Goal: Task Accomplishment & Management: Use online tool/utility

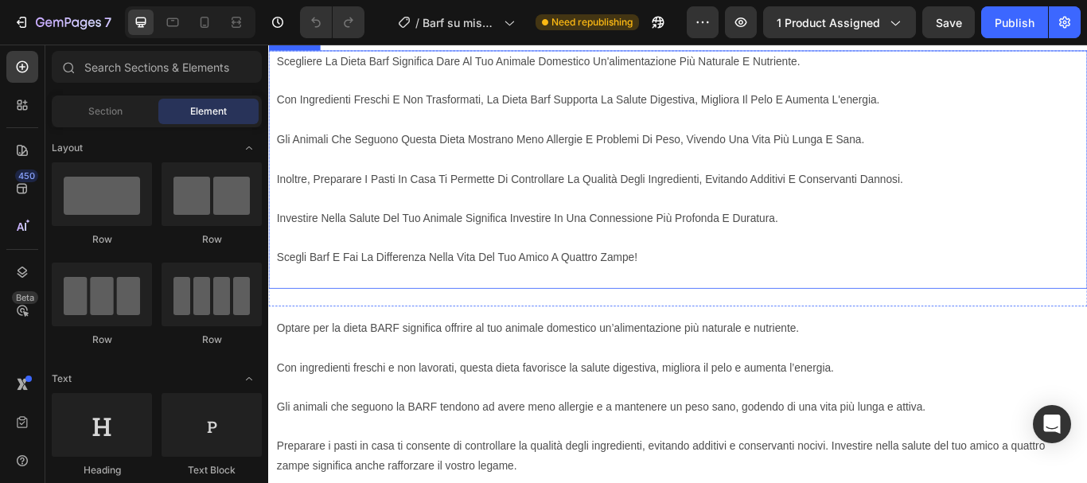
scroll to position [1830, 0]
click at [584, 121] on p "con ingredienti freschi e non trasformati, la dieta barf supporta la salute dig…" at bounding box center [746, 109] width 936 height 23
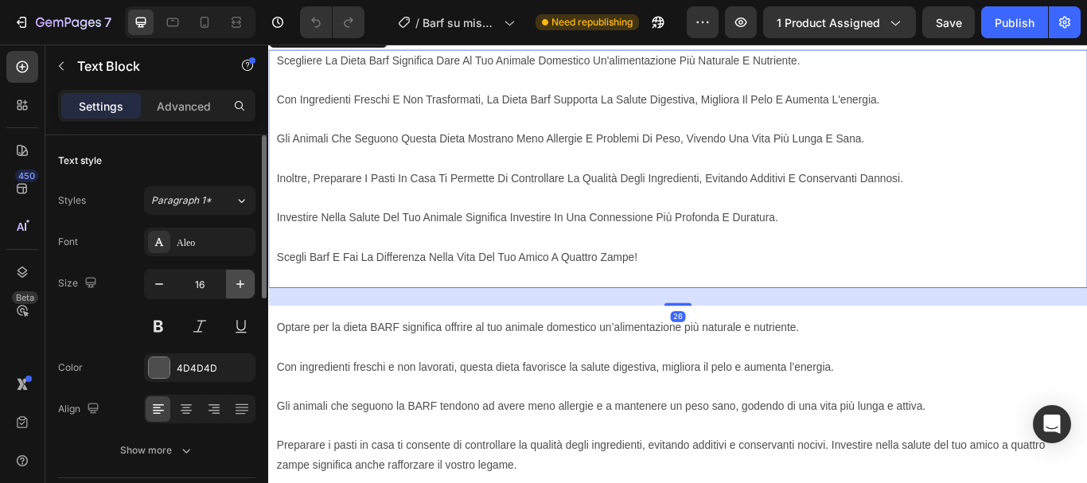
click at [231, 282] on button "button" at bounding box center [240, 284] width 29 height 29
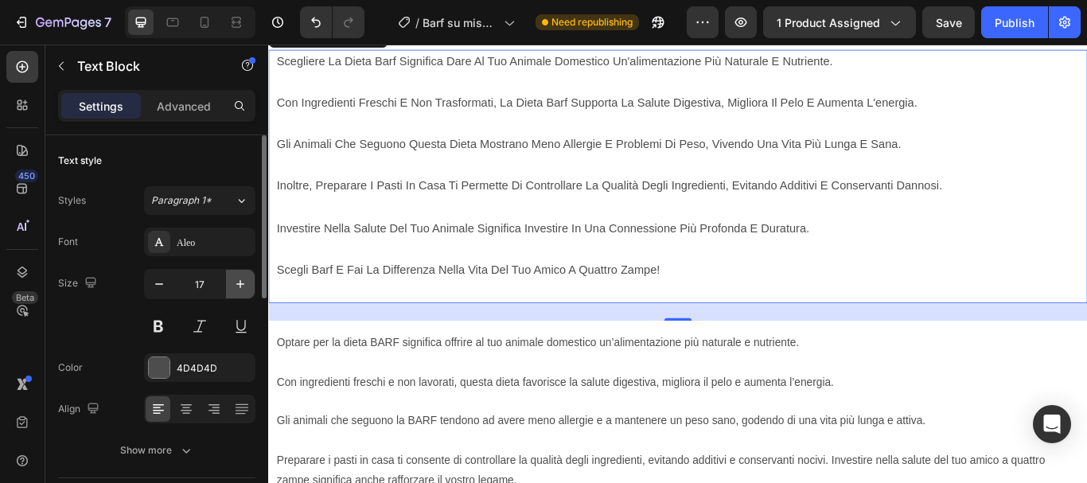
click at [232, 282] on button "button" at bounding box center [240, 284] width 29 height 29
type input "18"
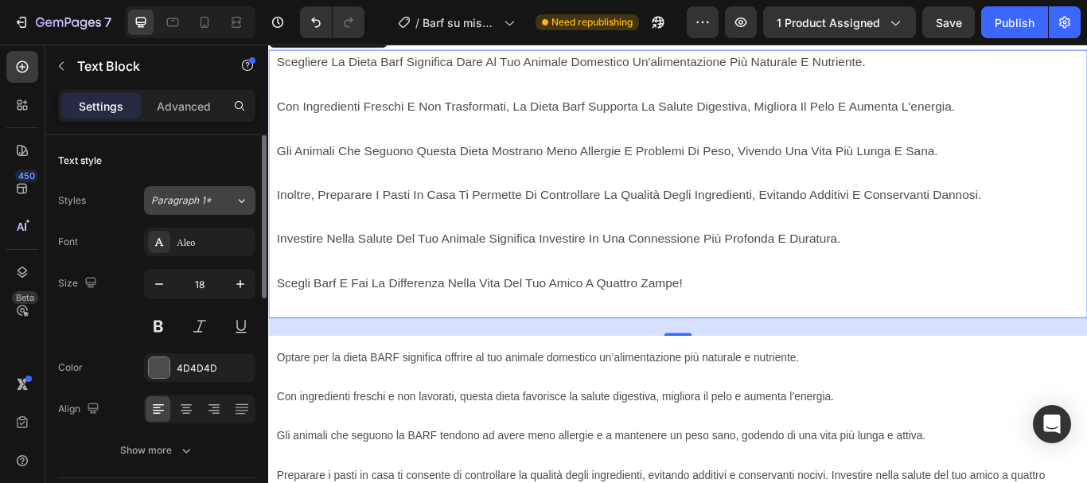
click at [231, 196] on div "Paragraph 1*" at bounding box center [193, 200] width 84 height 14
click at [128, 188] on div "Styles Paragraph 1*" at bounding box center [156, 200] width 197 height 29
click at [199, 245] on div "Aleo" at bounding box center [214, 242] width 75 height 14
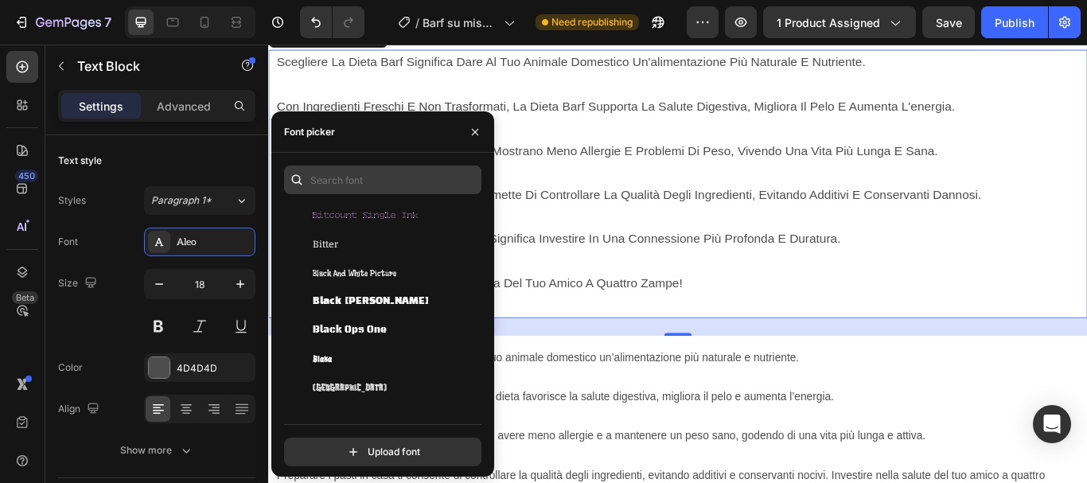
scroll to position [6524, 0]
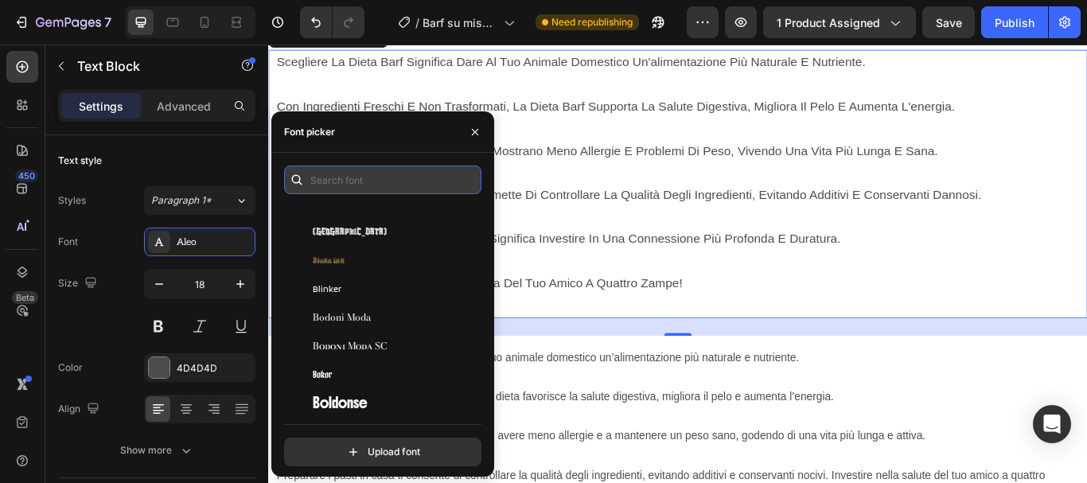
click at [358, 178] on input "text" at bounding box center [382, 179] width 197 height 29
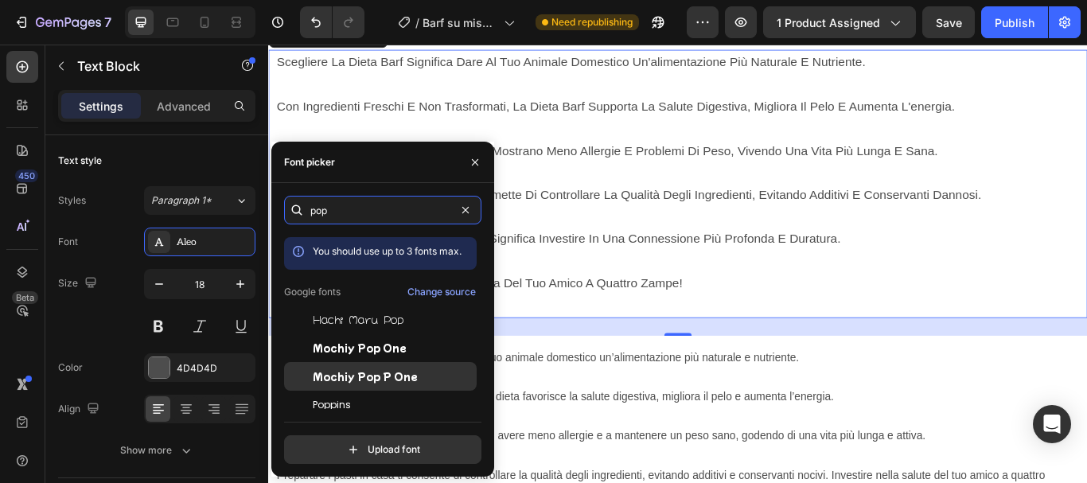
scroll to position [39, 0]
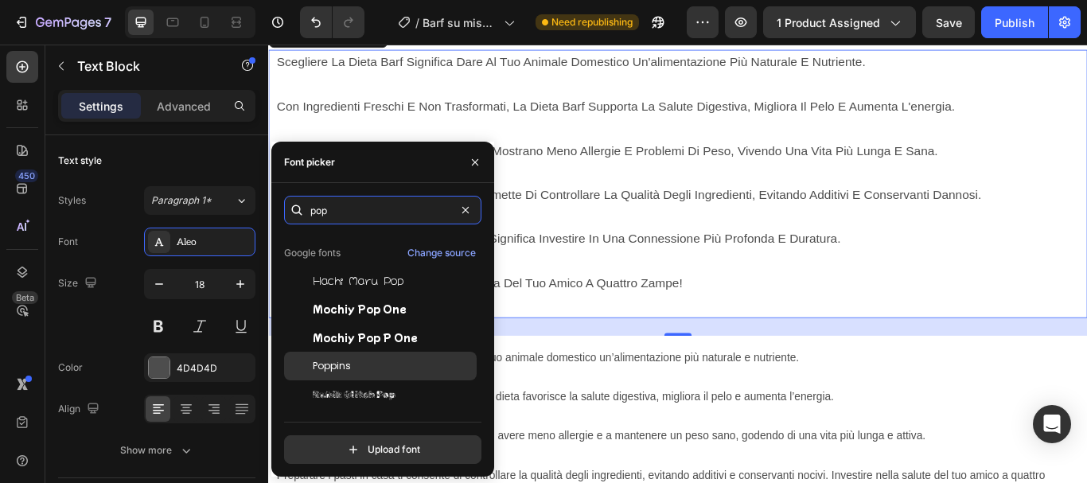
type input "pop"
click at [363, 367] on div "Poppins" at bounding box center [393, 366] width 161 height 14
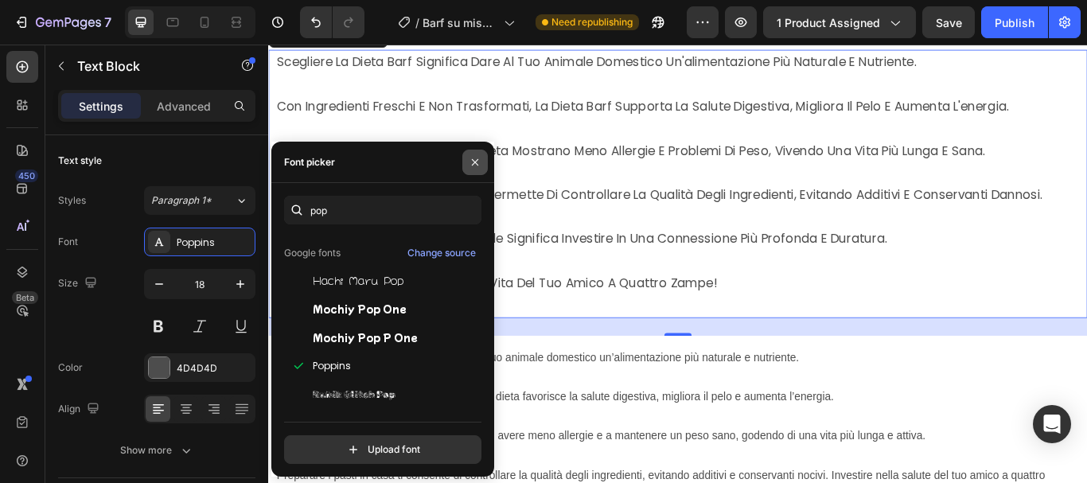
click at [474, 164] on icon "button" at bounding box center [475, 162] width 13 height 13
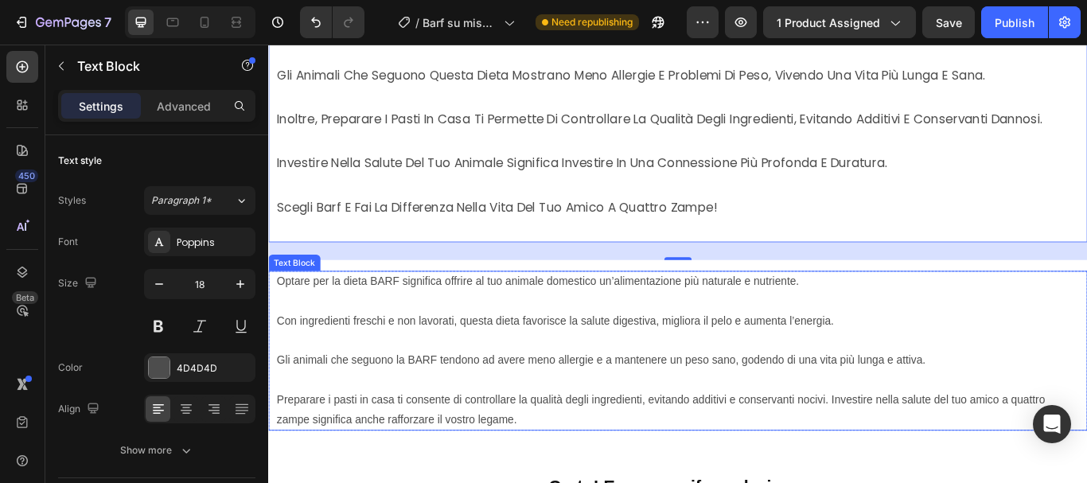
scroll to position [2148, 0]
click at [383, 353] on p at bounding box center [746, 344] width 936 height 23
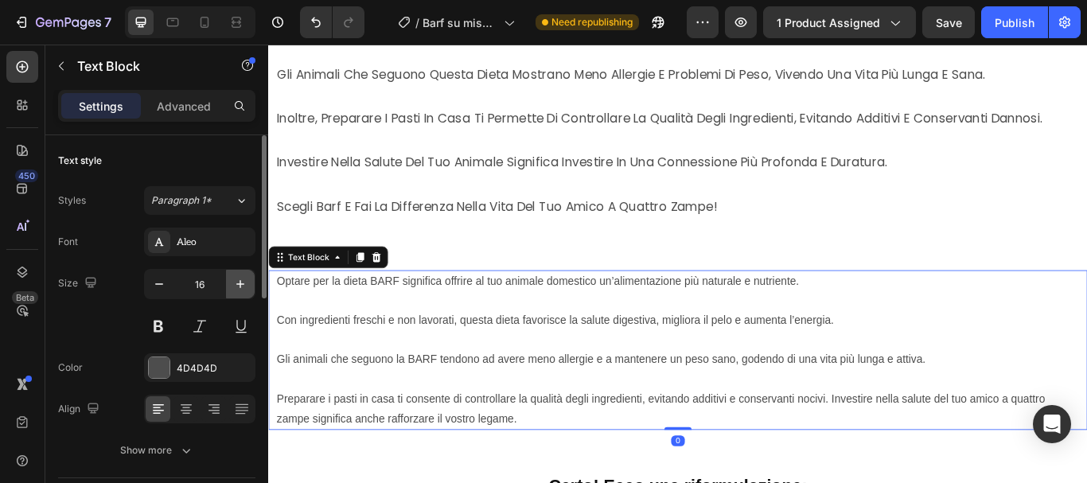
click at [248, 280] on button "button" at bounding box center [240, 284] width 29 height 29
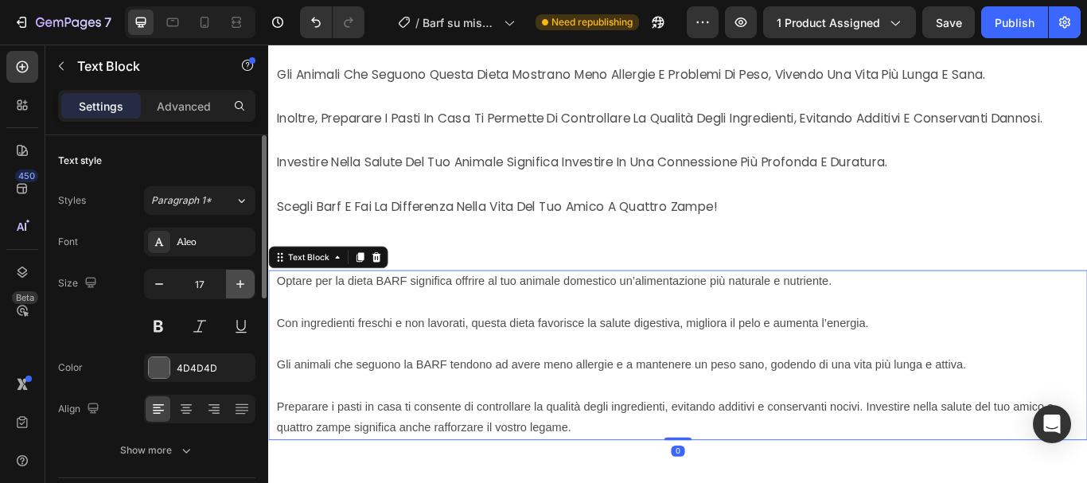
click at [248, 280] on button "button" at bounding box center [240, 284] width 29 height 29
type input "18"
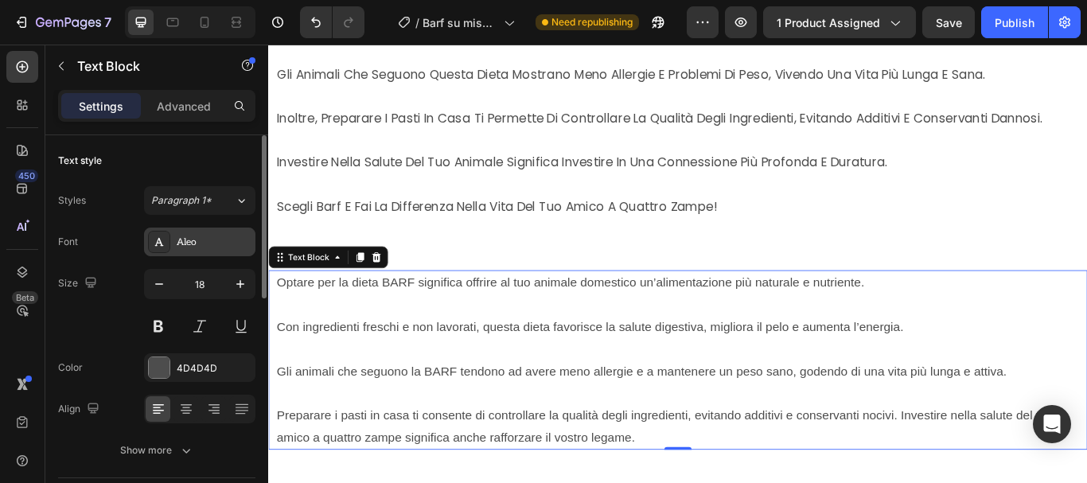
click at [216, 234] on div "Aleo" at bounding box center [199, 242] width 111 height 29
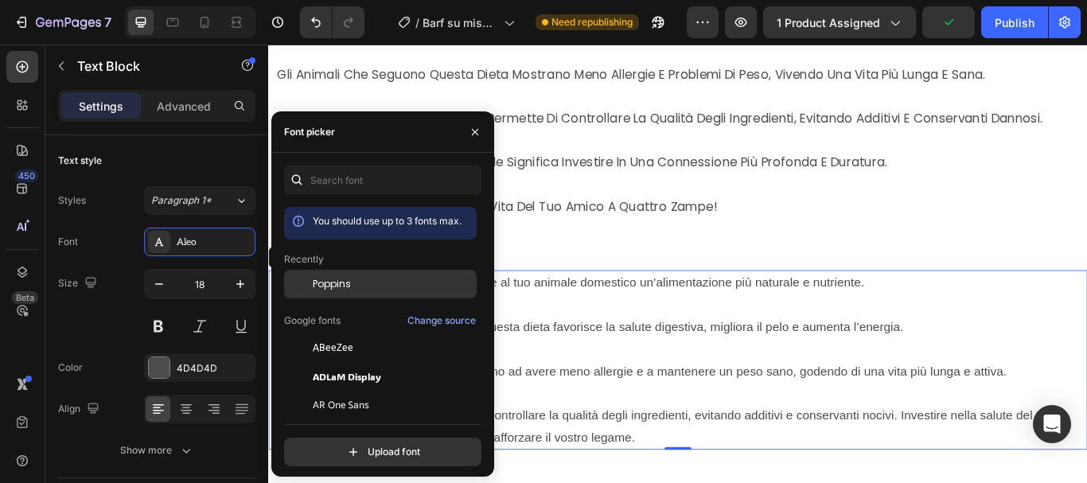
click at [321, 278] on span "Poppins" at bounding box center [332, 284] width 38 height 14
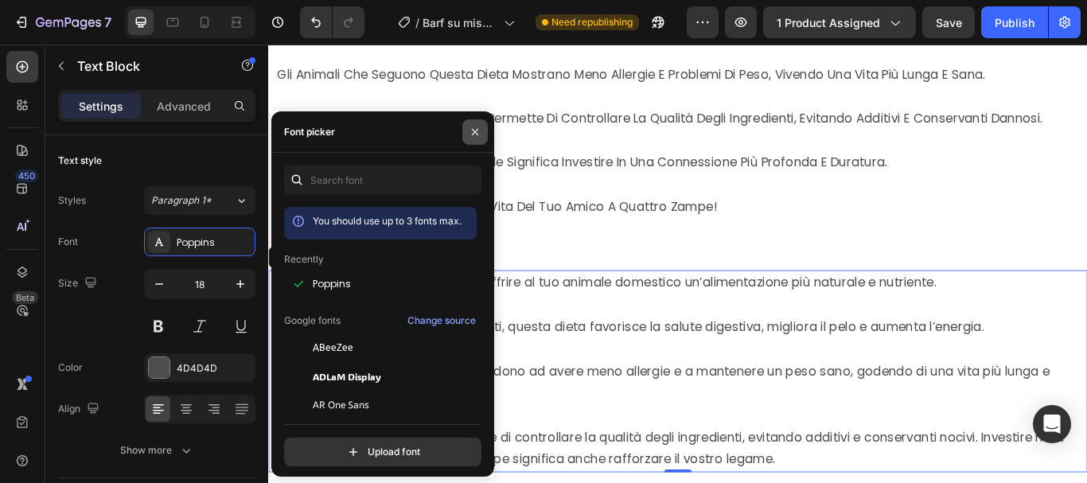
click at [480, 130] on icon "button" at bounding box center [475, 132] width 13 height 13
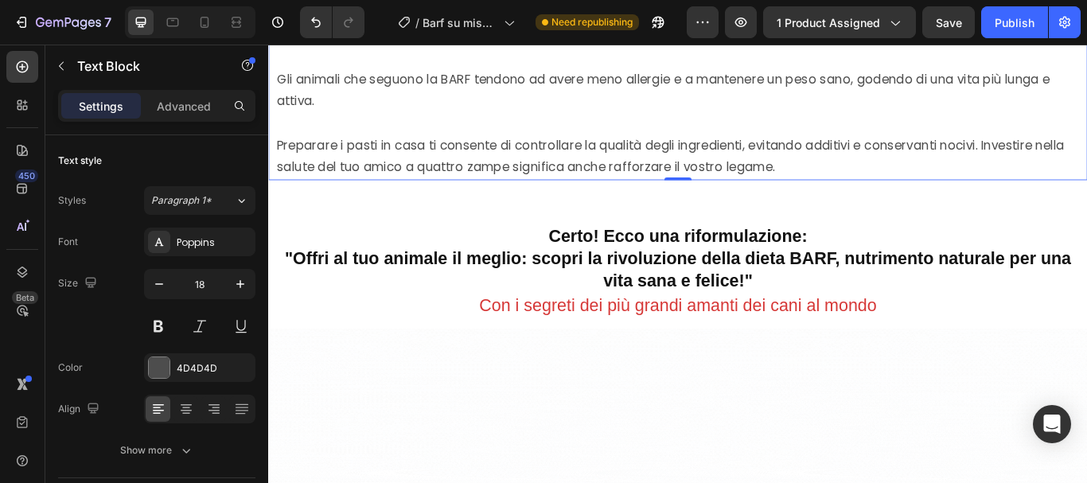
scroll to position [2546, 0]
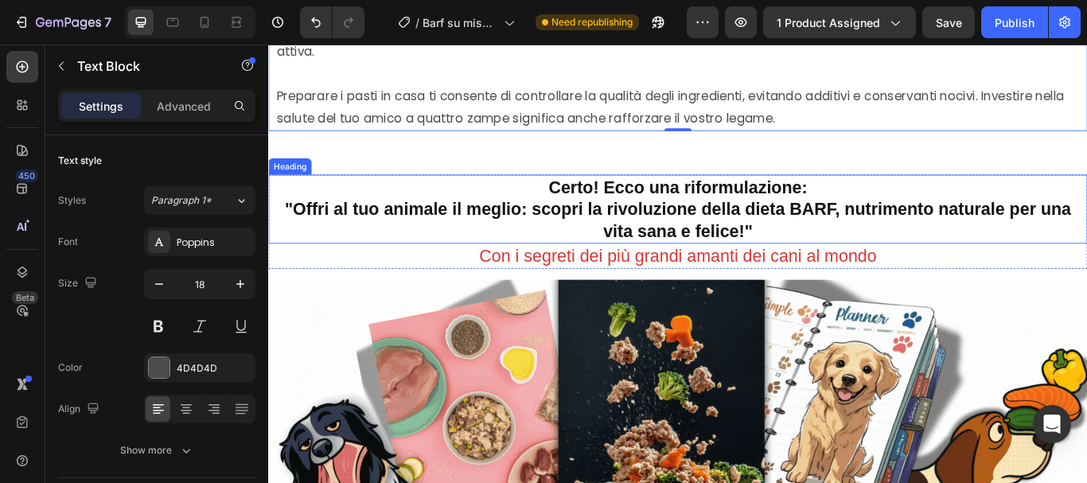
click at [632, 218] on h2 "Certo! Ecco una riformulazione: "Offri al tuo animale il meglio: scopri la rivo…" at bounding box center [745, 237] width 939 height 81
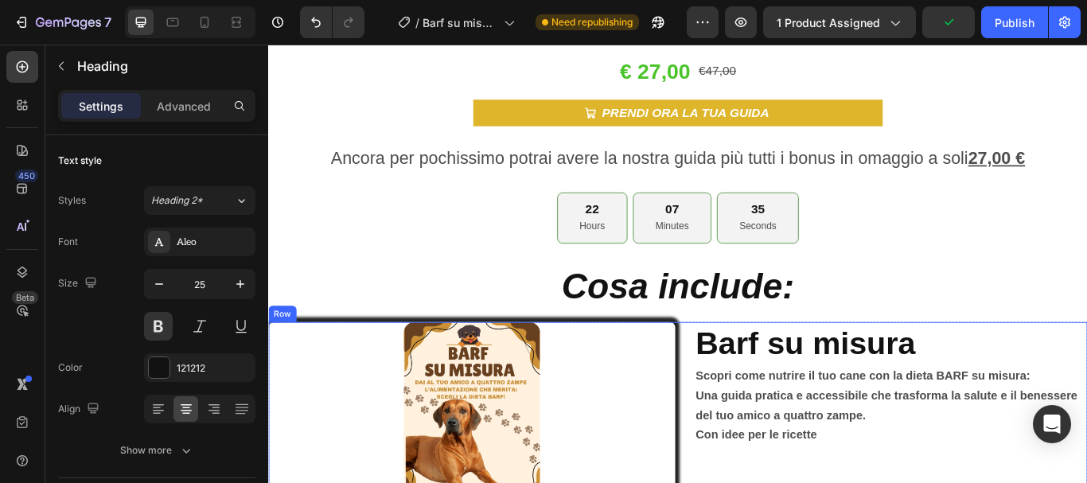
scroll to position [3580, 0]
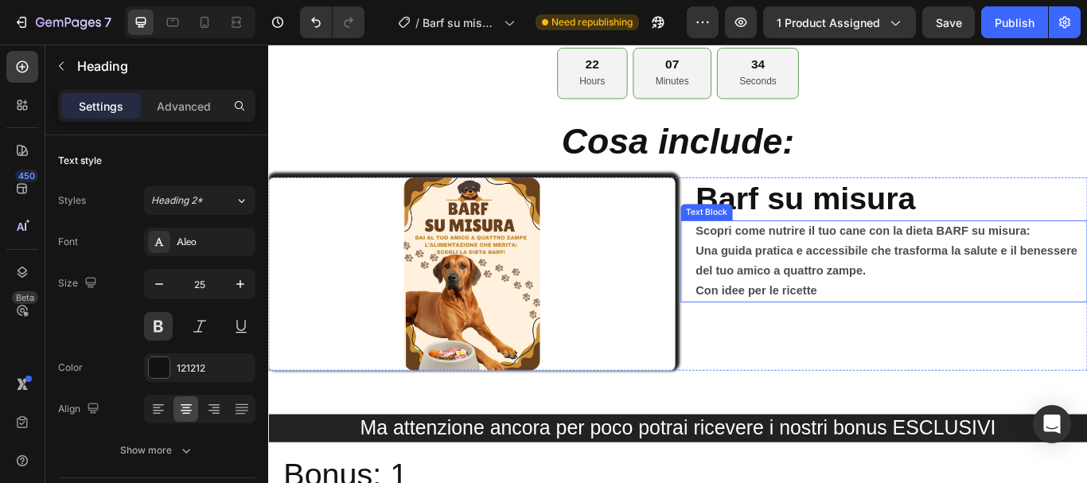
click at [843, 291] on strong "Una guida pratica e accessibile che trasforma la salute e il benessere del tuo …" at bounding box center [988, 297] width 445 height 38
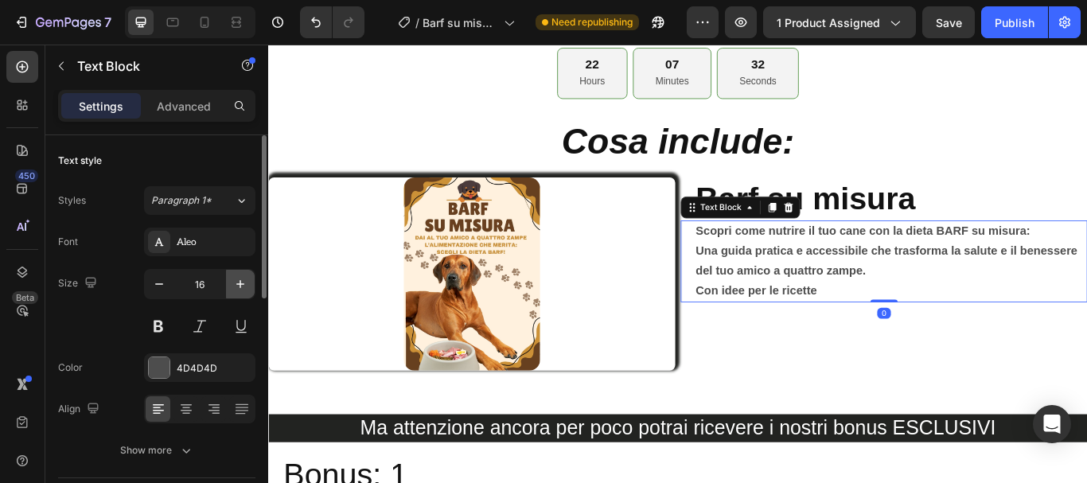
click at [235, 290] on icon "button" at bounding box center [240, 284] width 16 height 16
click at [236, 289] on icon "button" at bounding box center [240, 284] width 16 height 16
type input "18"
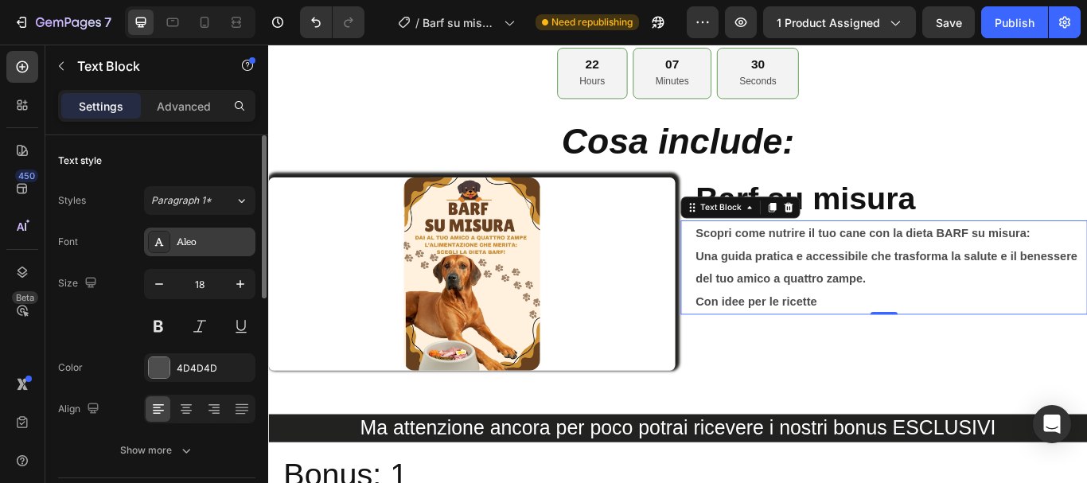
click at [212, 243] on div "Aleo" at bounding box center [214, 242] width 75 height 14
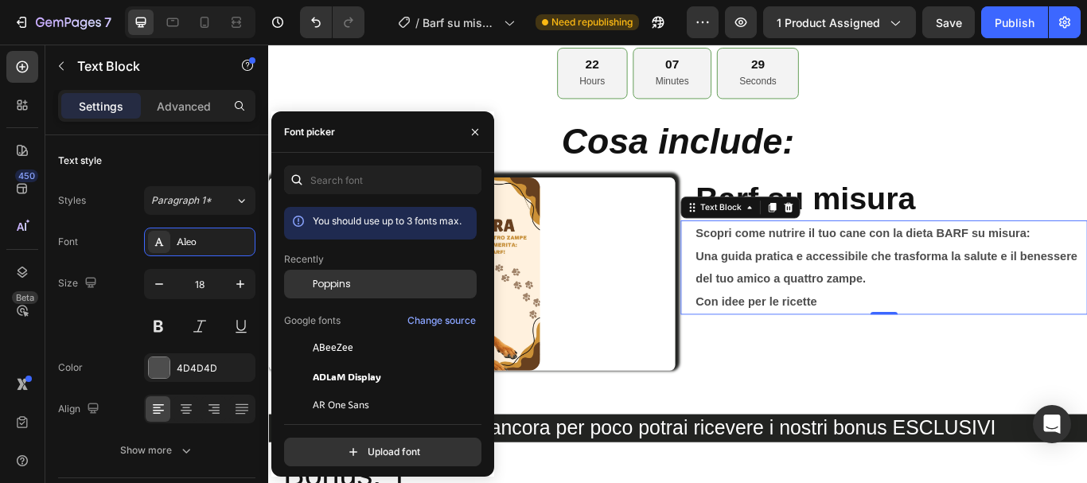
click at [332, 282] on span "Poppins" at bounding box center [332, 284] width 38 height 14
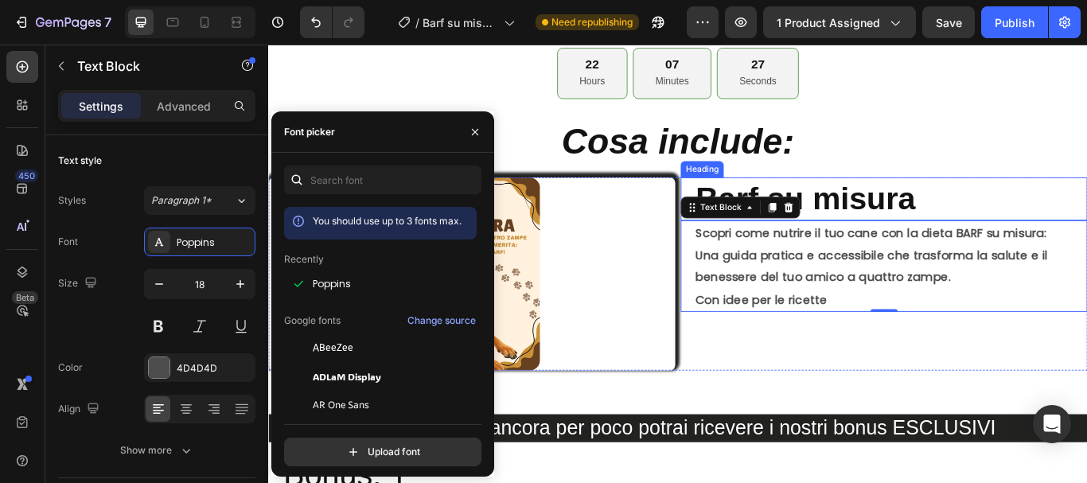
click at [967, 220] on h2 "Barf su misura" at bounding box center [994, 225] width 458 height 51
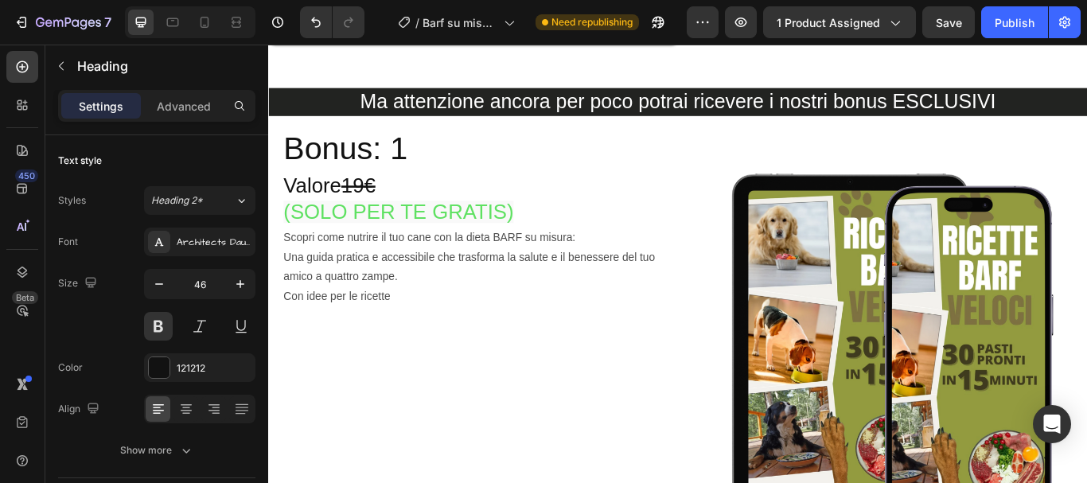
scroll to position [3978, 0]
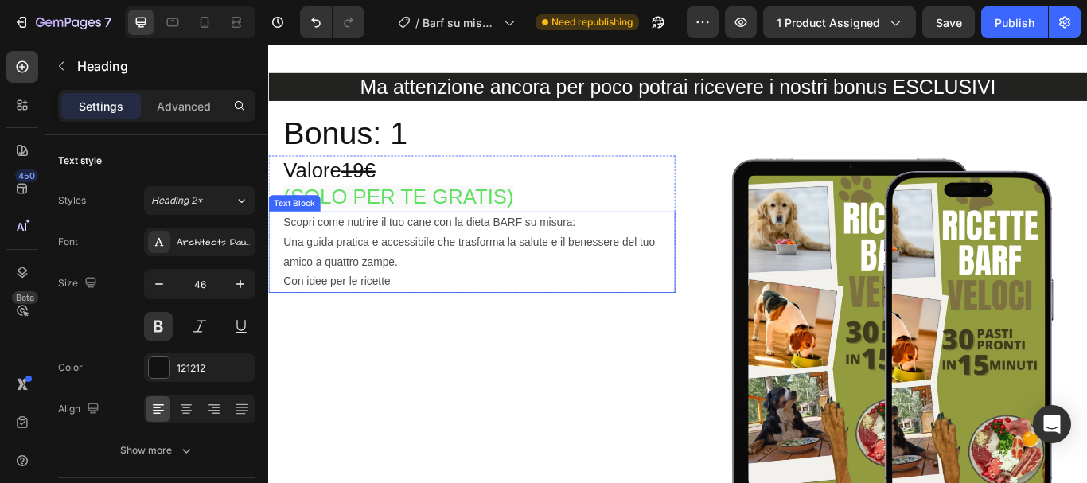
click at [354, 286] on p "Una guida pratica e accessibile che trasforma la salute e il benessere del tuo …" at bounding box center [513, 287] width 455 height 46
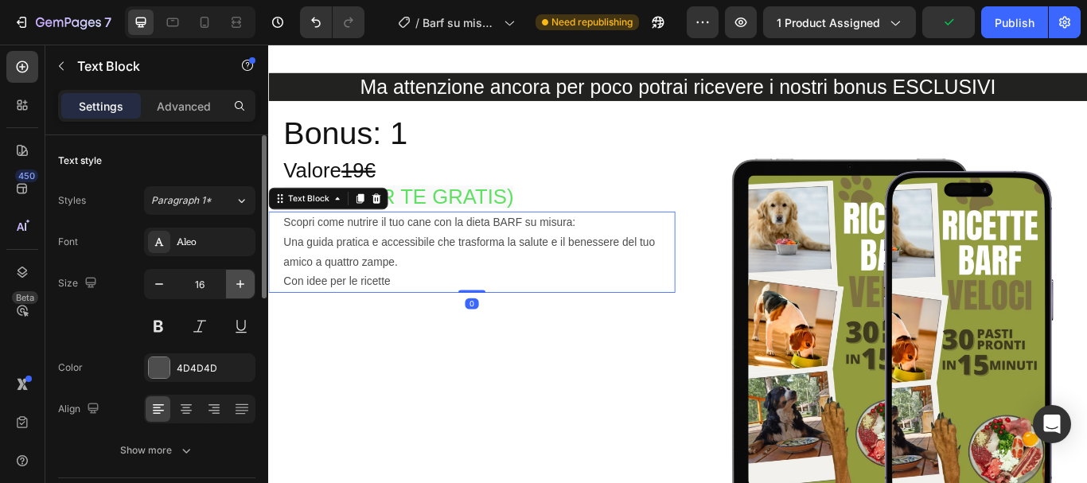
click at [237, 281] on icon "button" at bounding box center [240, 284] width 16 height 16
type input "18"
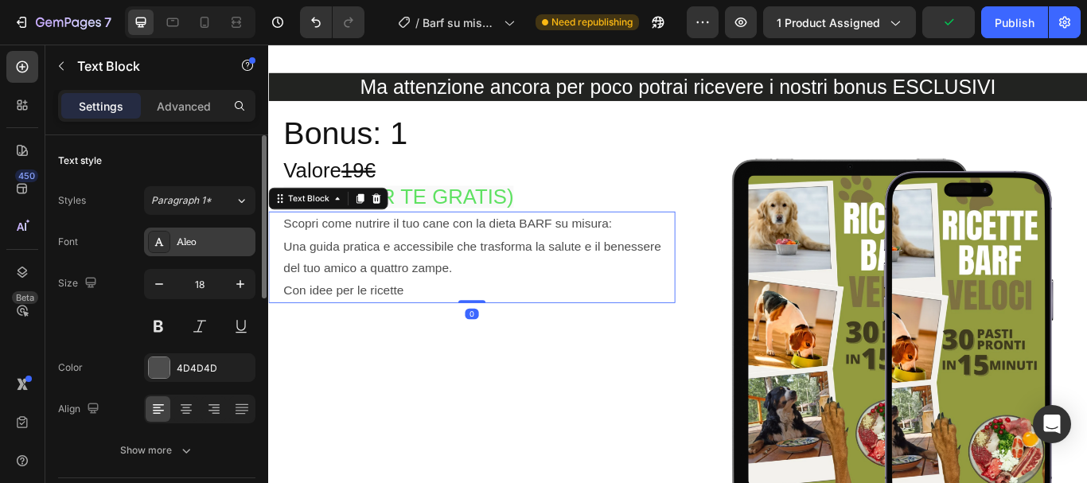
click at [220, 238] on div "Aleo" at bounding box center [214, 242] width 75 height 14
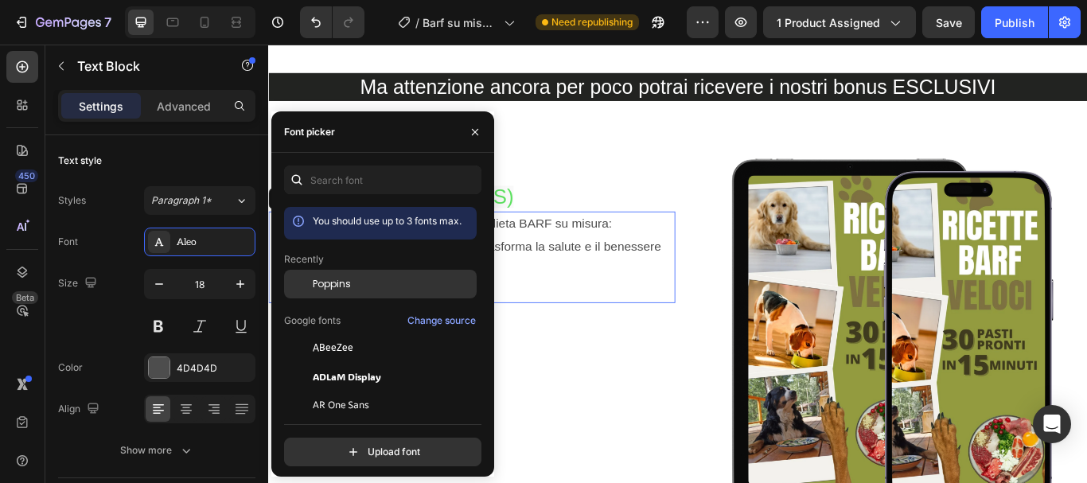
click at [373, 283] on div "Poppins" at bounding box center [393, 284] width 161 height 14
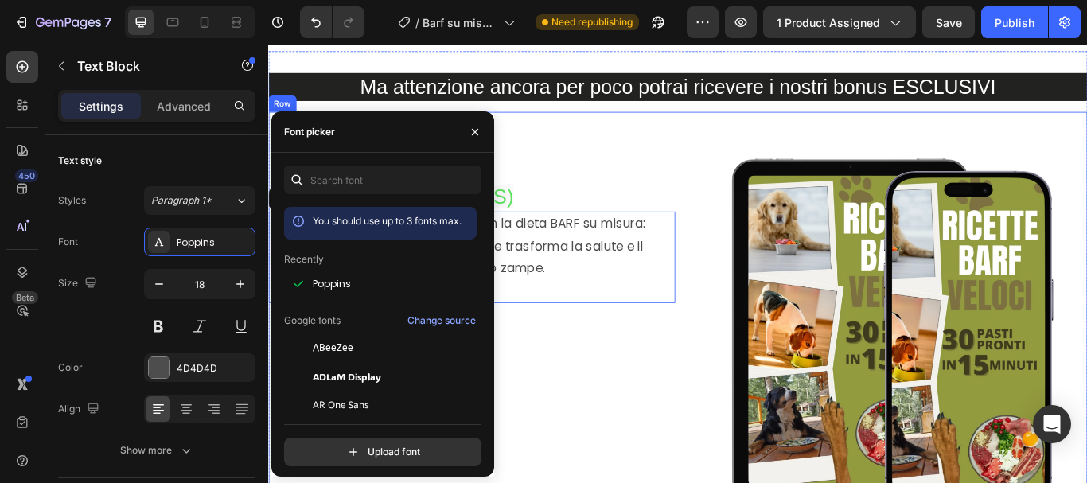
click at [632, 417] on div "Bonus: 1 Heading Valore 19€ (SOLO PER TE GRATIS) Heading Scopri come nutrire il…" at bounding box center [505, 360] width 474 height 474
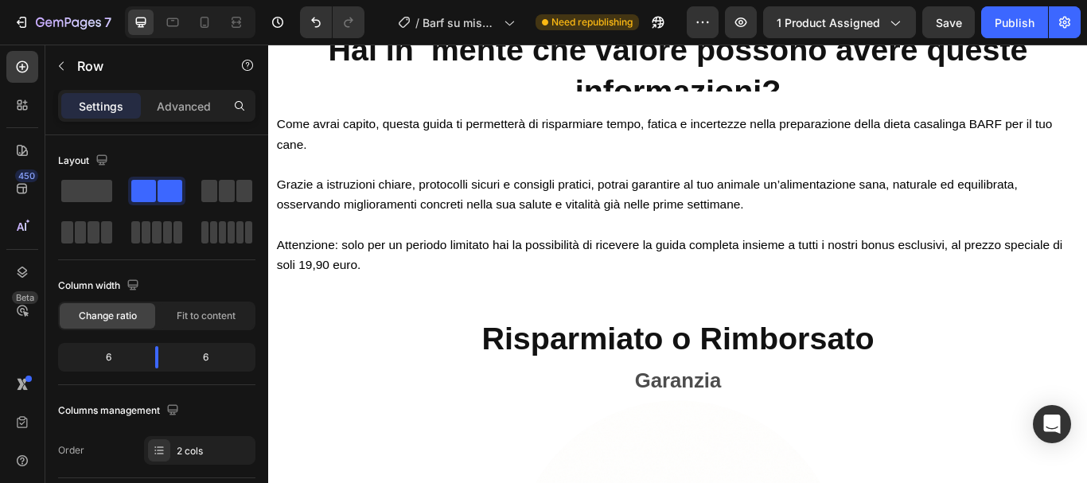
scroll to position [4853, 0]
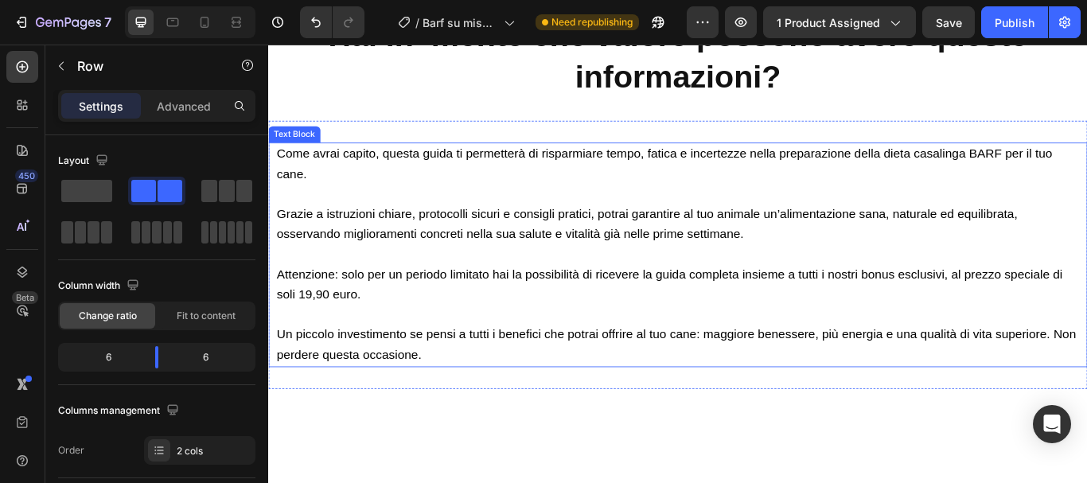
click at [421, 232] on p at bounding box center [746, 219] width 936 height 23
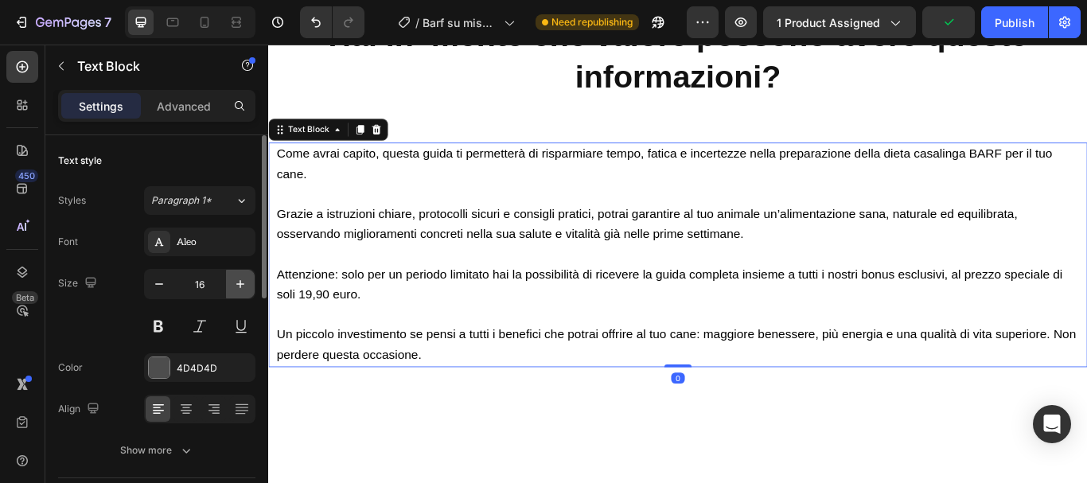
click at [237, 290] on icon "button" at bounding box center [240, 284] width 16 height 16
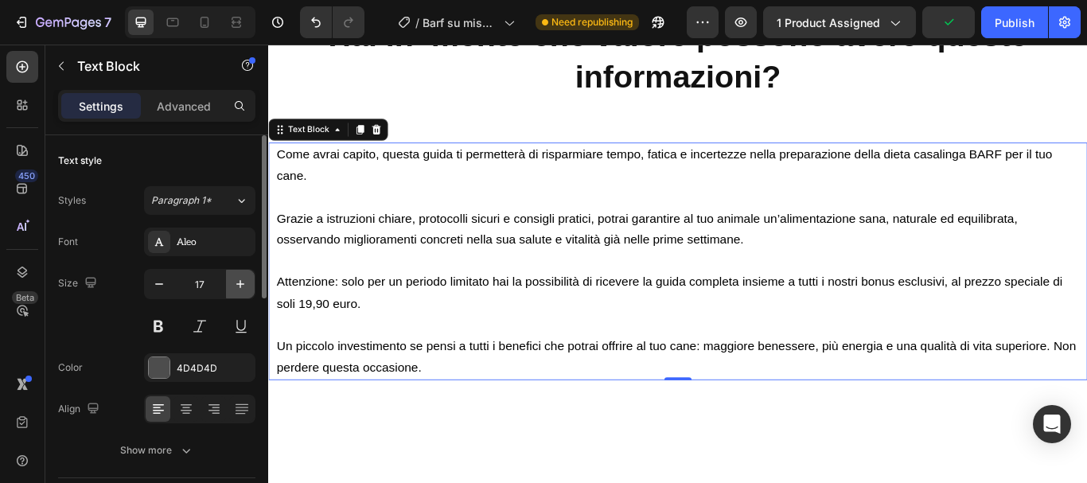
click at [237, 290] on icon "button" at bounding box center [240, 284] width 16 height 16
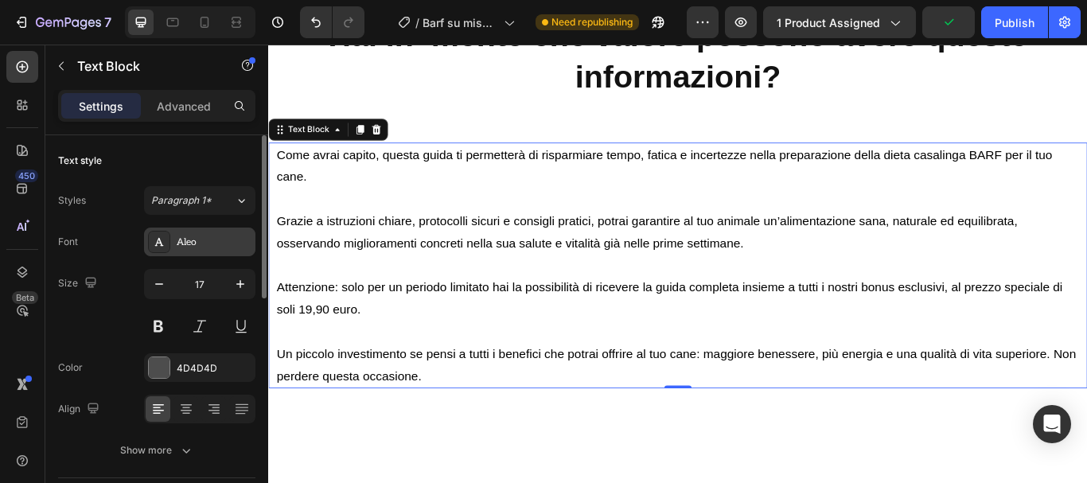
type input "18"
click at [220, 239] on div "Aleo" at bounding box center [214, 242] width 75 height 14
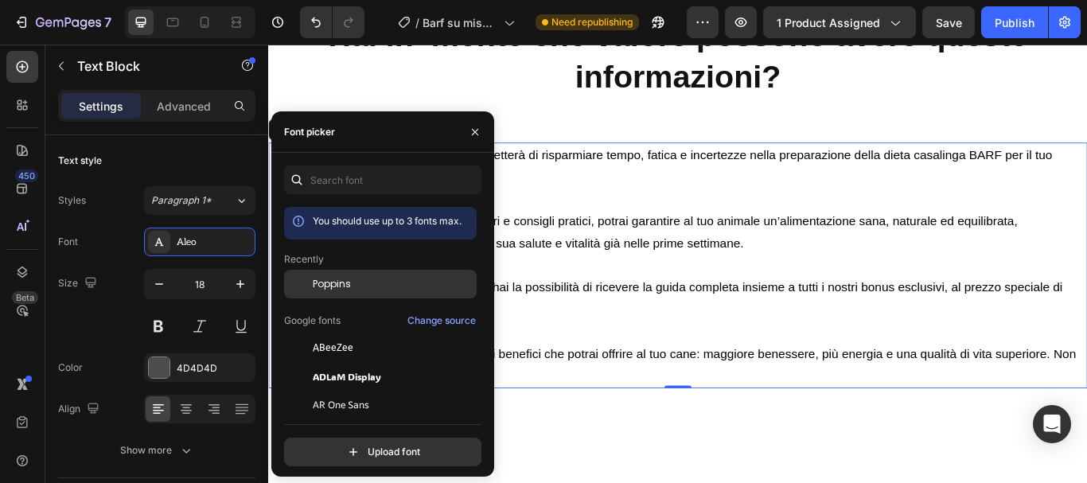
click at [324, 285] on span "Poppins" at bounding box center [332, 284] width 38 height 14
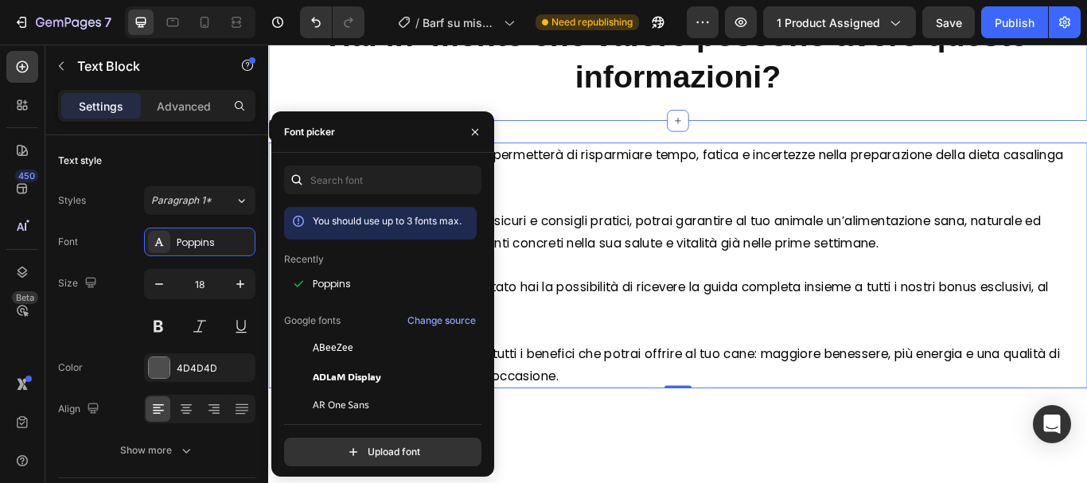
click at [564, 108] on h2 "Hai in mente che valore possono avere queste informazioni?" at bounding box center [745, 59] width 955 height 99
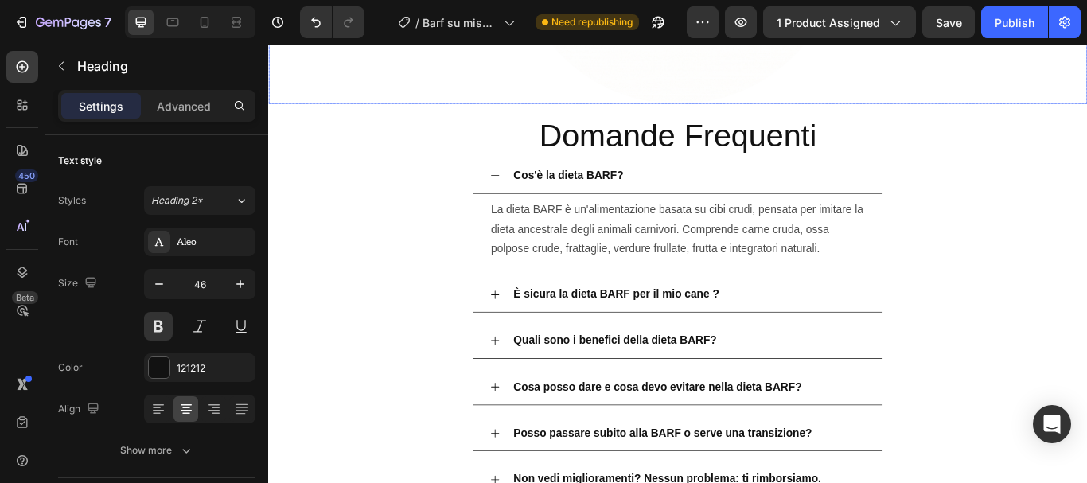
scroll to position [5967, 0]
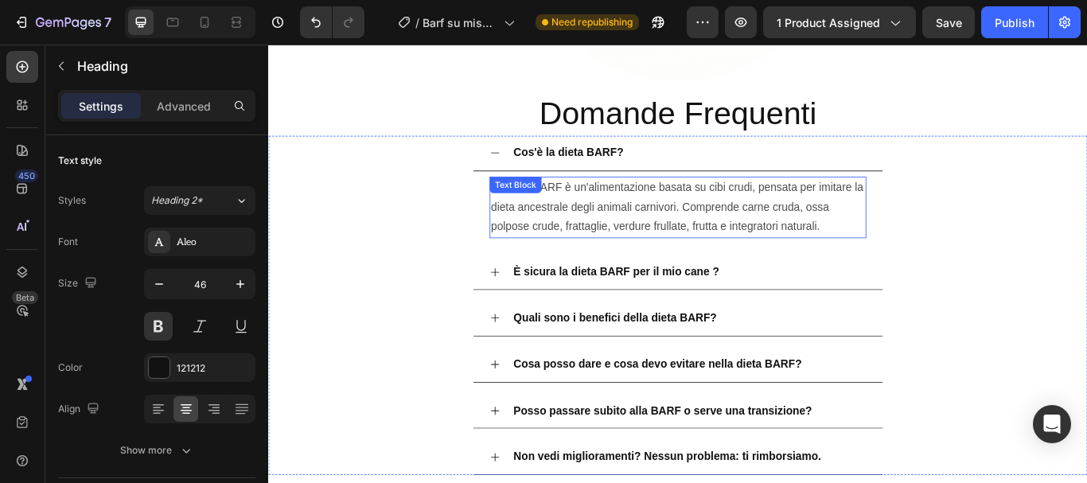
click at [602, 231] on p "La dieta BARF è un'alimentazione basata su cibi crudi, pensata per imitare la d…" at bounding box center [745, 234] width 436 height 68
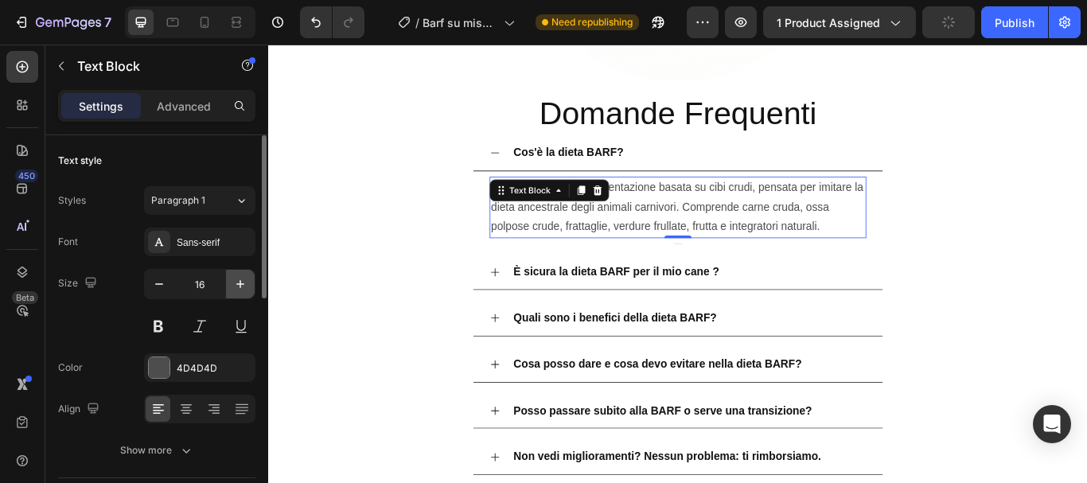
click at [248, 272] on button "button" at bounding box center [240, 284] width 29 height 29
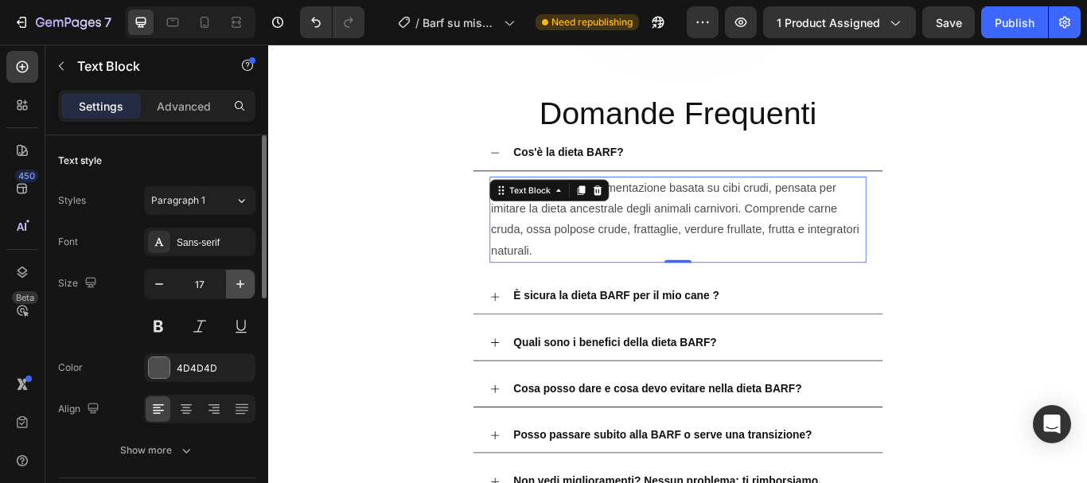
click at [248, 272] on button "button" at bounding box center [240, 284] width 29 height 29
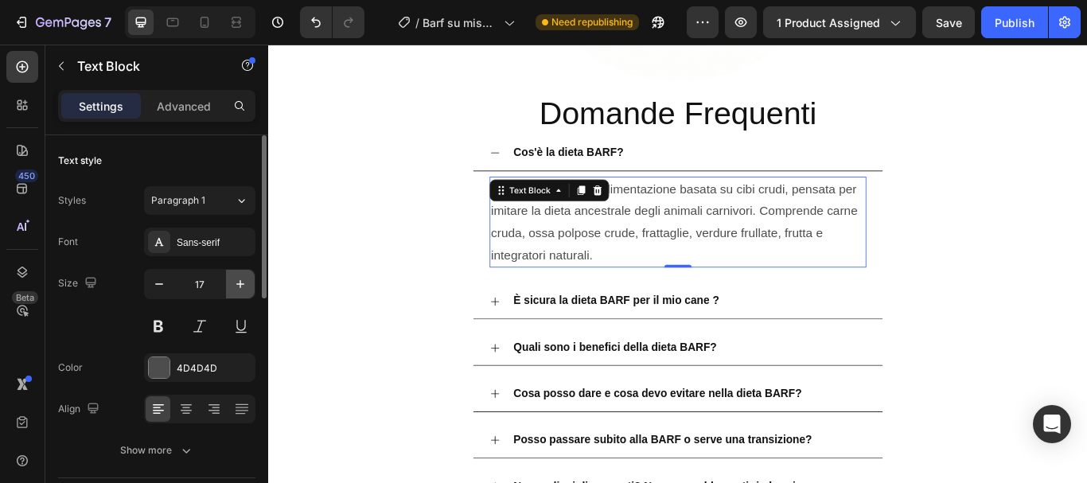
type input "18"
click at [225, 241] on div "Sans-serif" at bounding box center [214, 242] width 75 height 14
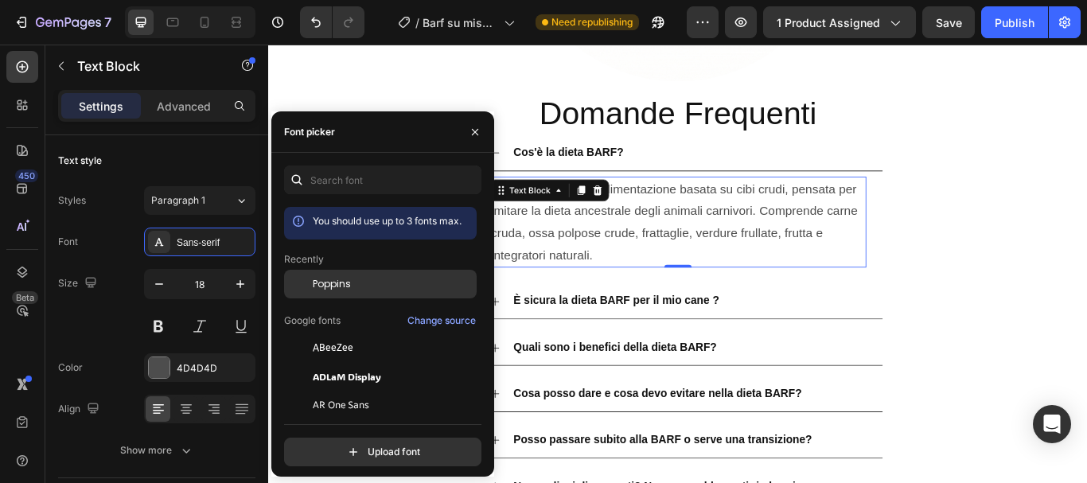
click at [330, 282] on span "Poppins" at bounding box center [332, 284] width 38 height 14
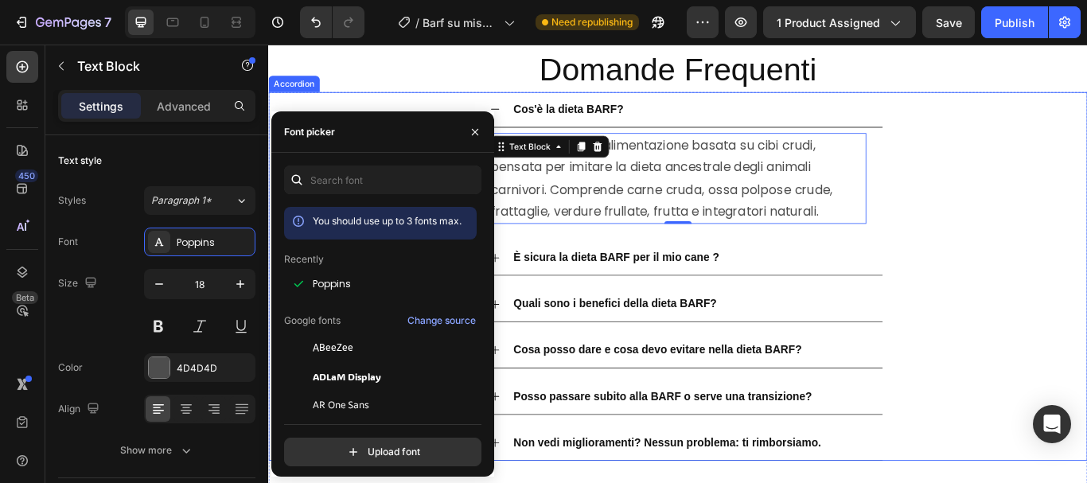
scroll to position [6126, 0]
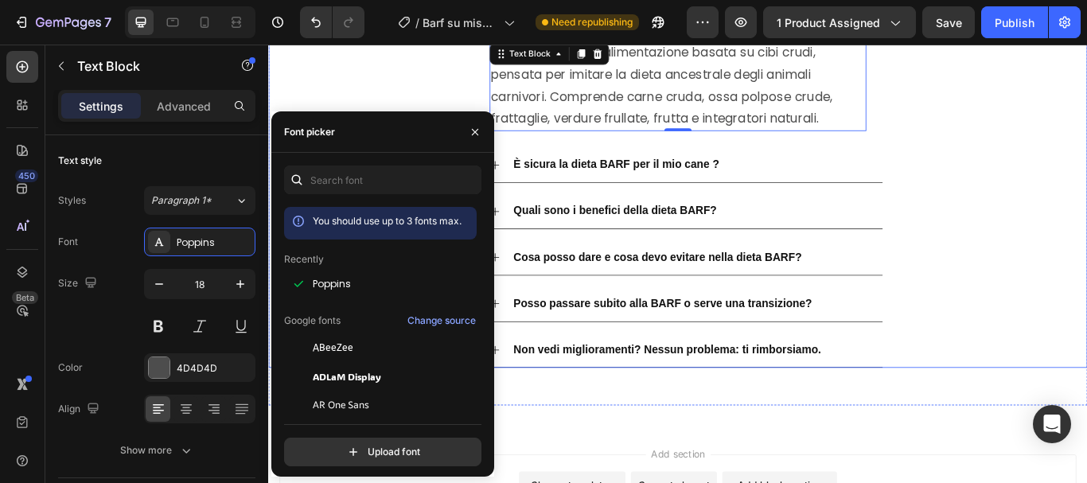
click at [1086, 308] on div "Cosa posso dare e cosa devo evitare nella dieta BARF?" at bounding box center [745, 293] width 953 height 41
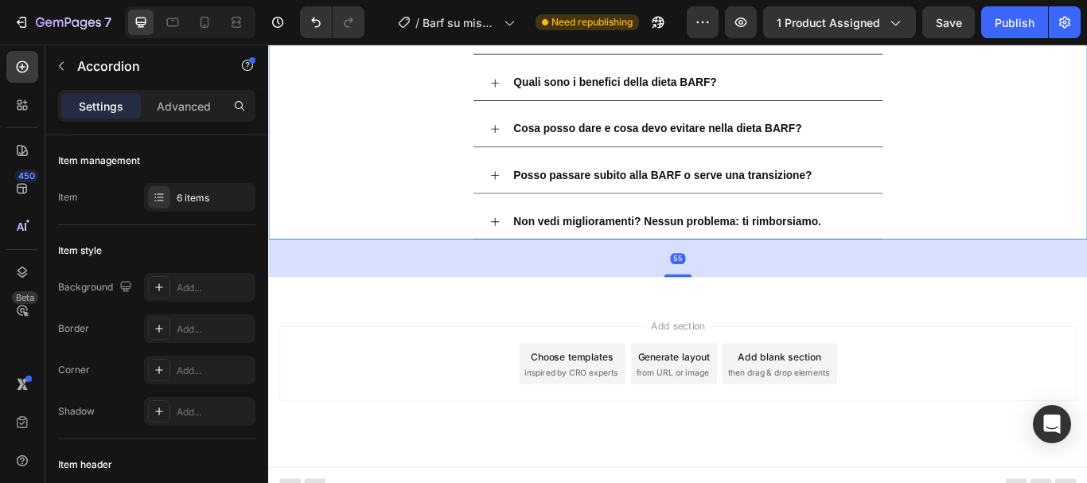
scroll to position [6285, 0]
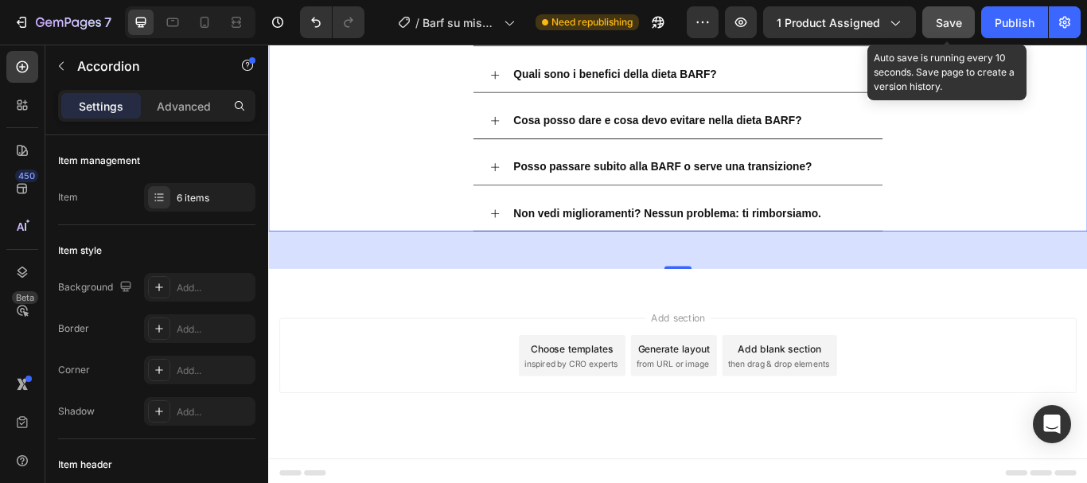
click at [940, 25] on span "Save" at bounding box center [949, 23] width 26 height 14
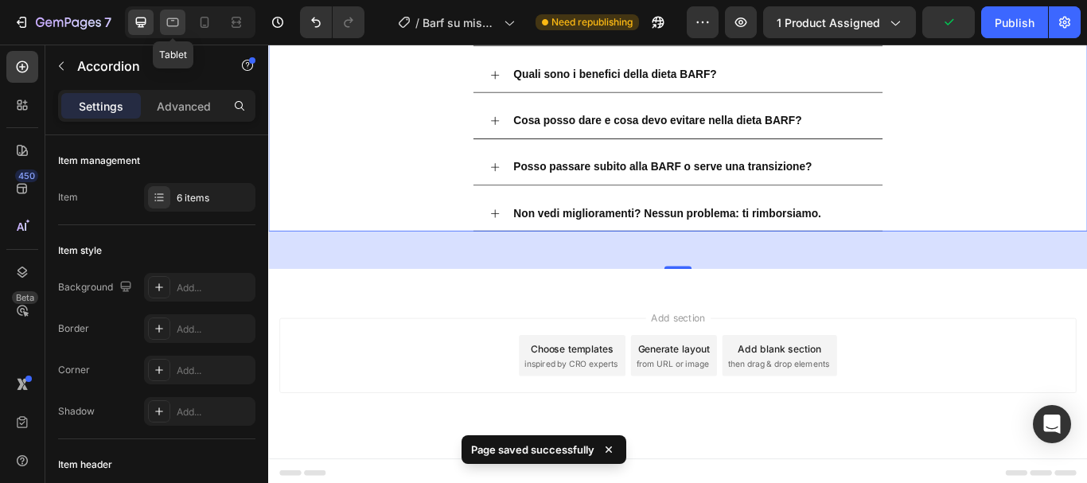
click at [171, 27] on icon at bounding box center [173, 22] width 16 height 16
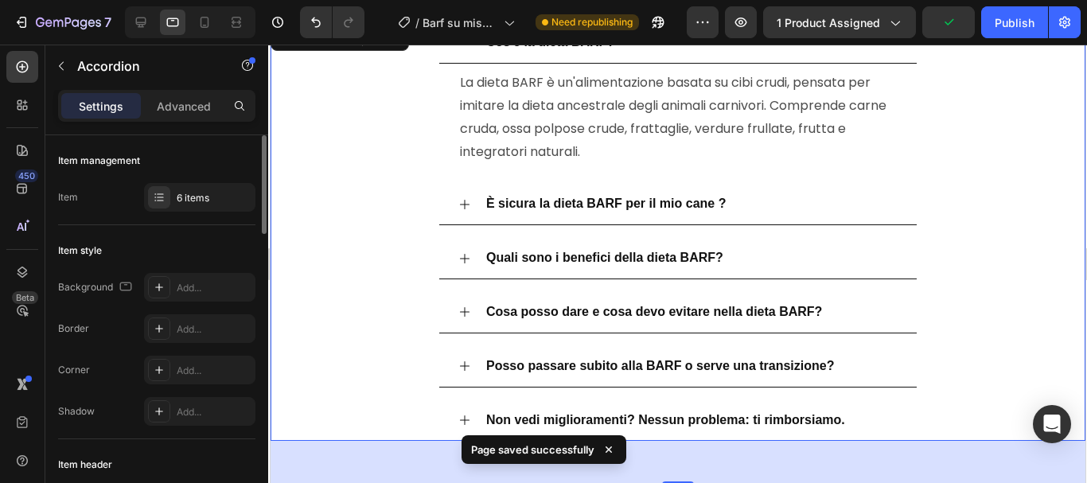
scroll to position [5936, 0]
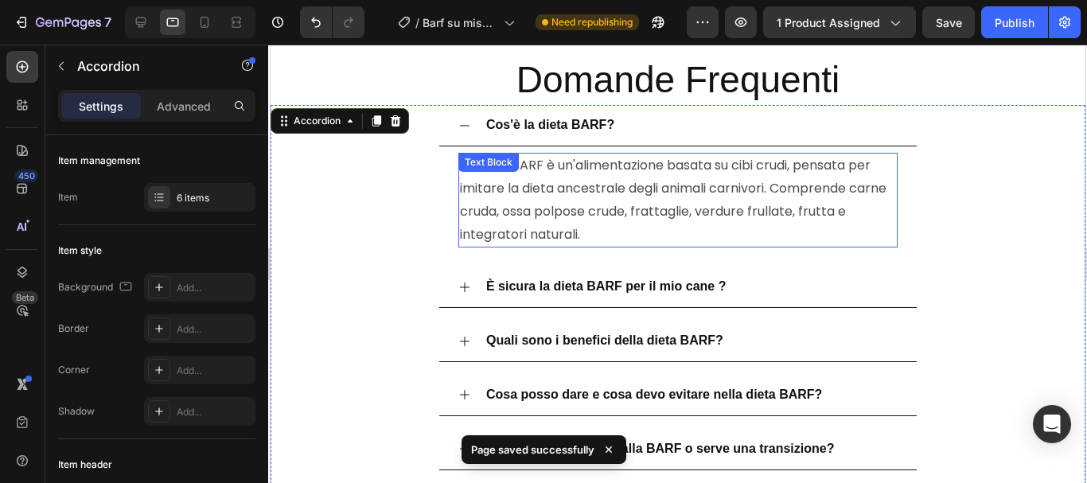
click at [539, 181] on p "La dieta BARF è un'alimentazione basata su cibi crudi, pensata per imitare la d…" at bounding box center [677, 199] width 436 height 91
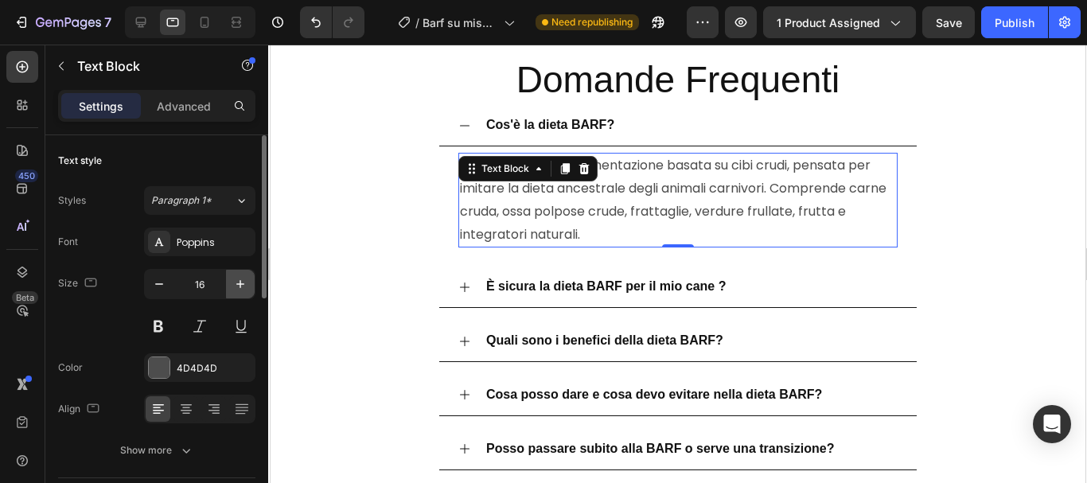
click at [243, 282] on icon "button" at bounding box center [240, 284] width 16 height 16
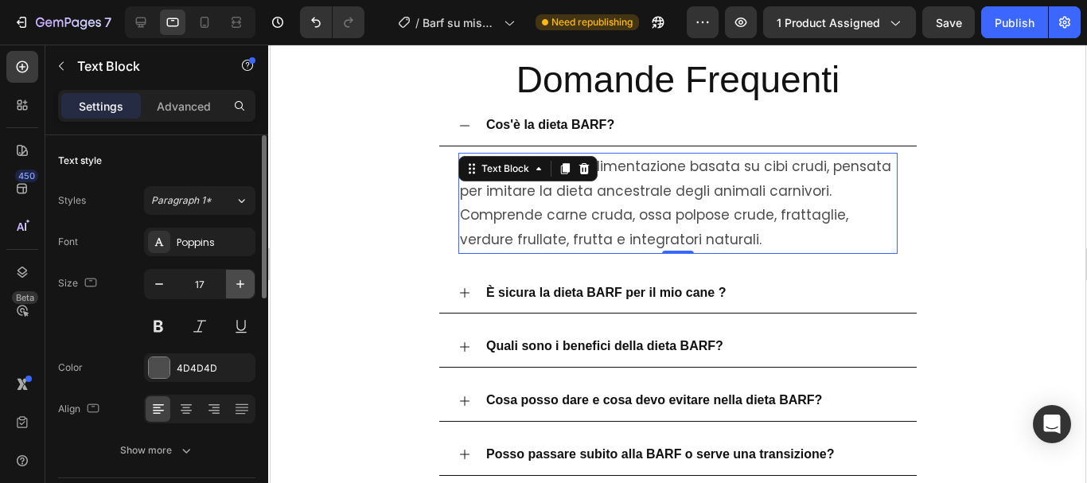
click at [243, 282] on icon "button" at bounding box center [240, 284] width 16 height 16
type input "18"
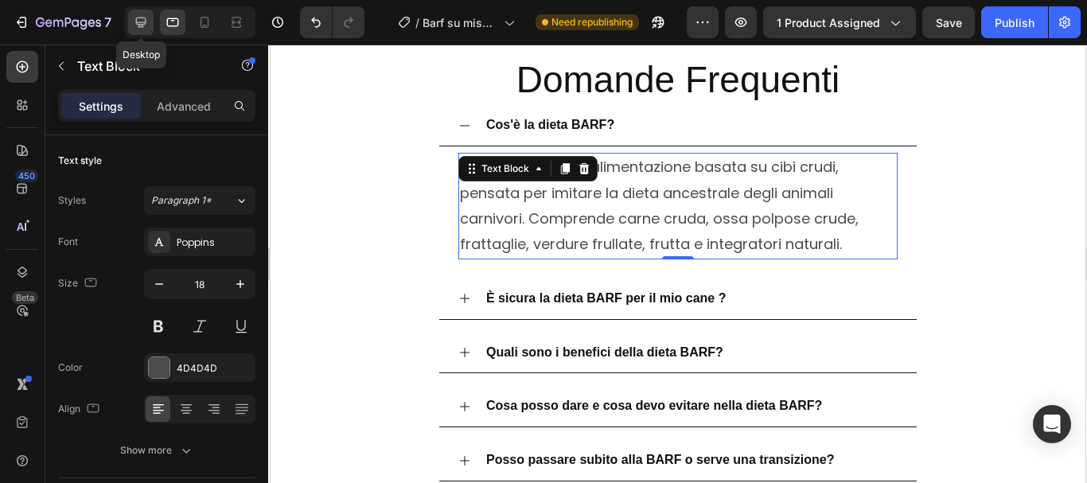
click at [136, 33] on div at bounding box center [140, 22] width 25 height 25
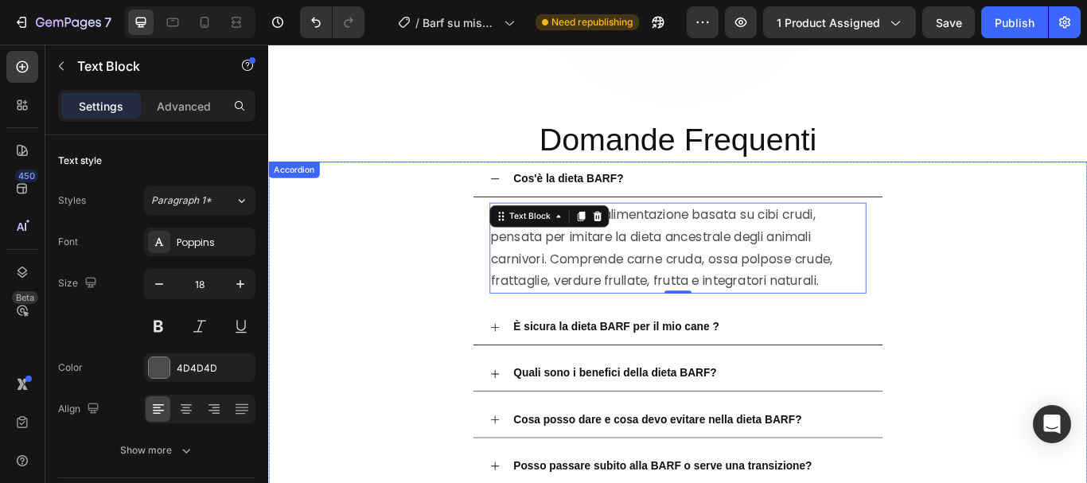
scroll to position [6061, 0]
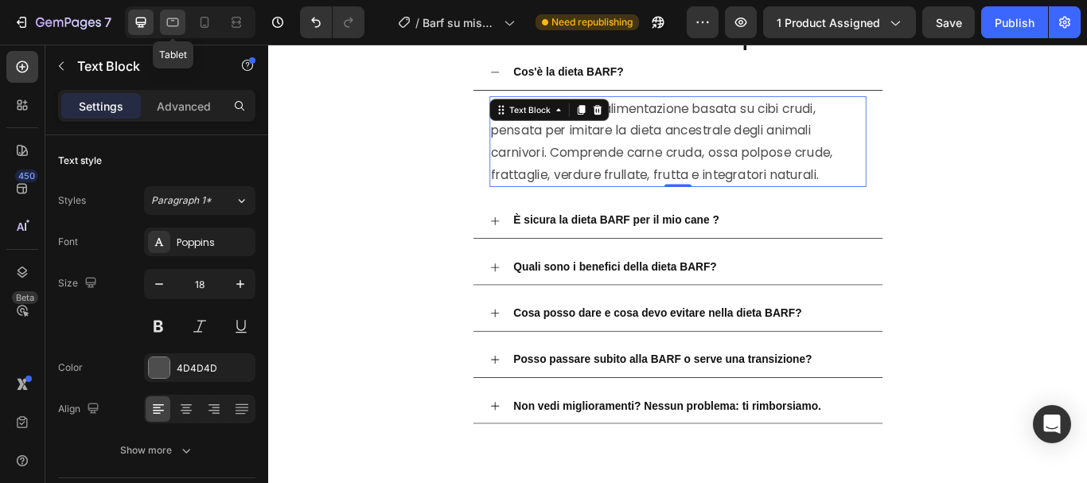
click at [171, 29] on icon at bounding box center [173, 22] width 16 height 16
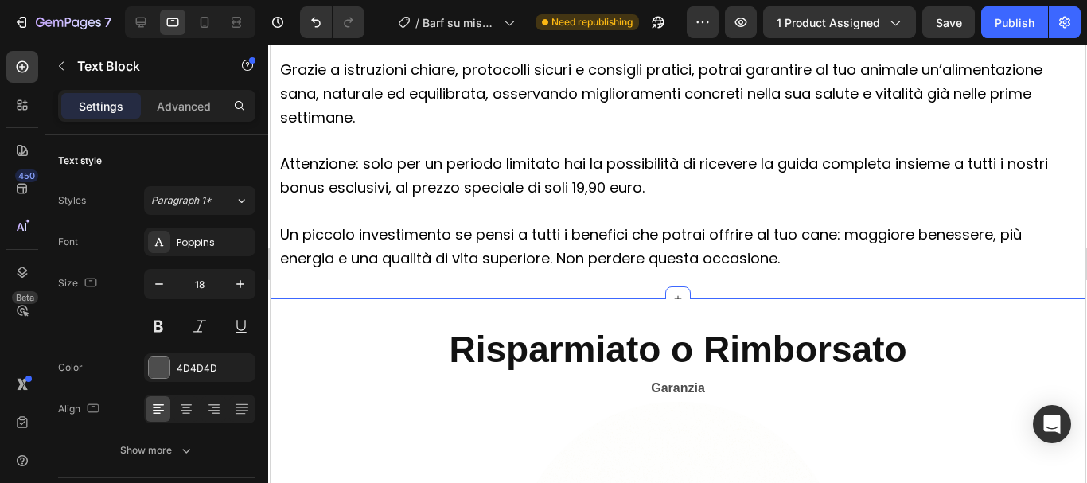
scroll to position [5248, 0]
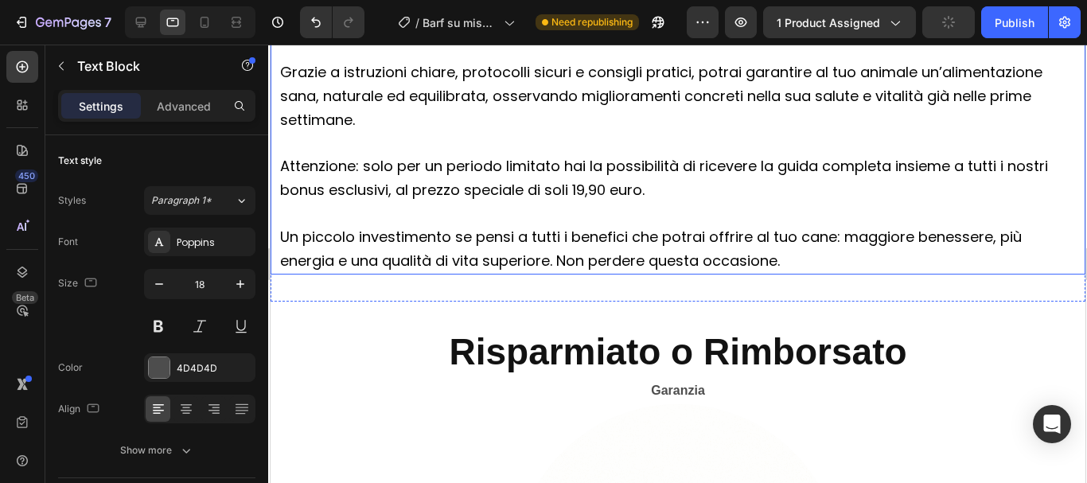
click at [535, 248] on p "Un piccolo investimento se pensi a tutti i benefici che potrai offrire al tuo c…" at bounding box center [677, 250] width 796 height 48
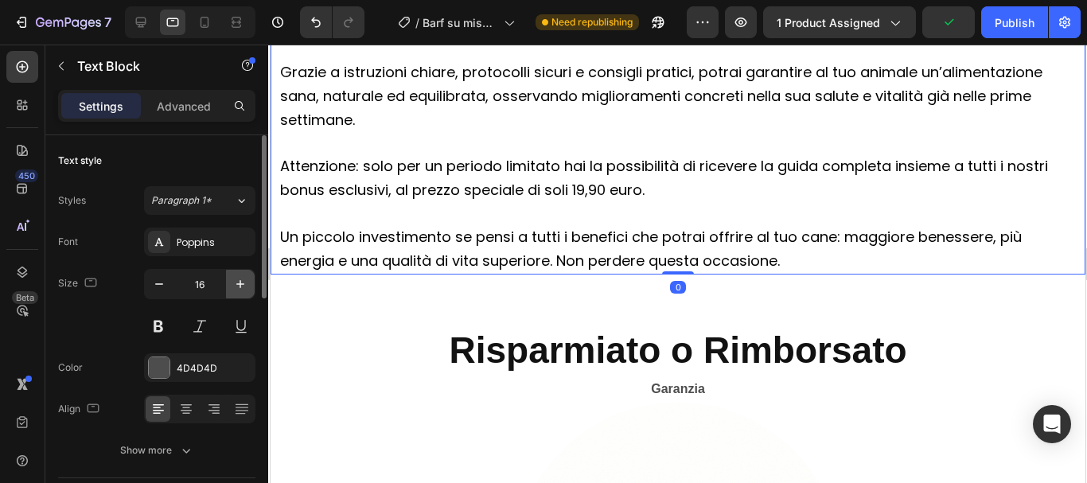
click at [243, 288] on icon "button" at bounding box center [240, 284] width 16 height 16
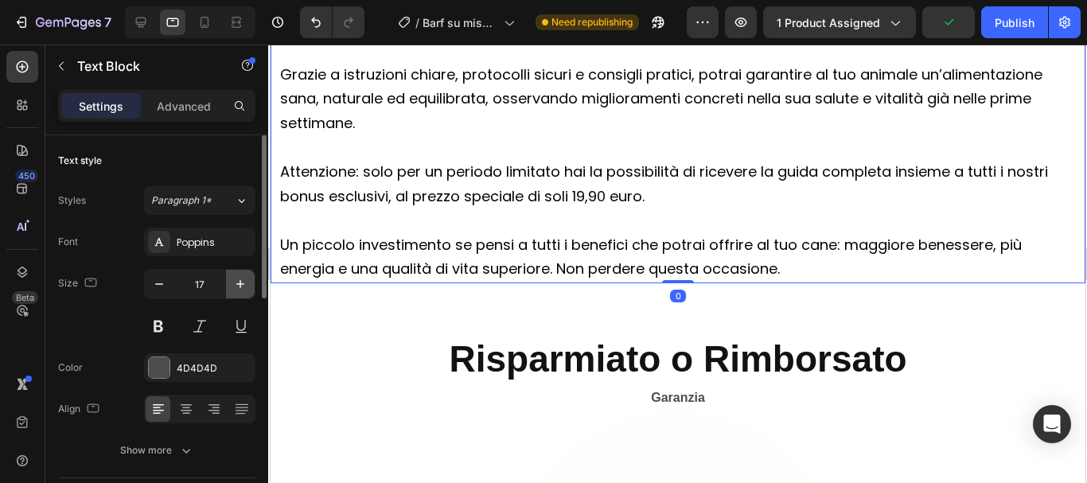
click at [243, 288] on icon "button" at bounding box center [240, 284] width 16 height 16
type input "18"
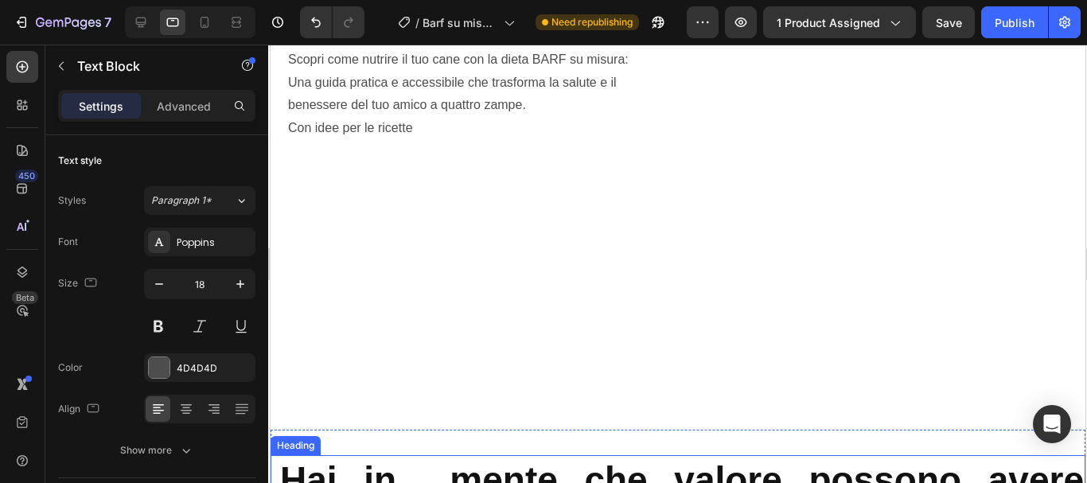
scroll to position [4617, 0]
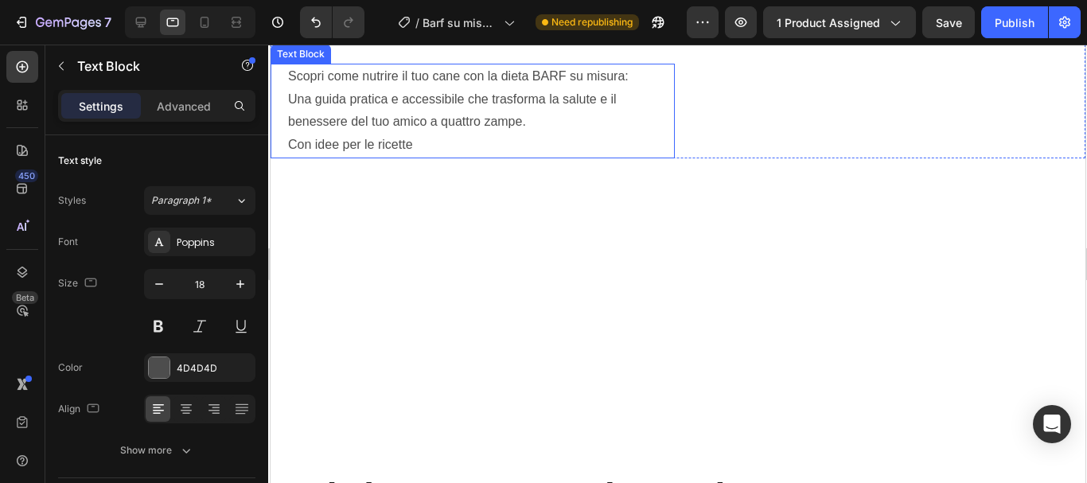
click at [381, 134] on p "Una guida pratica e accessibile che trasforma la salute e il benessere del tuo …" at bounding box center [479, 111] width 385 height 46
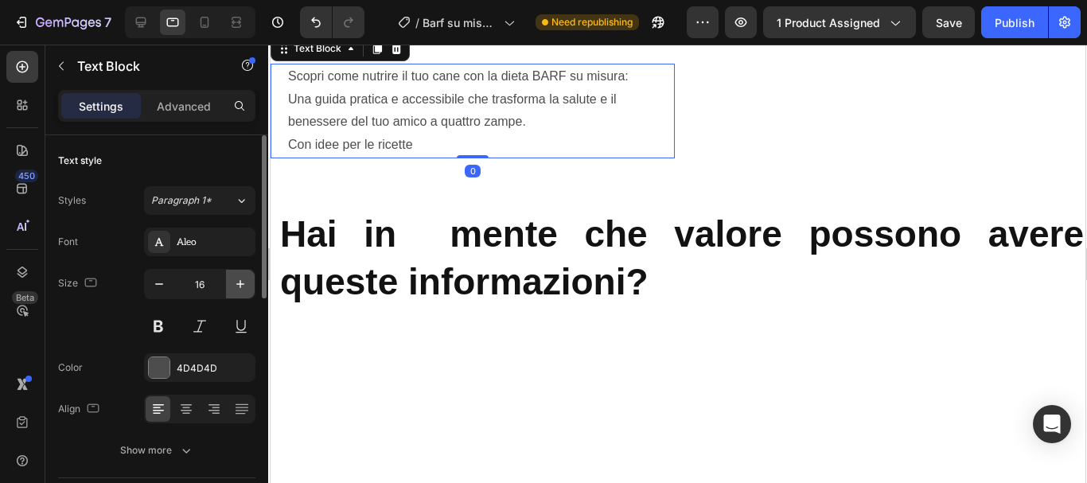
click at [237, 279] on icon "button" at bounding box center [240, 284] width 16 height 16
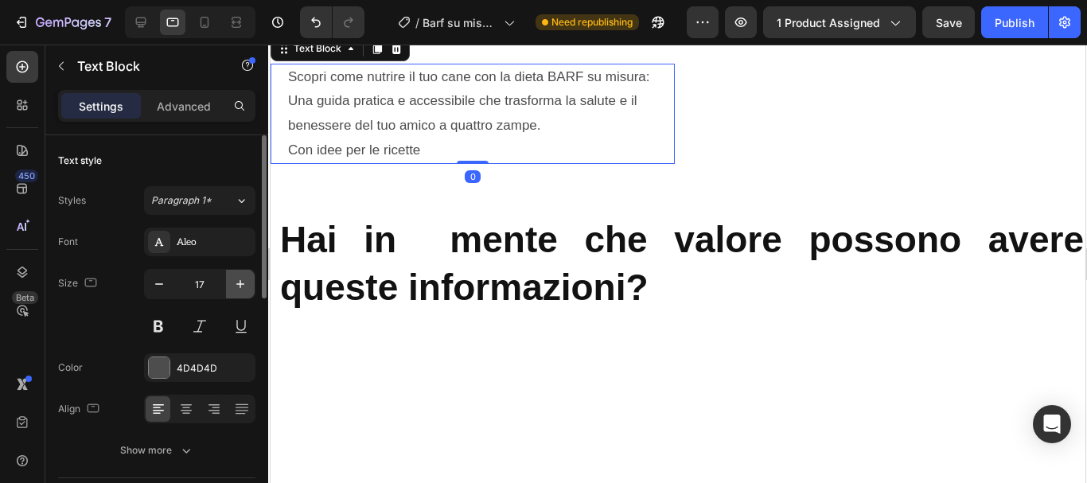
click at [237, 279] on icon "button" at bounding box center [240, 284] width 16 height 16
type input "18"
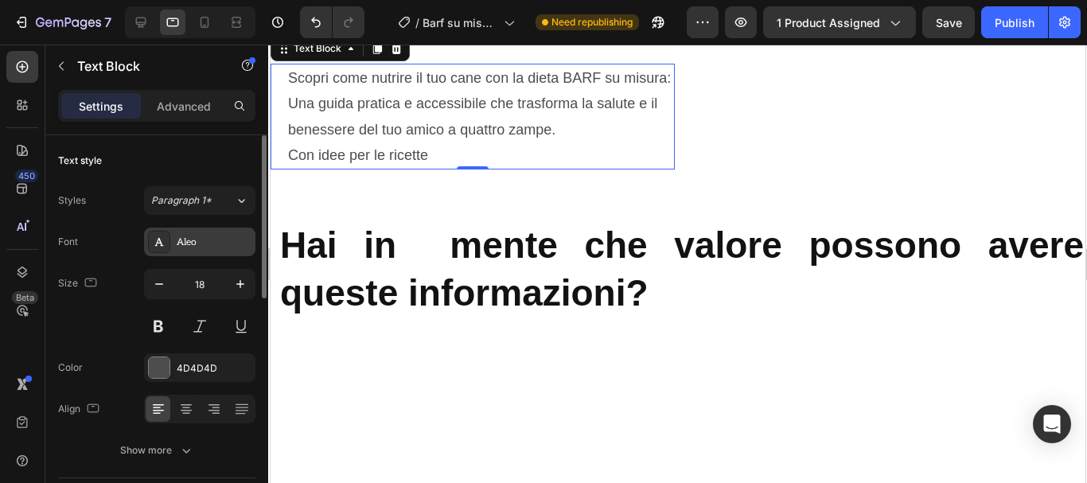
click at [206, 232] on div "Aleo" at bounding box center [199, 242] width 111 height 29
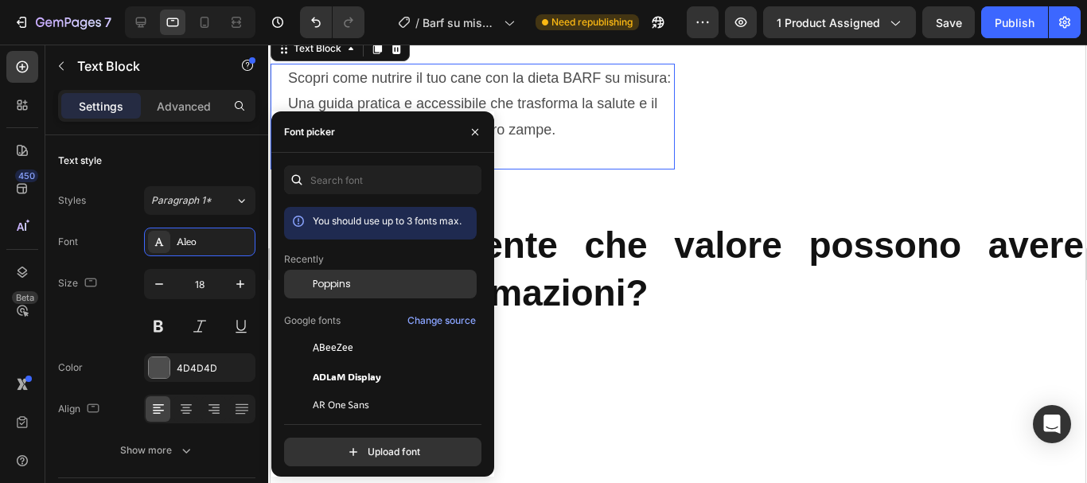
click at [328, 287] on span "Poppins" at bounding box center [332, 284] width 38 height 14
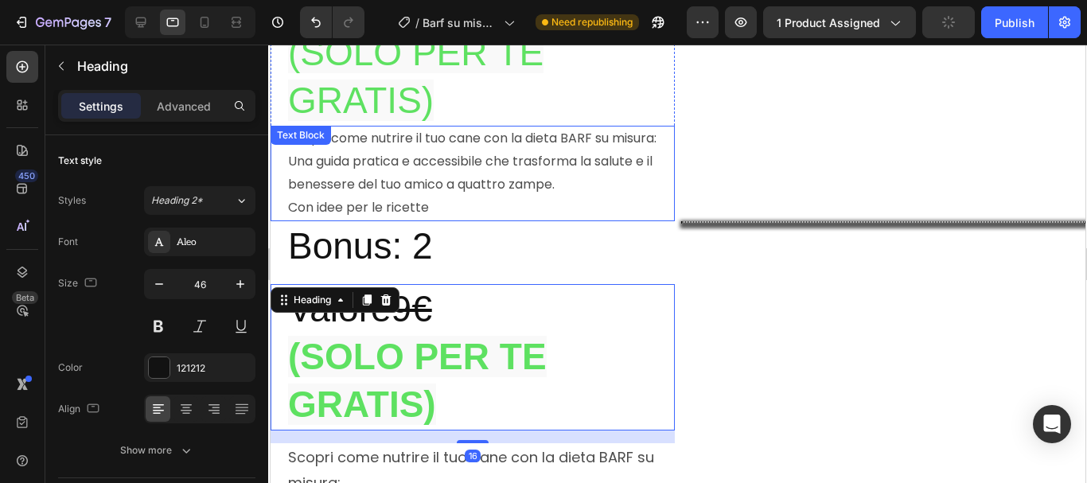
scroll to position [4219, 0]
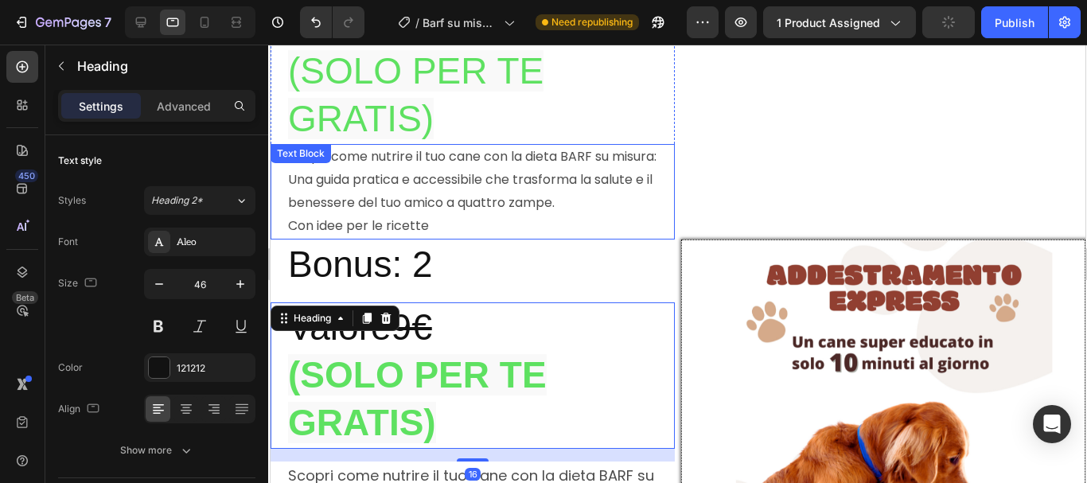
click at [405, 215] on p "Con idee per le ricette" at bounding box center [479, 226] width 385 height 23
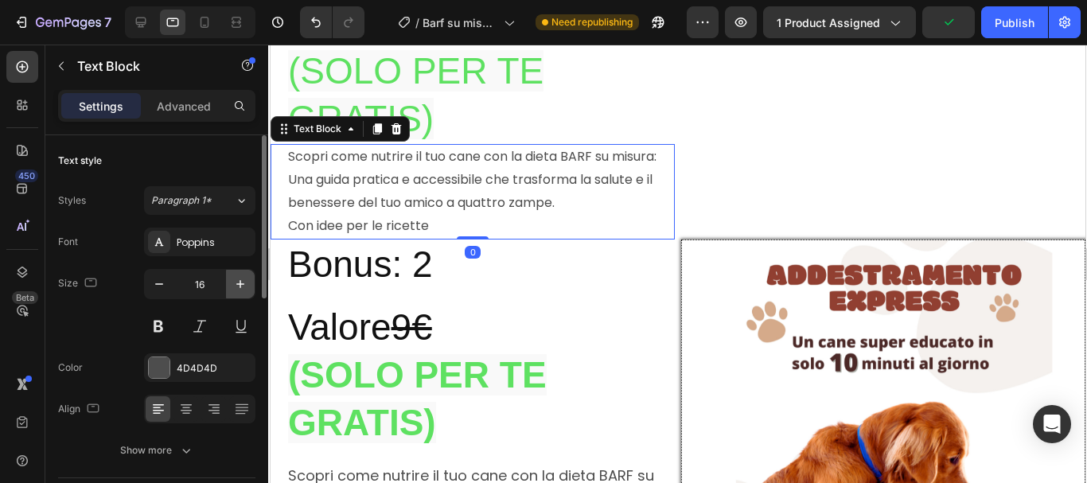
click at [240, 282] on icon "button" at bounding box center [240, 284] width 8 height 8
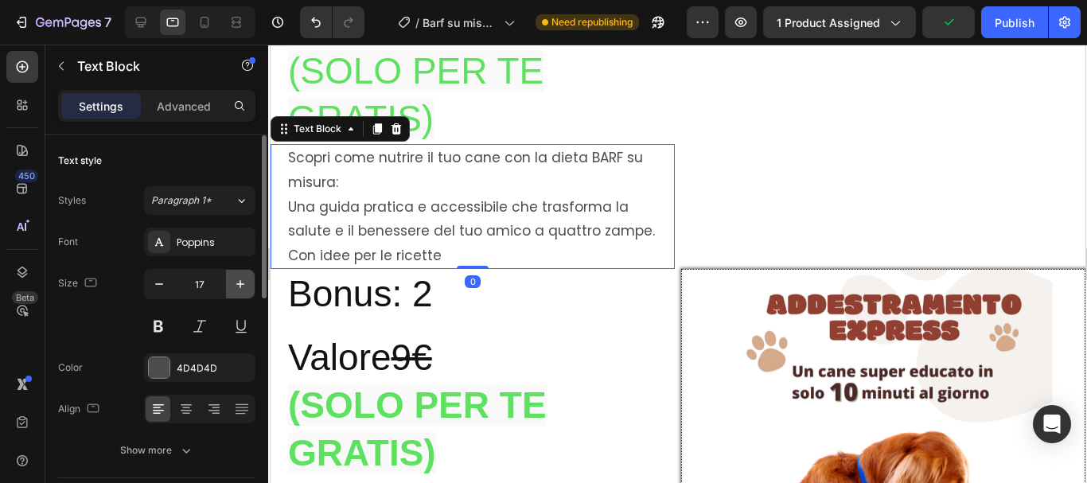
click at [240, 282] on icon "button" at bounding box center [240, 284] width 8 height 8
type input "18"
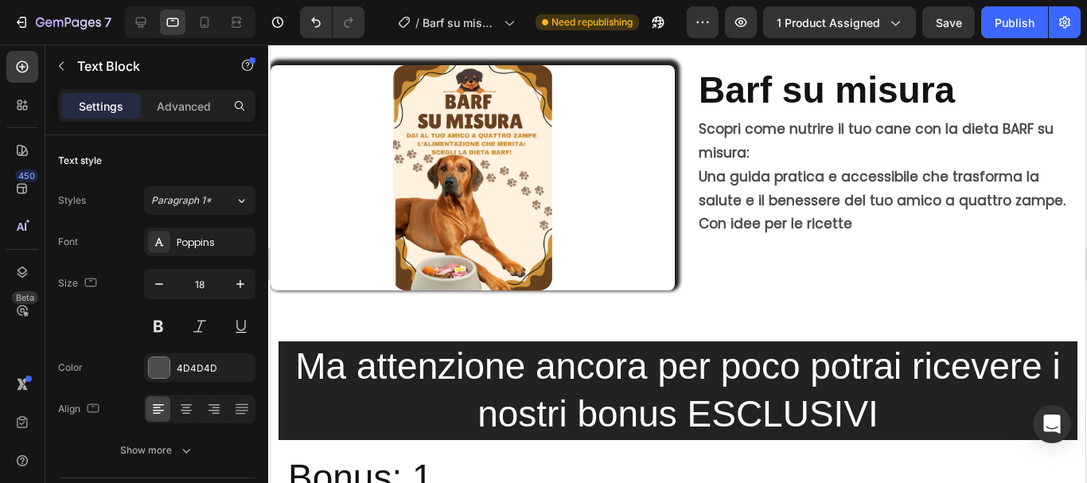
scroll to position [3821, 0]
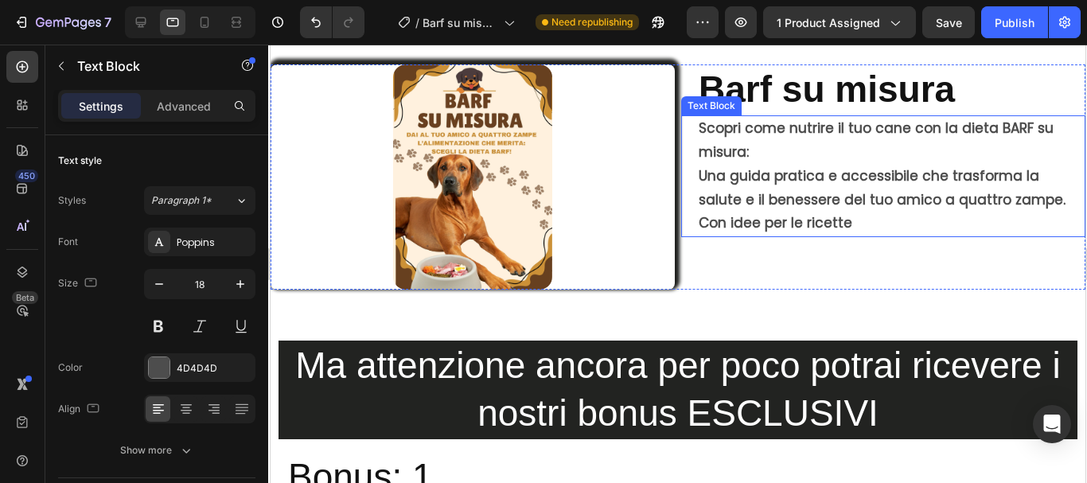
click at [749, 165] on p "Scopri come nutrire il tuo cane con la dieta BARF su misura:" at bounding box center [890, 141] width 385 height 48
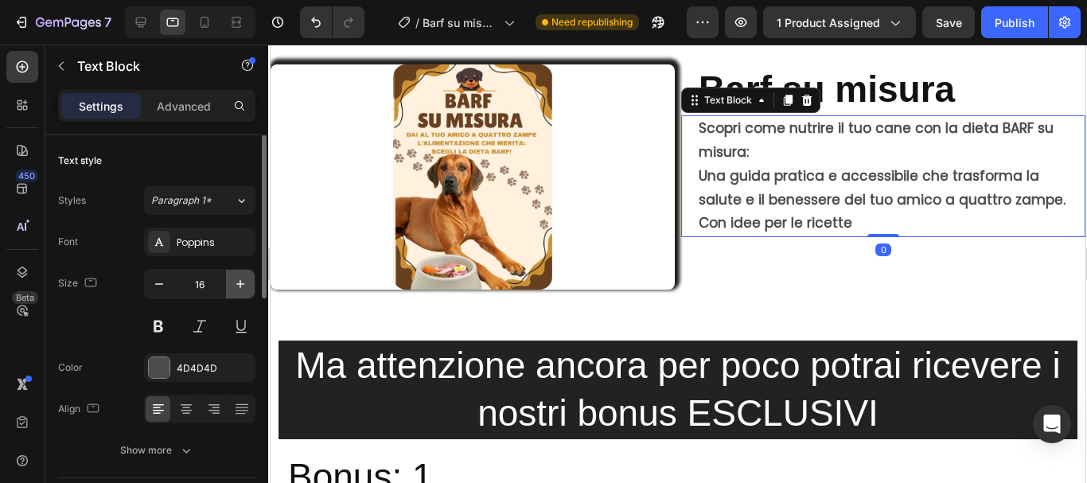
click at [241, 281] on icon "button" at bounding box center [240, 284] width 16 height 16
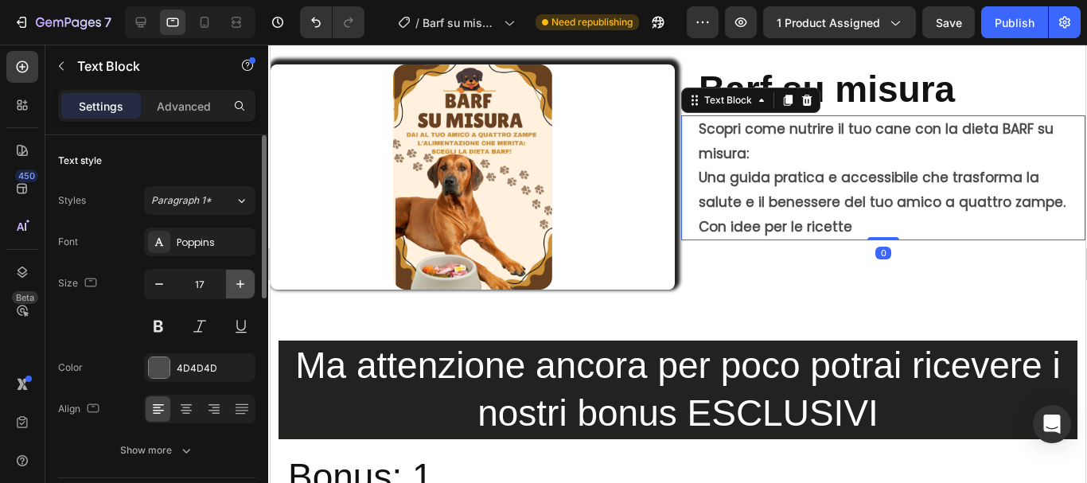
click at [241, 281] on icon "button" at bounding box center [240, 284] width 16 height 16
type input "18"
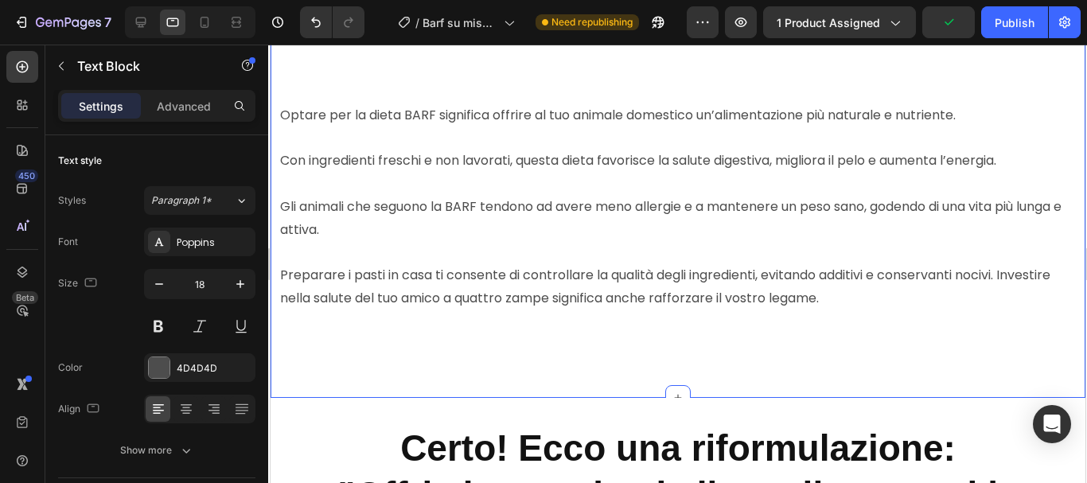
scroll to position [2310, 0]
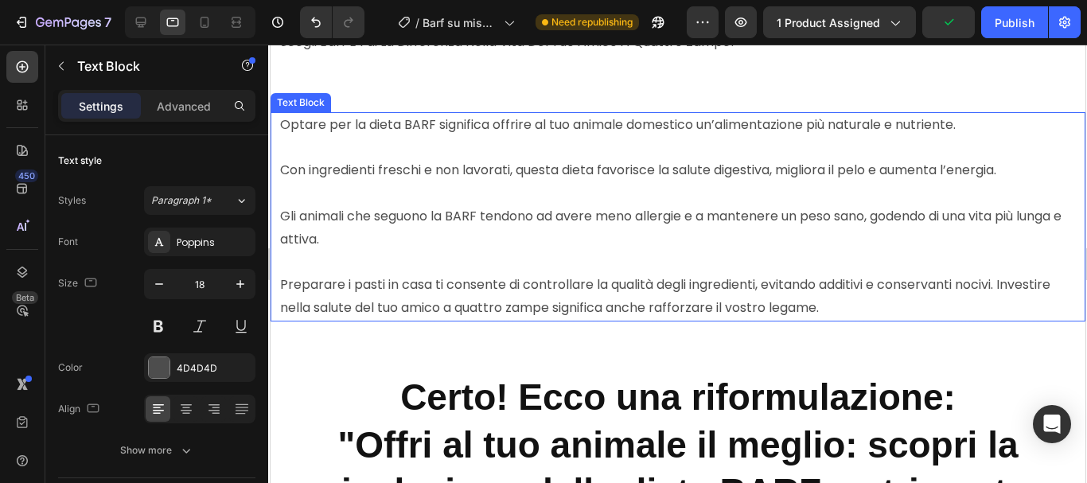
click at [551, 249] on p "Gli animali che seguono la BARF tendono ad avere meno allergie e a mantenere un…" at bounding box center [677, 228] width 796 height 46
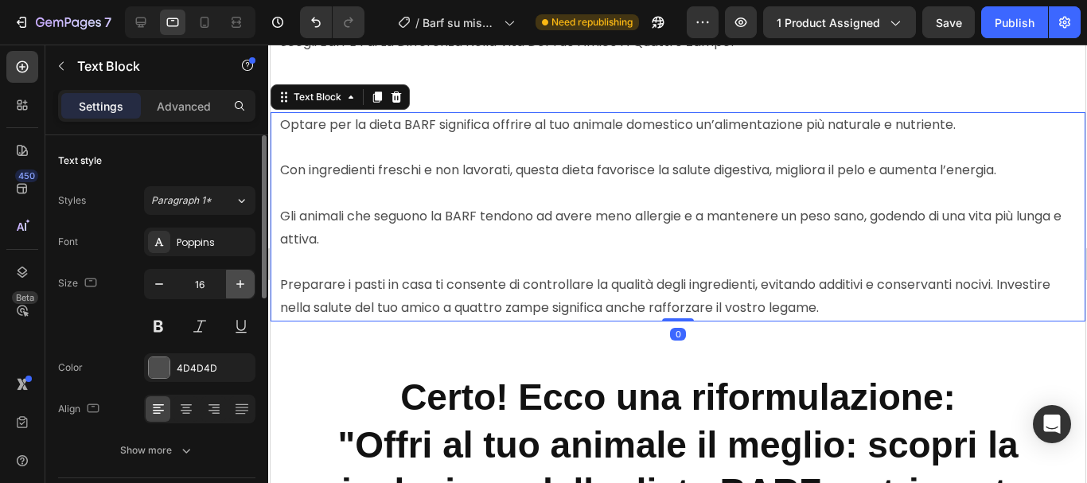
click at [244, 286] on icon "button" at bounding box center [240, 284] width 16 height 16
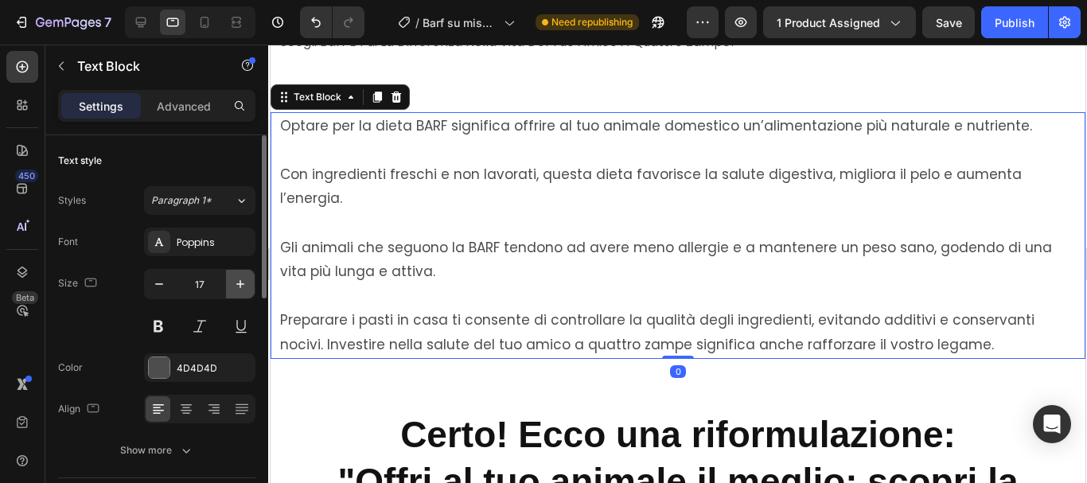
click at [244, 286] on icon "button" at bounding box center [240, 284] width 16 height 16
type input "18"
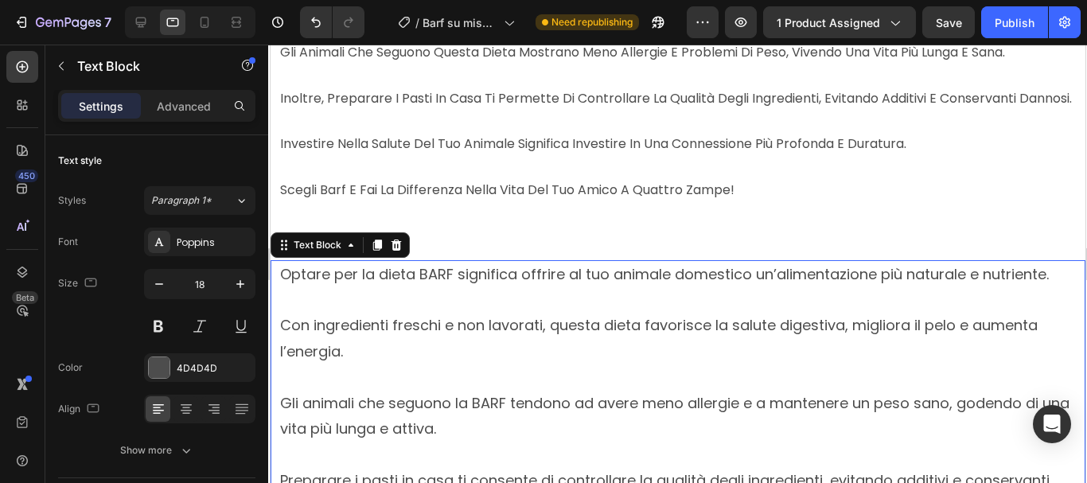
scroll to position [2150, 0]
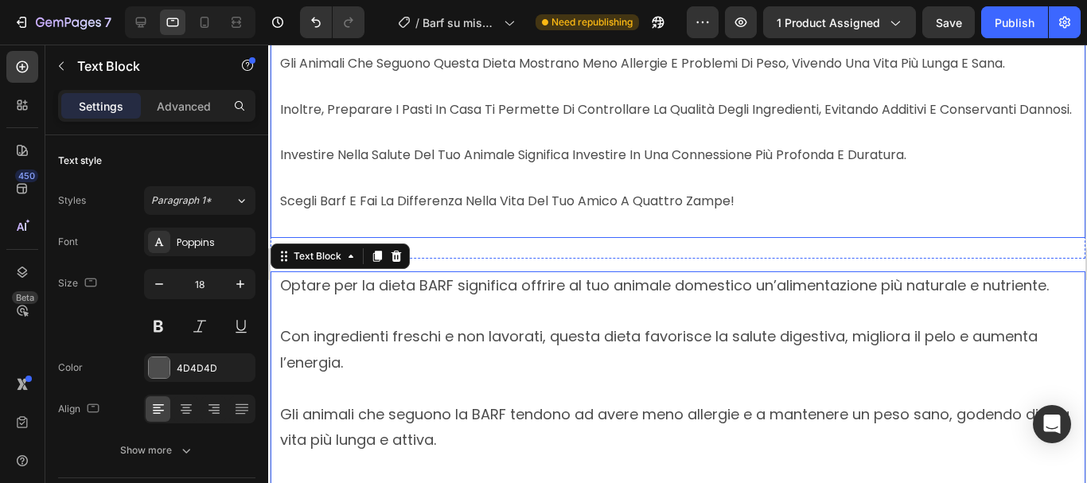
click at [437, 213] on p "scegli barf e fai la differenza nella vita del tuo amico a quattro zampe!" at bounding box center [677, 201] width 796 height 23
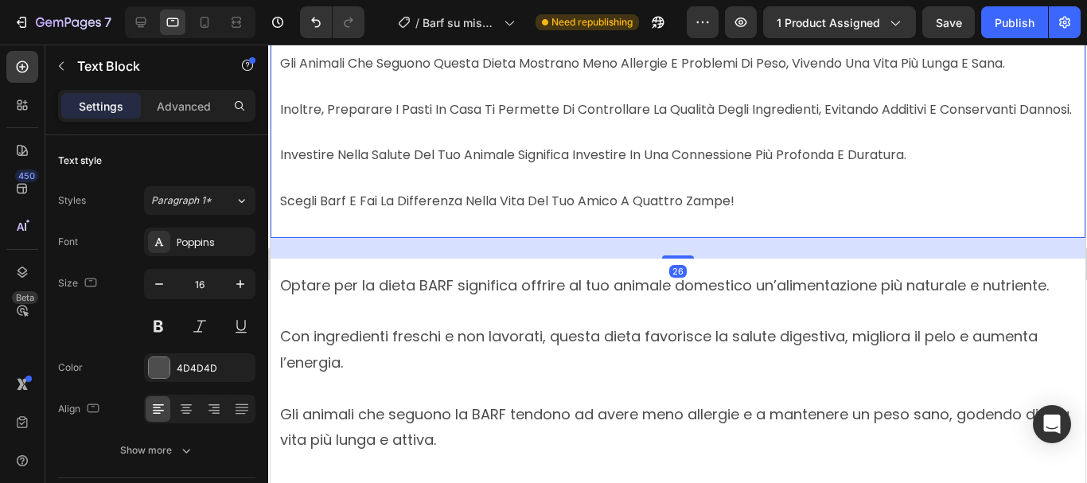
click at [475, 190] on p at bounding box center [677, 178] width 796 height 23
click at [248, 283] on button "button" at bounding box center [240, 284] width 29 height 29
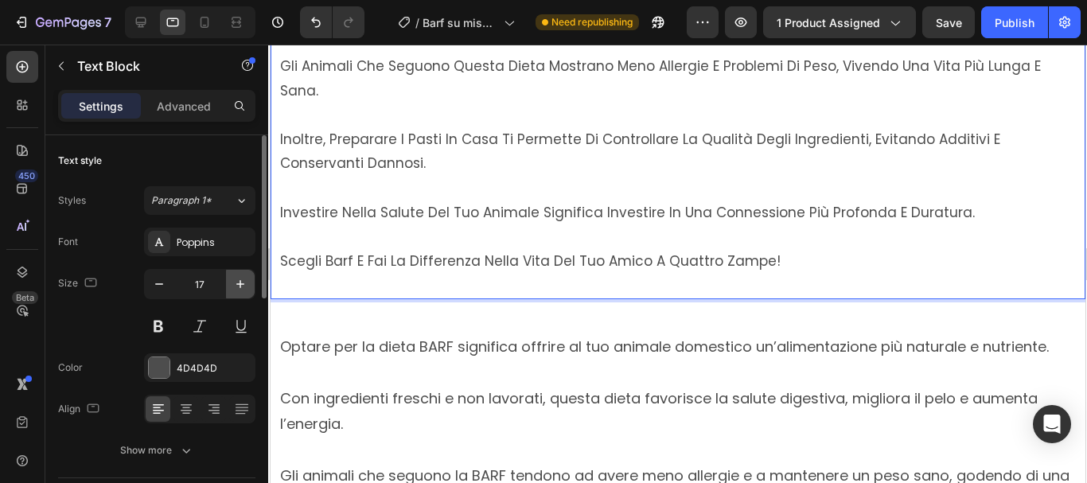
click at [235, 276] on icon "button" at bounding box center [240, 284] width 16 height 16
type input "18"
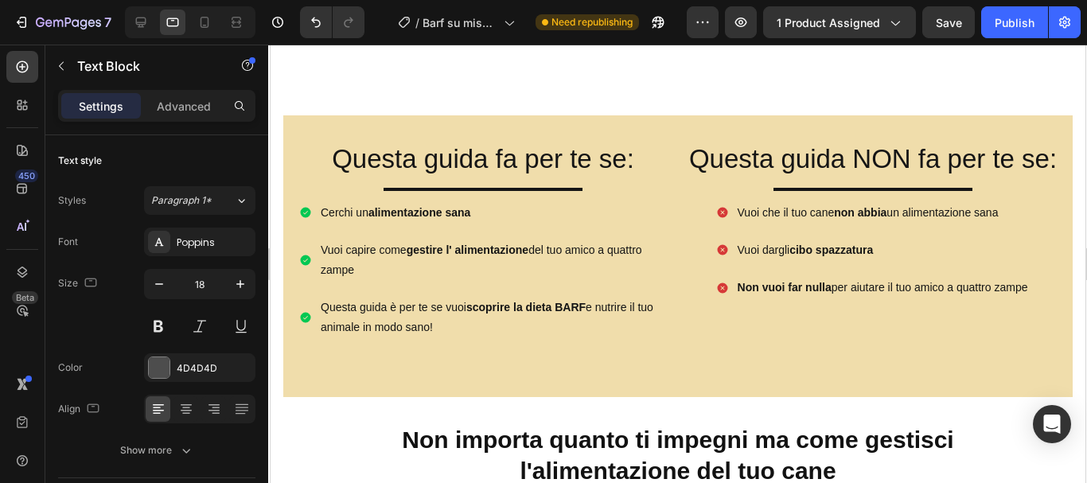
scroll to position [991, 0]
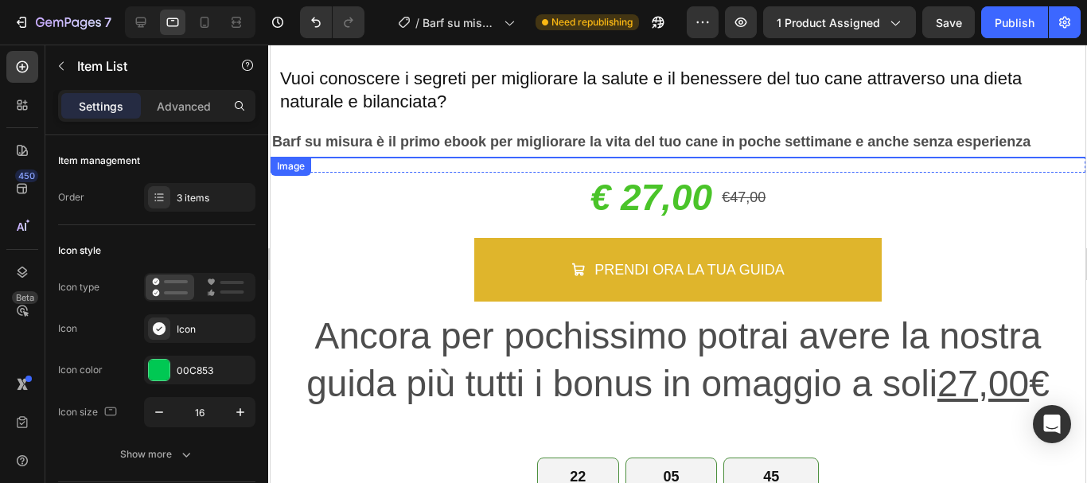
scroll to position [0, 0]
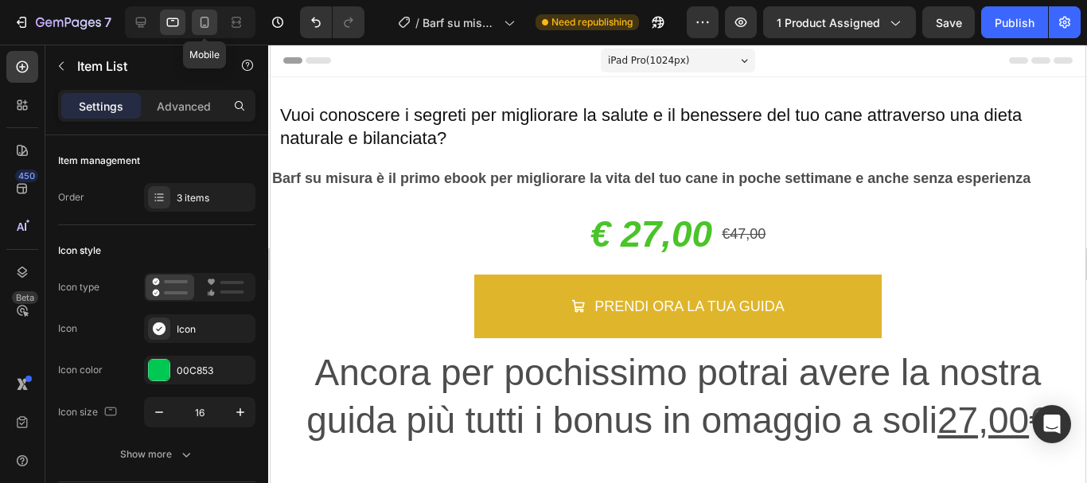
click at [205, 25] on icon at bounding box center [205, 26] width 4 height 2
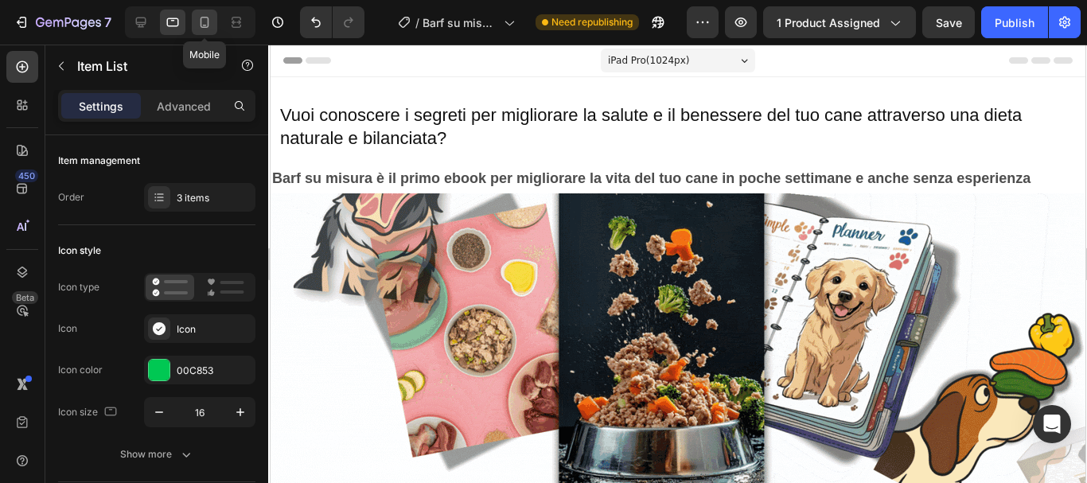
type input "13"
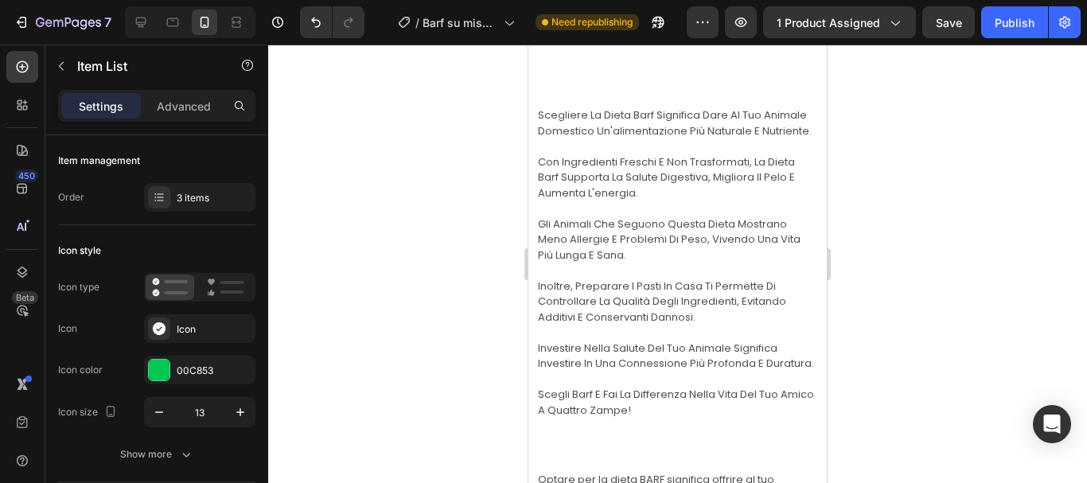
scroll to position [1830, 0]
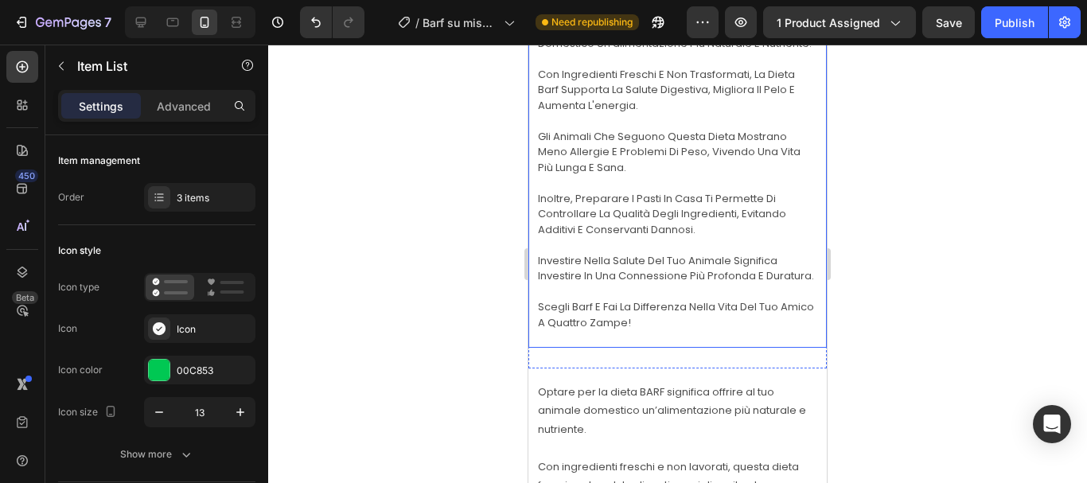
click at [600, 51] on p "scegliere la dieta barf significa dare al tuo animale domestico un'alimentazion…" at bounding box center [677, 35] width 279 height 31
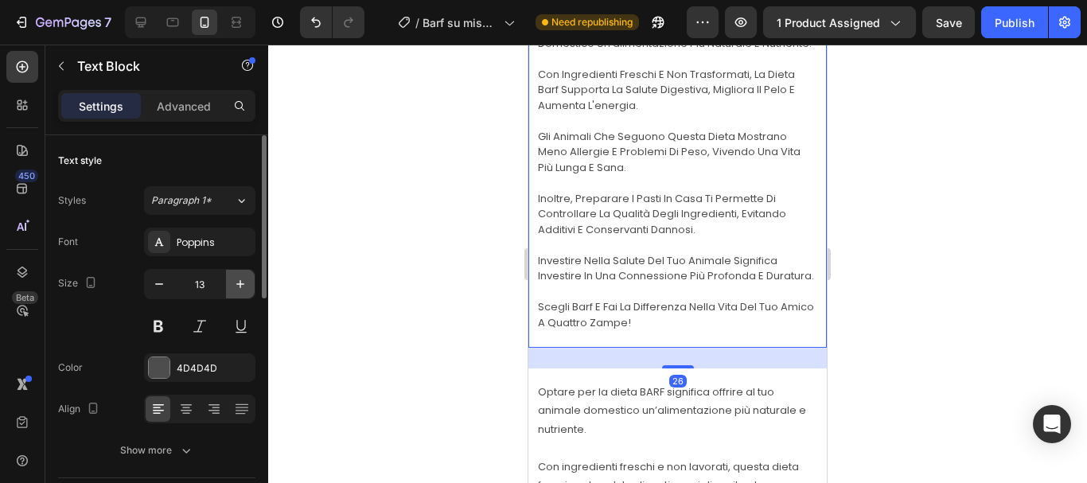
click at [245, 281] on icon "button" at bounding box center [240, 284] width 16 height 16
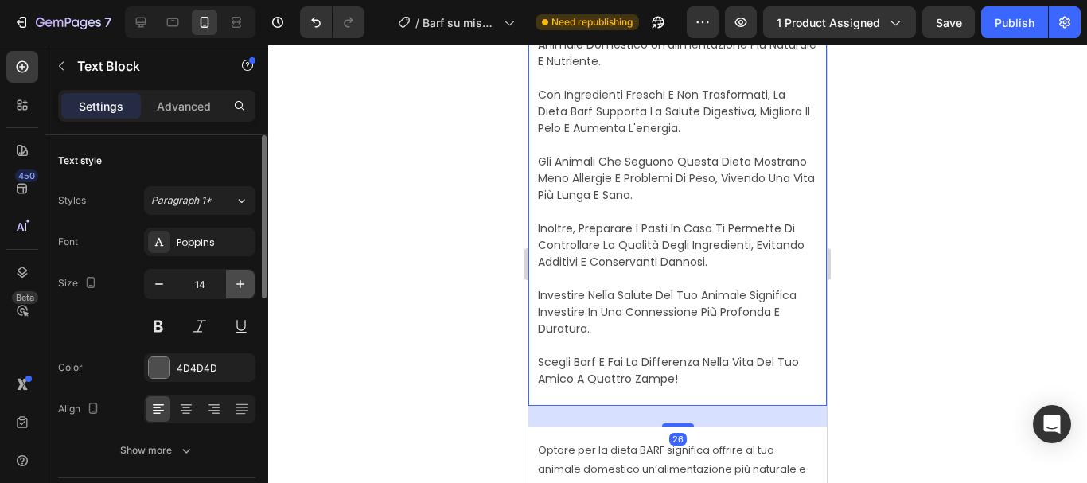
click at [245, 281] on icon "button" at bounding box center [240, 284] width 16 height 16
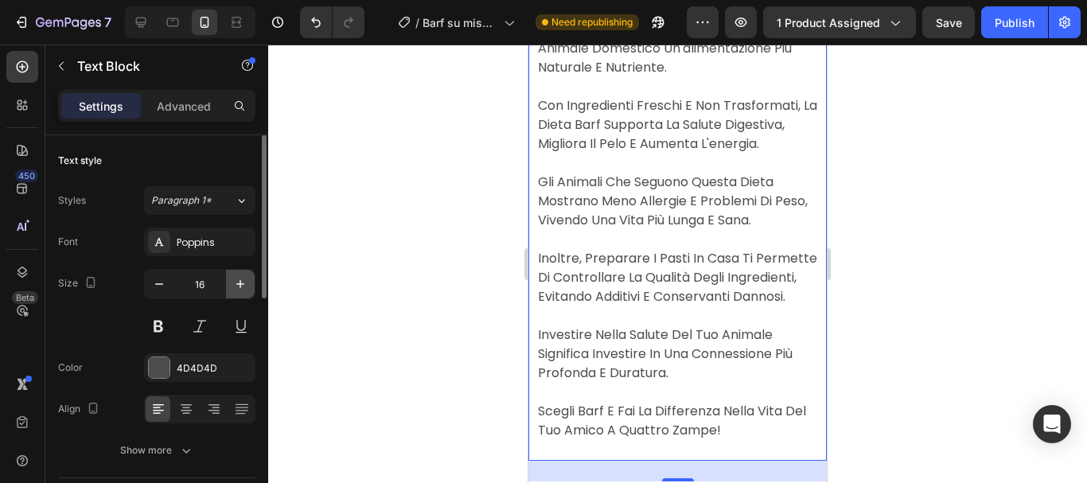
click at [245, 281] on icon "button" at bounding box center [240, 284] width 16 height 16
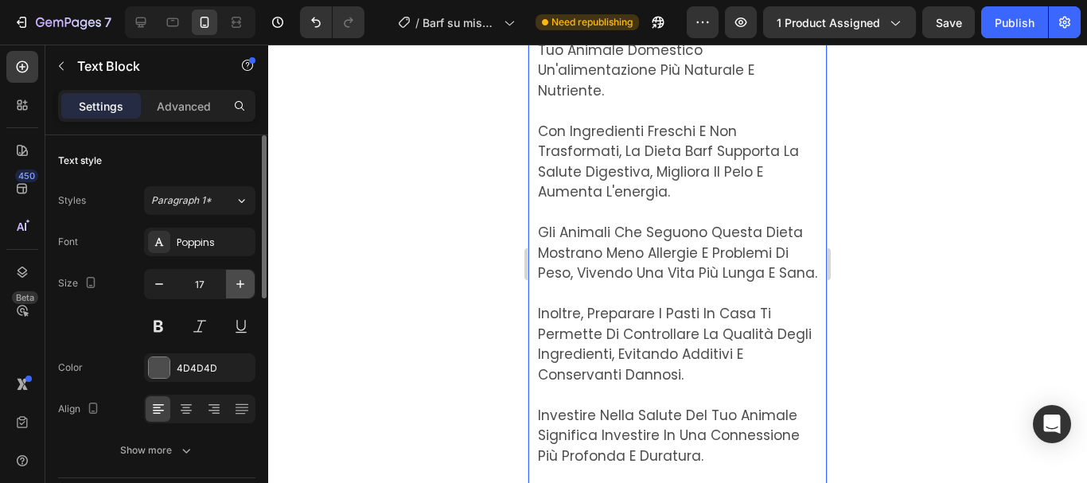
click at [245, 281] on icon "button" at bounding box center [240, 284] width 16 height 16
type input "18"
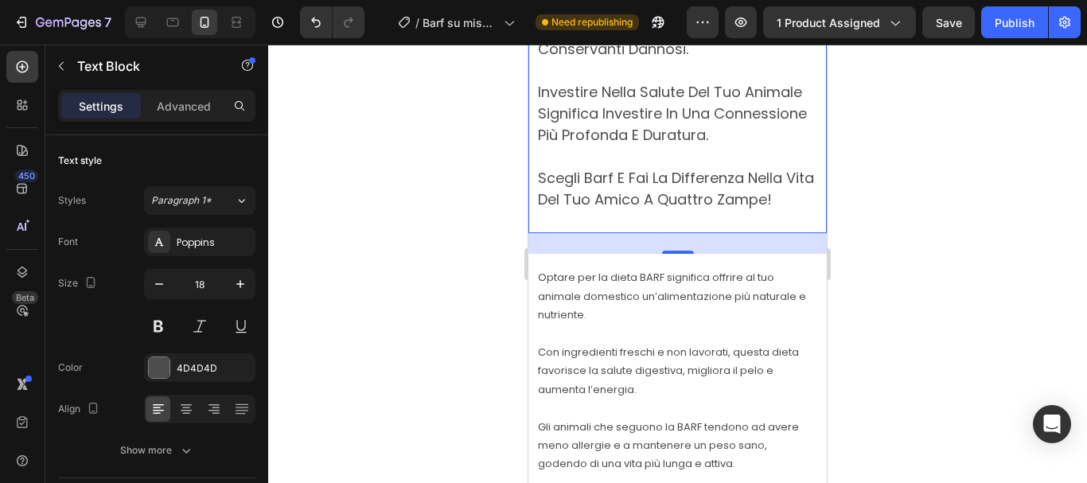
scroll to position [2387, 0]
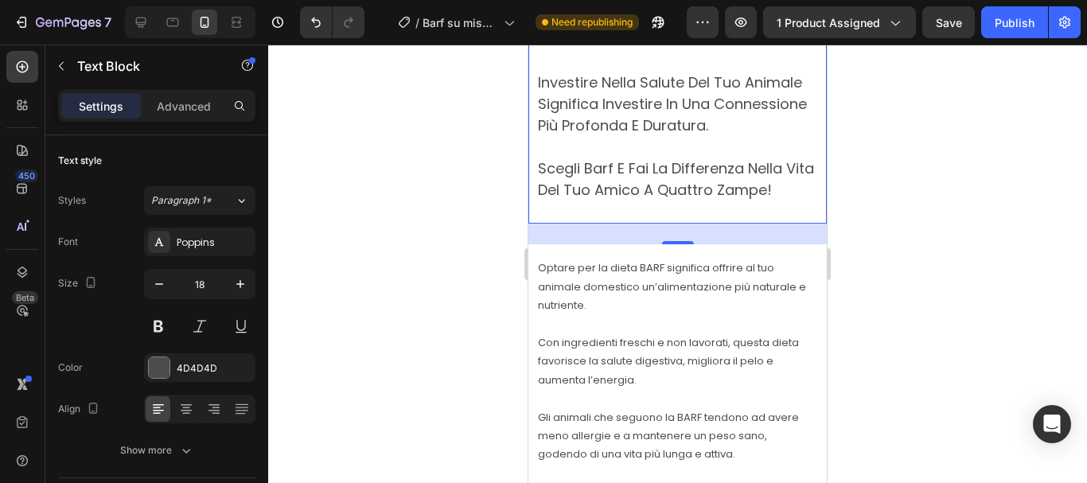
click at [640, 314] on p "Optare per la dieta BARF significa offrire al tuo animale domestico un’alimenta…" at bounding box center [677, 287] width 279 height 56
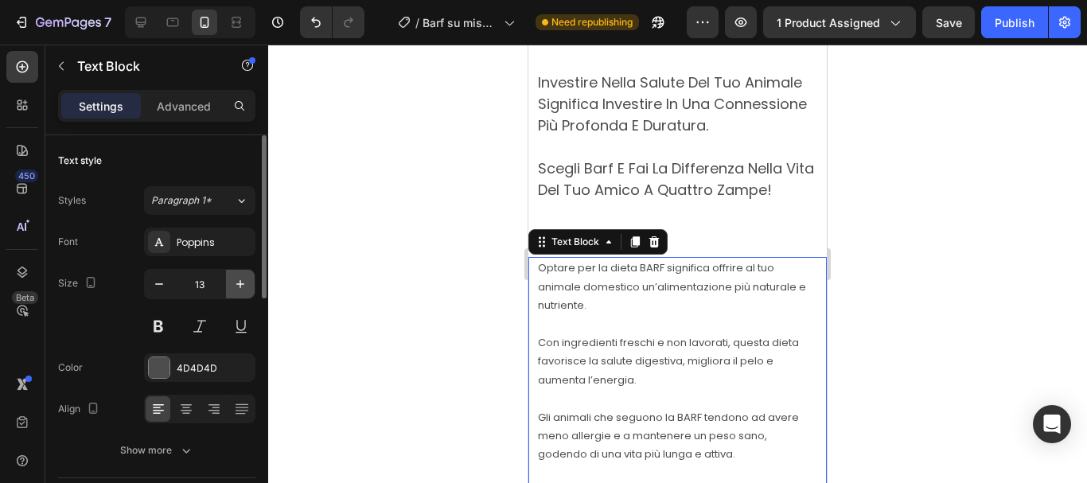
click at [243, 282] on icon "button" at bounding box center [240, 284] width 16 height 16
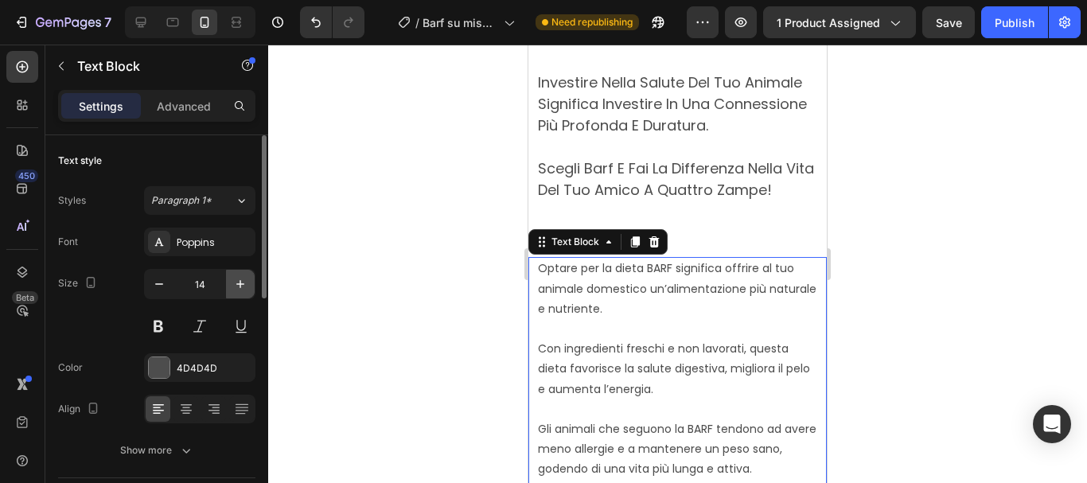
click at [243, 282] on icon "button" at bounding box center [240, 284] width 16 height 16
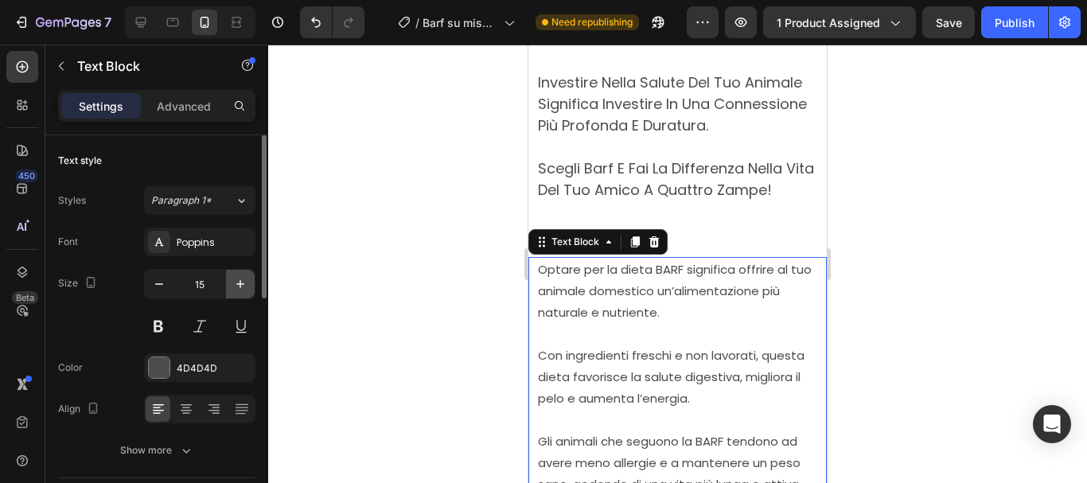
click at [243, 282] on icon "button" at bounding box center [240, 284] width 16 height 16
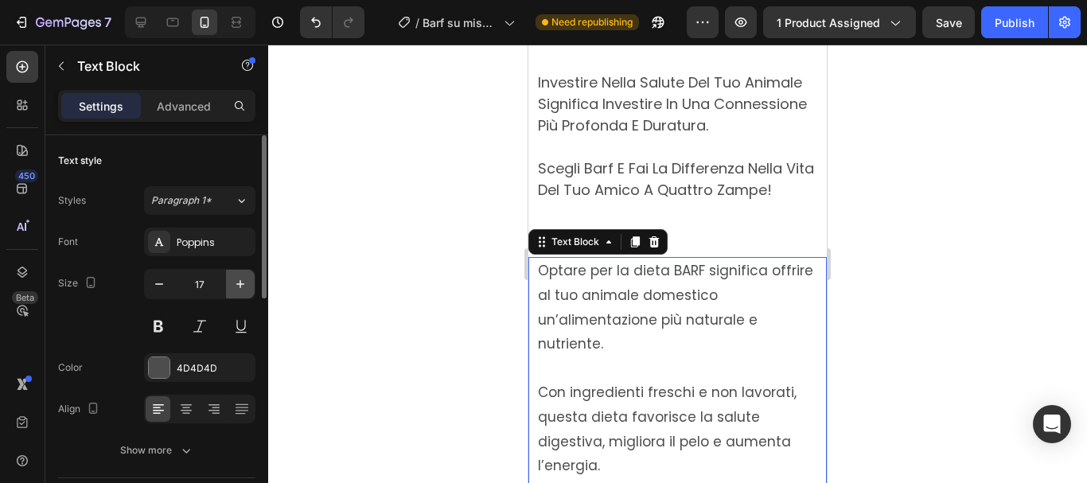
click at [243, 282] on icon "button" at bounding box center [240, 284] width 16 height 16
type input "18"
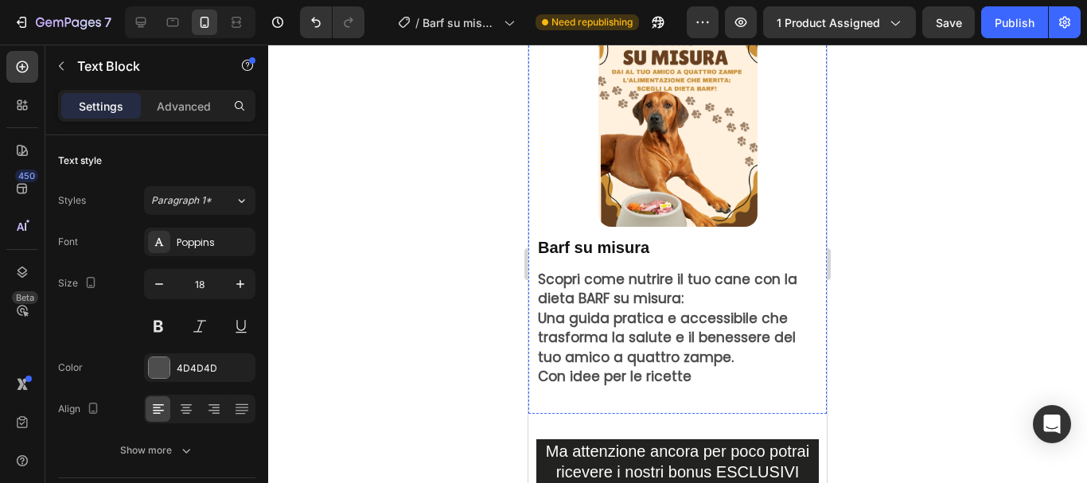
scroll to position [3978, 0]
click at [610, 326] on strong "Una guida pratica e accessibile che trasforma la salute e il benessere del tuo …" at bounding box center [667, 337] width 258 height 58
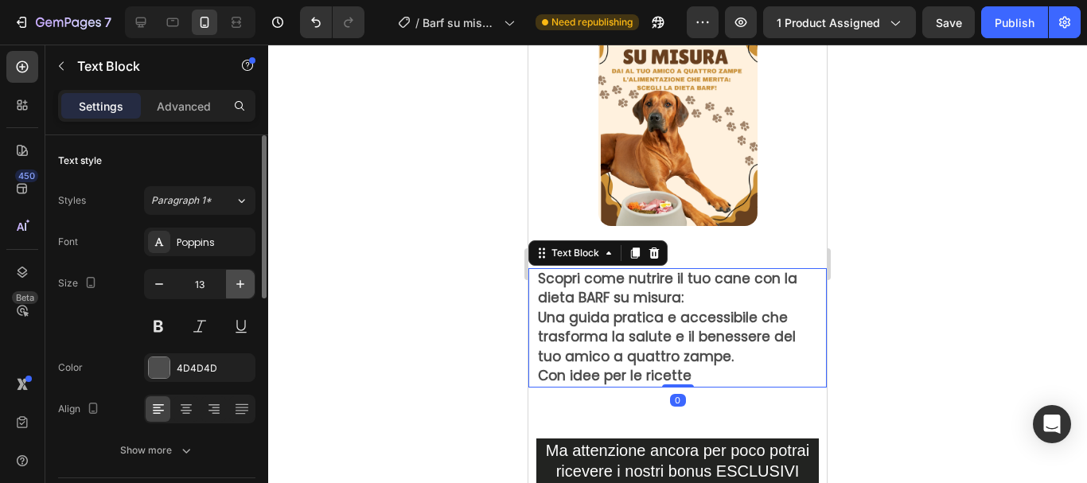
click at [242, 286] on icon "button" at bounding box center [240, 284] width 16 height 16
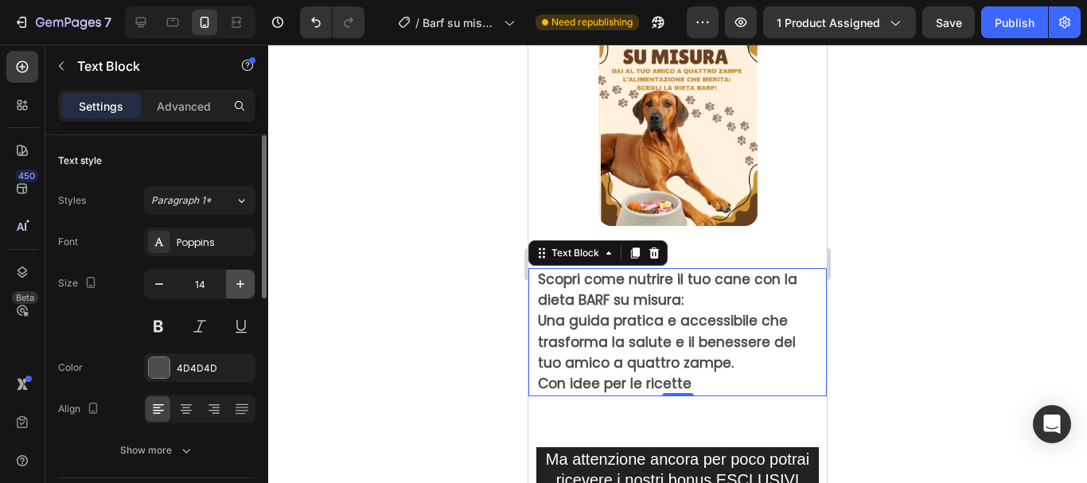
click at [242, 286] on icon "button" at bounding box center [240, 284] width 16 height 16
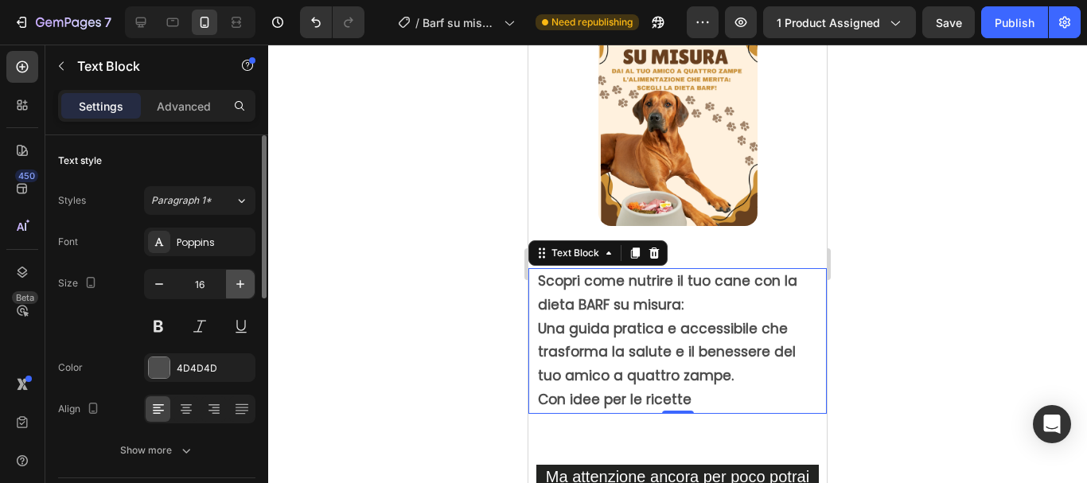
click at [242, 286] on icon "button" at bounding box center [240, 284] width 16 height 16
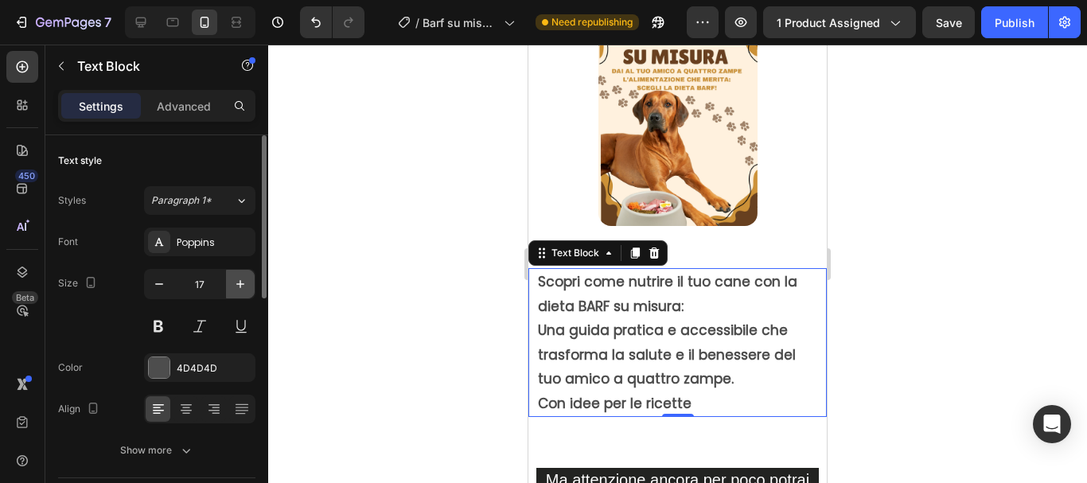
click at [242, 286] on icon "button" at bounding box center [240, 284] width 16 height 16
type input "18"
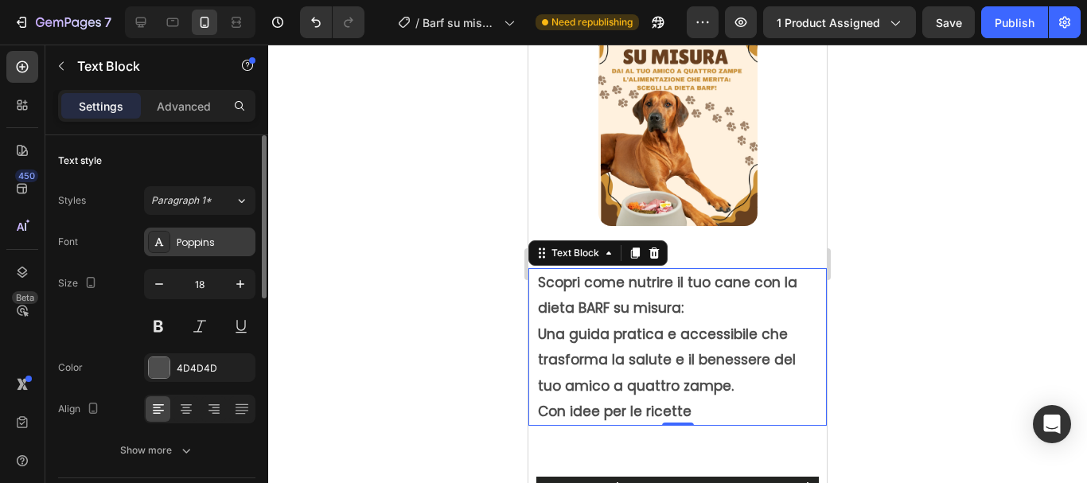
click at [226, 234] on div "Poppins" at bounding box center [199, 242] width 111 height 29
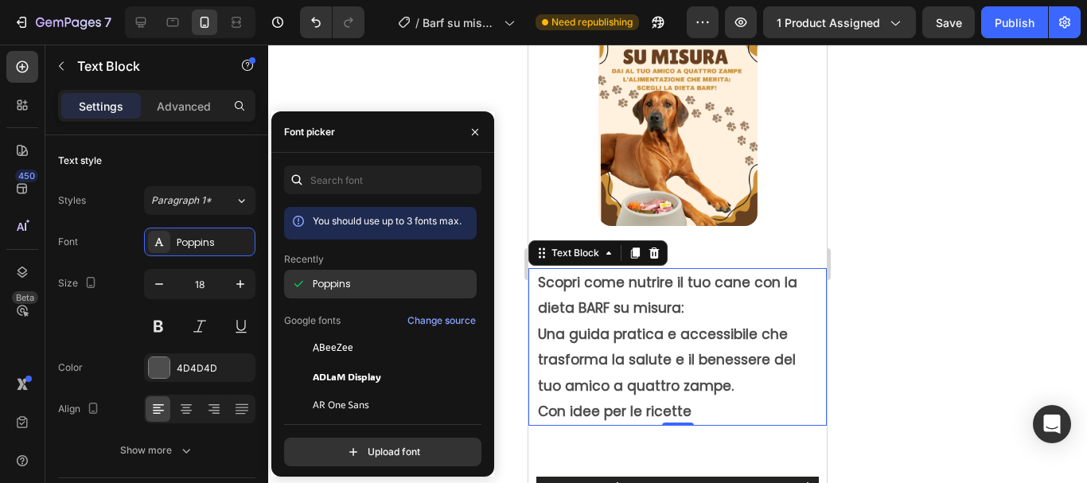
click at [352, 283] on div "Poppins" at bounding box center [393, 284] width 161 height 14
click at [516, 267] on div at bounding box center [677, 264] width 819 height 438
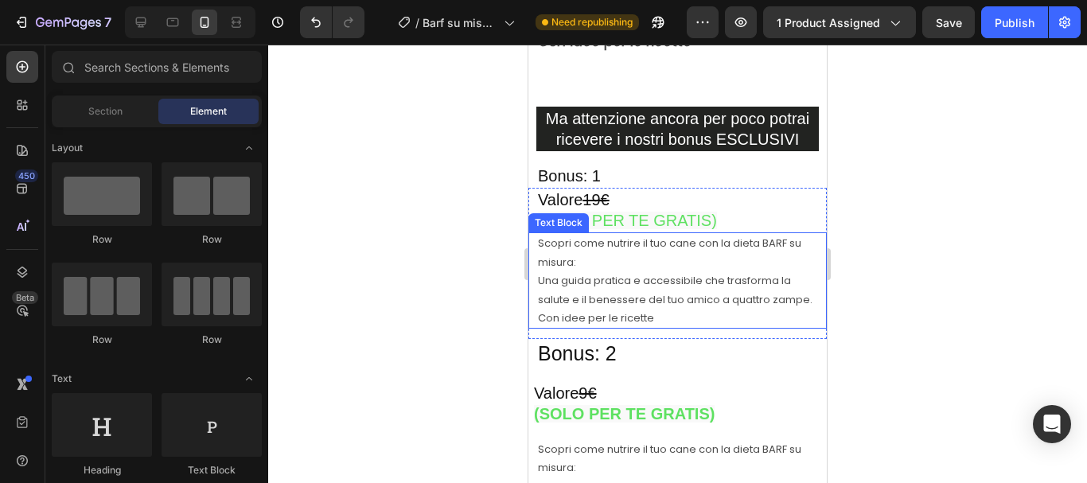
scroll to position [4376, 0]
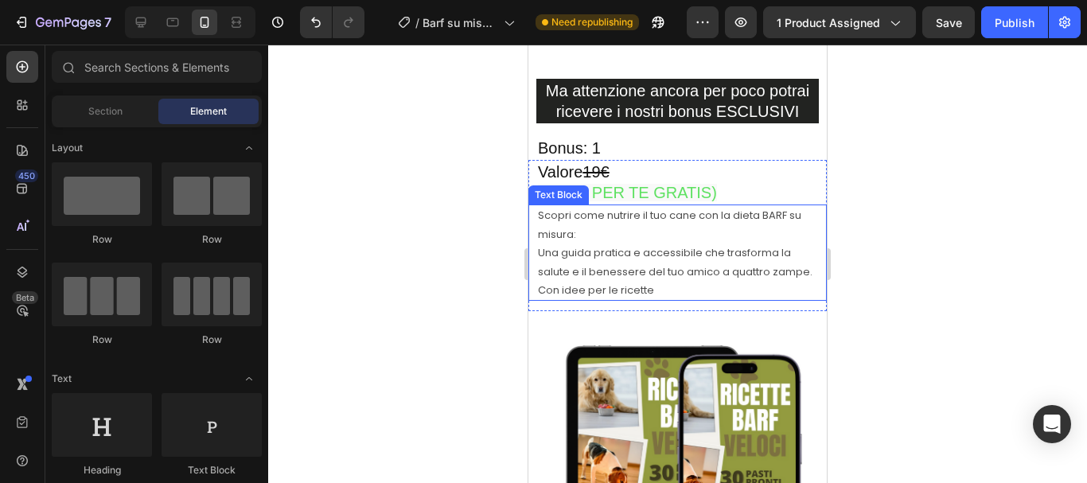
click at [596, 281] on p "Una guida pratica e accessibile che trasforma la salute e il benessere del tuo …" at bounding box center [677, 261] width 279 height 37
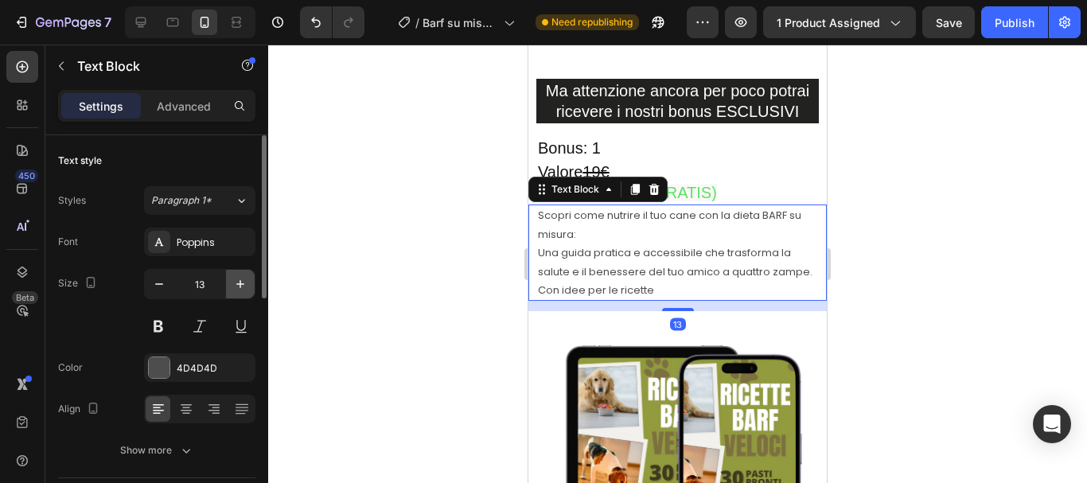
click at [236, 274] on button "button" at bounding box center [240, 284] width 29 height 29
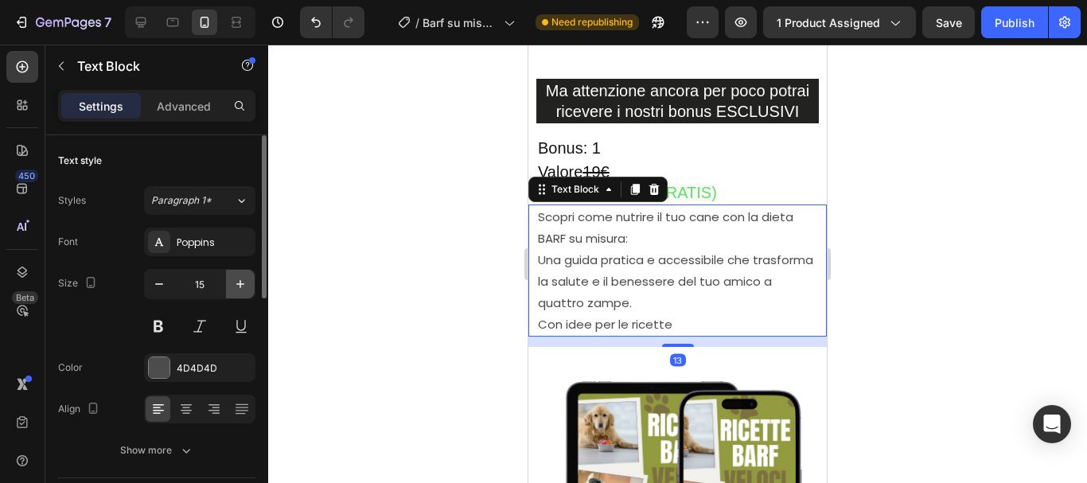
click at [236, 274] on button "button" at bounding box center [240, 284] width 29 height 29
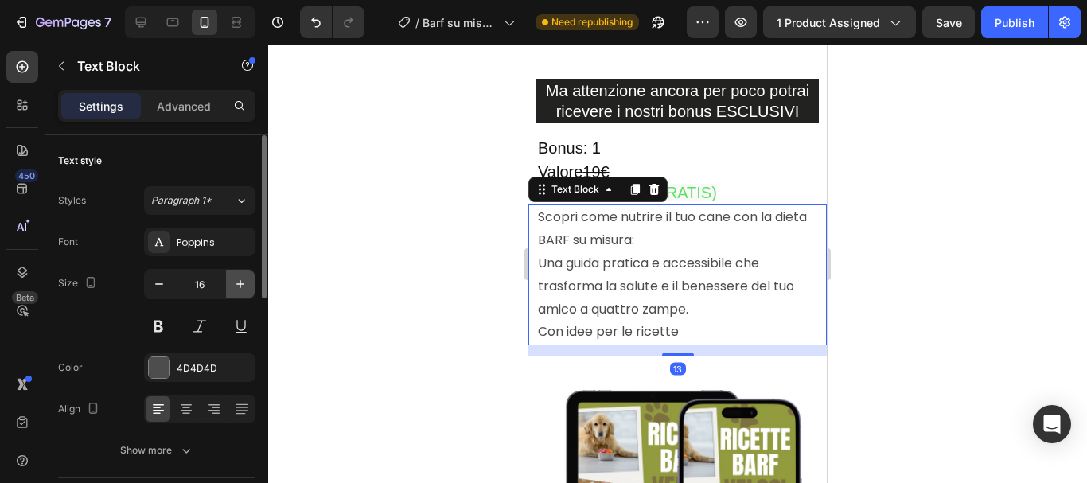
click at [236, 274] on button "button" at bounding box center [240, 284] width 29 height 29
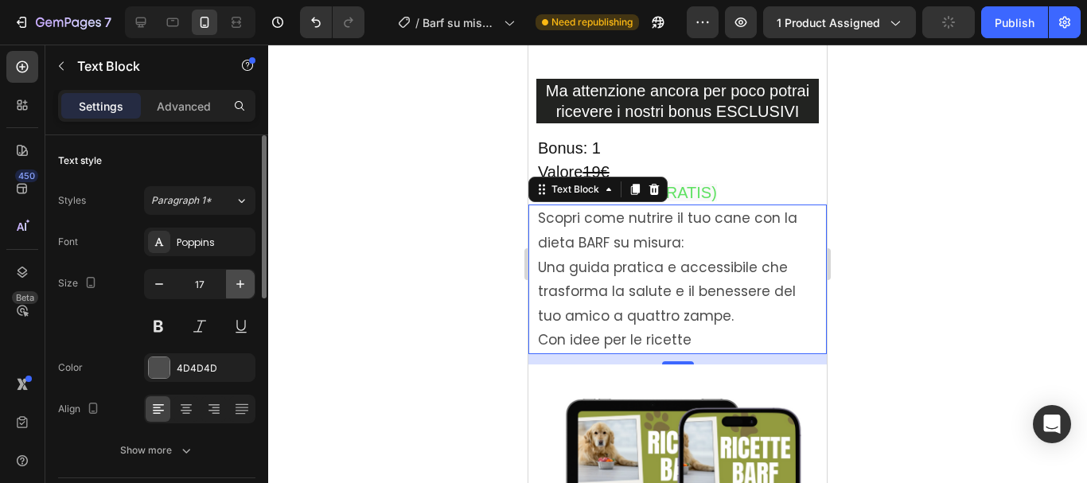
click at [236, 274] on button "button" at bounding box center [240, 284] width 29 height 29
type input "18"
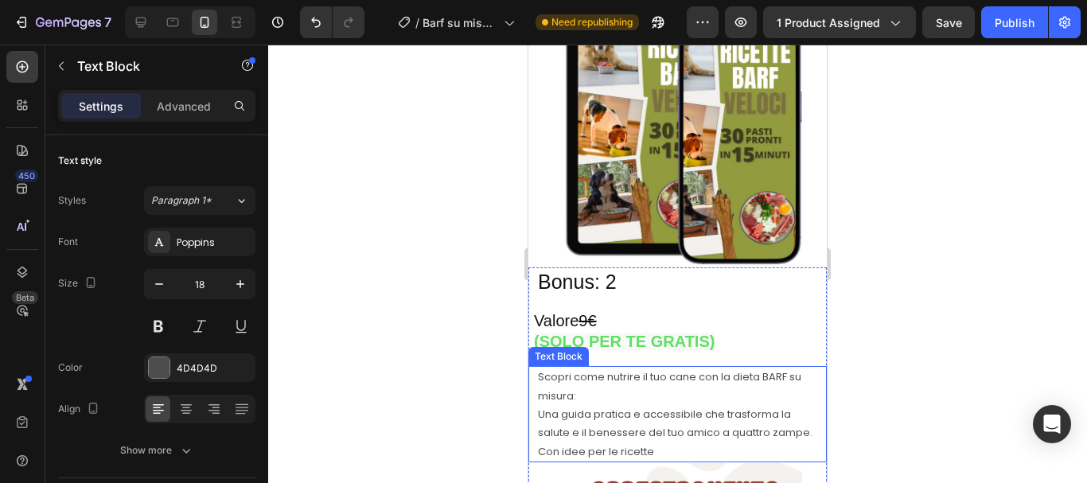
scroll to position [4853, 0]
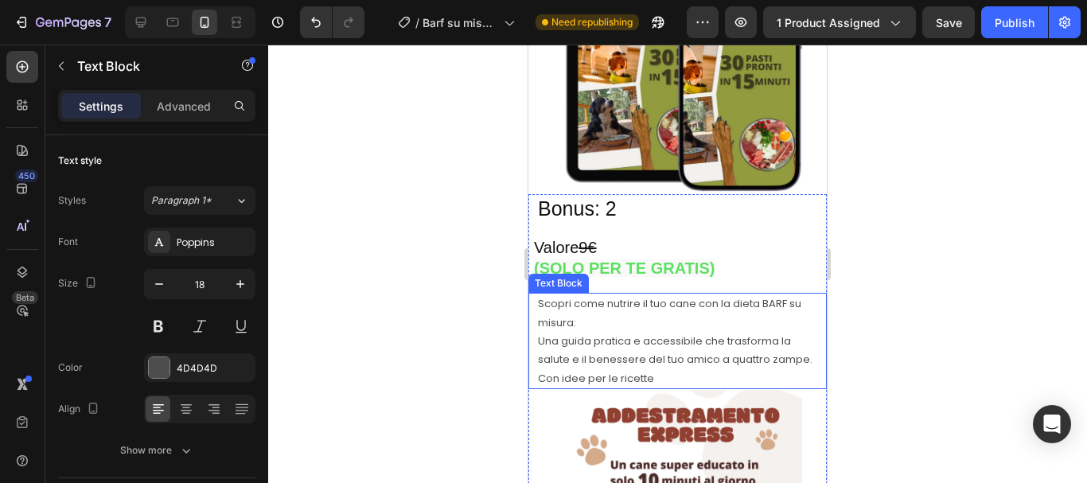
click at [598, 350] on p "Una guida pratica e accessibile che trasforma la salute e il benessere del tuo …" at bounding box center [677, 350] width 279 height 37
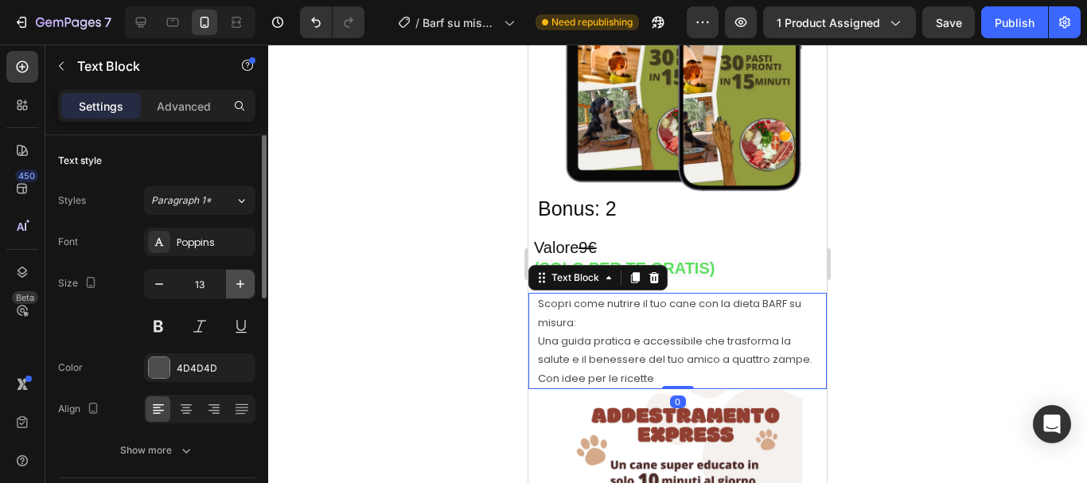
click at [246, 282] on icon "button" at bounding box center [240, 284] width 16 height 16
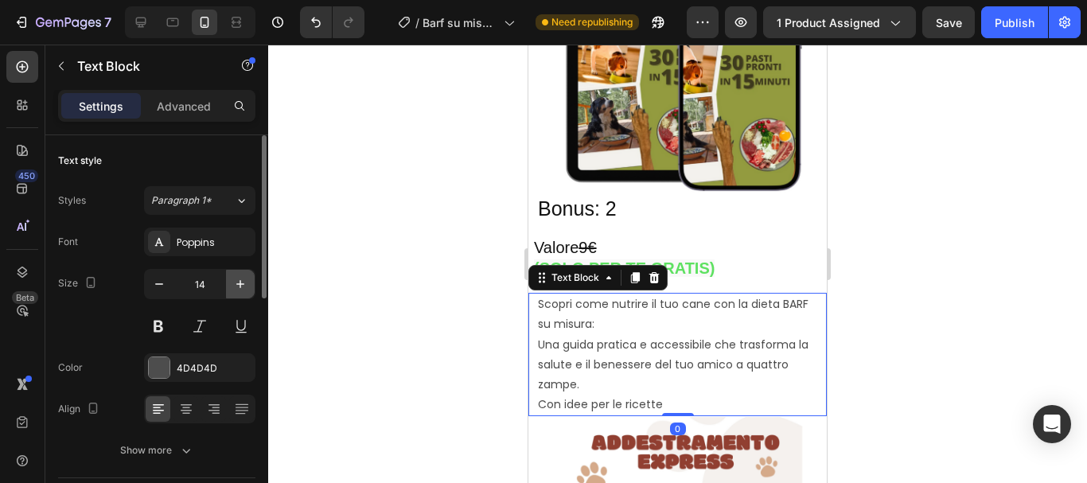
click at [246, 282] on icon "button" at bounding box center [240, 284] width 16 height 16
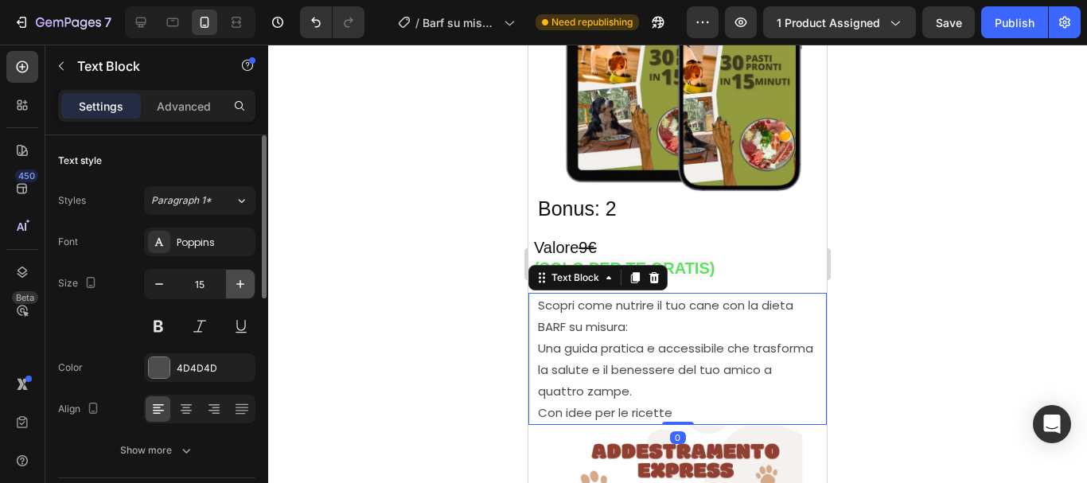
click at [246, 282] on icon "button" at bounding box center [240, 284] width 16 height 16
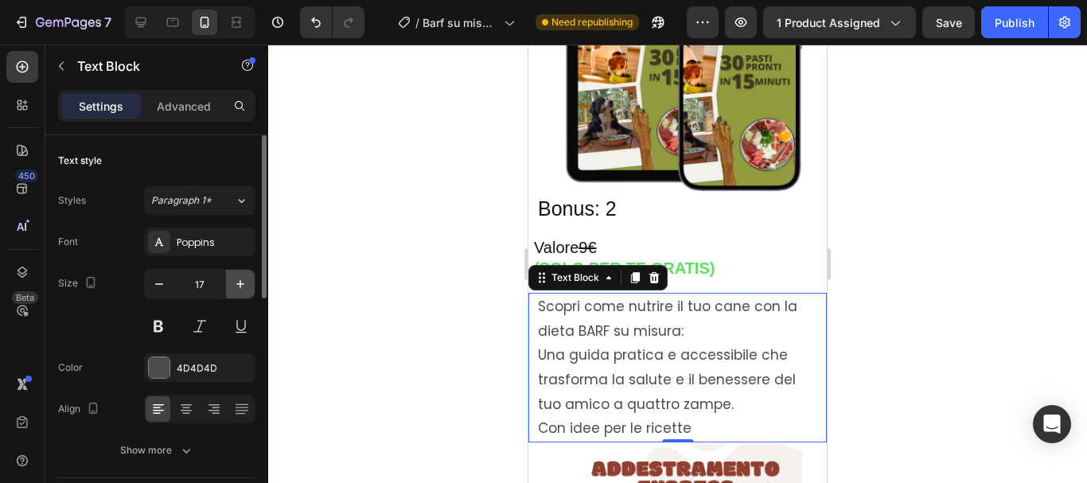
click at [246, 282] on icon "button" at bounding box center [240, 284] width 16 height 16
type input "18"
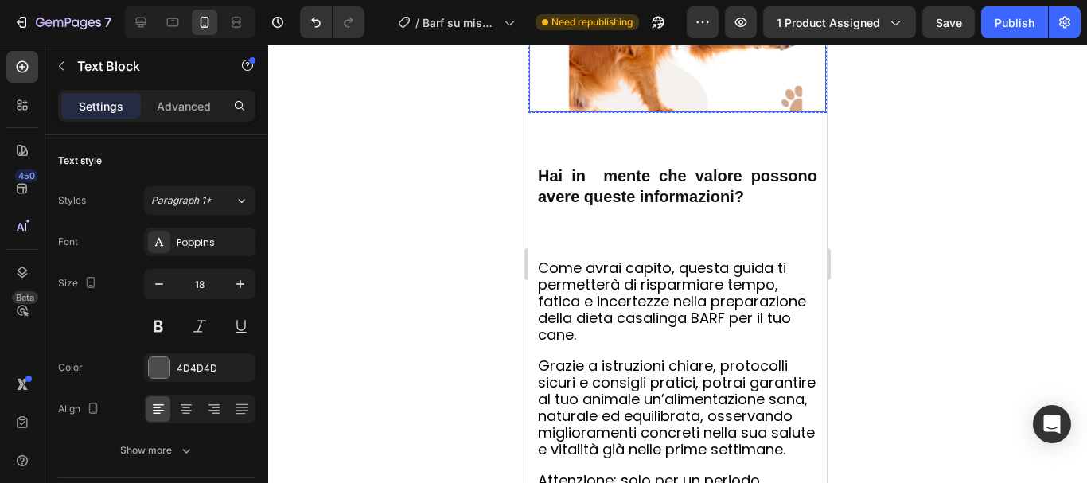
scroll to position [5569, 0]
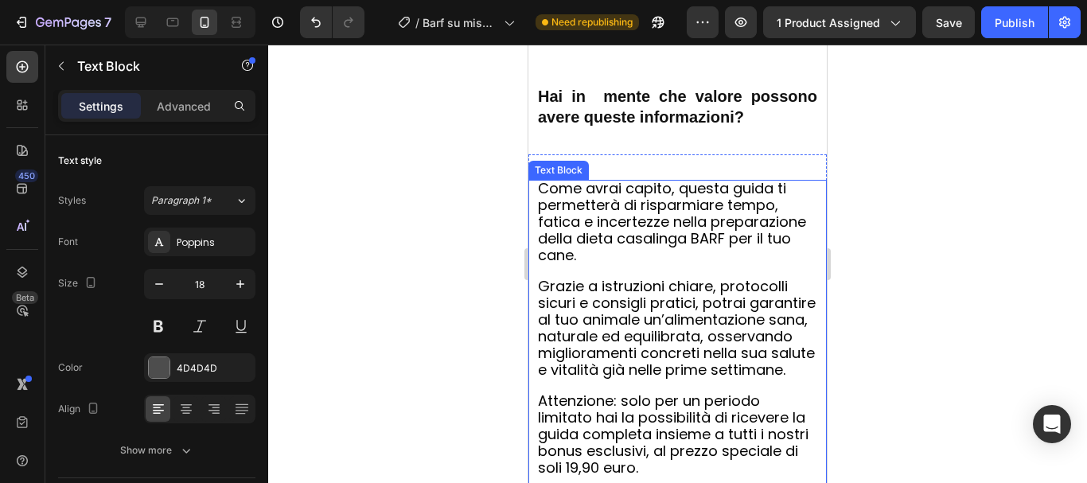
click at [595, 287] on span "Grazie a istruzioni chiare, protocolli sicuri e consigli pratici, potrai garant…" at bounding box center [677, 327] width 278 height 103
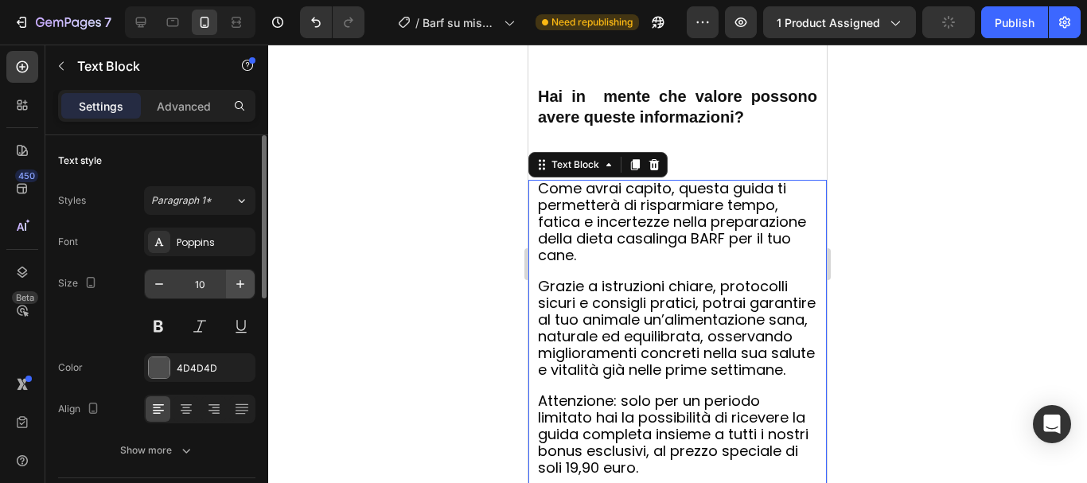
click at [239, 285] on icon "button" at bounding box center [240, 284] width 16 height 16
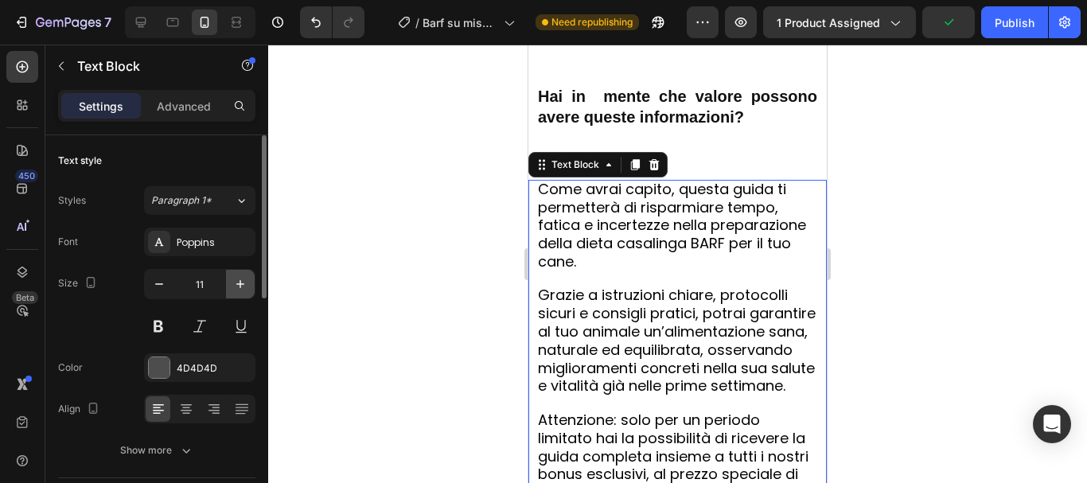
click at [239, 285] on icon "button" at bounding box center [240, 284] width 16 height 16
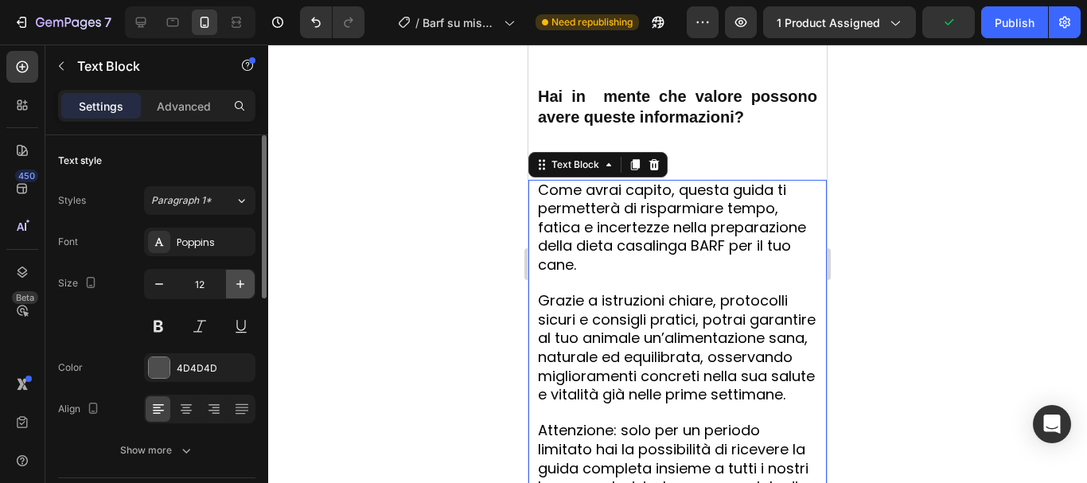
click at [239, 285] on icon "button" at bounding box center [240, 284] width 16 height 16
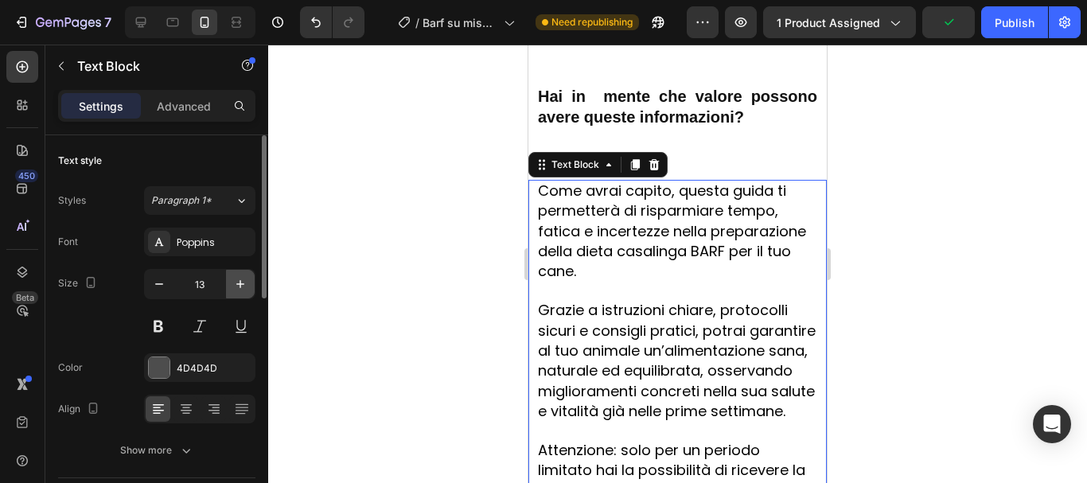
click at [239, 285] on icon "button" at bounding box center [240, 284] width 16 height 16
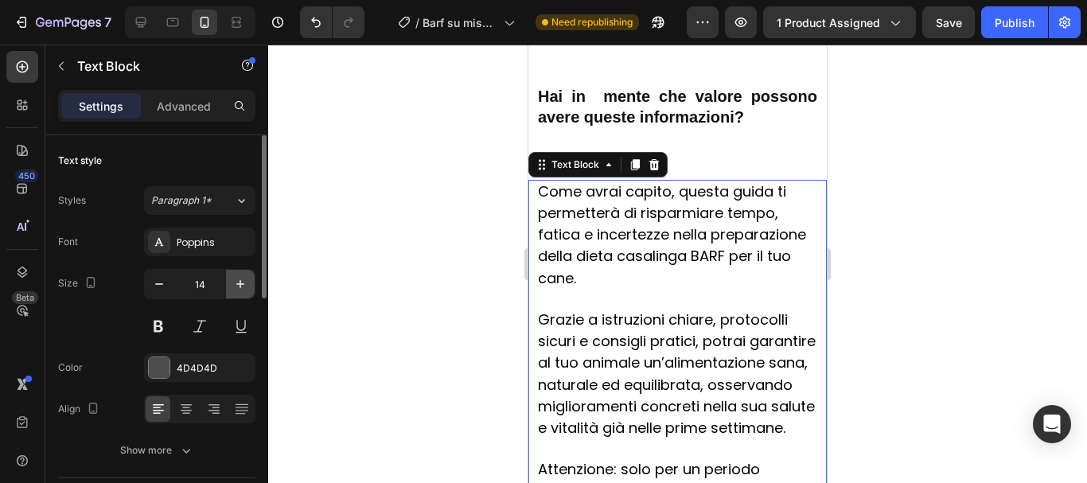
click at [239, 285] on icon "button" at bounding box center [240, 284] width 16 height 16
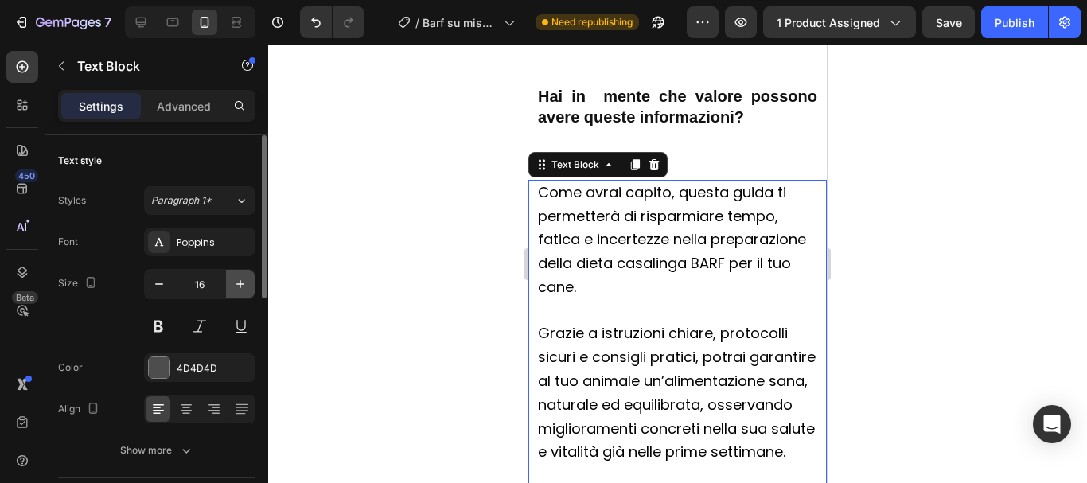
click at [239, 285] on icon "button" at bounding box center [240, 284] width 16 height 16
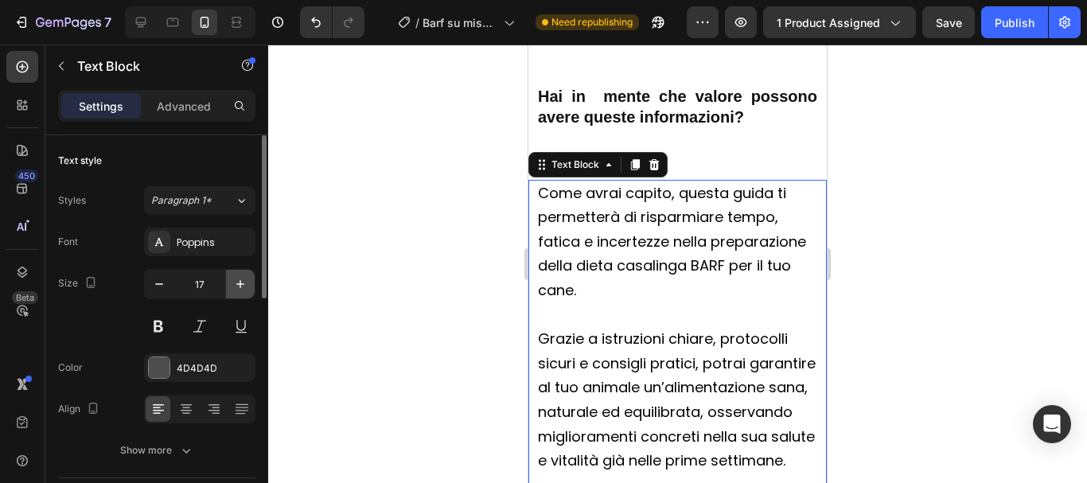
click at [240, 280] on icon "button" at bounding box center [240, 284] width 8 height 8
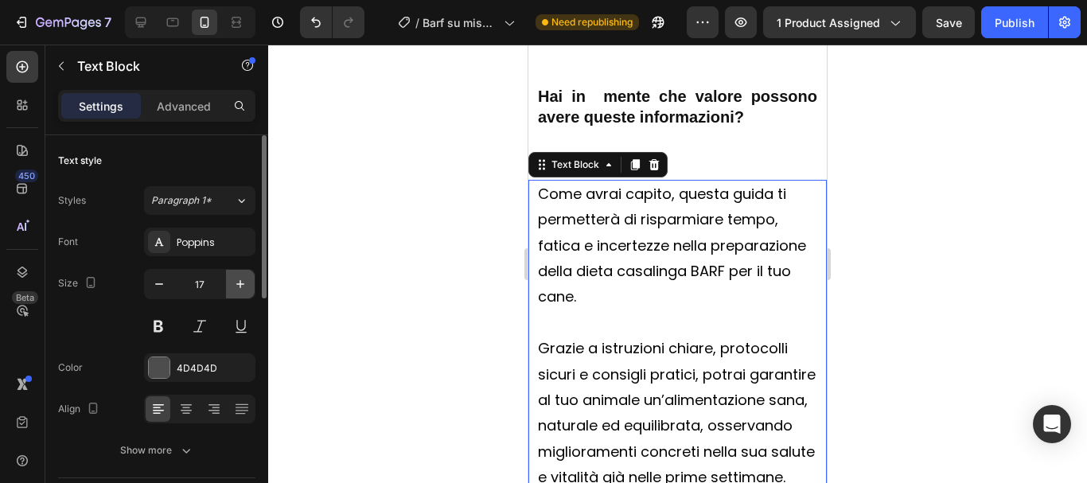
type input "18"
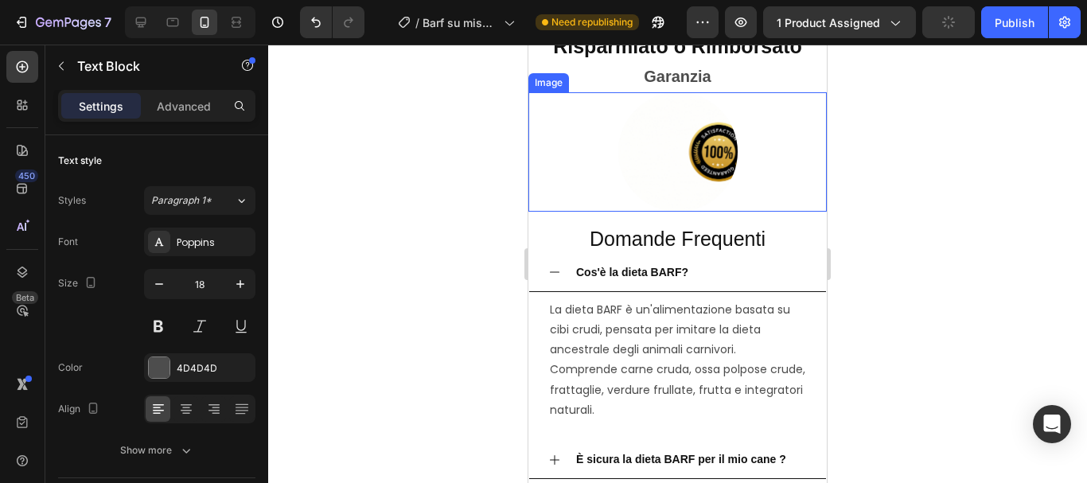
scroll to position [6524, 0]
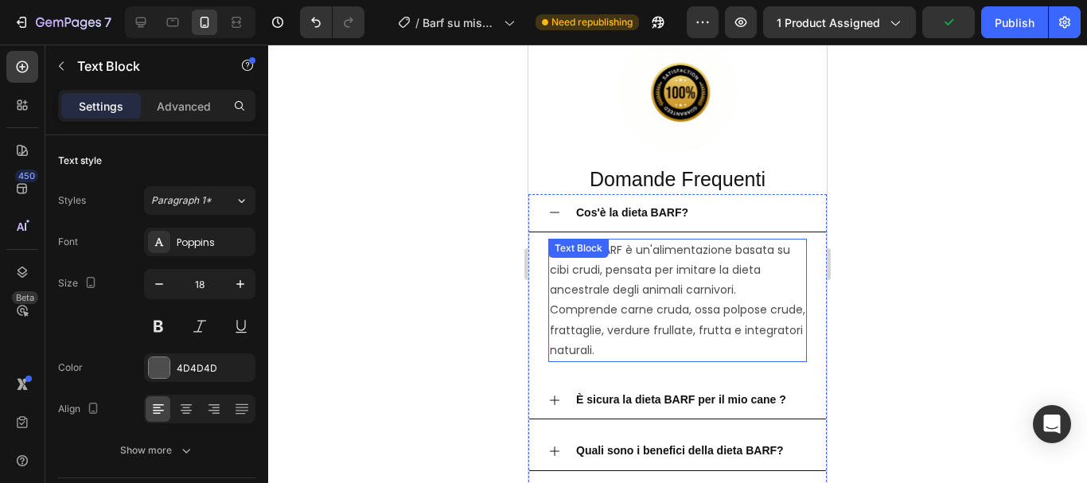
click at [613, 303] on p "La dieta BARF è un'alimentazione basata su cibi crudi, pensata per imitare la d…" at bounding box center [677, 300] width 255 height 120
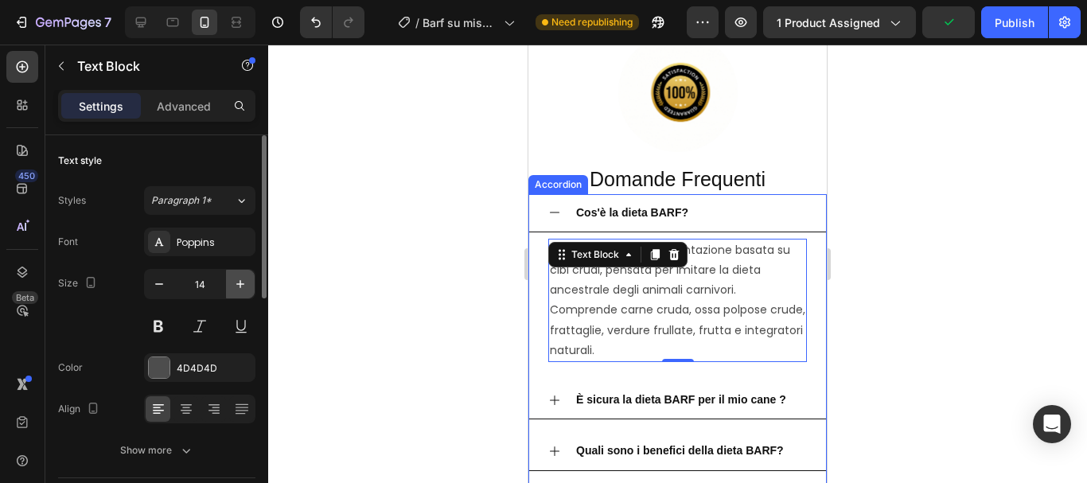
click at [242, 278] on icon "button" at bounding box center [240, 284] width 16 height 16
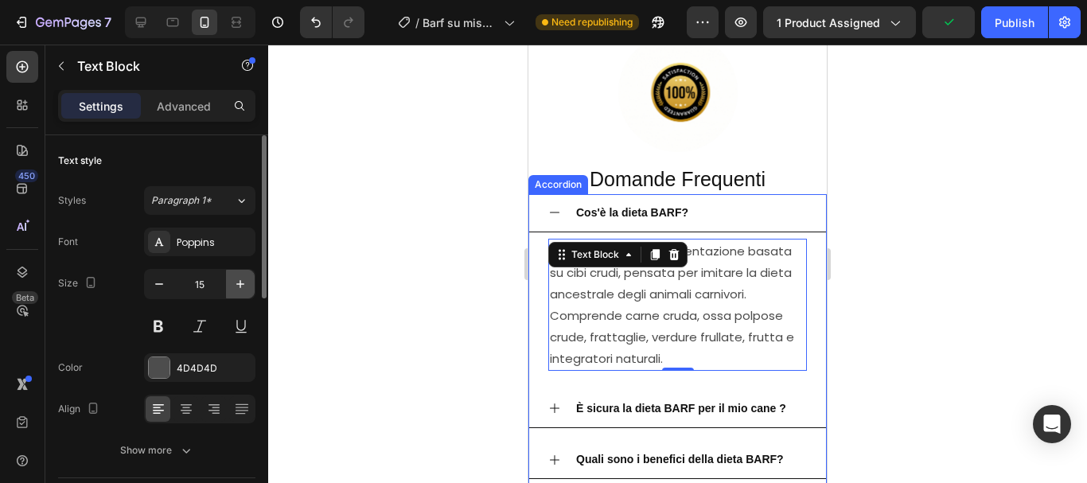
click at [242, 278] on icon "button" at bounding box center [240, 284] width 16 height 16
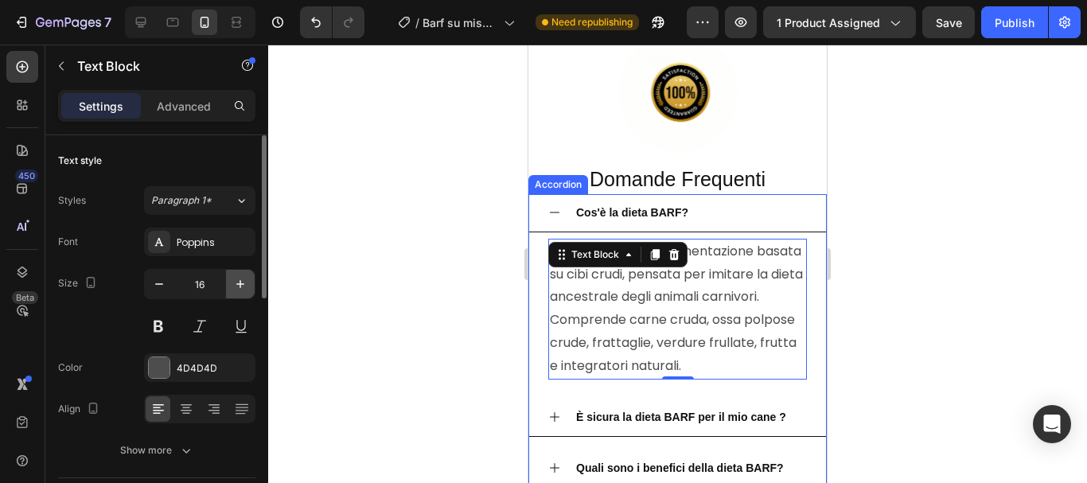
click at [242, 278] on icon "button" at bounding box center [240, 284] width 16 height 16
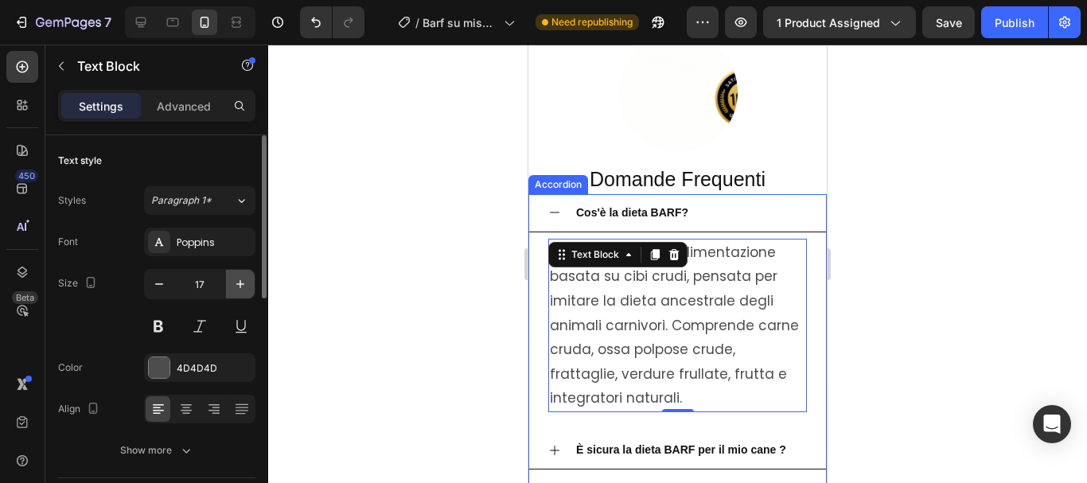
click at [242, 278] on icon "button" at bounding box center [240, 284] width 16 height 16
type input "18"
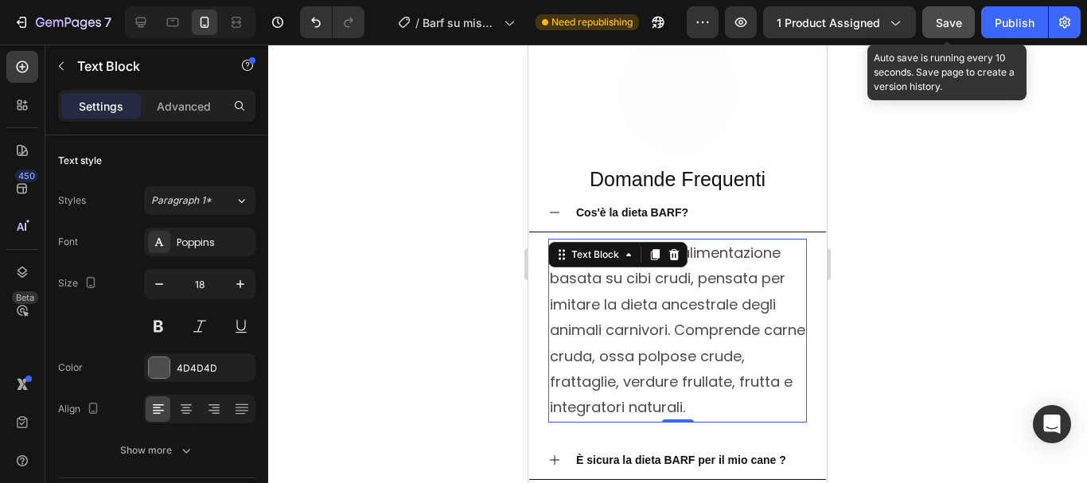
drag, startPoint x: 948, startPoint y: 20, endPoint x: 291, endPoint y: 195, distance: 680.0
click at [948, 20] on span "Save" at bounding box center [949, 23] width 26 height 14
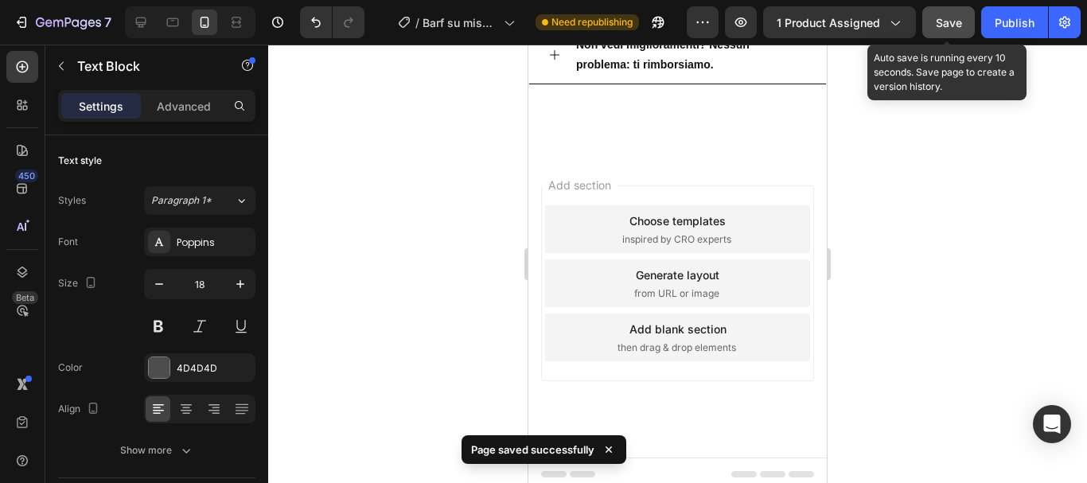
scroll to position [7186, 0]
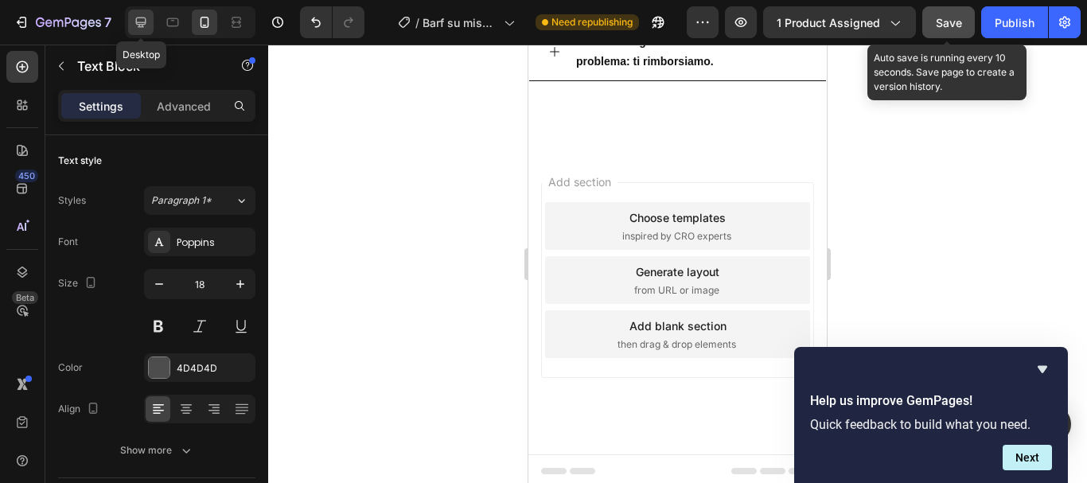
click at [133, 10] on div at bounding box center [140, 22] width 25 height 25
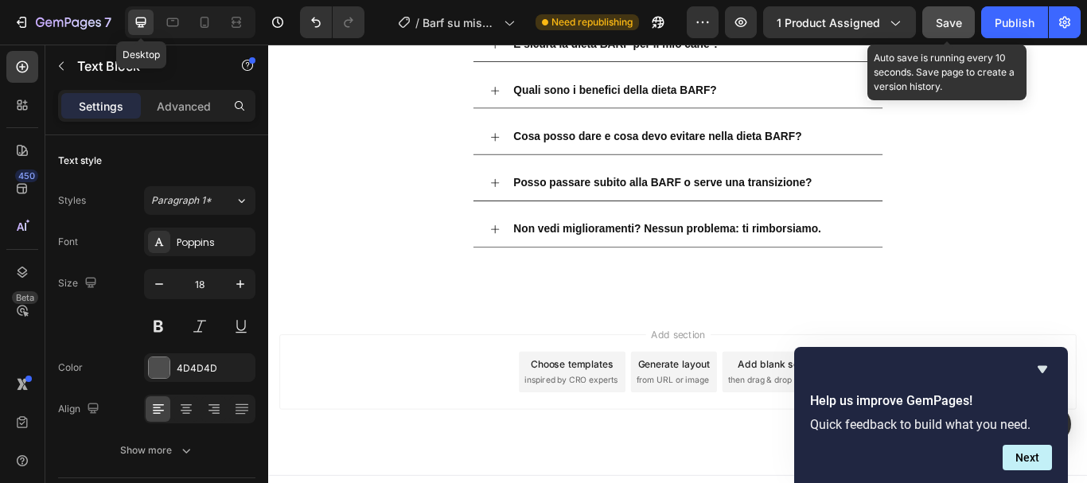
click at [141, 24] on icon at bounding box center [141, 23] width 10 height 10
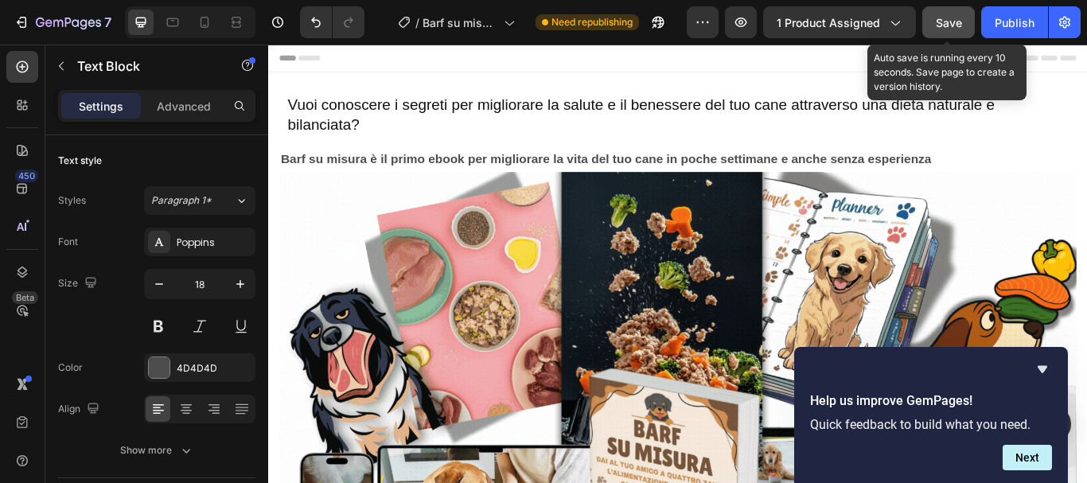
click at [127, 21] on div at bounding box center [190, 22] width 130 height 32
click at [135, 18] on icon at bounding box center [141, 22] width 16 height 16
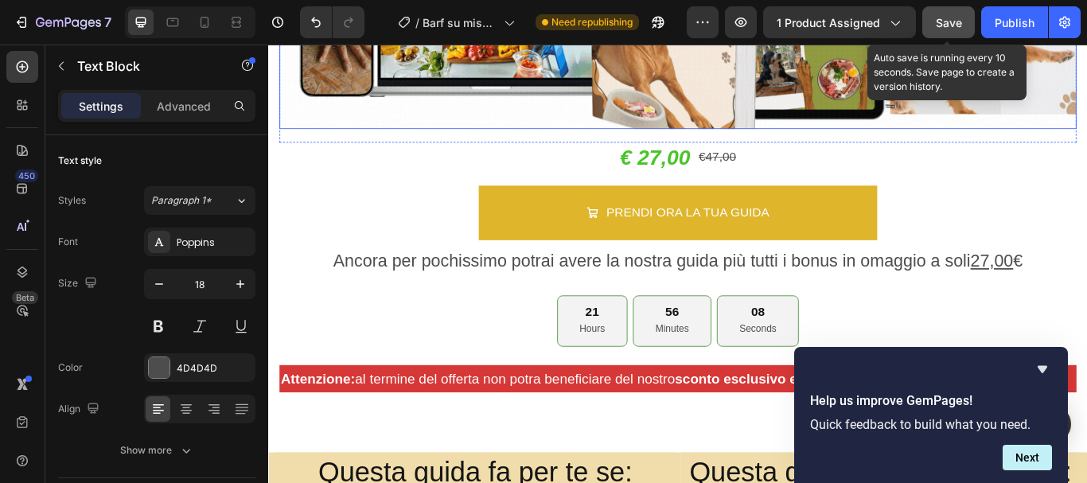
scroll to position [636, 0]
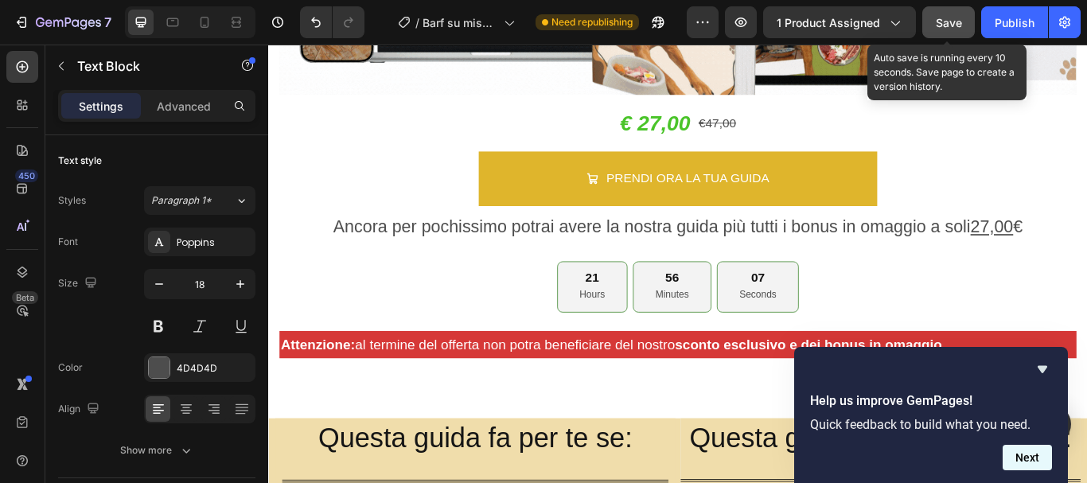
click at [1019, 465] on button "Next" at bounding box center [1026, 457] width 49 height 25
click at [615, 380] on p "Attenzione: al termine del offerta non potra beneficiare del nostro sconto escl…" at bounding box center [745, 394] width 926 height 29
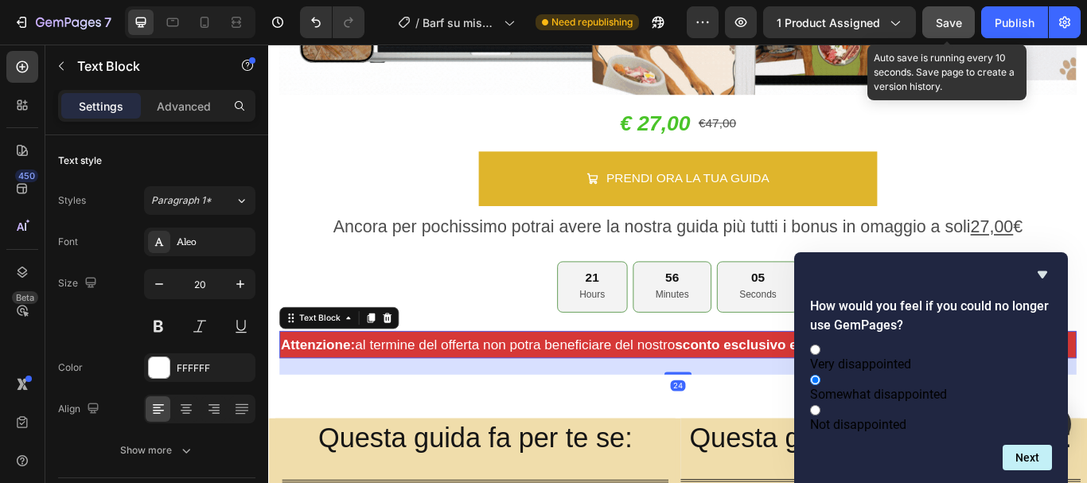
click at [400, 390] on p "Attenzione: al termine del offerta non potra beneficiare del nostro sconto escl…" at bounding box center [745, 394] width 926 height 29
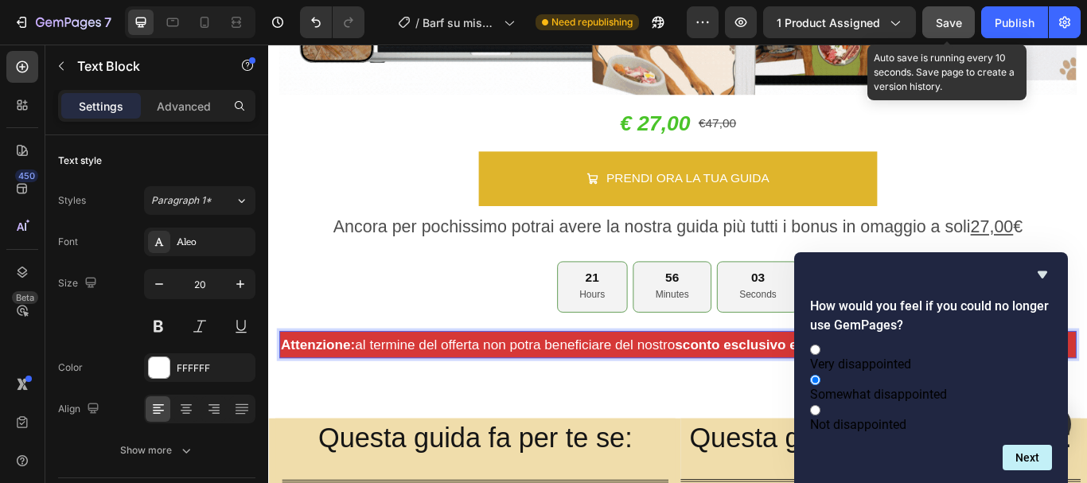
click at [360, 379] on div "Attenzione: al termine del offerta non potra beneficiare del nostro sconto escl…" at bounding box center [745, 395] width 929 height 32
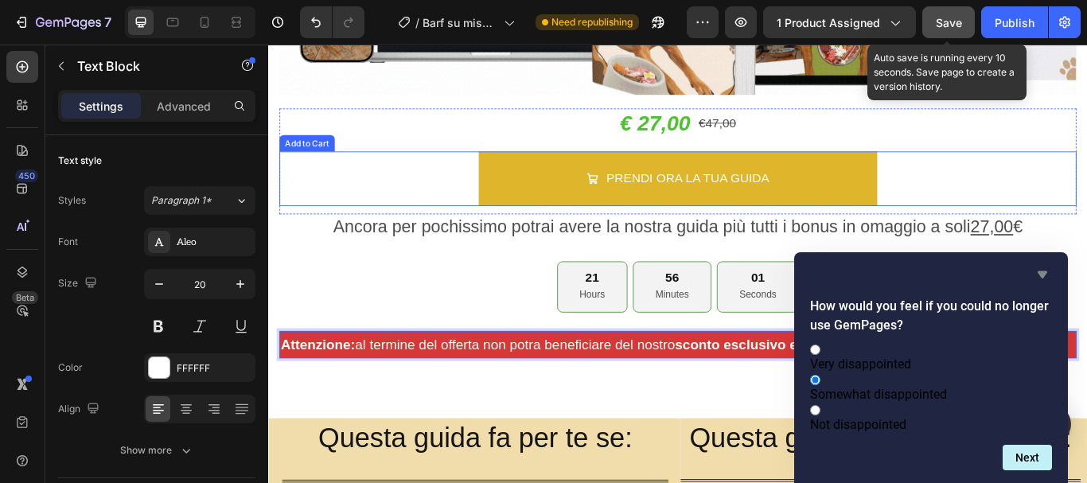
click at [1040, 265] on icon "Hide survey" at bounding box center [1042, 274] width 19 height 19
click at [1086, 285] on p at bounding box center [745, 283] width 926 height 26
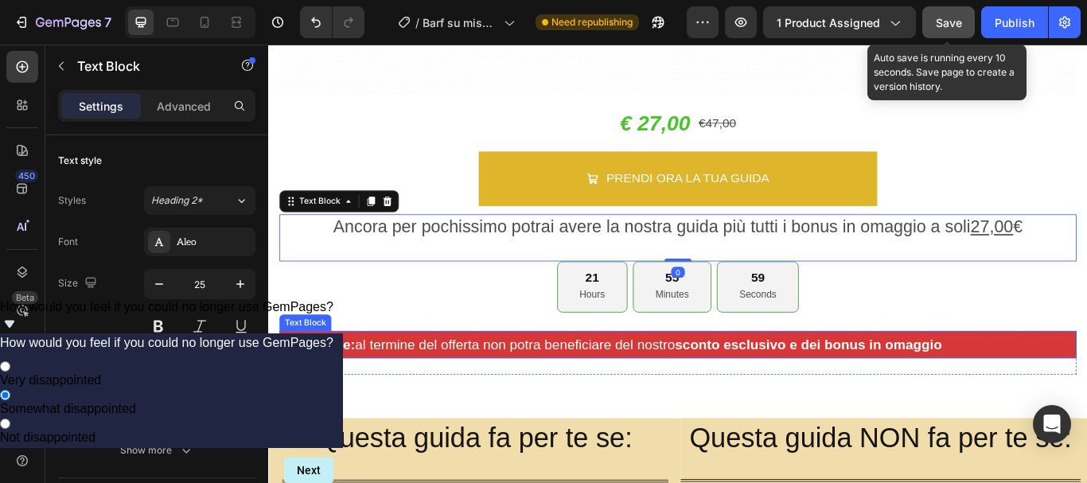
click at [400, 381] on p "Attenzione: al termine del offerta non potra beneficiare del nostro sconto escl…" at bounding box center [745, 394] width 926 height 29
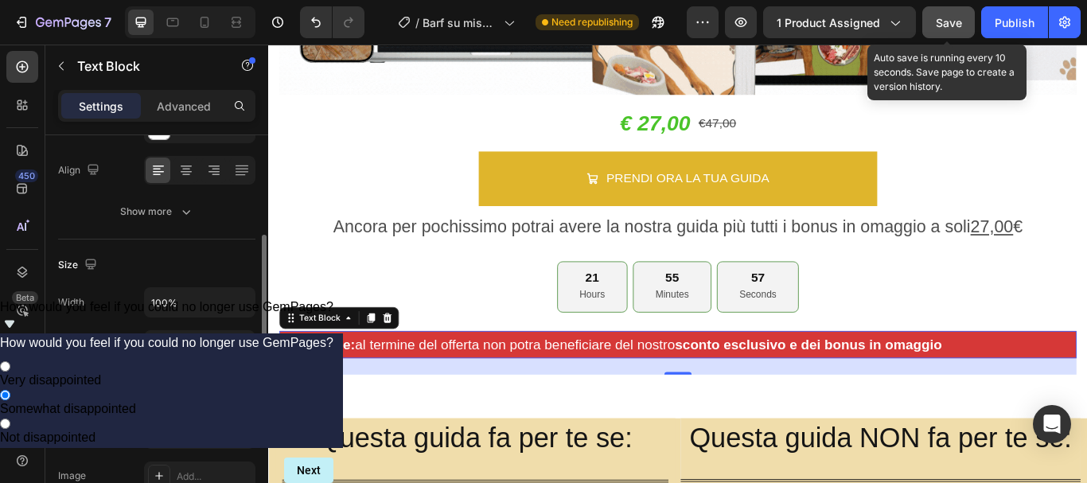
scroll to position [318, 0]
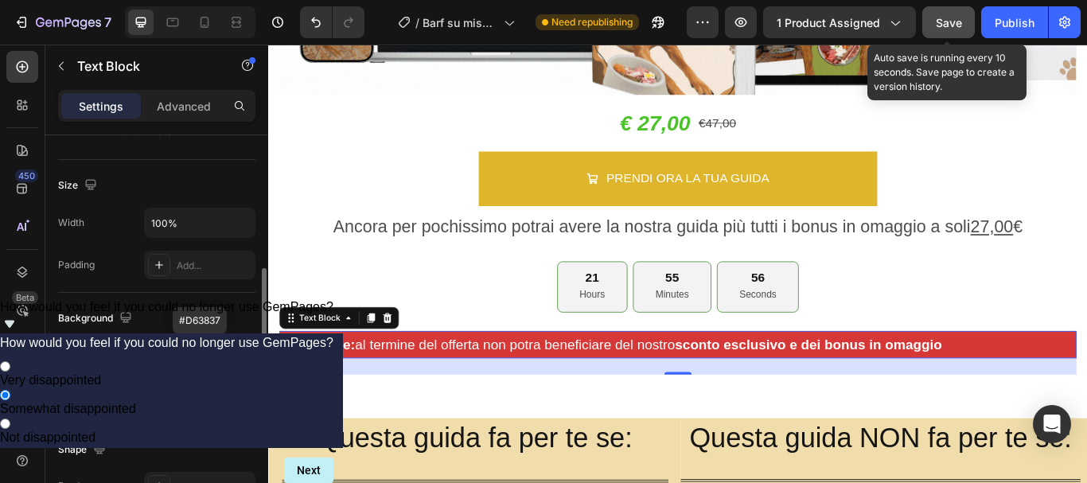
click at [161, 353] on div at bounding box center [159, 354] width 21 height 21
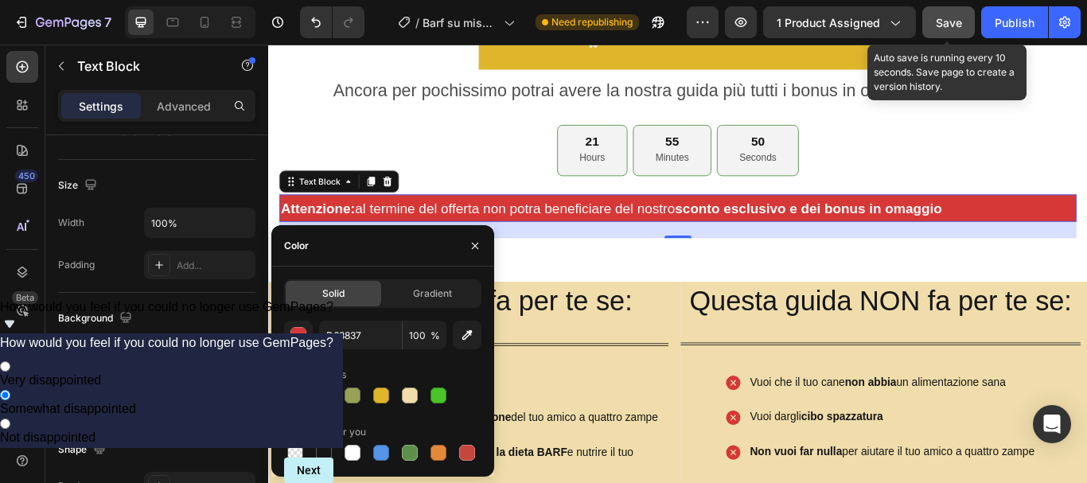
scroll to position [716, 0]
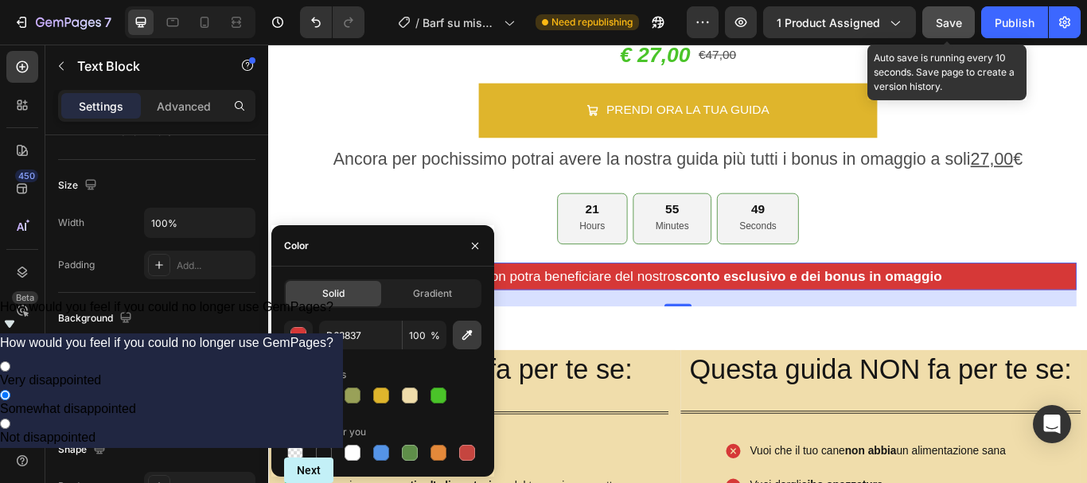
click at [463, 336] on icon "button" at bounding box center [467, 335] width 16 height 16
click at [413, 288] on span "Gradient" at bounding box center [432, 293] width 39 height 14
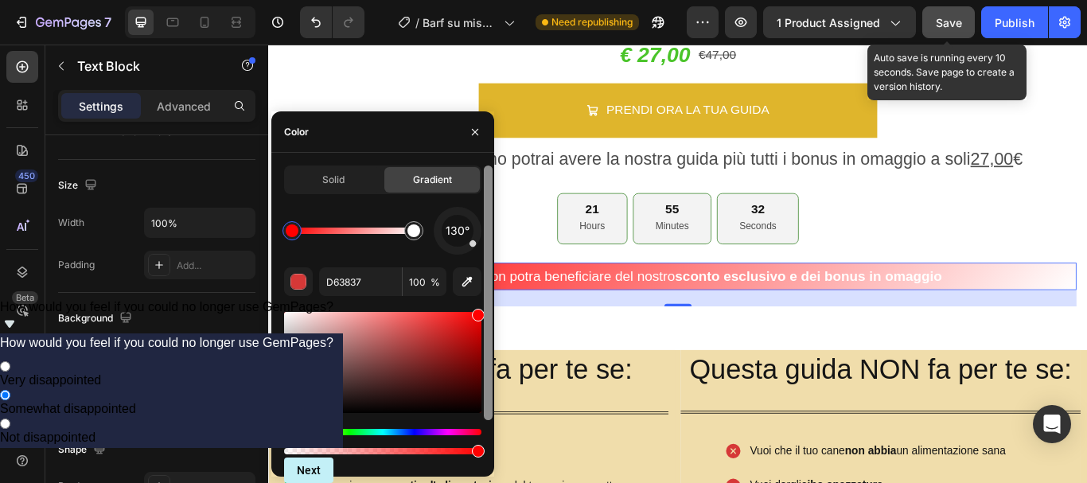
drag, startPoint x: 432, startPoint y: 330, endPoint x: 492, endPoint y: 301, distance: 66.5
click at [492, 301] on div "Solid Gradient 130° D63837 100 % Recent colors" at bounding box center [382, 314] width 223 height 298
type input "FF0000"
click at [477, 134] on icon "button" at bounding box center [475, 131] width 6 height 6
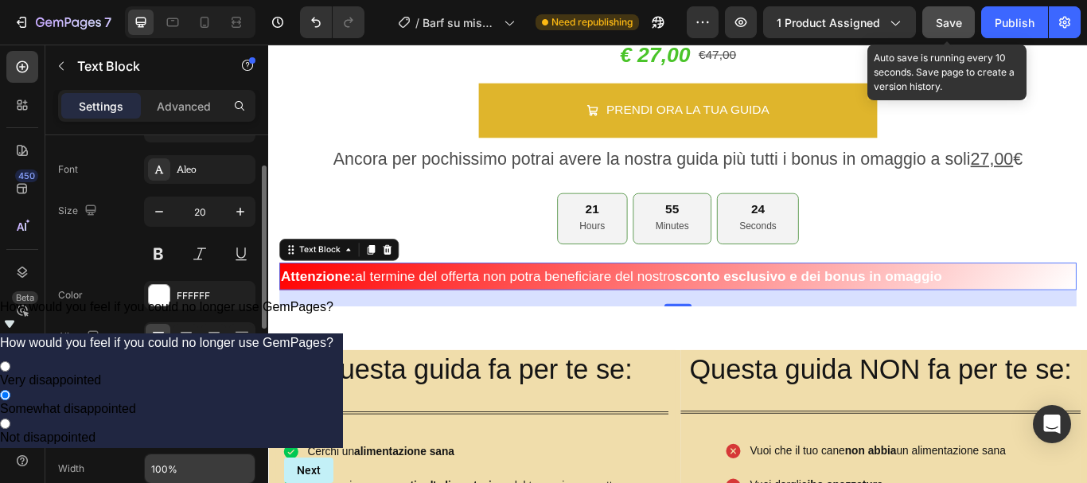
scroll to position [0, 0]
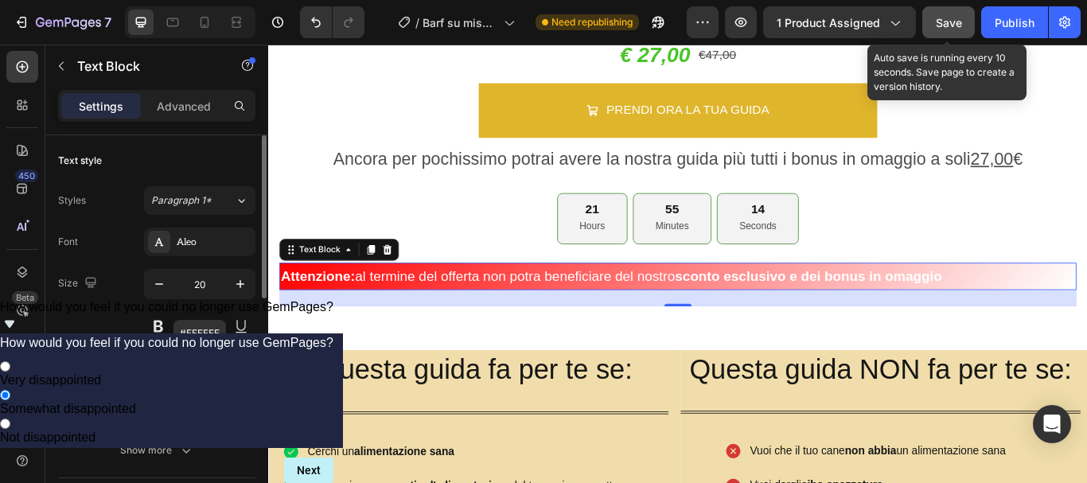
click at [176, 364] on div "FFFFFF" at bounding box center [199, 367] width 111 height 29
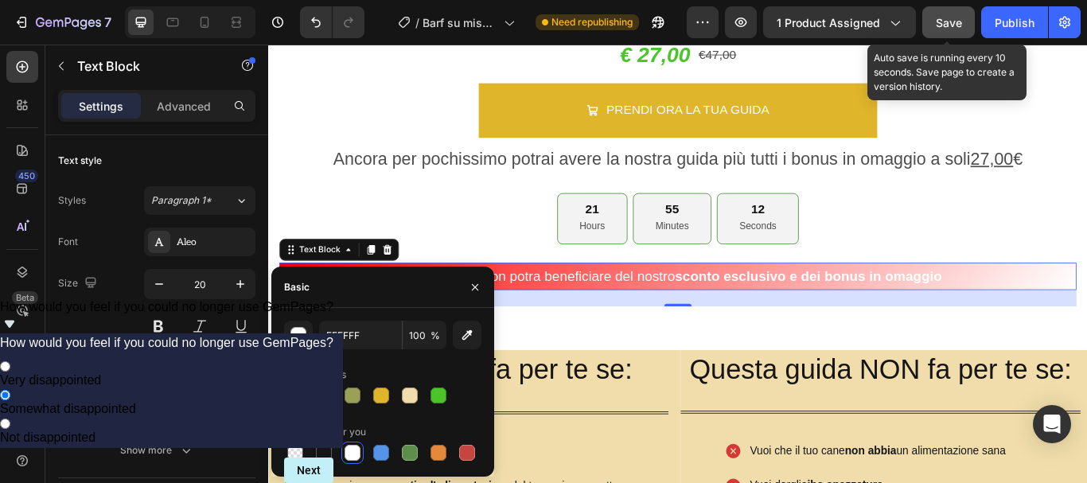
click at [292, 396] on div at bounding box center [295, 395] width 16 height 16
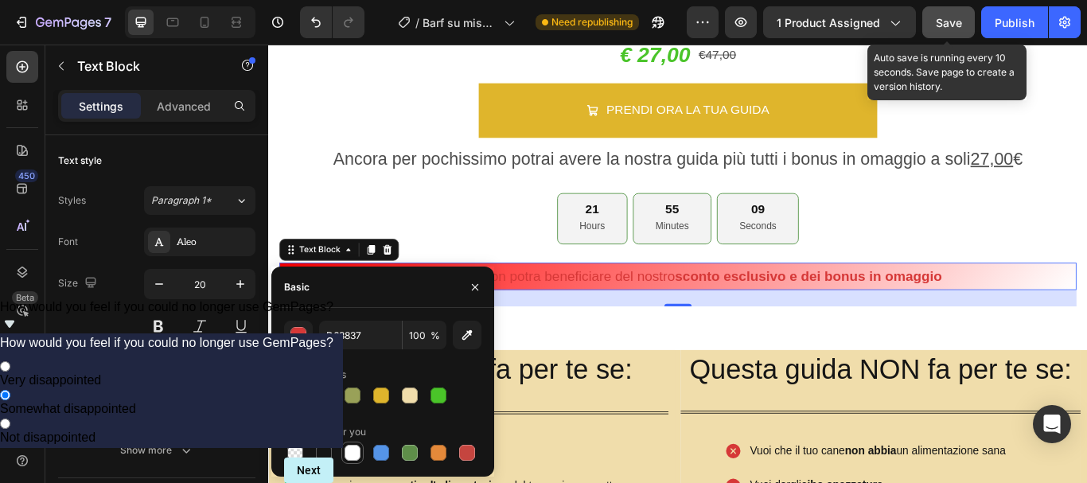
click at [356, 457] on div at bounding box center [352, 453] width 16 height 16
type input "FFFFFF"
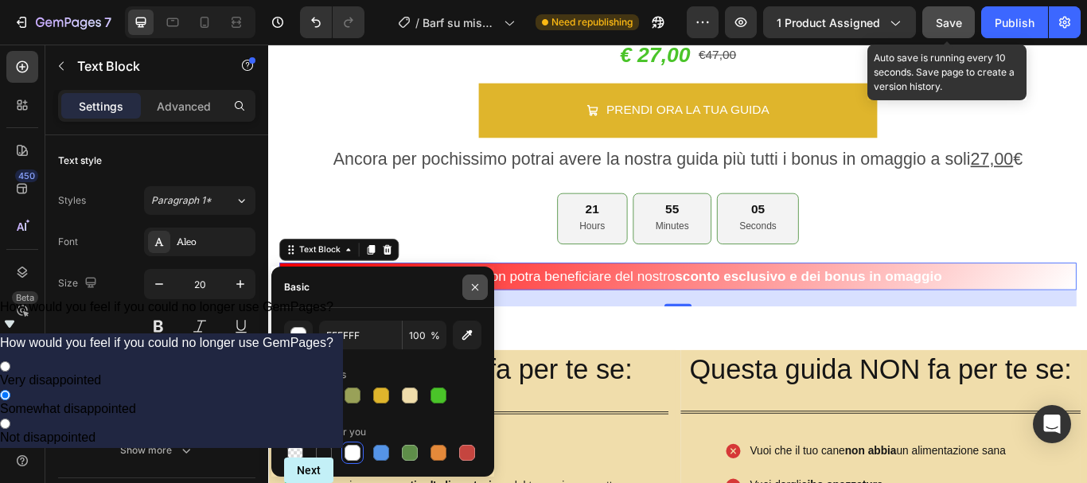
click at [476, 293] on icon "button" at bounding box center [475, 287] width 13 height 13
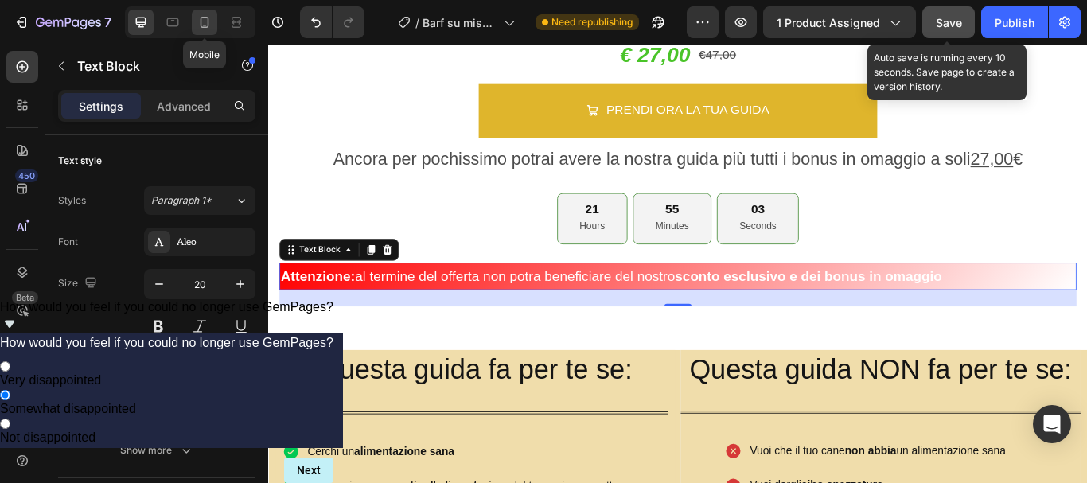
click at [207, 21] on icon at bounding box center [205, 22] width 16 height 16
type input "18"
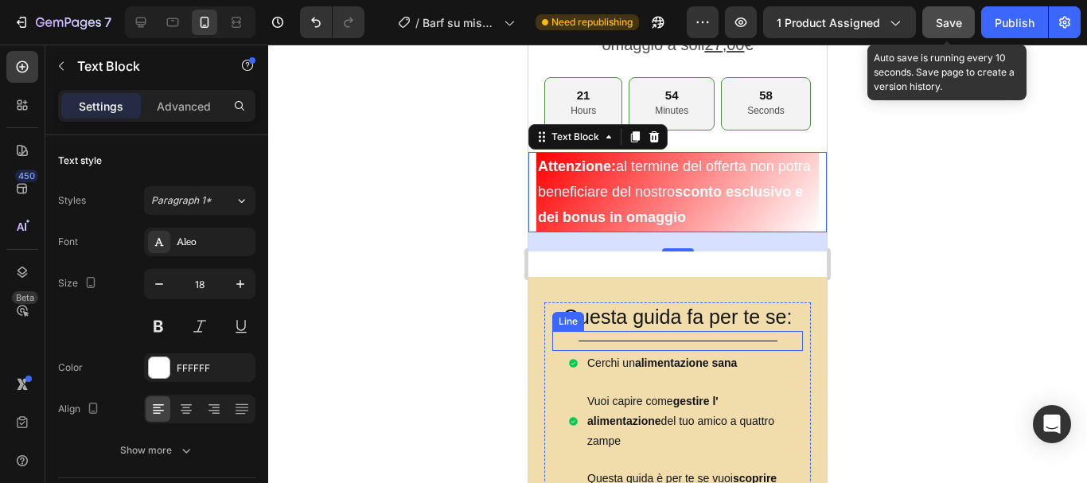
scroll to position [580, 0]
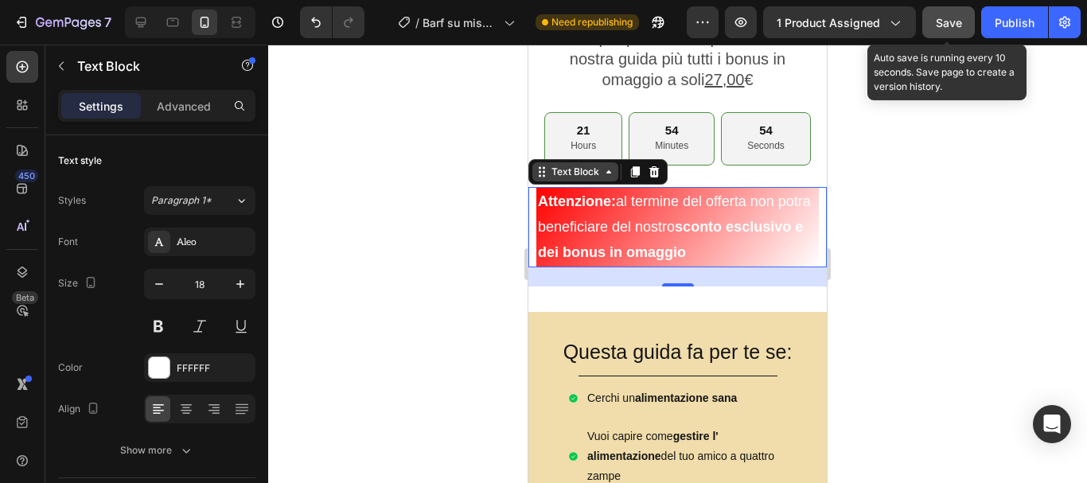
click at [611, 173] on div "Text Block" at bounding box center [575, 171] width 86 height 19
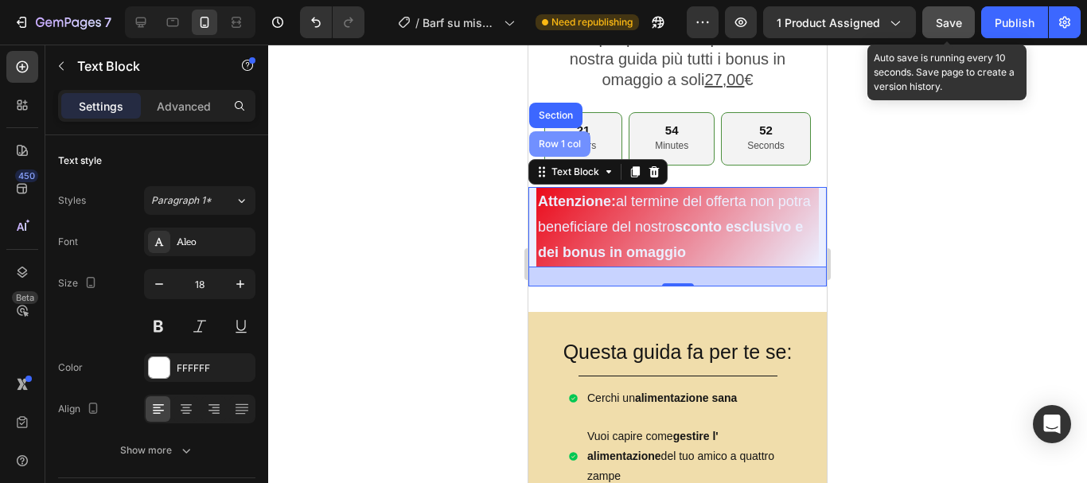
click at [547, 131] on div "Row 1 col" at bounding box center [559, 143] width 61 height 25
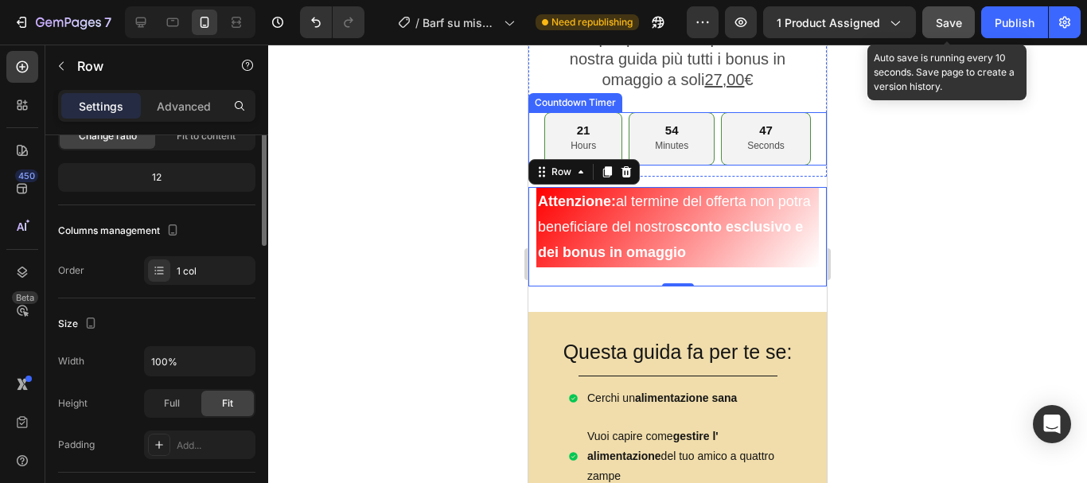
scroll to position [0, 0]
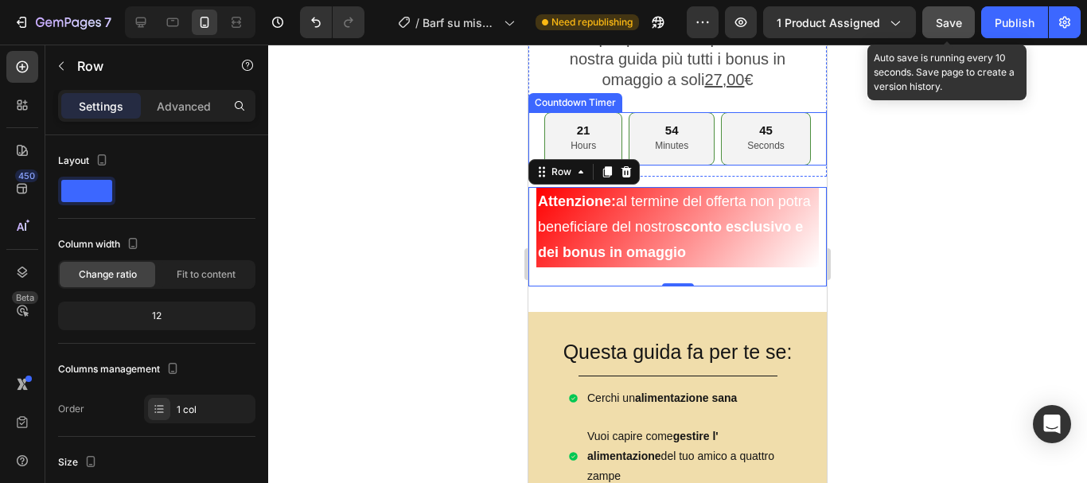
click at [495, 281] on div at bounding box center [677, 264] width 819 height 438
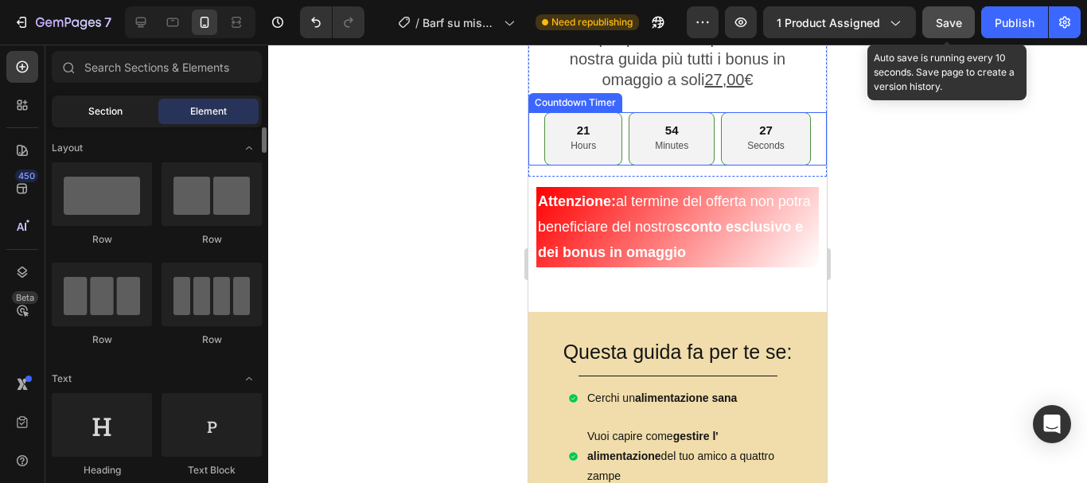
click at [84, 107] on div "Section" at bounding box center [105, 111] width 100 height 25
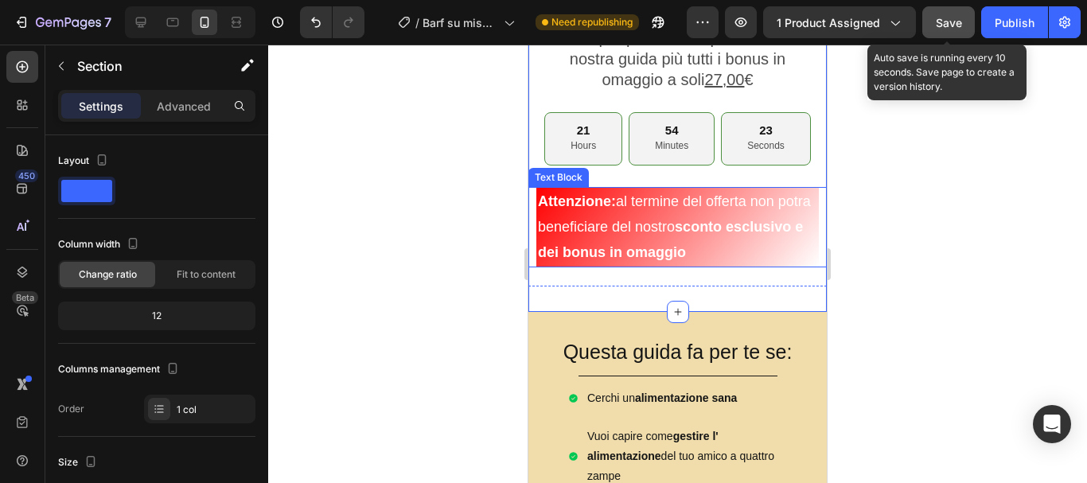
click at [586, 232] on p "Attenzione: al termine del offerta non potra beneficiare del nostro sconto escl…" at bounding box center [677, 227] width 279 height 77
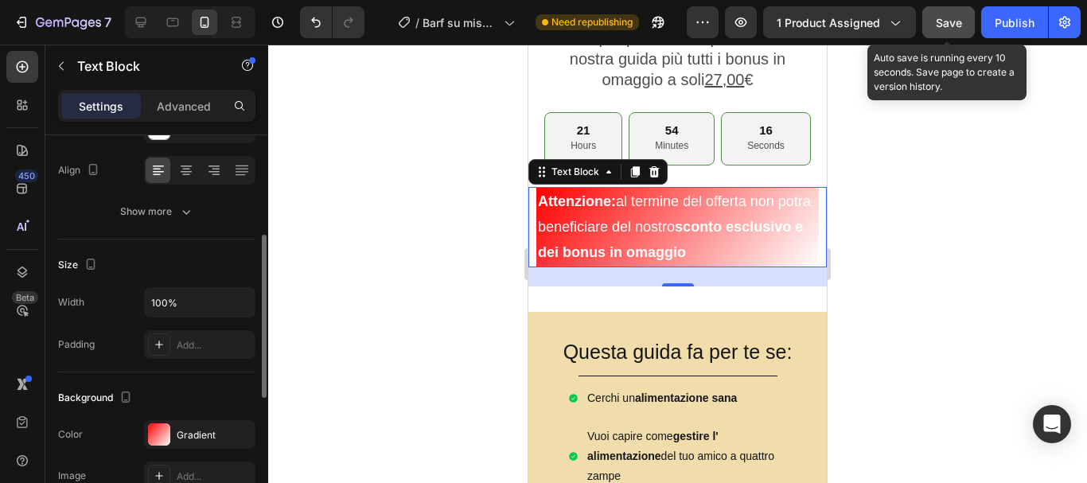
scroll to position [318, 0]
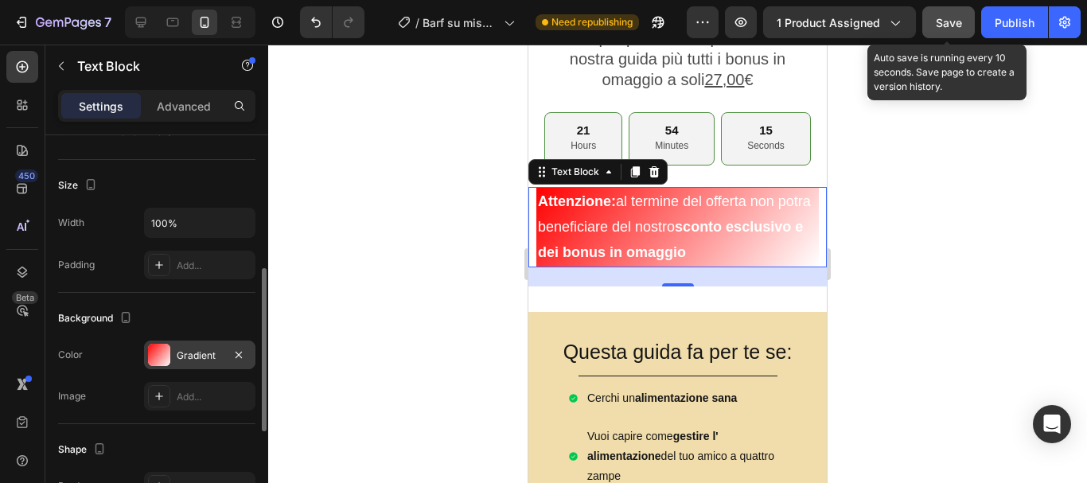
click at [156, 345] on div at bounding box center [159, 355] width 22 height 22
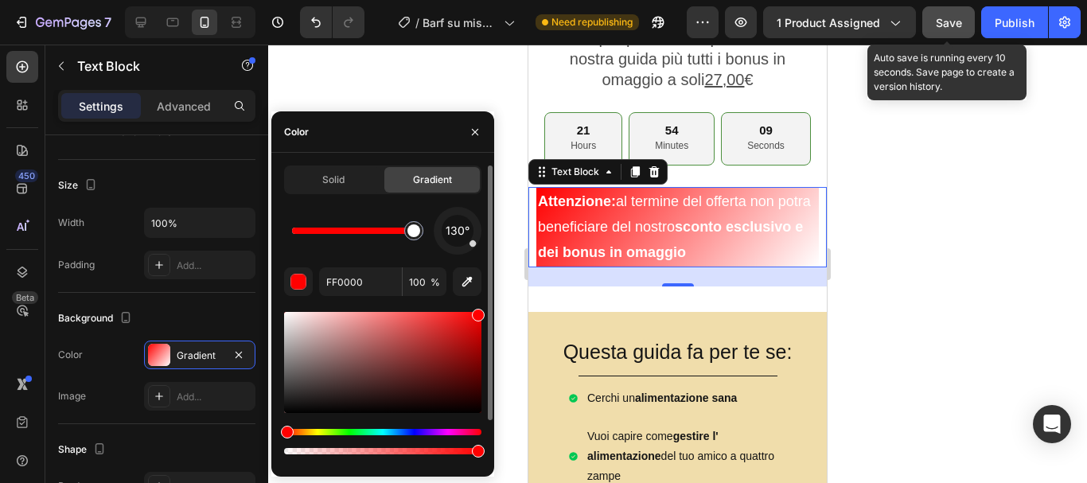
drag, startPoint x: 294, startPoint y: 239, endPoint x: 439, endPoint y: 231, distance: 145.0
click at [439, 231] on div "130°" at bounding box center [382, 231] width 197 height 48
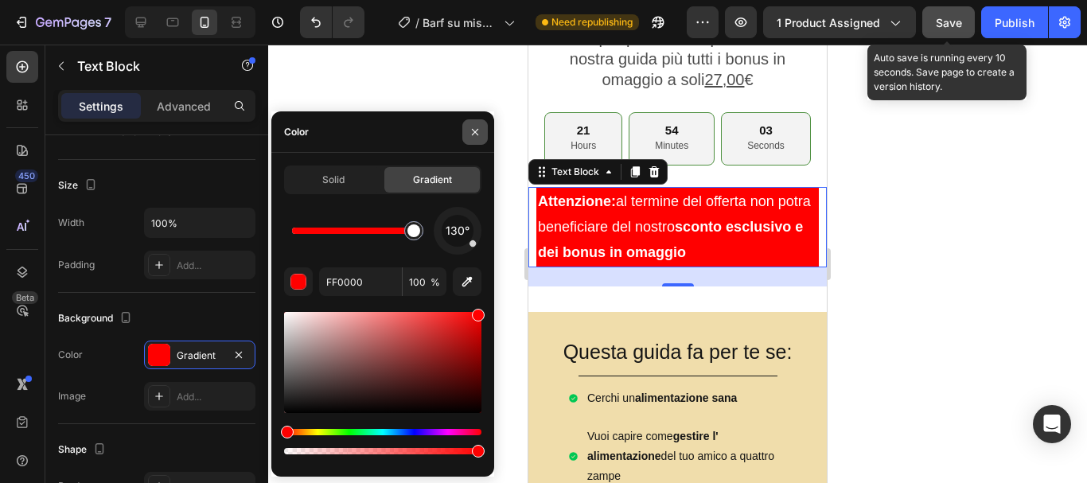
click at [476, 128] on icon "button" at bounding box center [475, 132] width 13 height 13
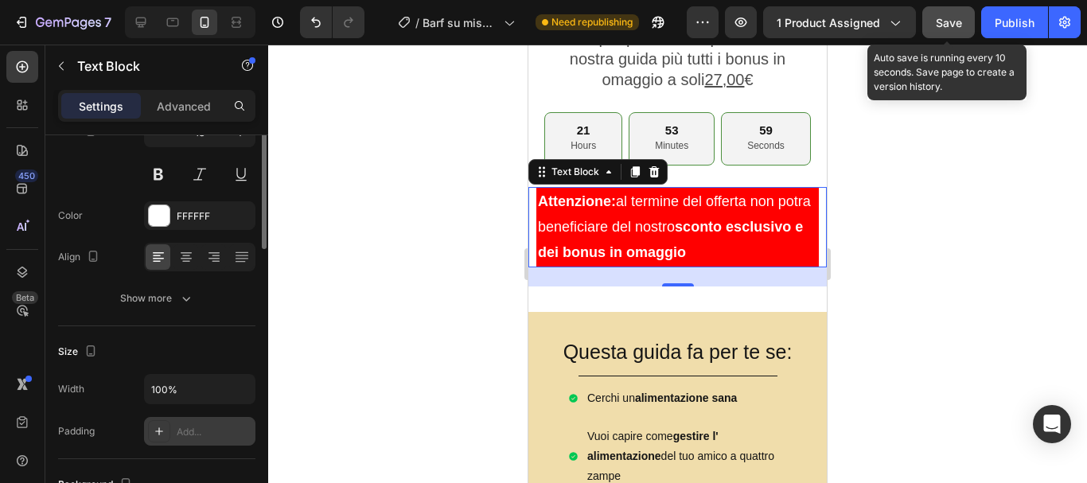
scroll to position [72, 0]
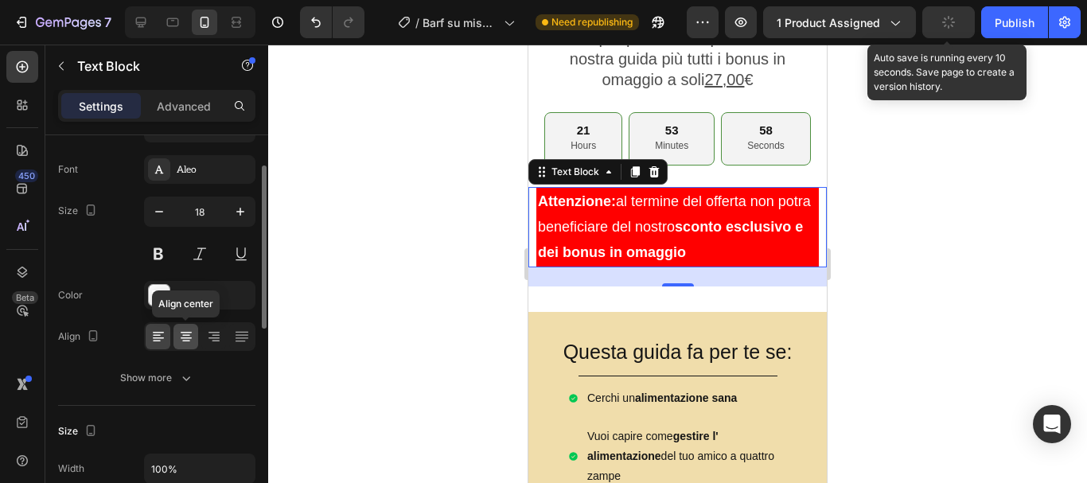
click at [185, 336] on icon at bounding box center [186, 336] width 8 height 2
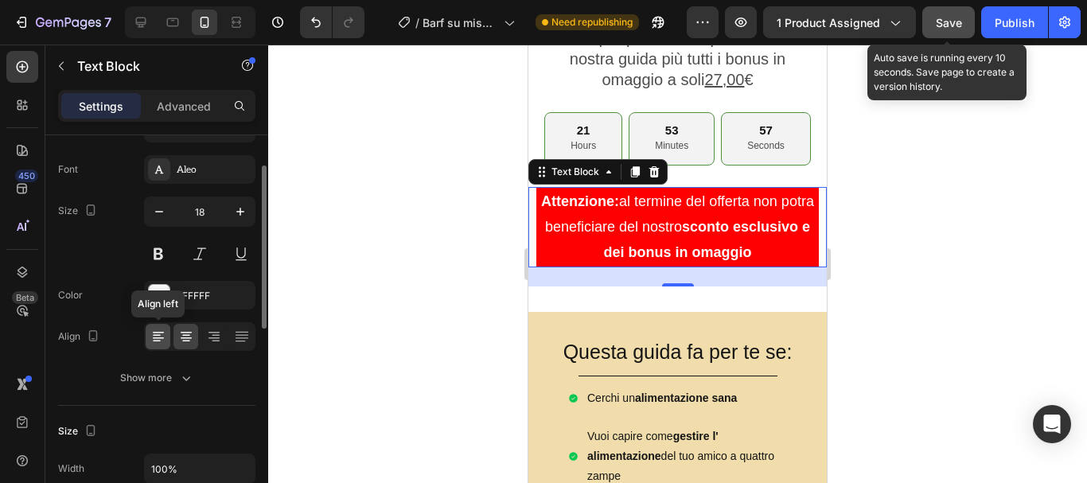
click at [154, 338] on icon at bounding box center [158, 338] width 11 height 2
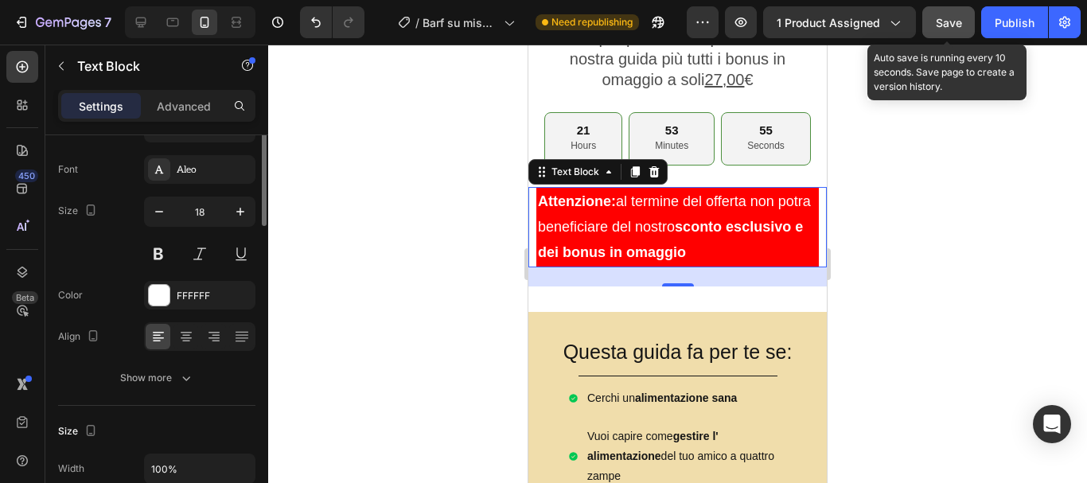
scroll to position [0, 0]
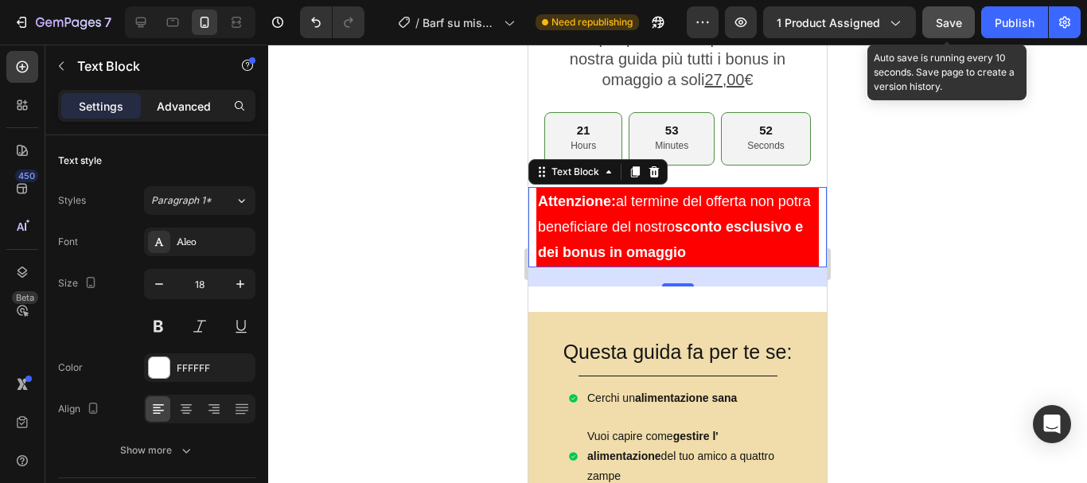
click at [183, 107] on p "Advanced" at bounding box center [184, 106] width 54 height 17
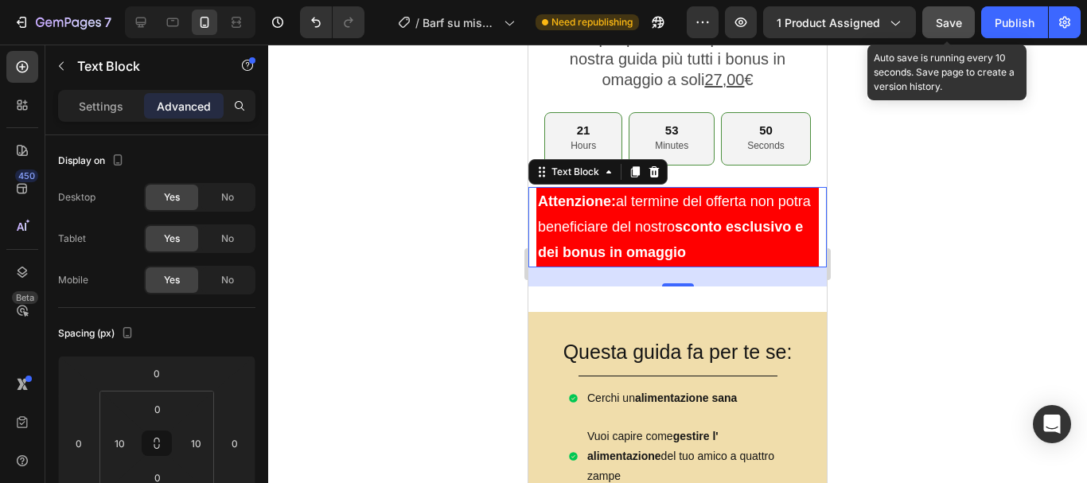
click at [469, 261] on div at bounding box center [677, 264] width 819 height 438
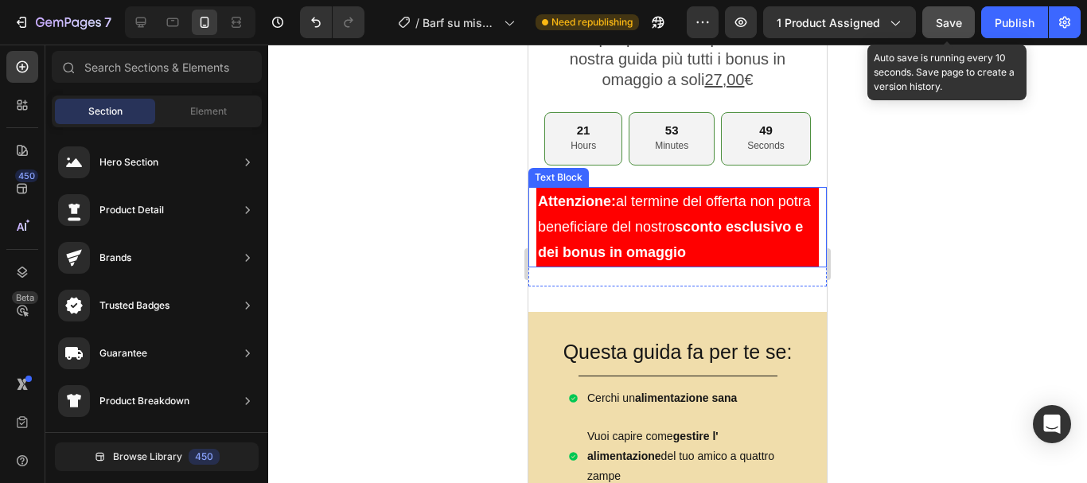
click at [551, 232] on p "Attenzione: al termine del offerta non potra beneficiare del nostro sconto escl…" at bounding box center [677, 227] width 279 height 77
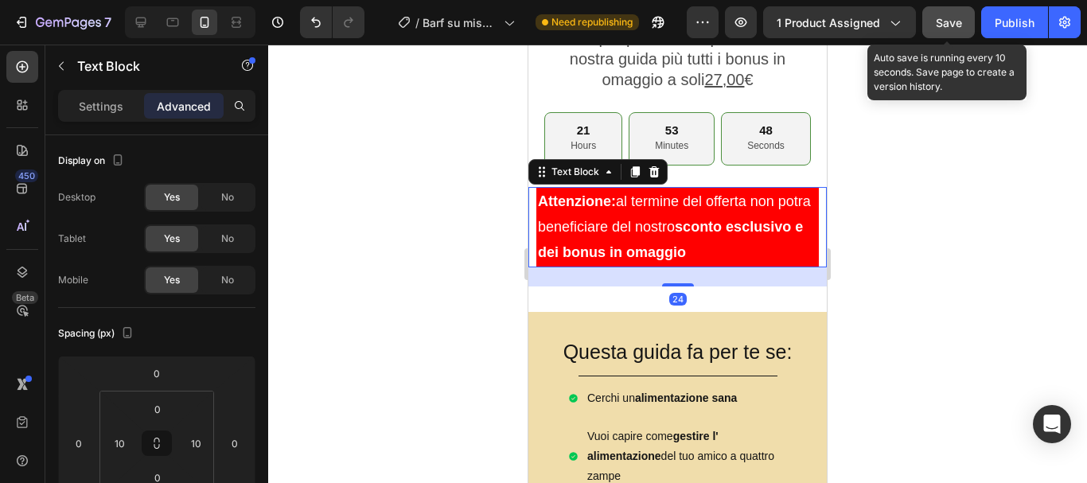
click at [534, 229] on div "Attenzione: al termine del offerta non potra beneficiare del nostro sconto escl…" at bounding box center [677, 227] width 298 height 80
click at [610, 167] on icon at bounding box center [608, 171] width 13 height 13
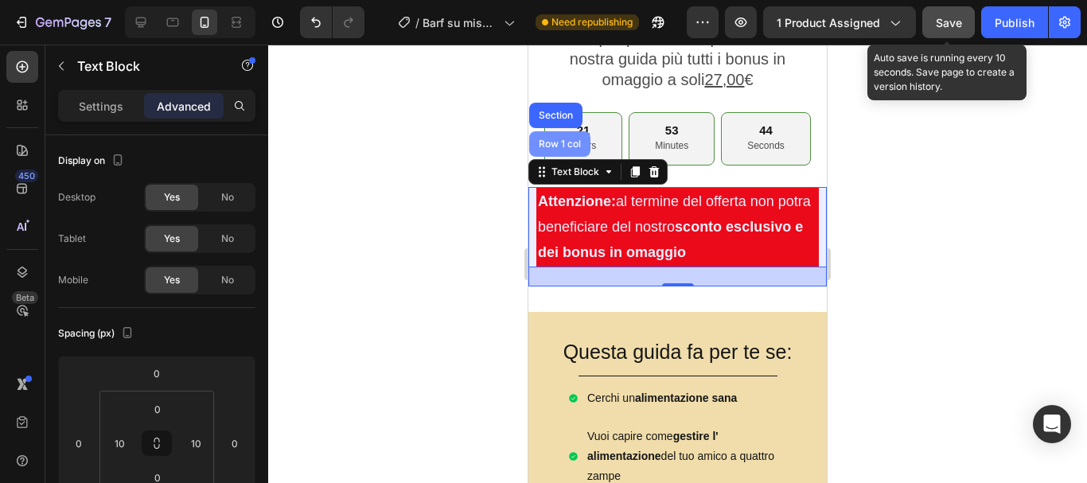
click at [566, 139] on div "Row 1 col" at bounding box center [559, 144] width 49 height 10
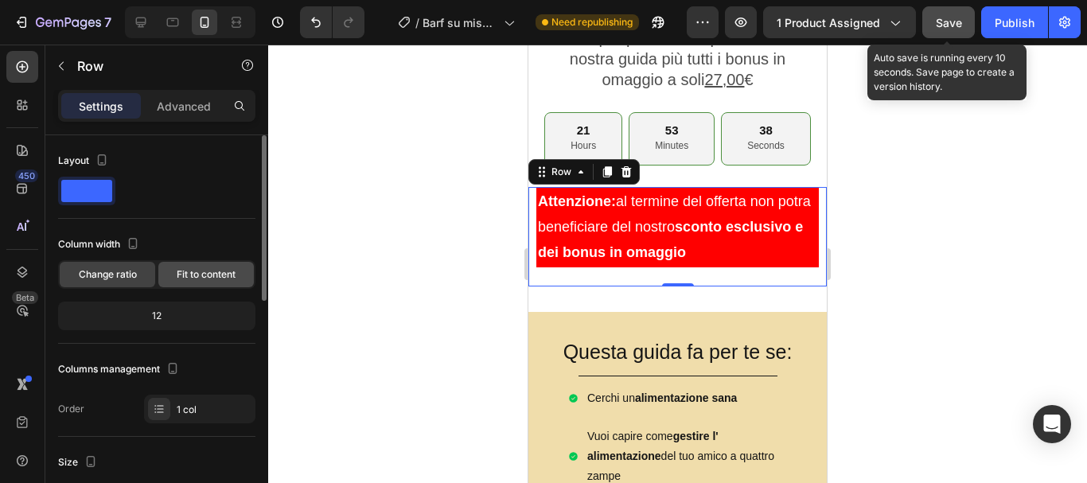
click at [203, 265] on div "Fit to content" at bounding box center [205, 274] width 95 height 25
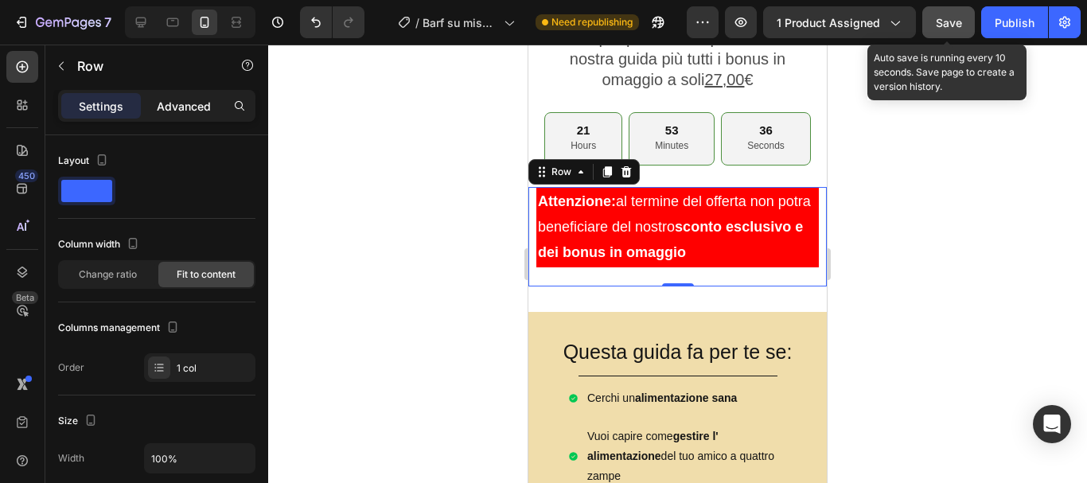
click at [173, 113] on p "Advanced" at bounding box center [184, 106] width 54 height 17
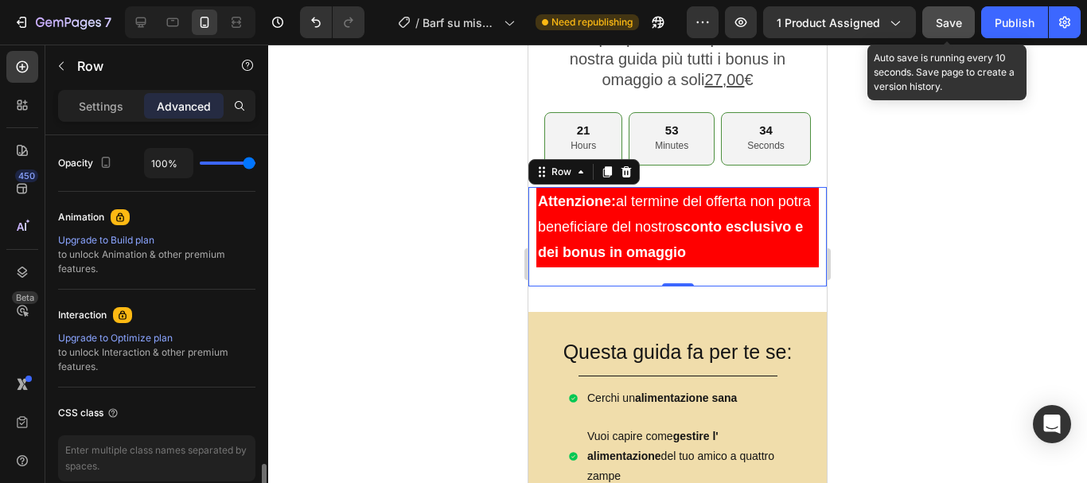
scroll to position [711, 0]
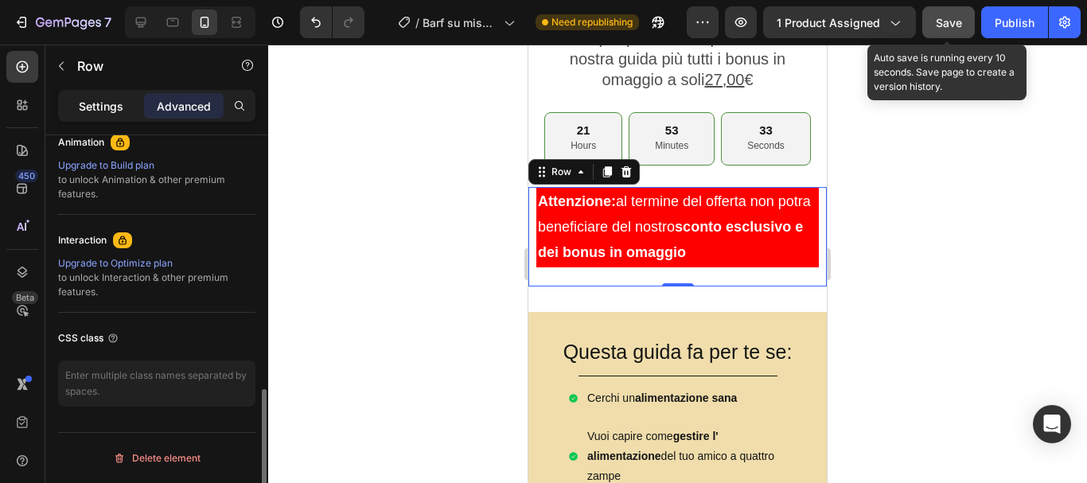
click at [91, 98] on p "Settings" at bounding box center [101, 106] width 45 height 17
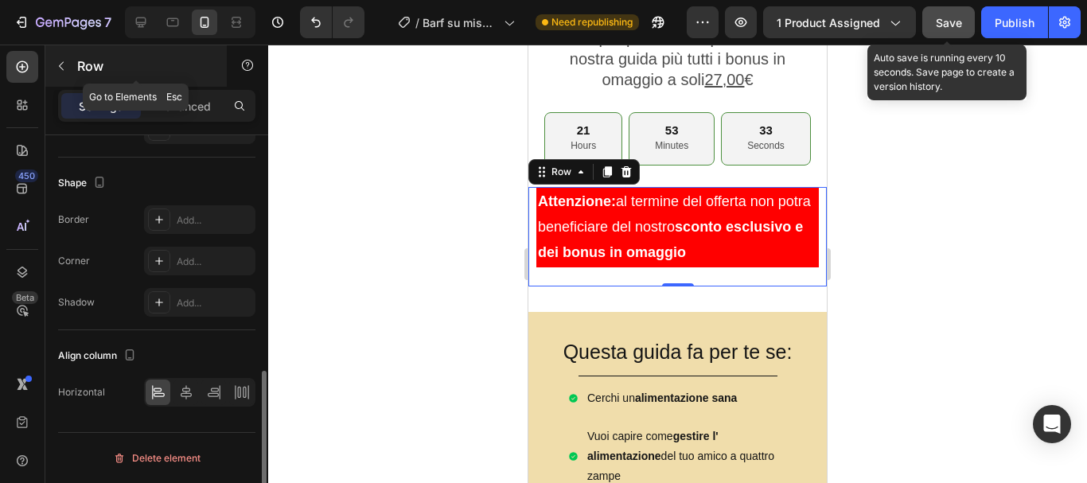
scroll to position [585, 0]
click at [62, 67] on icon "button" at bounding box center [61, 66] width 13 height 13
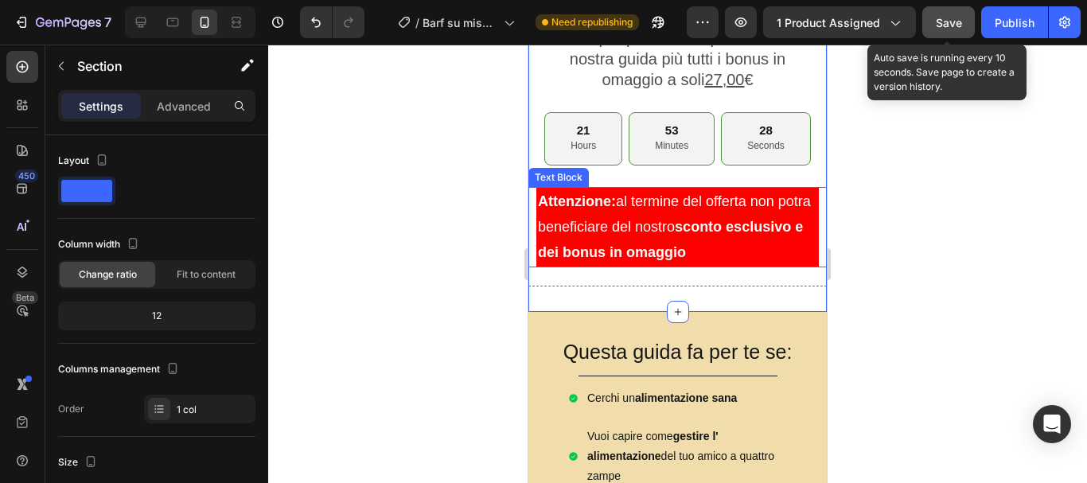
click at [779, 215] on p "Attenzione: al termine del offerta non potra beneficiare del nostro sconto escl…" at bounding box center [677, 227] width 279 height 77
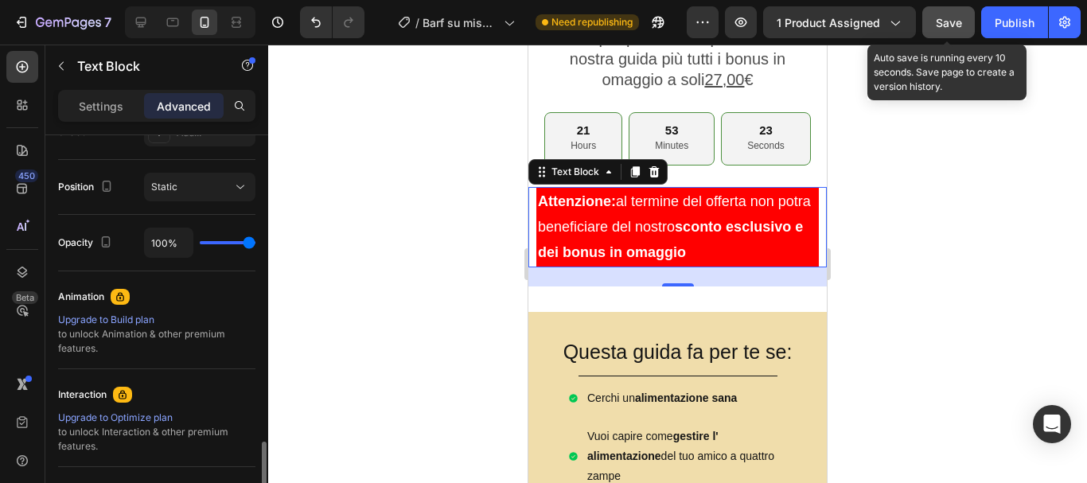
scroll to position [636, 0]
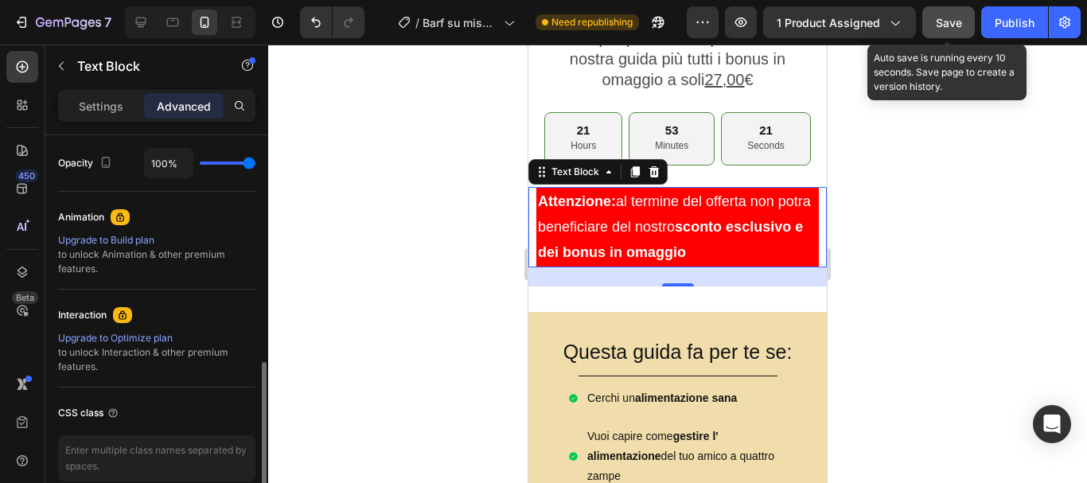
type input "85%"
type input "85"
type input "72%"
type input "72"
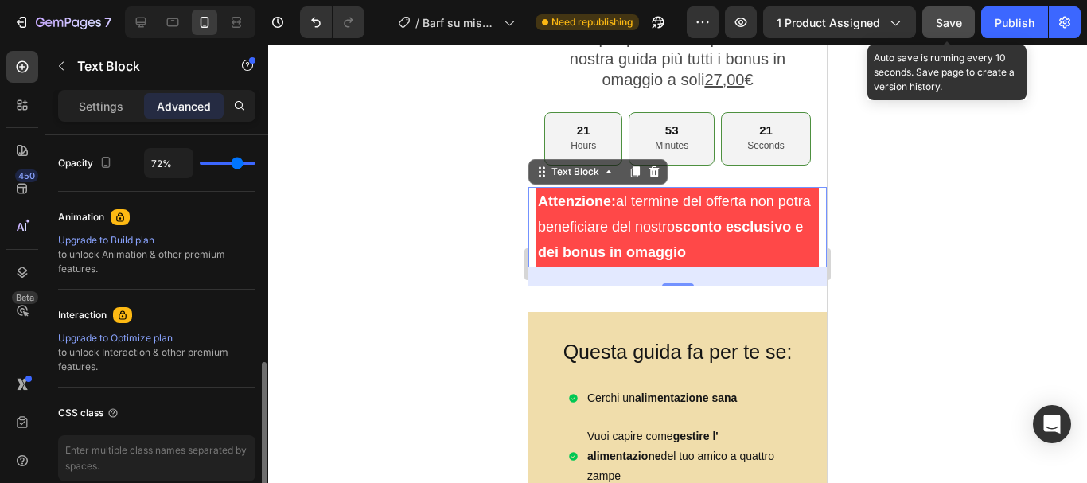
type input "59%"
type input "59"
type input "56%"
type input "56"
type input "52%"
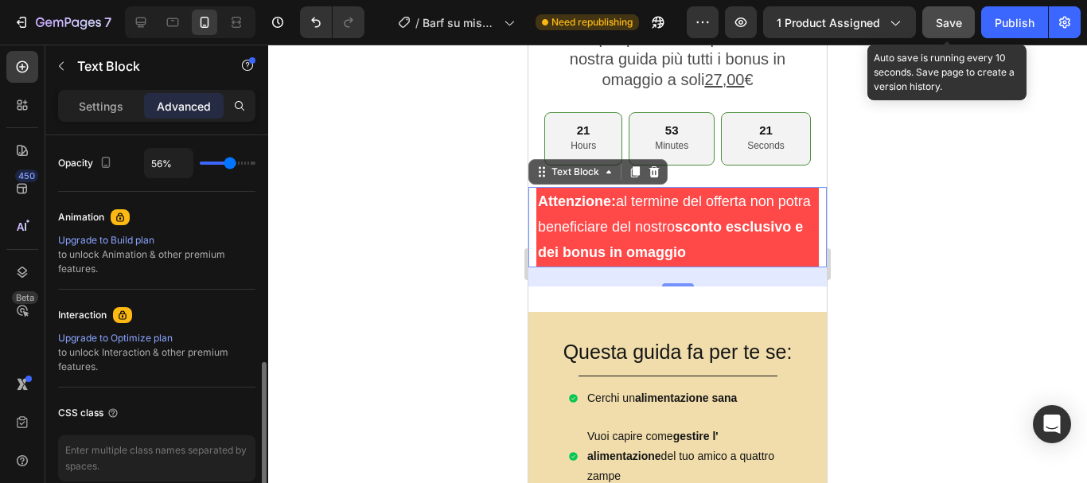
type input "52"
type input "46%"
type input "46"
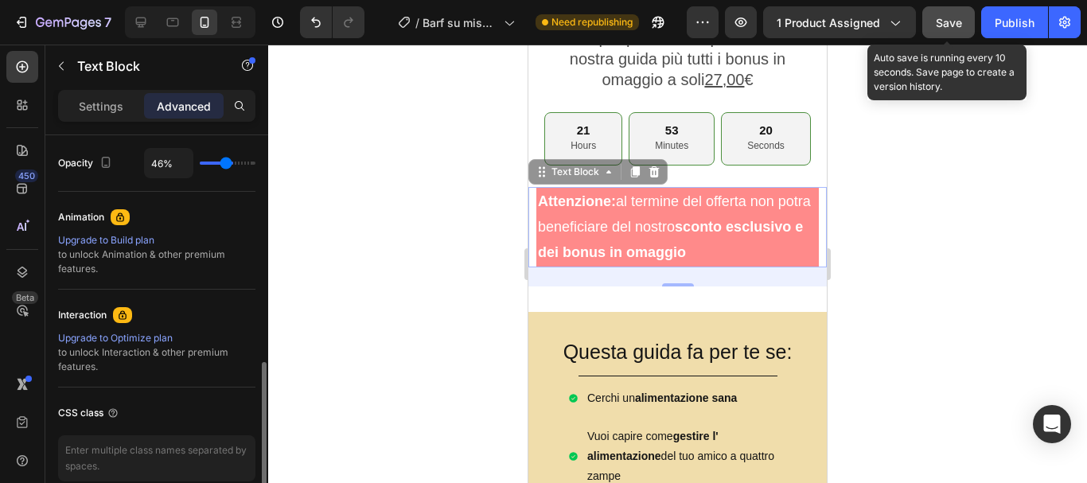
type input "44%"
type input "44"
type input "39%"
type input "39"
type input "33%"
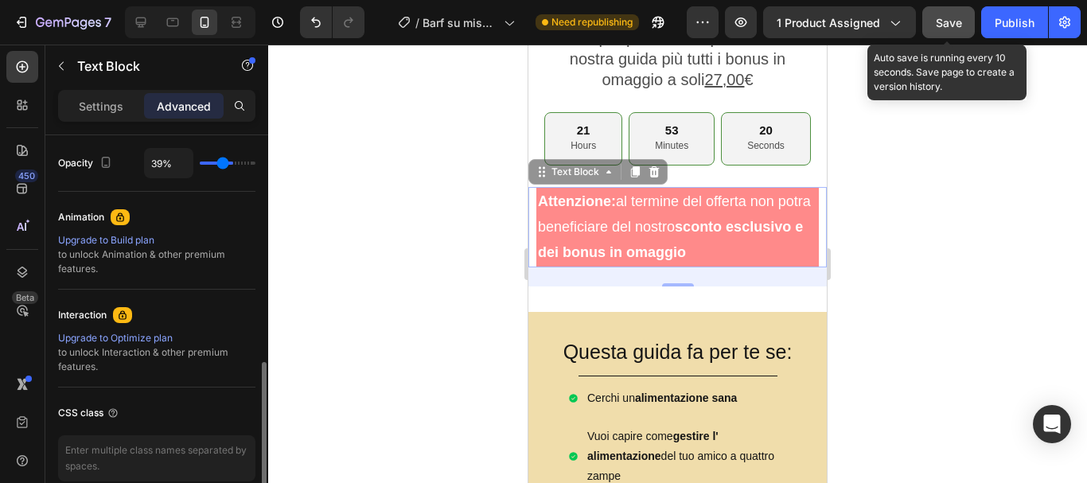
type input "33"
type input "30%"
type input "30"
type input "24%"
type input "24"
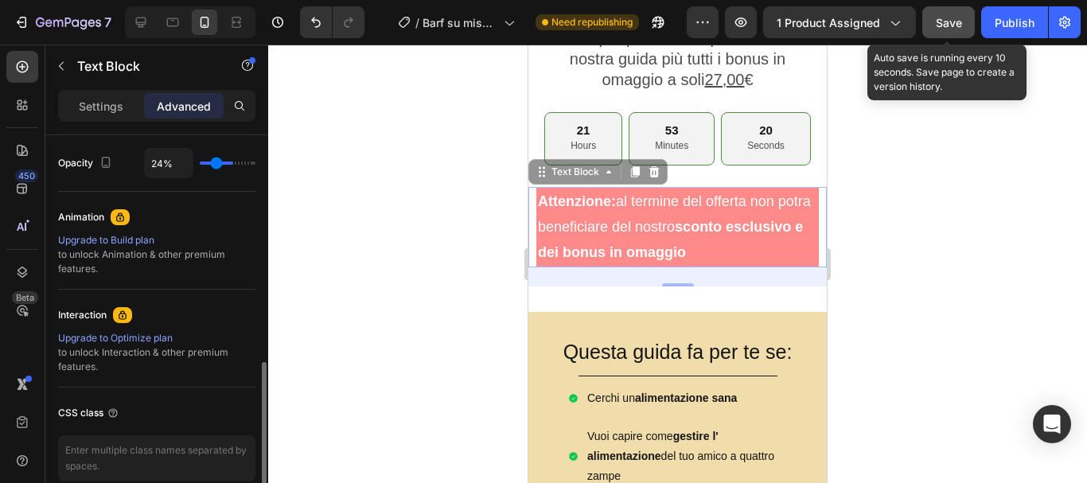
type input "22%"
type input "22"
type input "19%"
type input "19"
type input "17%"
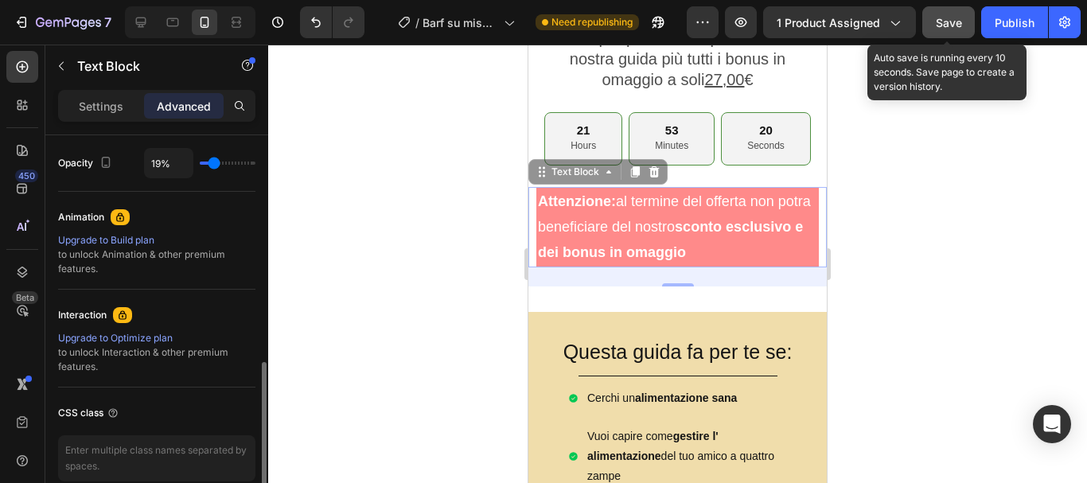
type input "17"
type input "13%"
type input "13"
type input "11%"
type input "11"
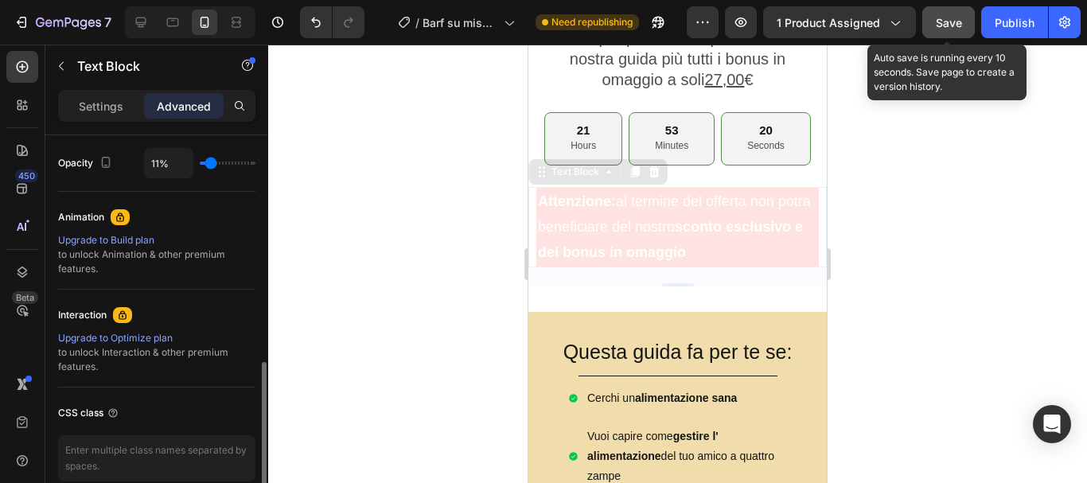
type input "6%"
type input "6"
type input "4%"
type input "4"
type input "2%"
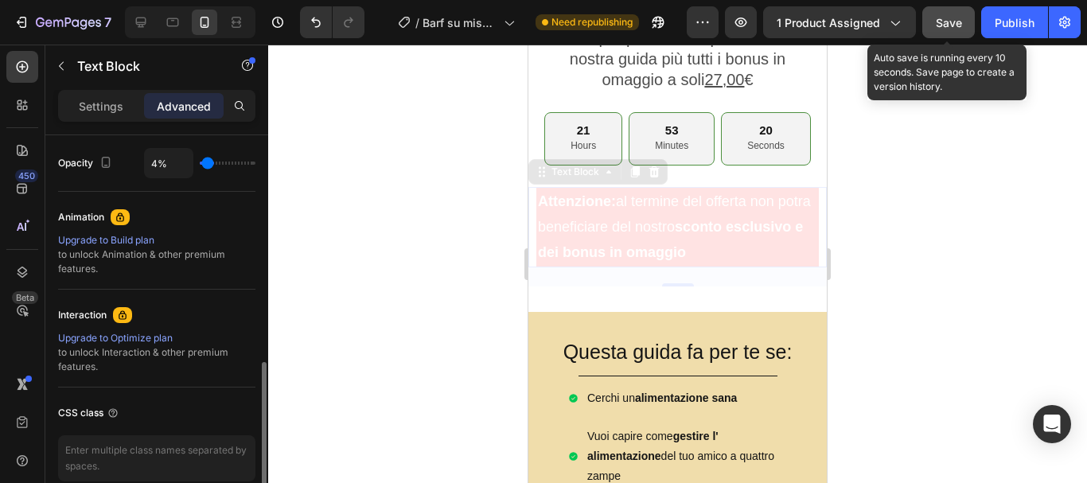
type input "2"
type input "0%"
type input "0"
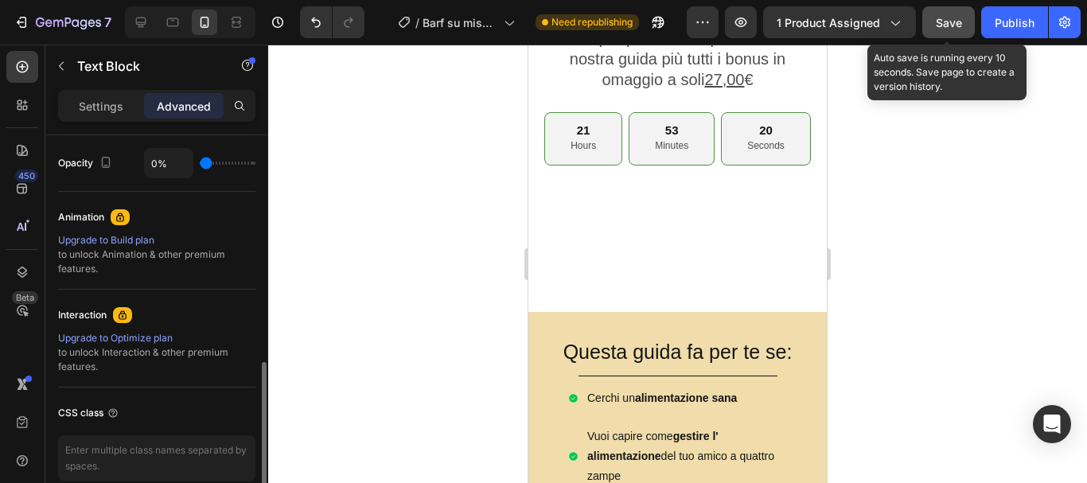
type input "65%"
type input "65"
type input "100%"
type input "100"
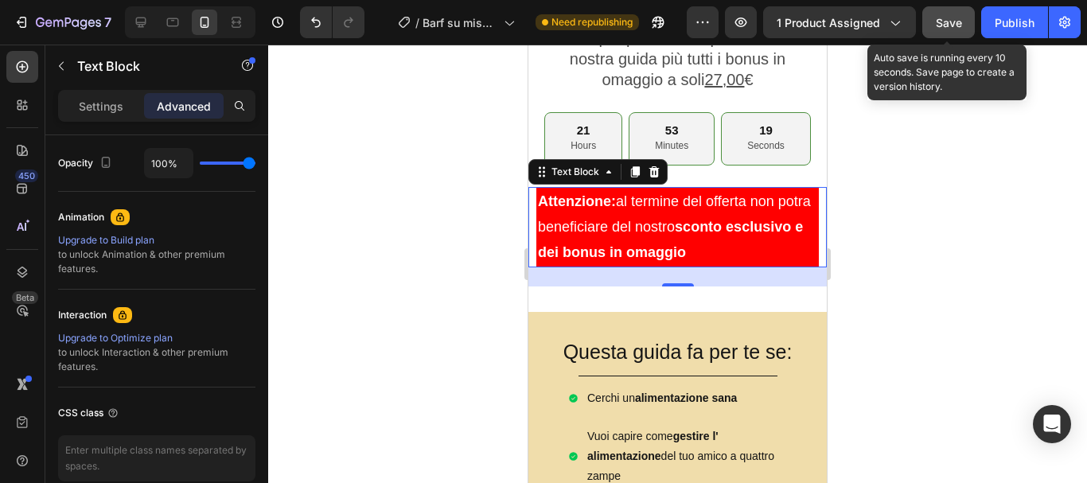
drag, startPoint x: 247, startPoint y: 159, endPoint x: 272, endPoint y: 158, distance: 25.5
click at [255, 161] on input "range" at bounding box center [228, 162] width 56 height 3
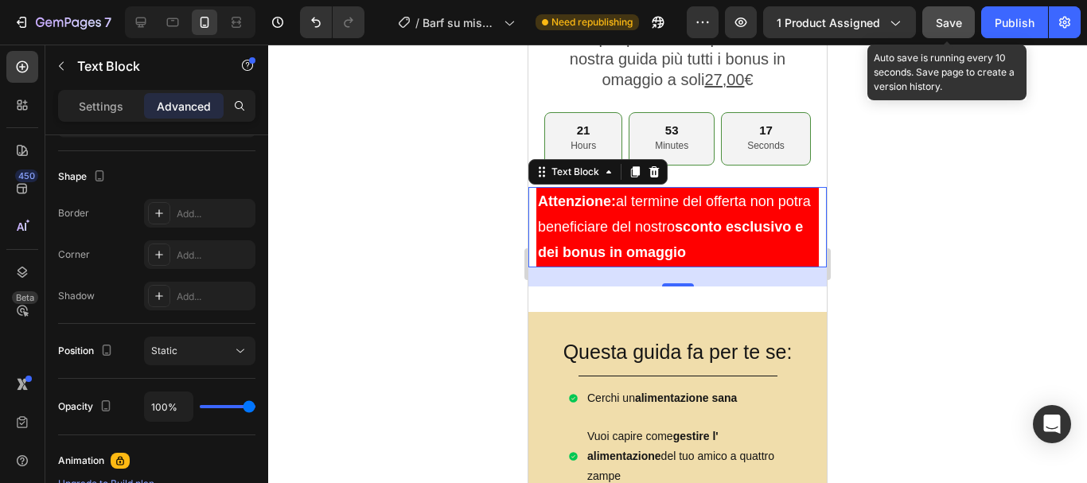
scroll to position [0, 0]
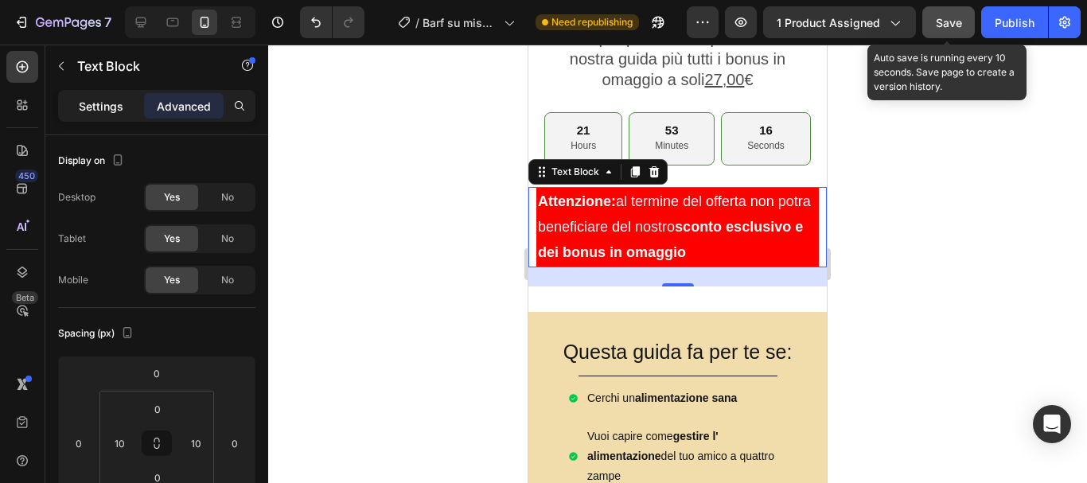
click at [83, 101] on p "Settings" at bounding box center [101, 106] width 45 height 17
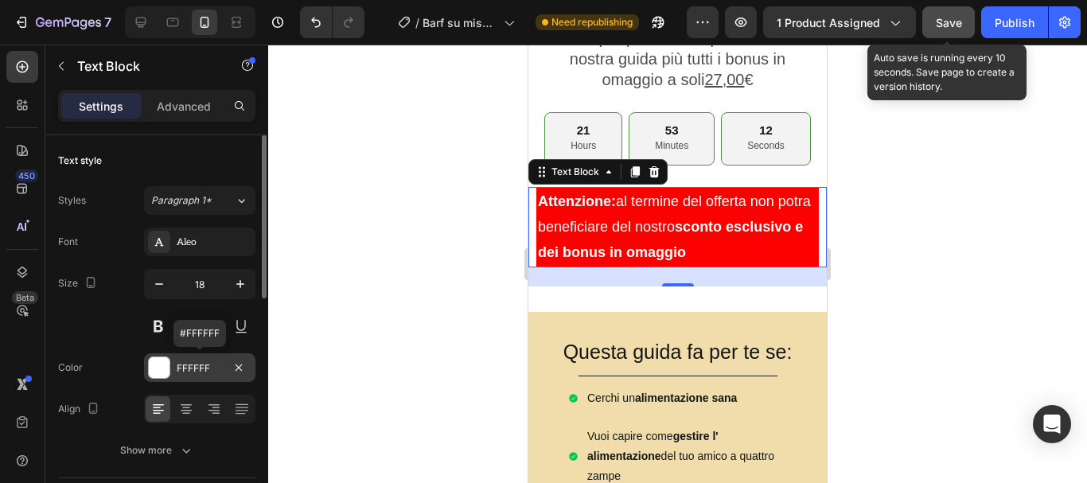
click at [161, 364] on div at bounding box center [159, 367] width 21 height 21
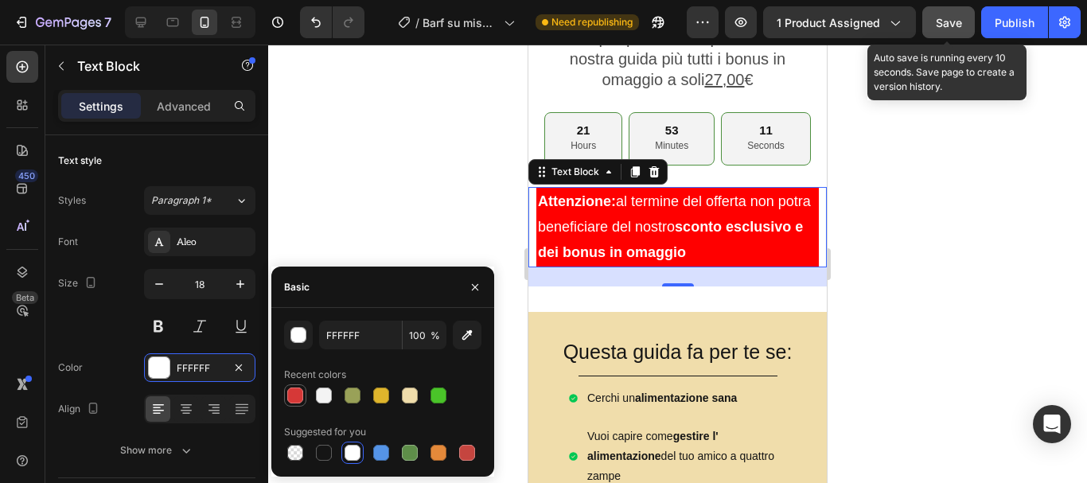
click at [302, 393] on div at bounding box center [295, 395] width 16 height 16
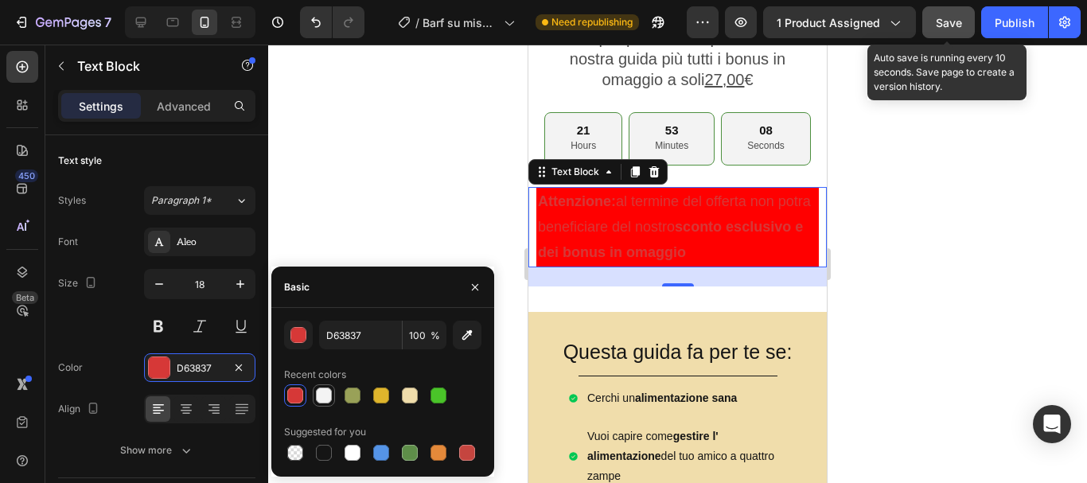
click at [320, 394] on div at bounding box center [324, 395] width 16 height 16
type input "F3F3F3"
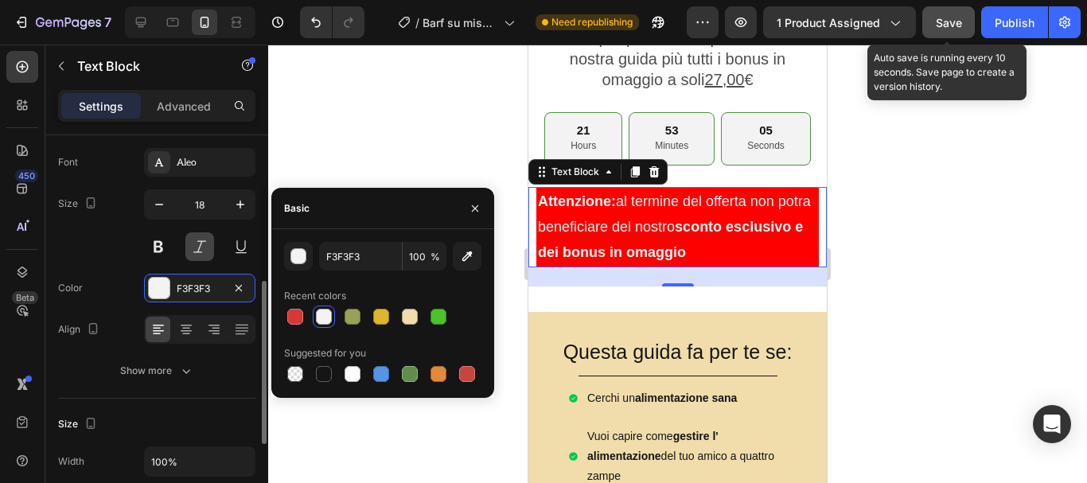
scroll to position [159, 0]
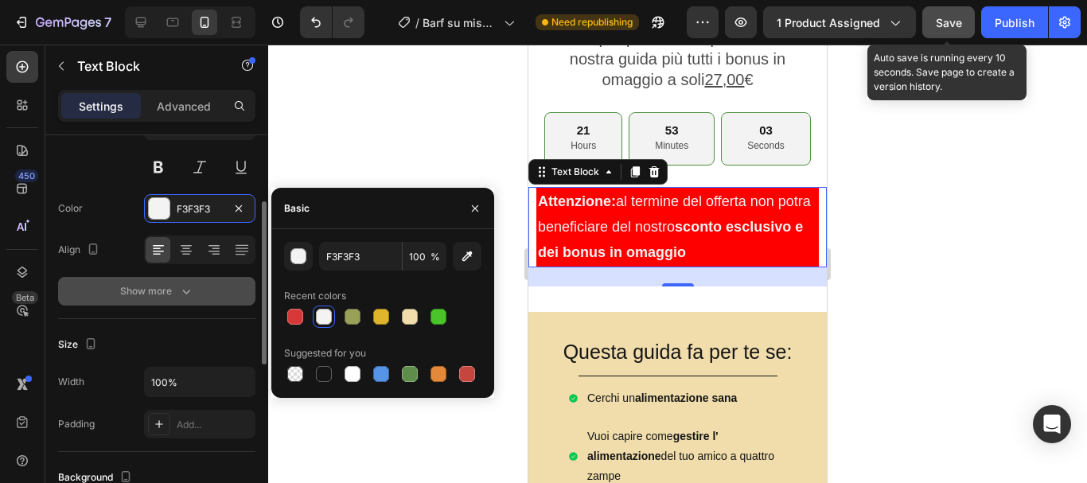
click at [168, 296] on div "Show more" at bounding box center [157, 291] width 74 height 16
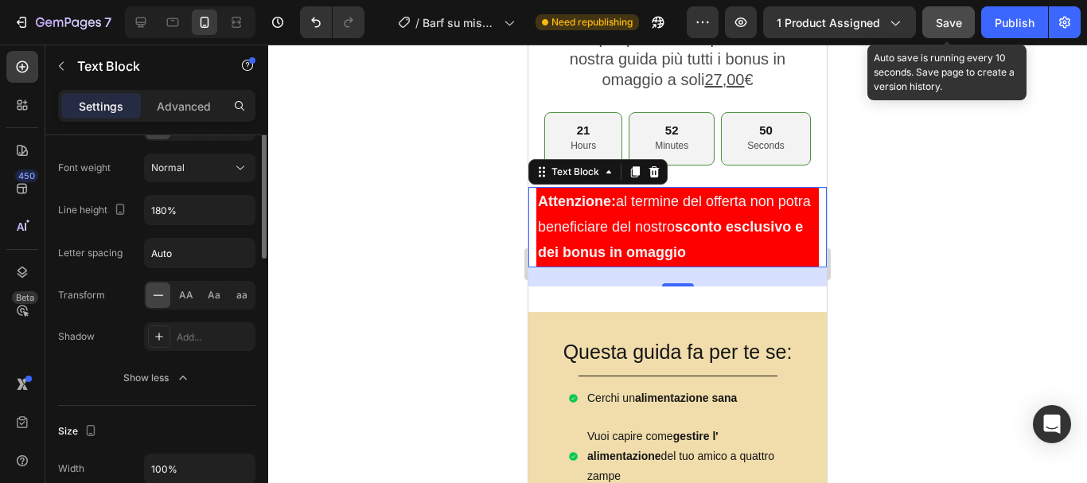
scroll to position [203, 0]
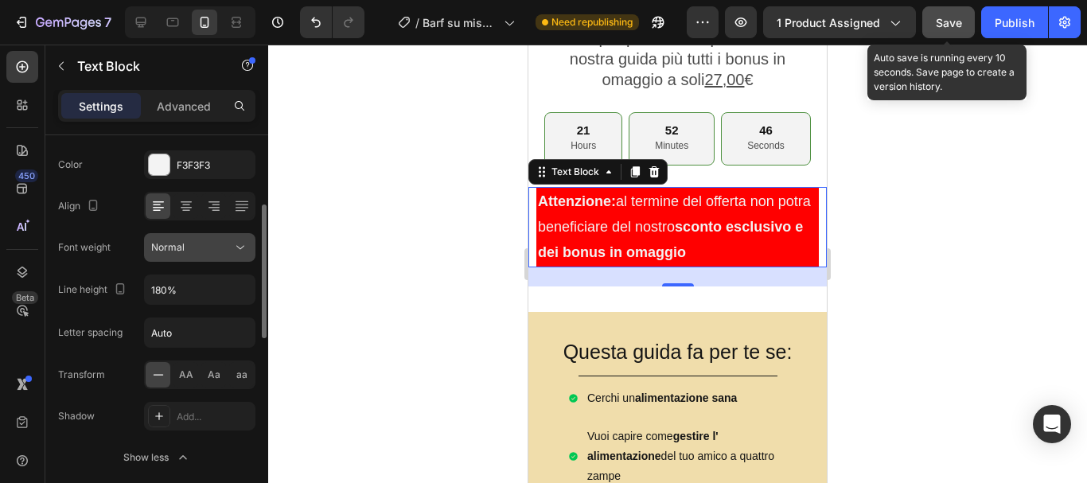
click at [203, 241] on div "Normal" at bounding box center [191, 247] width 81 height 14
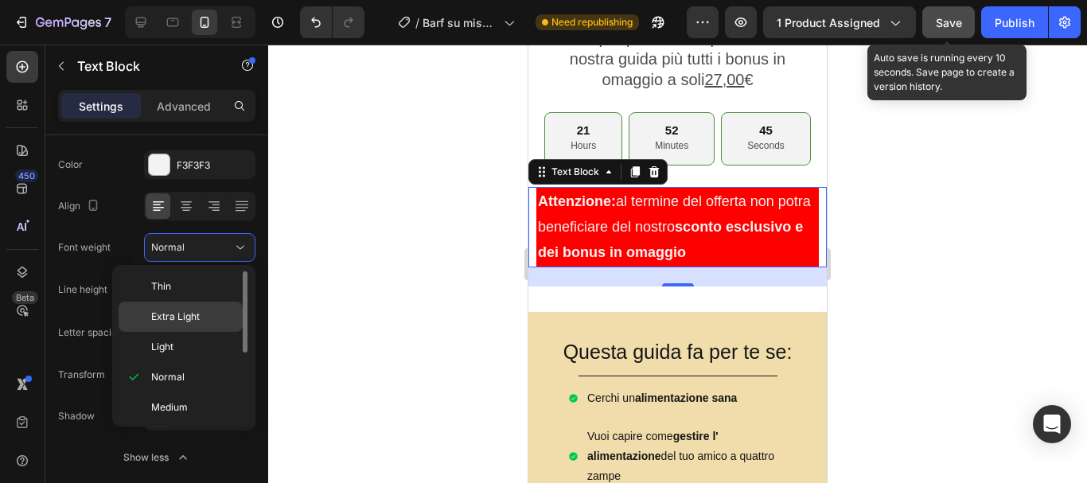
click at [189, 314] on span "Extra Light" at bounding box center [175, 316] width 49 height 14
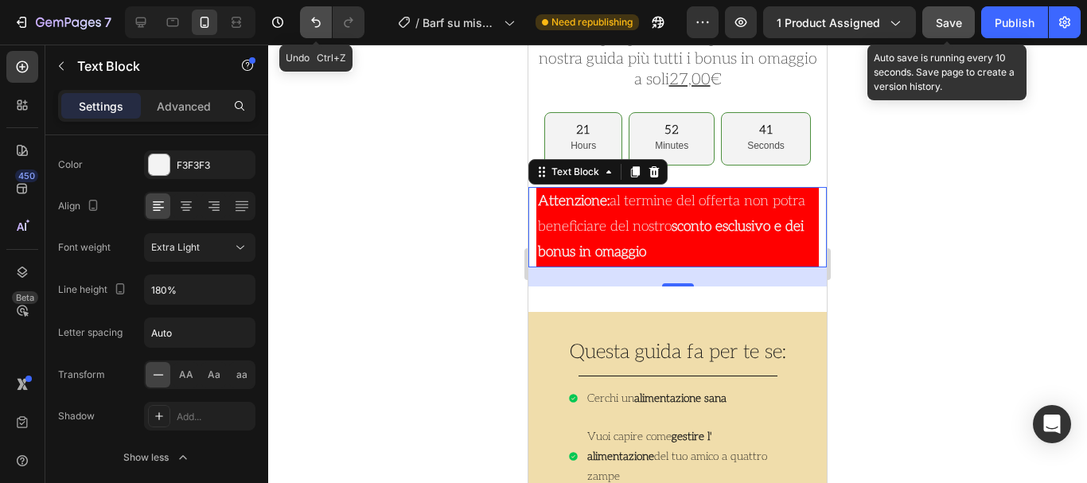
click at [310, 21] on icon "Undo/Redo" at bounding box center [316, 22] width 16 height 16
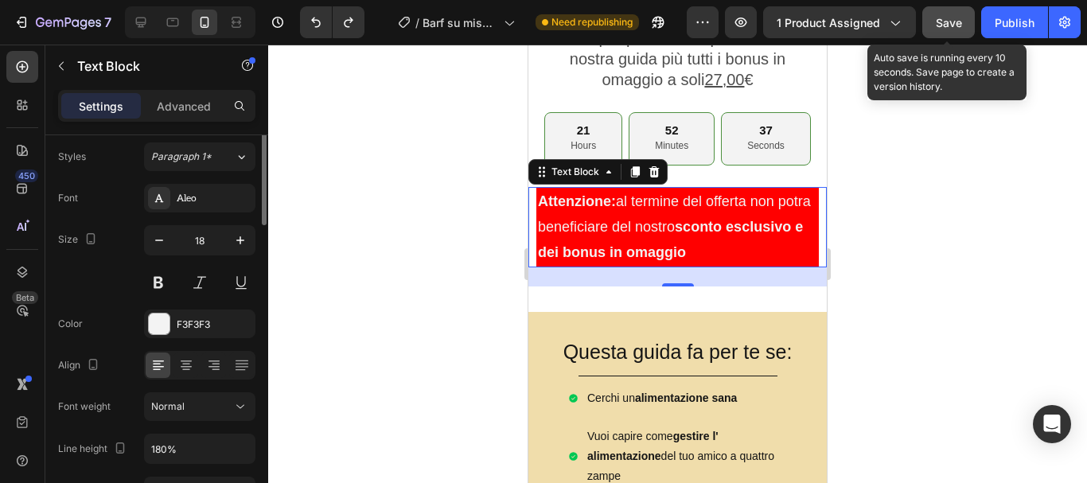
scroll to position [0, 0]
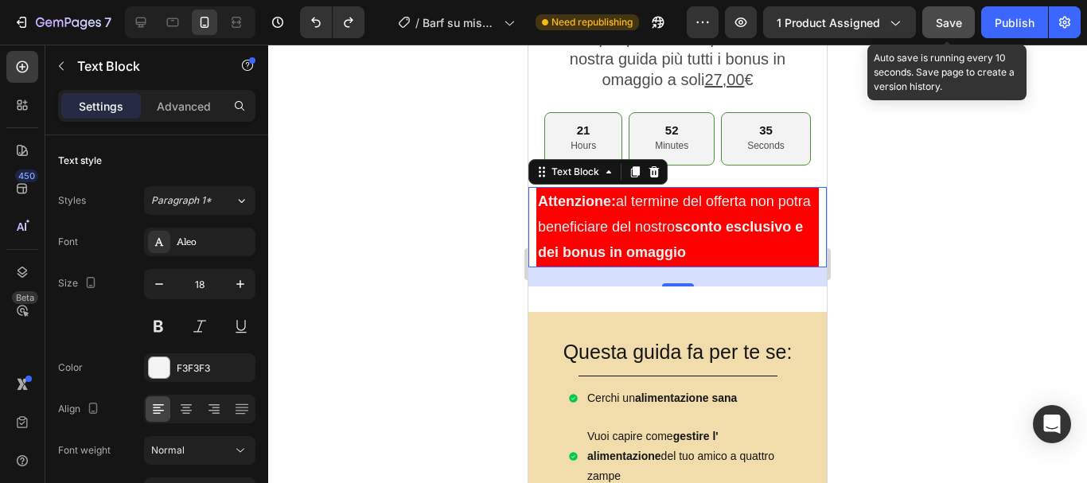
click at [179, 88] on div "Text Block" at bounding box center [135, 67] width 181 height 45
click at [179, 101] on p "Advanced" at bounding box center [184, 106] width 54 height 17
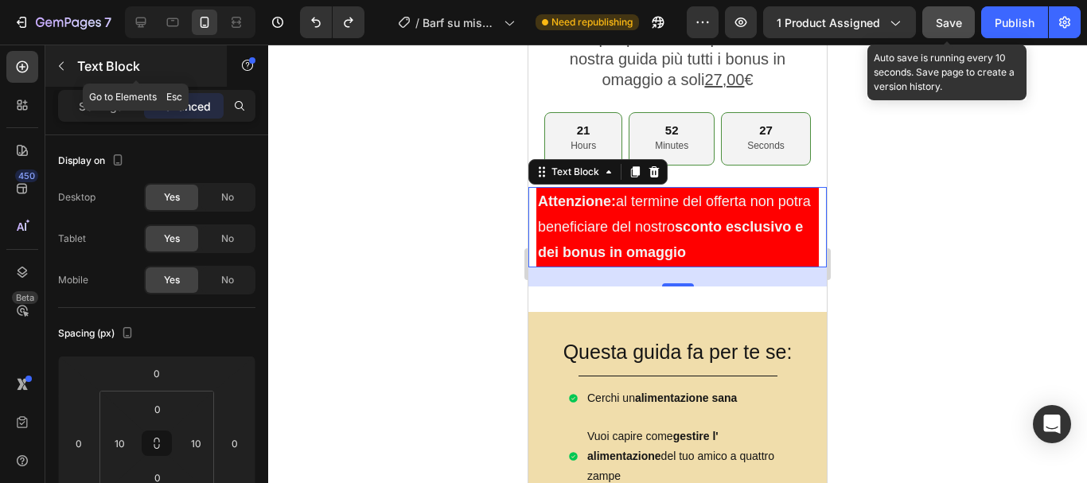
click at [56, 64] on icon "button" at bounding box center [61, 66] width 13 height 13
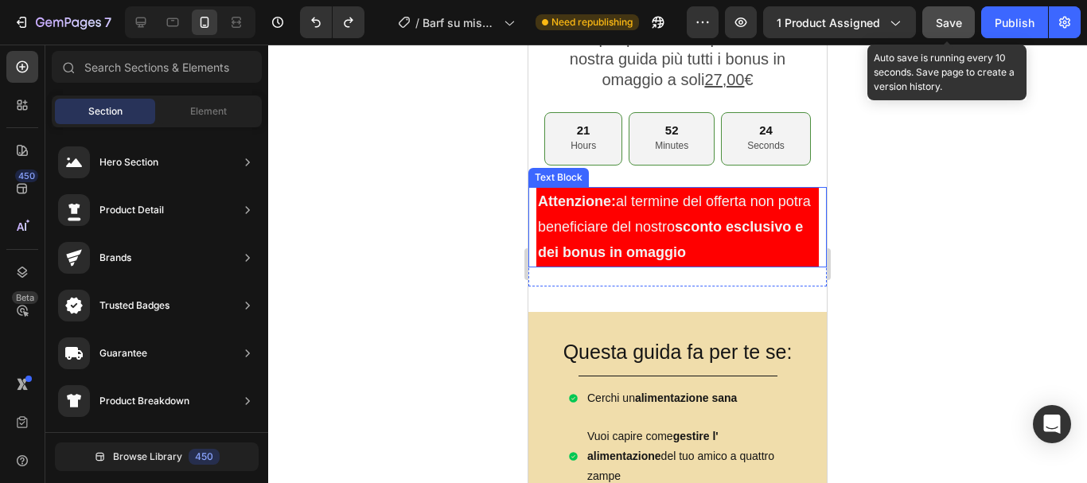
click at [632, 230] on p "Attenzione: al termine del offerta non potra beneficiare del nostro sconto escl…" at bounding box center [677, 227] width 279 height 77
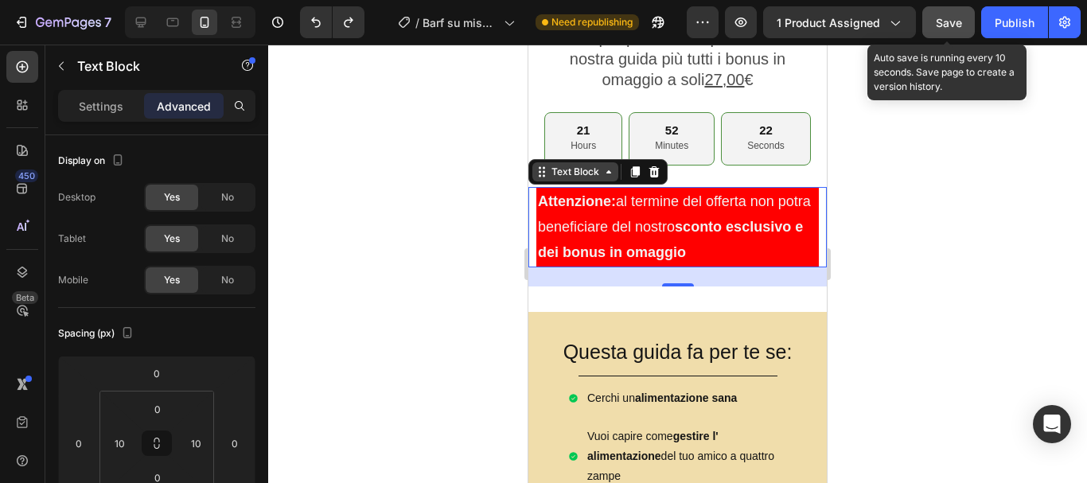
click at [611, 169] on icon at bounding box center [608, 171] width 13 height 13
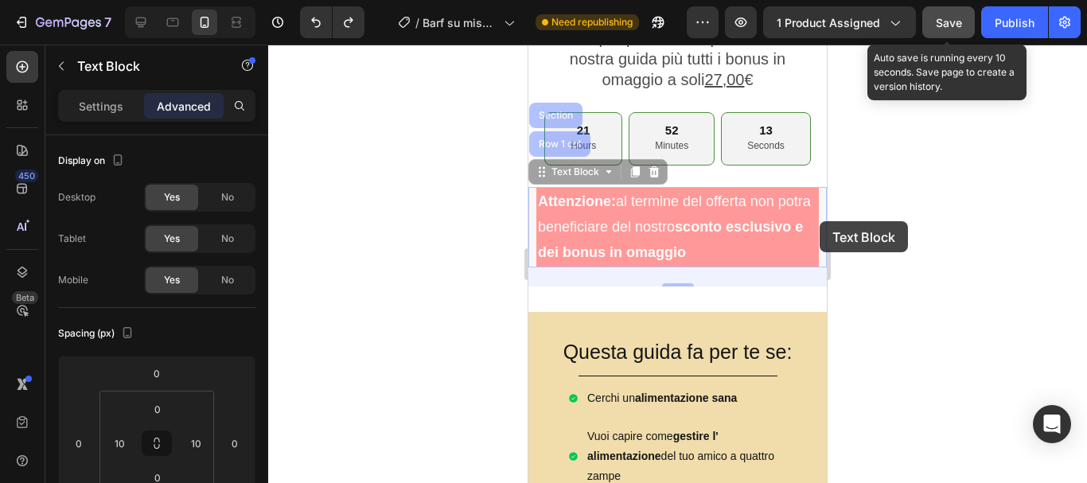
drag, startPoint x: 805, startPoint y: 221, endPoint x: 819, endPoint y: 221, distance: 14.3
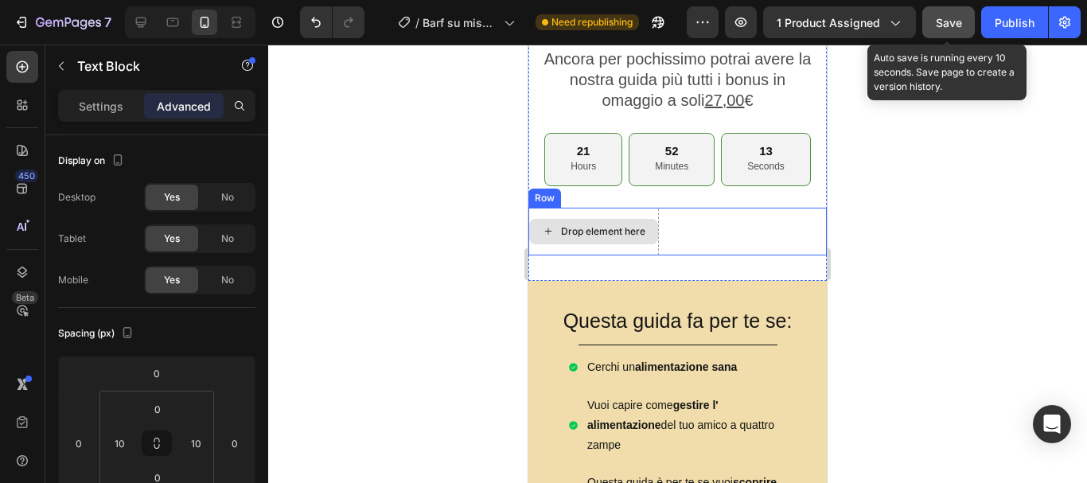
scroll to position [608, 0]
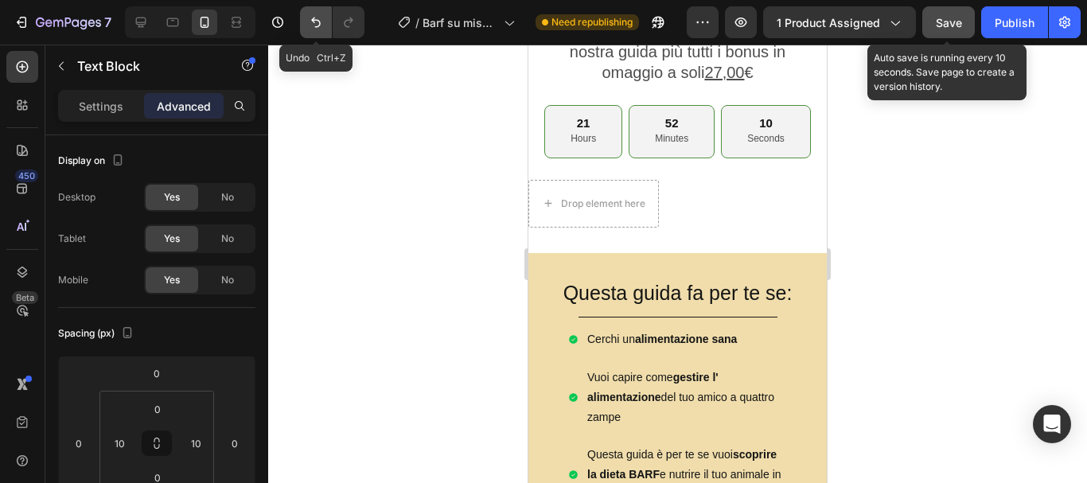
click at [316, 33] on button "Undo/Redo" at bounding box center [316, 22] width 32 height 32
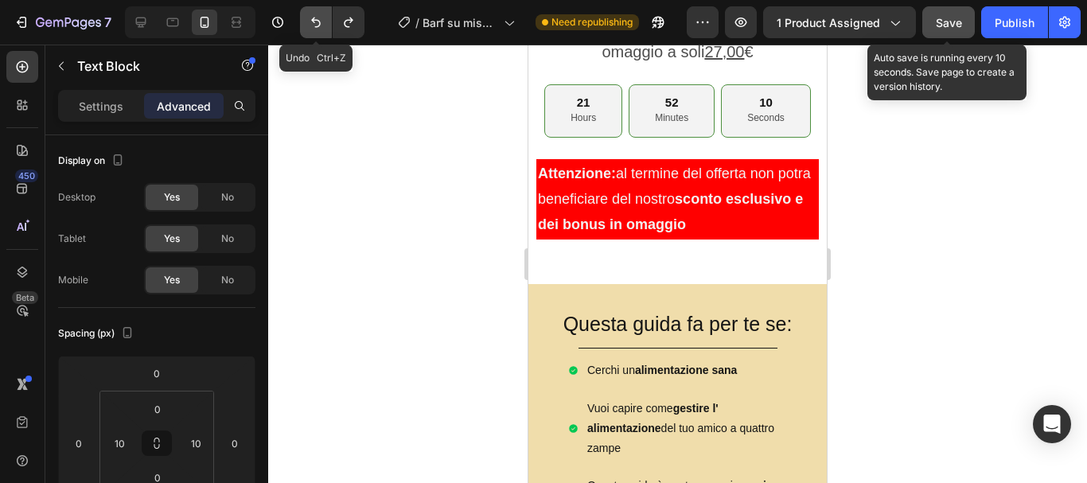
scroll to position [580, 0]
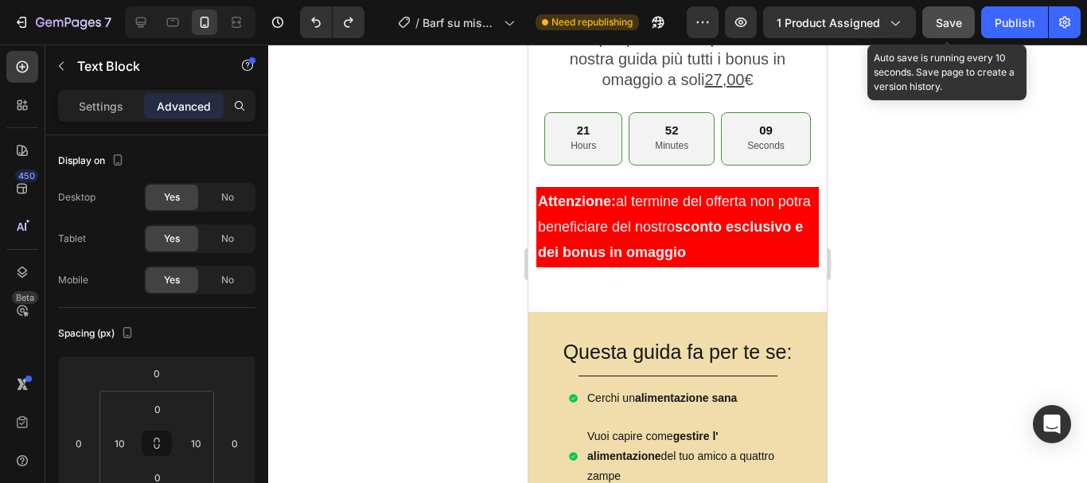
click at [672, 212] on p "Attenzione: al termine del offerta non potra beneficiare del nostro sconto escl…" at bounding box center [677, 227] width 279 height 77
click at [800, 226] on p "Attenzione: al termine del offerta non potra beneficiare del nostro sconto escl…" at bounding box center [677, 227] width 279 height 77
click at [707, 337] on h2 "Questa guida fa per te se:" at bounding box center [677, 351] width 251 height 29
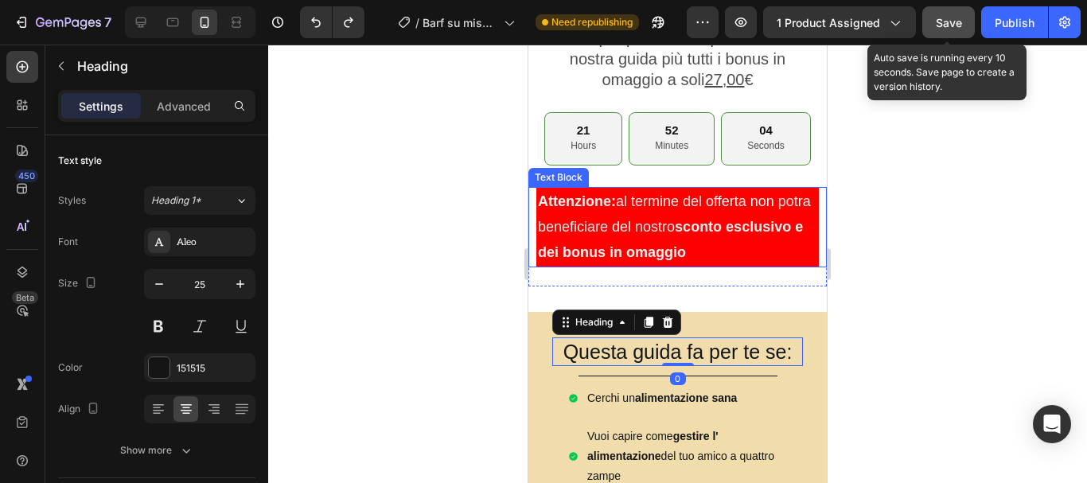
click at [700, 225] on p "Attenzione: al termine del offerta non potra beneficiare del nostro sconto escl…" at bounding box center [677, 227] width 279 height 77
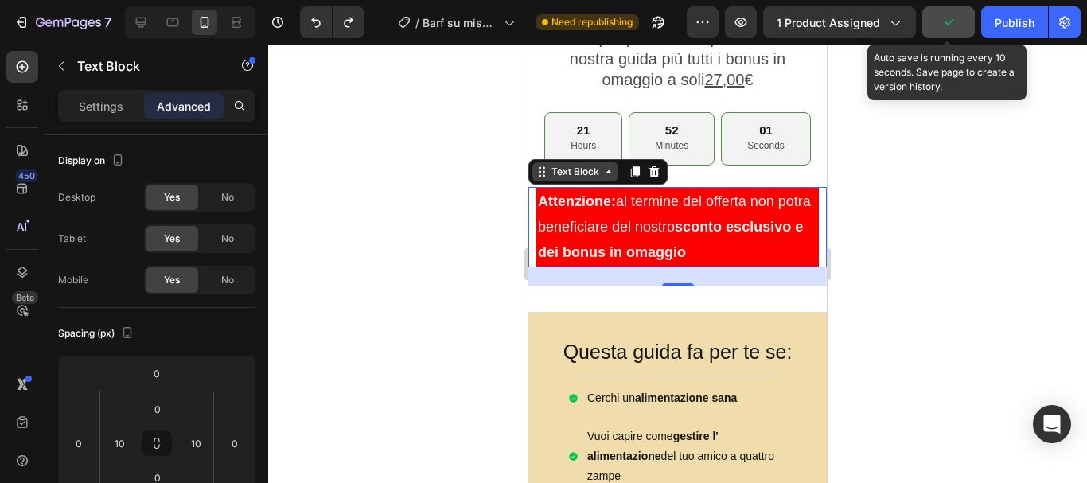
click at [602, 165] on icon at bounding box center [608, 171] width 13 height 13
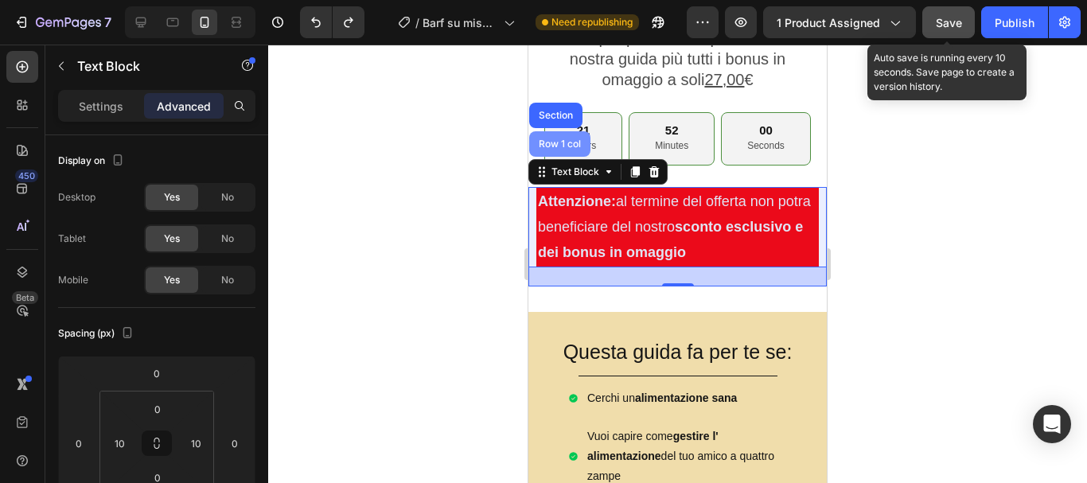
click at [558, 139] on div "Row 1 col" at bounding box center [559, 144] width 49 height 10
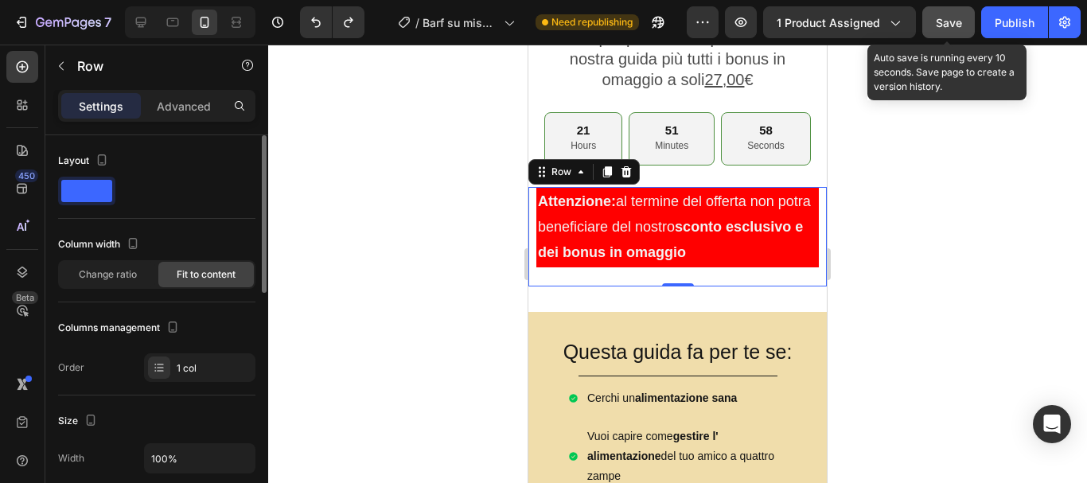
click at [71, 181] on span at bounding box center [86, 191] width 51 height 22
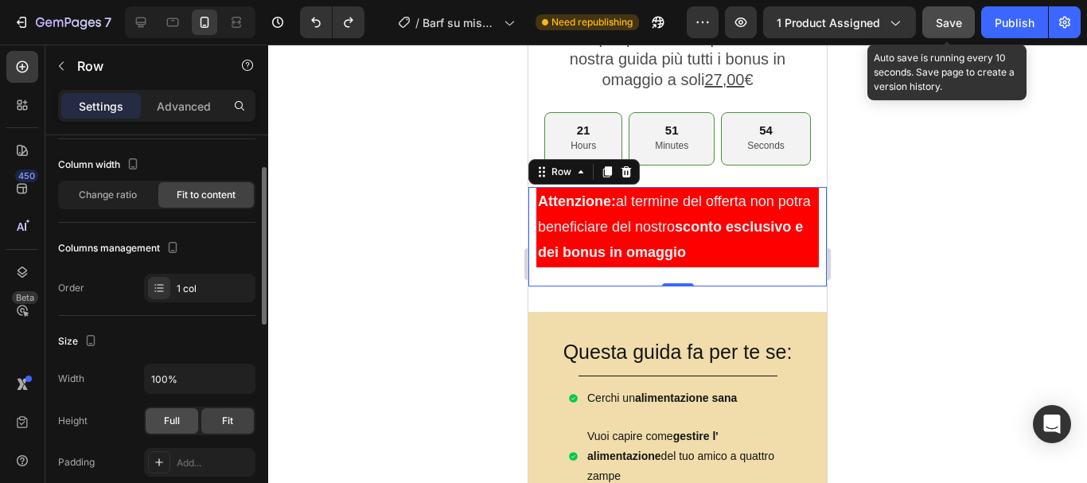
scroll to position [159, 0]
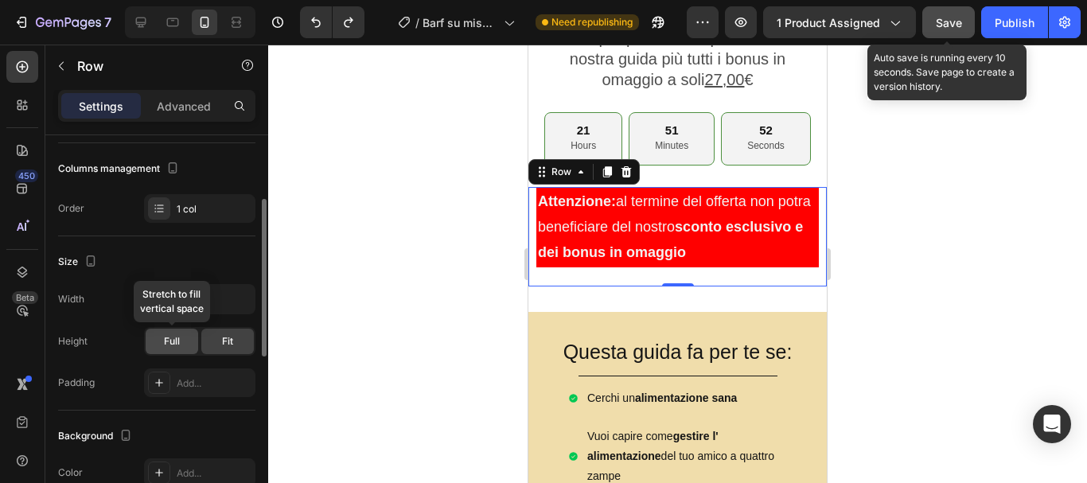
click at [172, 337] on span "Full" at bounding box center [172, 341] width 16 height 14
click at [220, 337] on div "Fit" at bounding box center [227, 341] width 53 height 25
click at [165, 340] on span "Full" at bounding box center [172, 341] width 16 height 14
click at [221, 331] on div "Fit" at bounding box center [227, 341] width 53 height 25
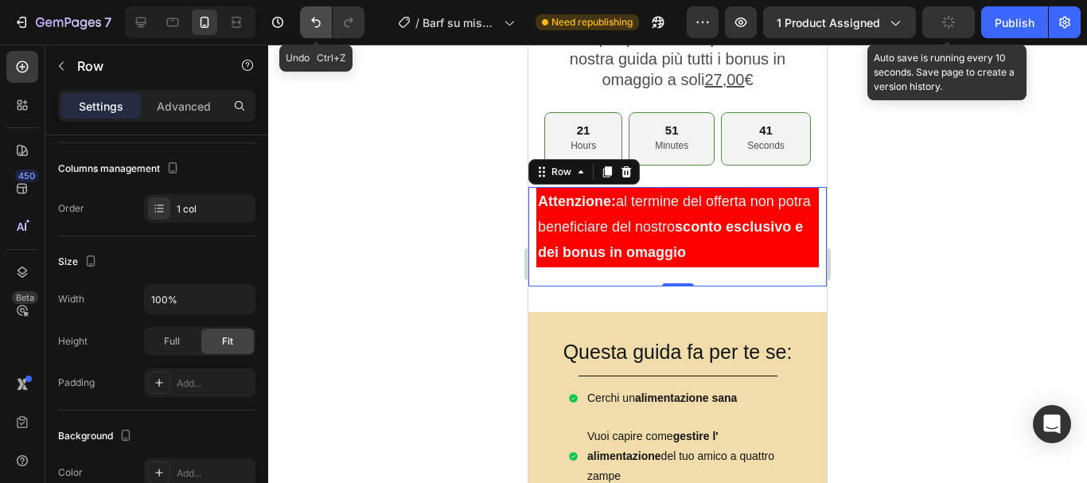
click at [318, 16] on icon "Undo/Redo" at bounding box center [316, 22] width 16 height 16
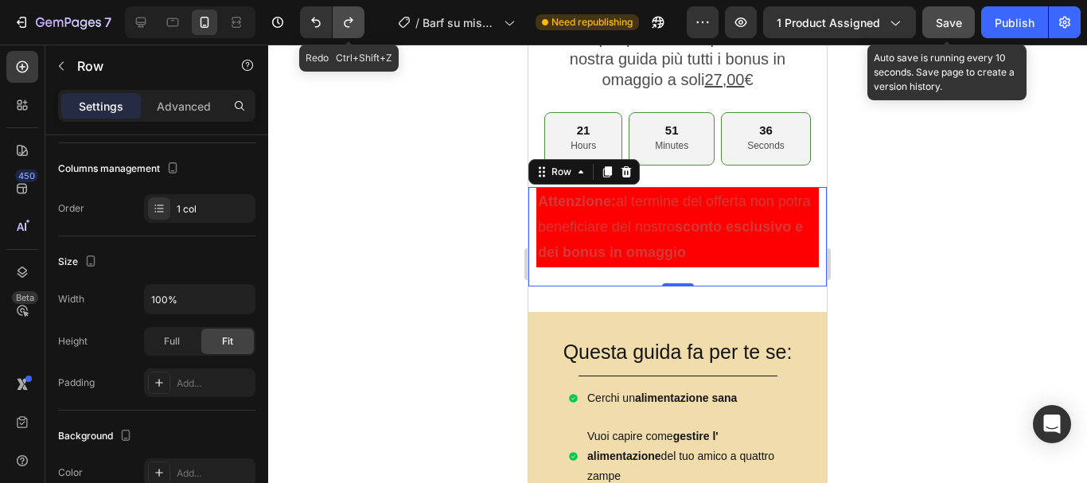
click at [347, 24] on icon "Undo/Redo" at bounding box center [348, 22] width 16 height 16
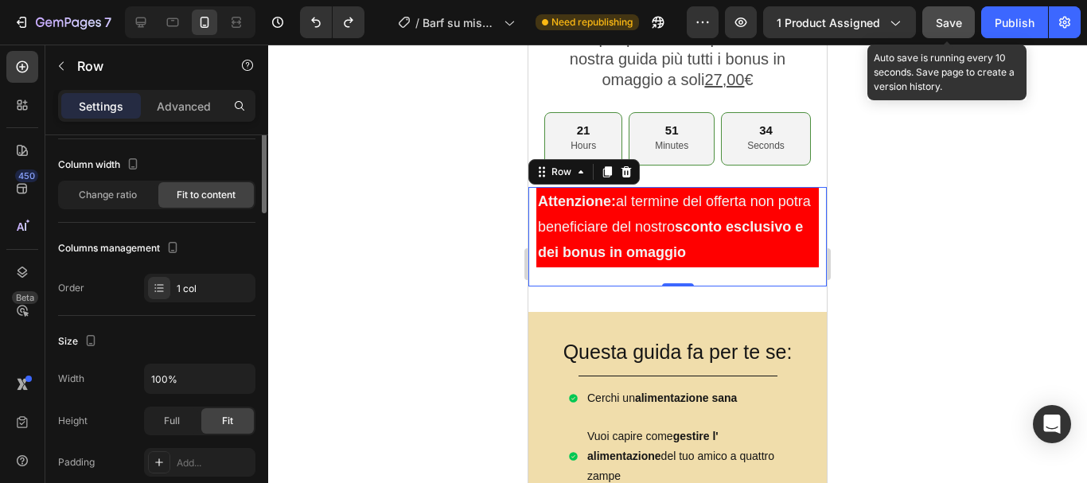
scroll to position [0, 0]
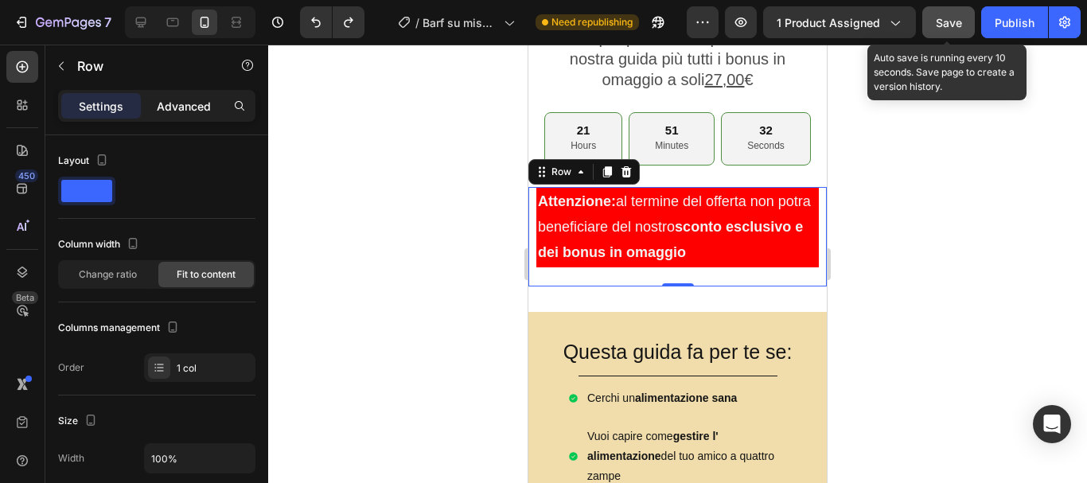
click at [181, 106] on p "Advanced" at bounding box center [184, 106] width 54 height 17
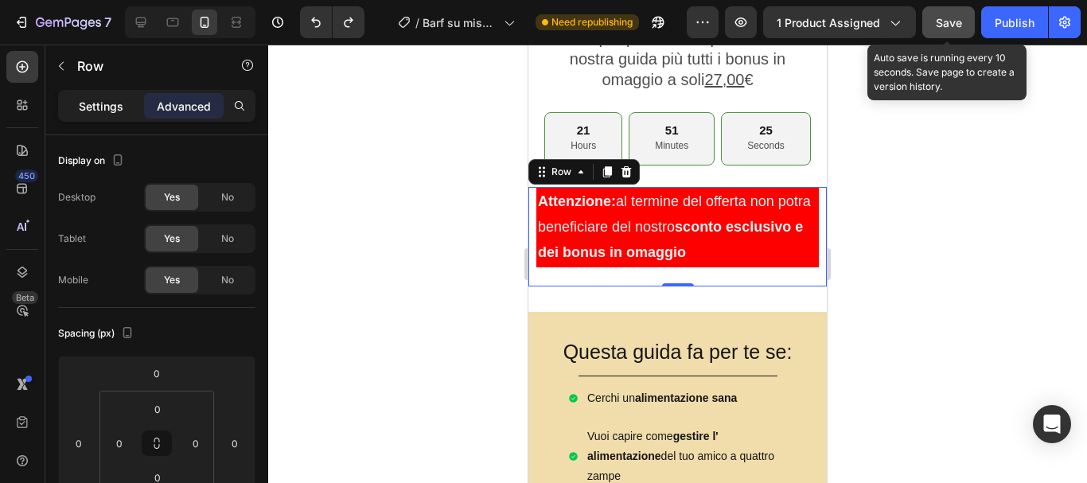
click at [94, 108] on p "Settings" at bounding box center [101, 106] width 45 height 17
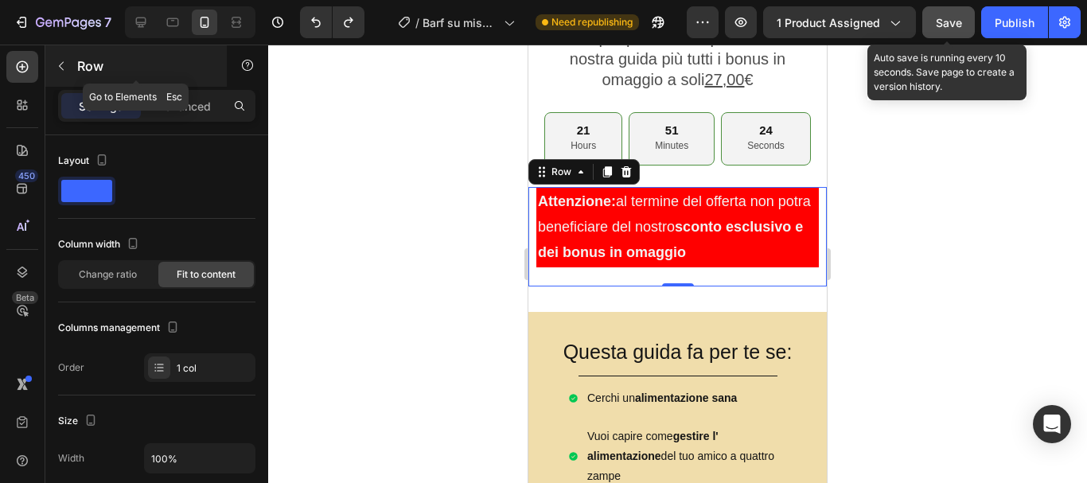
click at [56, 67] on icon "button" at bounding box center [61, 66] width 13 height 13
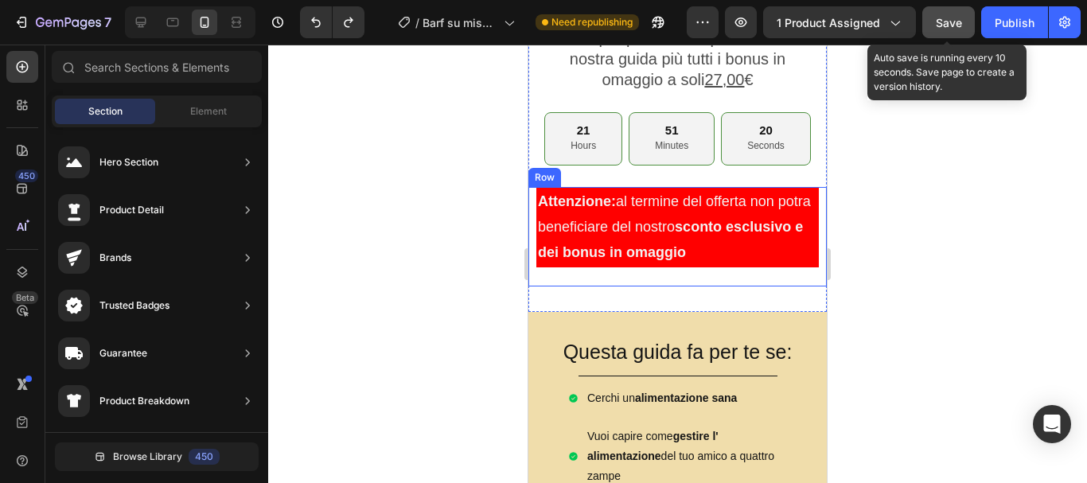
click at [585, 279] on div "Attenzione: al termine del offerta non potra beneficiare del nostro sconto escl…" at bounding box center [677, 236] width 298 height 99
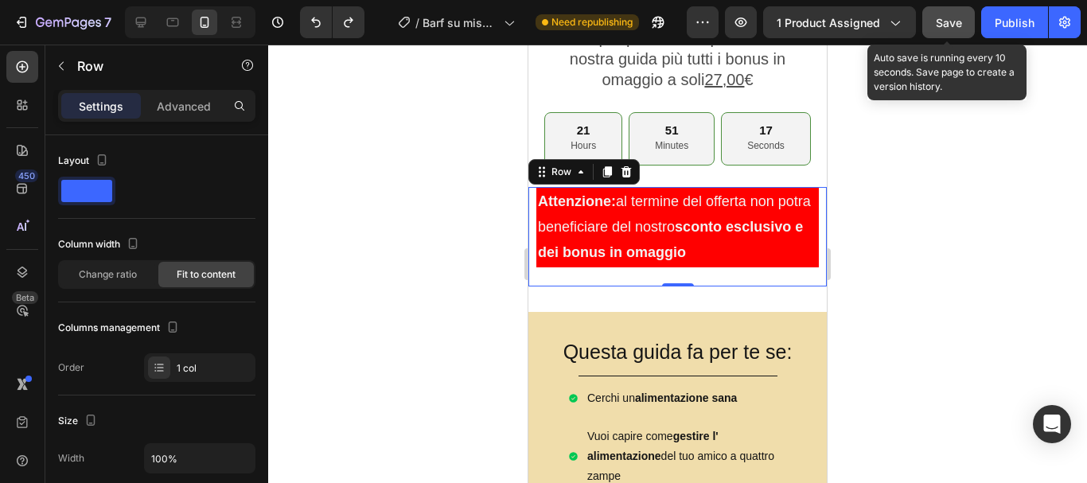
click at [663, 262] on div "Attenzione: al termine del offerta non potra beneficiare del nostro sconto escl…" at bounding box center [677, 236] width 298 height 99
click at [97, 274] on span "Change ratio" at bounding box center [108, 274] width 58 height 14
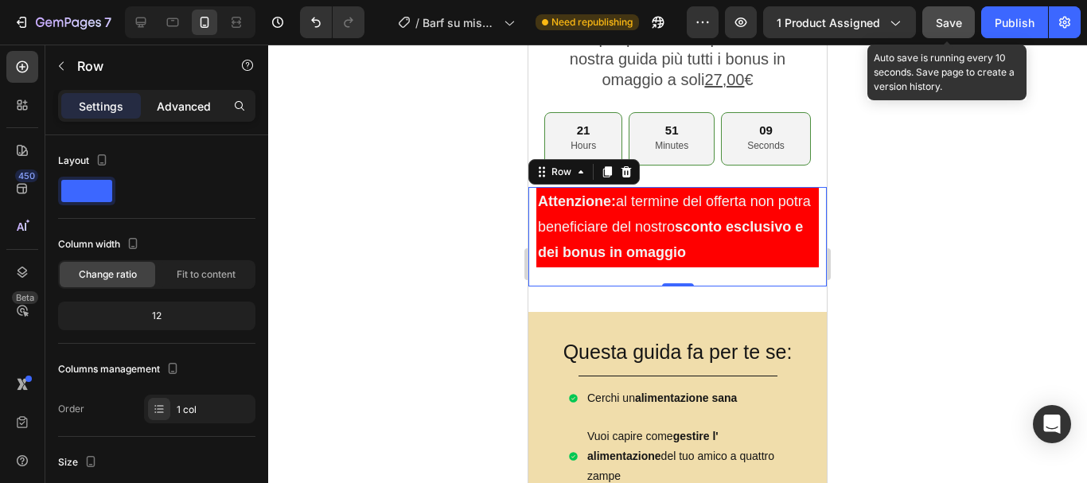
click at [179, 98] on p "Advanced" at bounding box center [184, 106] width 54 height 17
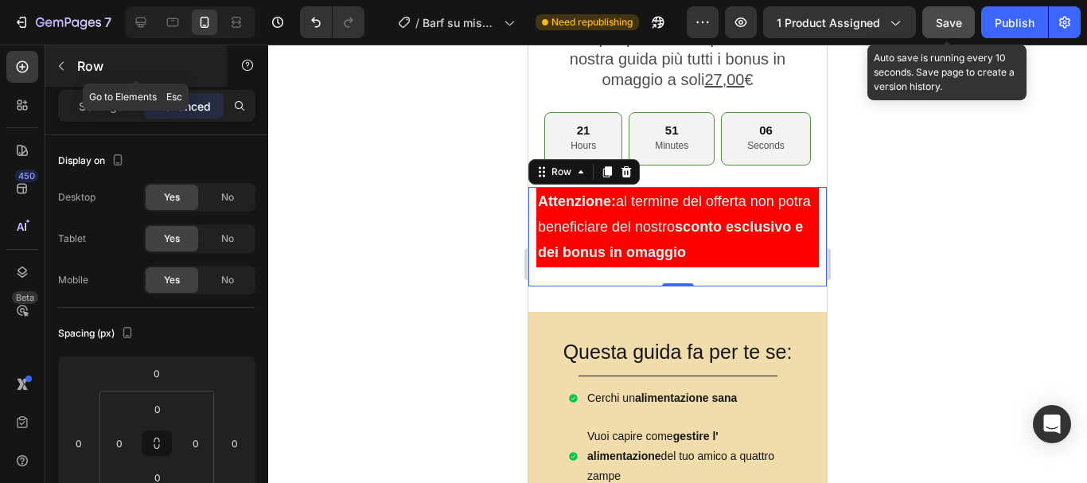
click at [58, 61] on icon "button" at bounding box center [61, 66] width 13 height 13
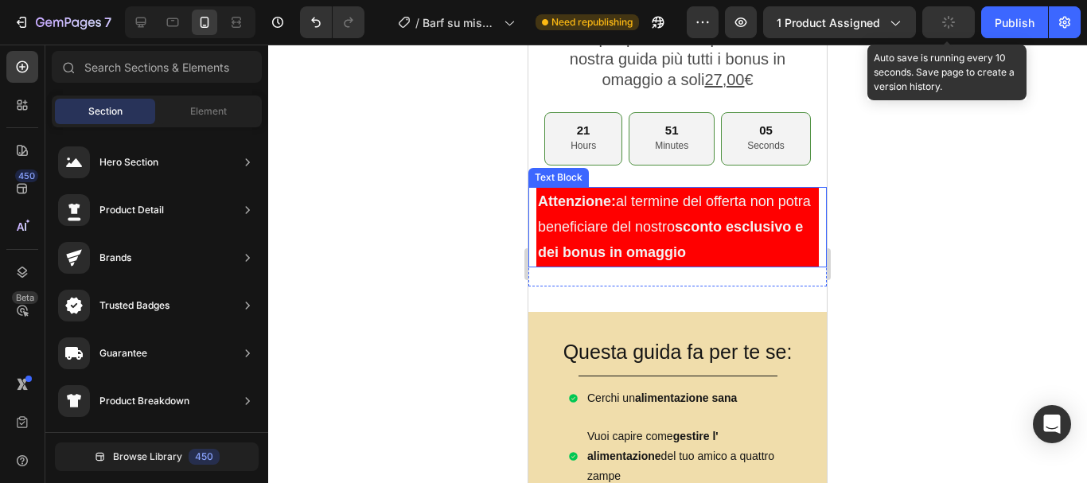
click at [607, 229] on p "Attenzione: al termine del offerta non potra beneficiare del nostro sconto escl…" at bounding box center [677, 227] width 279 height 77
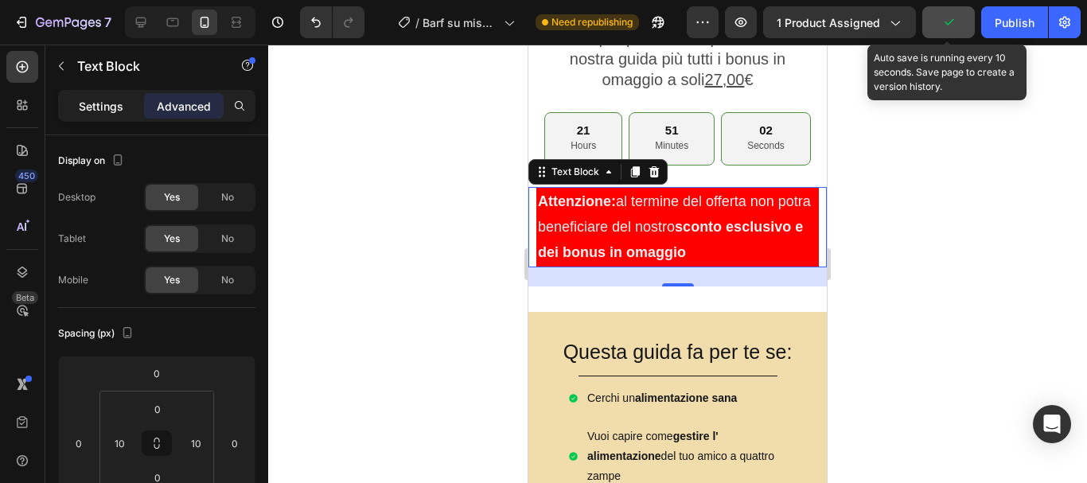
click at [76, 107] on div "Settings" at bounding box center [101, 105] width 80 height 25
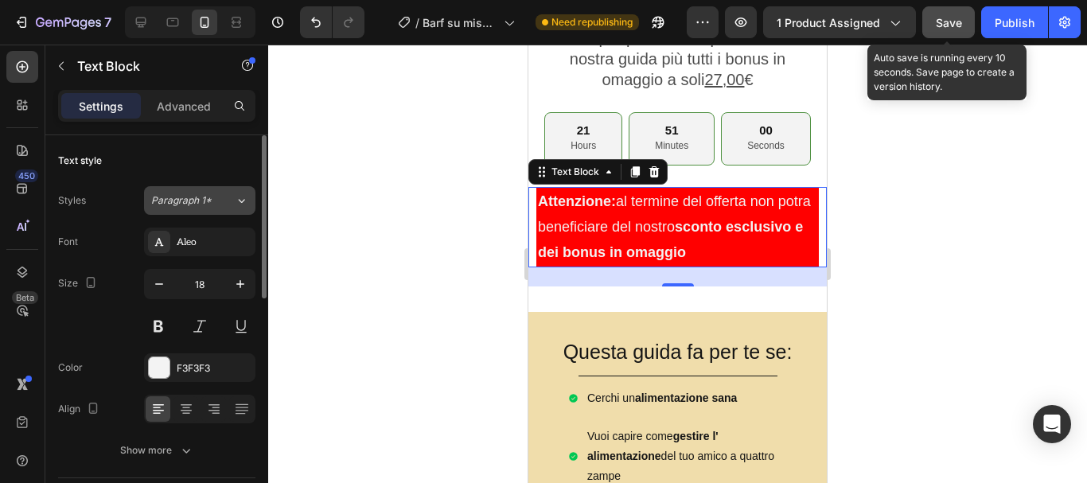
click at [217, 196] on div "Paragraph 1*" at bounding box center [193, 200] width 84 height 14
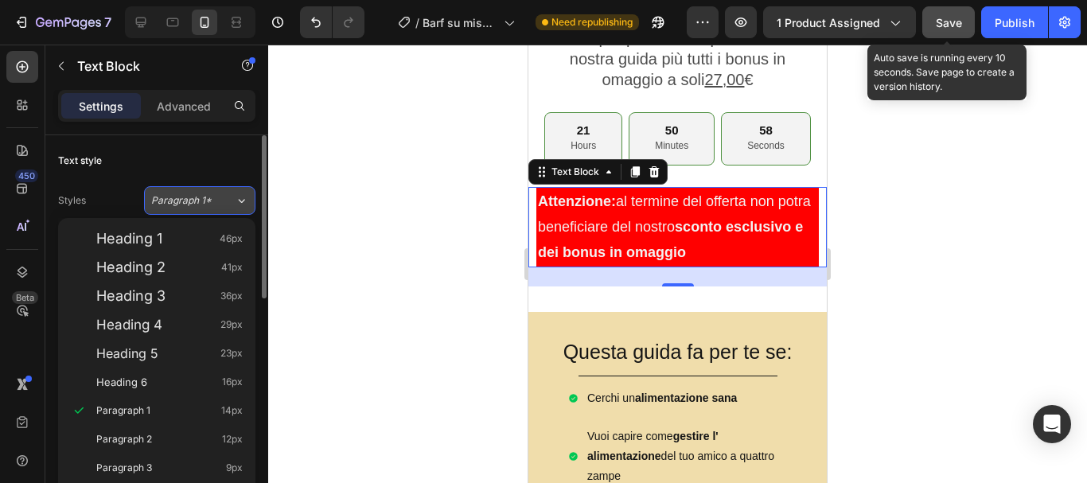
click at [217, 196] on div "Paragraph 1*" at bounding box center [193, 200] width 84 height 14
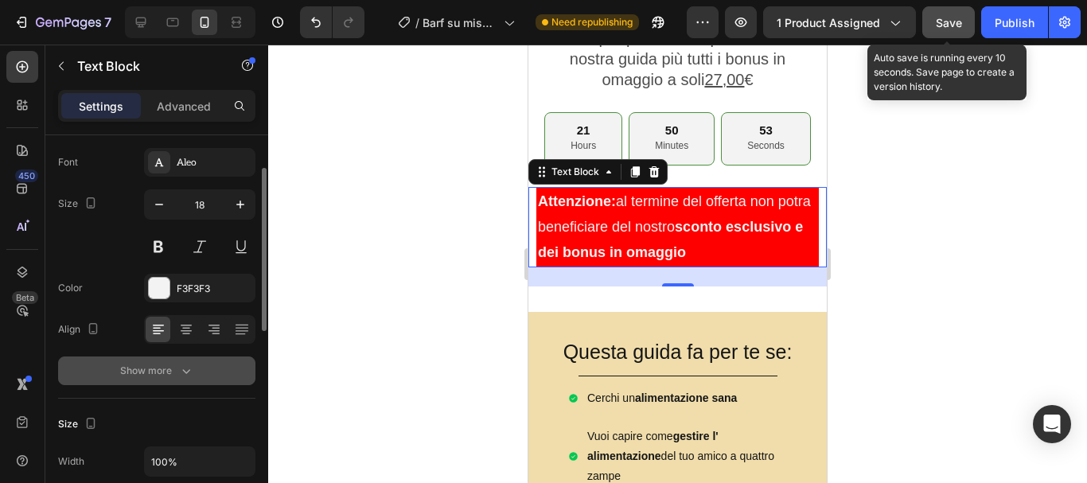
scroll to position [159, 0]
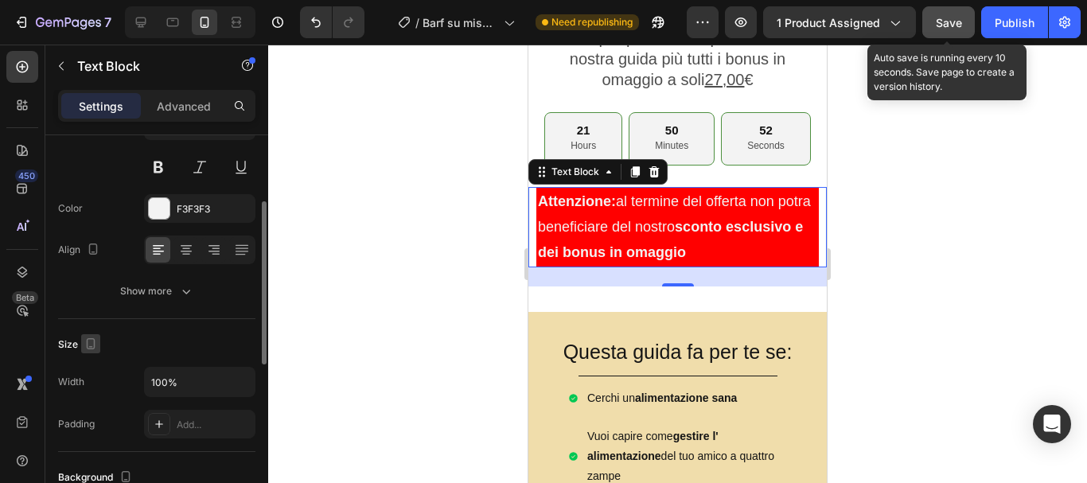
click at [85, 341] on icon "button" at bounding box center [91, 344] width 16 height 16
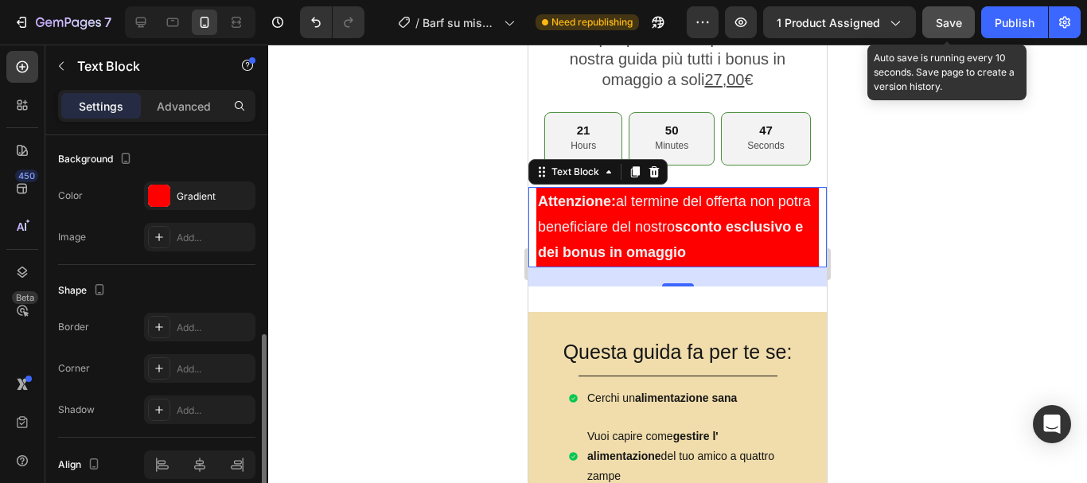
scroll to position [550, 0]
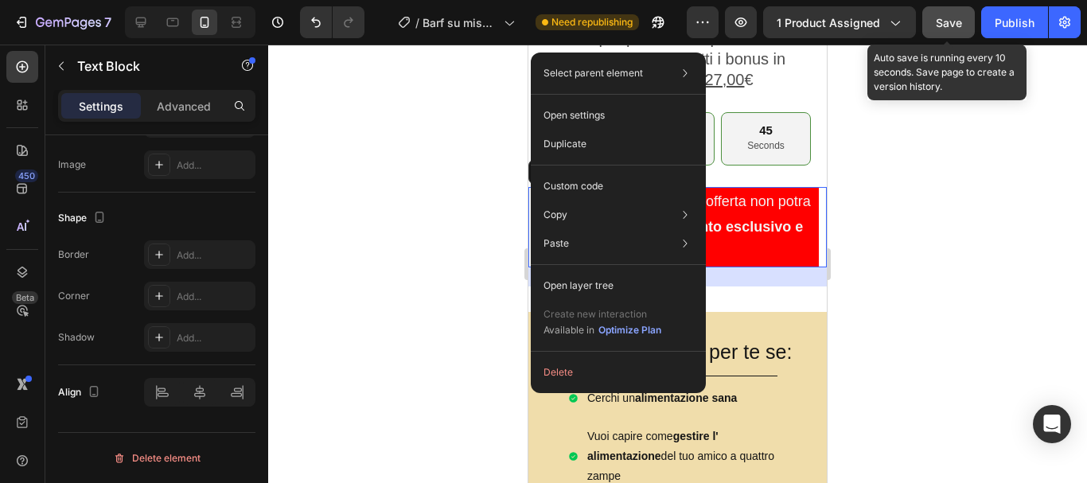
drag, startPoint x: 948, startPoint y: 225, endPoint x: 843, endPoint y: 241, distance: 105.4
click at [947, 225] on div at bounding box center [677, 264] width 819 height 438
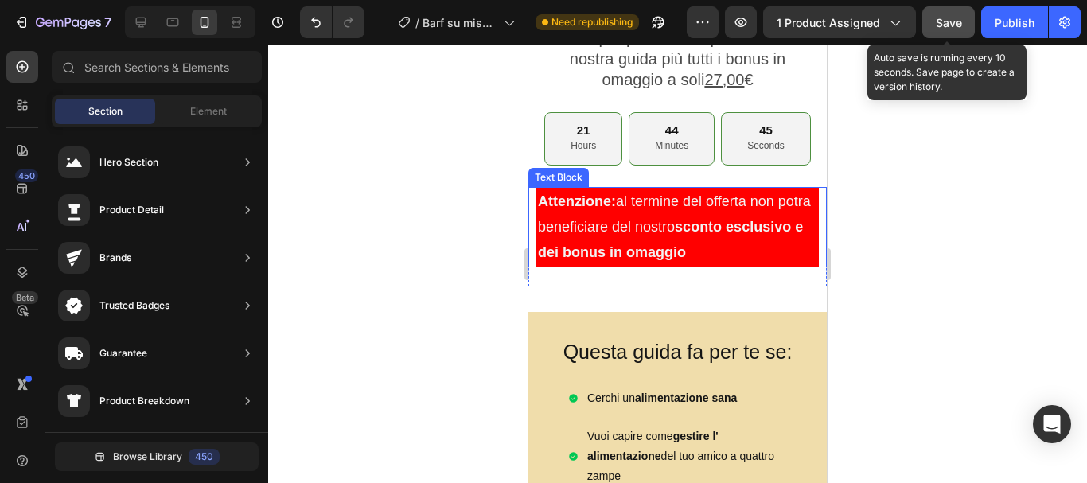
click at [670, 206] on p "Attenzione: al termine del offerta non potra beneficiare del nostro sconto escl…" at bounding box center [677, 227] width 279 height 77
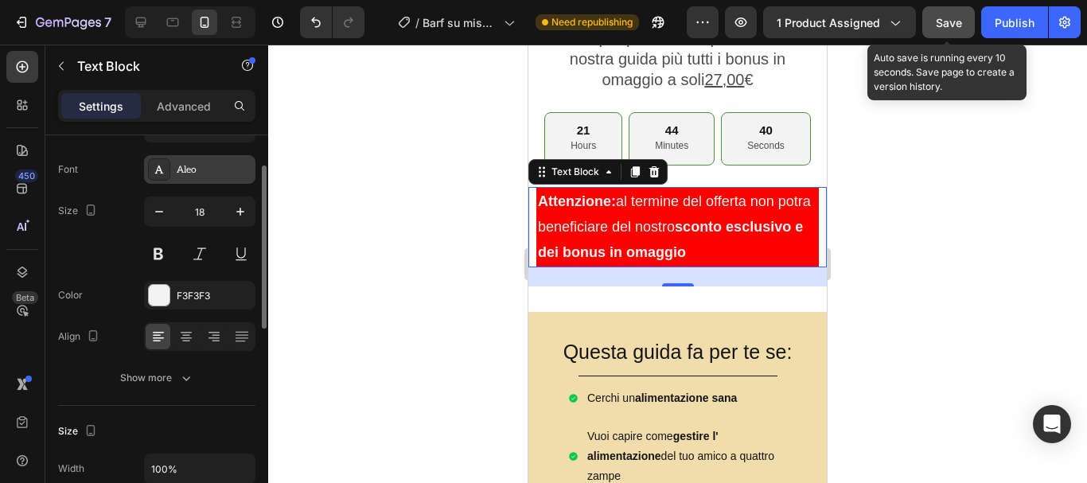
scroll to position [0, 0]
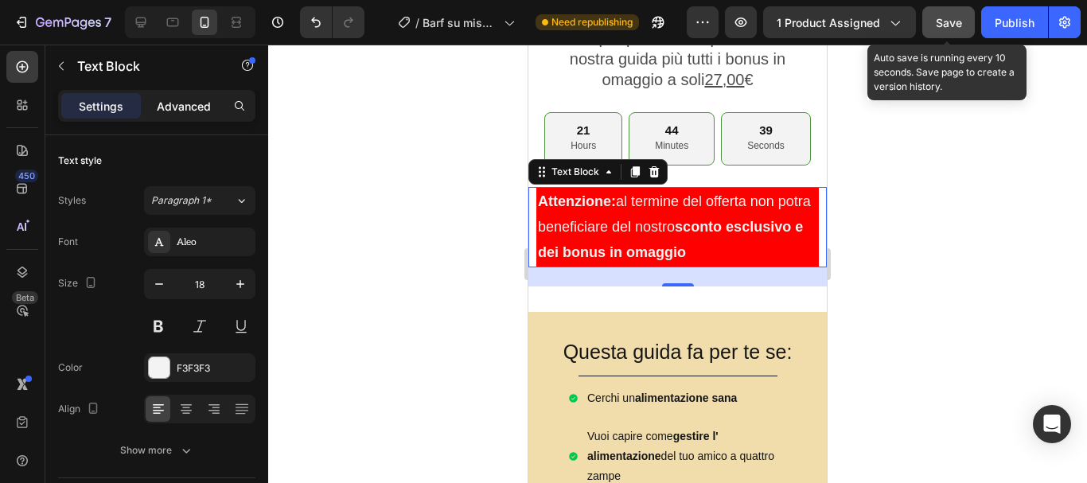
click at [193, 106] on p "Advanced" at bounding box center [184, 106] width 54 height 17
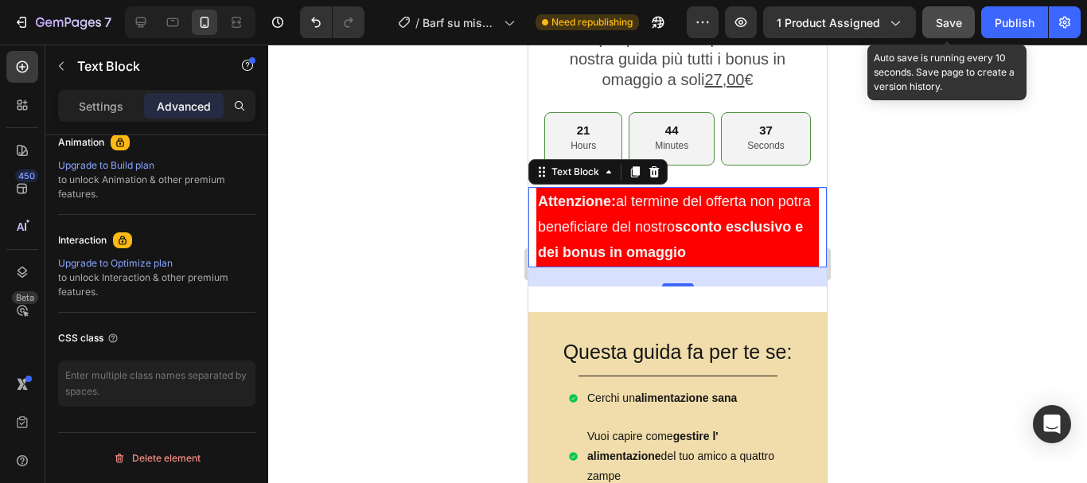
scroll to position [393, 0]
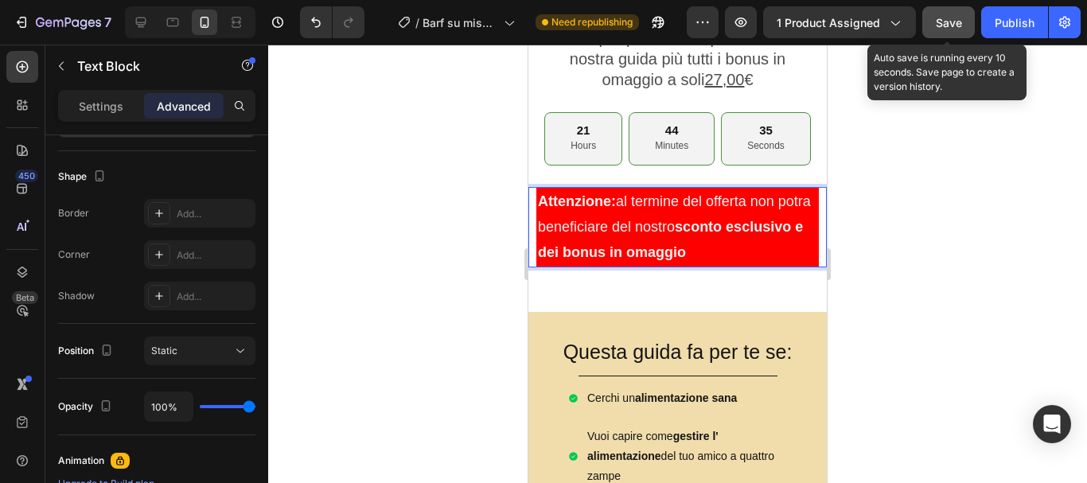
click at [745, 255] on p "Attenzione: al termine del offerta non potra beneficiare del nostro sconto escl…" at bounding box center [677, 227] width 279 height 77
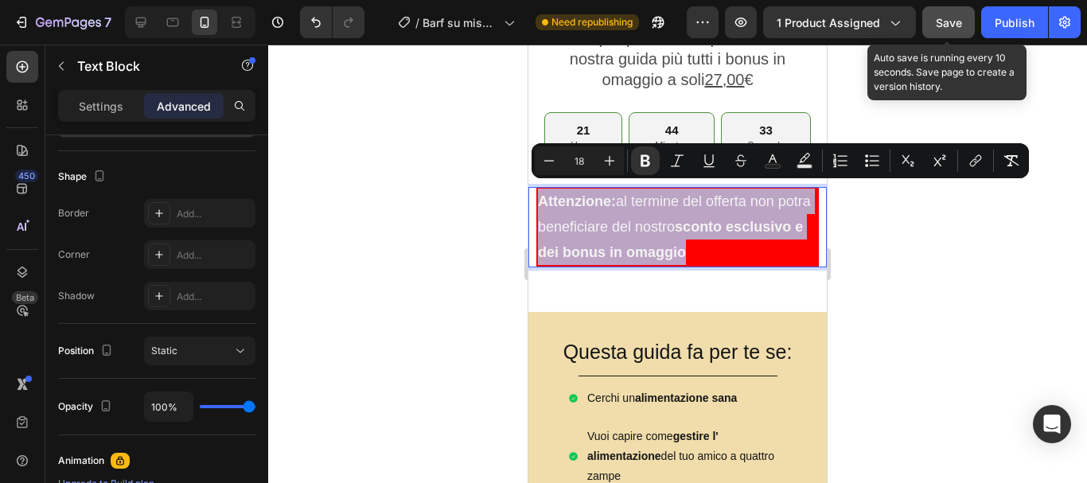
drag, startPoint x: 748, startPoint y: 246, endPoint x: 1053, endPoint y: 239, distance: 304.8
copy p "Attenzione: al termine del offerta non potra beneficiare del nostro sconto escl…"
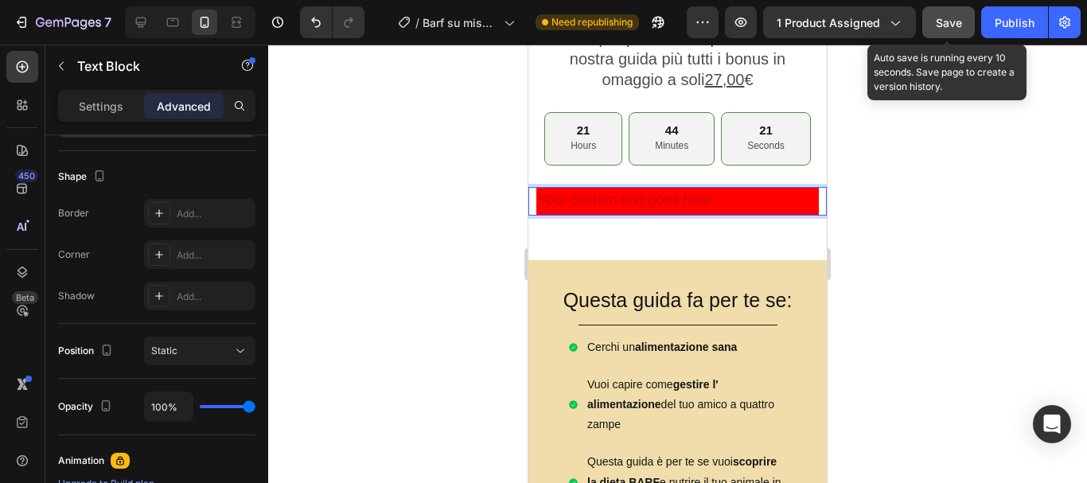
click at [539, 188] on div "Rich Text Editor. Editing area: main" at bounding box center [677, 201] width 282 height 29
click at [533, 175] on div "€ 27,00 Heading €47,00 Product Price Product Price Row PRENDI ORA LA TUA GUIDA …" at bounding box center [677, 39] width 298 height 294
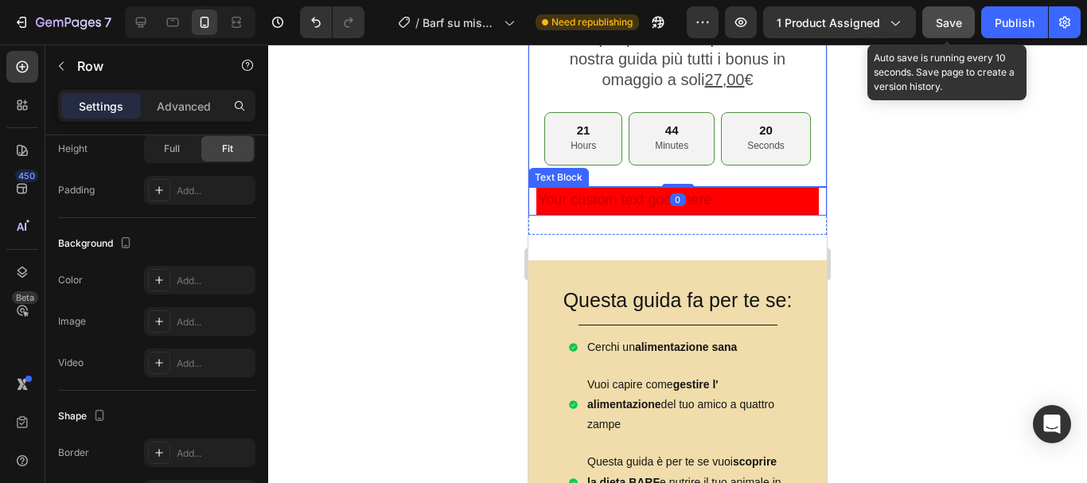
scroll to position [0, 0]
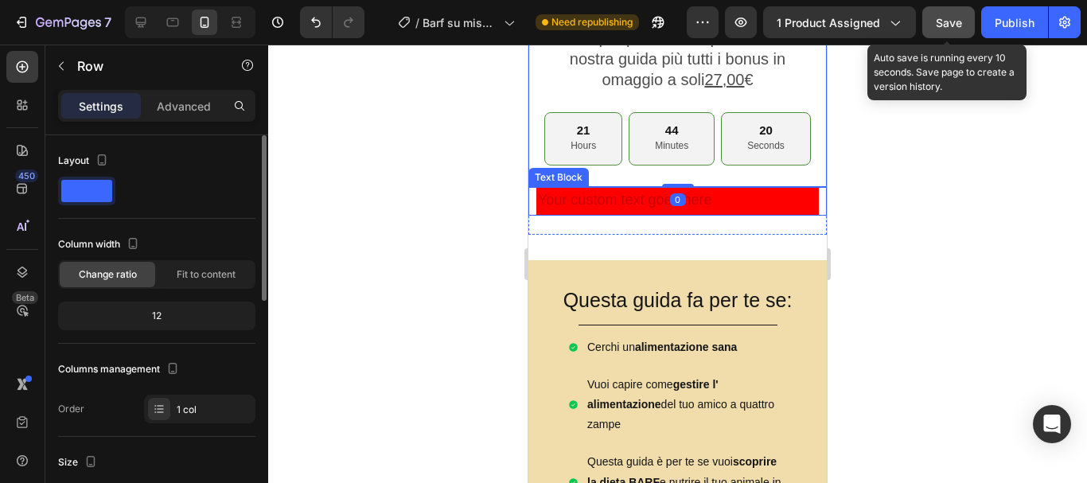
click at [531, 187] on div "Text Block" at bounding box center [677, 201] width 298 height 29
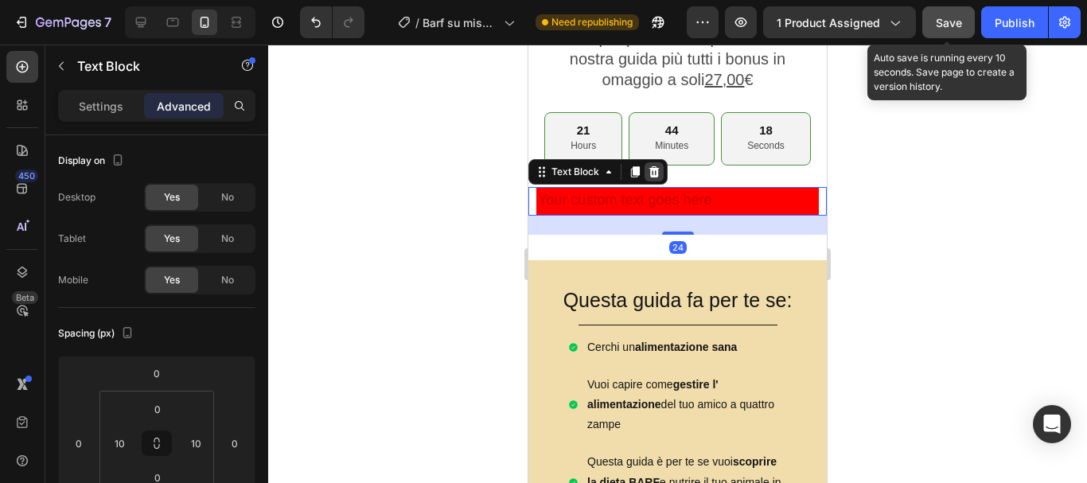
click at [654, 166] on icon at bounding box center [654, 171] width 10 height 11
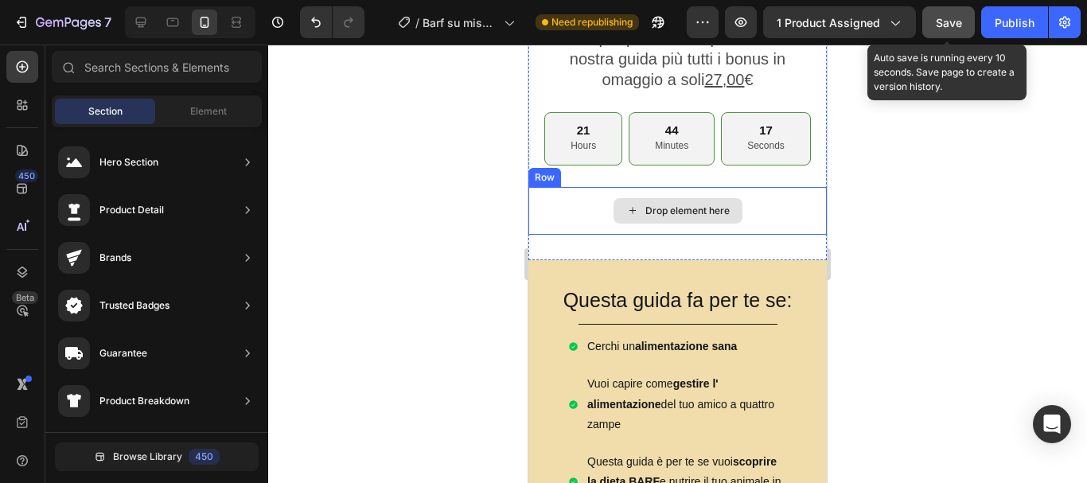
click at [626, 204] on icon at bounding box center [632, 211] width 13 height 14
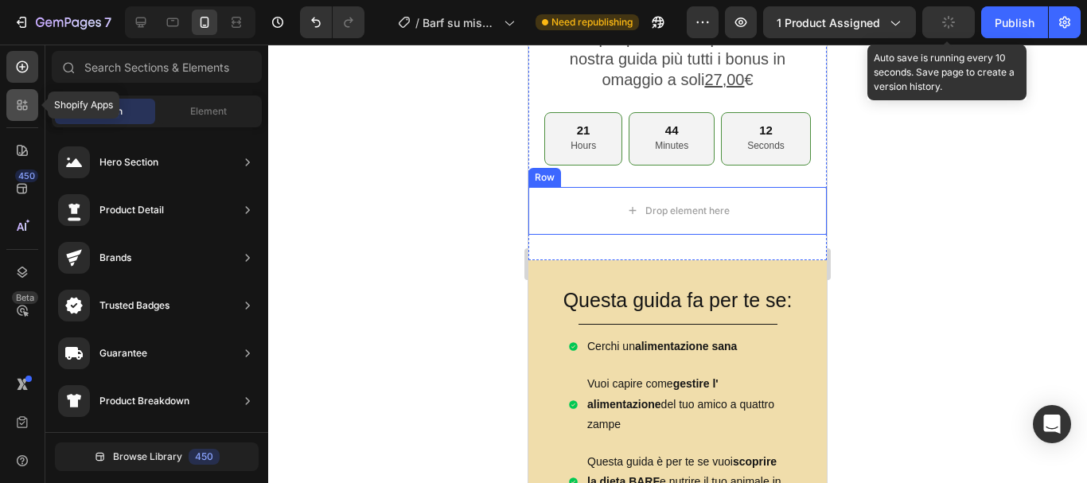
click at [26, 107] on icon at bounding box center [25, 108] width 5 height 5
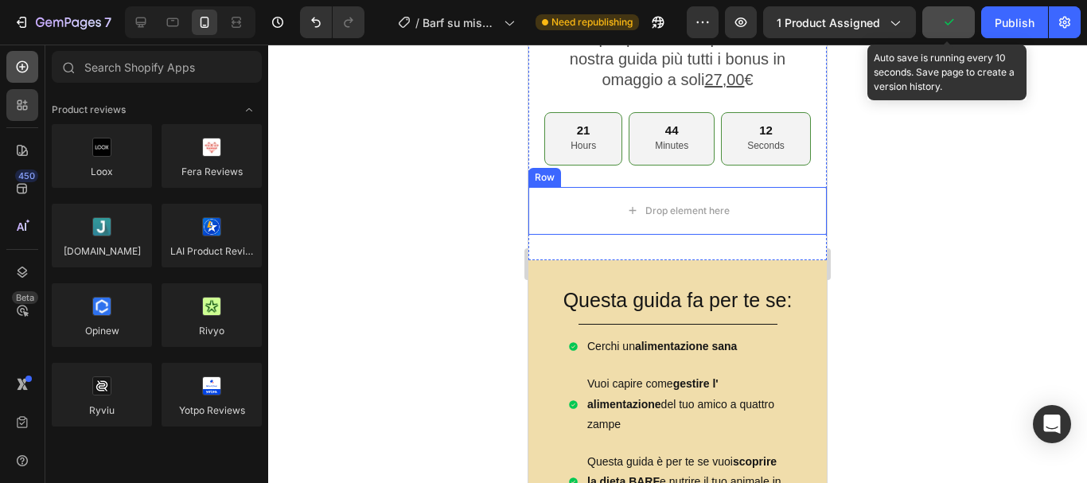
click at [22, 64] on icon at bounding box center [22, 67] width 16 height 16
click at [594, 205] on div "Drop element here" at bounding box center [677, 211] width 298 height 48
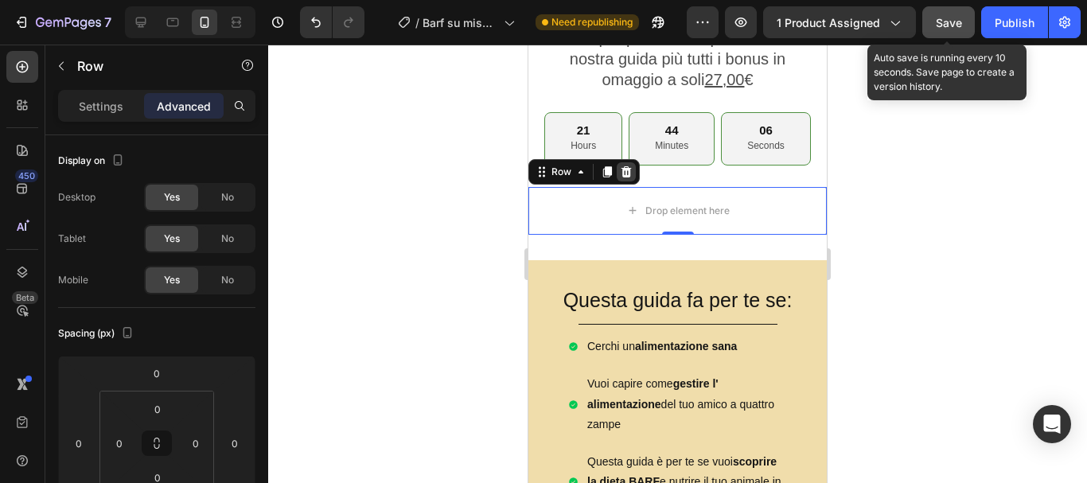
click at [623, 168] on icon at bounding box center [626, 171] width 13 height 13
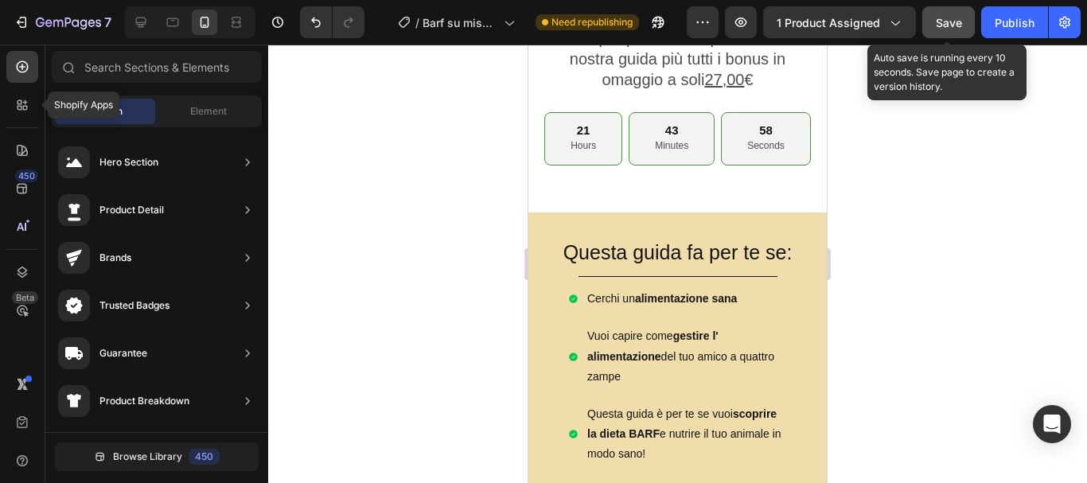
drag, startPoint x: 19, startPoint y: 109, endPoint x: 50, endPoint y: 123, distance: 33.8
click at [20, 109] on icon at bounding box center [20, 108] width 5 height 5
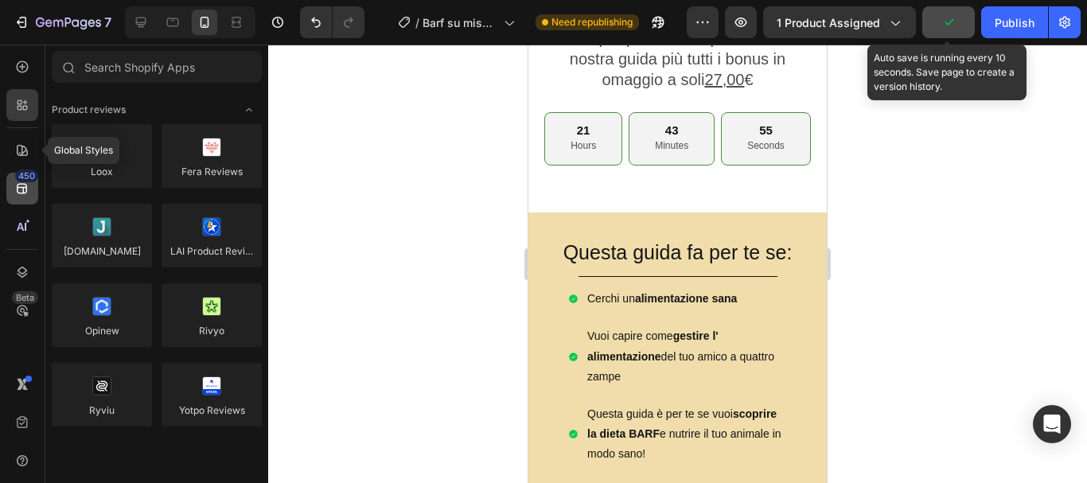
drag, startPoint x: 18, startPoint y: 144, endPoint x: 9, endPoint y: 201, distance: 58.1
click at [20, 144] on icon at bounding box center [22, 150] width 16 height 16
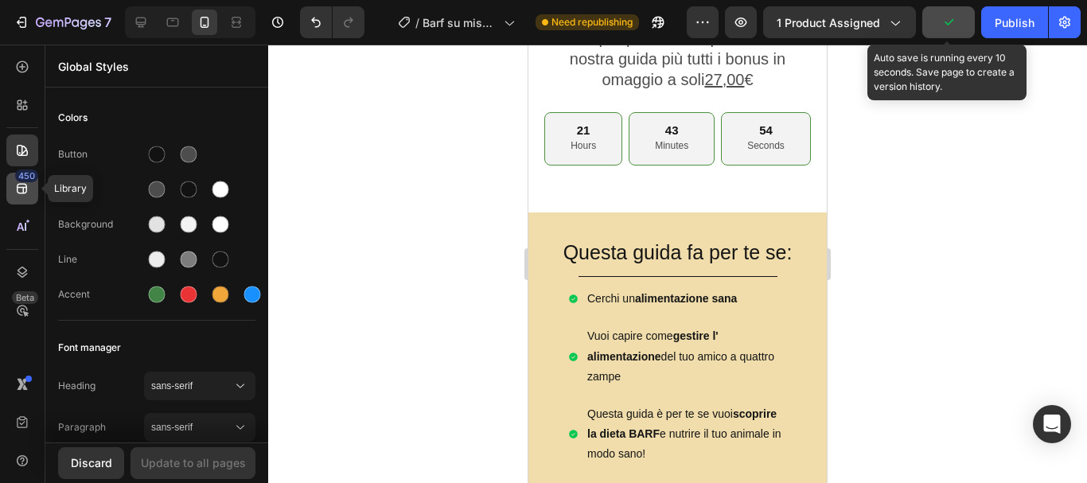
click at [17, 197] on div "450" at bounding box center [22, 189] width 32 height 32
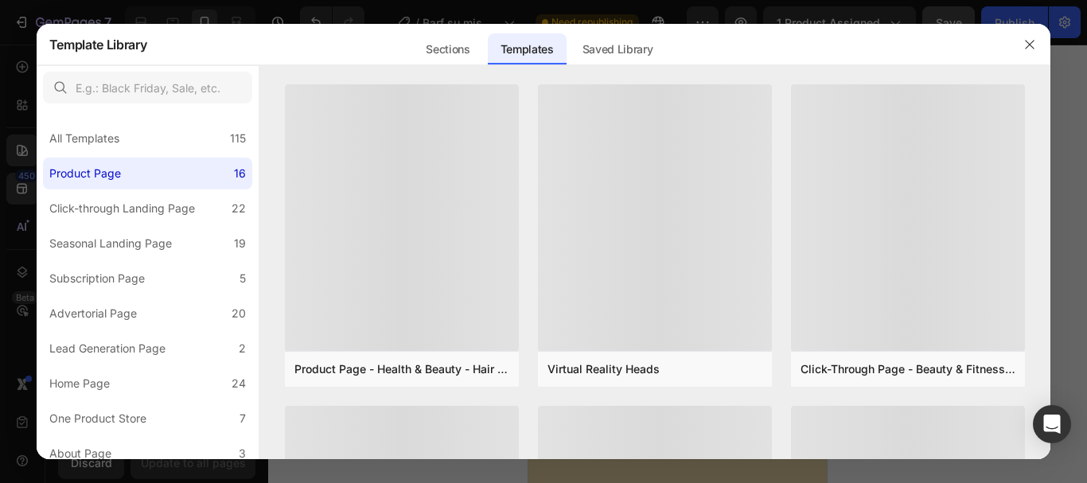
click at [24, 226] on div at bounding box center [543, 241] width 1087 height 483
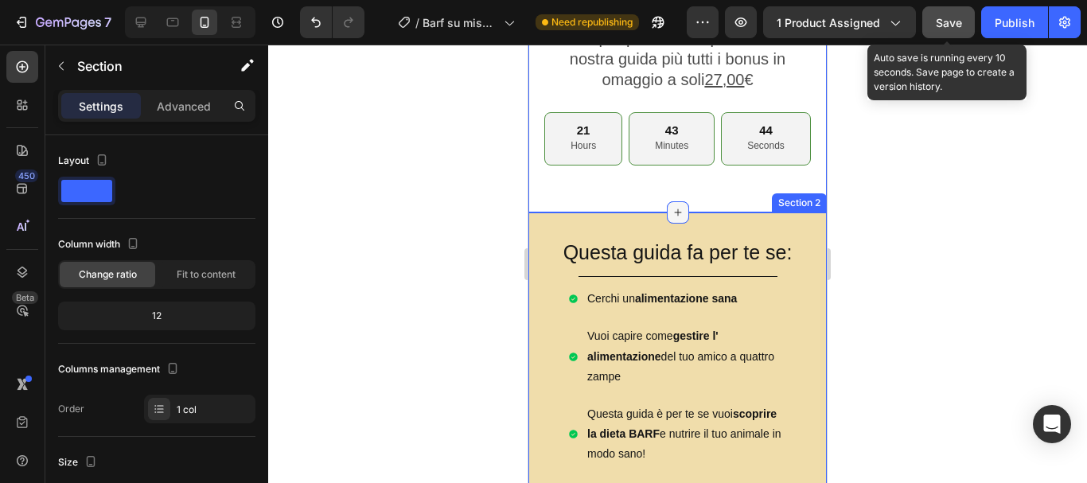
click at [675, 208] on icon at bounding box center [677, 211] width 7 height 7
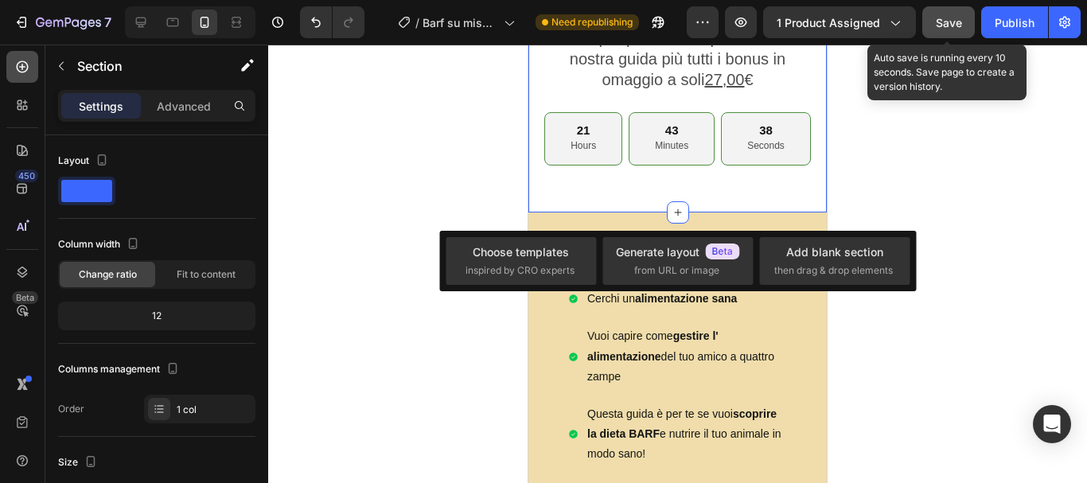
click at [14, 68] on div at bounding box center [22, 67] width 32 height 32
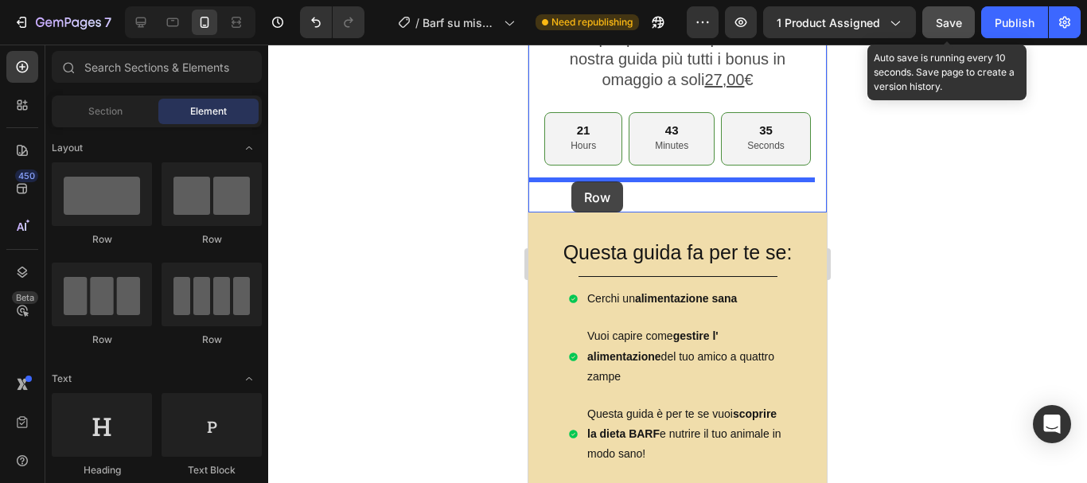
drag, startPoint x: 671, startPoint y: 271, endPoint x: 570, endPoint y: 182, distance: 134.1
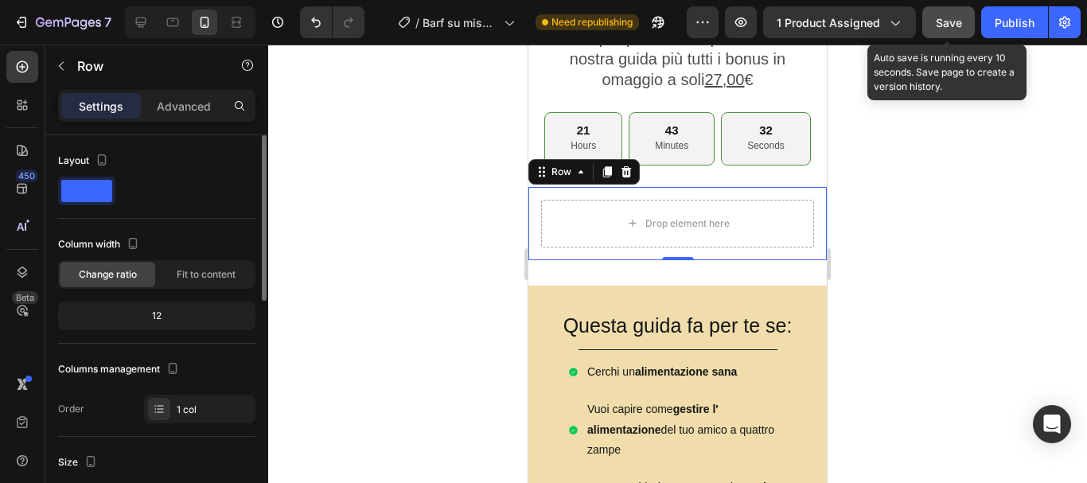
click at [79, 192] on span at bounding box center [86, 191] width 51 height 22
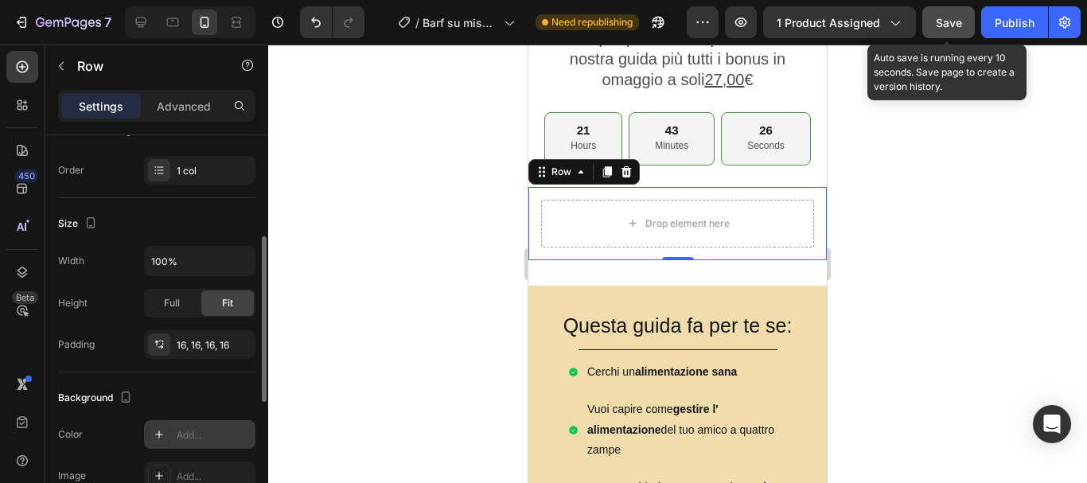
scroll to position [318, 0]
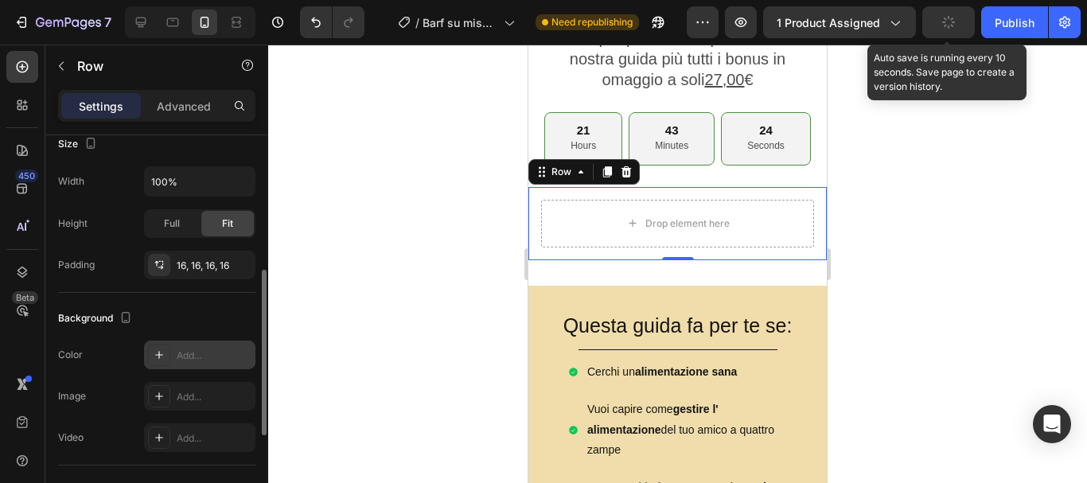
click at [189, 358] on div "Add..." at bounding box center [214, 355] width 75 height 14
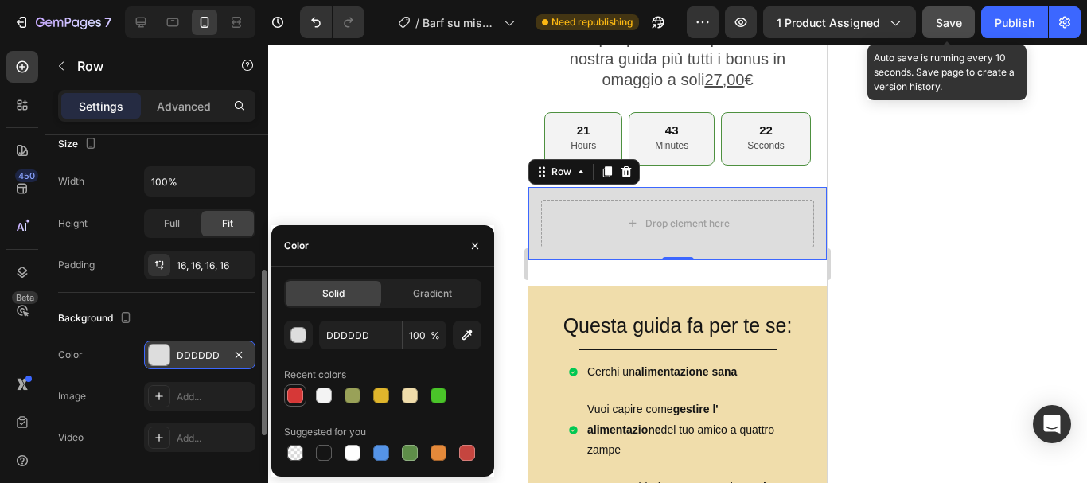
click at [291, 394] on div at bounding box center [295, 395] width 16 height 16
type input "D63837"
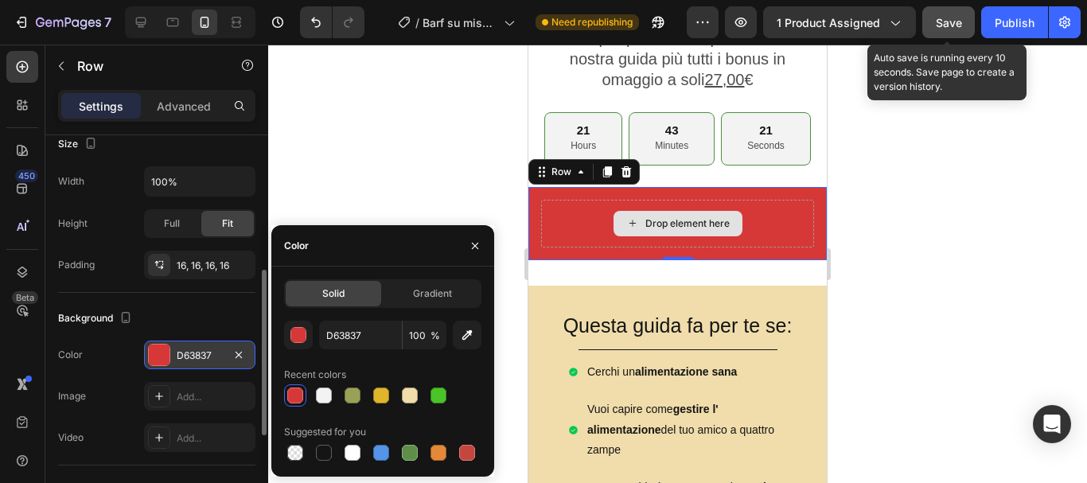
click at [648, 217] on div "Drop element here" at bounding box center [687, 223] width 84 height 13
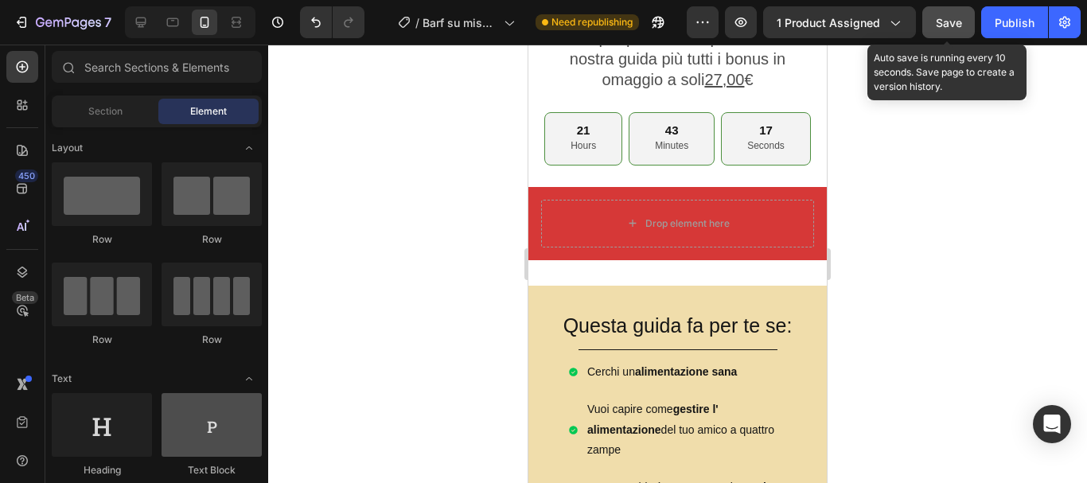
scroll to position [80, 0]
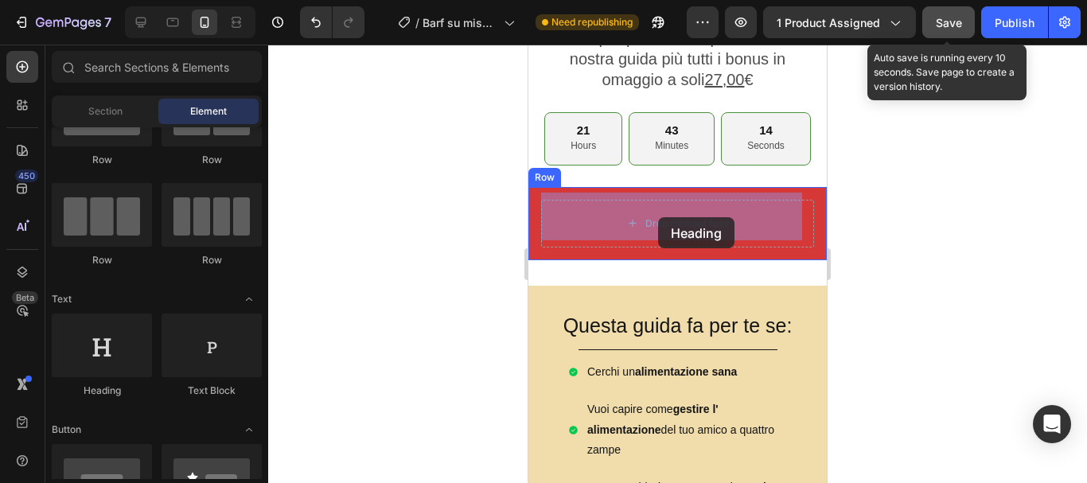
drag, startPoint x: 668, startPoint y: 395, endPoint x: 657, endPoint y: 217, distance: 177.8
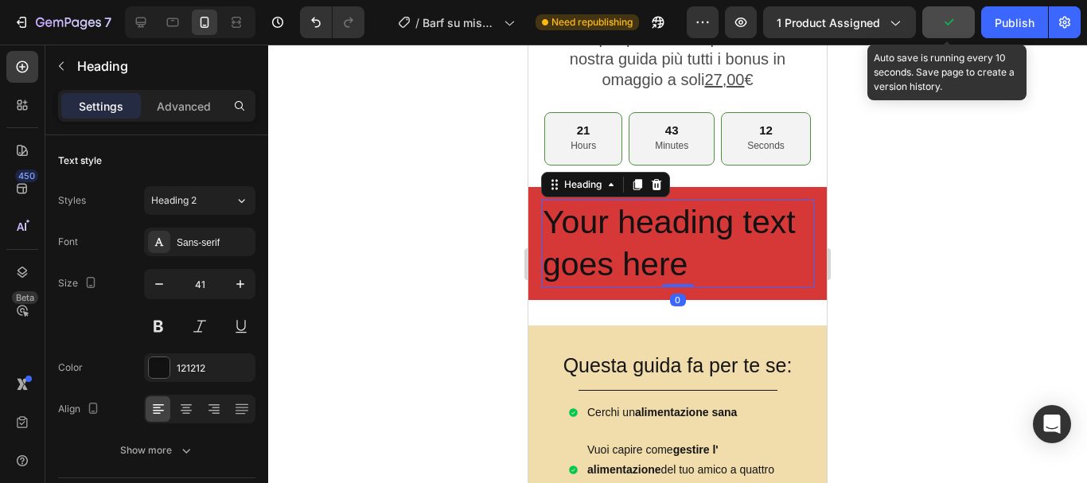
click at [718, 250] on h2 "Your heading text goes here" at bounding box center [677, 244] width 273 height 88
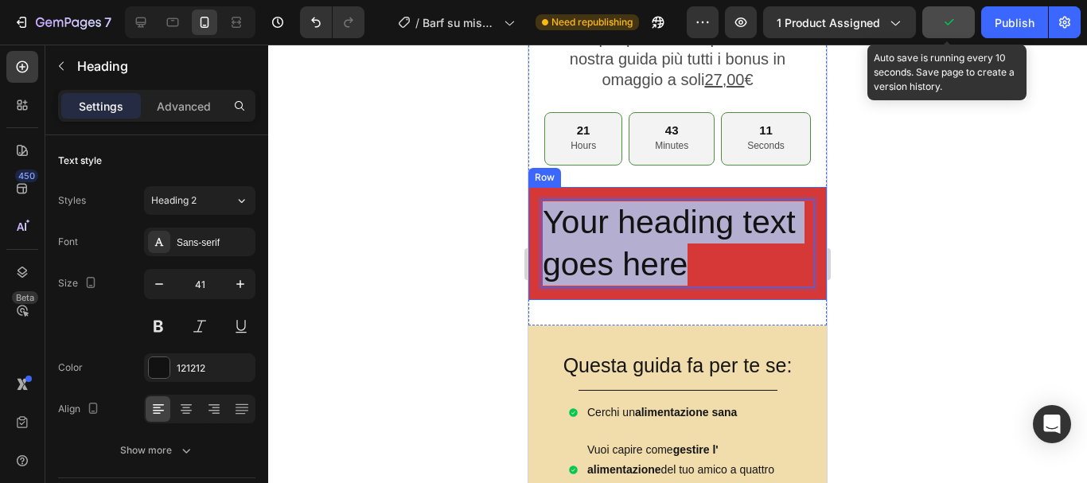
drag, startPoint x: 703, startPoint y: 254, endPoint x: 540, endPoint y: 207, distance: 169.7
click at [540, 207] on div "Your heading text goes here Heading 0 Row" at bounding box center [677, 244] width 298 height 114
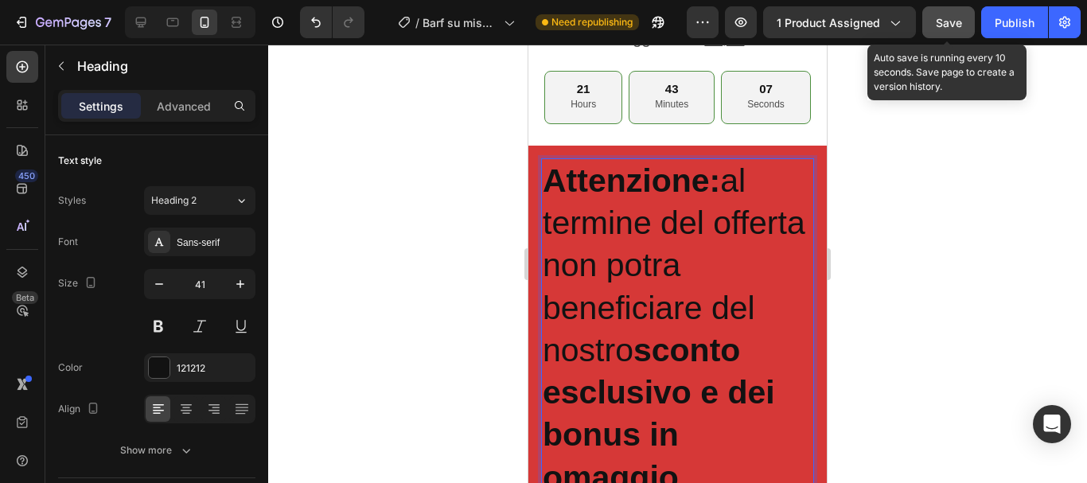
scroll to position [643, 0]
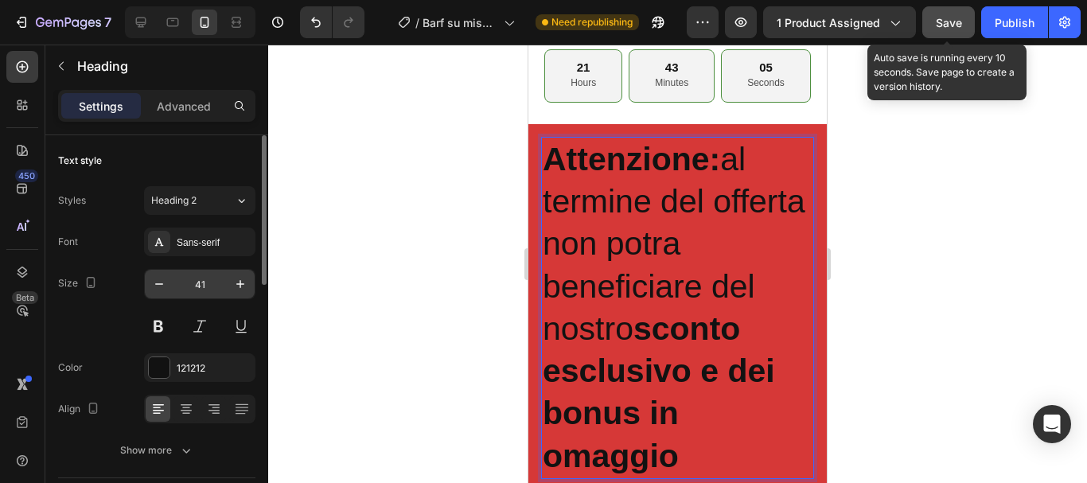
click at [209, 286] on input "41" at bounding box center [199, 284] width 53 height 29
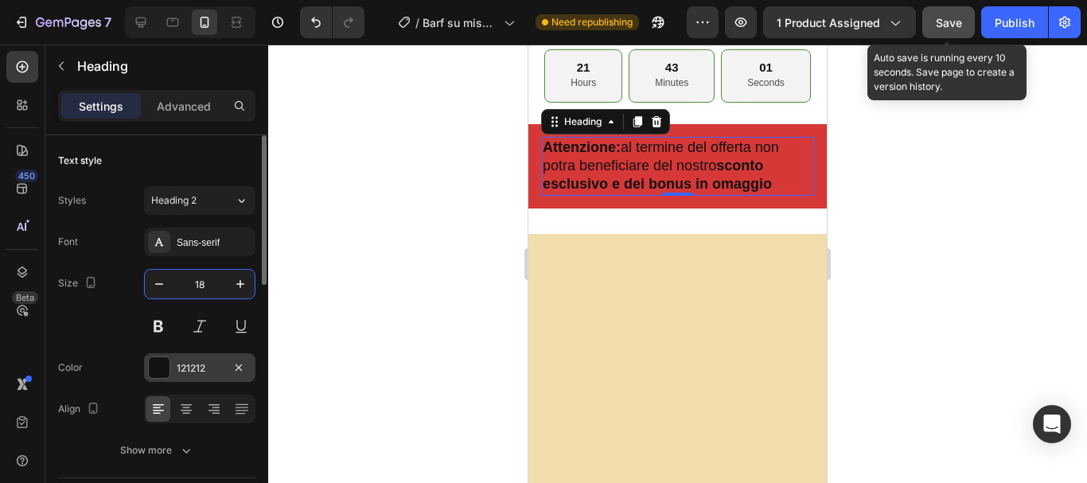
type input "18"
click at [153, 370] on div at bounding box center [159, 367] width 21 height 21
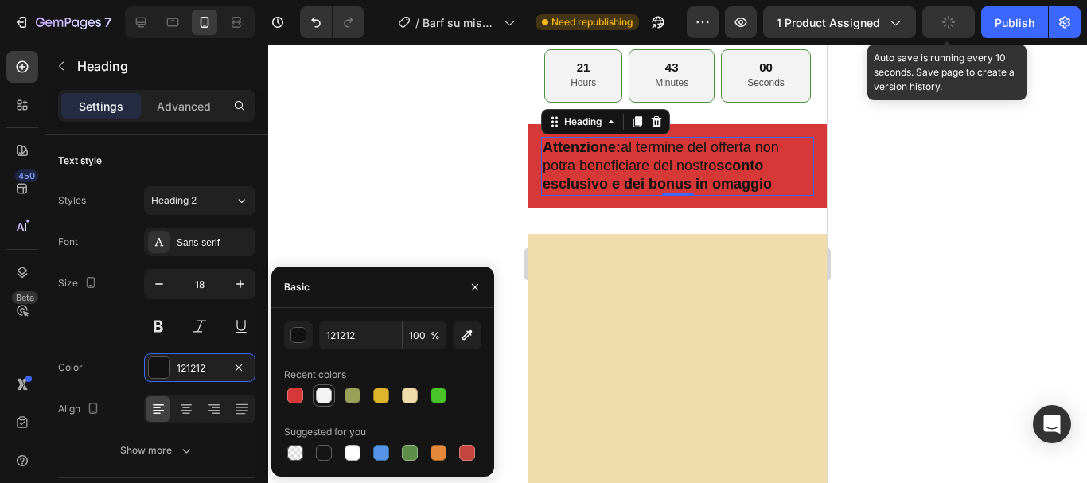
click at [317, 398] on div at bounding box center [324, 395] width 16 height 16
type input "F3F3F3"
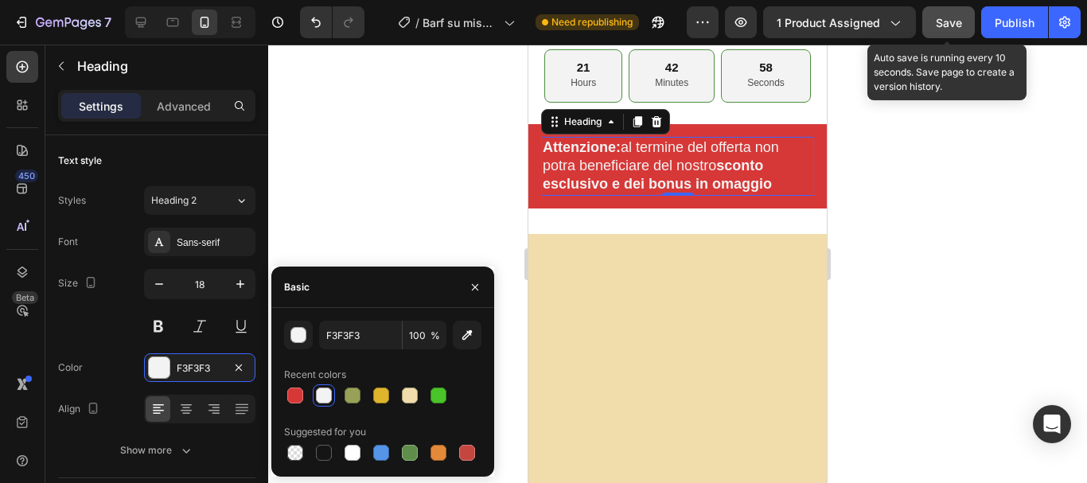
click at [447, 146] on div at bounding box center [677, 264] width 819 height 438
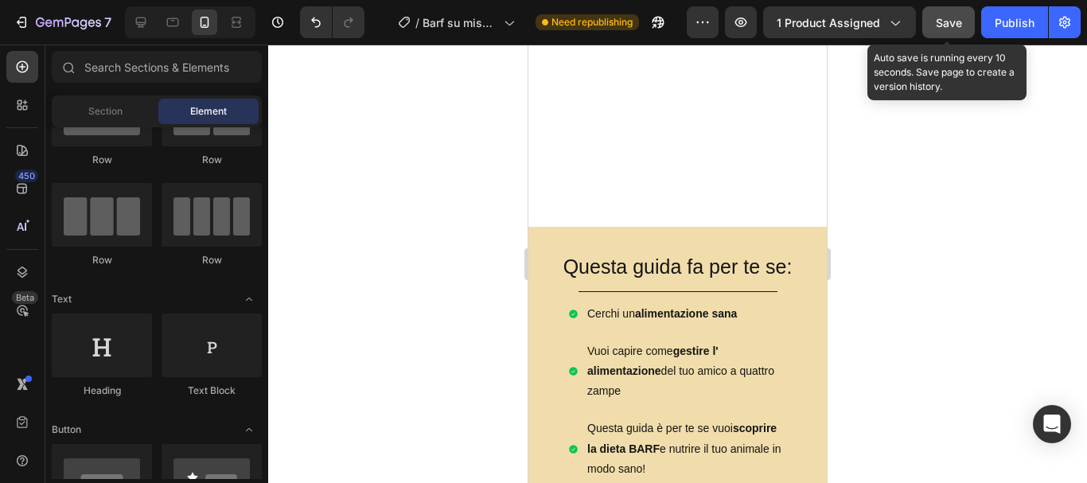
scroll to position [961, 0]
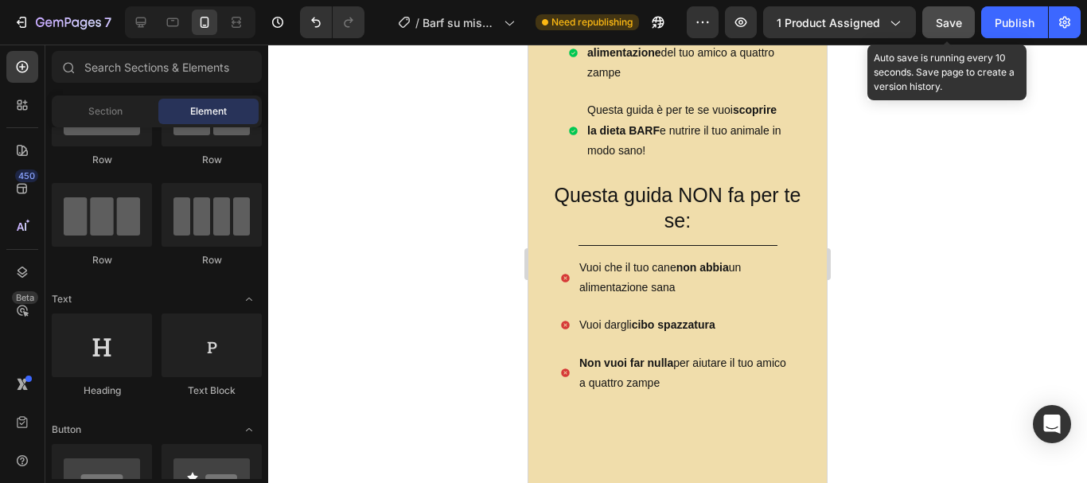
click at [954, 25] on span "Save" at bounding box center [949, 23] width 26 height 14
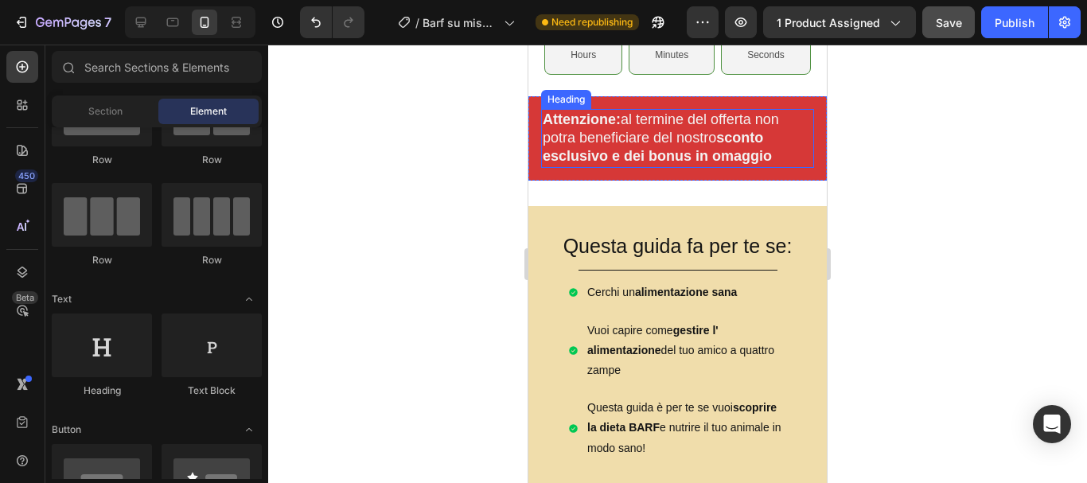
scroll to position [643, 0]
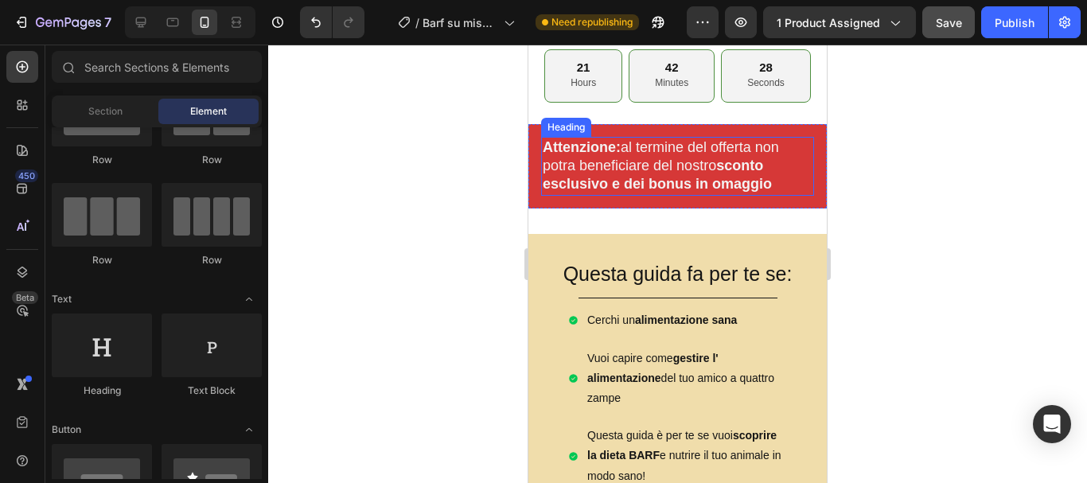
click at [597, 166] on h2 "Attenzione: al termine del offerta non potra beneficiare del nostro sconto escl…" at bounding box center [677, 166] width 273 height 59
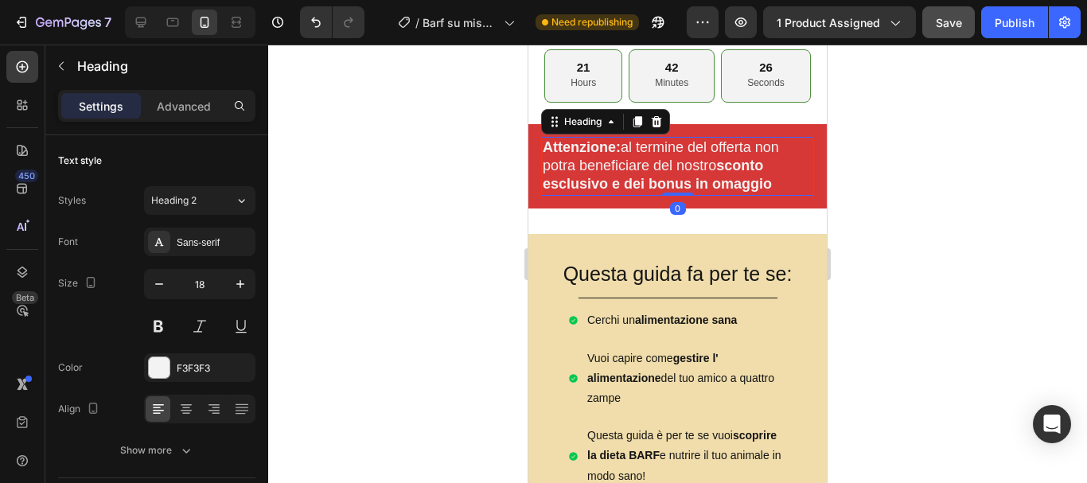
click at [603, 124] on div "Heading" at bounding box center [605, 121] width 129 height 25
click at [171, 25] on icon at bounding box center [173, 22] width 12 height 9
type input "46"
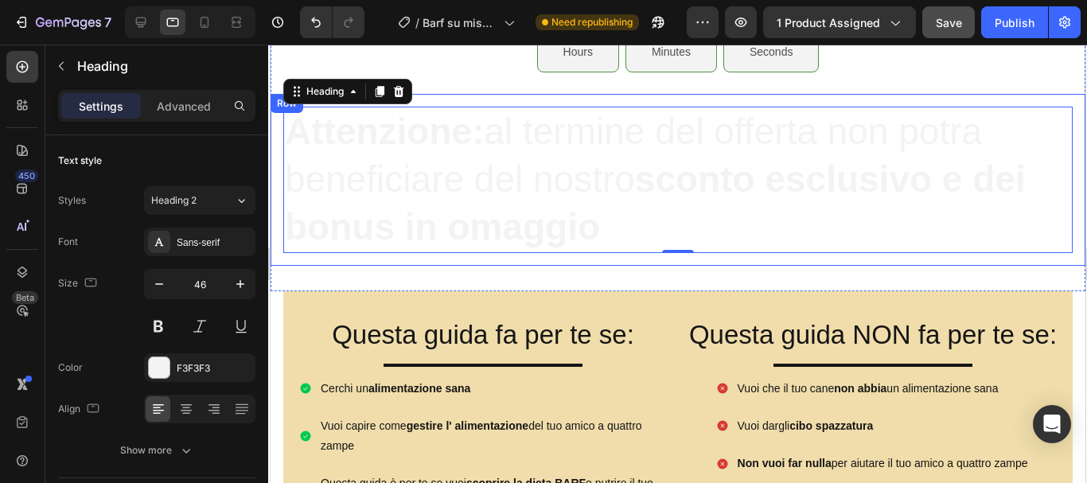
scroll to position [880, 0]
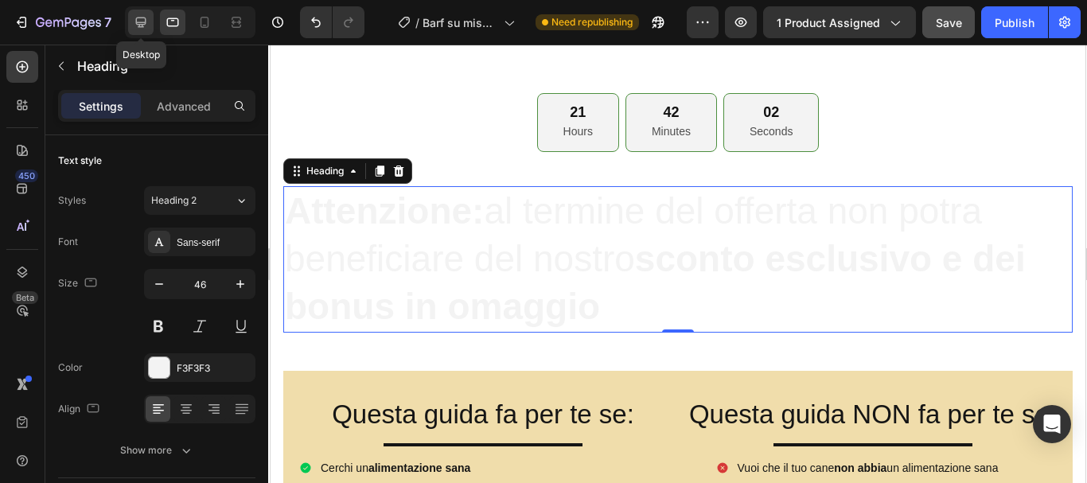
click at [136, 30] on div at bounding box center [140, 22] width 25 height 25
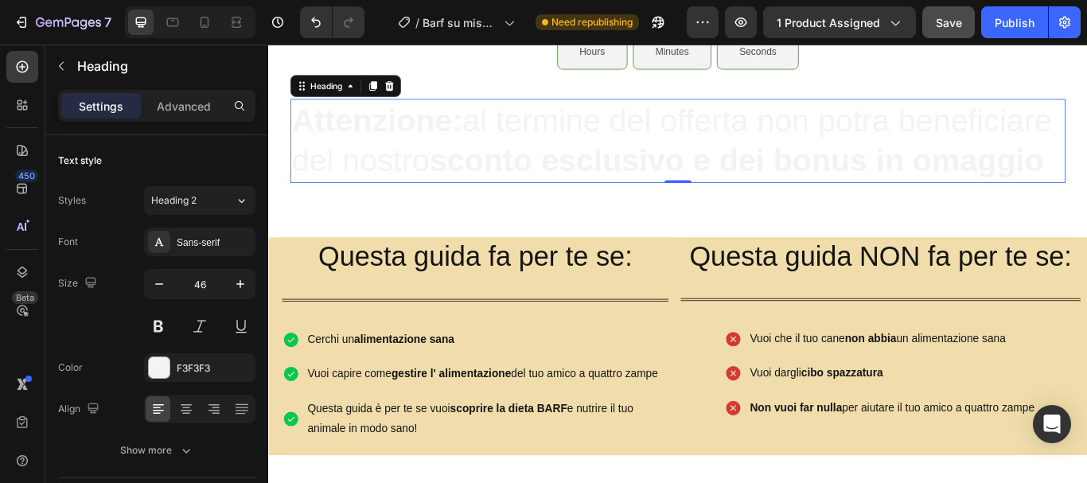
scroll to position [920, 0]
click at [568, 194] on h2 "Attenzione: al termine del offerta non potra beneficiare del nostro sconto escl…" at bounding box center [746, 156] width 904 height 99
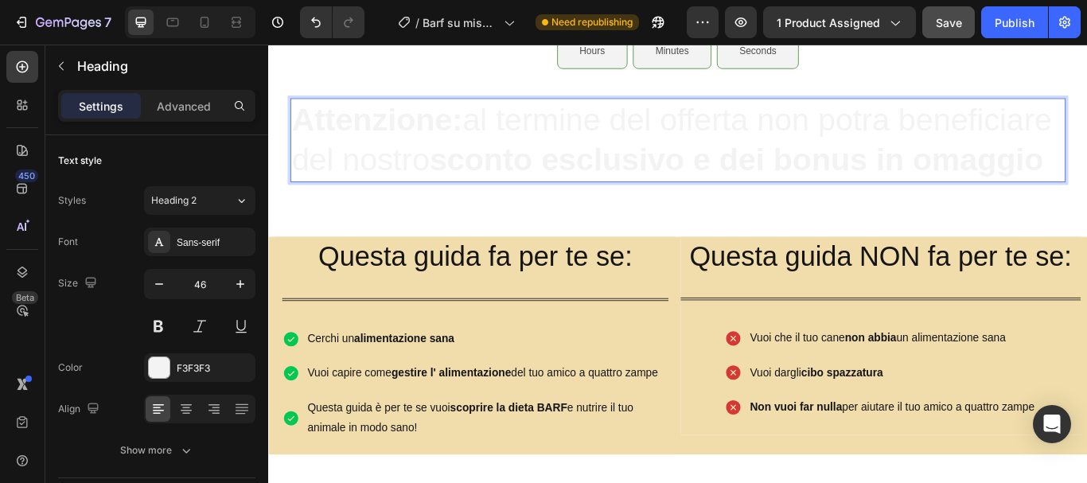
click at [643, 109] on p "Attenzione: al termine del offerta non potra beneficiare del nostro sconto escl…" at bounding box center [745, 156] width 901 height 95
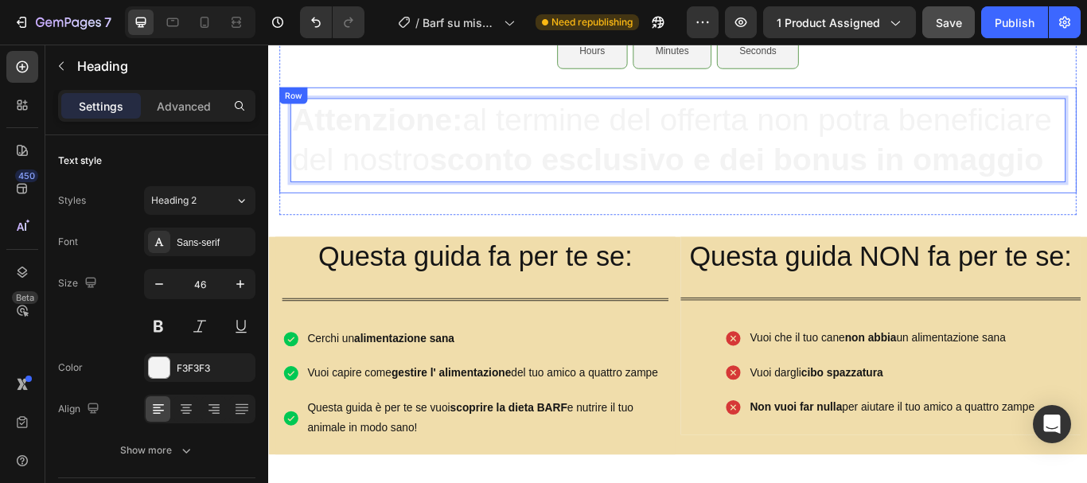
click at [371, 97] on div "Attenzione: al termine del offerta non potra beneficiare del nostro sconto escl…" at bounding box center [745, 157] width 929 height 124
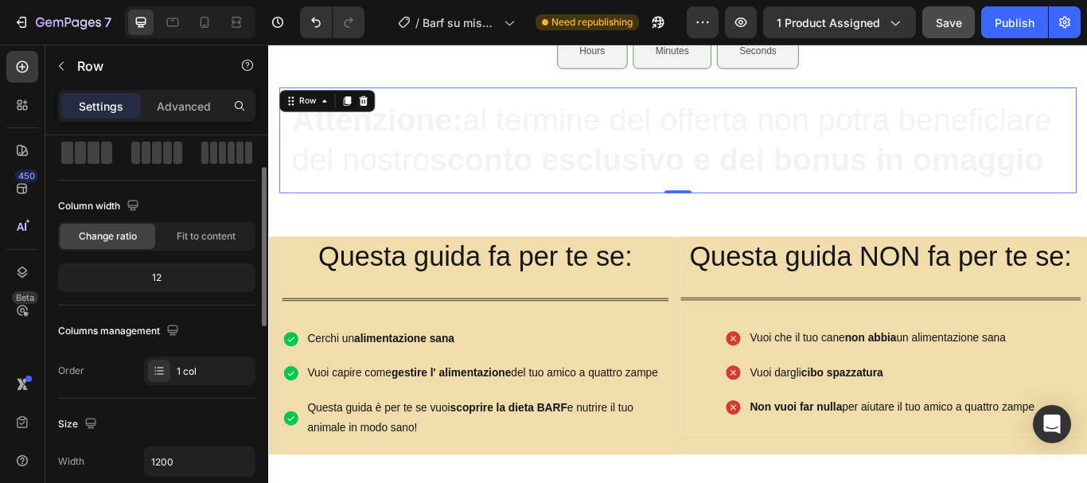
scroll to position [0, 0]
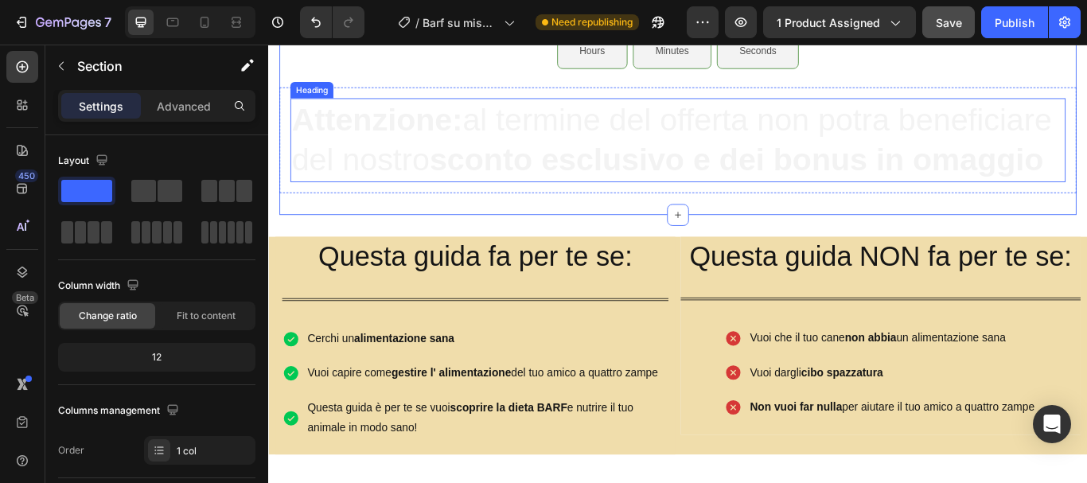
click at [456, 200] on strong "sconto esclusivo e dei bonus in omaggio" at bounding box center [814, 178] width 716 height 41
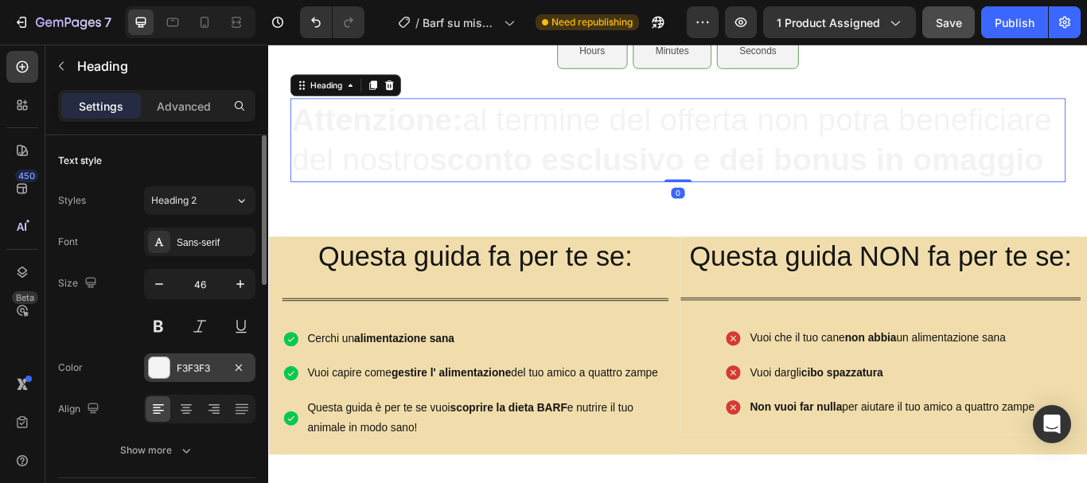
click at [162, 364] on div at bounding box center [159, 367] width 21 height 21
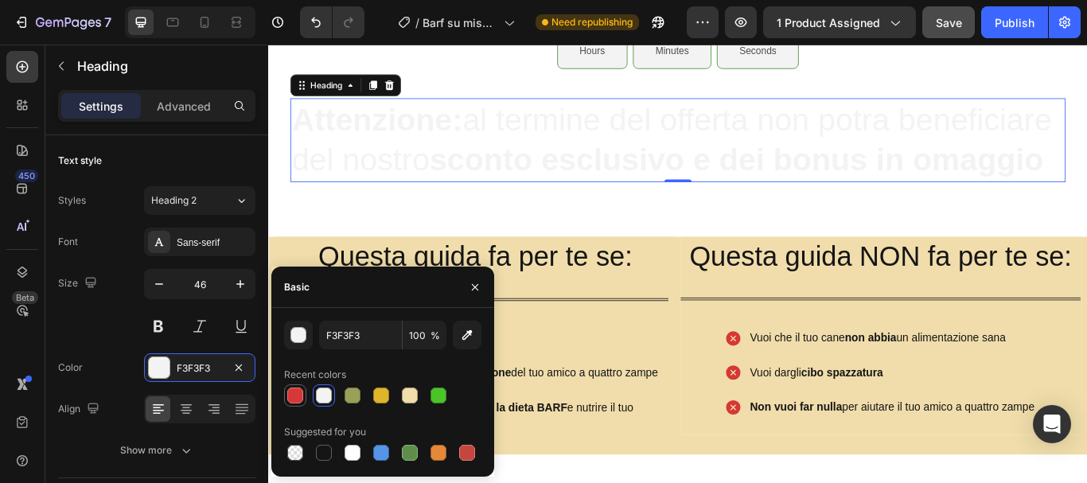
click at [294, 390] on div at bounding box center [295, 395] width 16 height 16
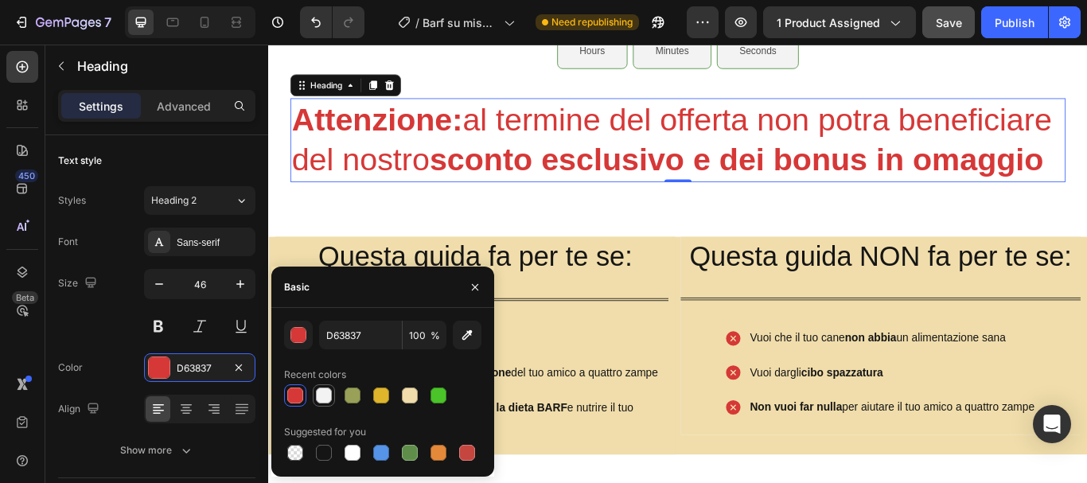
click at [331, 395] on div at bounding box center [324, 395] width 16 height 16
type input "F3F3F3"
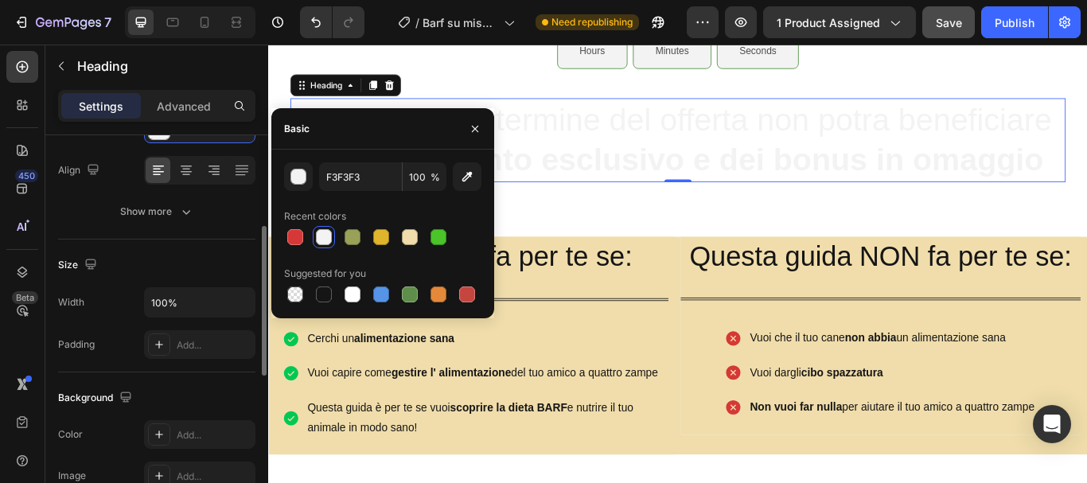
scroll to position [398, 0]
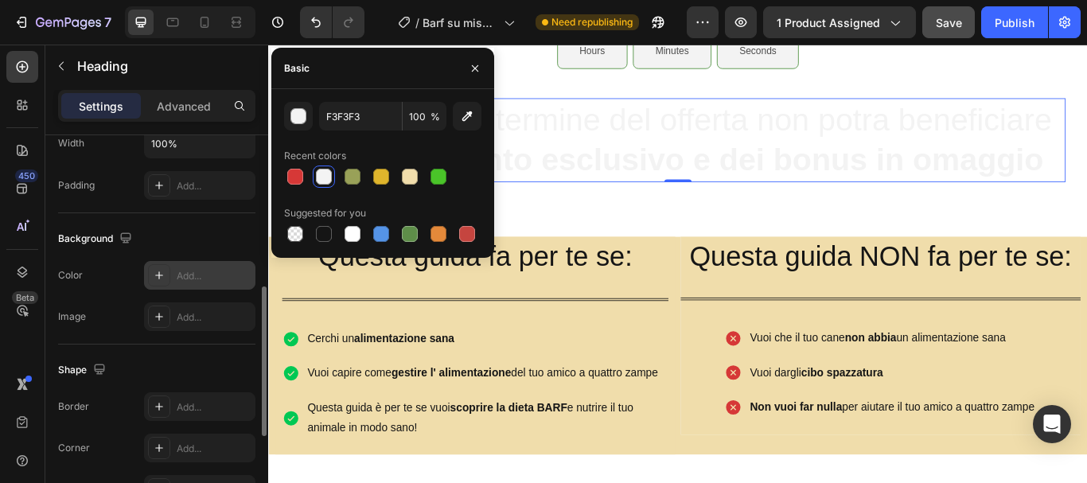
click at [206, 270] on div "Add..." at bounding box center [214, 276] width 75 height 14
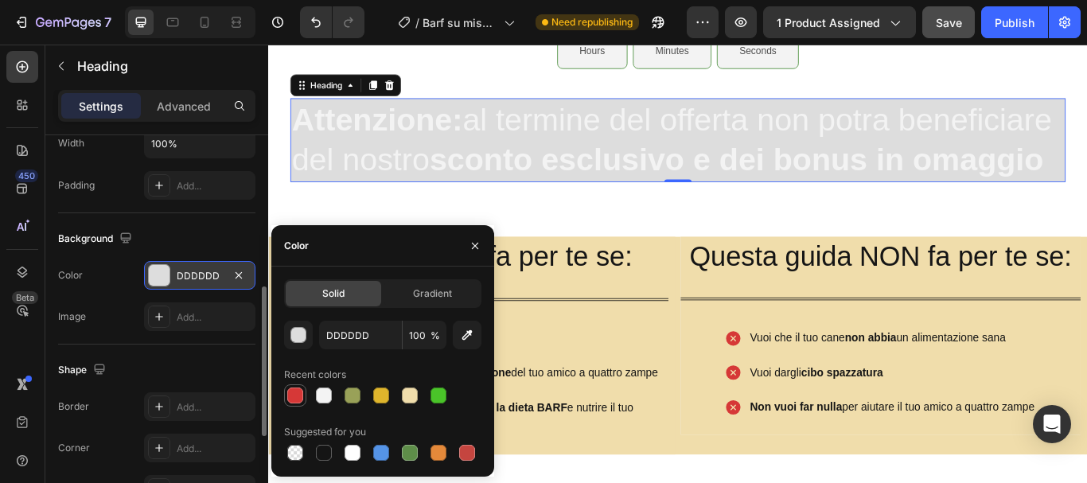
click at [294, 389] on div at bounding box center [295, 395] width 16 height 16
type input "D63837"
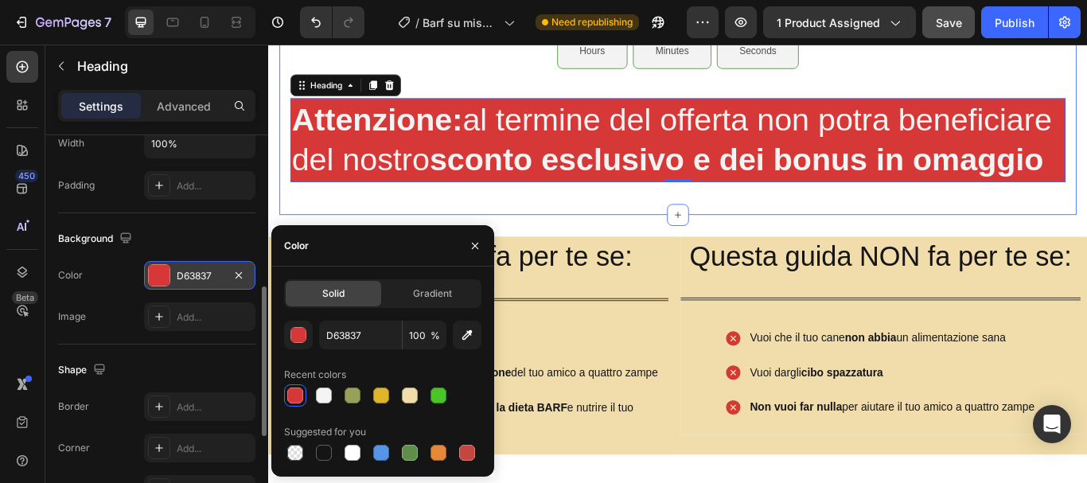
click at [590, 286] on div "Questa guida fa per te se: Heading Title Line Cerchi un alimentazione sana Vuoi…" at bounding box center [745, 416] width 955 height 347
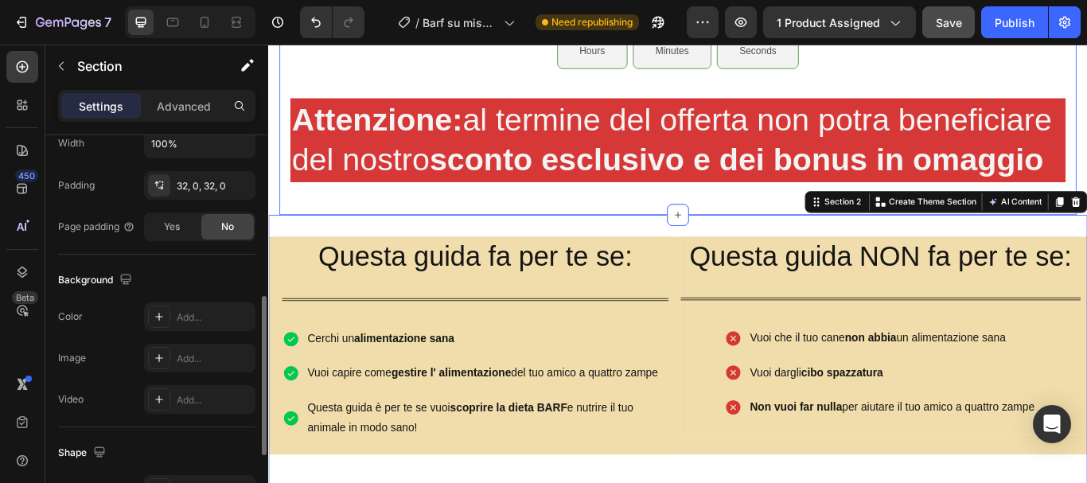
scroll to position [0, 0]
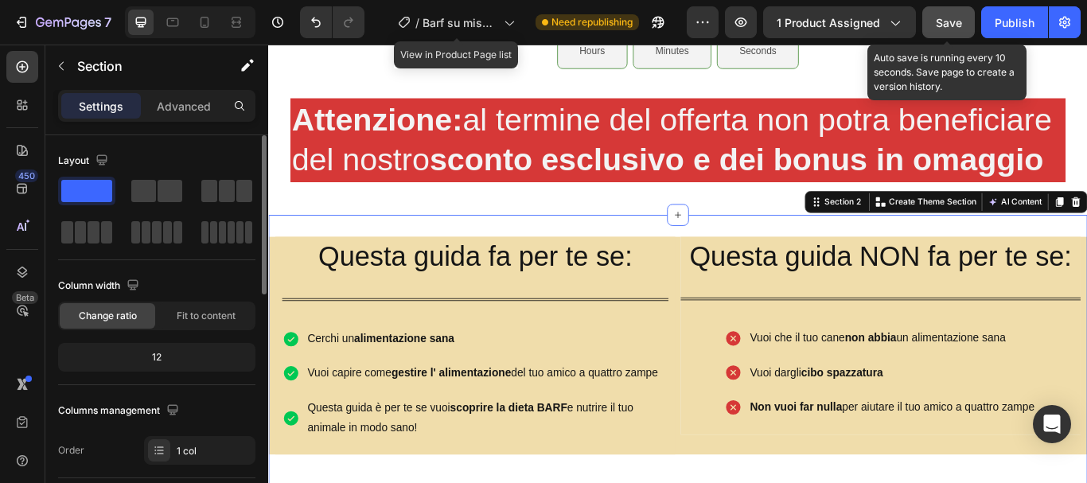
click at [964, 23] on button "Save" at bounding box center [948, 22] width 53 height 32
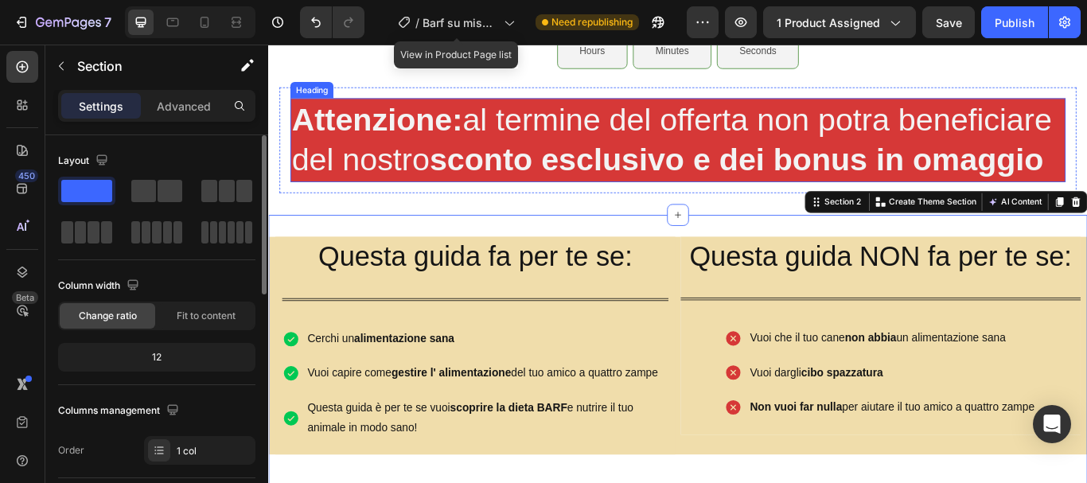
click at [439, 132] on strong "Attenzione:" at bounding box center [394, 131] width 199 height 41
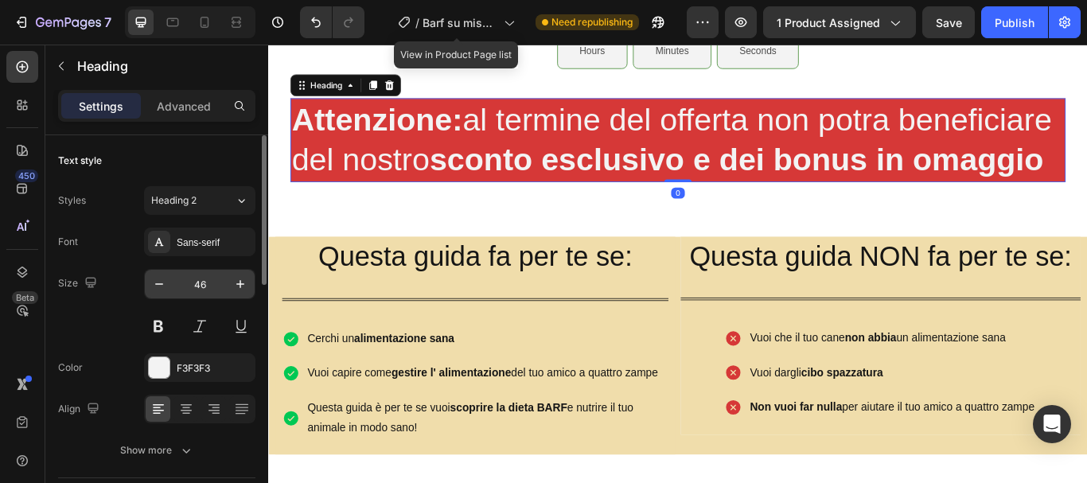
drag, startPoint x: 193, startPoint y: 267, endPoint x: 205, endPoint y: 278, distance: 16.4
click at [193, 267] on div "Font Sans-serif Size 46 Color F3F3F3 Align Show more" at bounding box center [156, 346] width 197 height 237
click at [212, 282] on input "46" at bounding box center [199, 284] width 53 height 29
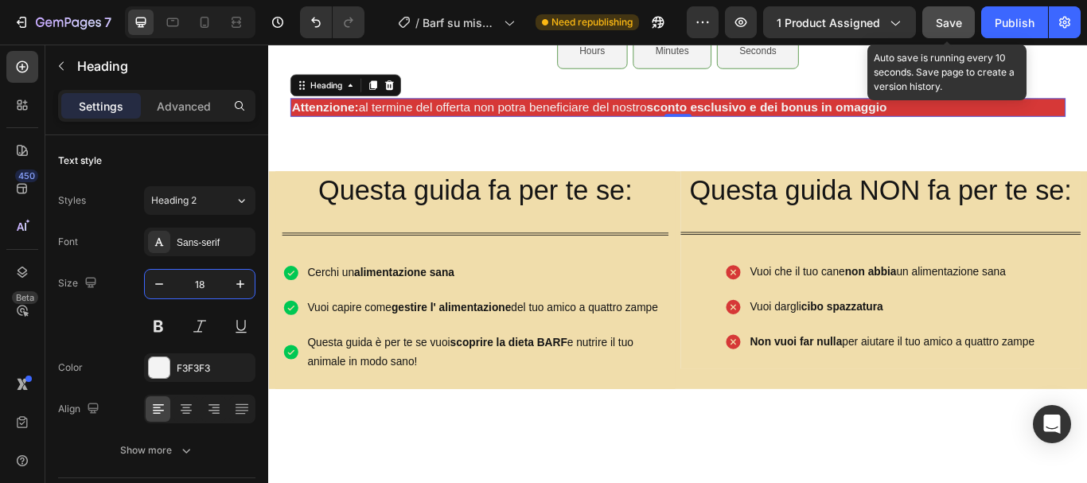
click at [963, 21] on button "Save" at bounding box center [948, 22] width 53 height 32
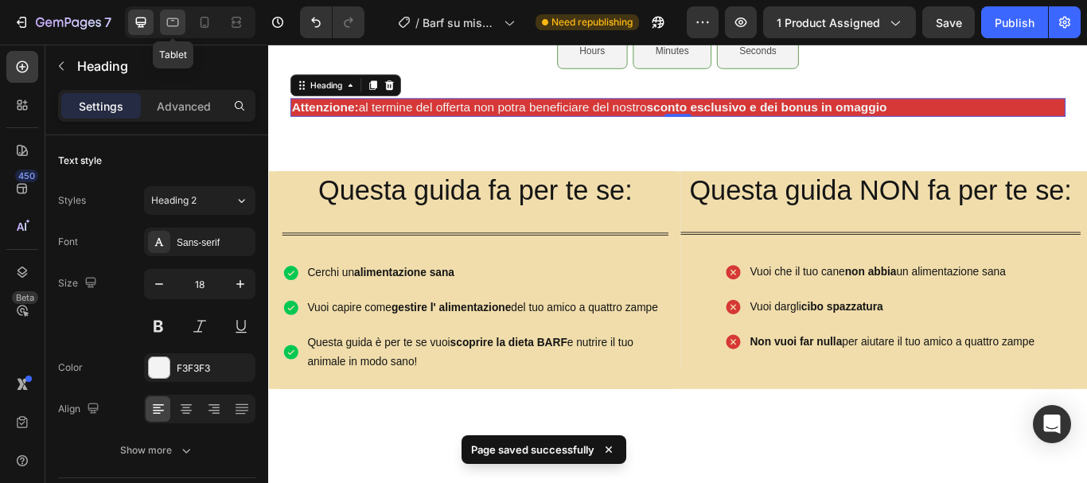
click at [180, 15] on div at bounding box center [172, 22] width 25 height 25
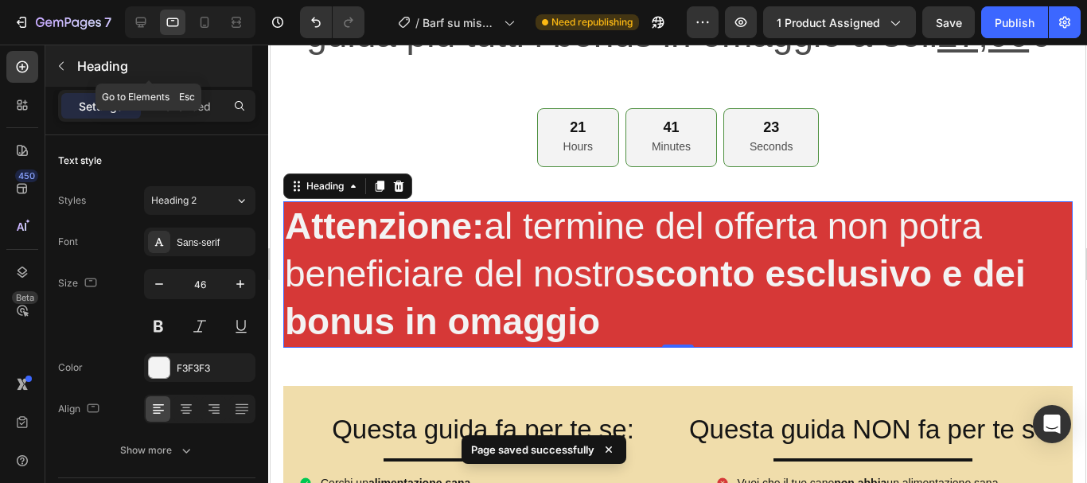
scroll to position [959, 0]
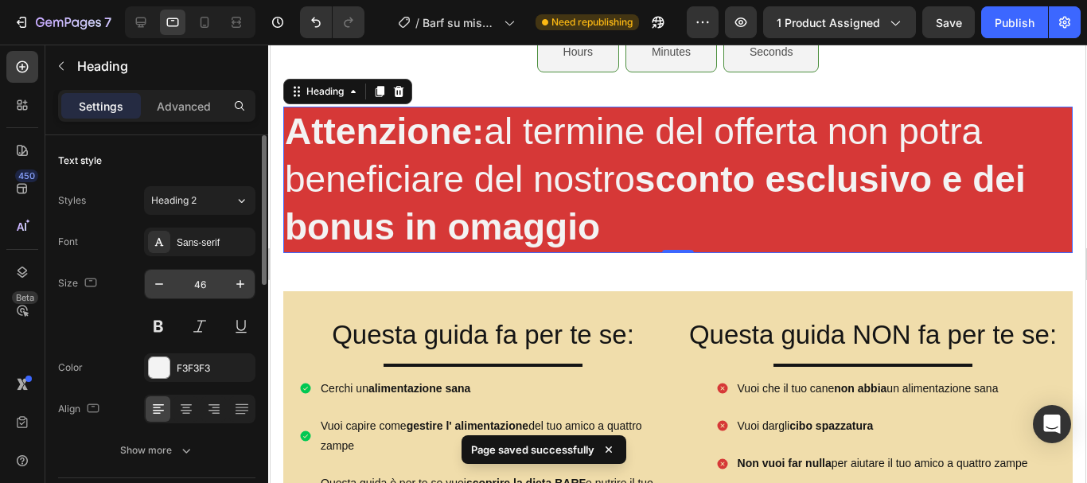
click at [212, 281] on input "46" at bounding box center [199, 284] width 53 height 29
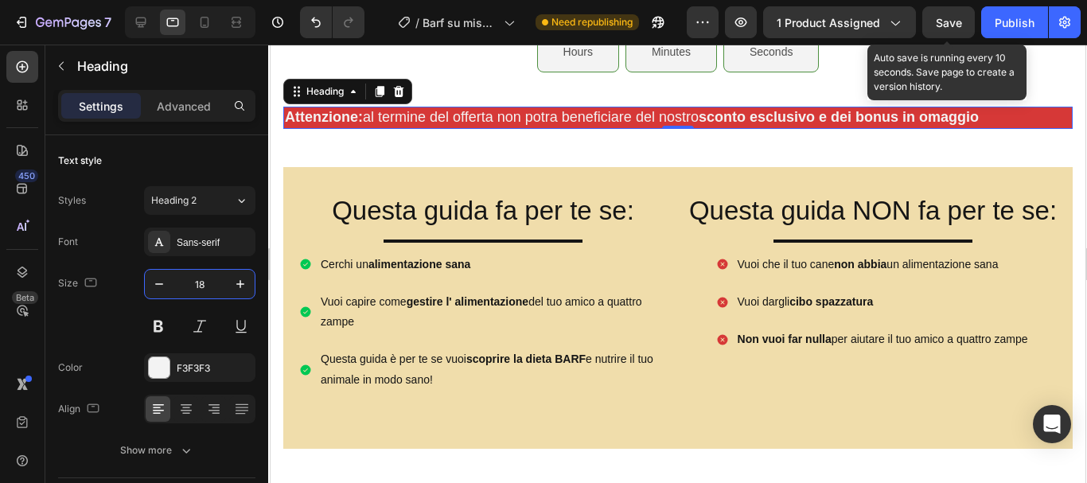
type input "18"
click at [941, 19] on span "Save" at bounding box center [949, 23] width 26 height 14
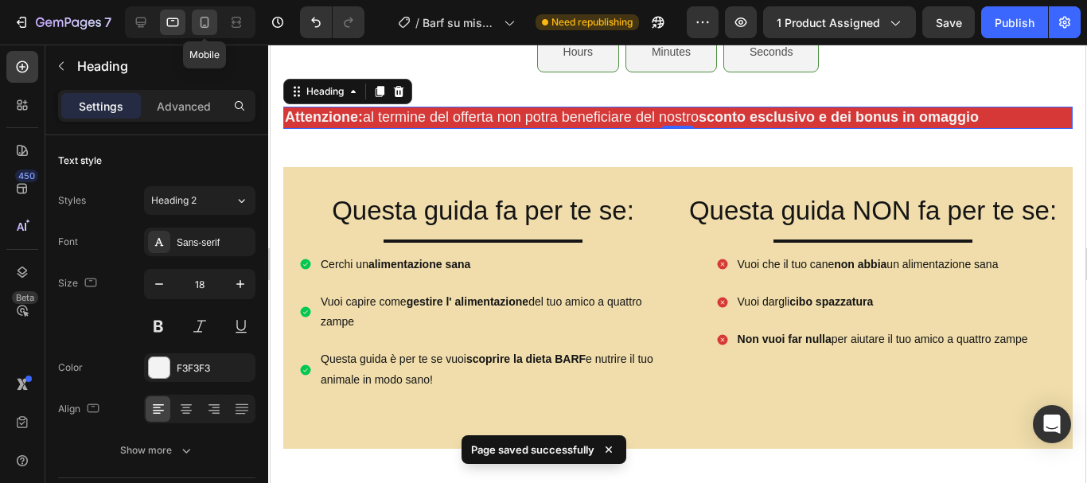
click at [205, 24] on icon at bounding box center [205, 22] width 16 height 16
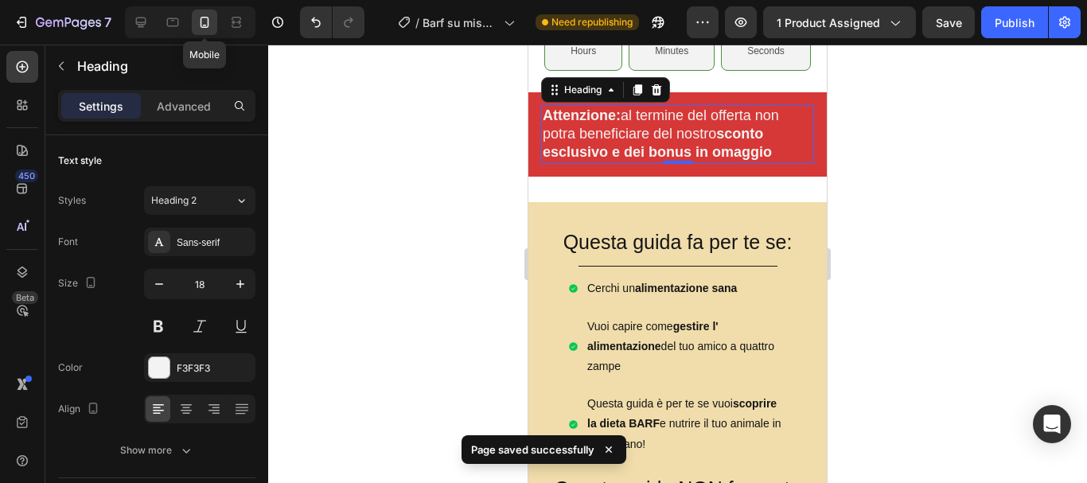
scroll to position [672, 0]
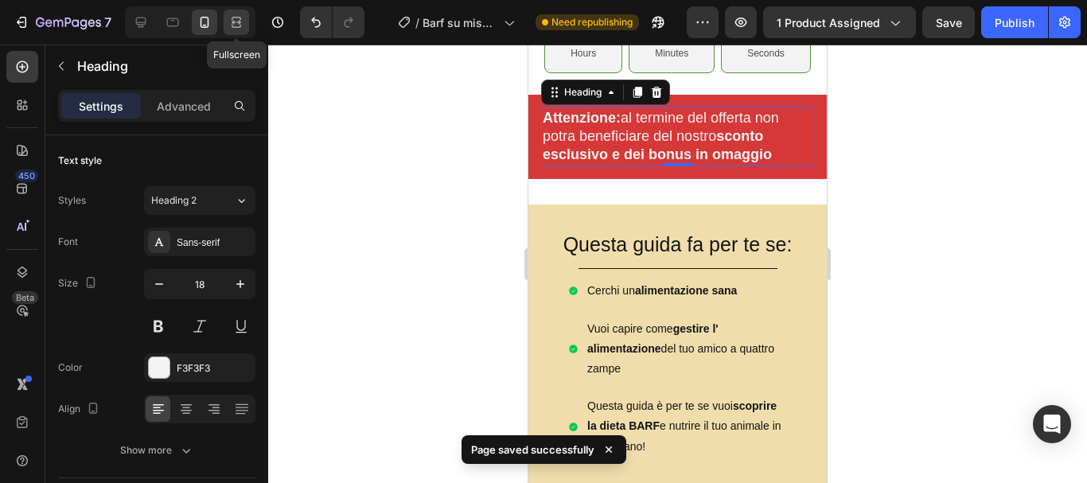
click at [230, 21] on icon at bounding box center [236, 22] width 16 height 16
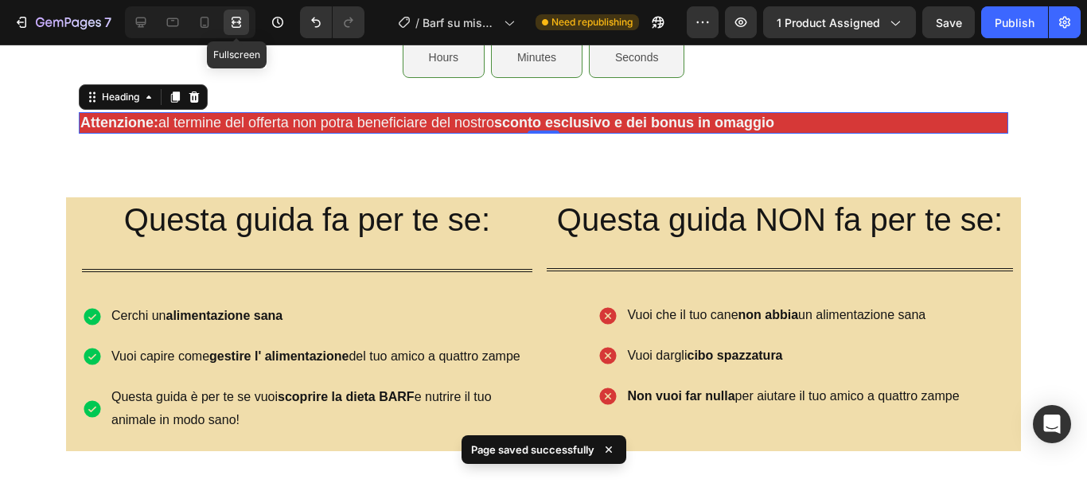
scroll to position [920, 0]
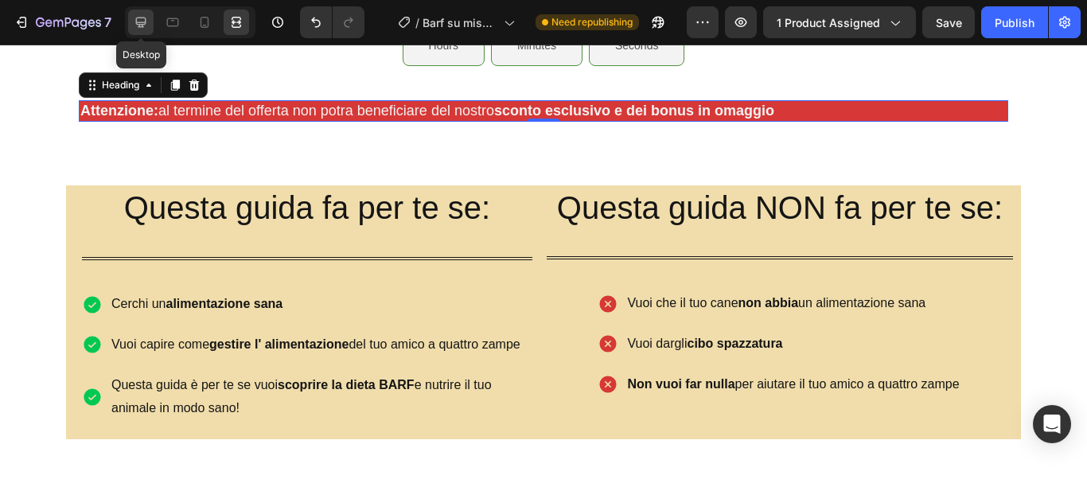
click at [141, 26] on icon at bounding box center [141, 23] width 10 height 10
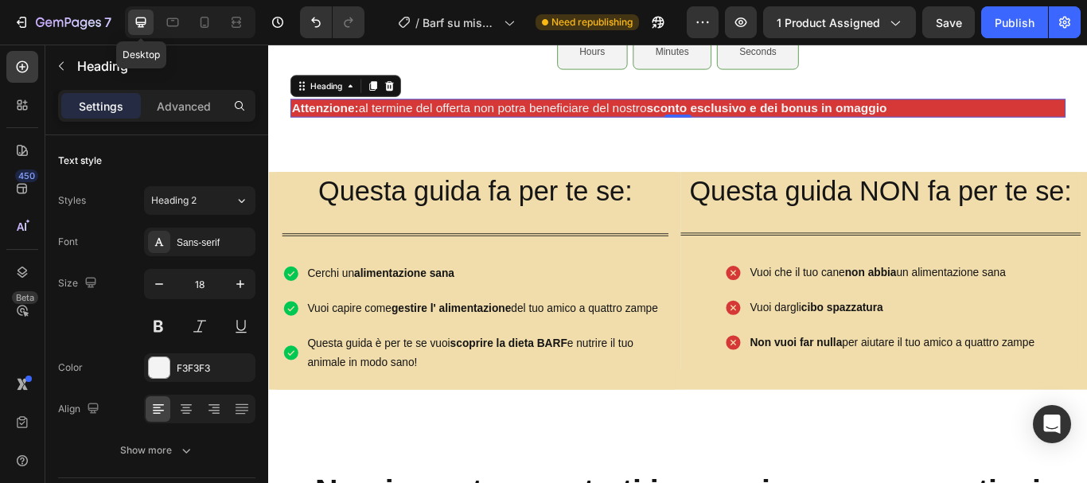
scroll to position [920, 0]
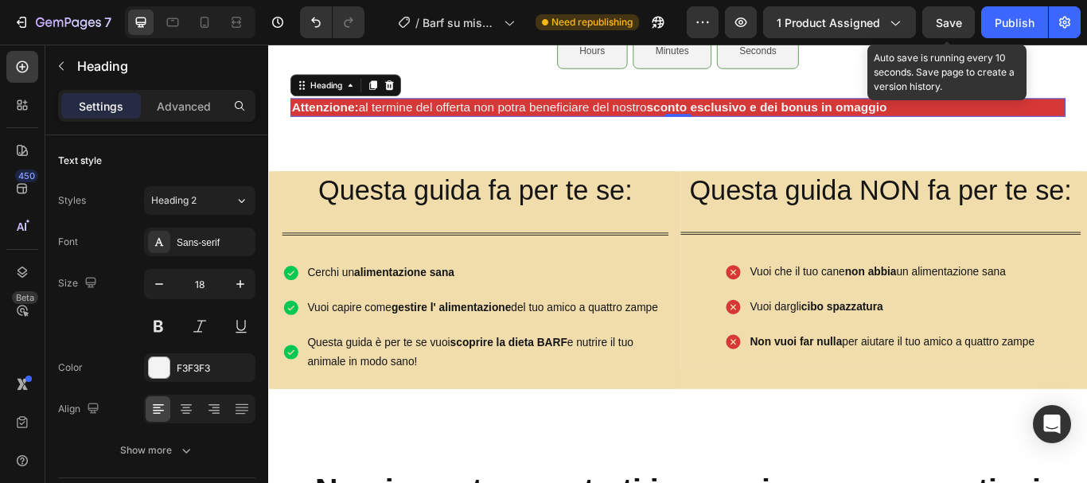
click at [951, 16] on span "Save" at bounding box center [949, 23] width 26 height 14
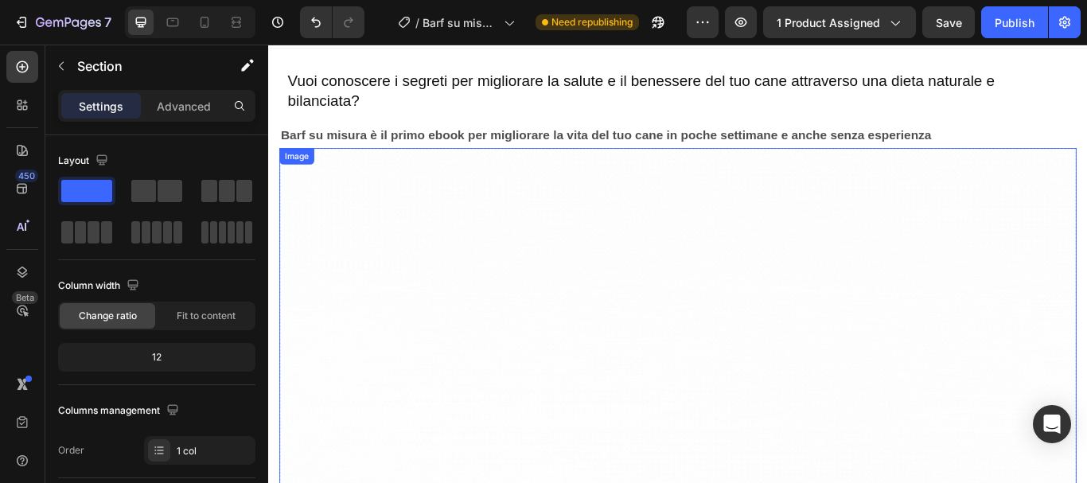
scroll to position [0, 0]
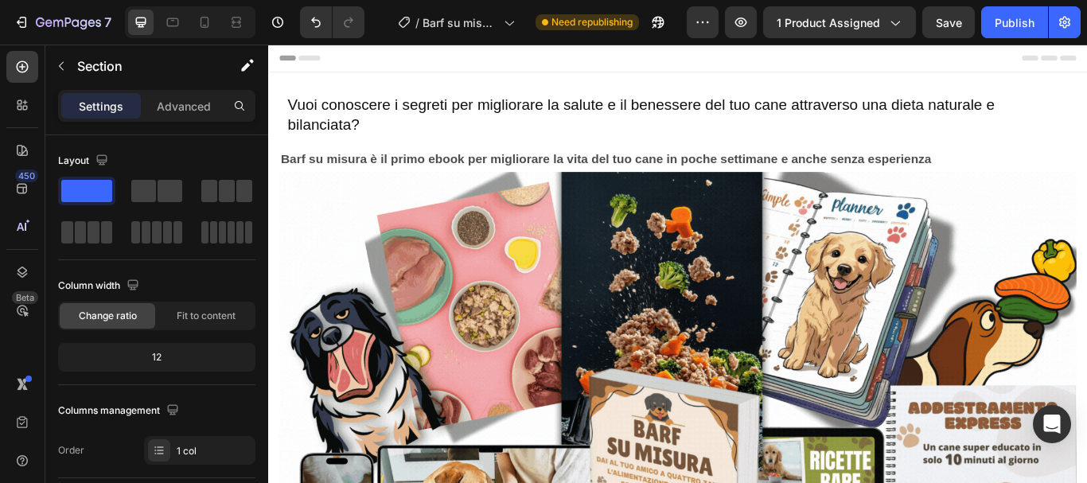
click at [395, 64] on div "Header" at bounding box center [745, 61] width 929 height 32
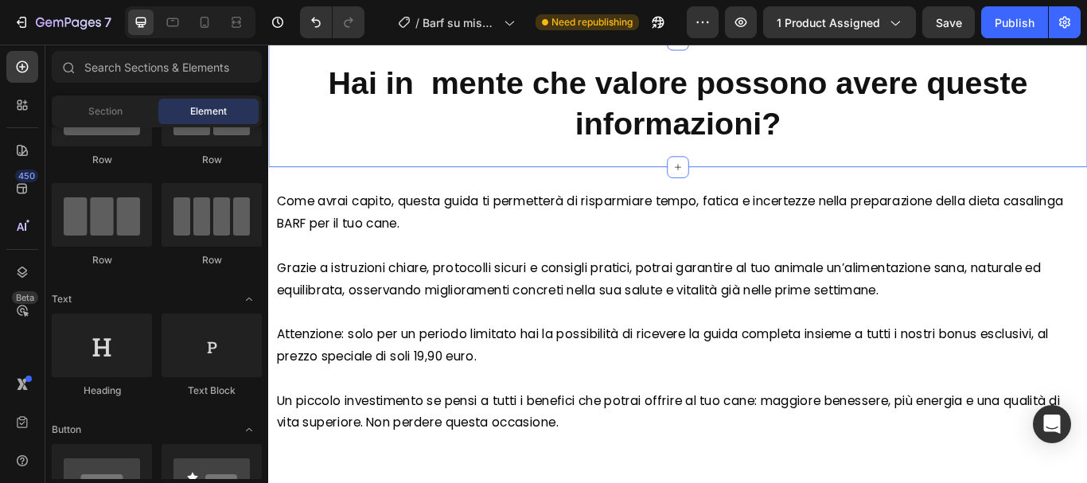
scroll to position [4932, 0]
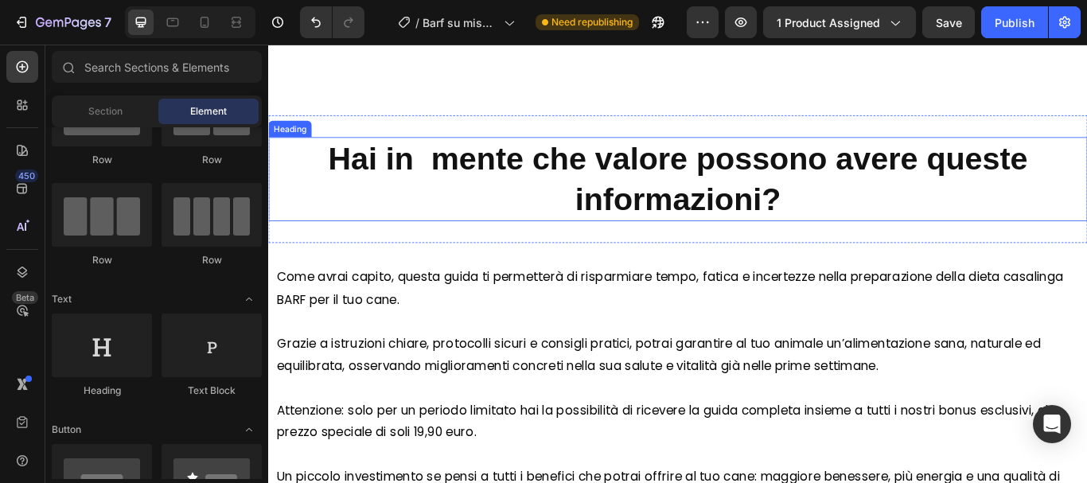
click at [523, 242] on h2 "Hai in mente che valore possono avere queste informazioni?" at bounding box center [745, 202] width 955 height 99
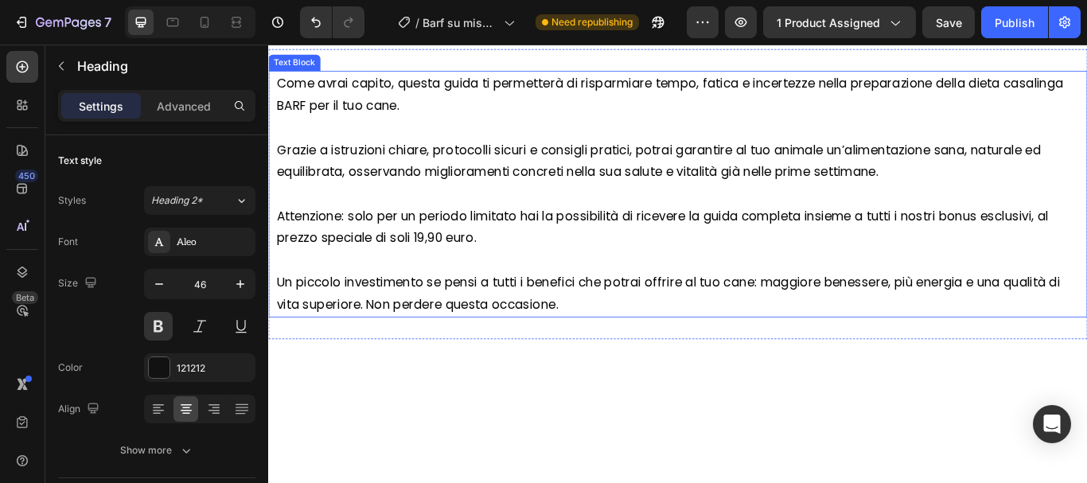
click at [498, 154] on p at bounding box center [746, 141] width 936 height 25
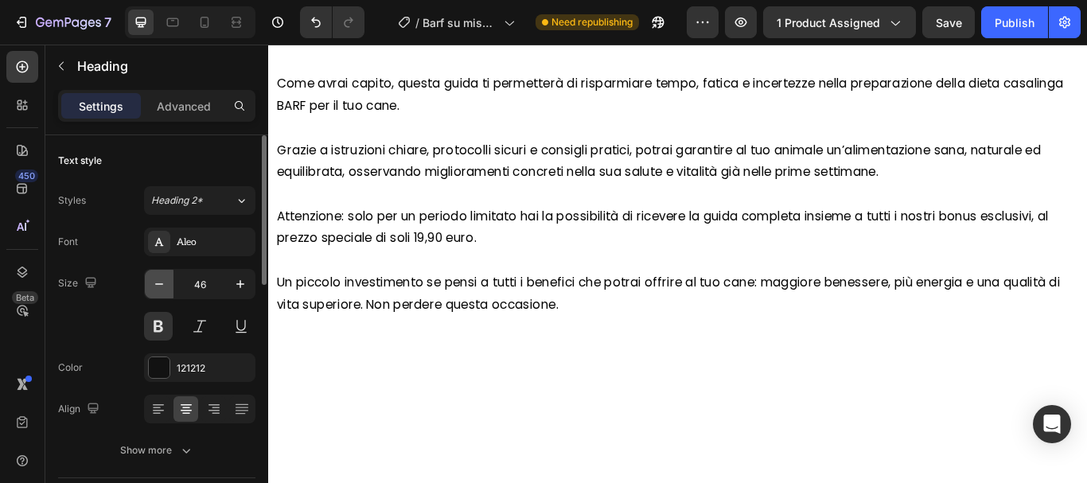
click at [156, 285] on icon "button" at bounding box center [159, 284] width 16 height 16
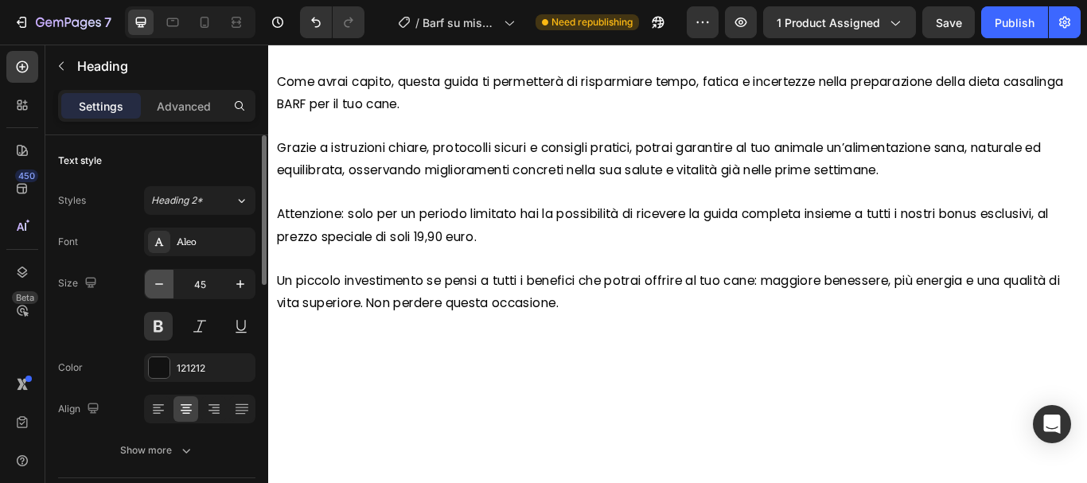
click at [156, 285] on icon "button" at bounding box center [159, 284] width 16 height 16
type input "44"
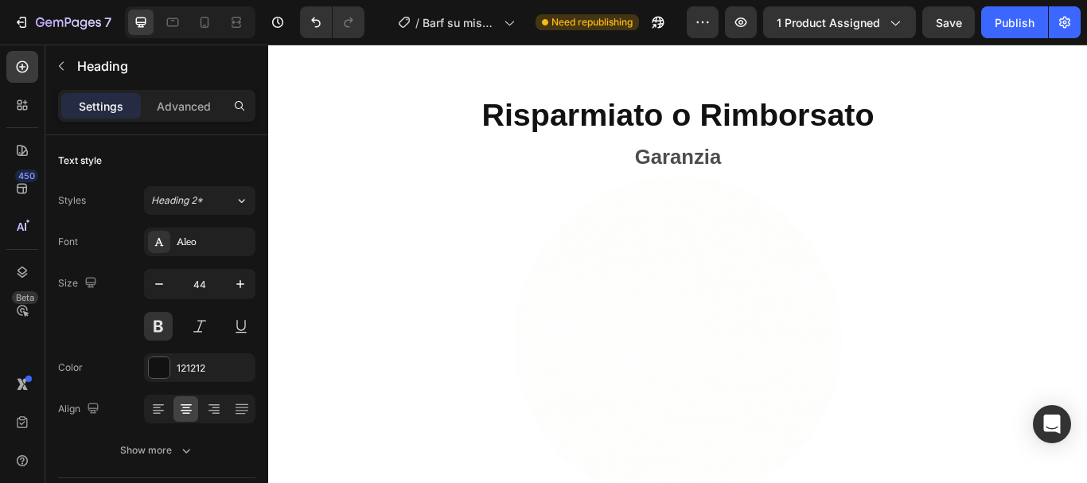
scroll to position [5012, 0]
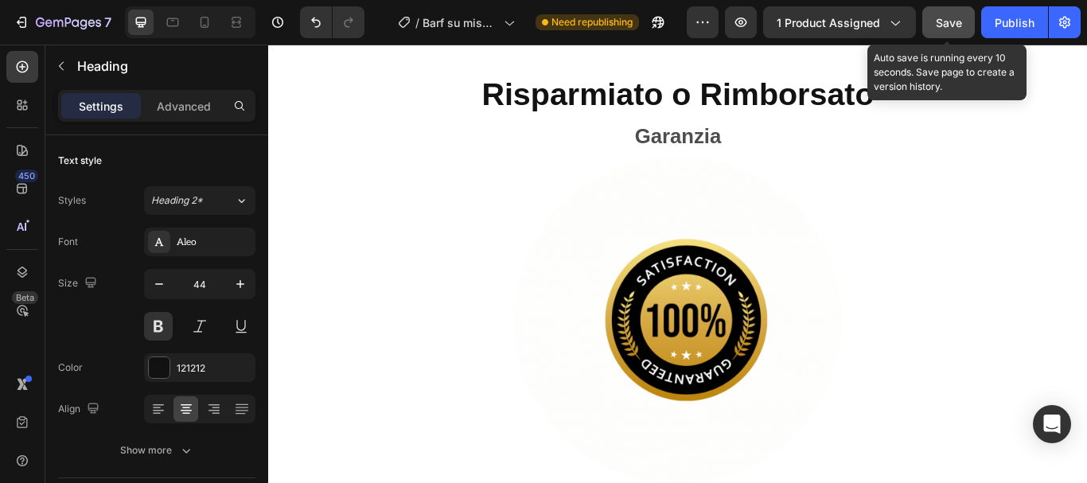
click at [946, 17] on span "Save" at bounding box center [949, 23] width 26 height 14
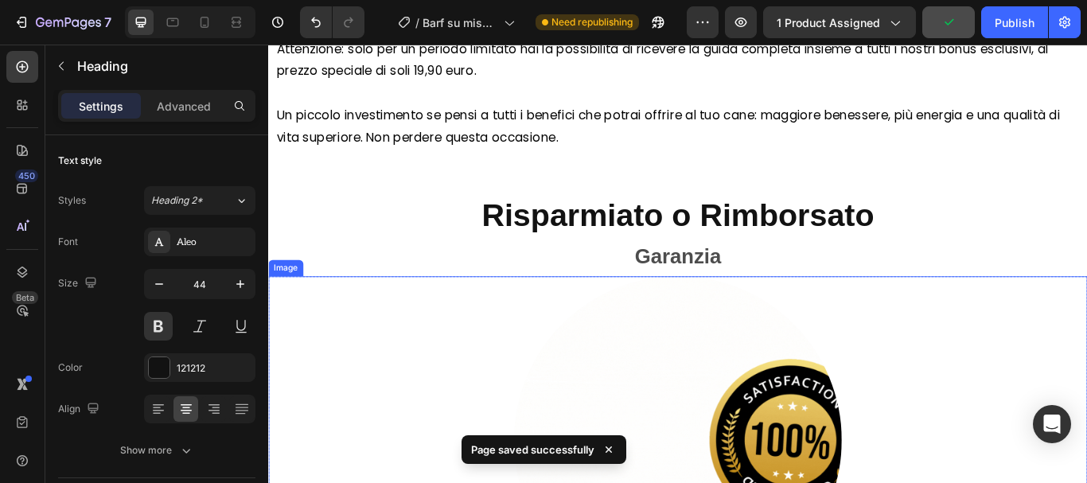
scroll to position [5489, 0]
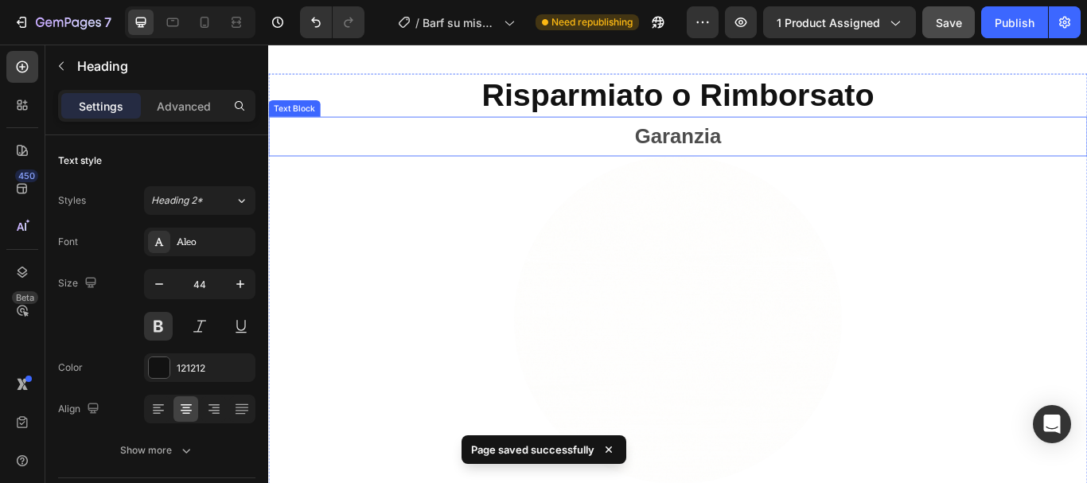
click at [663, 131] on p "Garanzia" at bounding box center [745, 151] width 951 height 43
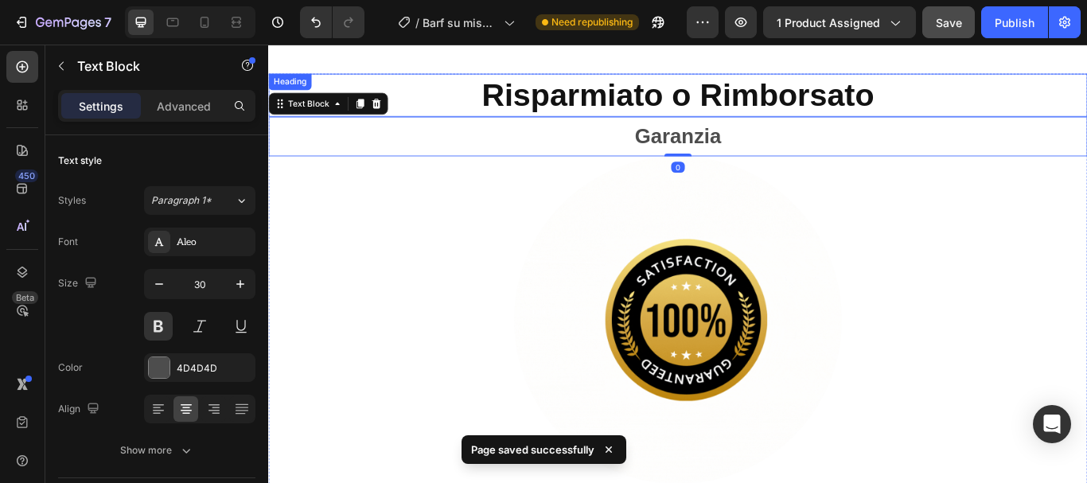
click at [632, 114] on h2 "Risparmiato o Rimborsato" at bounding box center [745, 104] width 955 height 51
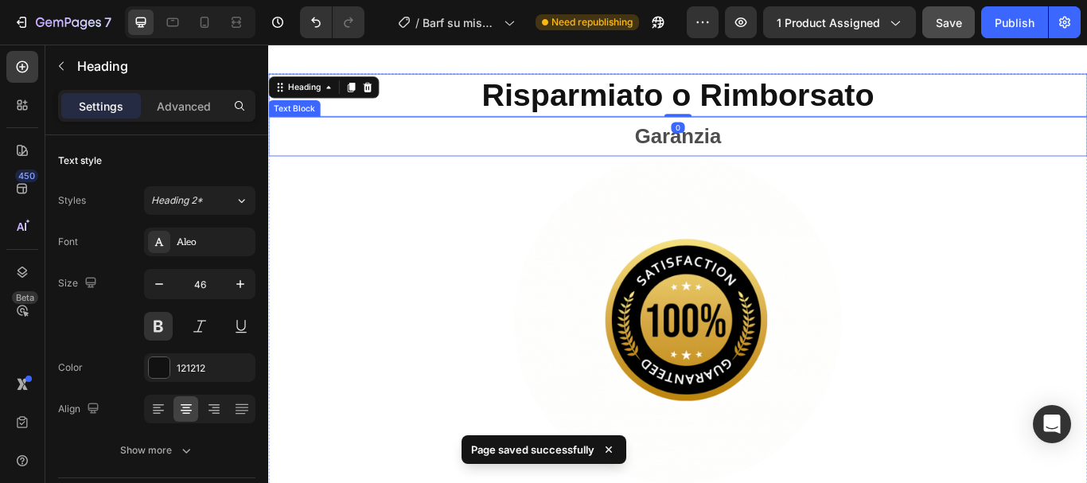
click at [637, 158] on p "Garanzia" at bounding box center [745, 151] width 951 height 43
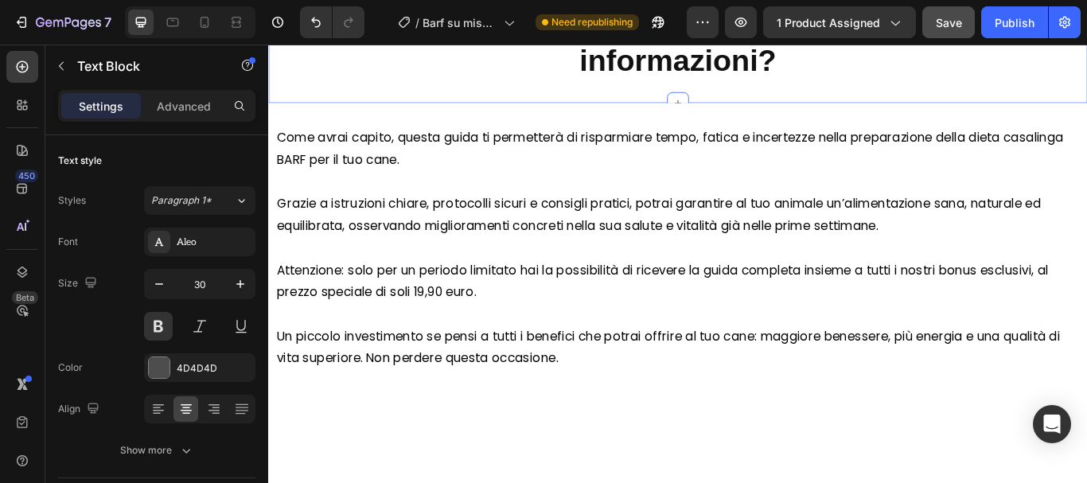
scroll to position [4694, 0]
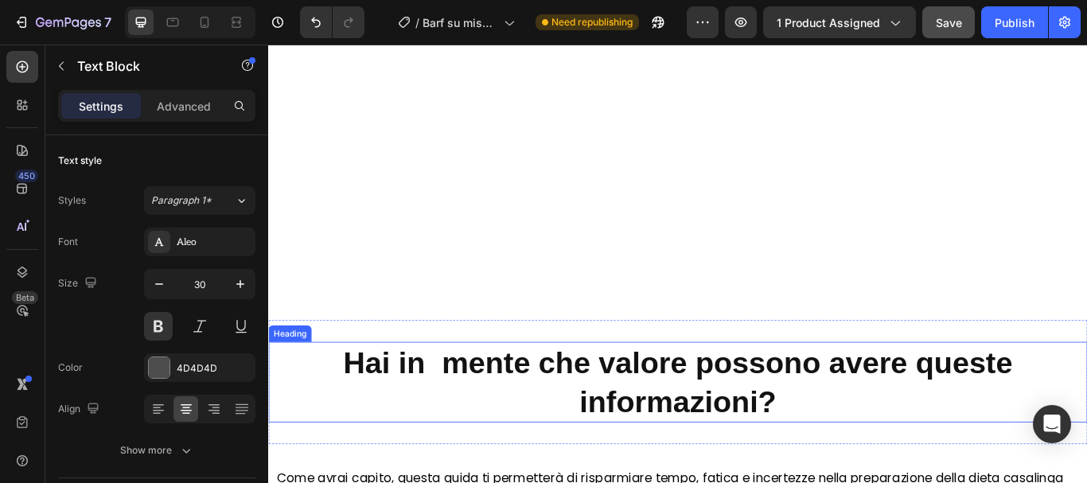
click at [711, 426] on h2 "Hai in mente che valore possono avere queste informazioni?" at bounding box center [745, 438] width 955 height 94
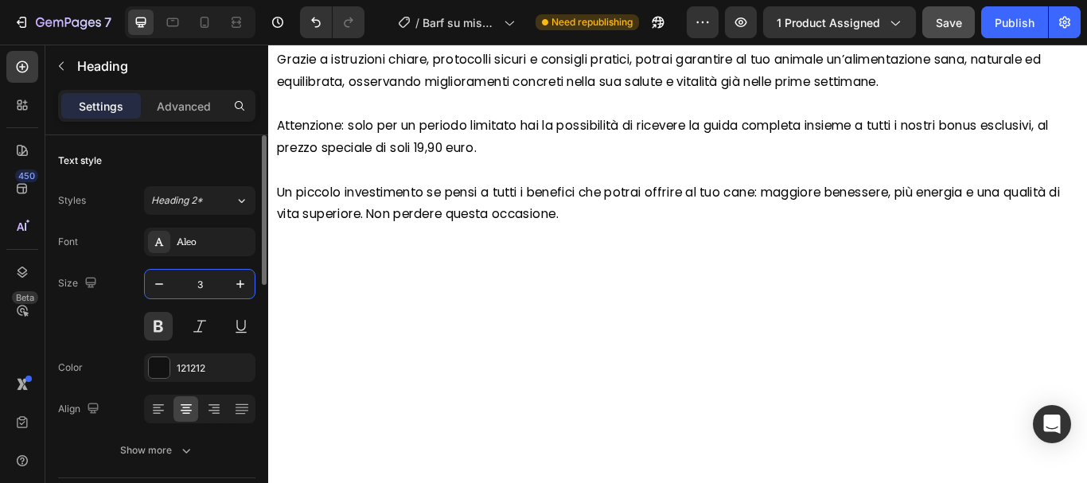
type input "30"
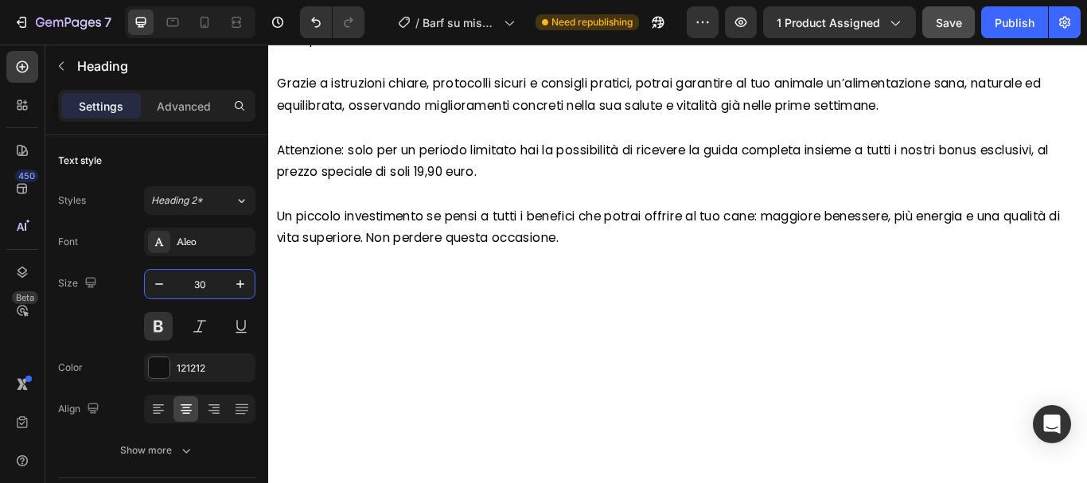
drag, startPoint x: 527, startPoint y: 254, endPoint x: 531, endPoint y: 308, distance: 54.2
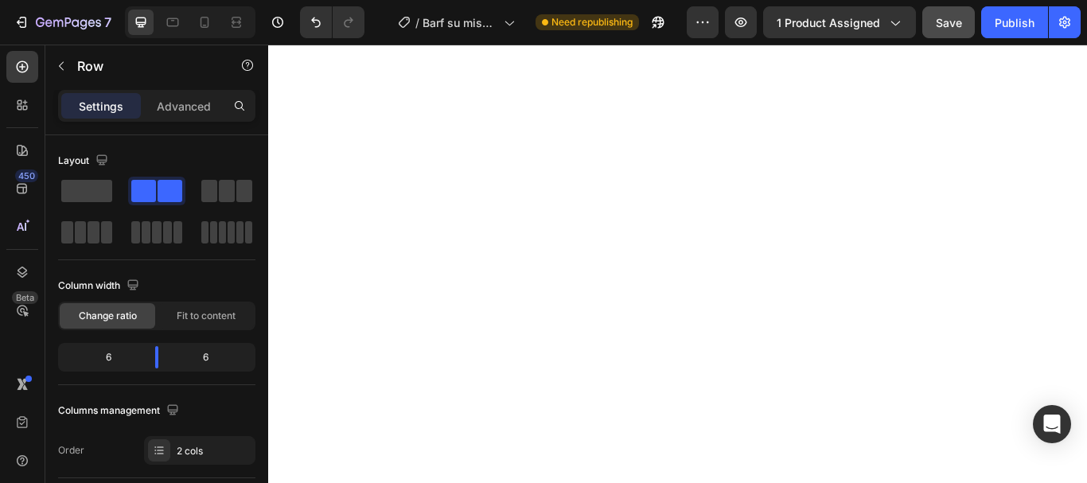
scroll to position [875, 0]
click at [177, 18] on icon at bounding box center [173, 22] width 12 height 9
type input "100%"
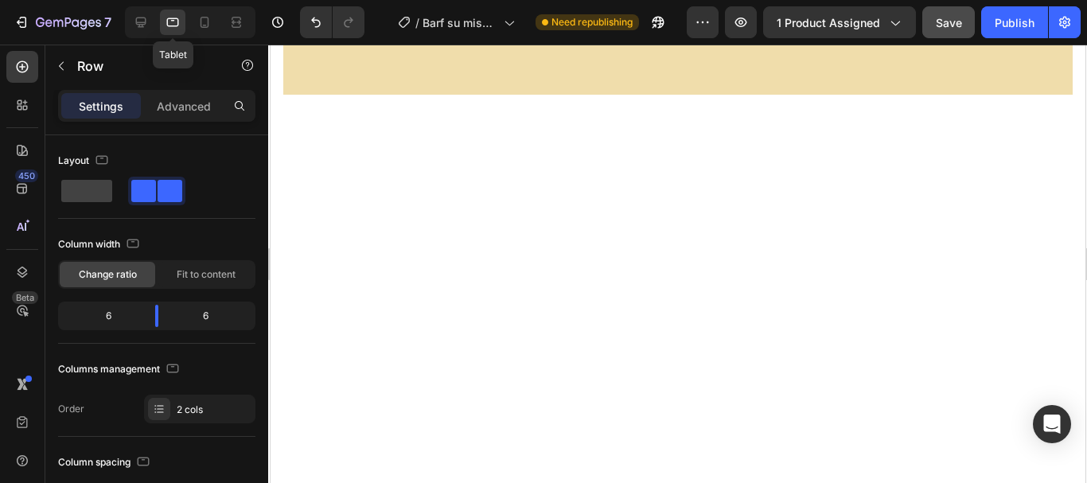
scroll to position [819, 0]
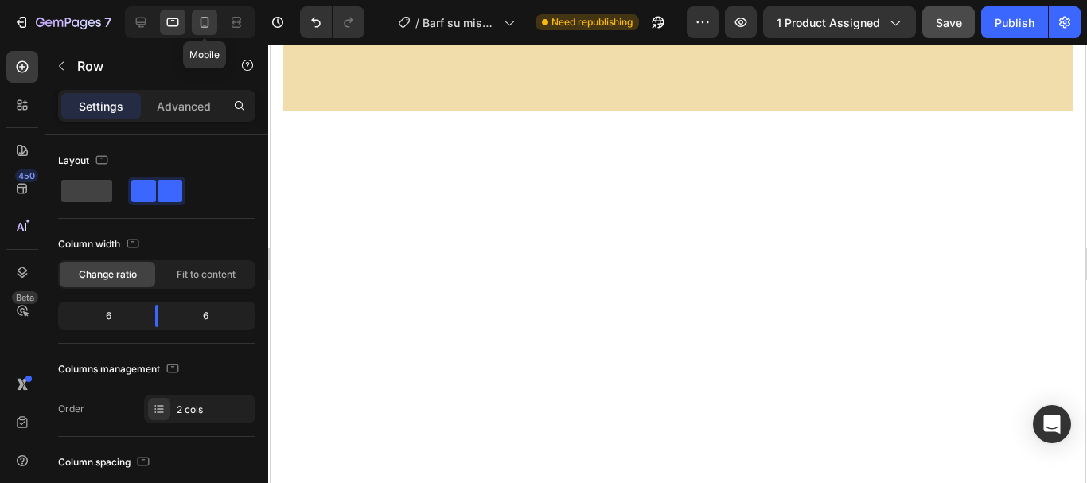
click at [206, 21] on icon at bounding box center [205, 22] width 16 height 16
type input "0"
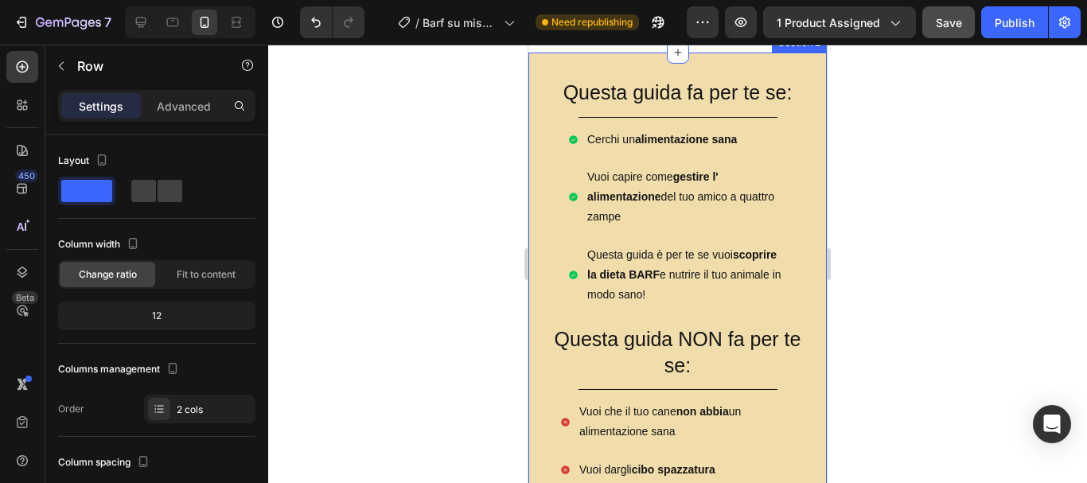
scroll to position [575, 0]
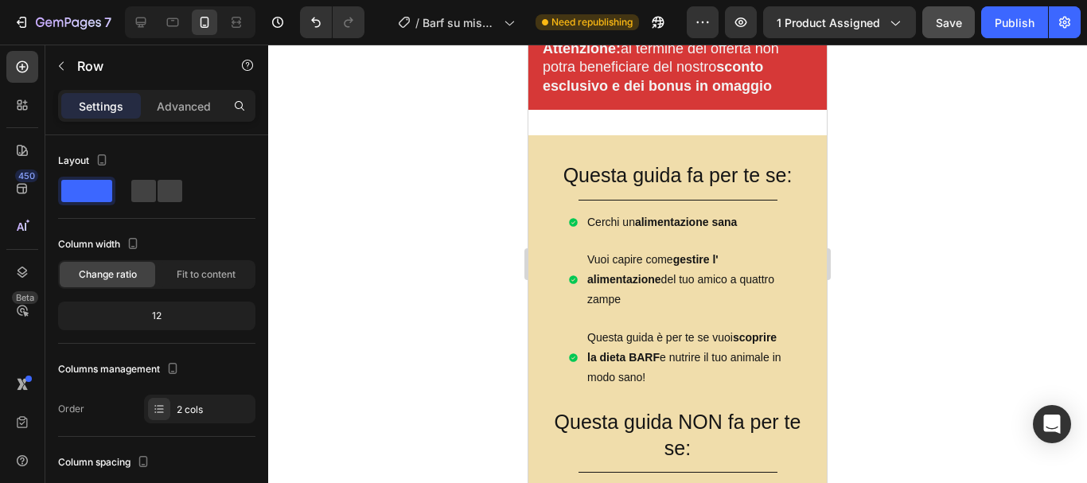
click at [356, 185] on div at bounding box center [677, 264] width 819 height 438
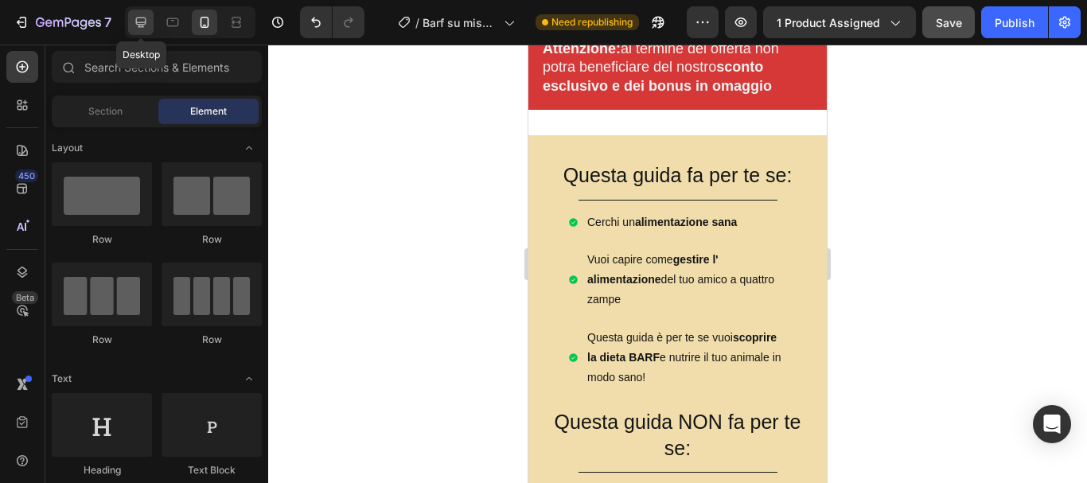
click at [131, 23] on div at bounding box center [140, 22] width 25 height 25
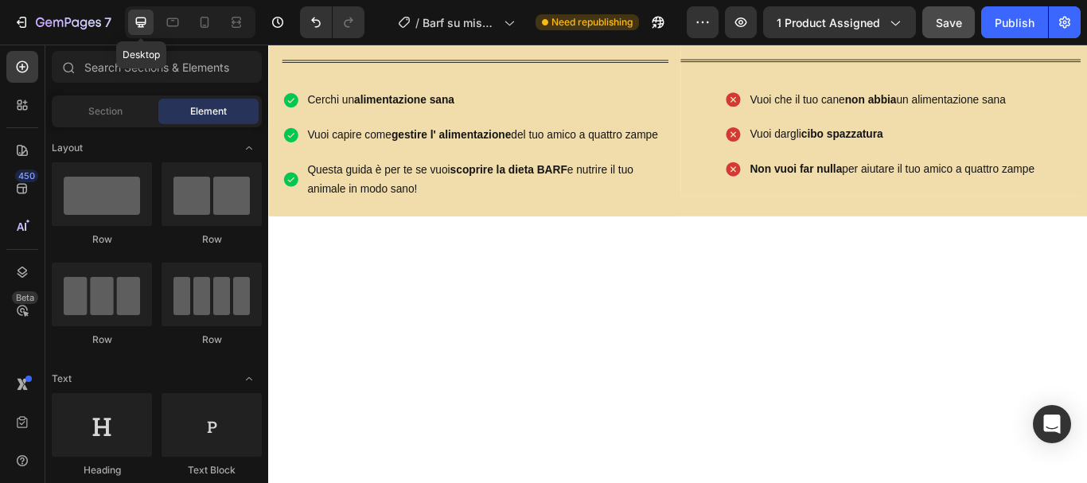
scroll to position [605, 0]
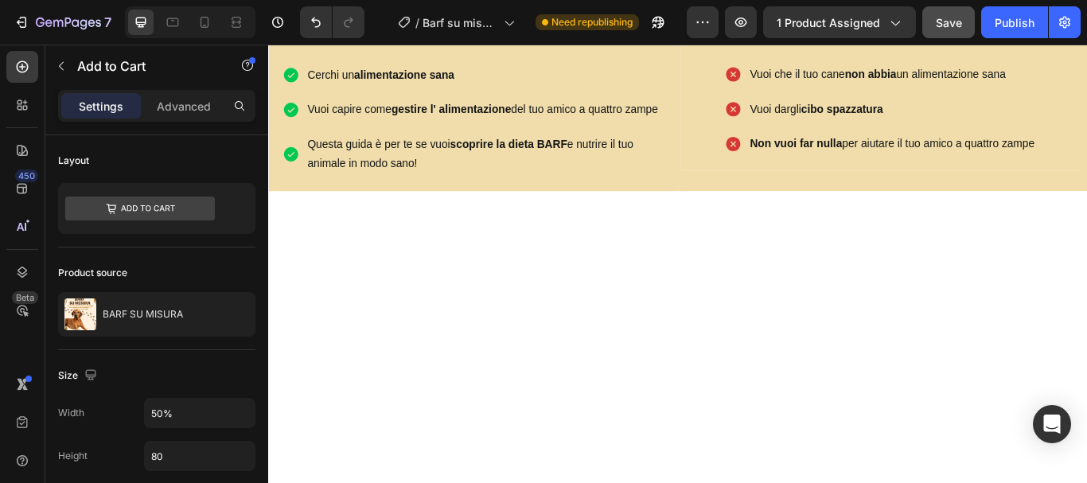
drag, startPoint x: 323, startPoint y: 90, endPoint x: 545, endPoint y: 277, distance: 290.2
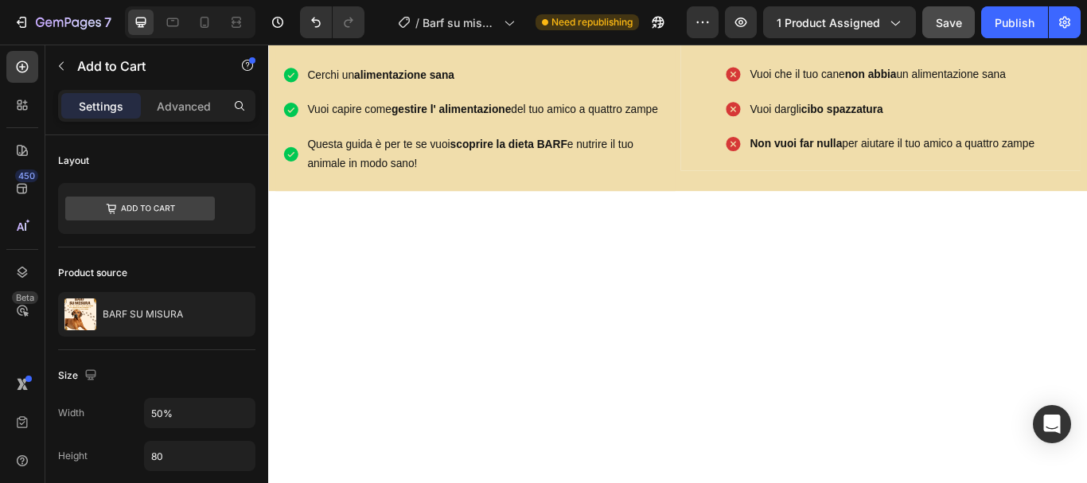
drag, startPoint x: 649, startPoint y: 231, endPoint x: 639, endPoint y: 247, distance: 19.0
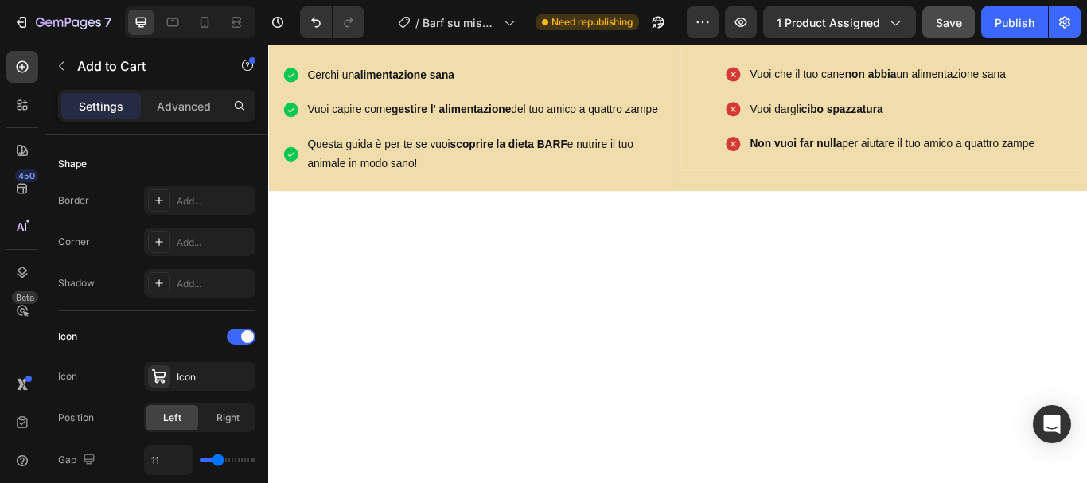
scroll to position [80, 0]
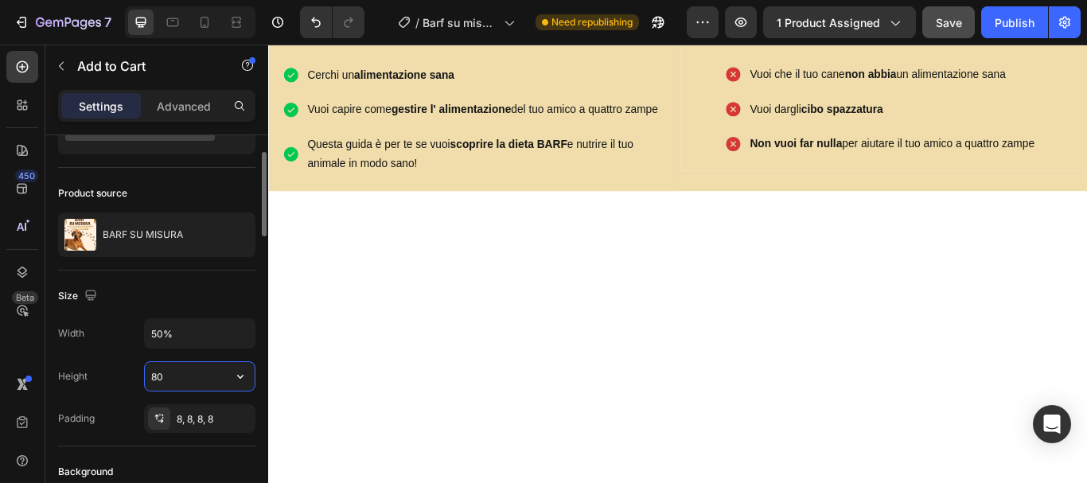
click at [184, 376] on input "80" at bounding box center [200, 376] width 110 height 29
click at [241, 379] on icon "button" at bounding box center [240, 376] width 16 height 16
click at [197, 370] on input "80" at bounding box center [200, 376] width 110 height 29
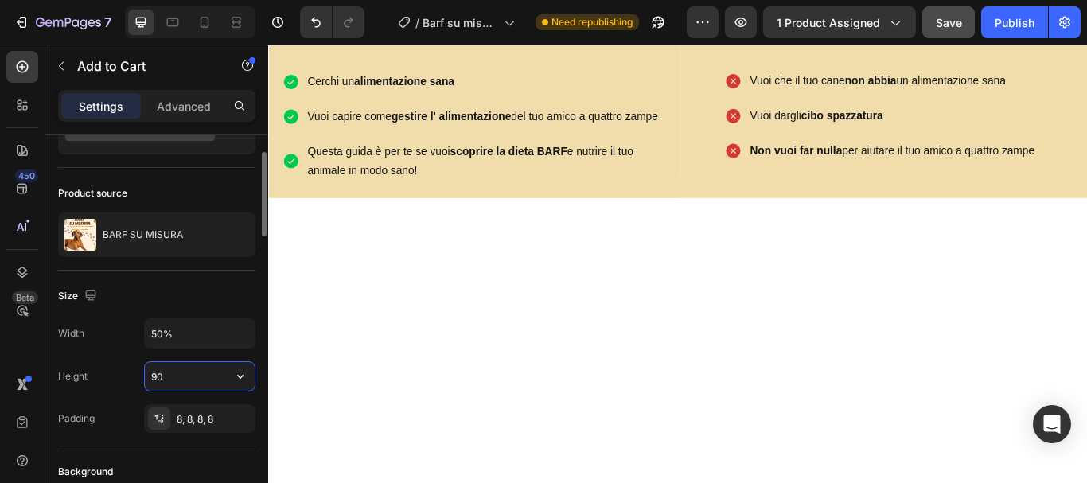
type input "9"
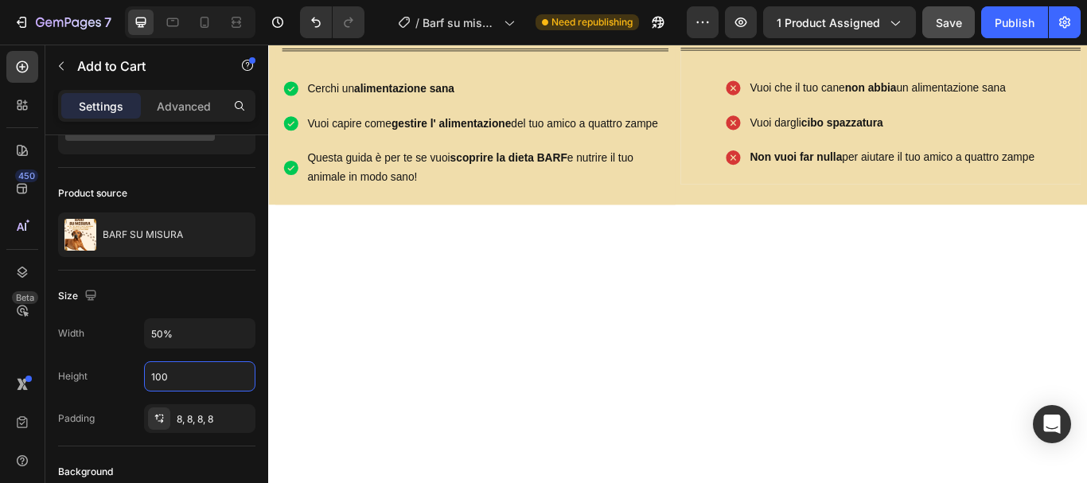
type input "100"
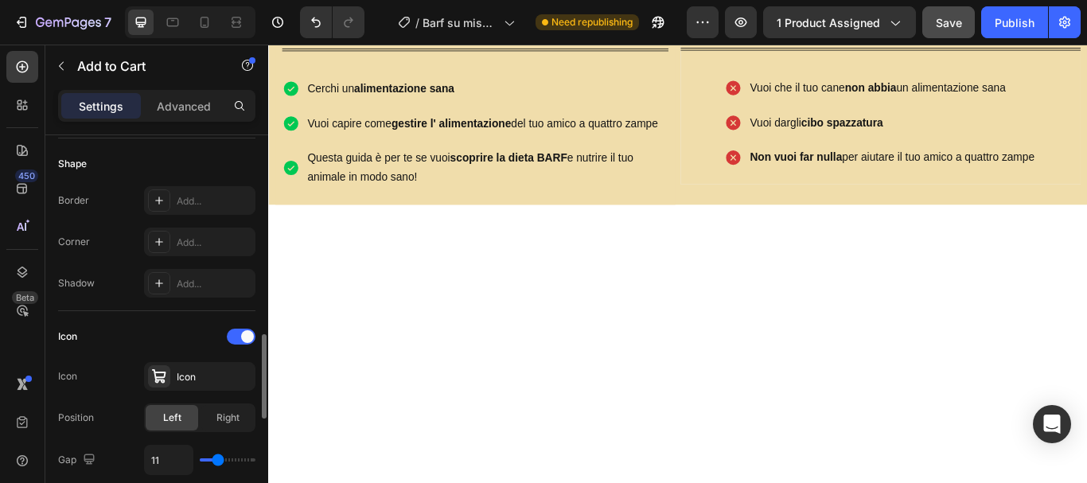
scroll to position [557, 0]
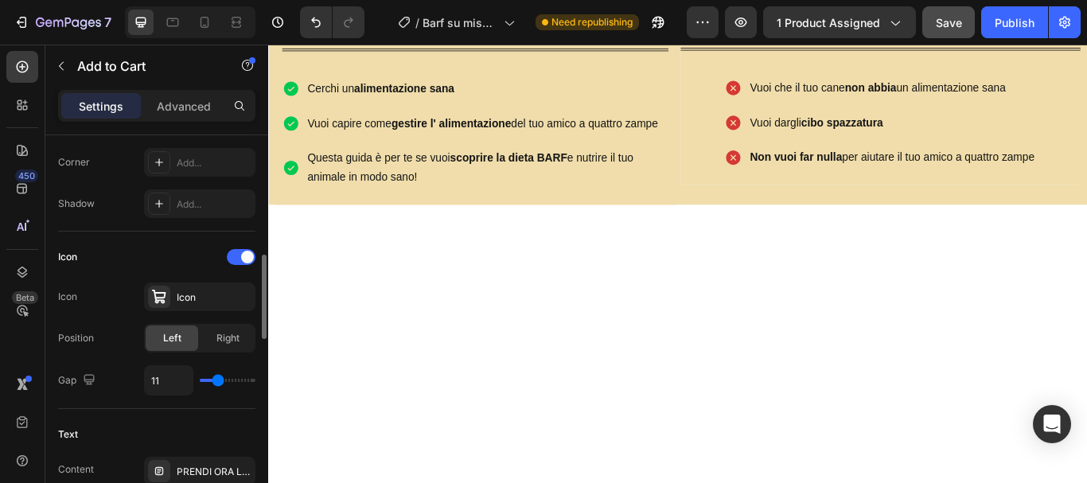
type input "12"
type input "7"
type input "3"
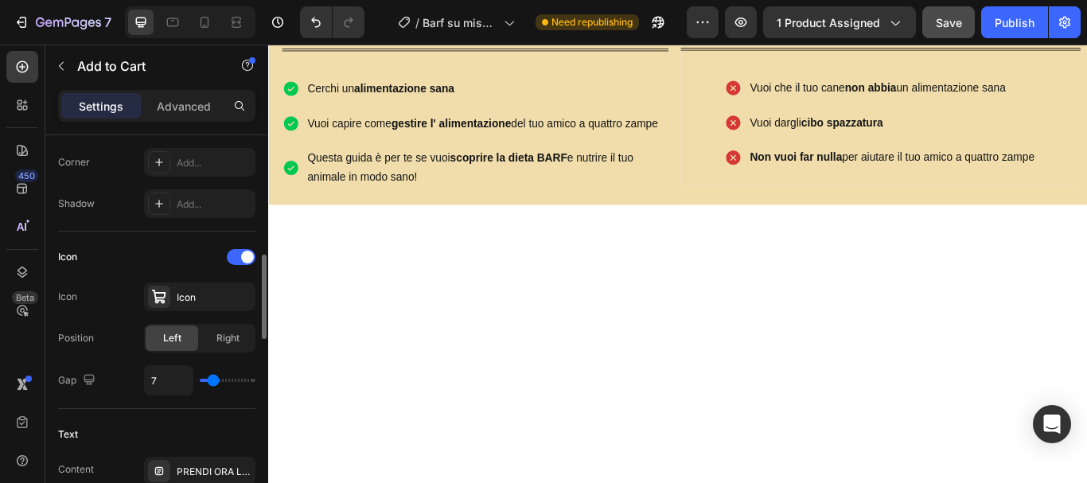
type input "3"
type input "2"
type input "1"
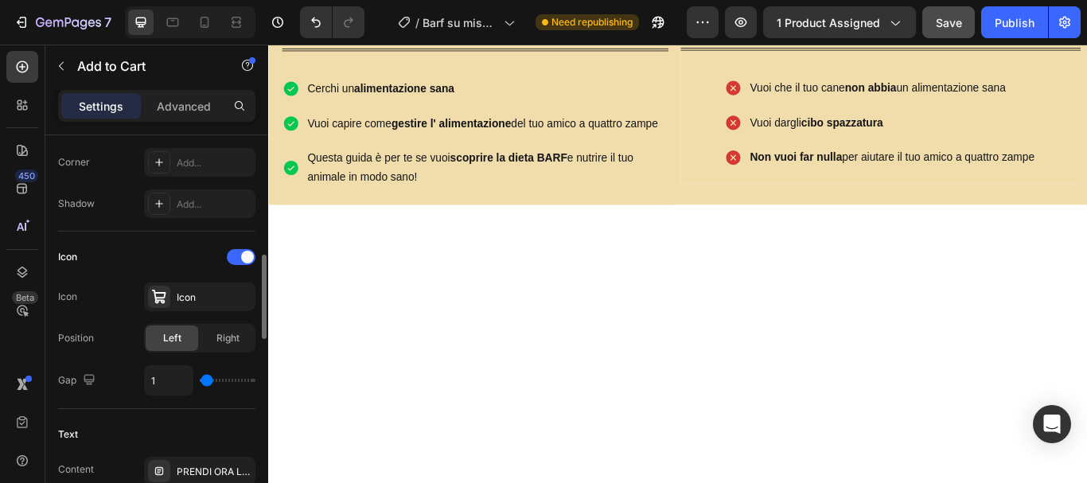
type input "0"
type input "2"
type input "9"
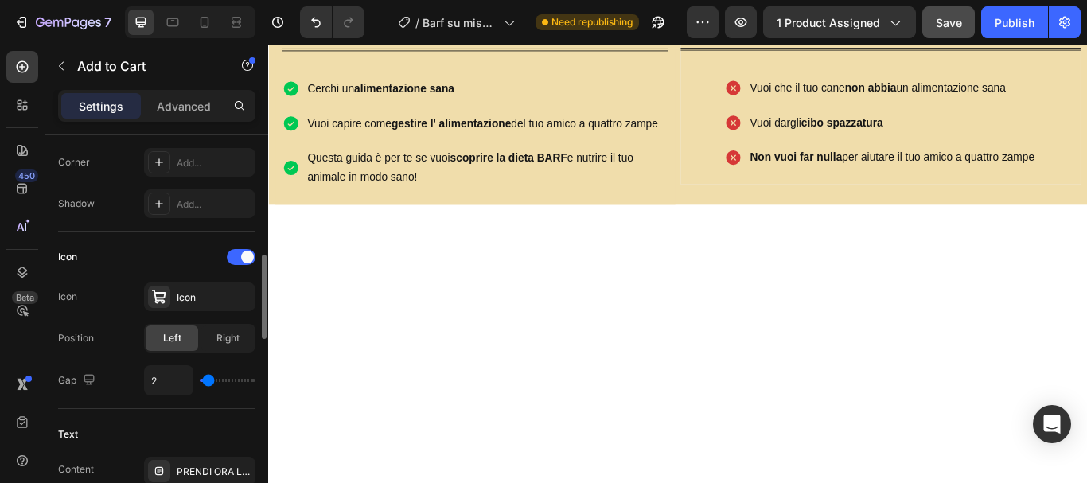
type input "9"
type input "11"
type input "10"
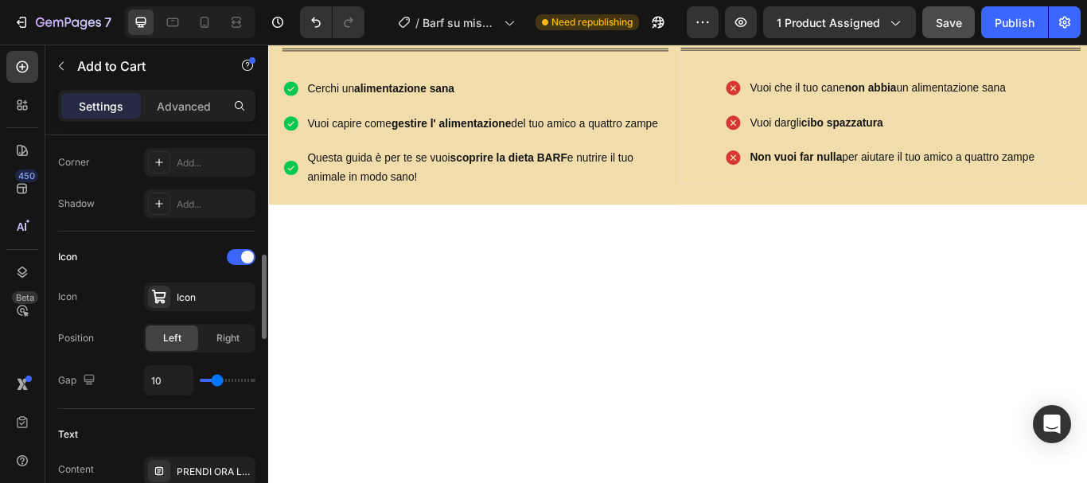
type input "9"
type input "8"
type input "7"
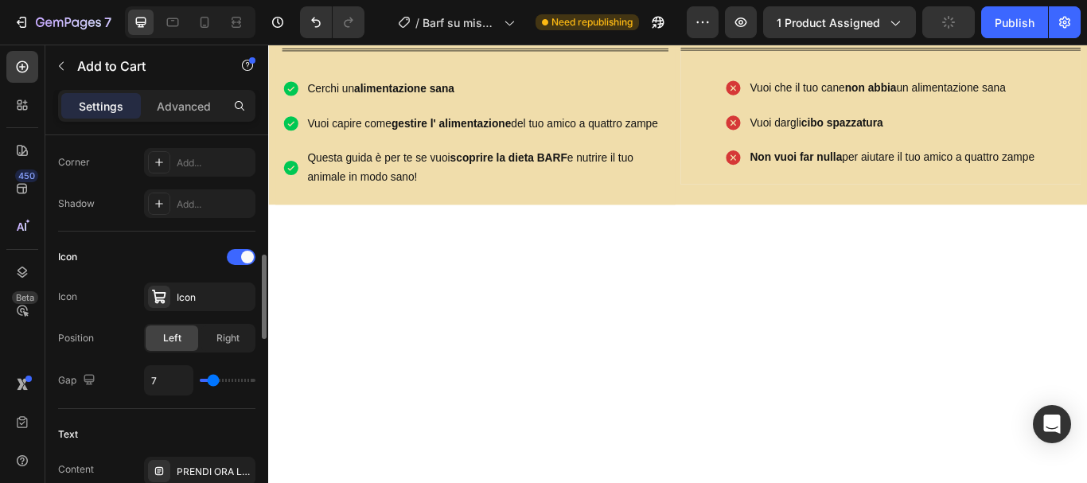
type input "7"
click at [214, 381] on input "range" at bounding box center [228, 380] width 56 height 3
click at [313, 18] on icon "Undo/Redo" at bounding box center [316, 22] width 16 height 16
type input "11"
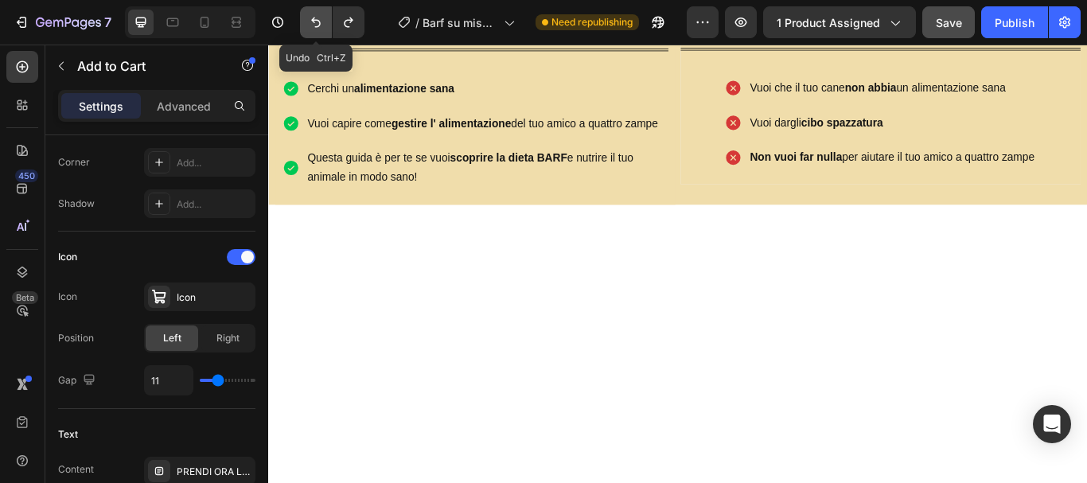
click at [313, 18] on icon "Undo/Redo" at bounding box center [316, 22] width 16 height 16
type input "80"
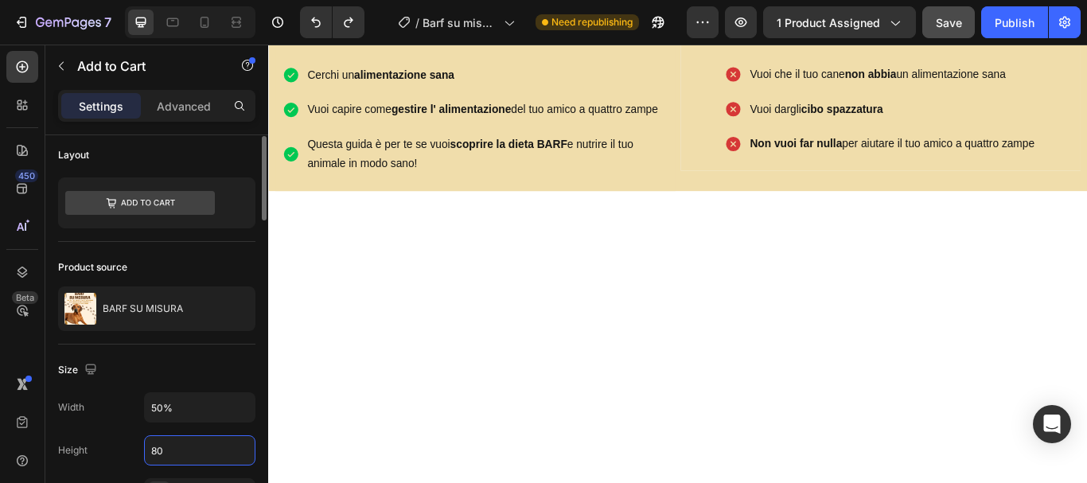
scroll to position [0, 0]
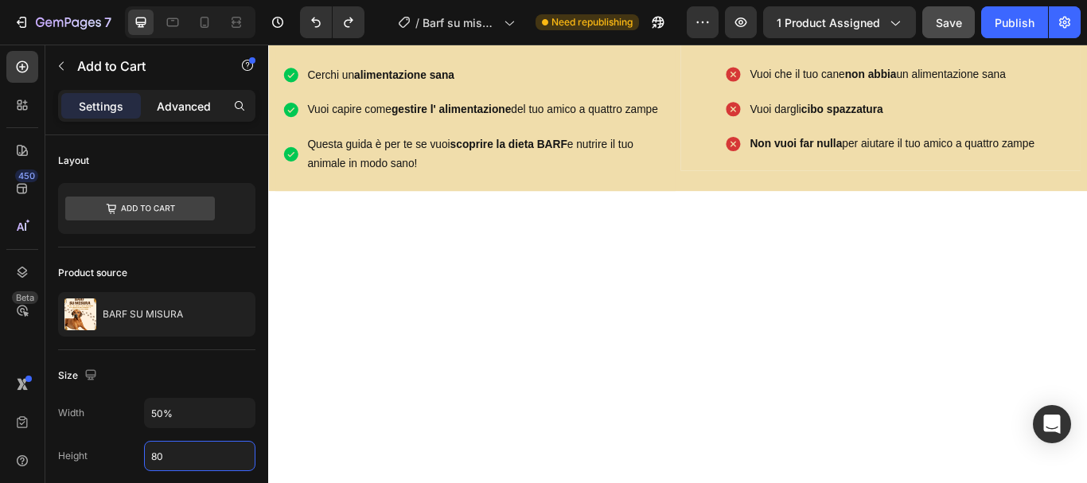
click at [182, 99] on p "Advanced" at bounding box center [184, 106] width 54 height 17
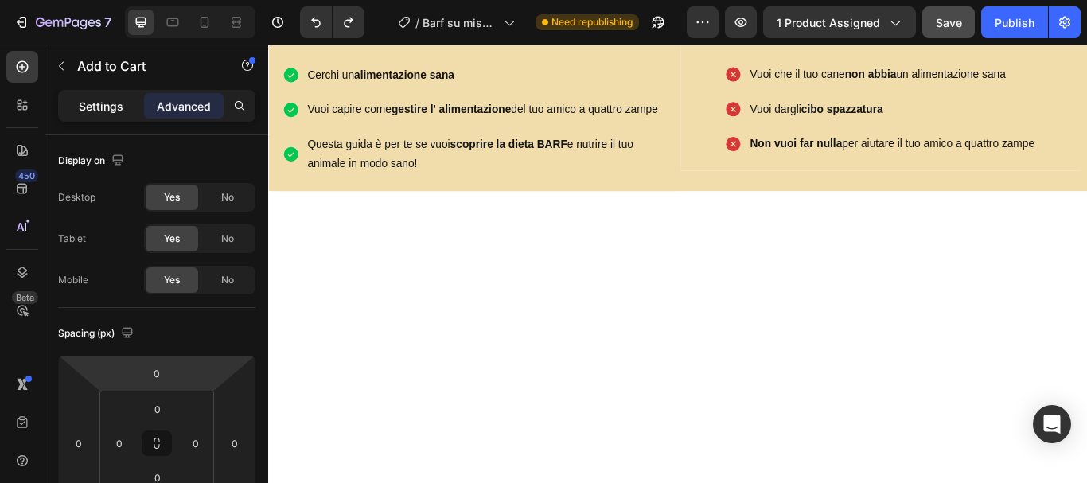
click at [105, 100] on p "Settings" at bounding box center [101, 106] width 45 height 17
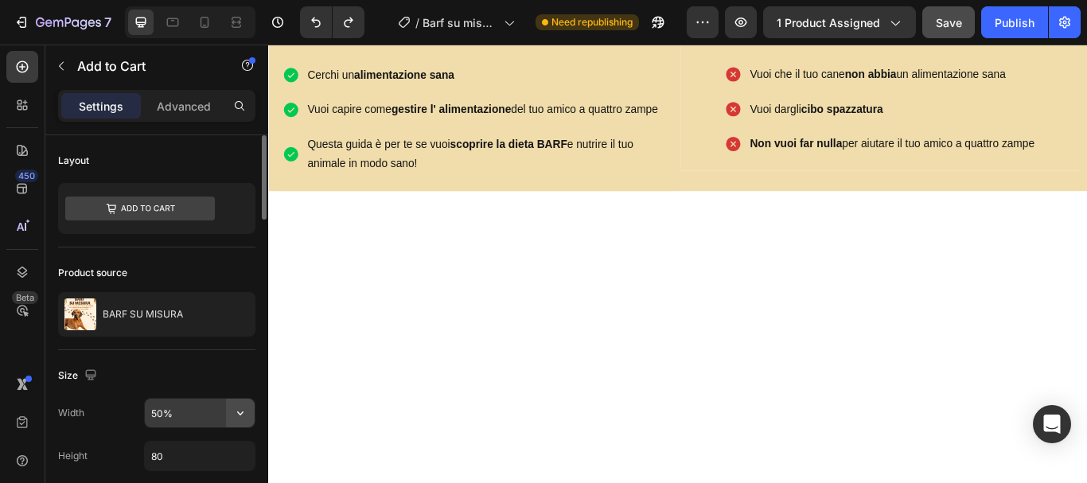
click at [234, 411] on icon "button" at bounding box center [240, 413] width 16 height 16
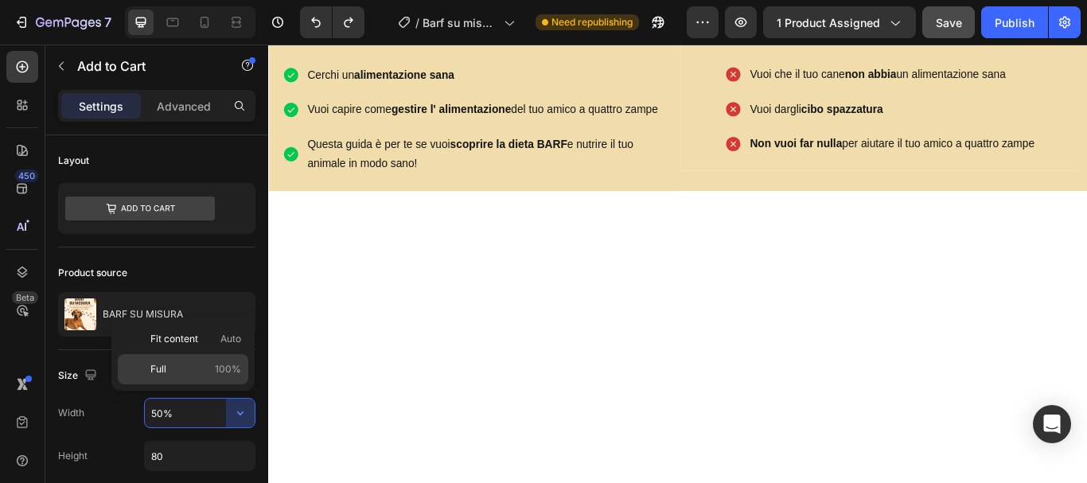
click at [200, 366] on p "Full 100%" at bounding box center [195, 369] width 91 height 14
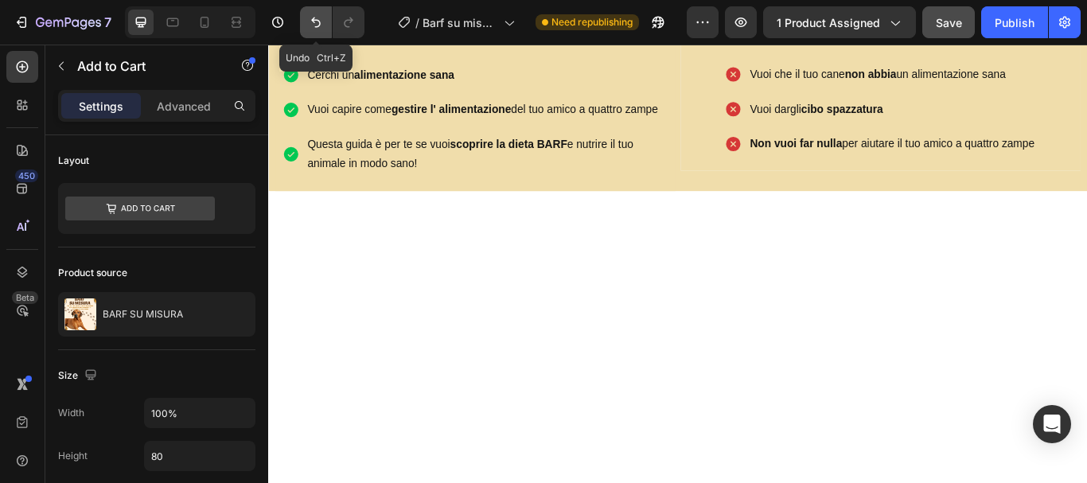
click at [307, 21] on button "Undo/Redo" at bounding box center [316, 22] width 32 height 32
type input "50%"
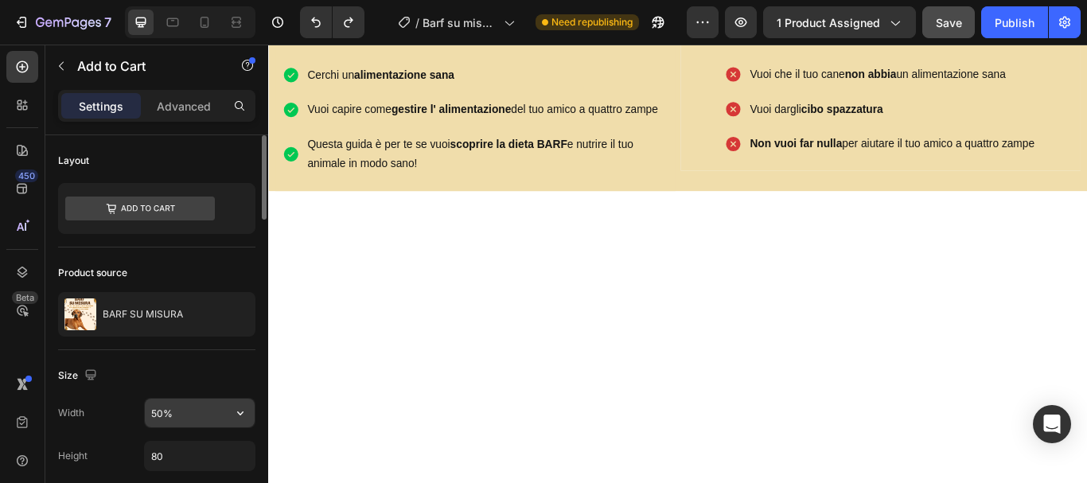
scroll to position [80, 0]
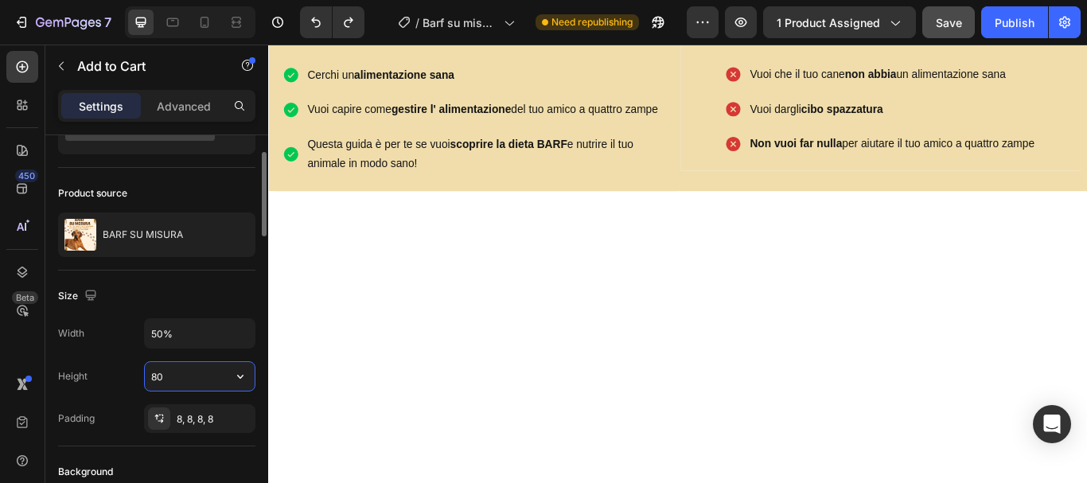
click at [185, 382] on input "80" at bounding box center [200, 376] width 110 height 29
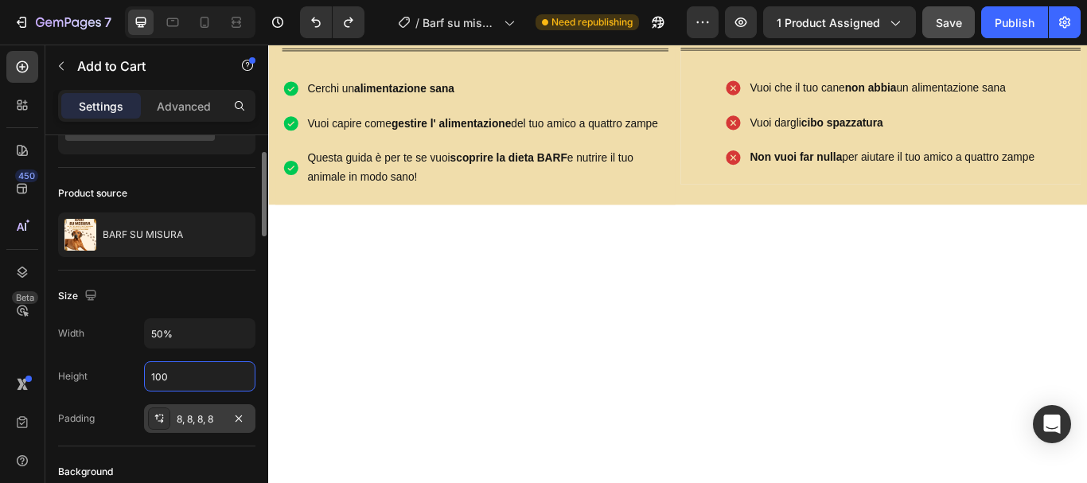
type input "100"
click at [223, 417] on div "8, 8, 8, 8" at bounding box center [199, 418] width 111 height 29
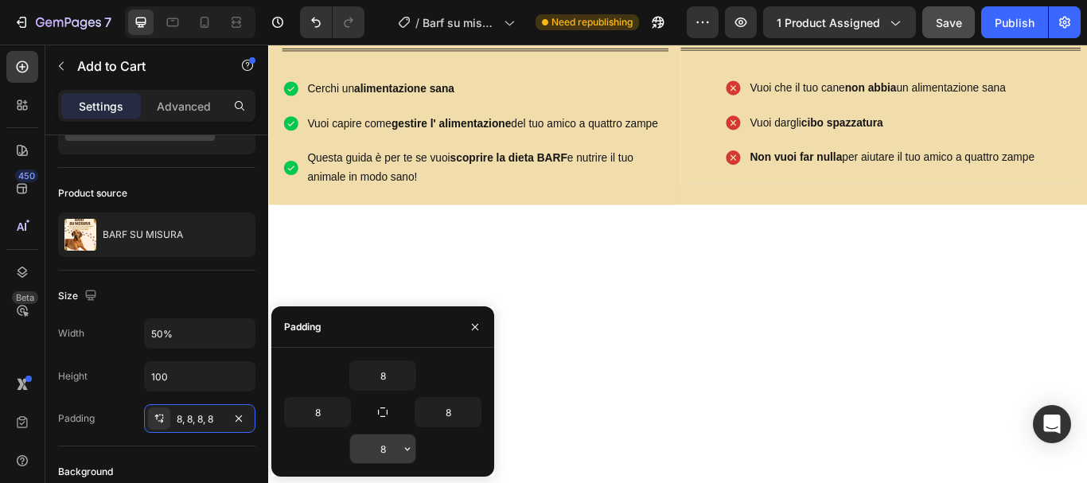
click at [376, 444] on input "8" at bounding box center [382, 448] width 65 height 29
type input "100"
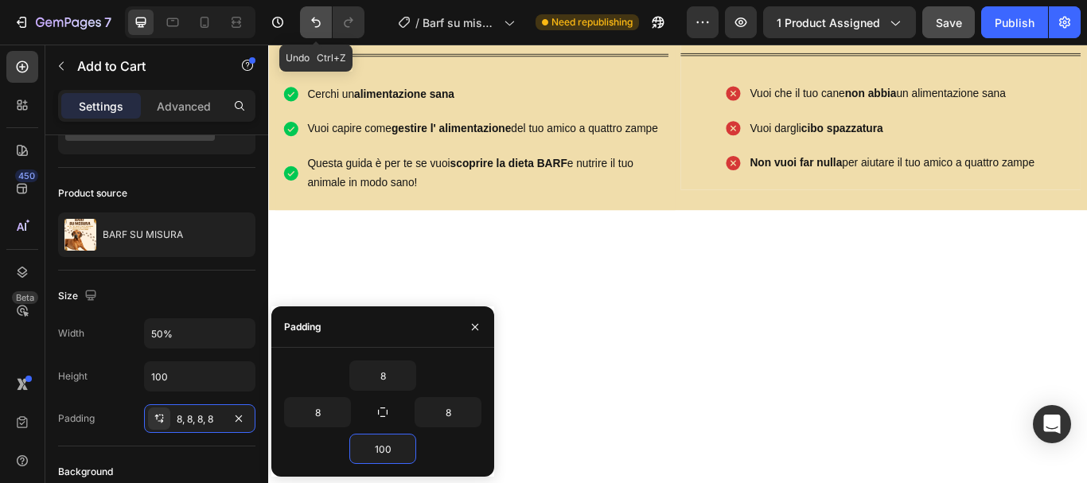
click at [302, 28] on button "Undo/Redo" at bounding box center [316, 22] width 32 height 32
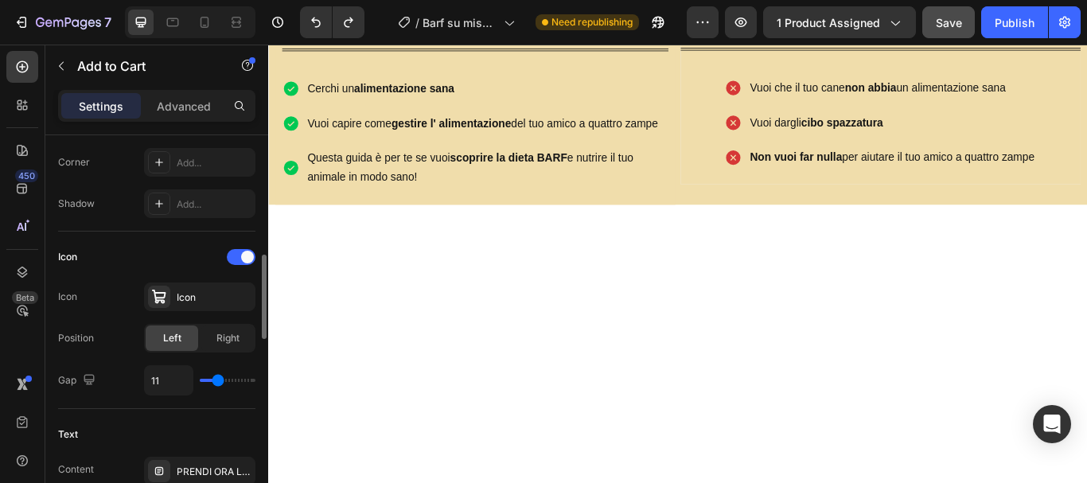
scroll to position [636, 0]
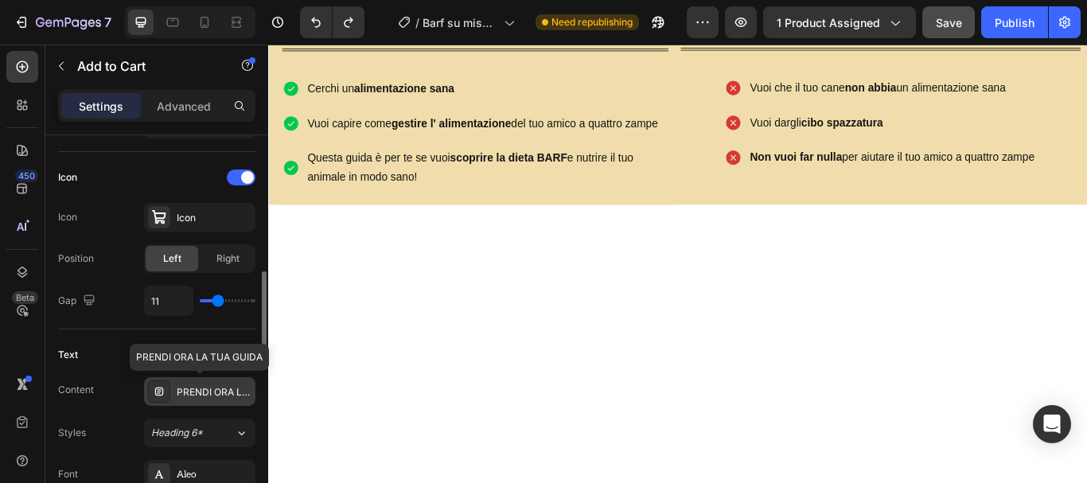
click at [196, 391] on div "PRENDI ORA LA TUA GUIDA" at bounding box center [214, 392] width 75 height 14
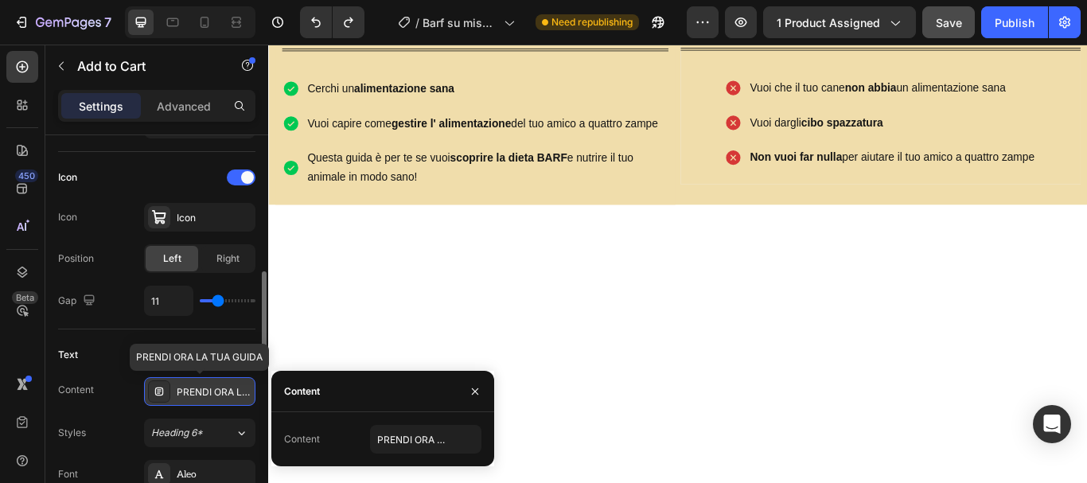
click at [196, 391] on div "PRENDI ORA LA TUA GUIDA" at bounding box center [214, 392] width 75 height 14
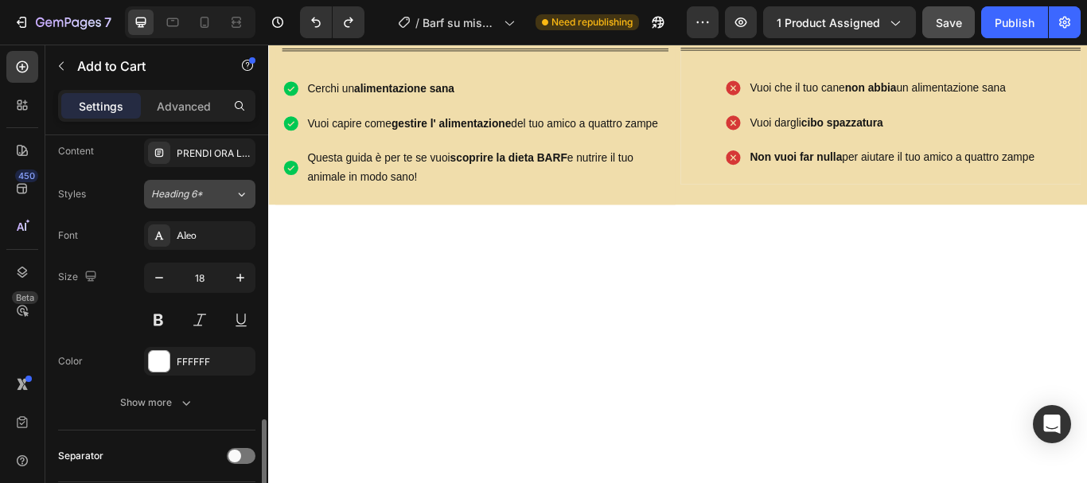
scroll to position [955, 0]
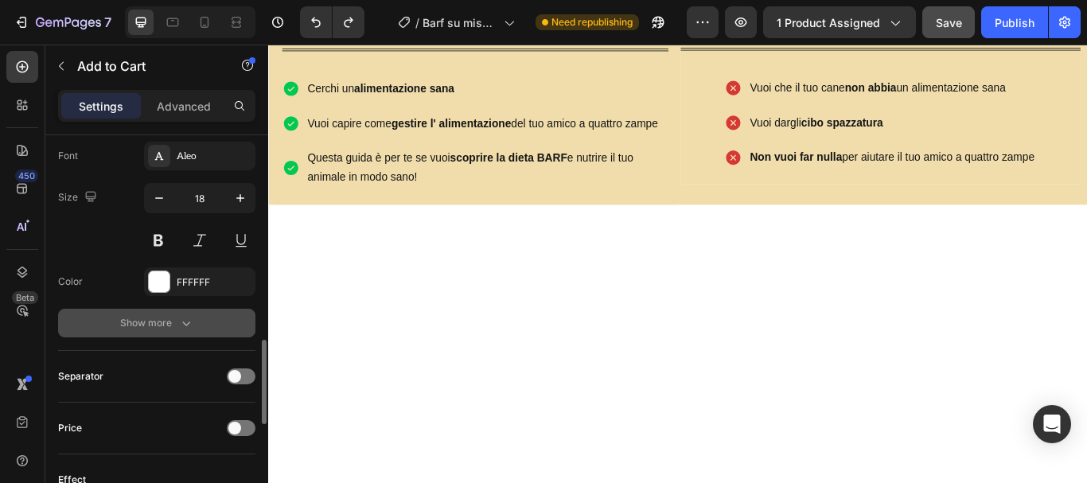
click at [181, 321] on icon "button" at bounding box center [186, 323] width 16 height 16
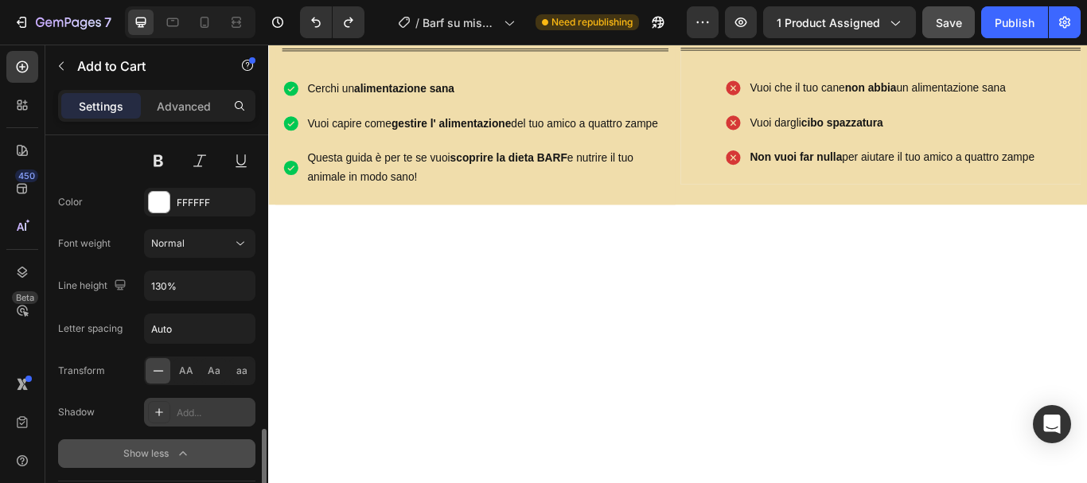
scroll to position [1114, 0]
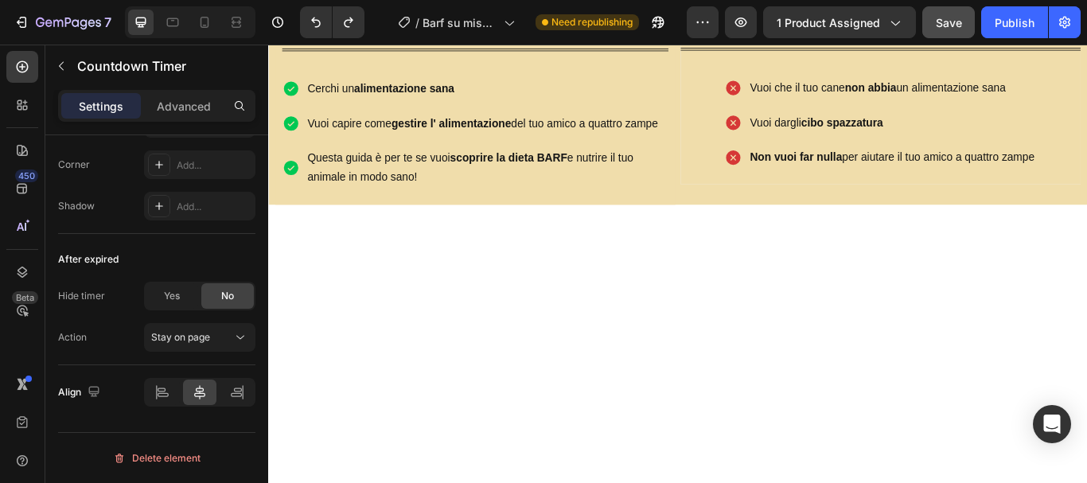
scroll to position [0, 0]
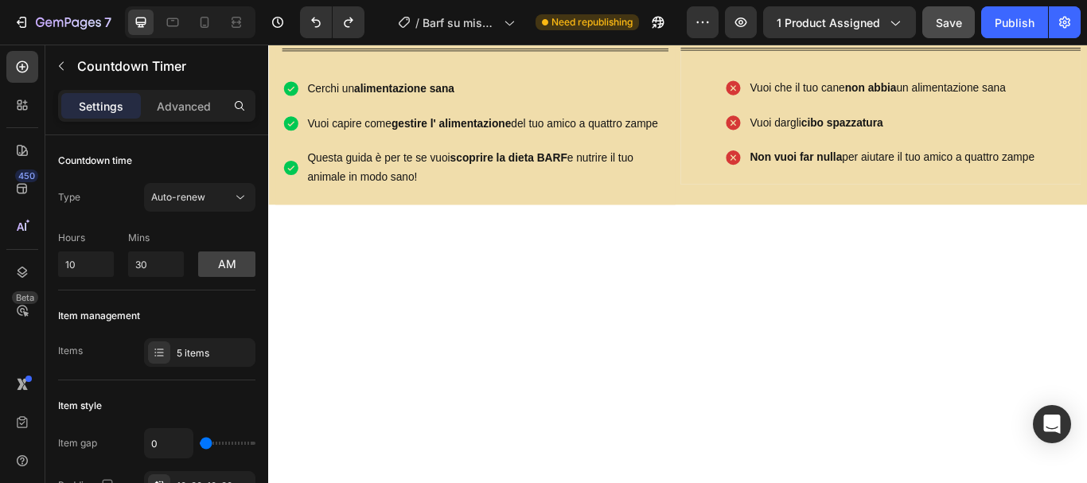
click at [75, 232] on p "Hours" at bounding box center [86, 238] width 56 height 14
click at [214, 190] on div "Auto-renew" at bounding box center [191, 197] width 81 height 14
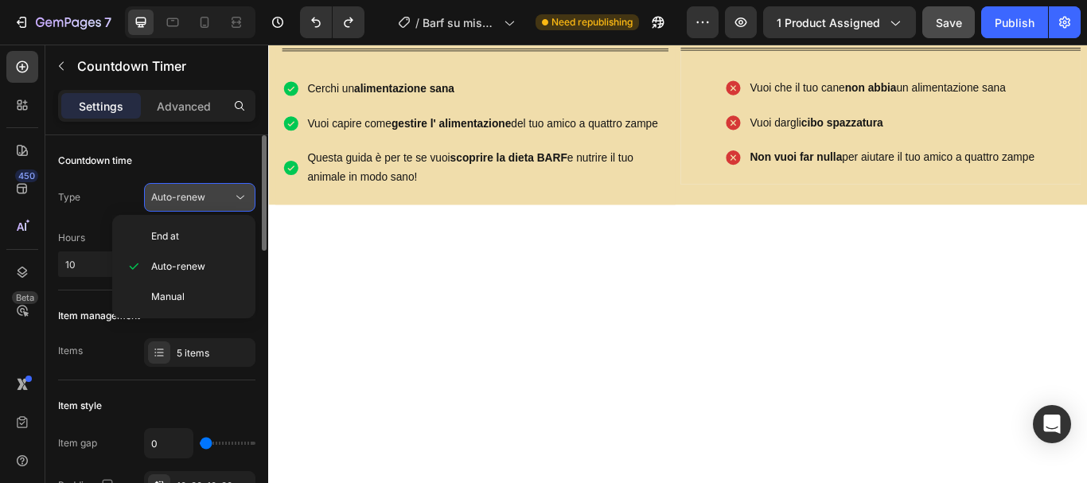
click at [216, 192] on div "Auto-renew" at bounding box center [191, 197] width 81 height 14
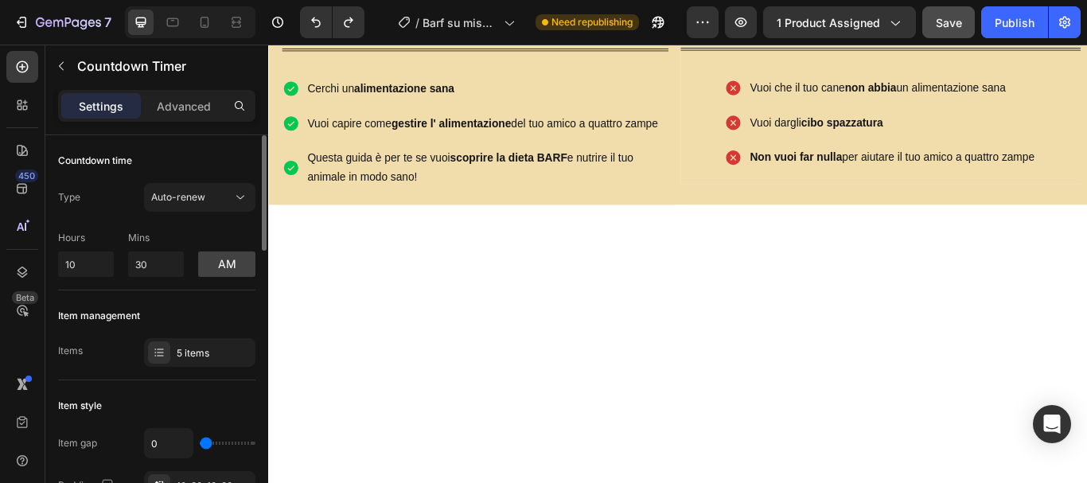
click at [72, 199] on div "Type" at bounding box center [69, 197] width 22 height 14
click at [76, 244] on div "Hours" at bounding box center [86, 241] width 56 height 21
click at [80, 263] on input "10" at bounding box center [86, 263] width 56 height 25
click at [75, 242] on p "Hours" at bounding box center [86, 238] width 56 height 14
click at [76, 233] on p "Hours" at bounding box center [86, 238] width 56 height 14
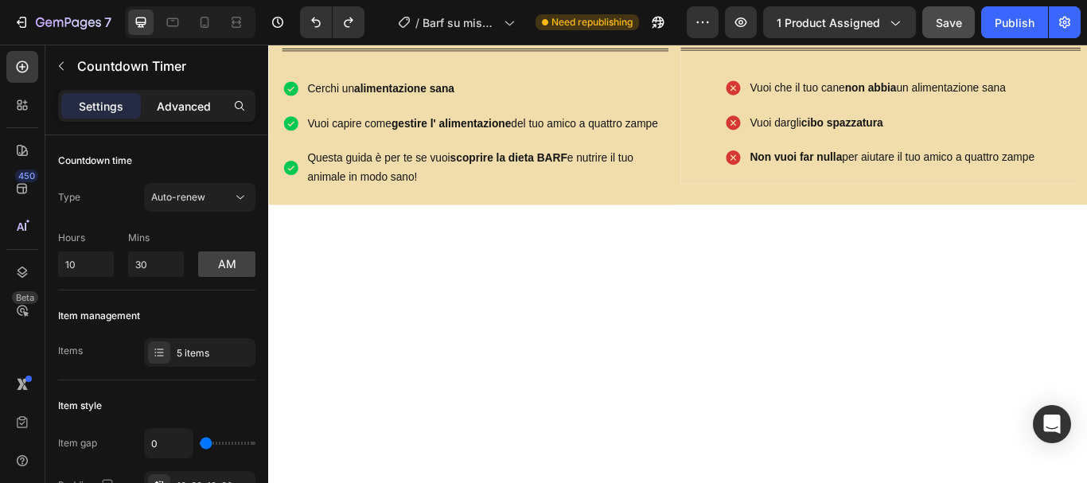
click at [208, 109] on p "Advanced" at bounding box center [184, 106] width 54 height 17
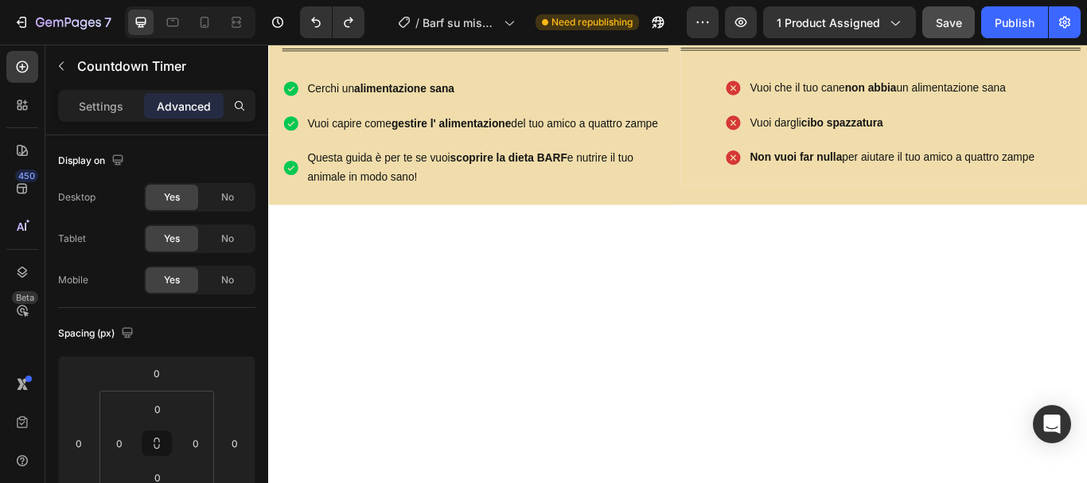
click at [114, 98] on p "Settings" at bounding box center [101, 106] width 45 height 17
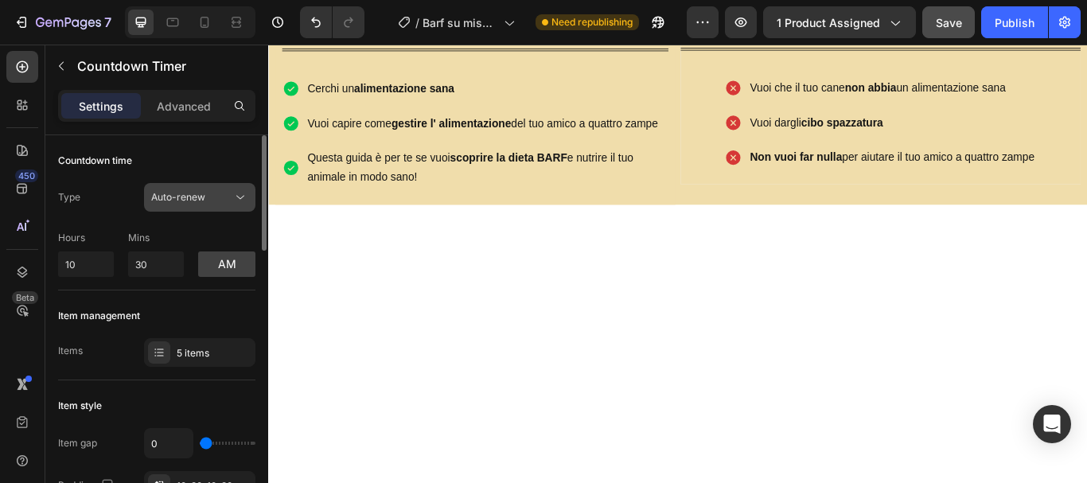
click at [199, 186] on button "Auto-renew" at bounding box center [199, 197] width 111 height 29
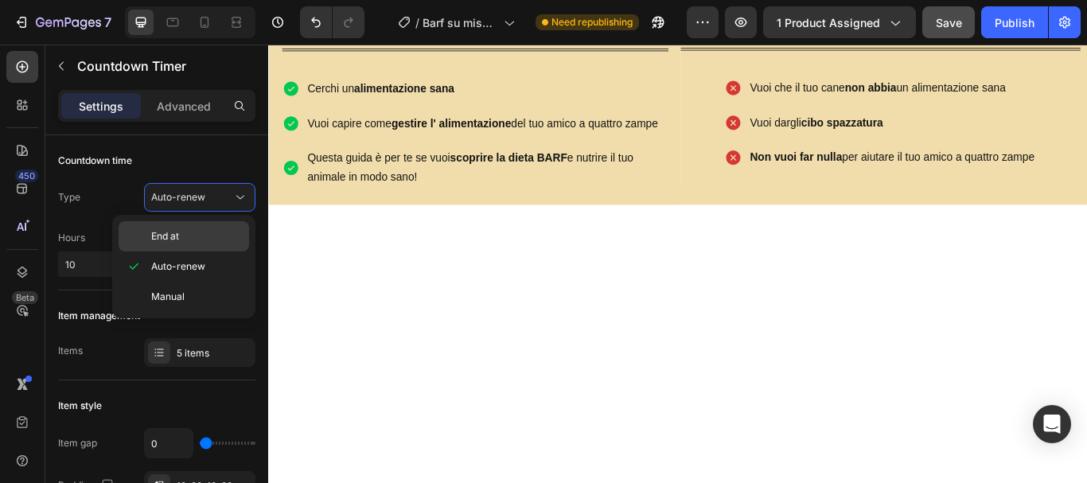
click at [176, 234] on span "End at" at bounding box center [165, 236] width 28 height 14
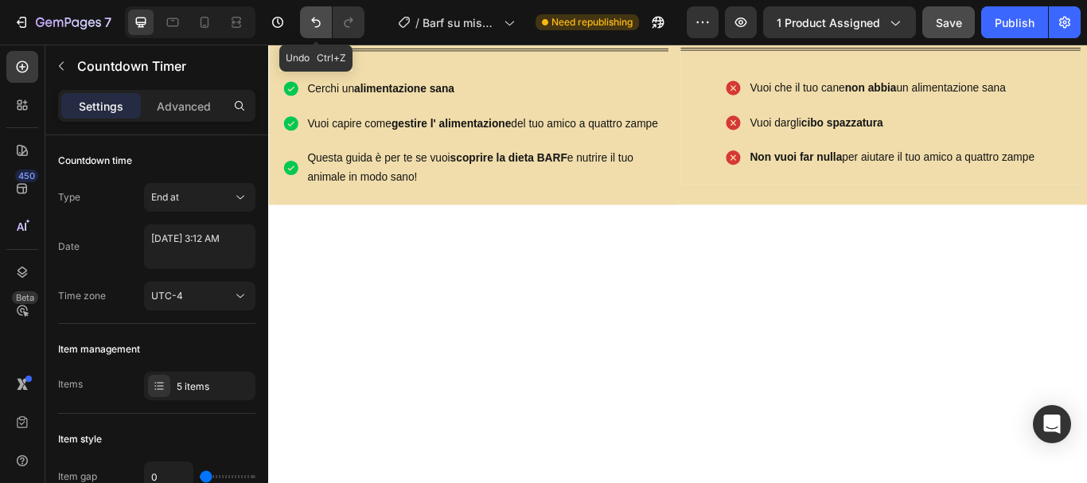
click at [316, 18] on icon "Undo/Redo" at bounding box center [316, 22] width 16 height 16
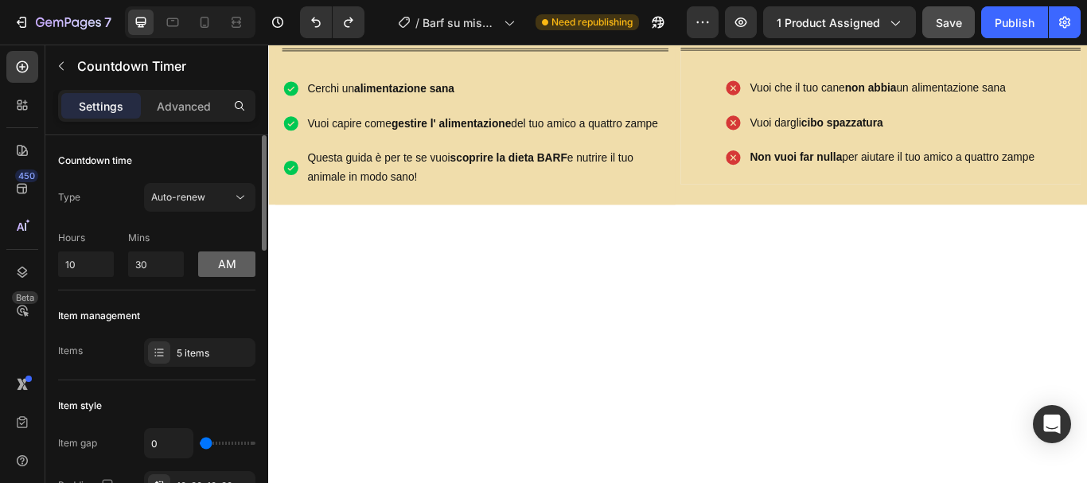
click at [225, 262] on button "am" at bounding box center [226, 263] width 57 height 25
click at [225, 262] on button "pm" at bounding box center [226, 263] width 57 height 25
click at [206, 348] on div "5 items" at bounding box center [214, 353] width 75 height 14
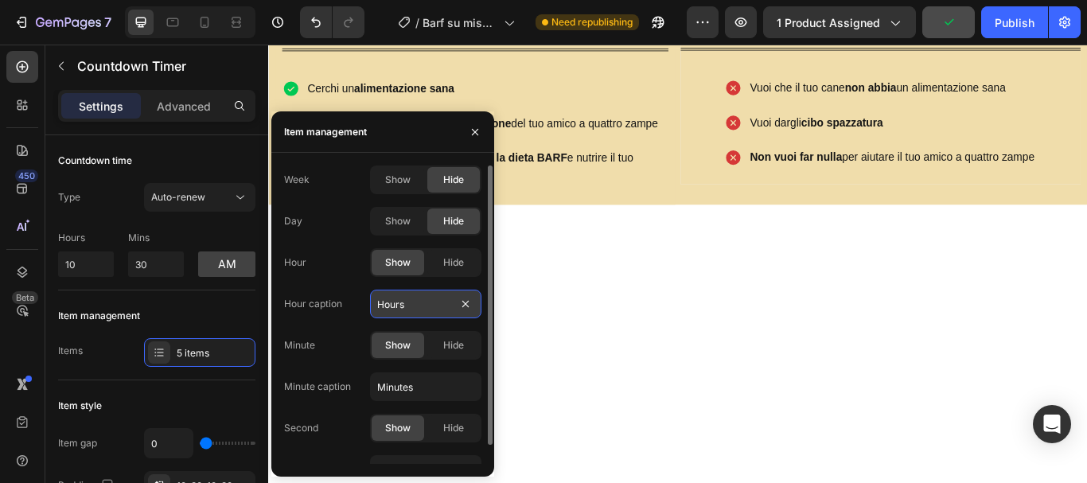
click at [439, 304] on input "Hours" at bounding box center [425, 304] width 111 height 29
type input "o"
type input "Ore"
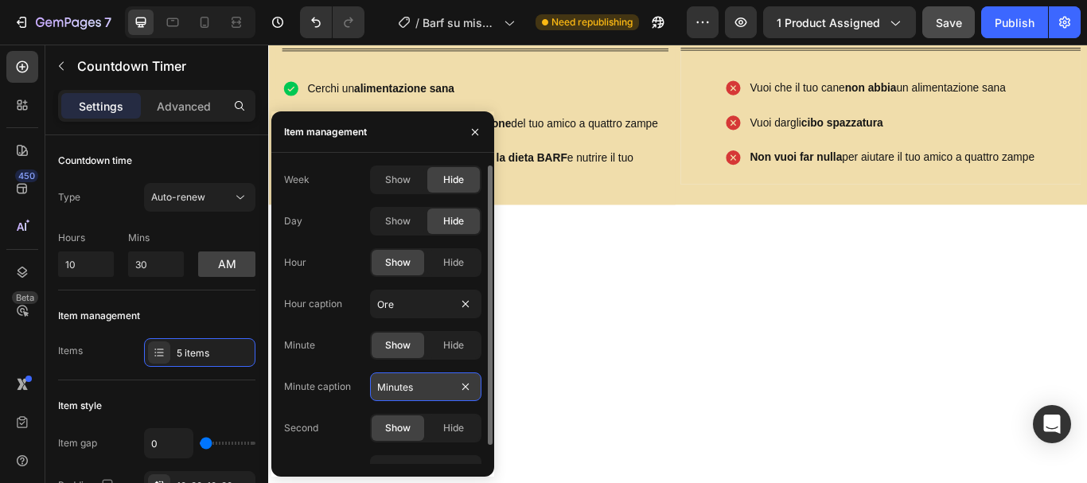
click at [418, 387] on input "Minutes" at bounding box center [425, 386] width 111 height 29
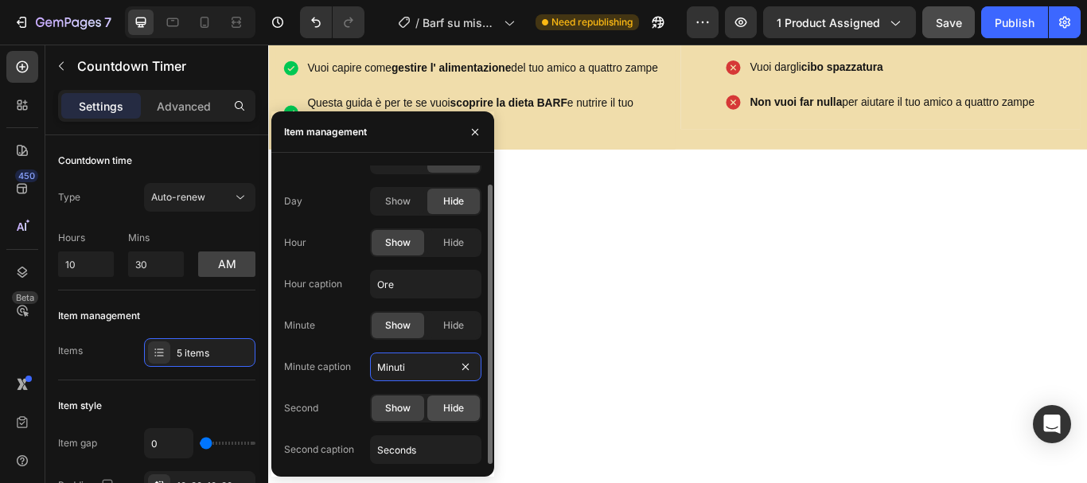
scroll to position [684, 0]
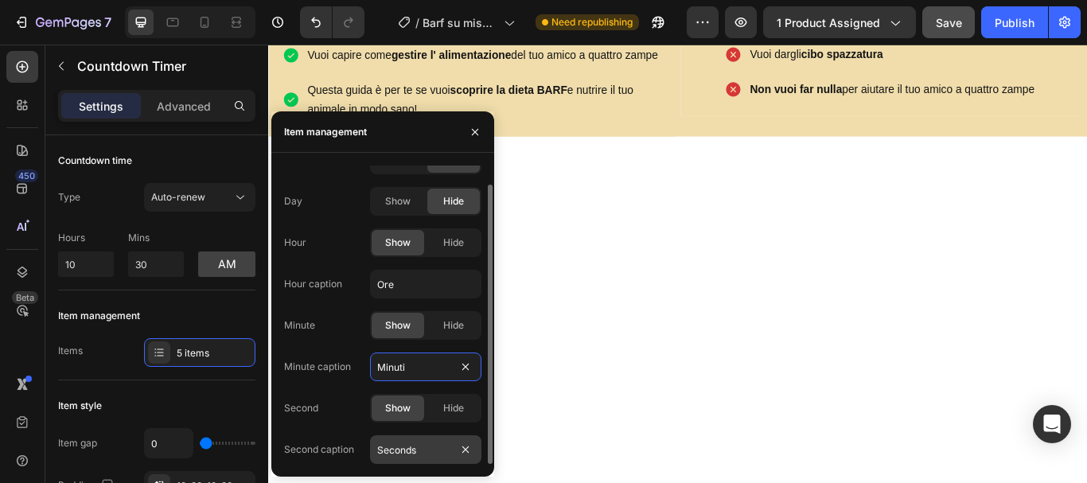
type input "Minuti"
click at [423, 449] on input "Seconds" at bounding box center [425, 449] width 111 height 29
type input "s"
type input "Secondi"
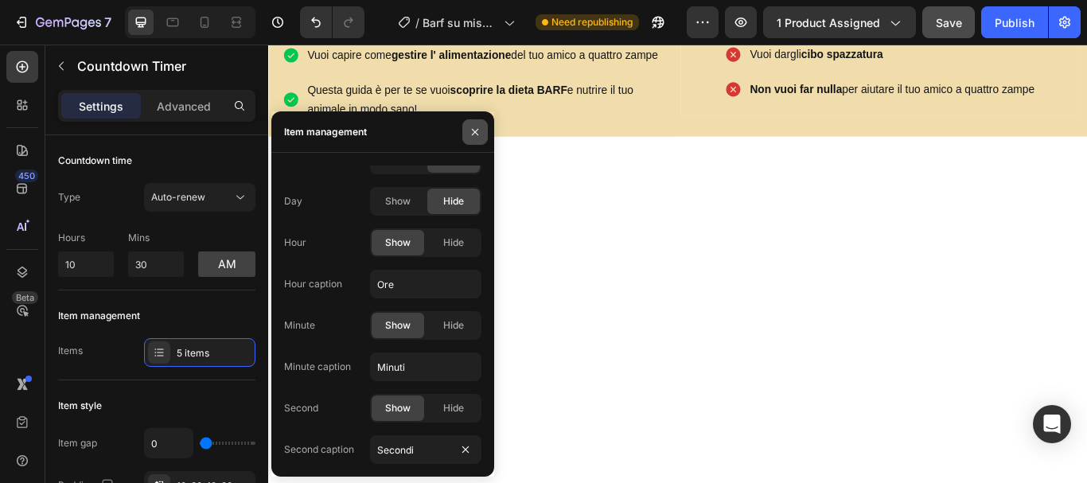
click at [470, 131] on icon "button" at bounding box center [475, 132] width 13 height 13
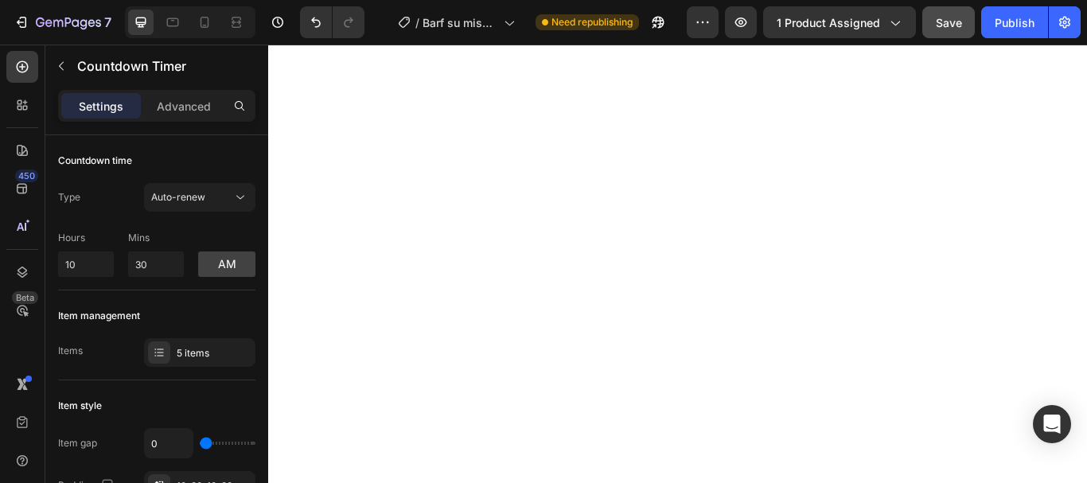
scroll to position [923, 0]
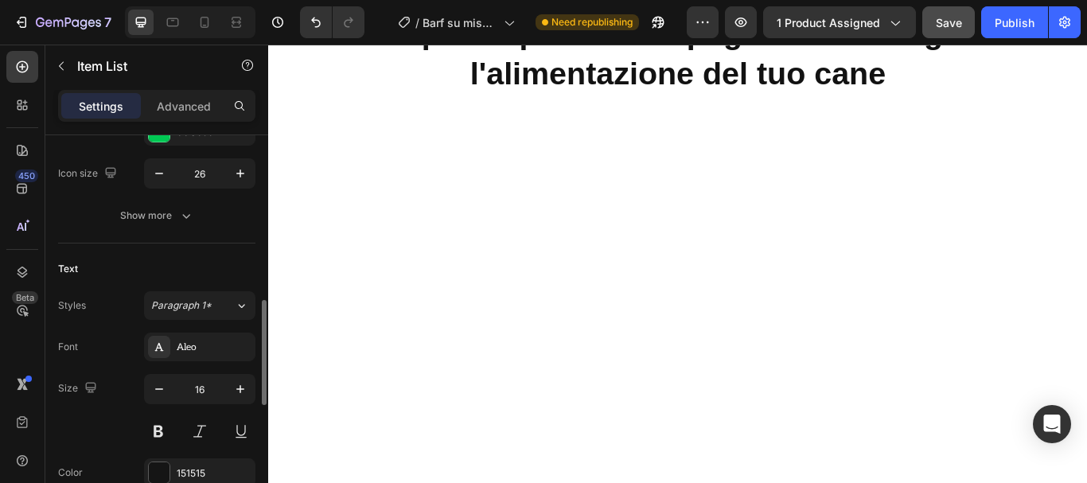
scroll to position [318, 0]
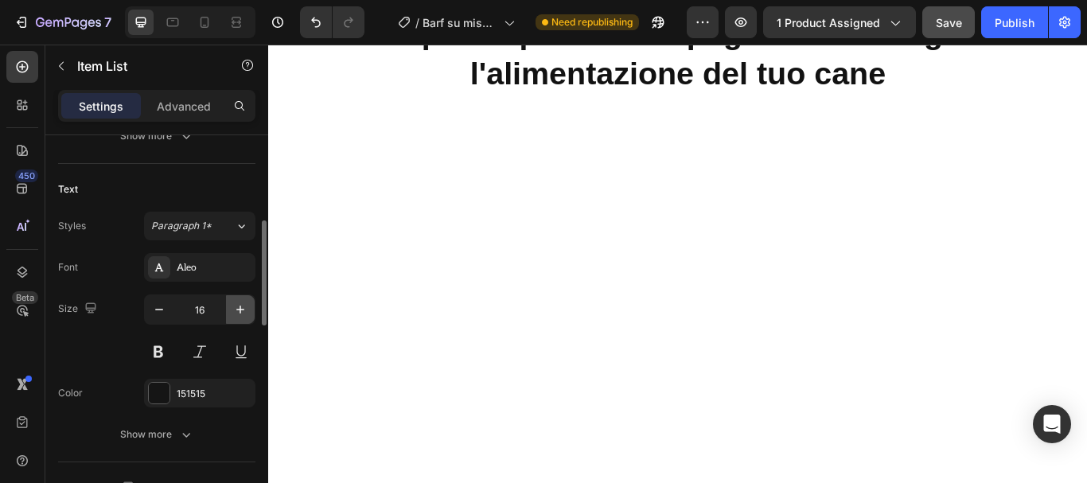
click at [235, 302] on icon "button" at bounding box center [240, 310] width 16 height 16
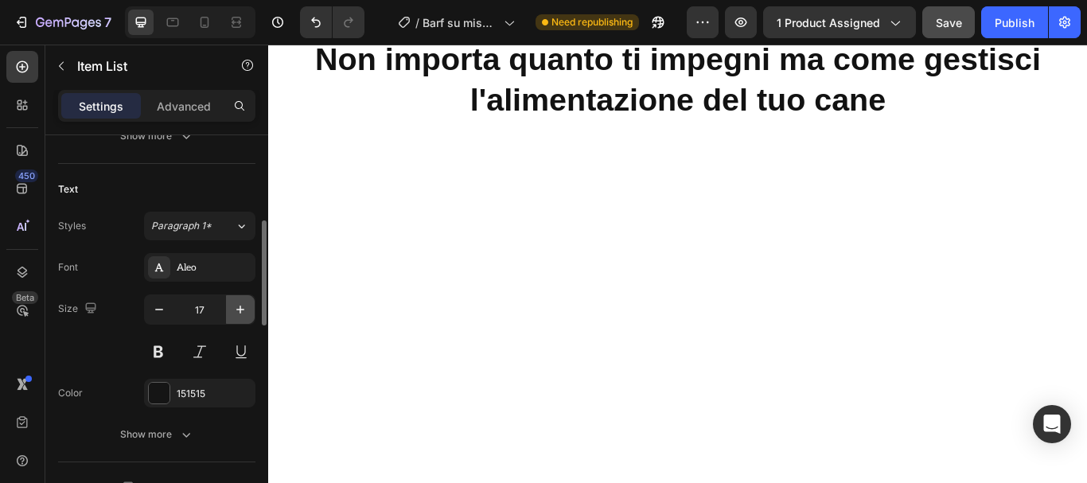
type input "18"
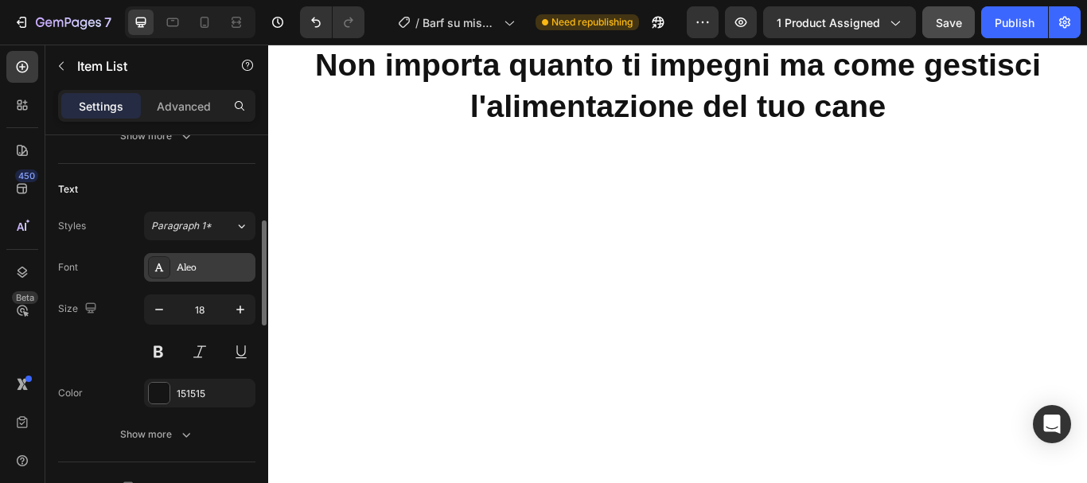
click at [216, 264] on div "Aleo" at bounding box center [214, 268] width 75 height 14
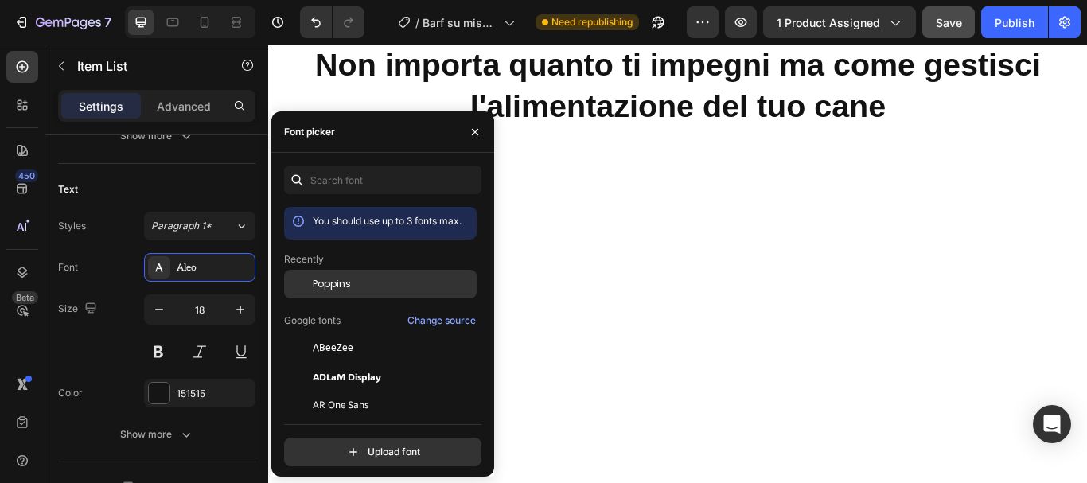
click at [332, 289] on span "Poppins" at bounding box center [332, 284] width 38 height 14
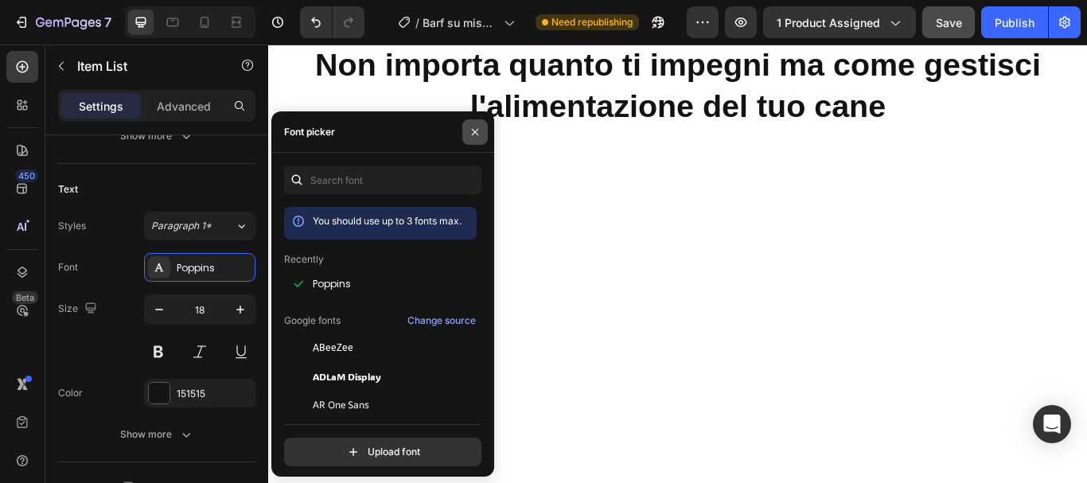
click at [474, 135] on icon "button" at bounding box center [475, 132] width 13 height 13
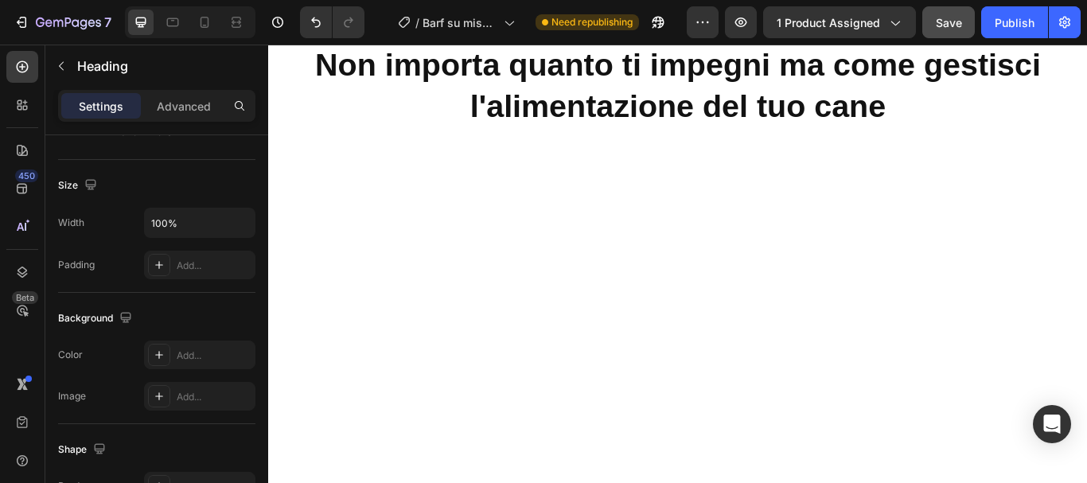
scroll to position [0, 0]
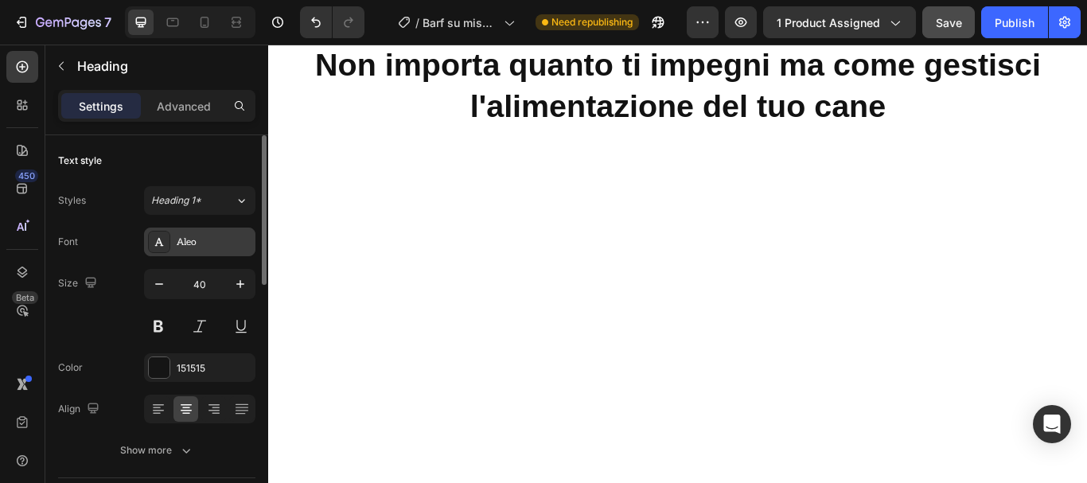
click at [213, 235] on div "Aleo" at bounding box center [214, 242] width 75 height 14
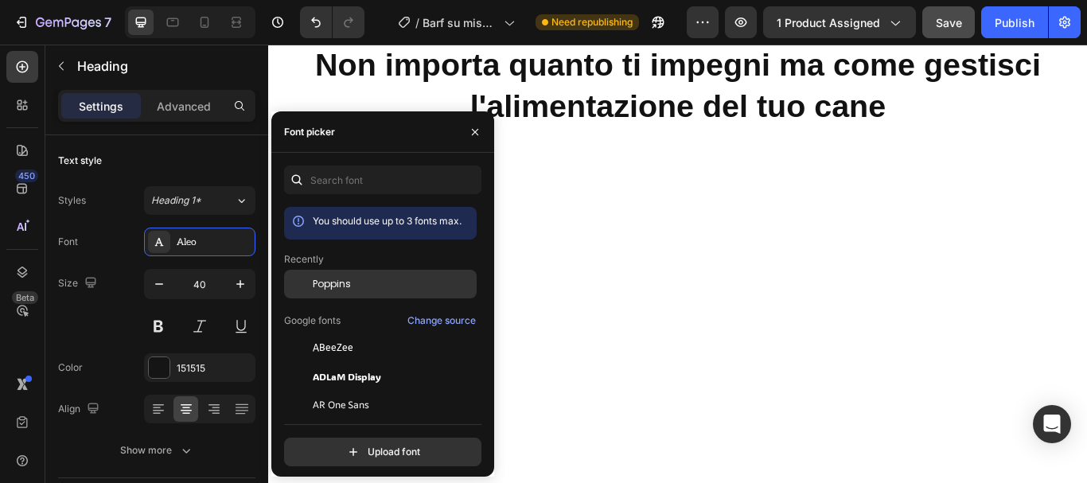
click at [318, 285] on span "Poppins" at bounding box center [332, 284] width 38 height 14
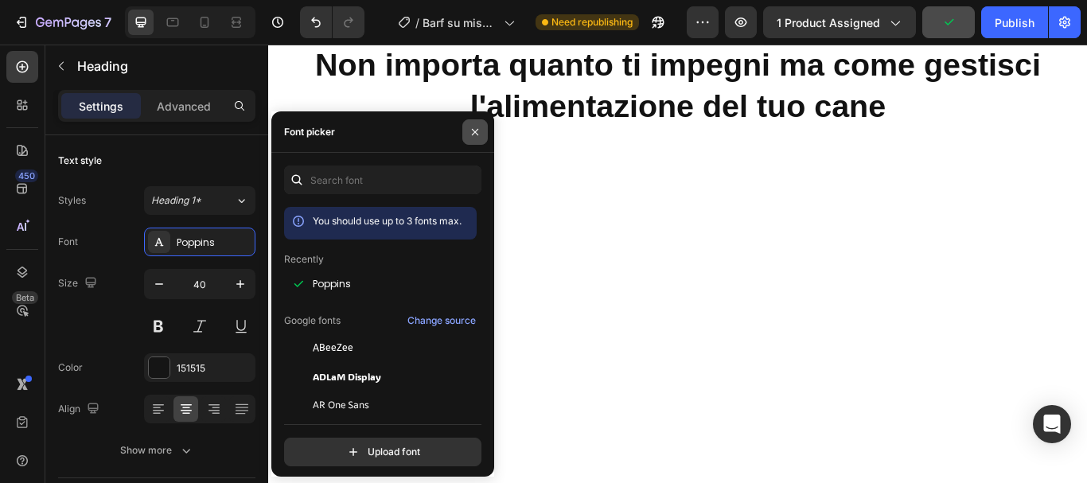
click at [472, 131] on icon "button" at bounding box center [475, 132] width 13 height 13
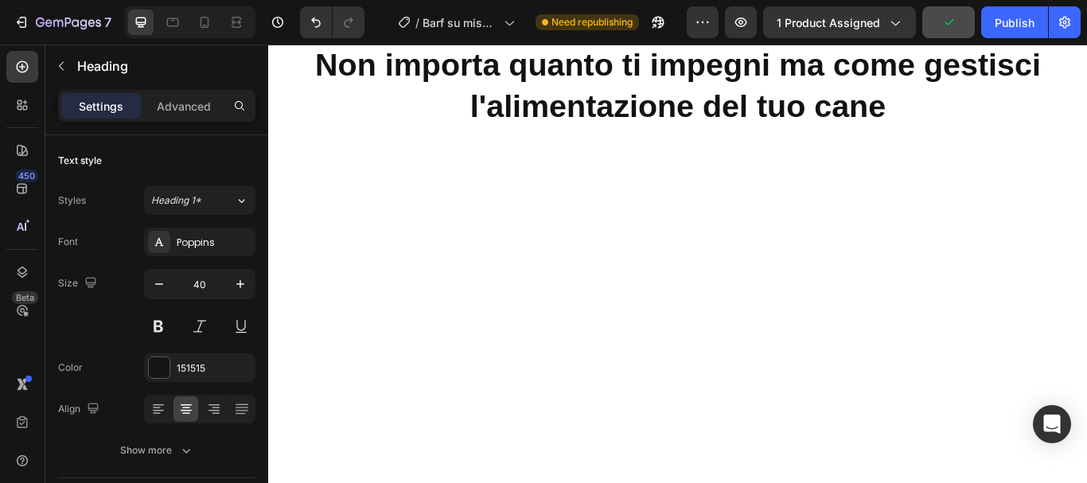
click at [201, 237] on div "Aleo" at bounding box center [214, 242] width 75 height 14
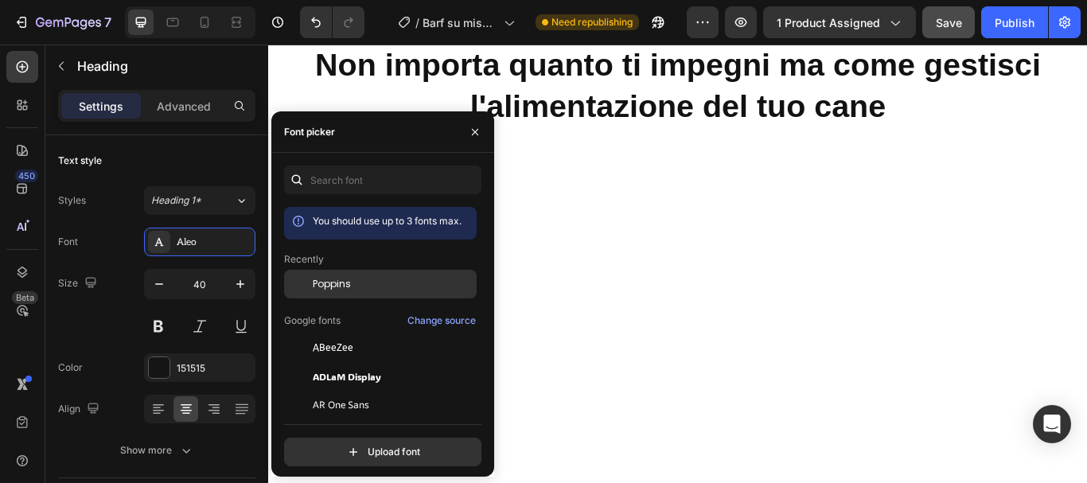
click at [324, 285] on span "Poppins" at bounding box center [332, 284] width 38 height 14
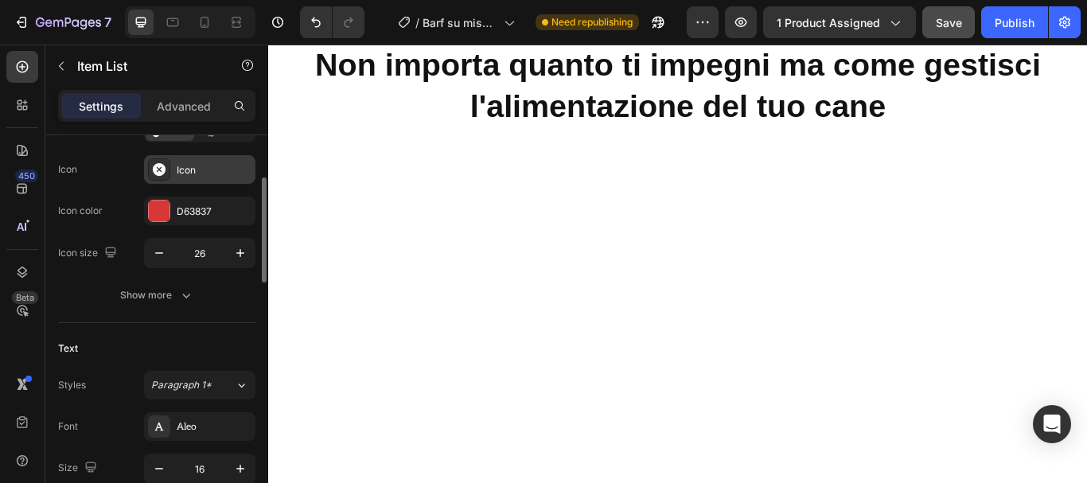
scroll to position [239, 0]
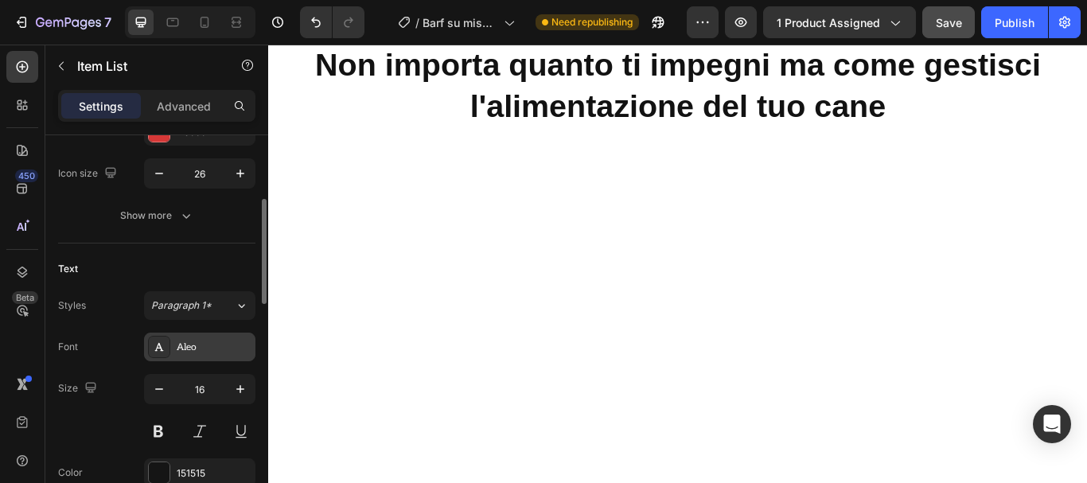
click at [207, 346] on div "Aleo" at bounding box center [214, 347] width 75 height 14
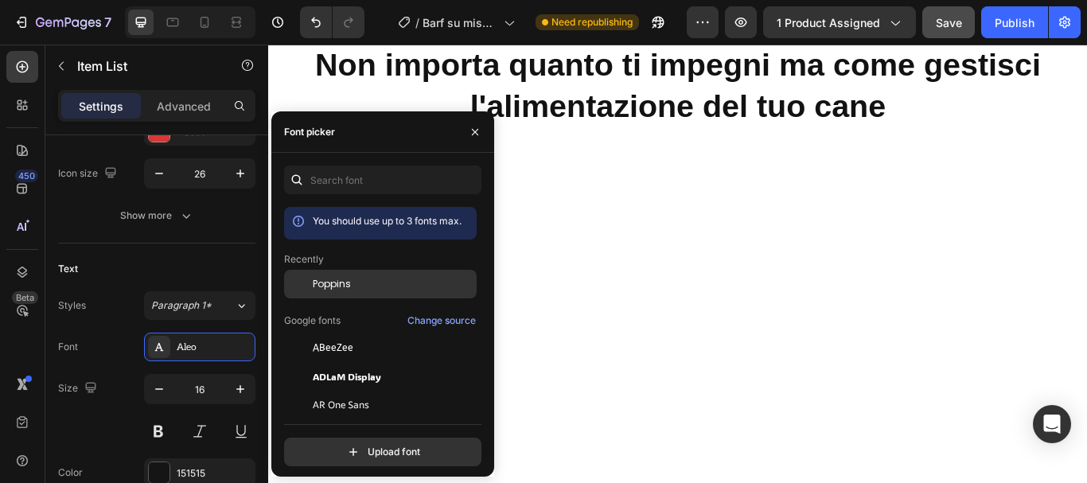
click at [343, 276] on div "Poppins" at bounding box center [380, 284] width 193 height 29
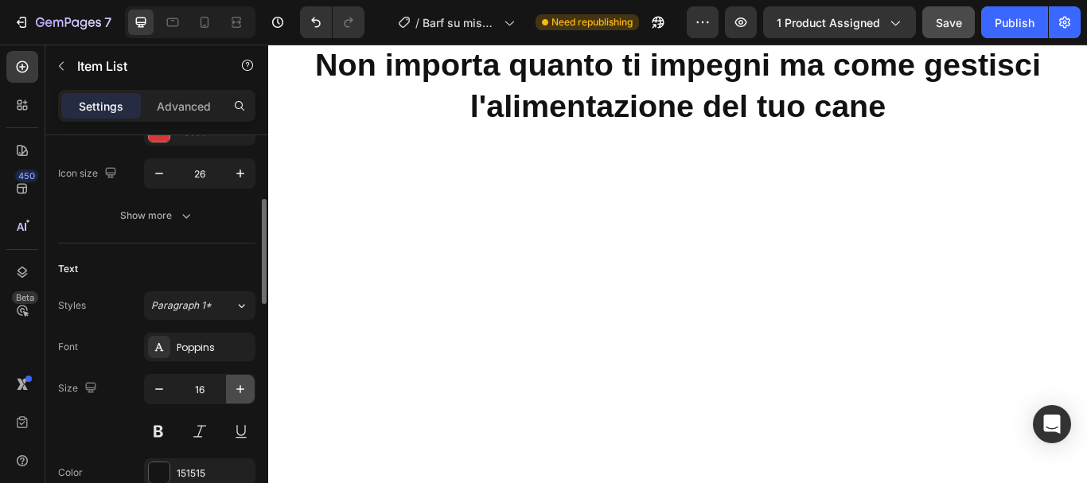
click at [237, 381] on icon "button" at bounding box center [240, 389] width 16 height 16
type input "18"
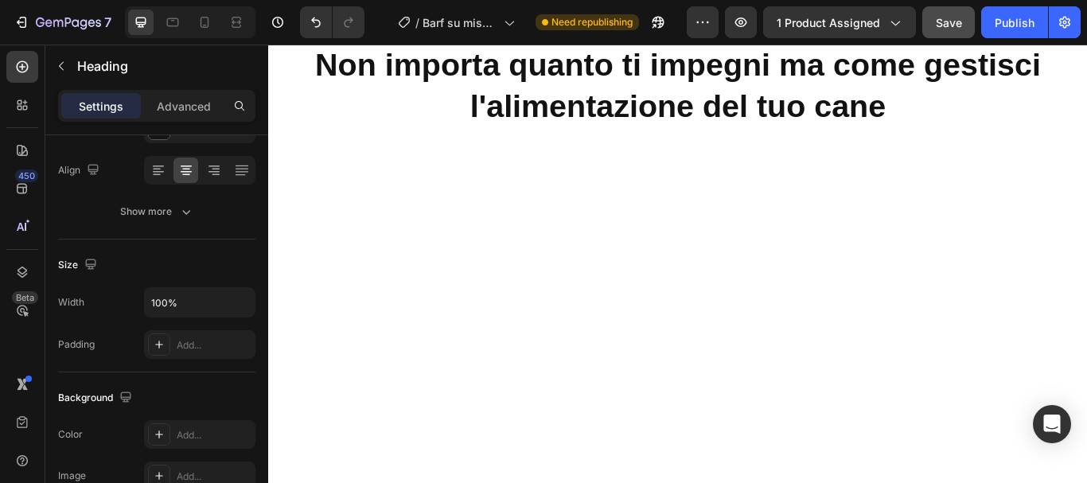
scroll to position [0, 0]
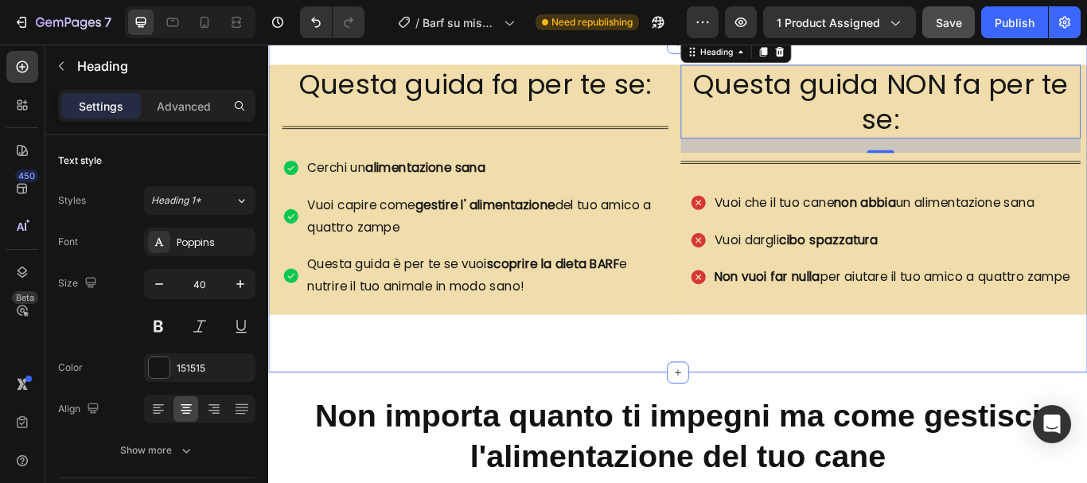
scroll to position [1162, 0]
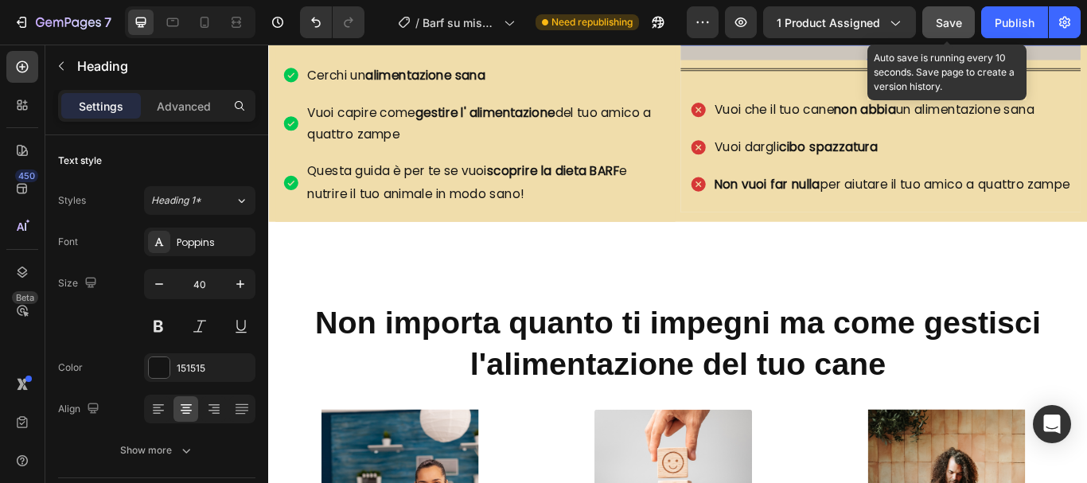
click at [951, 17] on span "Save" at bounding box center [949, 23] width 26 height 14
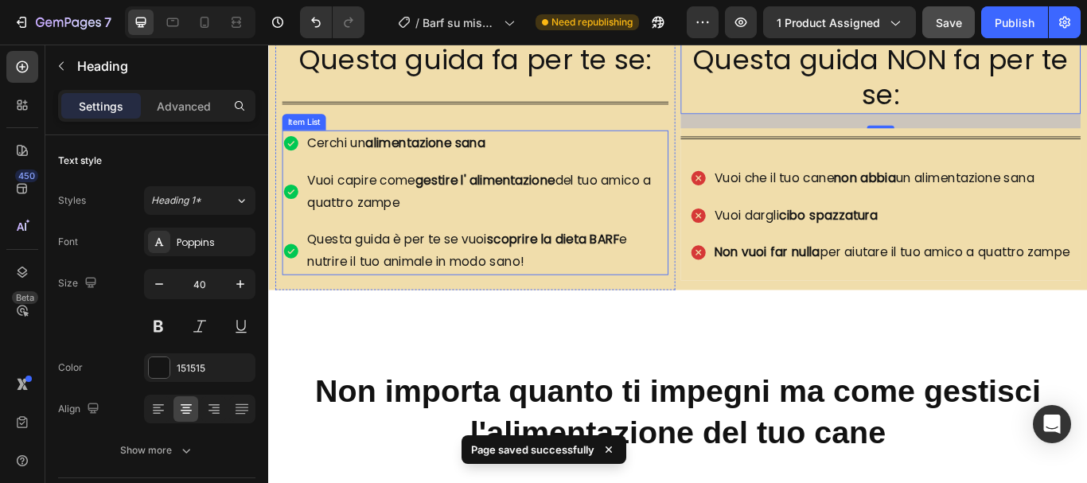
scroll to position [923, 0]
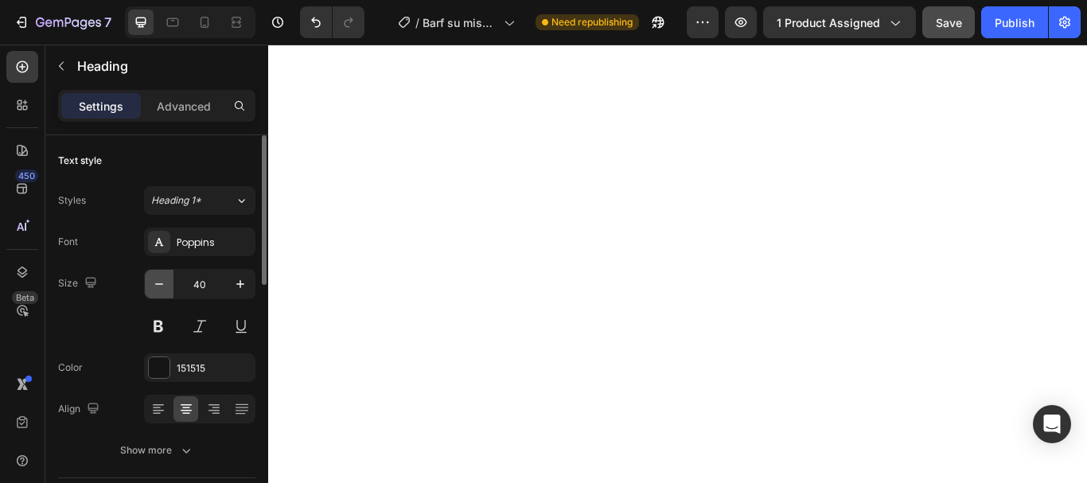
click at [157, 289] on icon "button" at bounding box center [159, 284] width 16 height 16
click at [166, 278] on icon "button" at bounding box center [159, 284] width 16 height 16
type input "37"
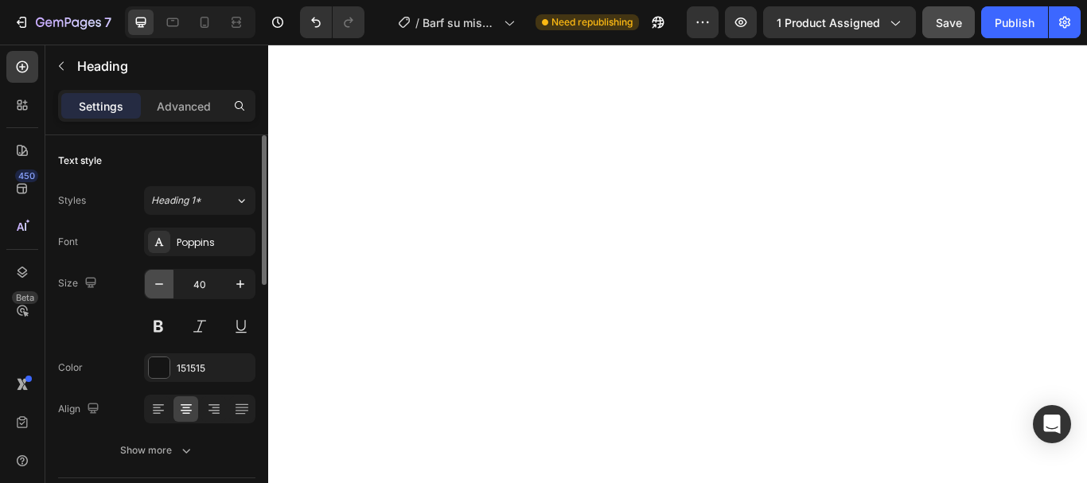
click at [161, 282] on icon "button" at bounding box center [159, 284] width 16 height 16
type input "37"
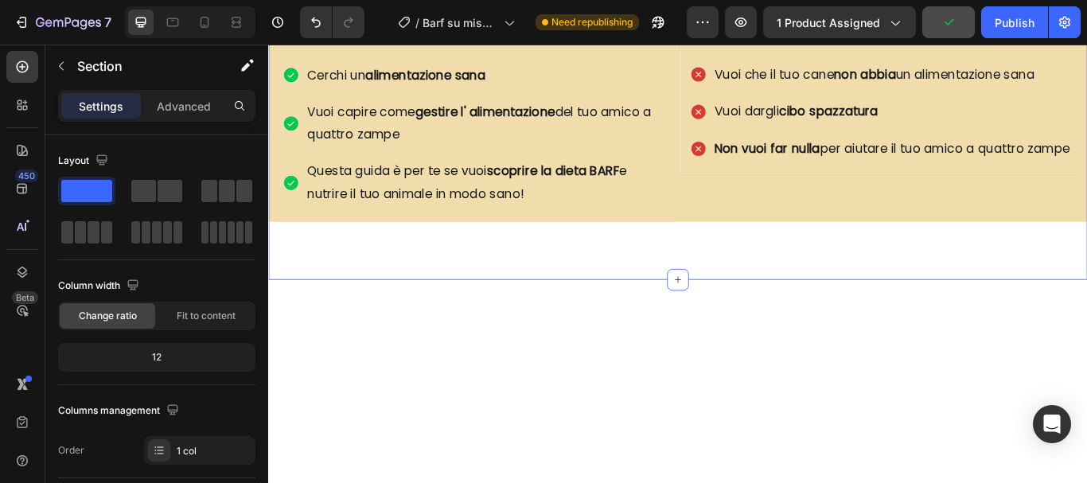
scroll to position [605, 0]
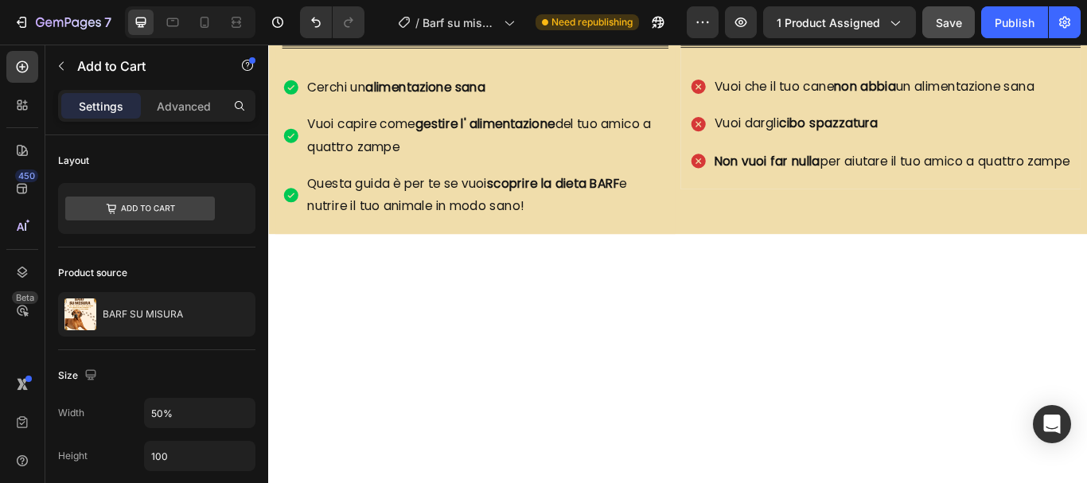
scroll to position [525, 0]
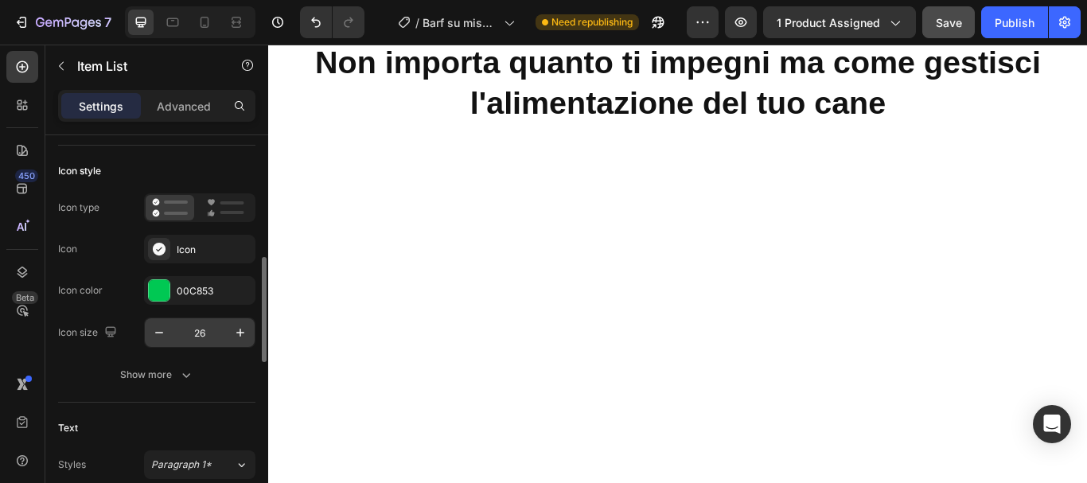
scroll to position [159, 0]
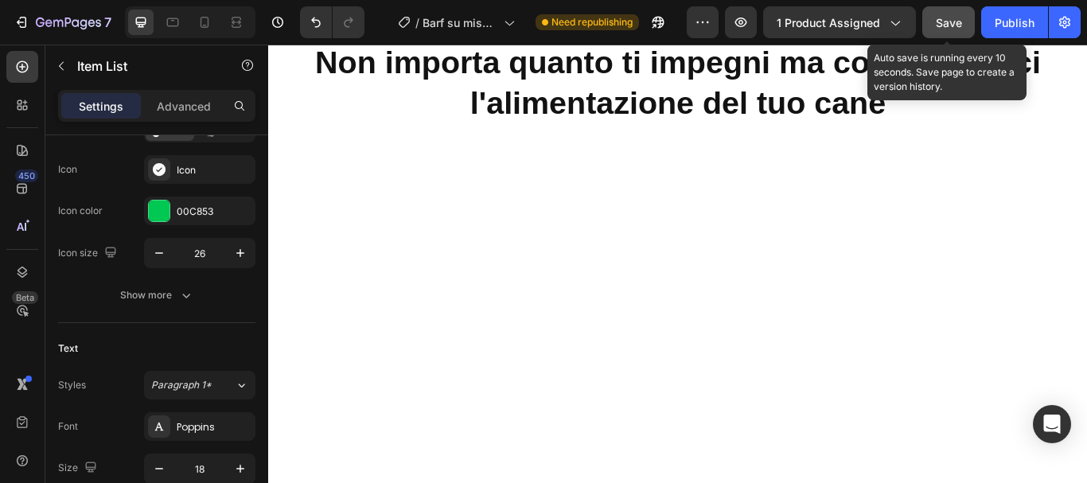
click at [957, 25] on span "Save" at bounding box center [949, 23] width 26 height 14
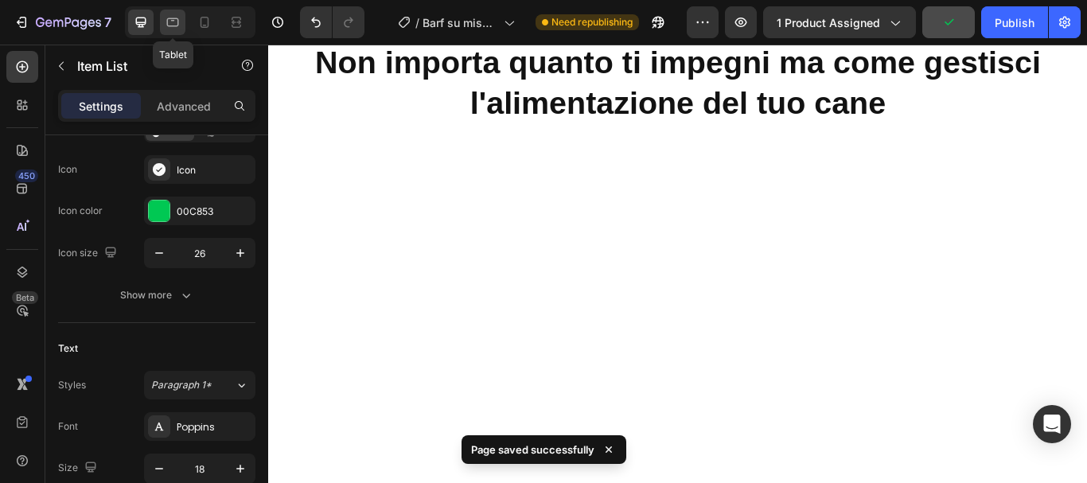
click at [172, 24] on icon at bounding box center [173, 22] width 16 height 16
type input "16"
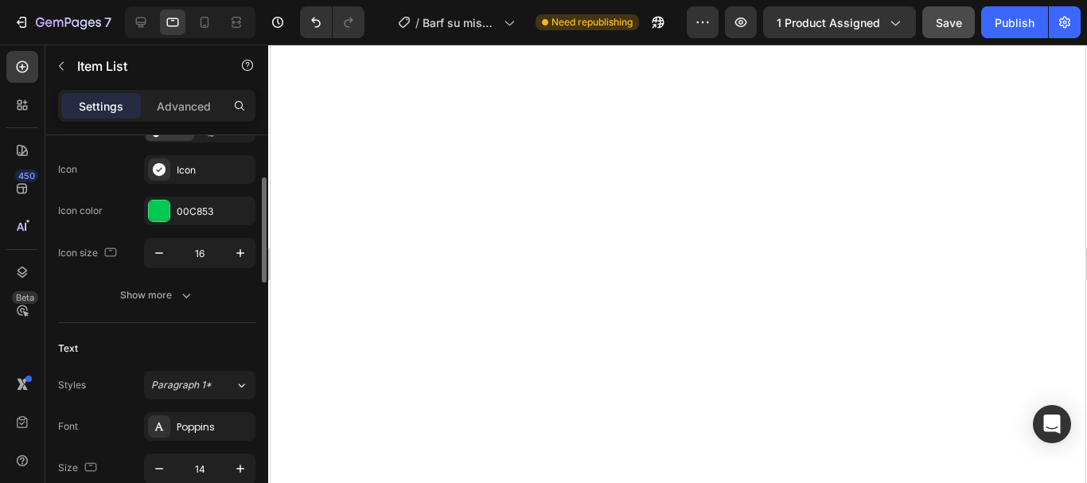
scroll to position [239, 0]
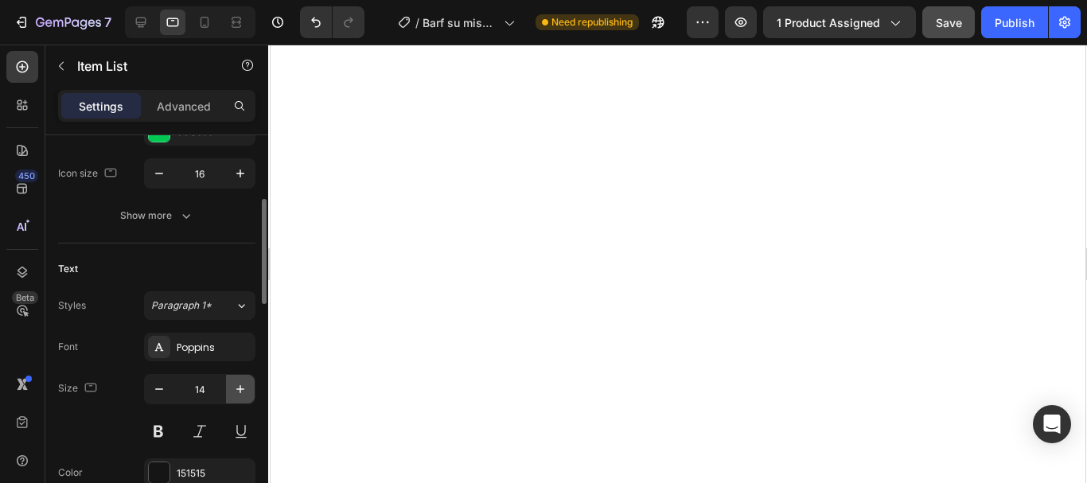
click at [245, 387] on icon "button" at bounding box center [240, 389] width 16 height 16
type input "16"
click at [228, 388] on button "button" at bounding box center [240, 389] width 29 height 29
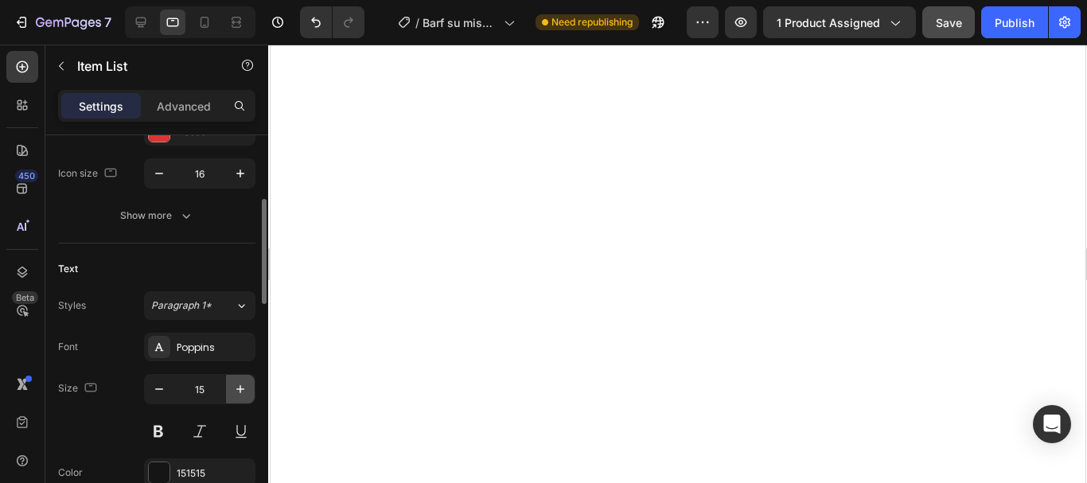
click at [228, 388] on button "button" at bounding box center [240, 389] width 29 height 29
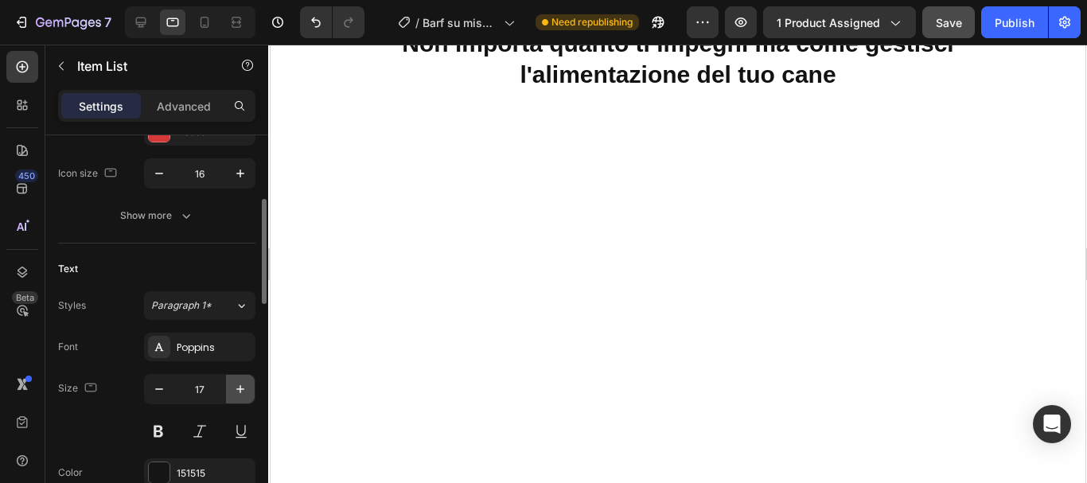
click at [228, 388] on button "button" at bounding box center [240, 389] width 29 height 29
type input "18"
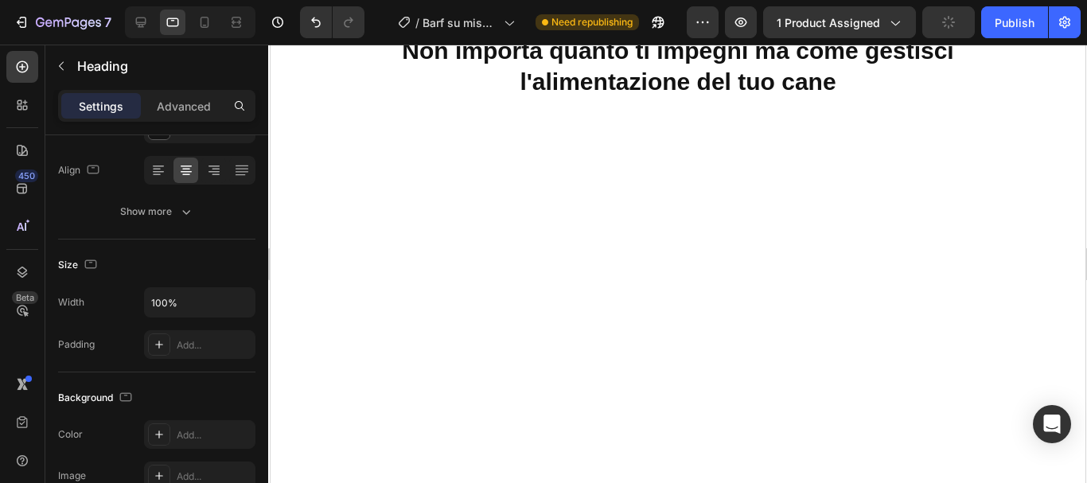
scroll to position [0, 0]
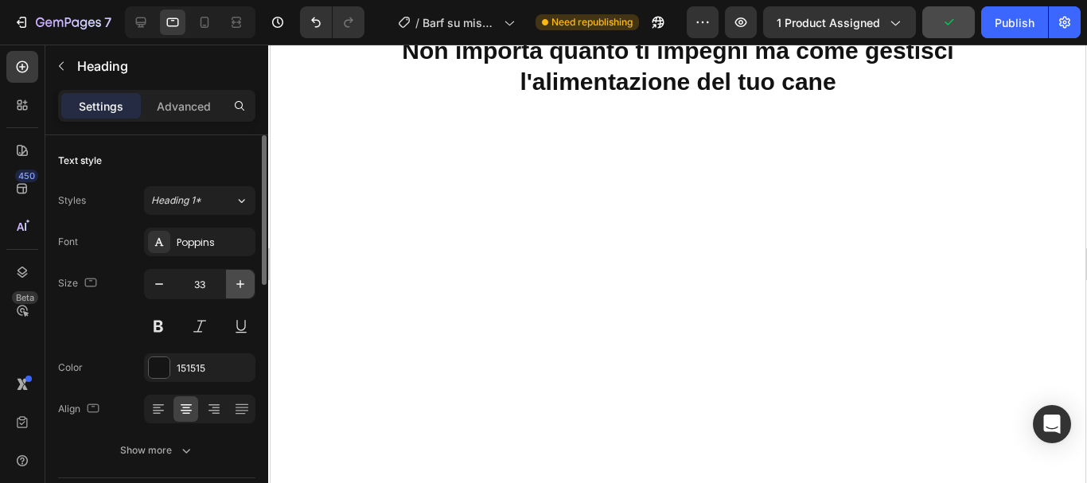
click at [248, 284] on button "button" at bounding box center [240, 284] width 29 height 29
type input "35"
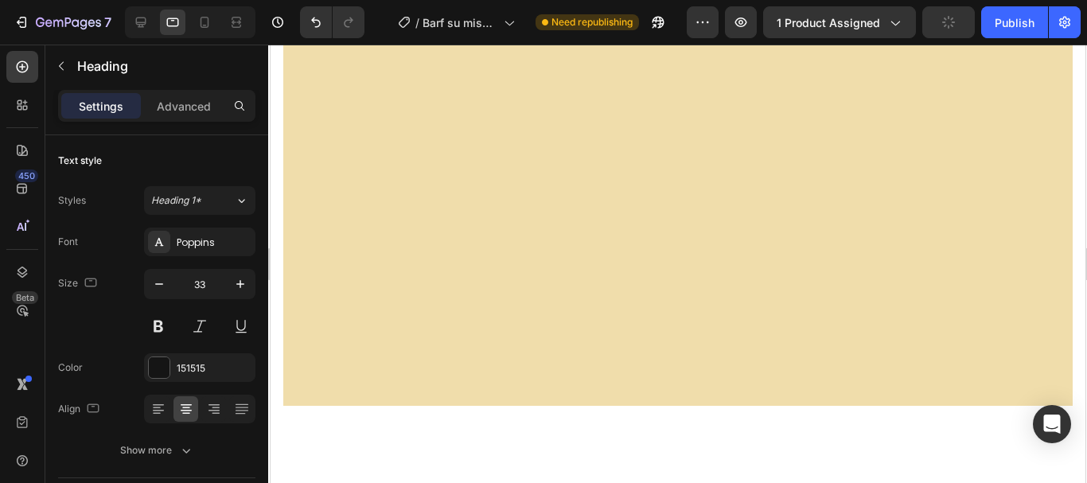
scroll to position [563, 0]
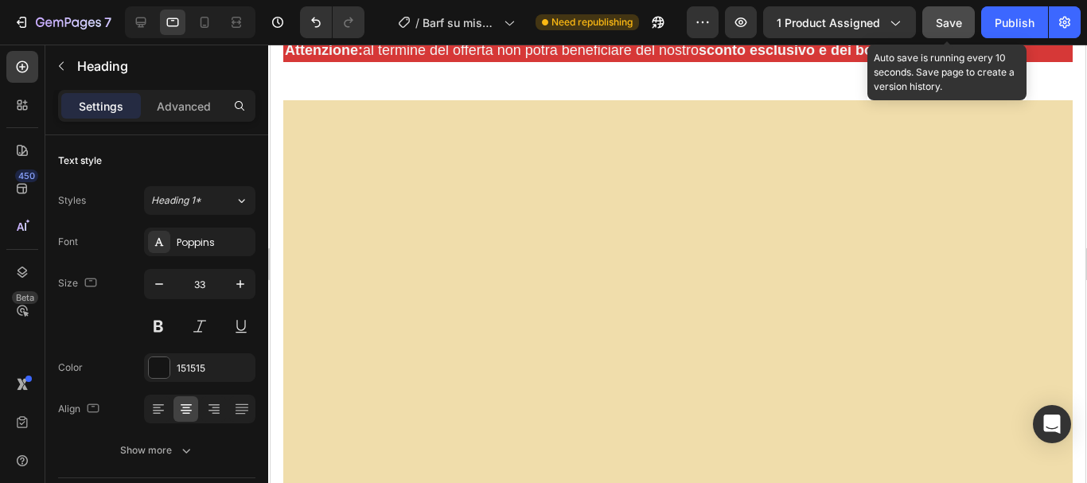
click at [952, 23] on span "Save" at bounding box center [949, 23] width 26 height 14
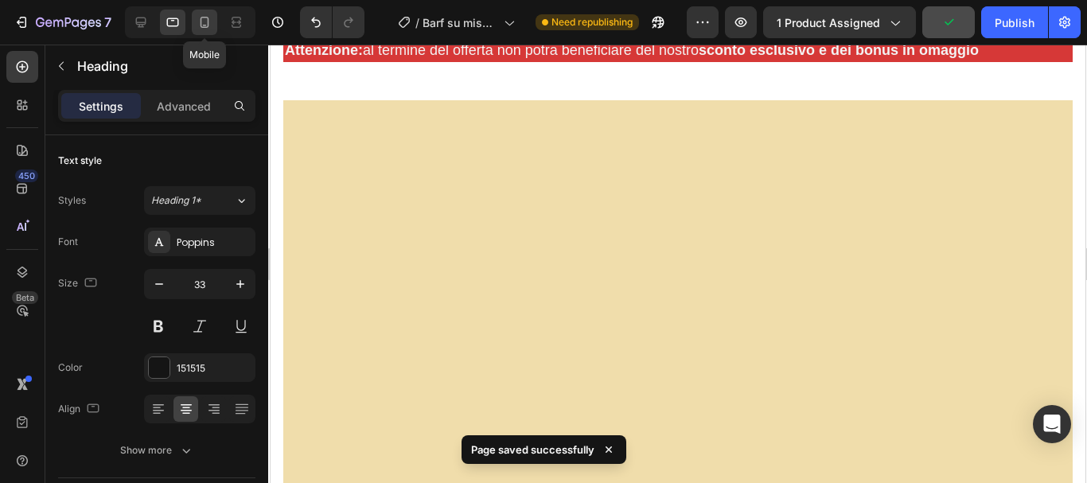
click at [197, 22] on icon at bounding box center [205, 22] width 16 height 16
type input "25"
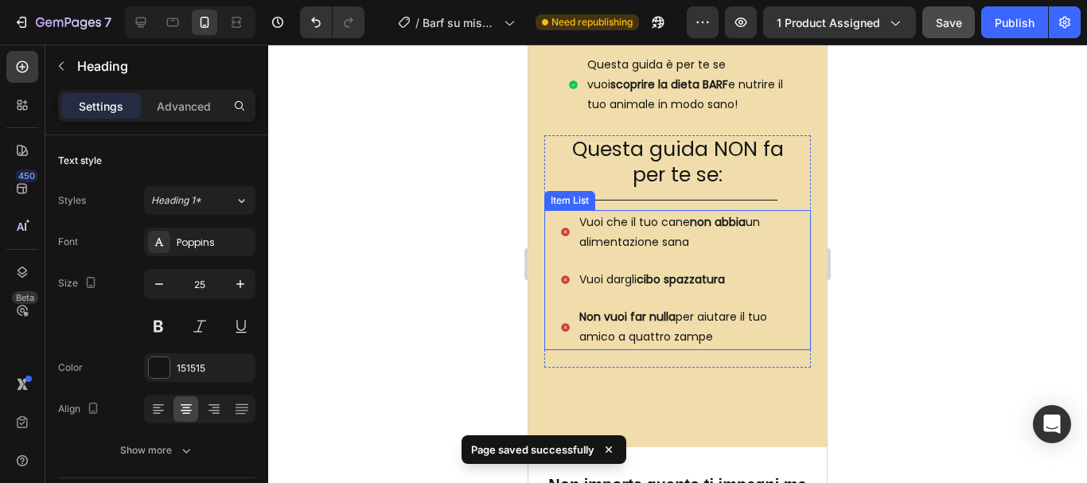
scroll to position [1084, 0]
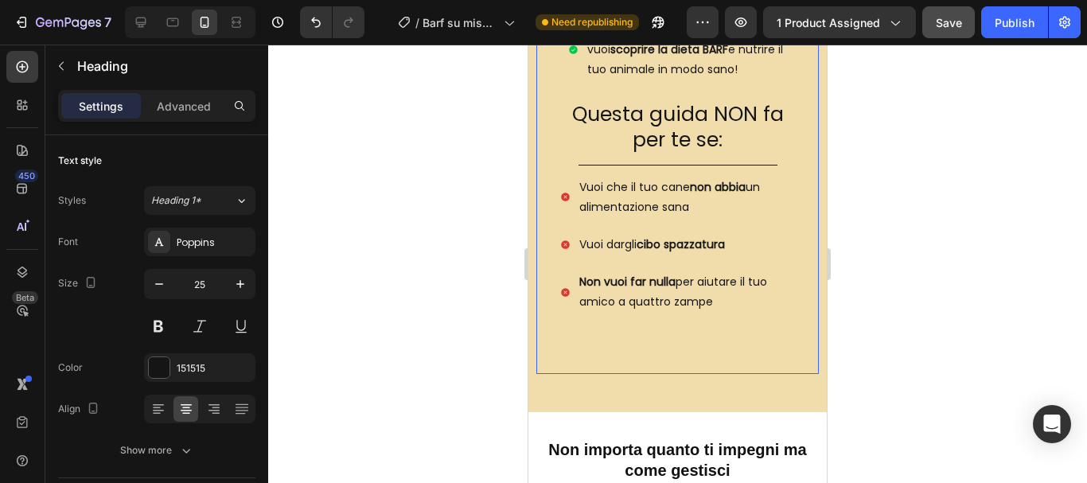
drag, startPoint x: 668, startPoint y: 408, endPoint x: 666, endPoint y: 368, distance: 39.8
click at [666, 368] on div "Questa guida fa per te se: Heading Title Line Cerchi un alimentazione sana Vuoi…" at bounding box center [677, 106] width 298 height 609
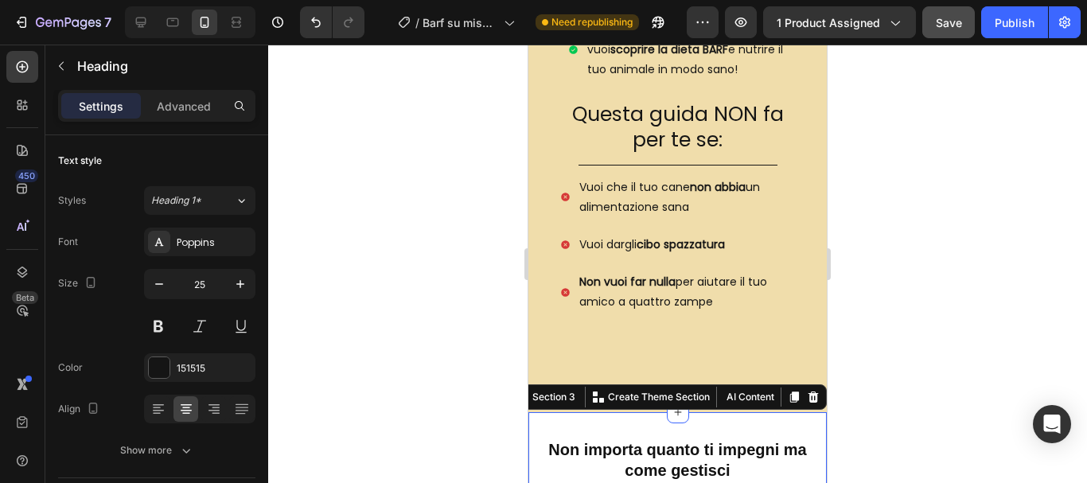
drag, startPoint x: 648, startPoint y: 412, endPoint x: 753, endPoint y: 313, distance: 143.5
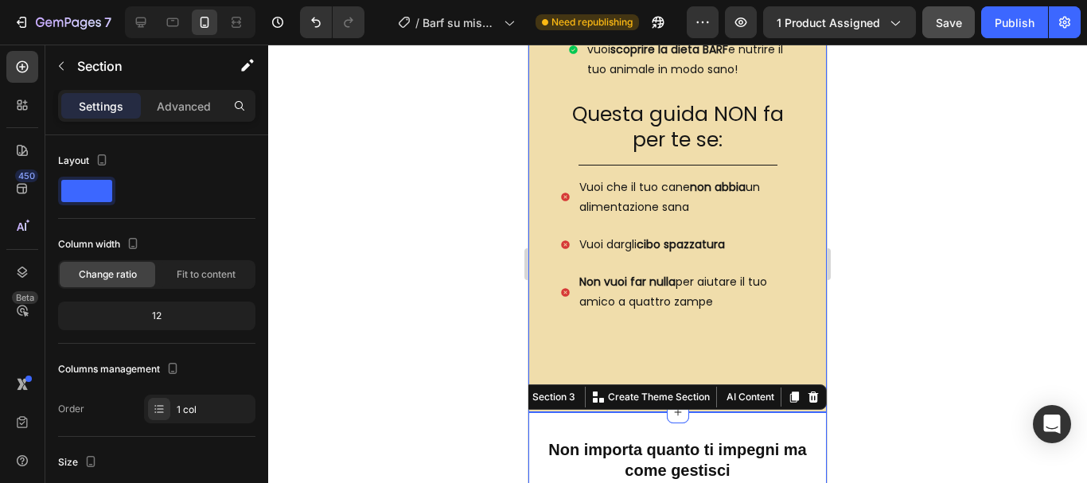
click at [810, 351] on div "Questa guida fa per te se: Heading Title Line Cerchi un alimentazione sana Vuoi…" at bounding box center [677, 106] width 298 height 609
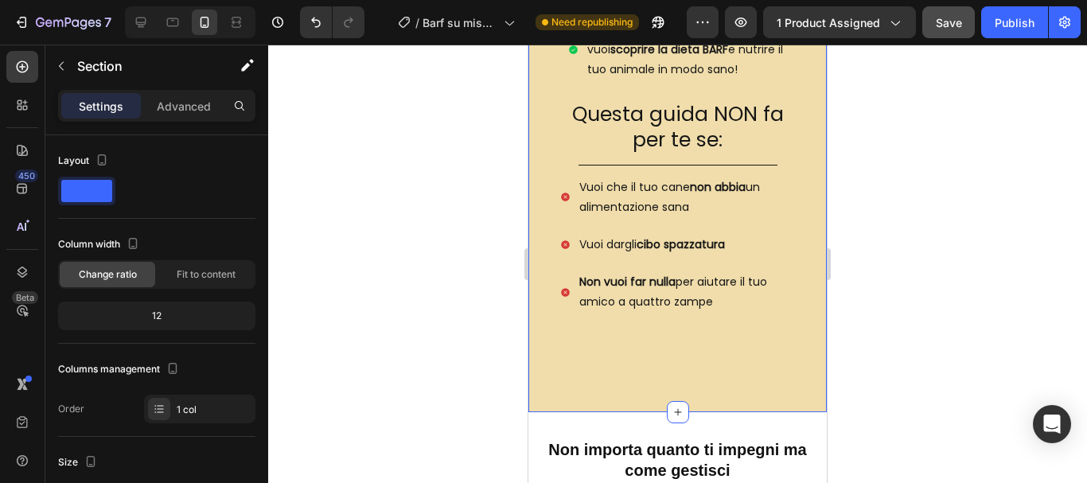
click at [732, 374] on div "Questa guida fa per te se: Heading Title Line Cerchi un alimentazione sana Vuoi…" at bounding box center [677, 106] width 282 height 558
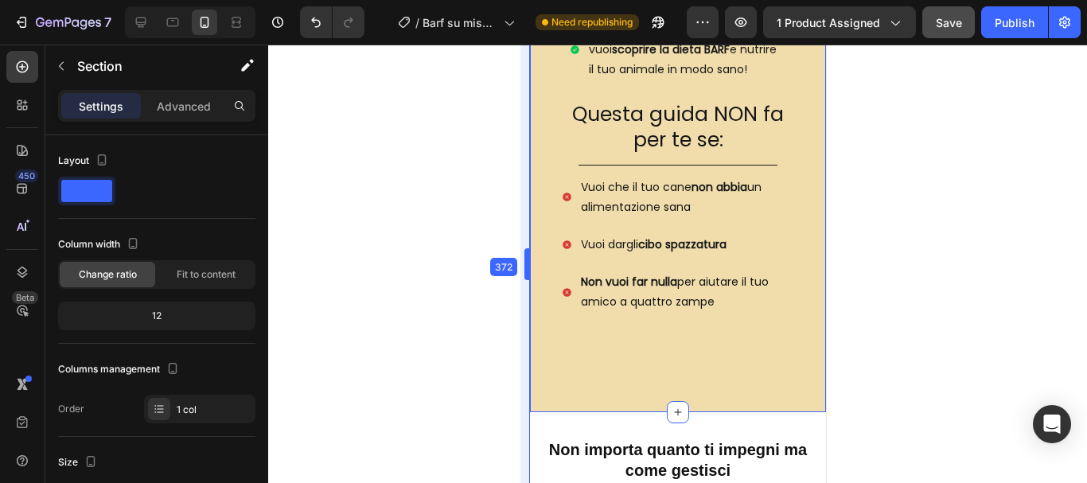
drag, startPoint x: 527, startPoint y: 409, endPoint x: 0, endPoint y: 294, distance: 539.8
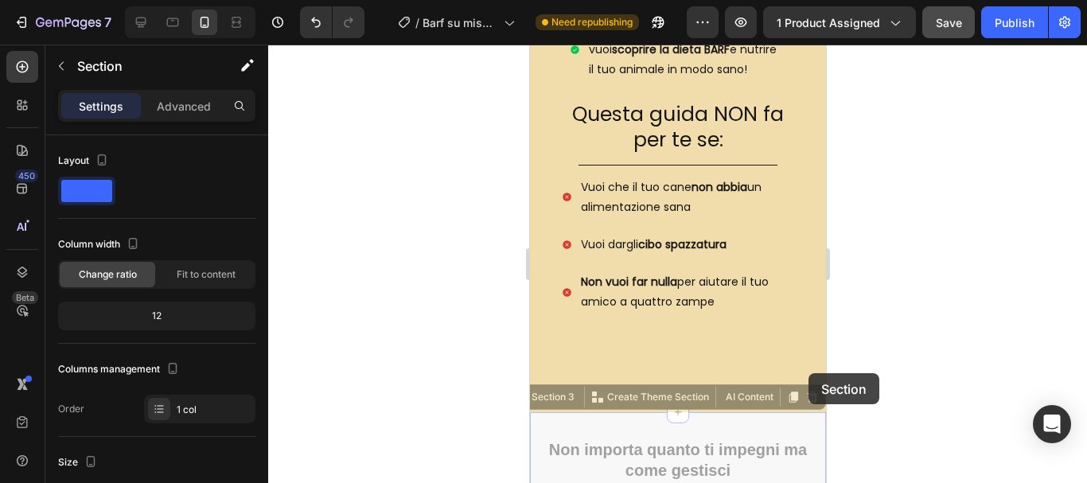
drag, startPoint x: 807, startPoint y: 408, endPoint x: 807, endPoint y: 373, distance: 35.0
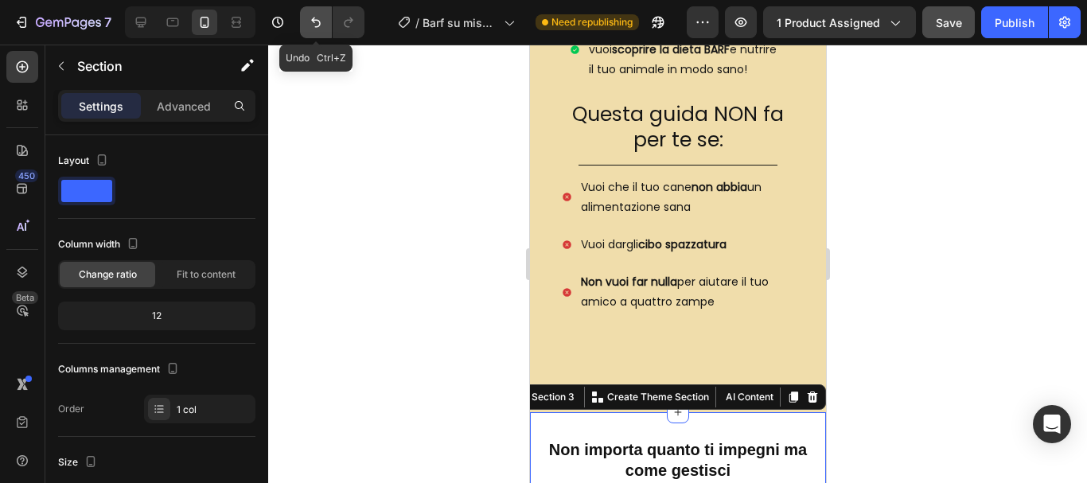
click at [304, 23] on button "Undo/Redo" at bounding box center [316, 22] width 32 height 32
click at [962, 270] on div at bounding box center [677, 264] width 819 height 438
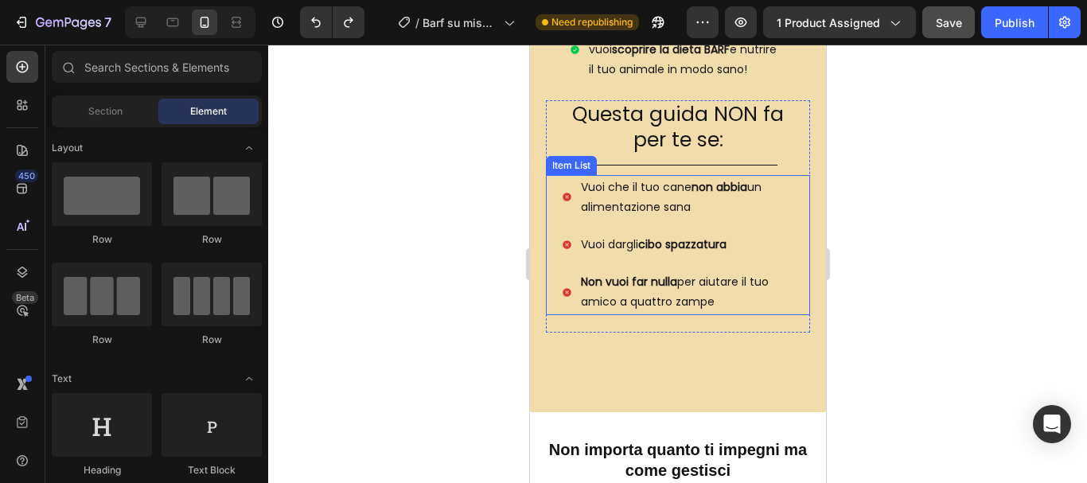
click at [567, 216] on div "Vuoi che il tuo cane non abbia un alimentazione sana" at bounding box center [677, 197] width 232 height 45
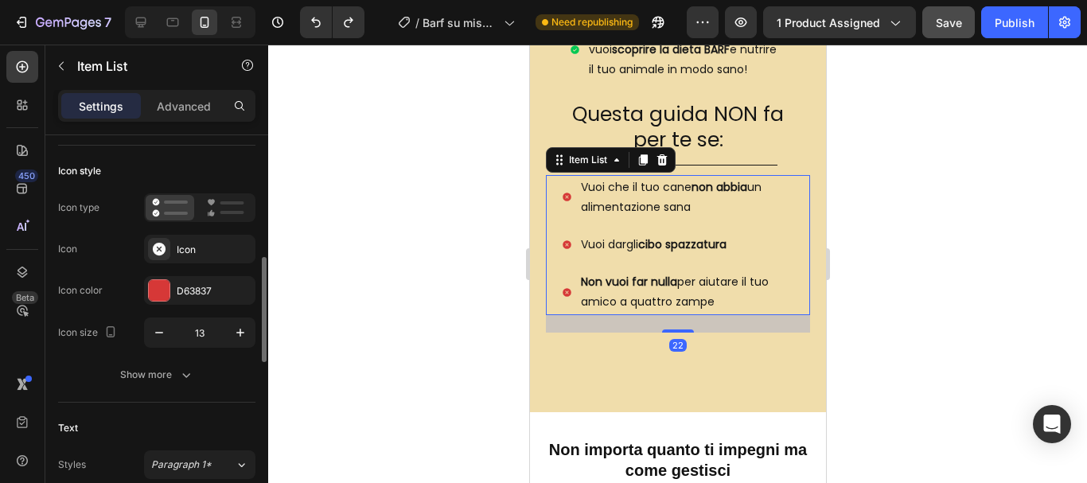
scroll to position [159, 0]
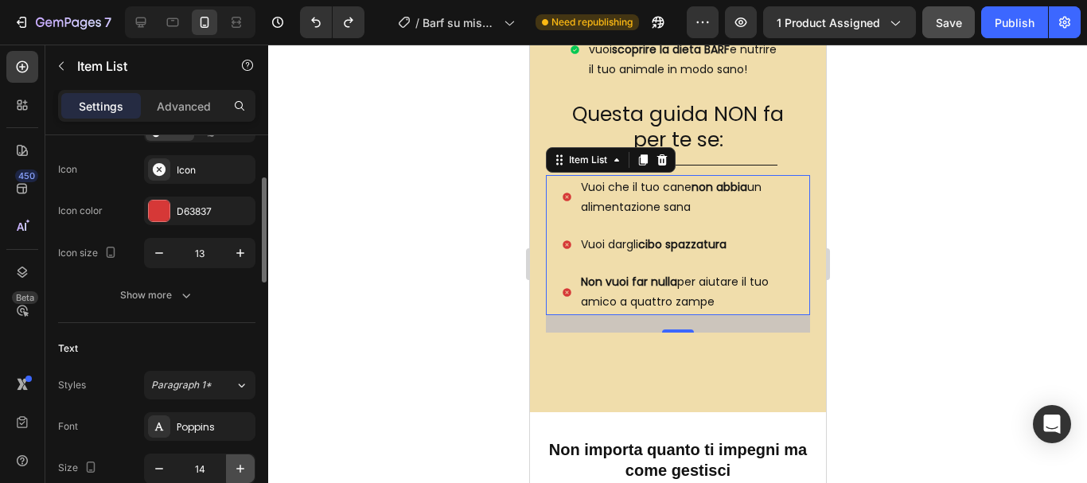
click at [235, 473] on icon "button" at bounding box center [240, 469] width 16 height 16
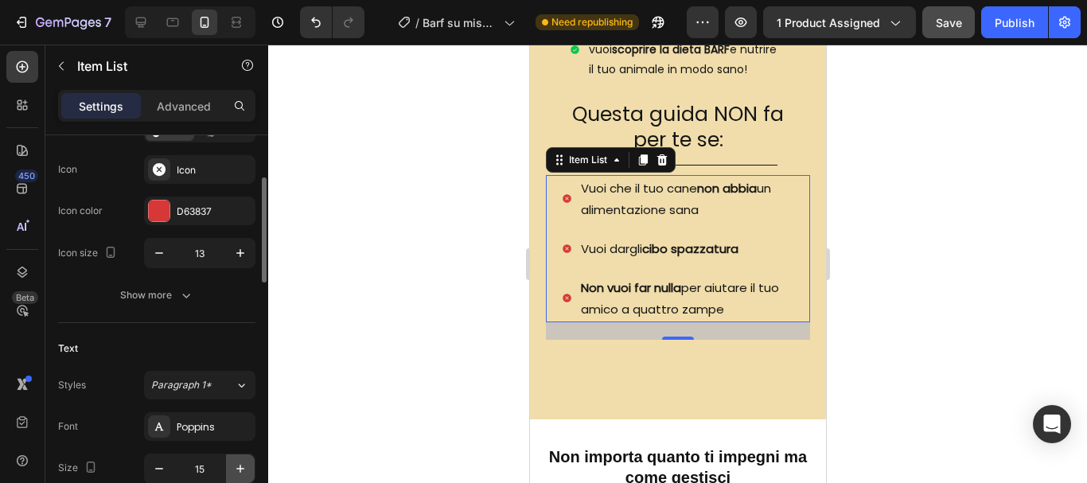
click at [235, 473] on icon "button" at bounding box center [240, 469] width 16 height 16
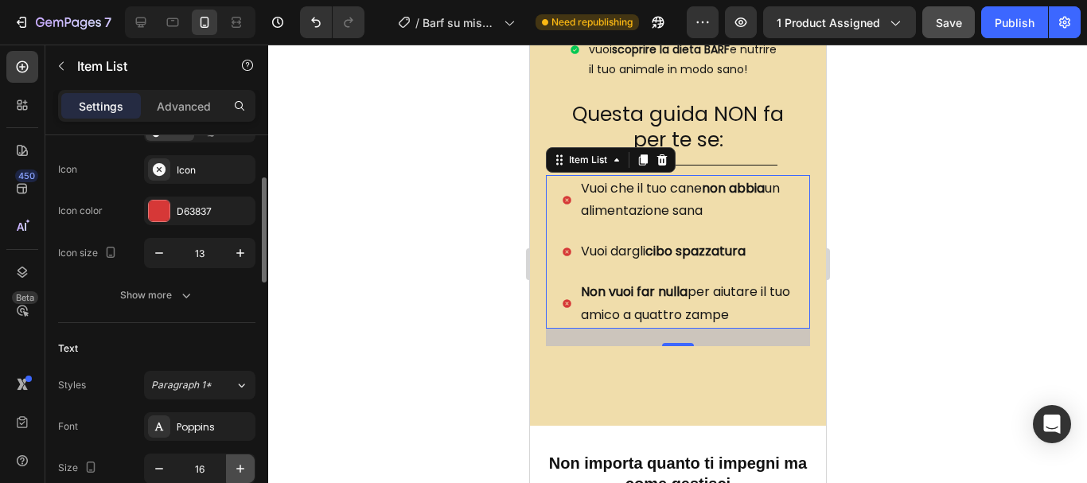
click at [235, 473] on icon "button" at bounding box center [240, 469] width 16 height 16
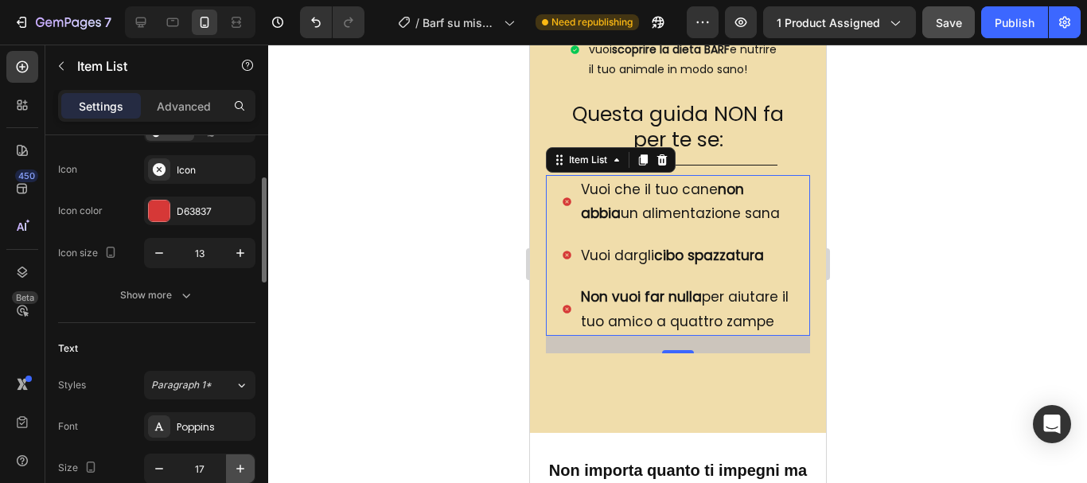
click at [235, 473] on icon "button" at bounding box center [240, 469] width 16 height 16
type input "18"
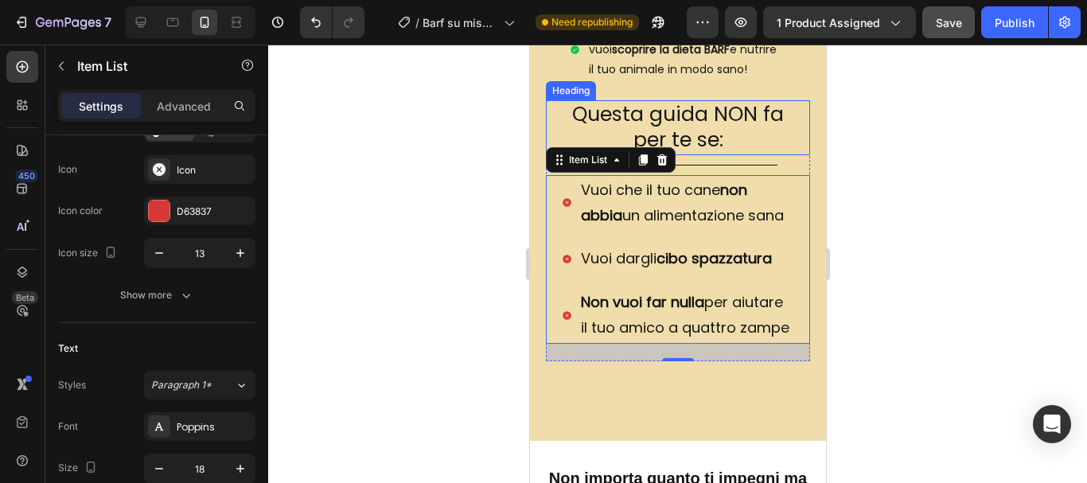
click at [718, 119] on h2 "Questa guida NON fa per te se:" at bounding box center [677, 127] width 248 height 55
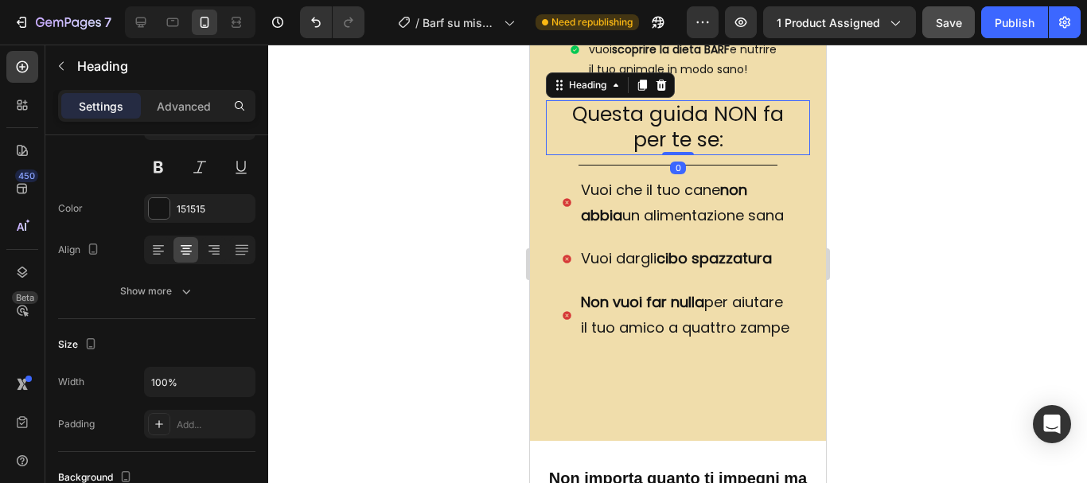
scroll to position [0, 0]
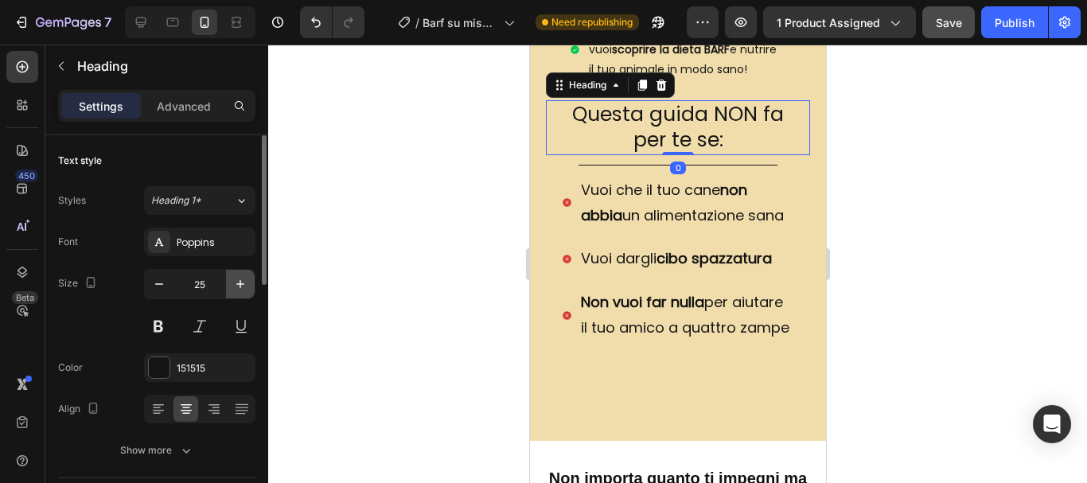
click at [236, 280] on icon "button" at bounding box center [240, 284] width 16 height 16
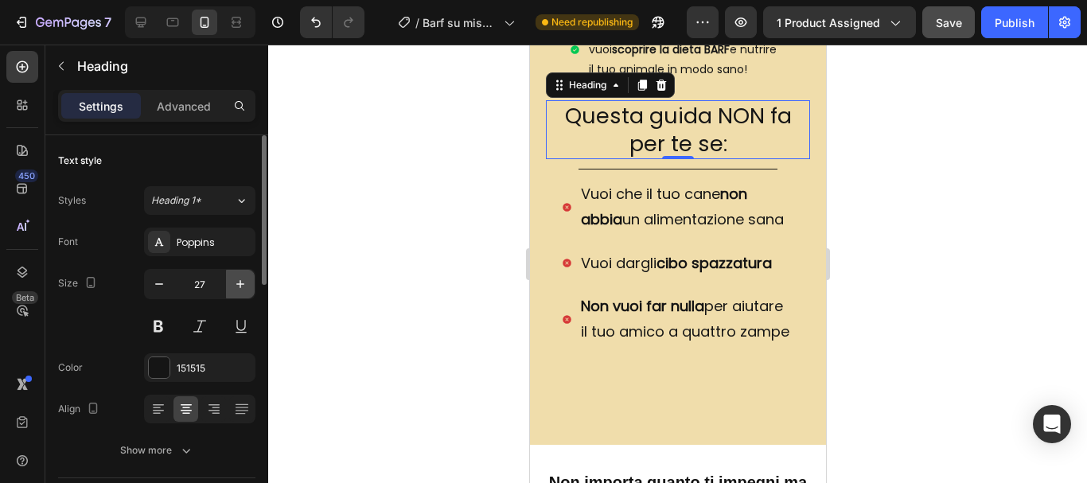
click at [236, 280] on icon "button" at bounding box center [240, 284] width 16 height 16
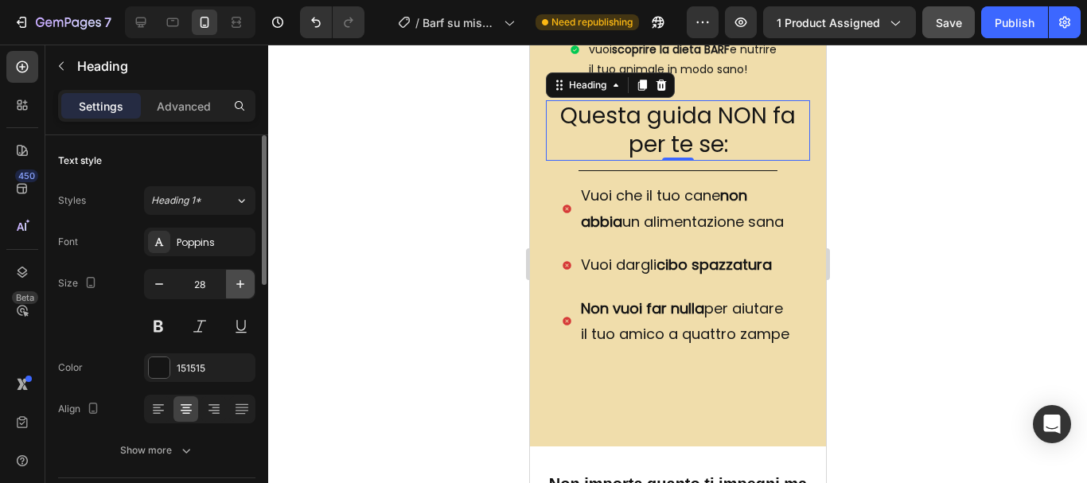
click at [236, 280] on icon "button" at bounding box center [240, 284] width 16 height 16
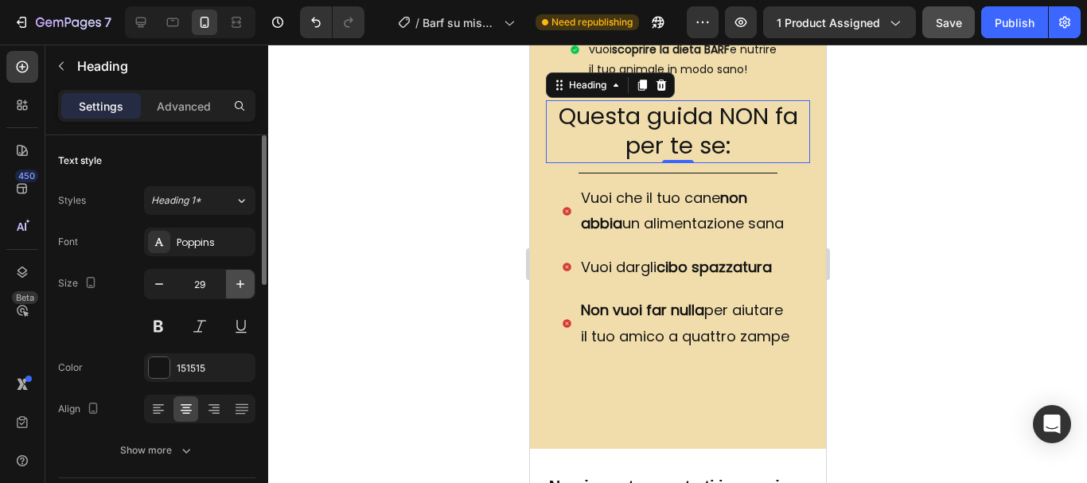
click at [236, 280] on icon "button" at bounding box center [240, 284] width 16 height 16
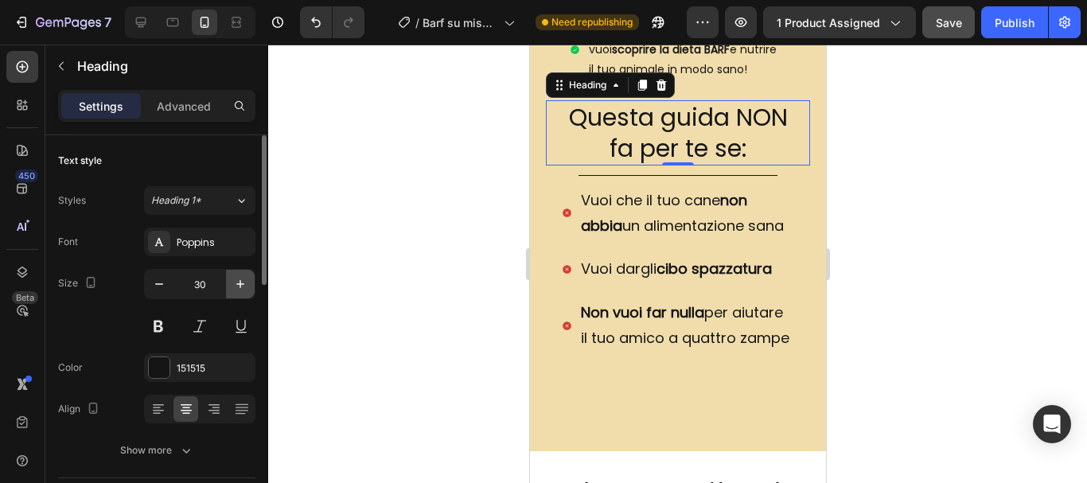
click at [236, 280] on icon "button" at bounding box center [240, 284] width 16 height 16
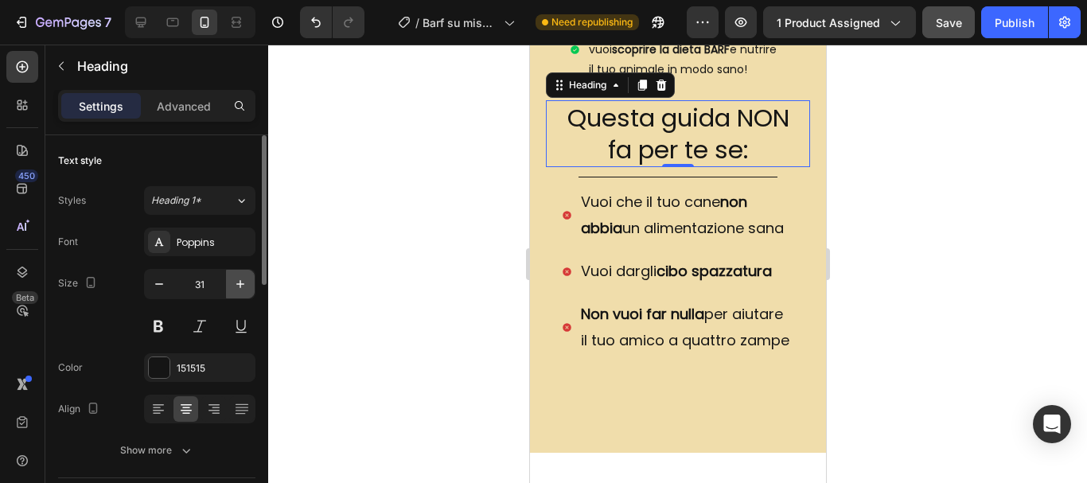
click at [236, 280] on icon "button" at bounding box center [240, 284] width 16 height 16
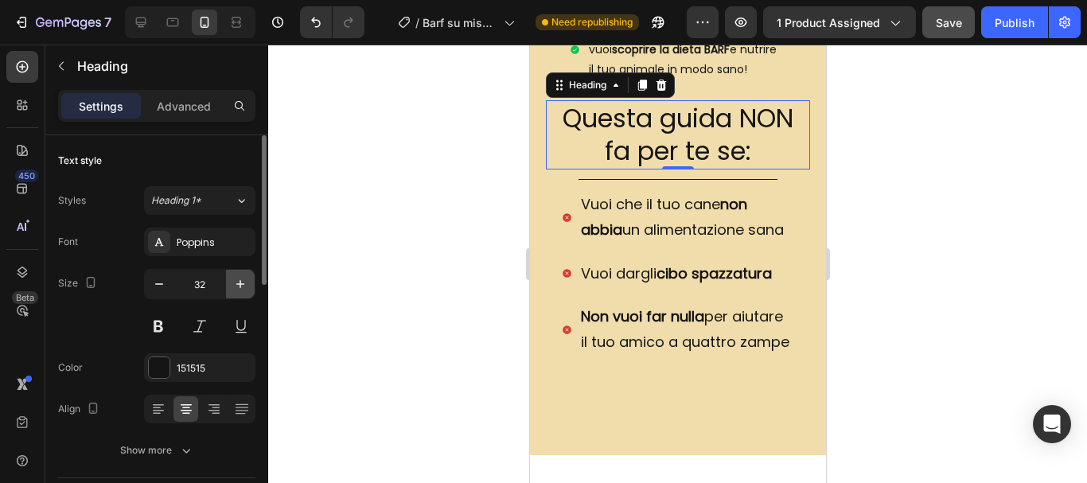
click at [236, 280] on icon "button" at bounding box center [240, 284] width 16 height 16
type input "33"
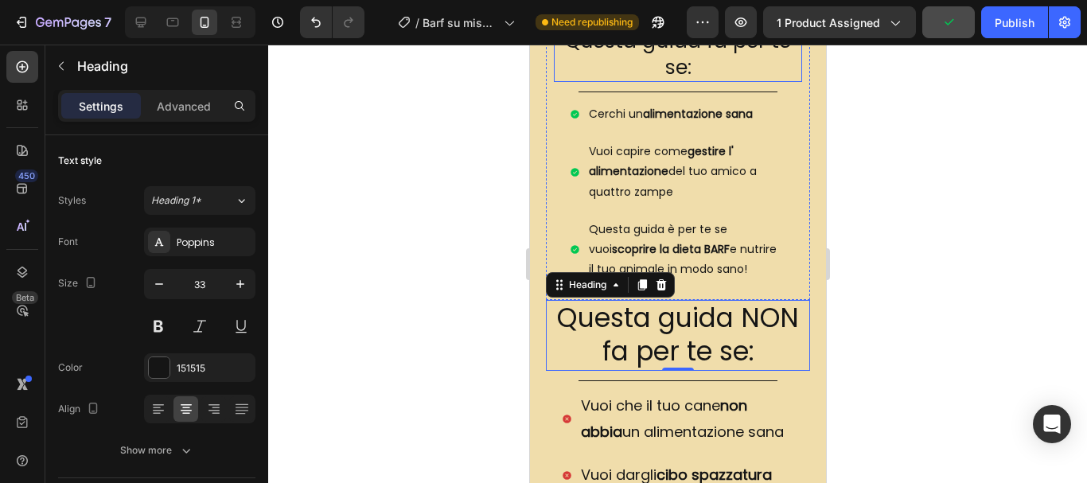
scroll to position [765, 0]
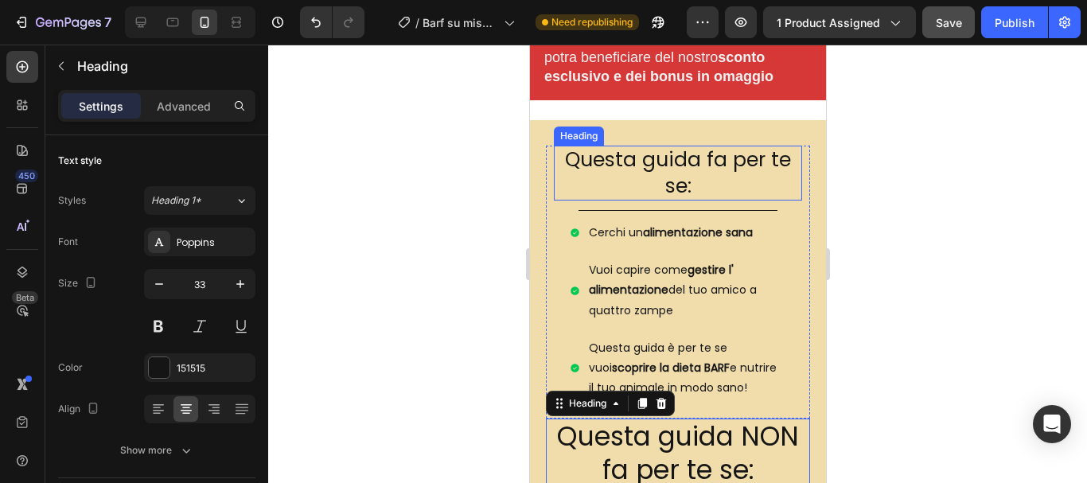
click at [670, 171] on h2 "Questa guida fa per te se:" at bounding box center [677, 173] width 248 height 55
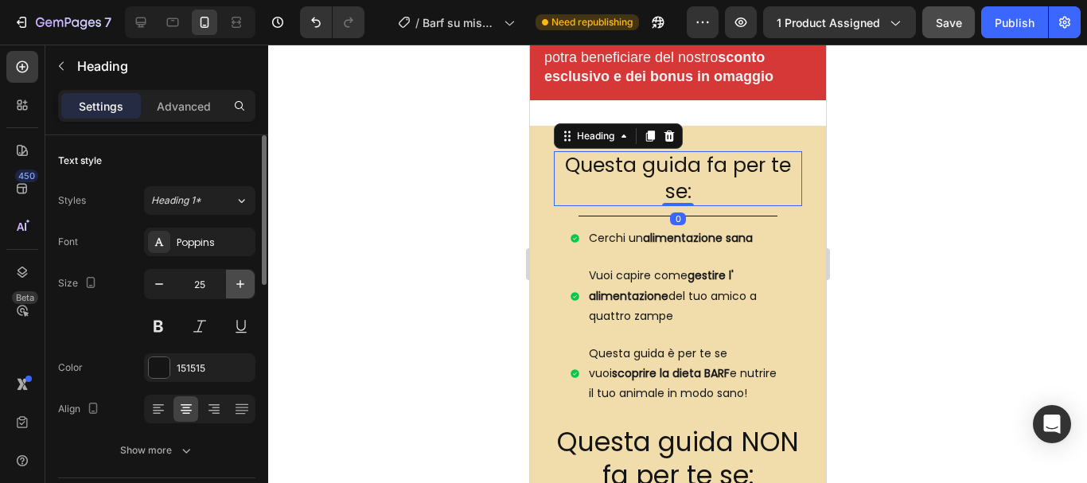
click at [240, 280] on icon "button" at bounding box center [240, 284] width 8 height 8
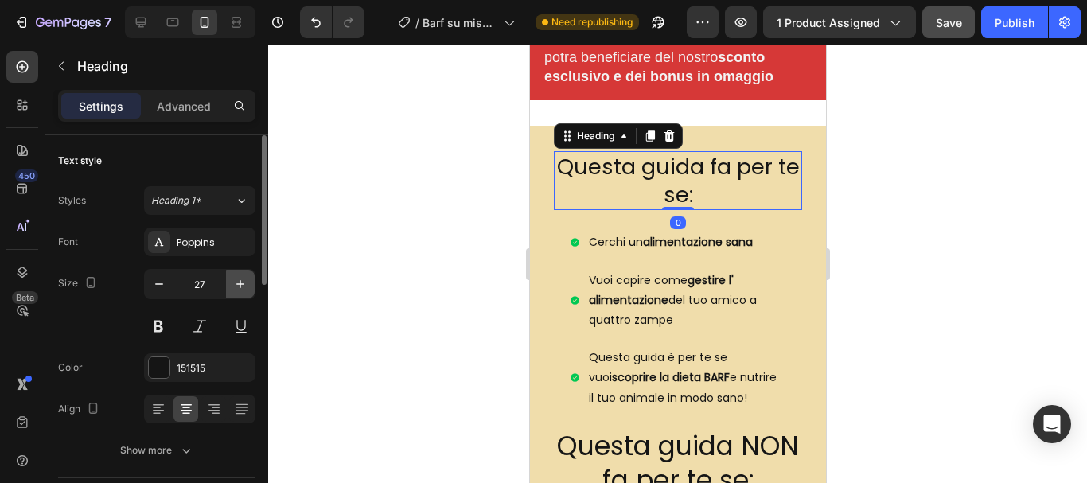
click at [240, 280] on icon "button" at bounding box center [240, 284] width 8 height 8
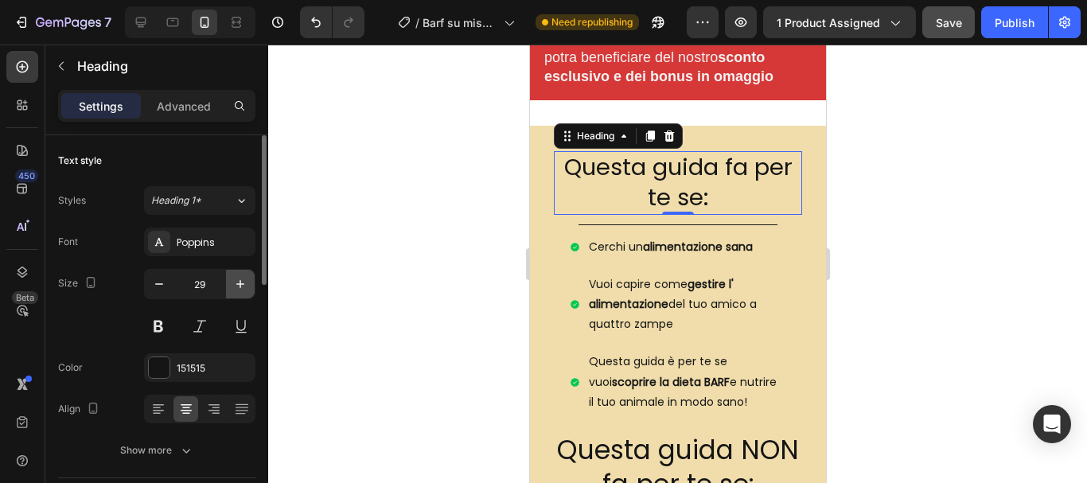
click at [240, 280] on icon "button" at bounding box center [240, 284] width 8 height 8
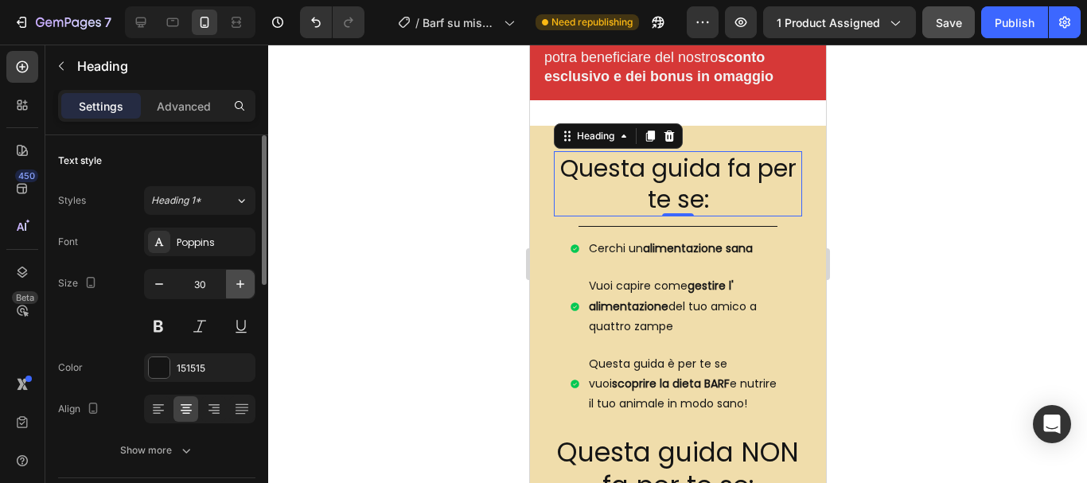
click at [240, 280] on icon "button" at bounding box center [240, 284] width 8 height 8
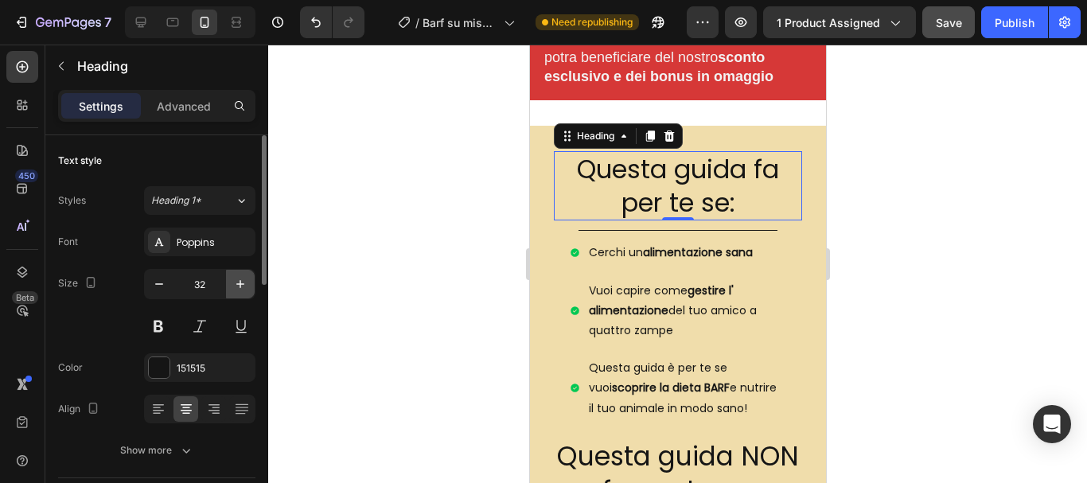
click at [240, 280] on icon "button" at bounding box center [240, 284] width 8 height 8
type input "33"
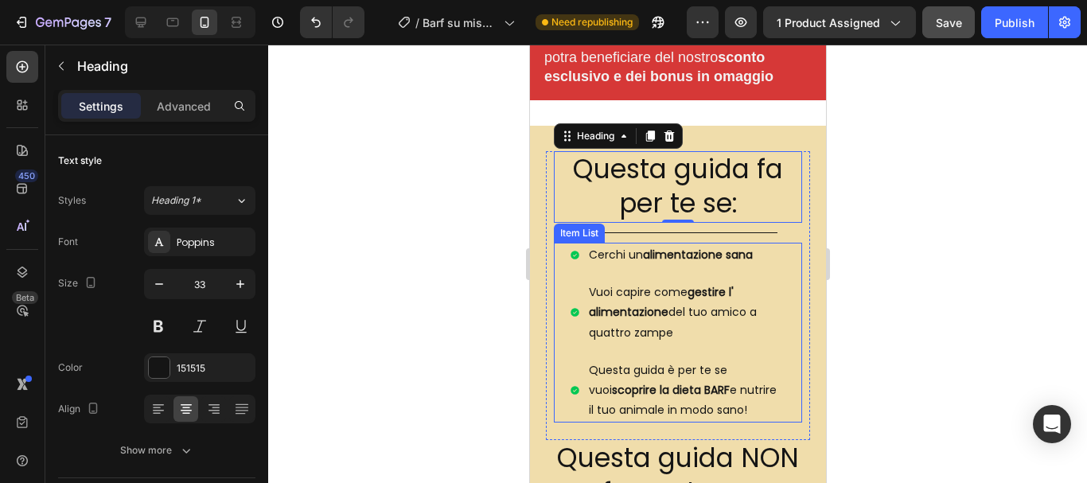
click at [629, 325] on p "Vuoi capire come gestire l' alimentazione del tuo amico a quattro zampe" at bounding box center [685, 312] width 195 height 60
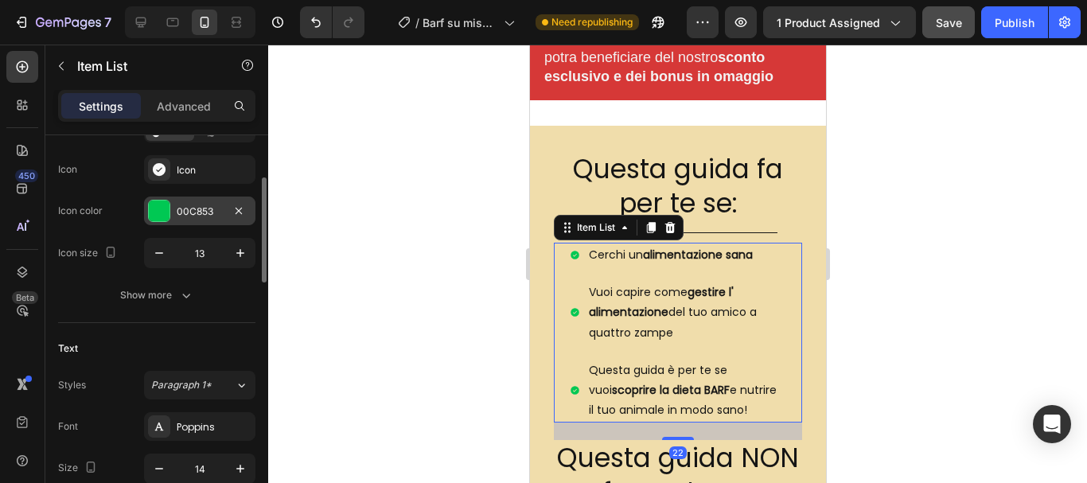
scroll to position [239, 0]
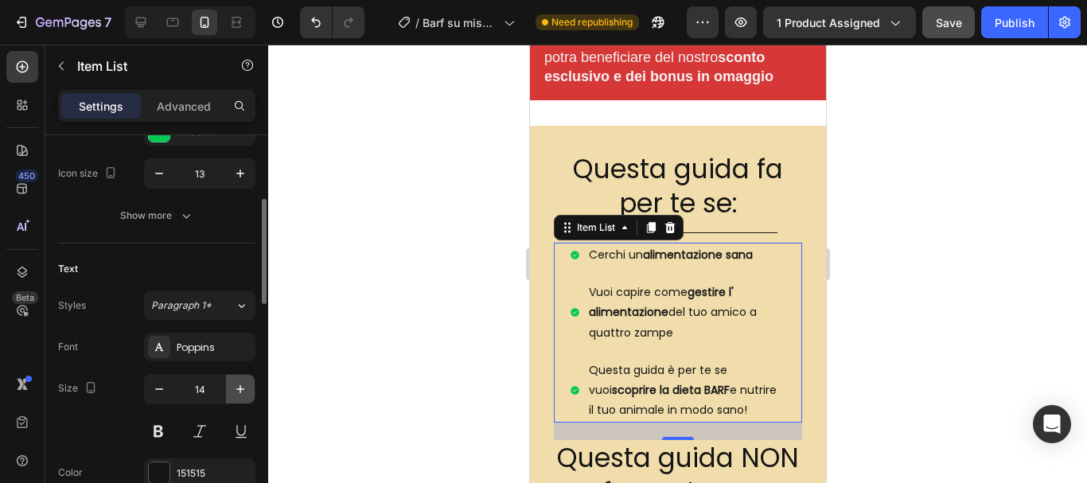
click at [240, 395] on icon "button" at bounding box center [240, 389] width 16 height 16
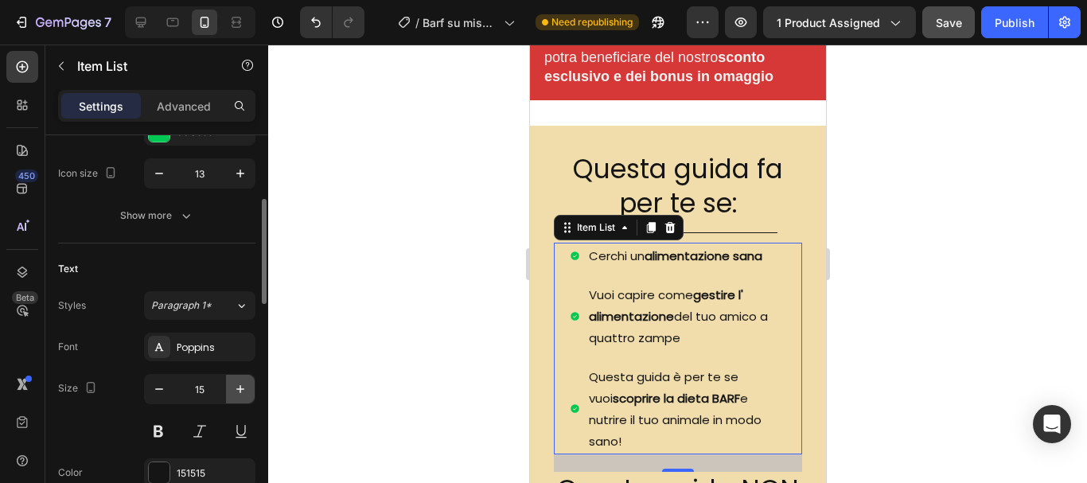
click at [240, 395] on icon "button" at bounding box center [240, 389] width 16 height 16
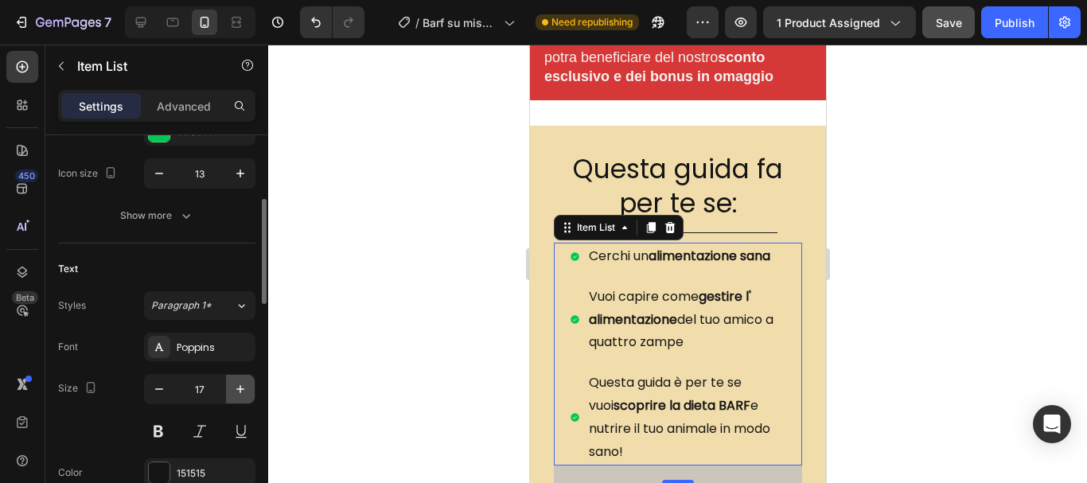
click at [240, 395] on icon "button" at bounding box center [240, 389] width 16 height 16
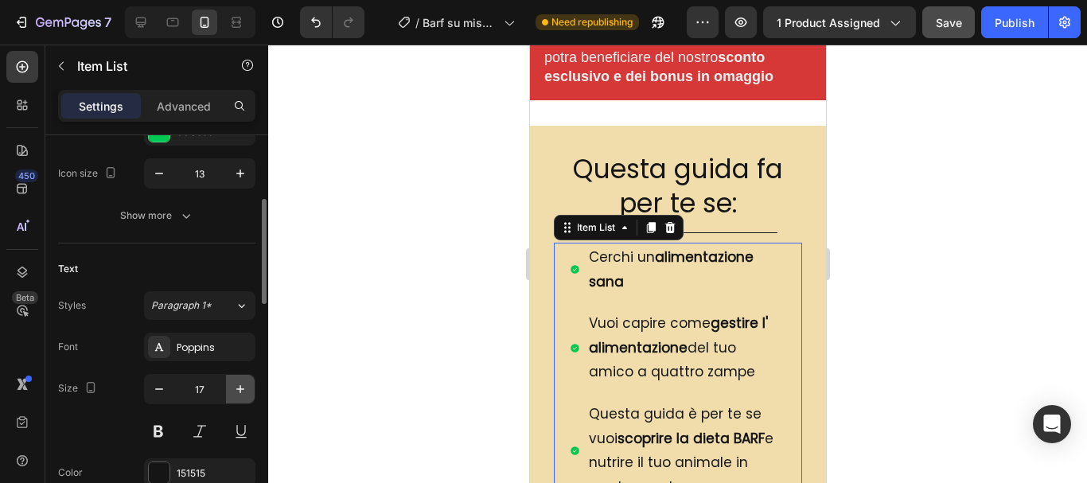
click at [240, 395] on icon "button" at bounding box center [240, 389] width 16 height 16
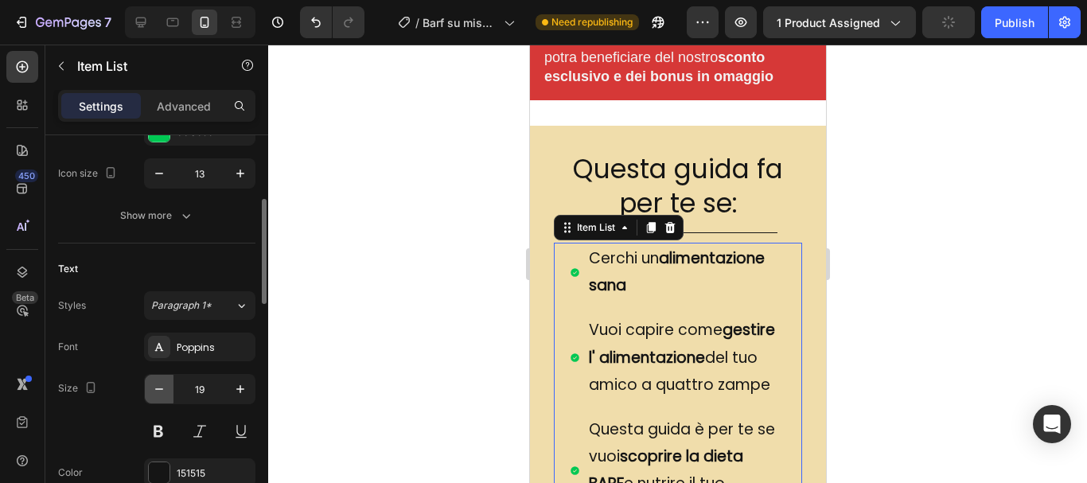
click at [157, 379] on button "button" at bounding box center [159, 389] width 29 height 29
type input "18"
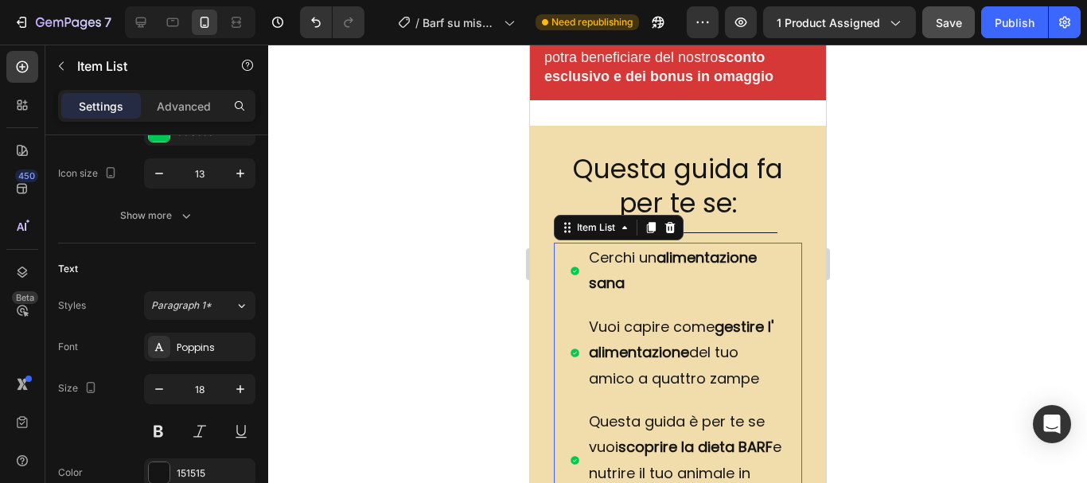
click at [920, 311] on div at bounding box center [677, 264] width 819 height 438
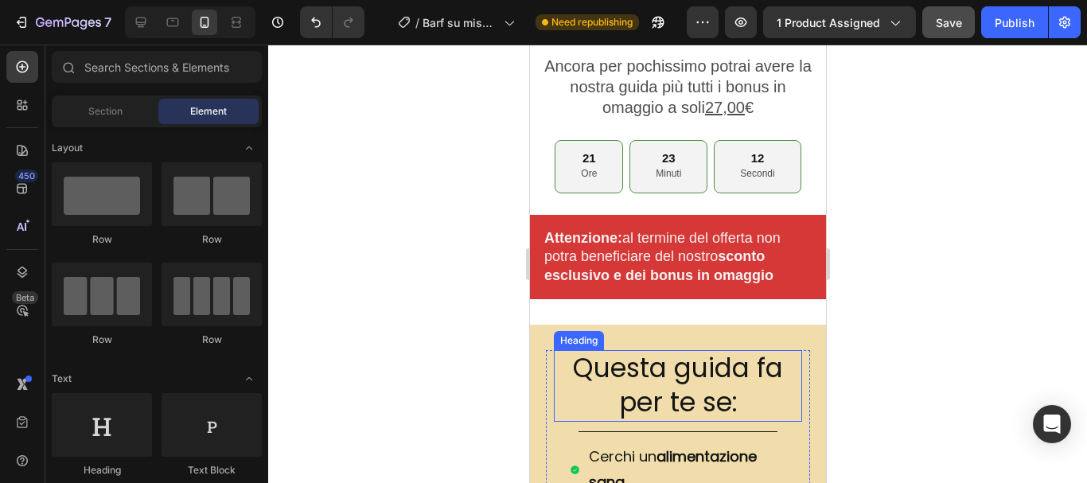
scroll to position [527, 0]
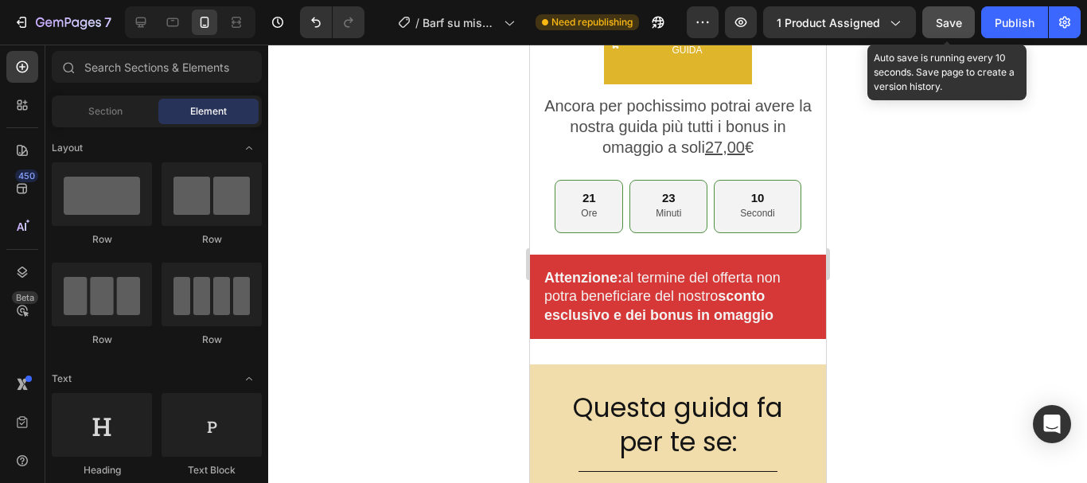
click at [948, 23] on span "Save" at bounding box center [949, 23] width 26 height 14
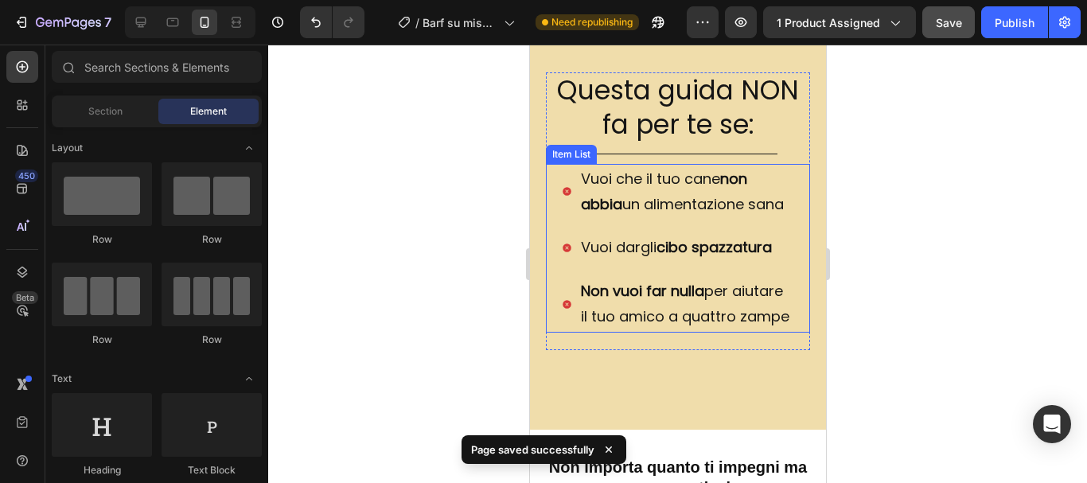
scroll to position [1322, 0]
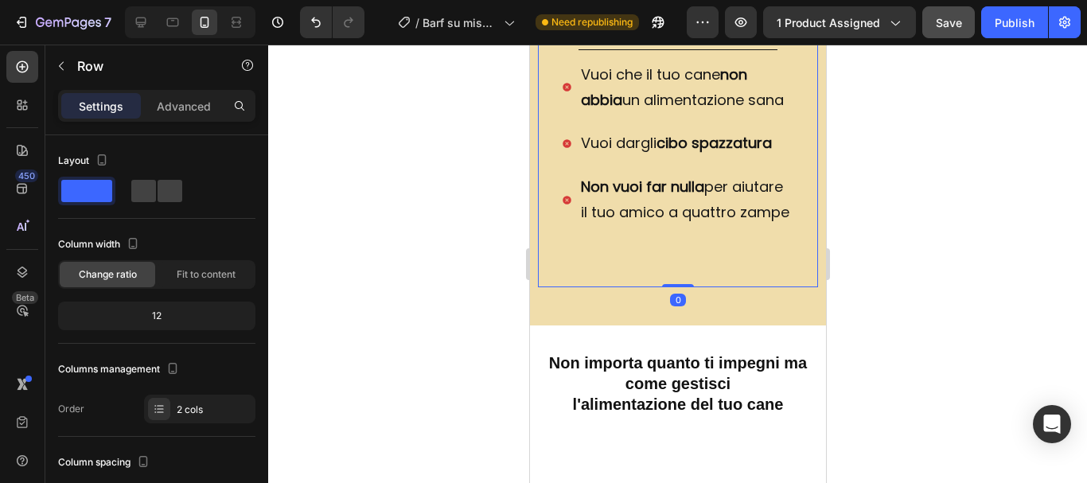
drag, startPoint x: 667, startPoint y: 337, endPoint x: 670, endPoint y: 300, distance: 37.5
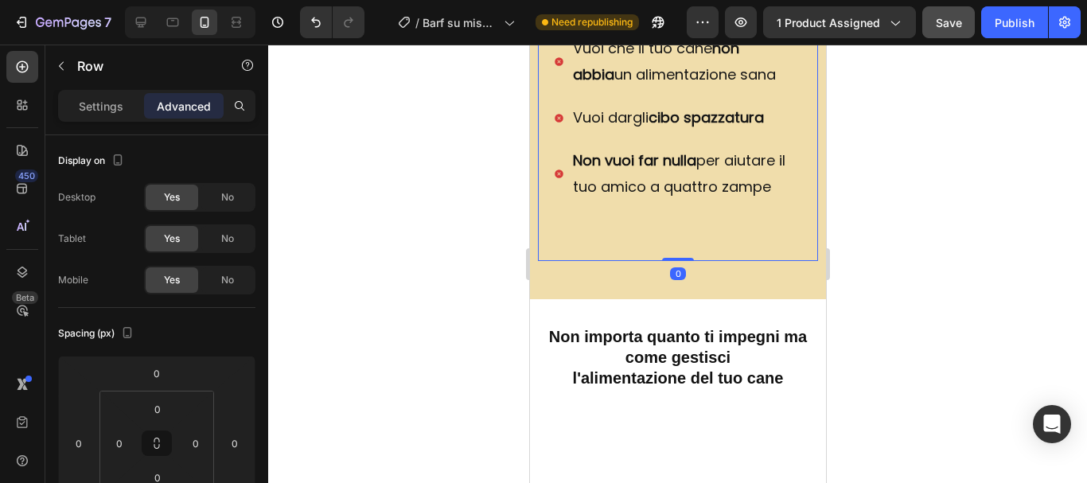
drag, startPoint x: 667, startPoint y: 337, endPoint x: 672, endPoint y: 248, distance: 89.2
drag, startPoint x: 663, startPoint y: 283, endPoint x: 668, endPoint y: 225, distance: 58.3
drag, startPoint x: 677, startPoint y: 284, endPoint x: 677, endPoint y: 263, distance: 20.7
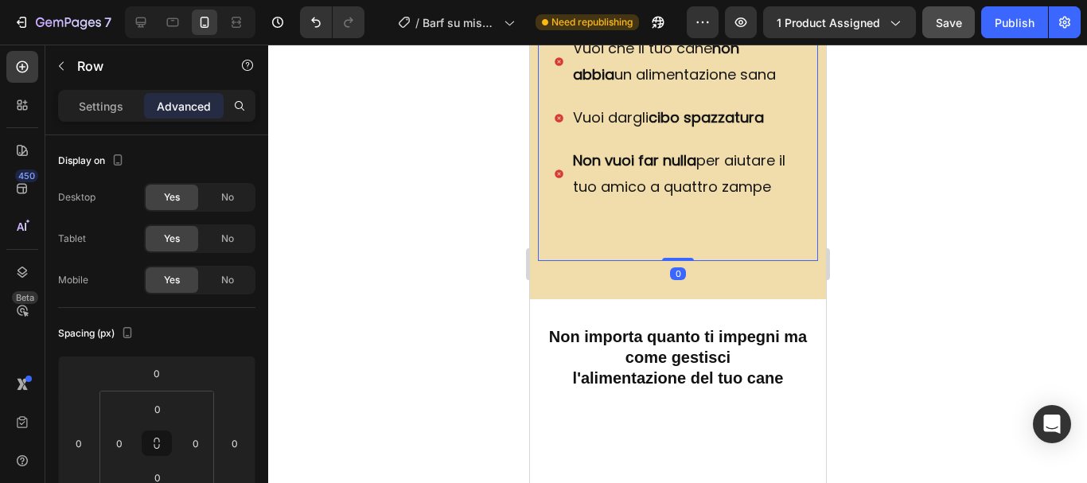
drag, startPoint x: 675, startPoint y: 285, endPoint x: 679, endPoint y: 256, distance: 28.9
click at [594, 261] on div "Questa guida NON fa per te se: Heading Title Line Vuoi che il tuo cane non abbi…" at bounding box center [677, 101] width 280 height 319
click at [748, 220] on div "Questa guida NON fa per te se: Heading Title Line Vuoi che il tuo cane non abbi…" at bounding box center [677, 81] width 280 height 278
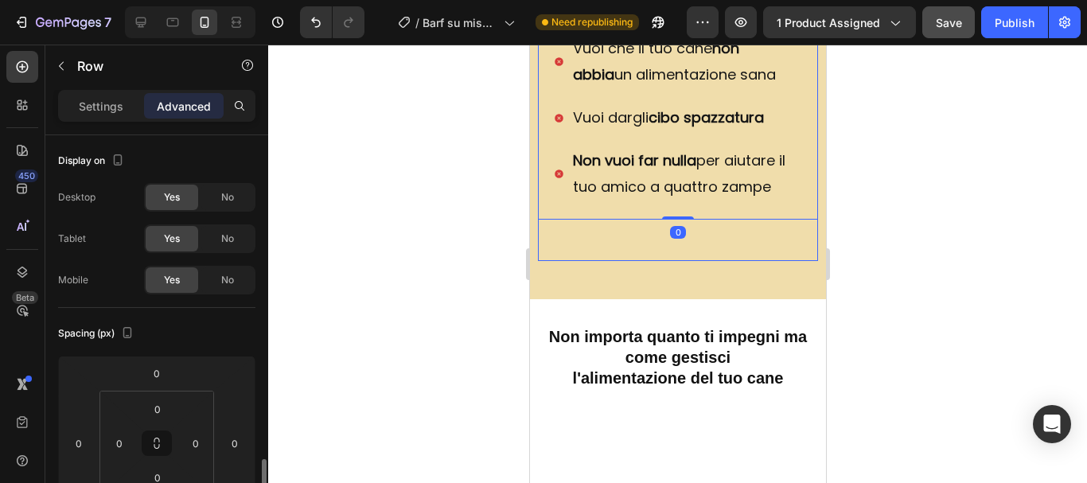
scroll to position [239, 0]
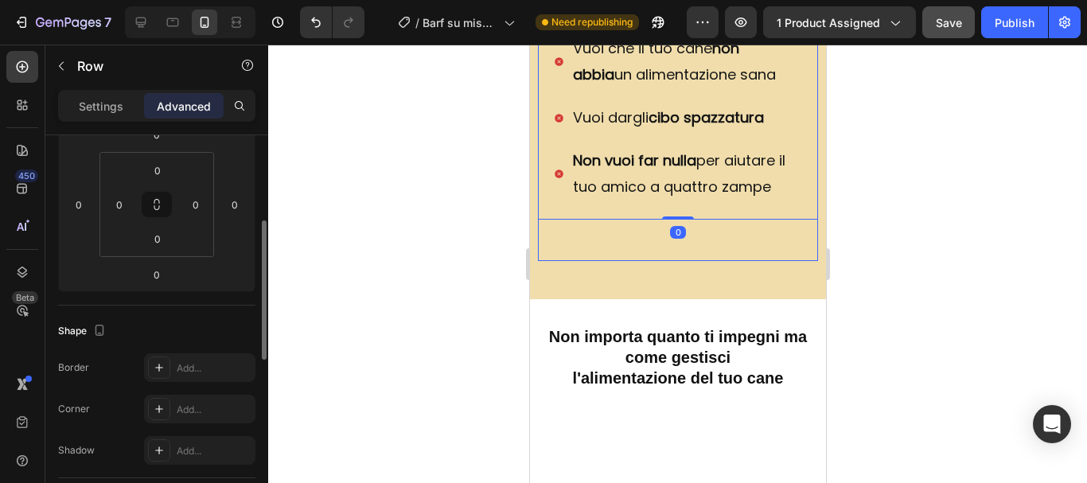
click at [739, 261] on div "Questa guida NON fa per te se: Heading Title Line Vuoi che il tuo cane non abbi…" at bounding box center [677, 101] width 280 height 319
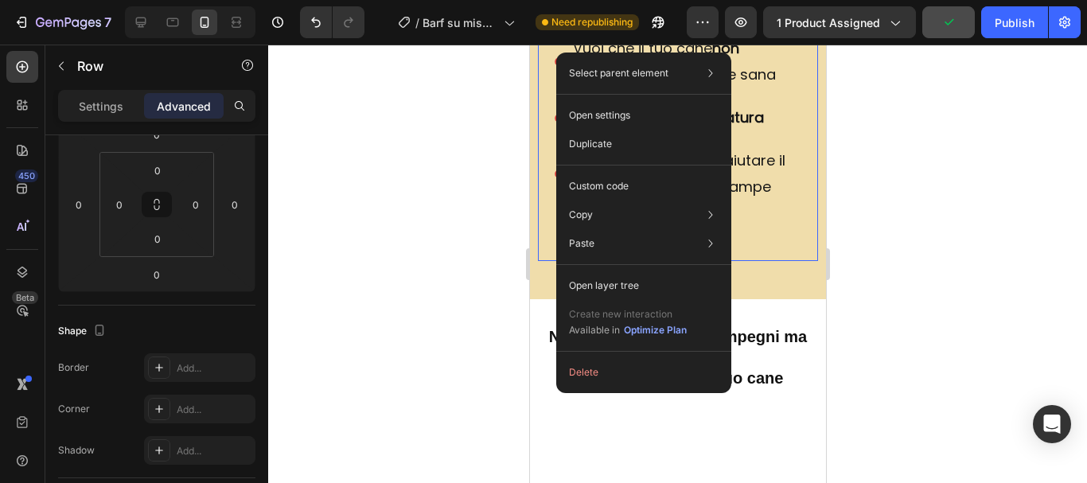
click at [783, 261] on div "Questa guida NON fa per te se: Heading Title Line Vuoi che il tuo cane non abbi…" at bounding box center [677, 101] width 280 height 319
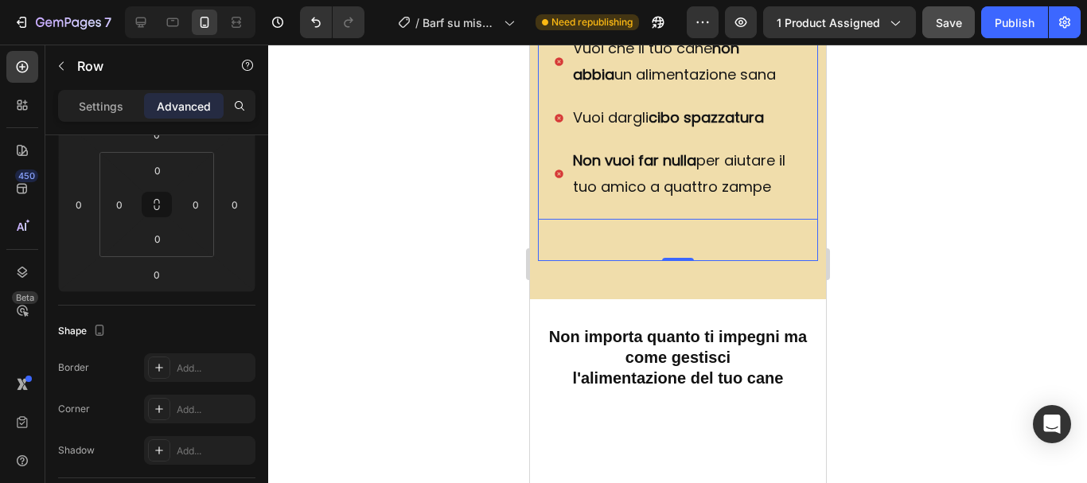
click at [780, 220] on div "Questa guida NON fa per te se: Heading Title Line Vuoi che il tuo cane non abbi…" at bounding box center [677, 81] width 280 height 278
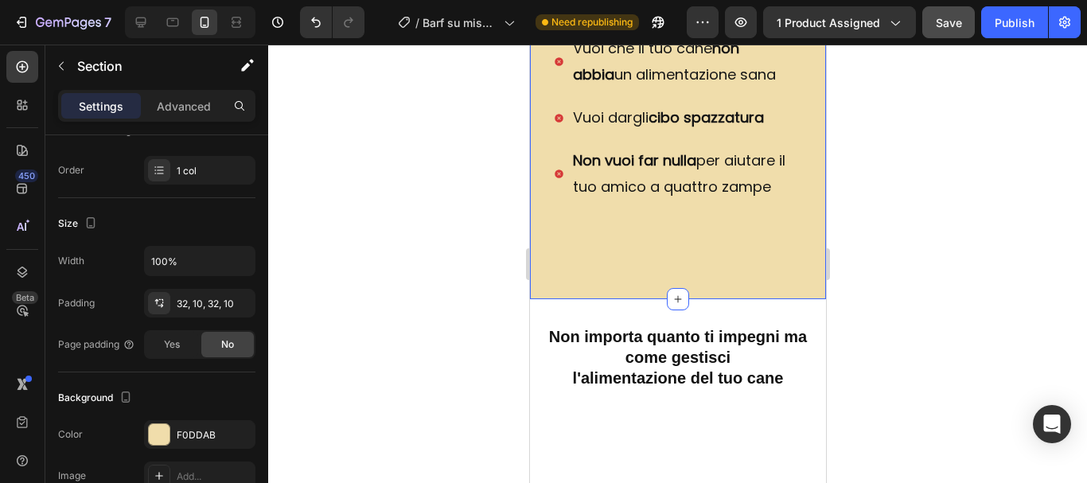
scroll to position [0, 0]
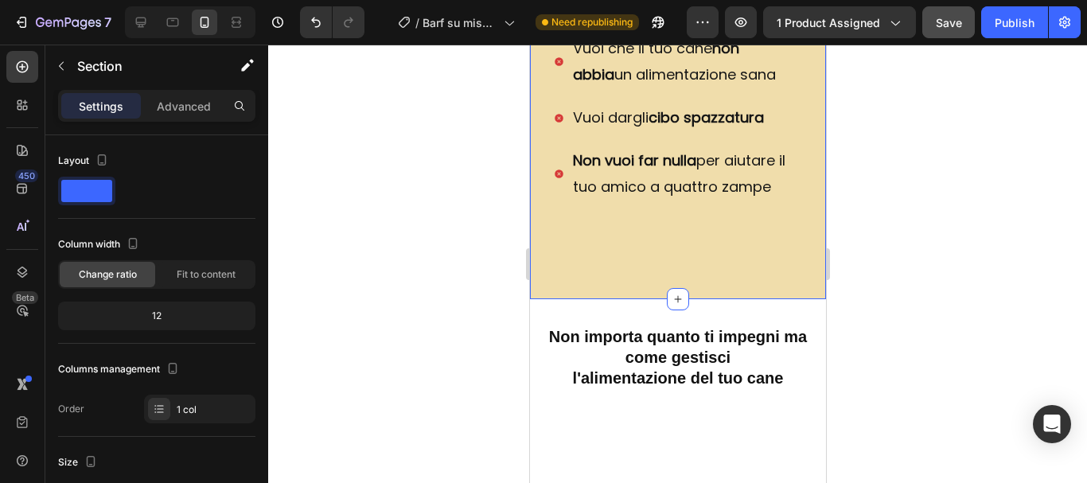
drag, startPoint x: 669, startPoint y: 325, endPoint x: 679, endPoint y: 286, distance: 40.3
click at [671, 305] on icon at bounding box center [677, 299] width 13 height 13
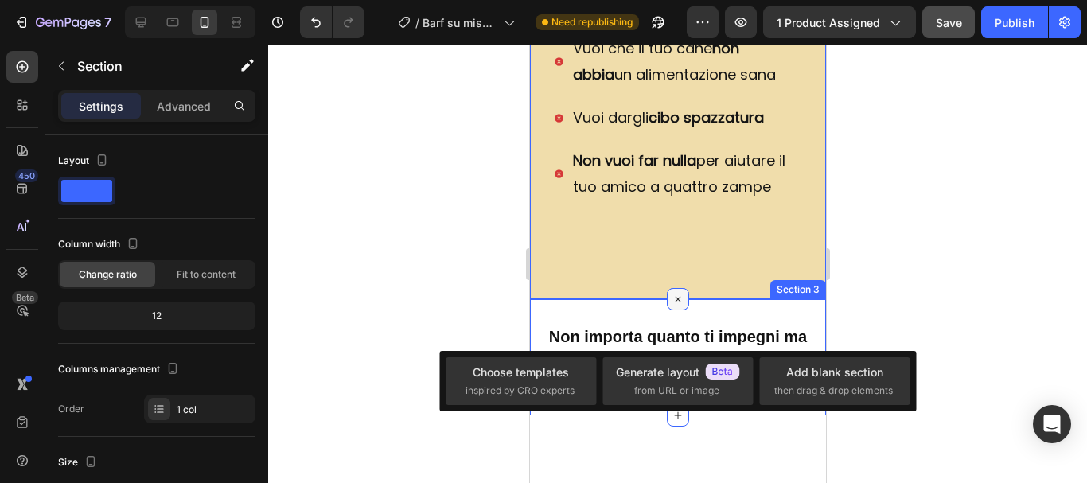
click at [668, 309] on icon at bounding box center [677, 299] width 18 height 18
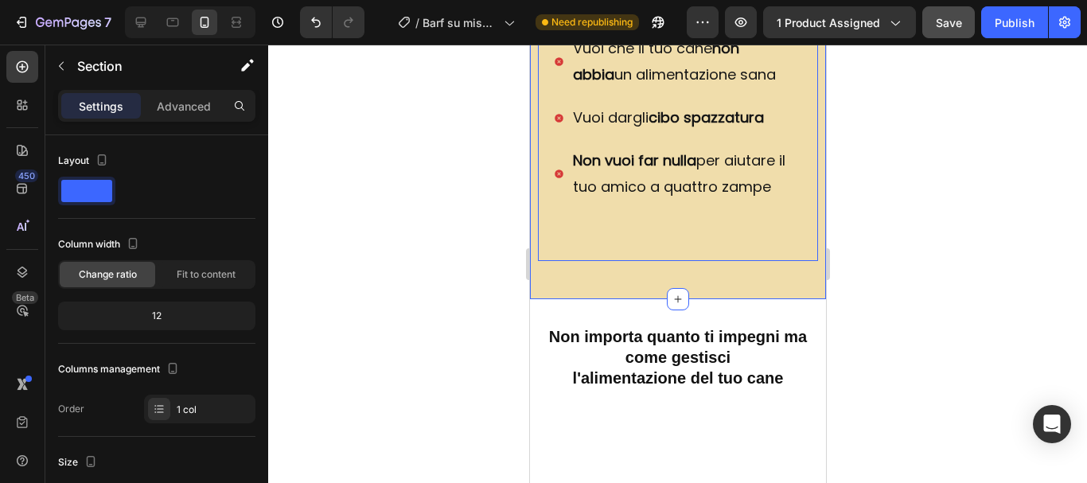
click at [720, 261] on div "Questa guida NON fa per te se: Heading Title Line Vuoi che il tuo cane non abbi…" at bounding box center [677, 101] width 280 height 319
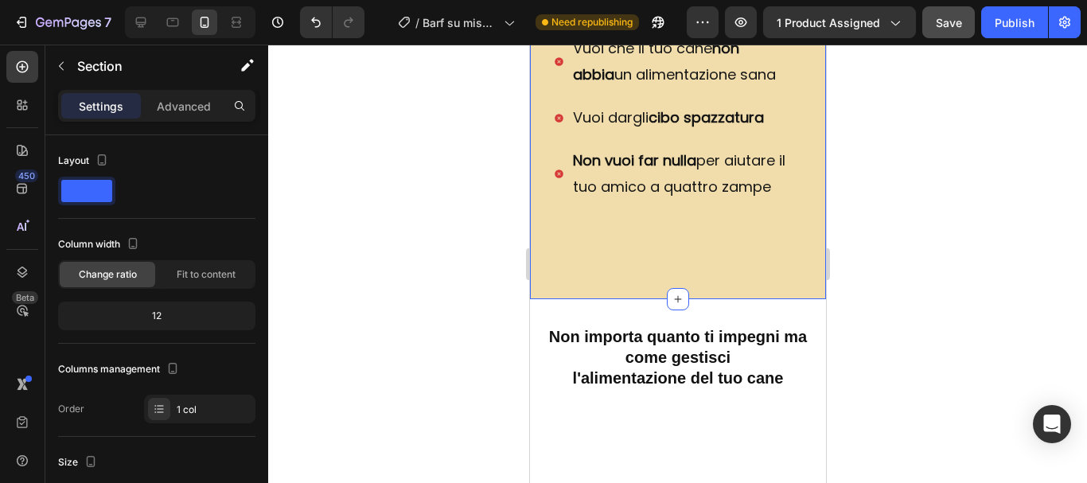
drag, startPoint x: 670, startPoint y: 325, endPoint x: 675, endPoint y: 291, distance: 33.8
click at [685, 261] on div "Questa guida NON fa per te se: Heading Title Line Vuoi che il tuo cane non abbi…" at bounding box center [677, 101] width 280 height 319
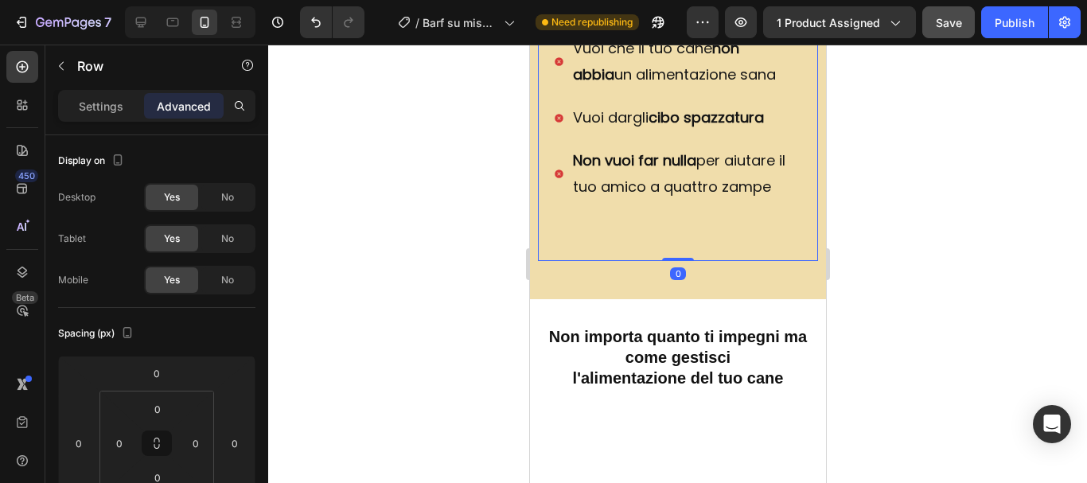
drag, startPoint x: 673, startPoint y: 286, endPoint x: 685, endPoint y: 228, distance: 58.5
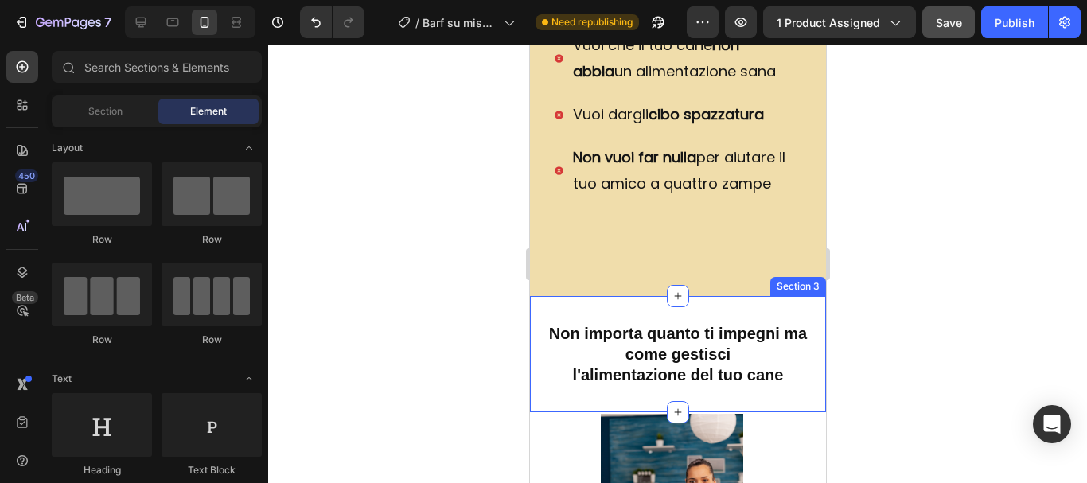
scroll to position [1308, 0]
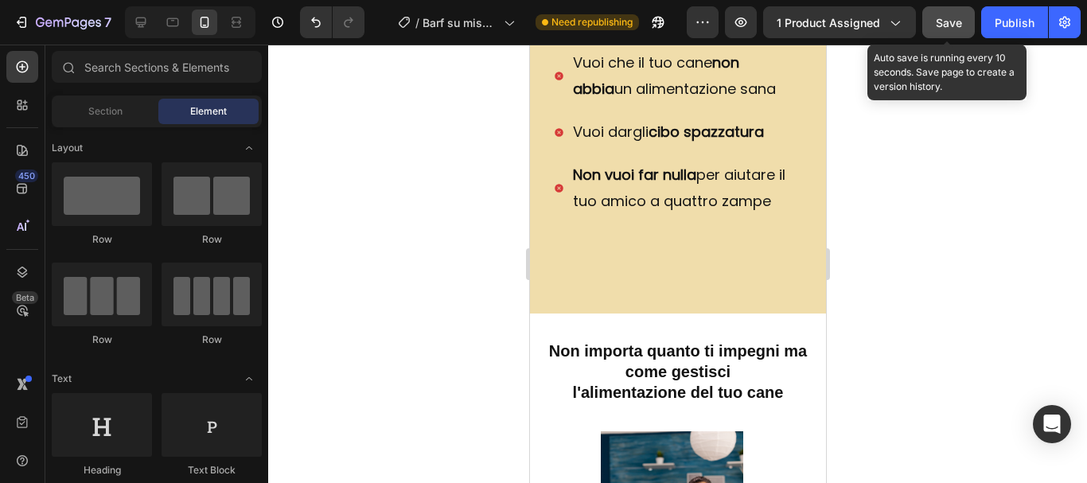
click at [943, 23] on span "Save" at bounding box center [949, 23] width 26 height 14
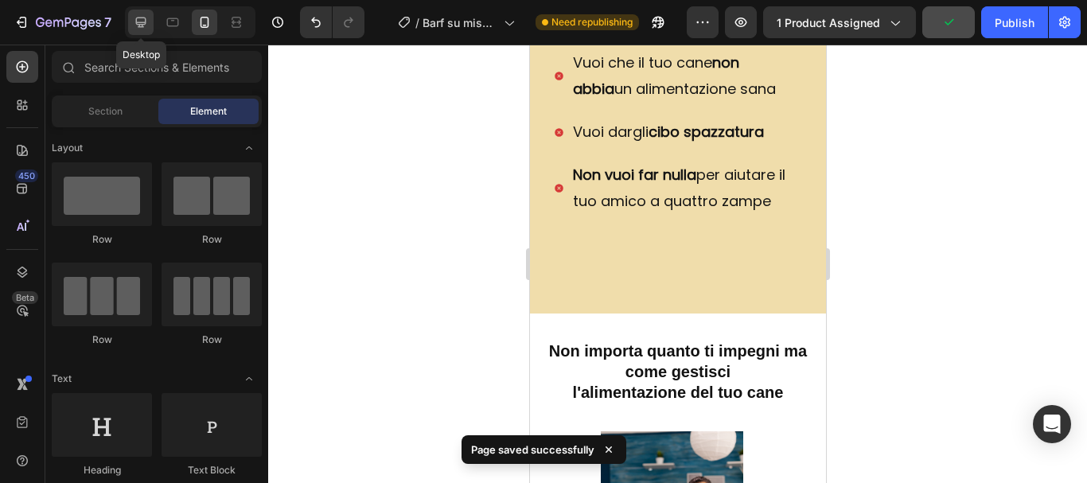
click at [140, 19] on icon at bounding box center [141, 22] width 16 height 16
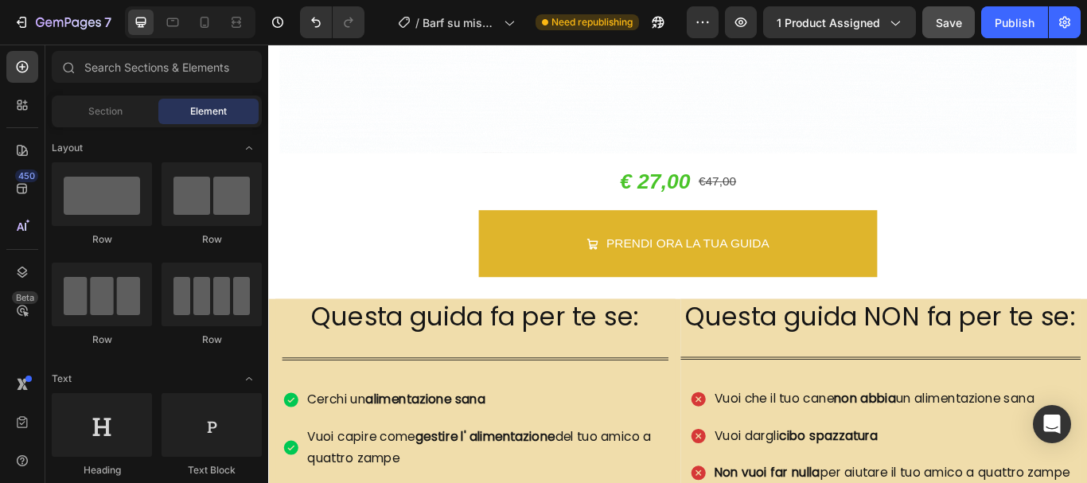
scroll to position [540, 0]
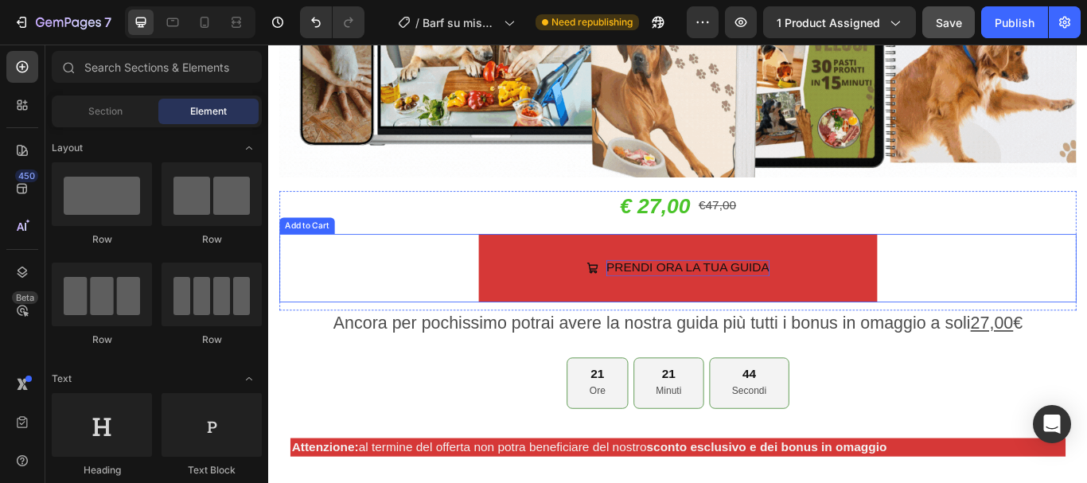
click at [702, 298] on div "PRENDI ORA LA TUA GUIDA" at bounding box center [757, 305] width 190 height 18
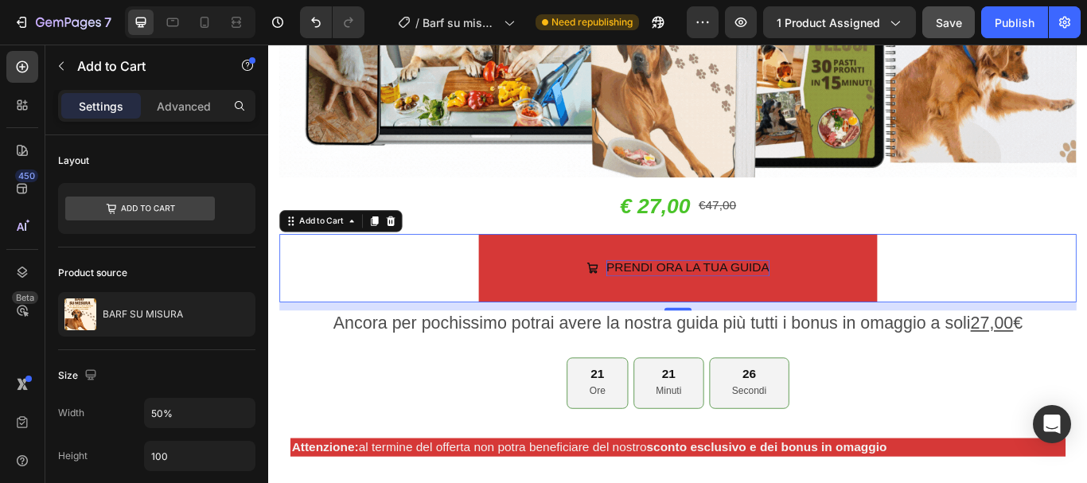
click at [691, 296] on div "PRENDI ORA LA TUA GUIDA" at bounding box center [757, 305] width 190 height 18
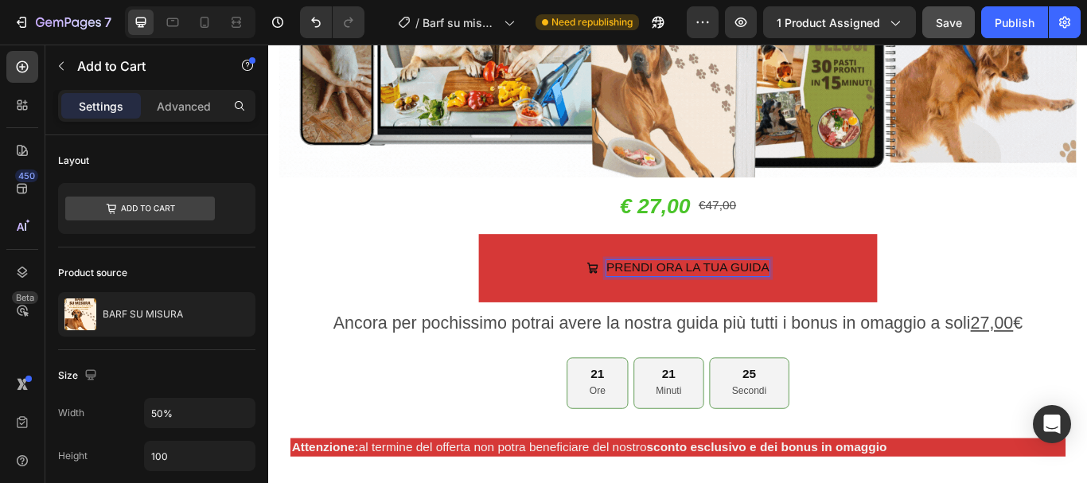
click at [535, 298] on button "PRENDI ORA LA TUA GUIDA" at bounding box center [745, 306] width 465 height 80
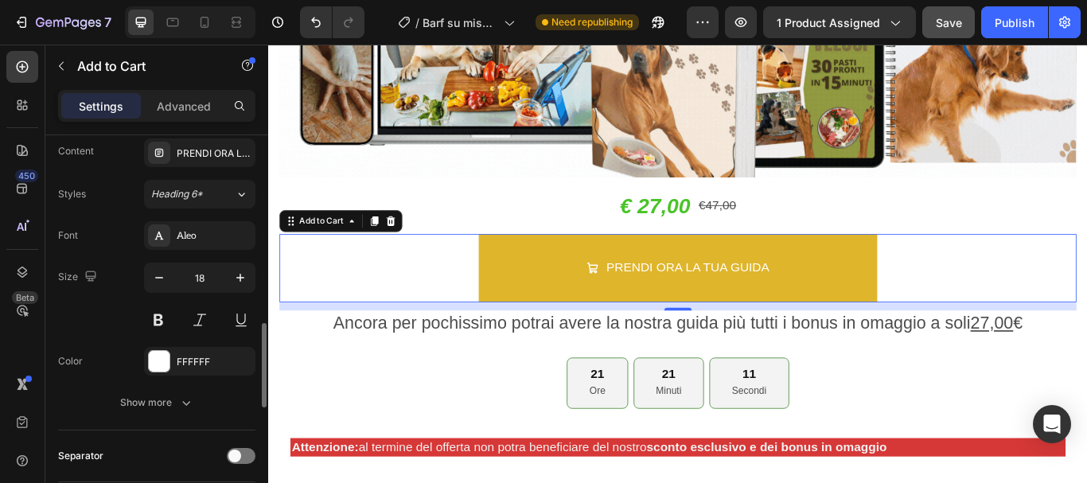
scroll to position [955, 0]
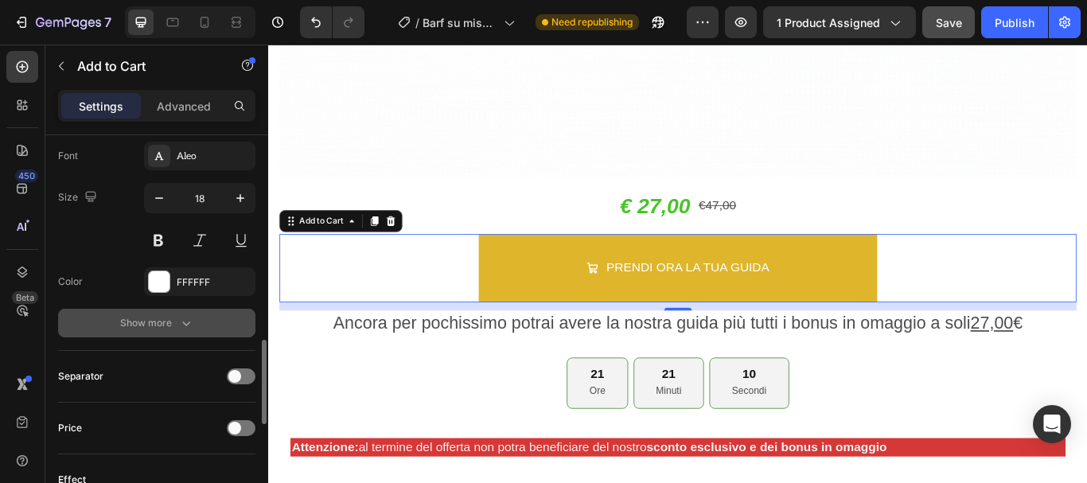
click at [169, 324] on div "Show more" at bounding box center [157, 323] width 74 height 16
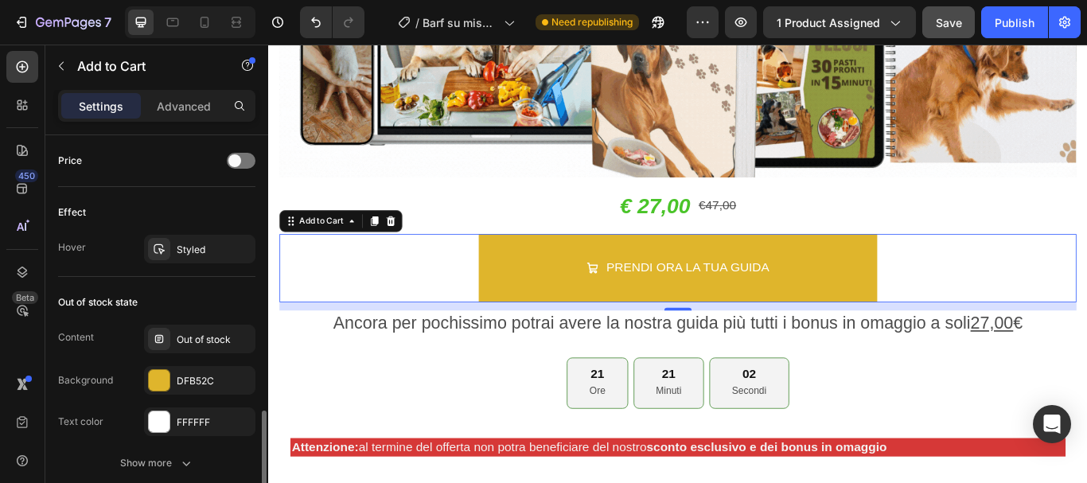
scroll to position [1512, 0]
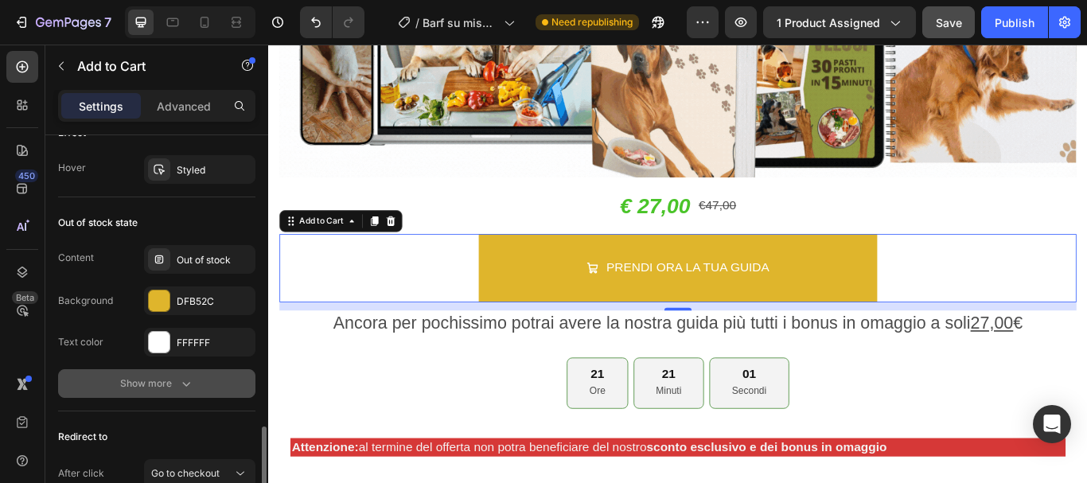
click at [174, 390] on div "Show more" at bounding box center [157, 384] width 74 height 16
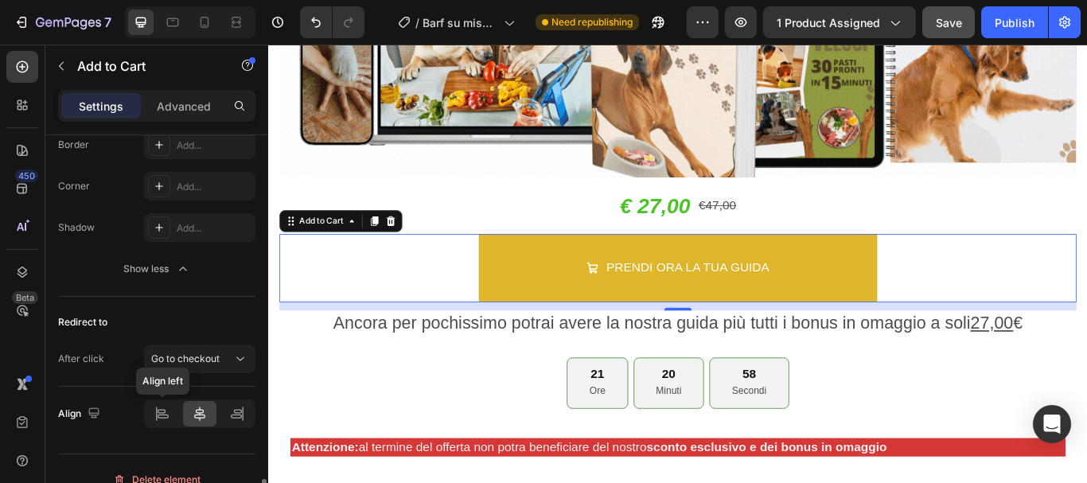
scroll to position [1772, 0]
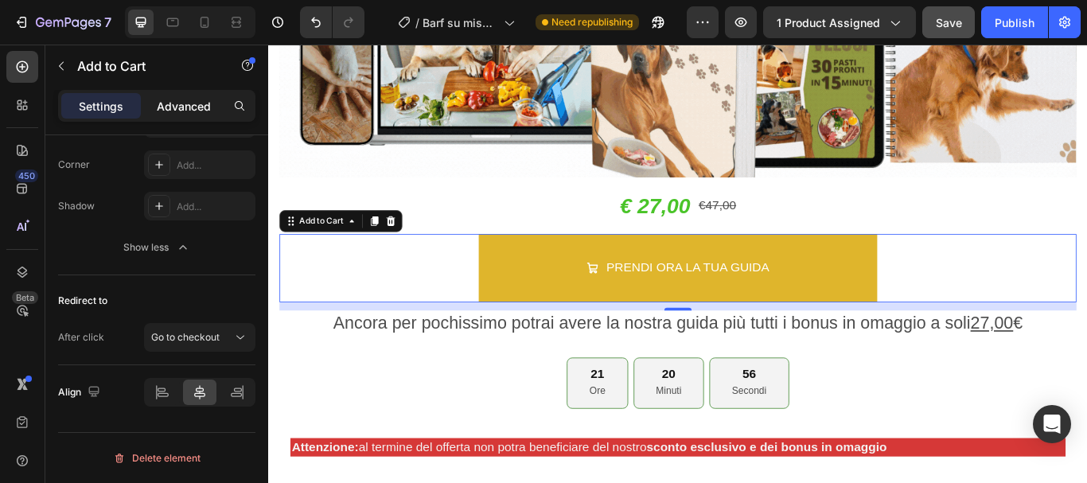
click at [188, 115] on div "Advanced" at bounding box center [184, 105] width 80 height 25
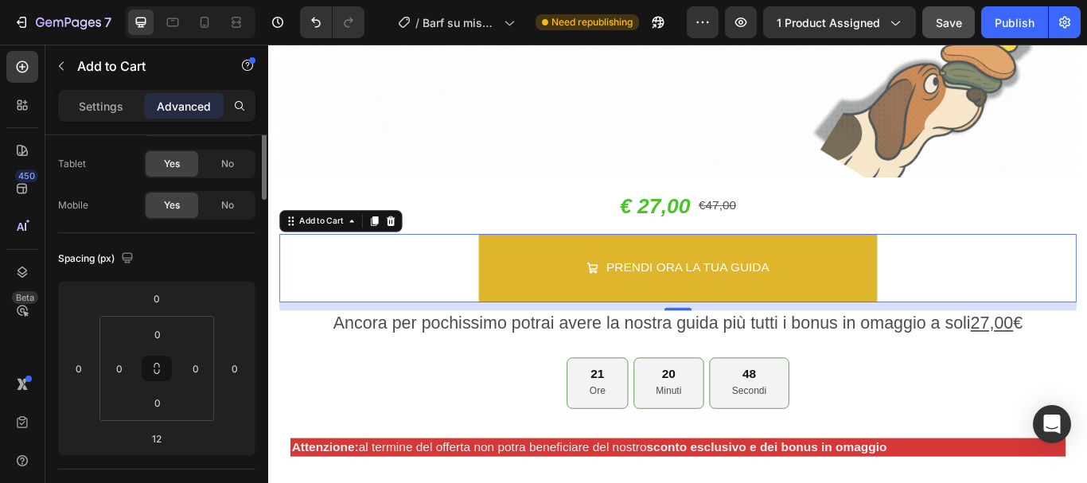
scroll to position [0, 0]
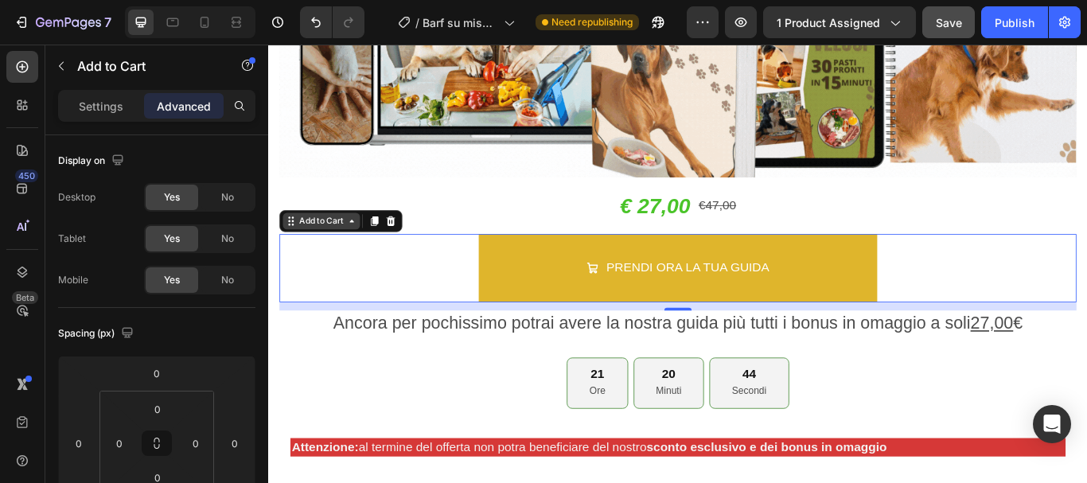
click at [364, 246] on icon at bounding box center [365, 250] width 13 height 13
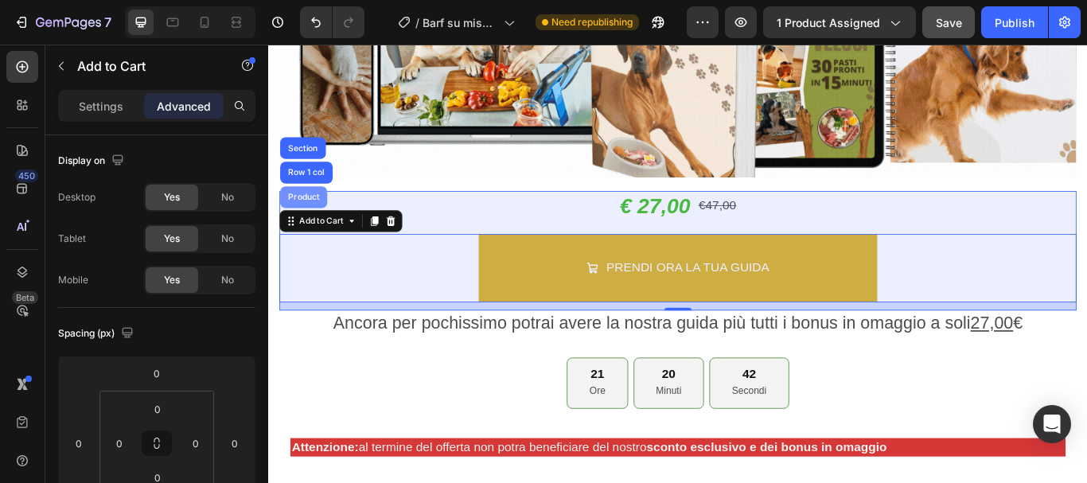
click at [306, 210] on div "Product" at bounding box center [309, 222] width 55 height 25
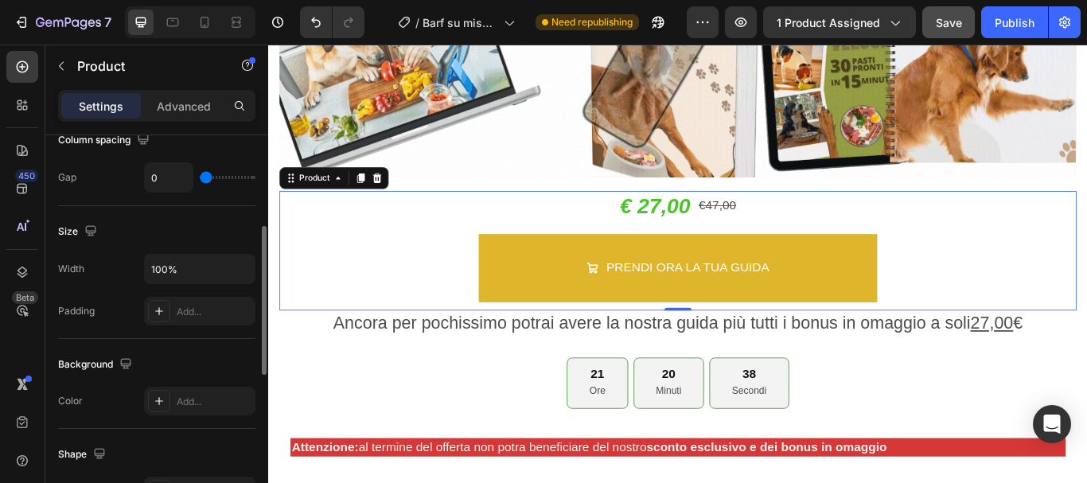
scroll to position [398, 0]
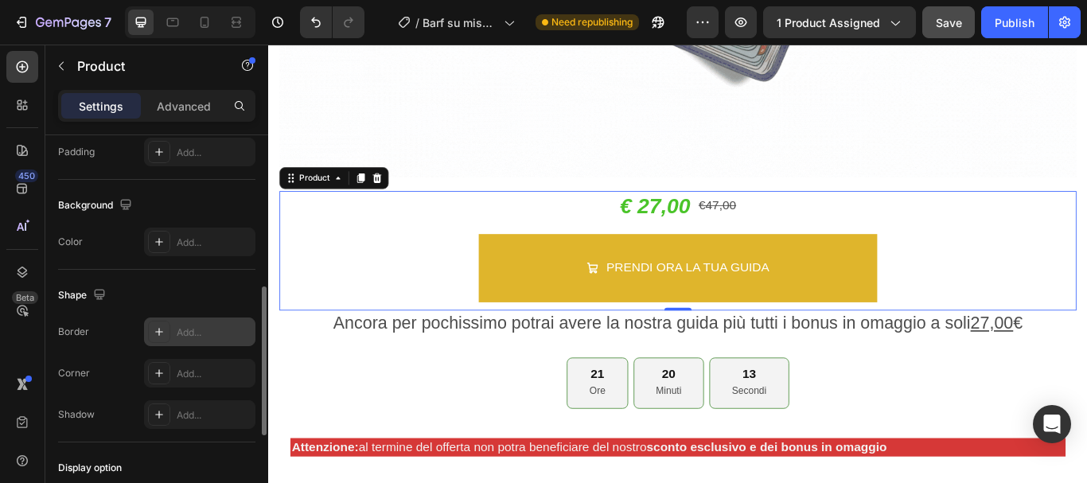
click at [165, 329] on icon at bounding box center [159, 331] width 13 height 13
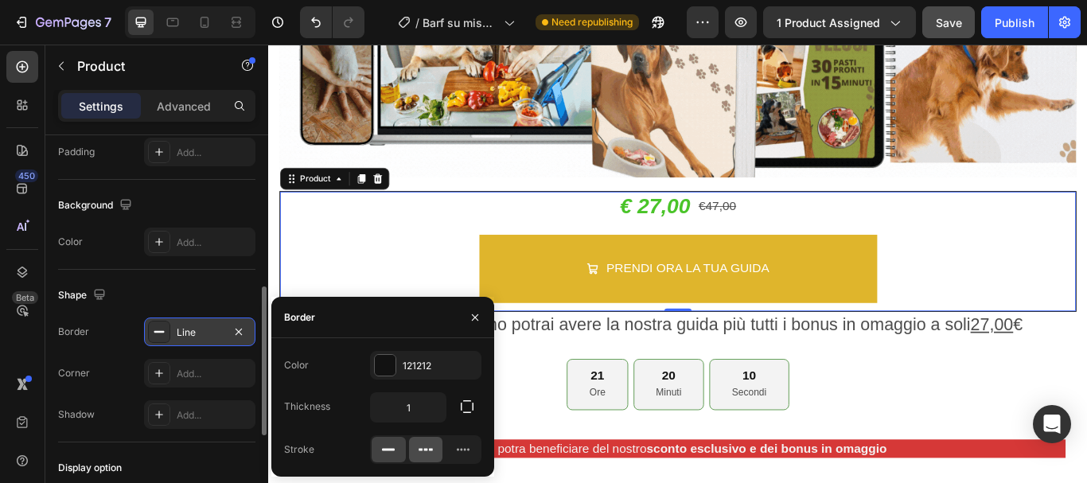
click at [422, 452] on icon at bounding box center [426, 450] width 16 height 16
click at [469, 446] on icon at bounding box center [463, 450] width 16 height 16
click at [391, 448] on icon at bounding box center [388, 450] width 16 height 16
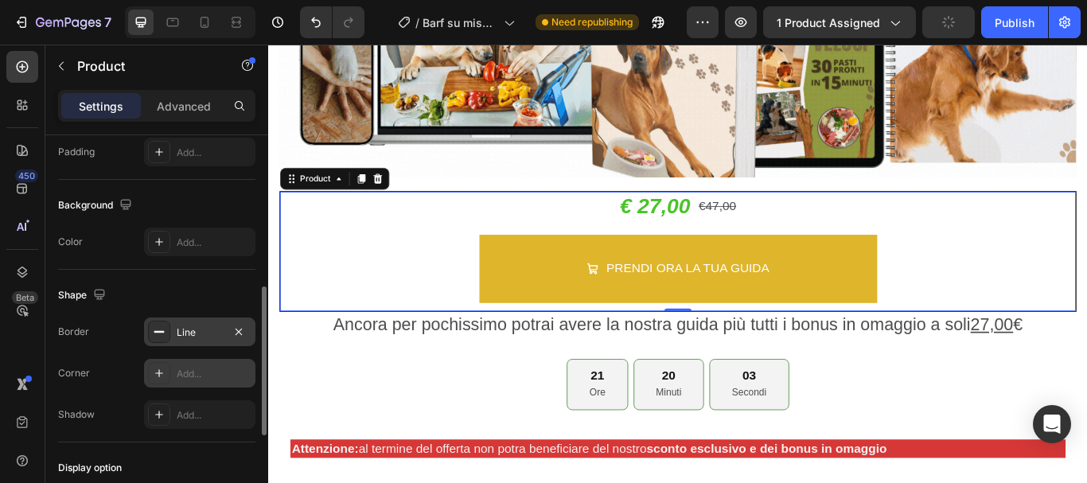
click at [154, 372] on icon at bounding box center [159, 373] width 13 height 13
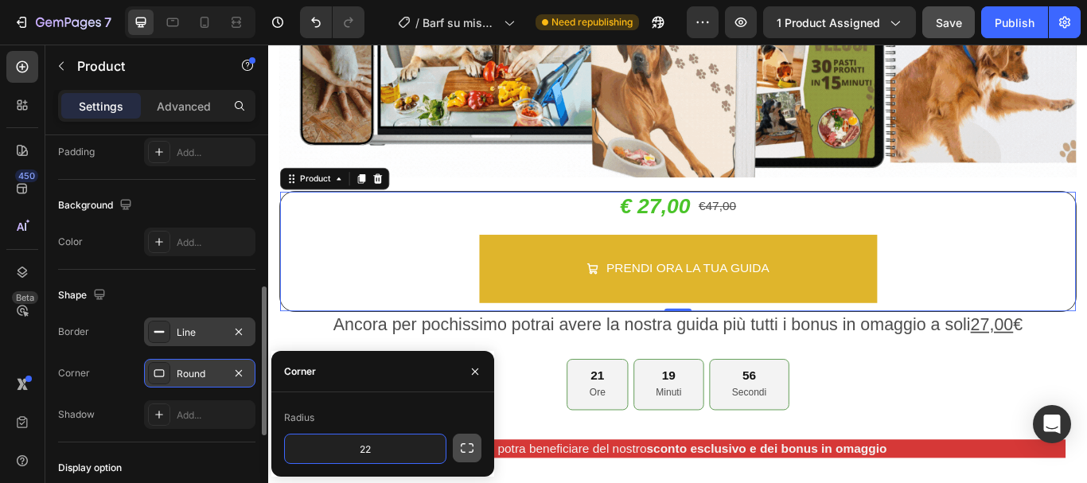
type input "22"
click at [461, 459] on button "button" at bounding box center [467, 448] width 29 height 29
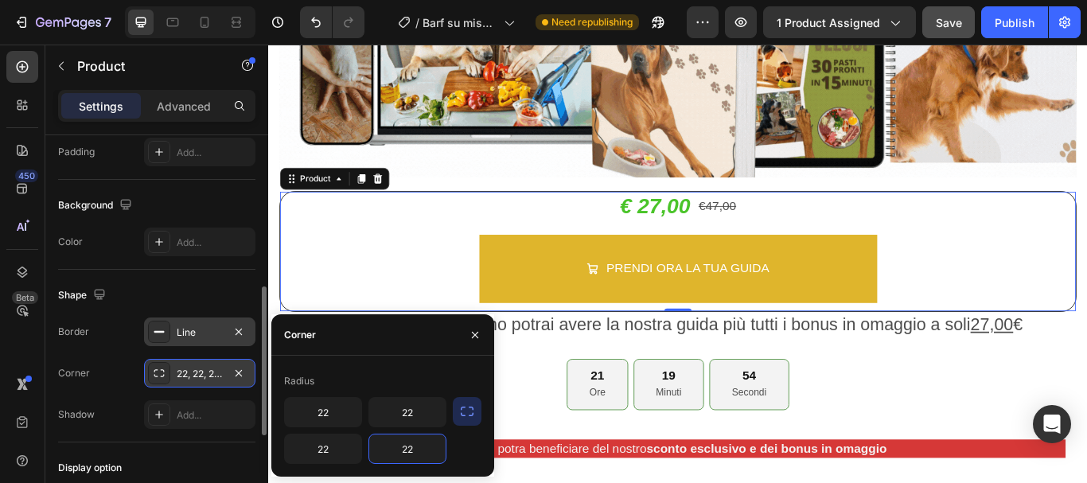
click at [392, 449] on input "22" at bounding box center [407, 448] width 76 height 29
click at [323, 449] on input "22" at bounding box center [323, 448] width 76 height 29
click at [324, 415] on input "22" at bounding box center [323, 412] width 76 height 29
click at [415, 409] on input "22" at bounding box center [407, 412] width 76 height 29
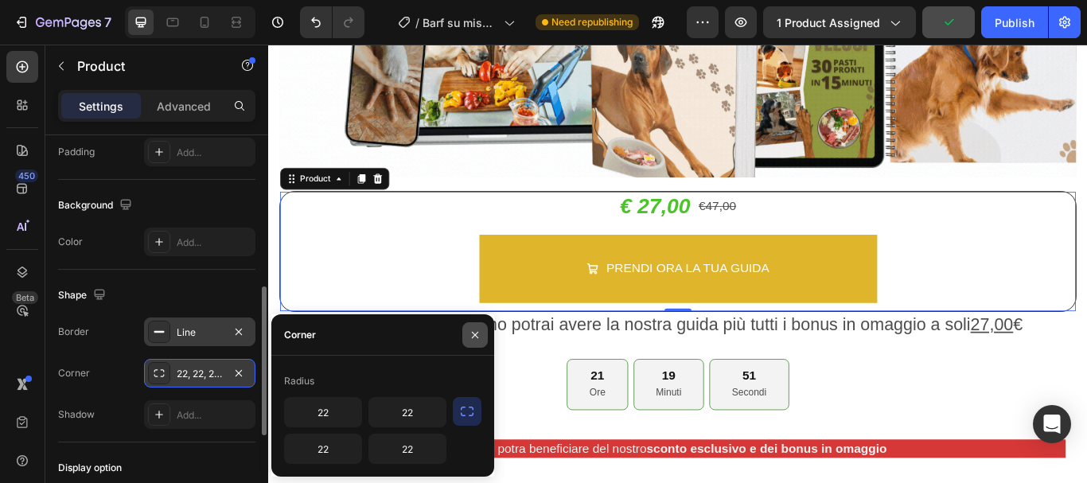
drag, startPoint x: 477, startPoint y: 325, endPoint x: 188, endPoint y: 291, distance: 290.8
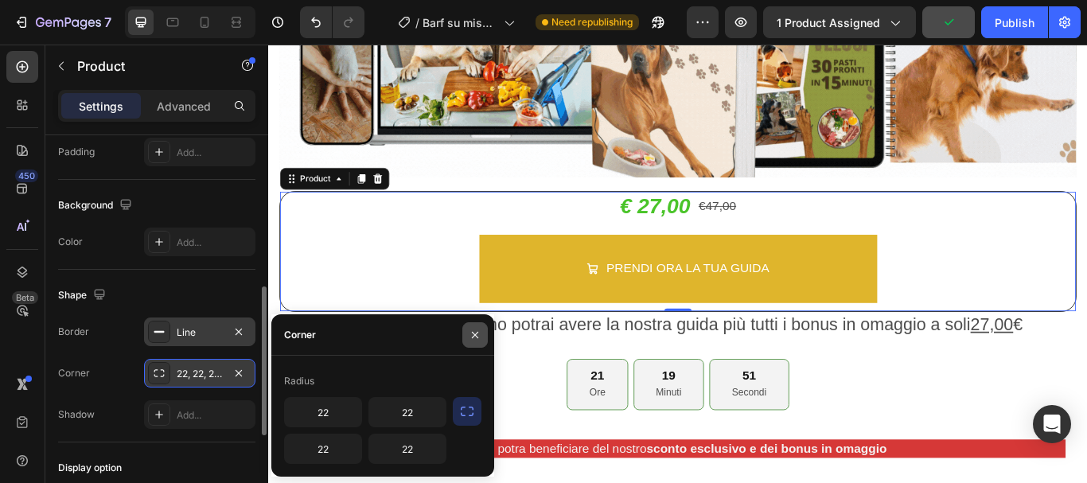
click at [477, 325] on button "button" at bounding box center [474, 334] width 25 height 25
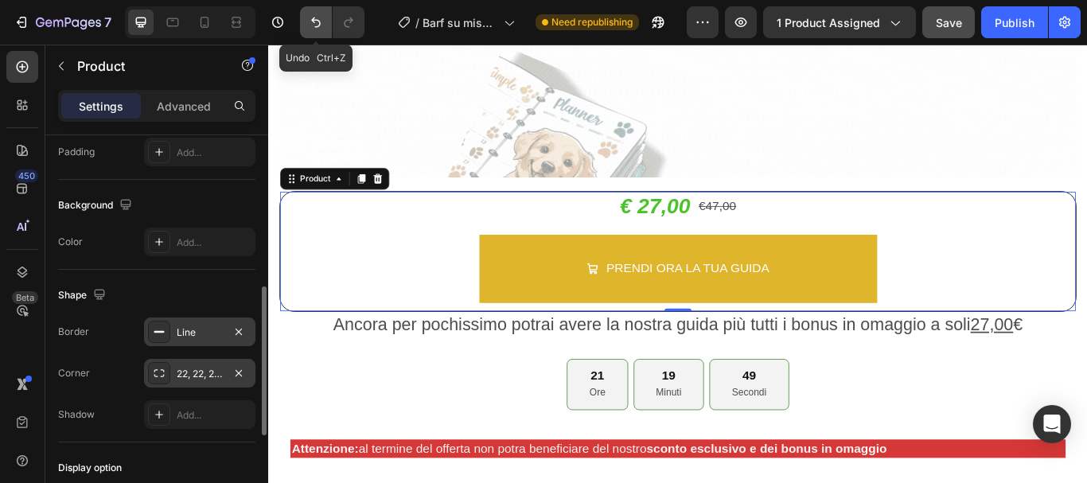
click at [304, 16] on button "Undo/Redo" at bounding box center [316, 22] width 32 height 32
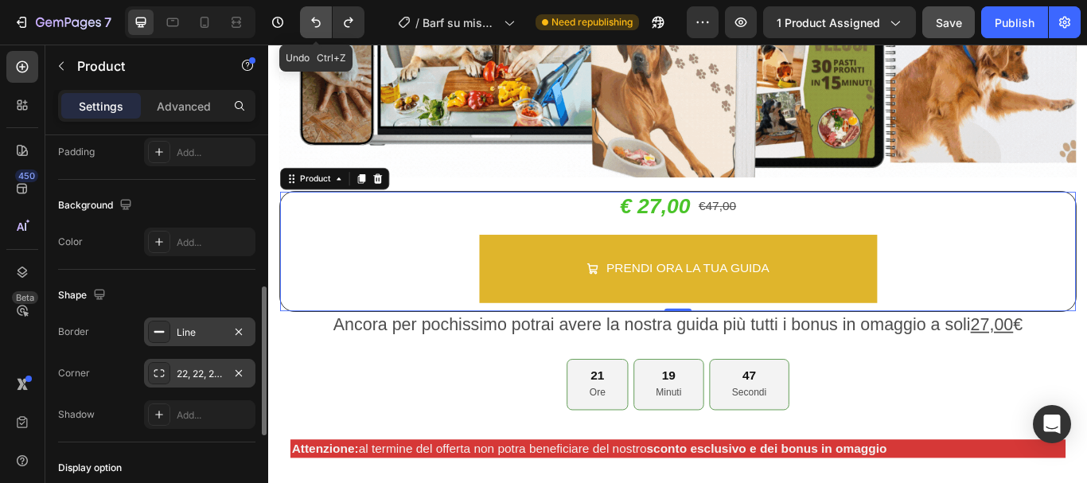
click at [305, 24] on button "Undo/Redo" at bounding box center [316, 22] width 32 height 32
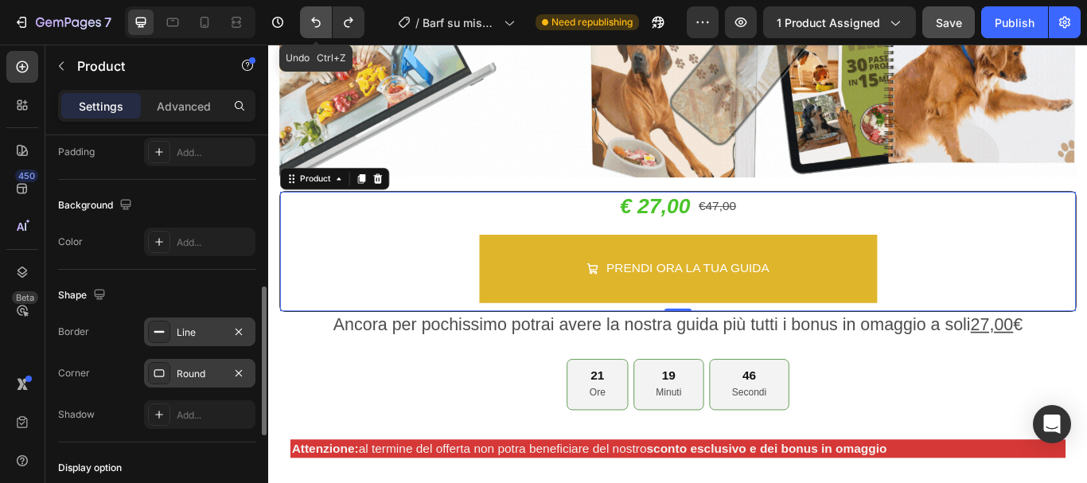
click at [305, 24] on button "Undo/Redo" at bounding box center [316, 22] width 32 height 32
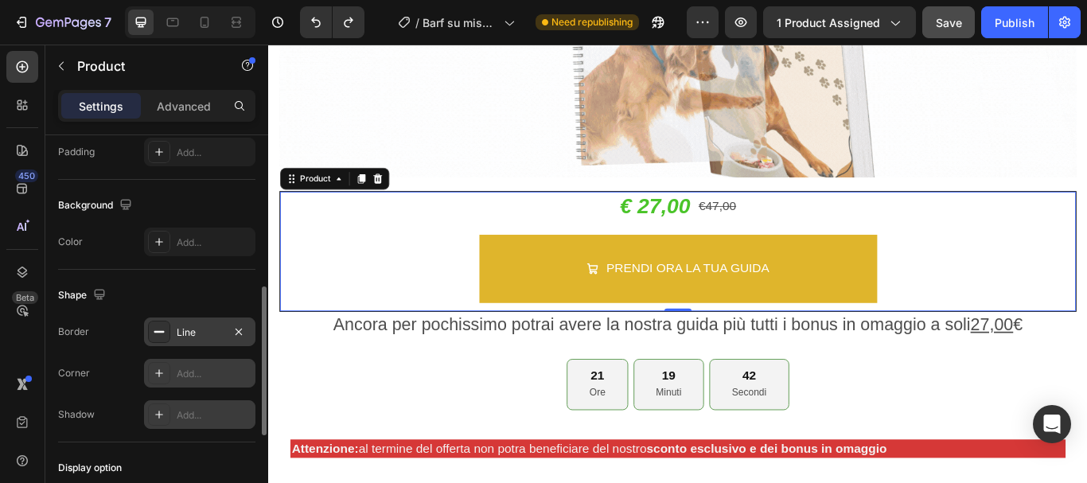
click at [156, 412] on icon at bounding box center [159, 414] width 13 height 13
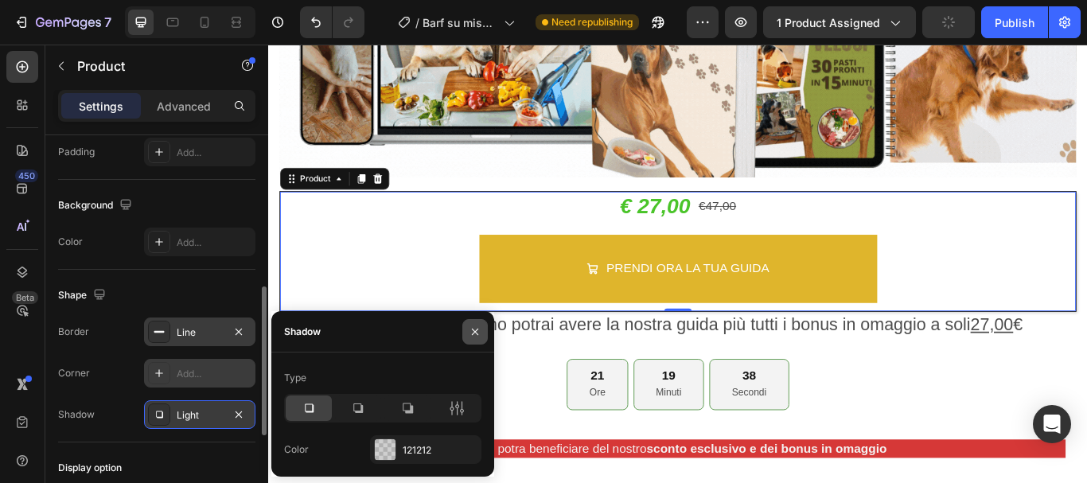
click at [478, 335] on icon "button" at bounding box center [475, 331] width 13 height 13
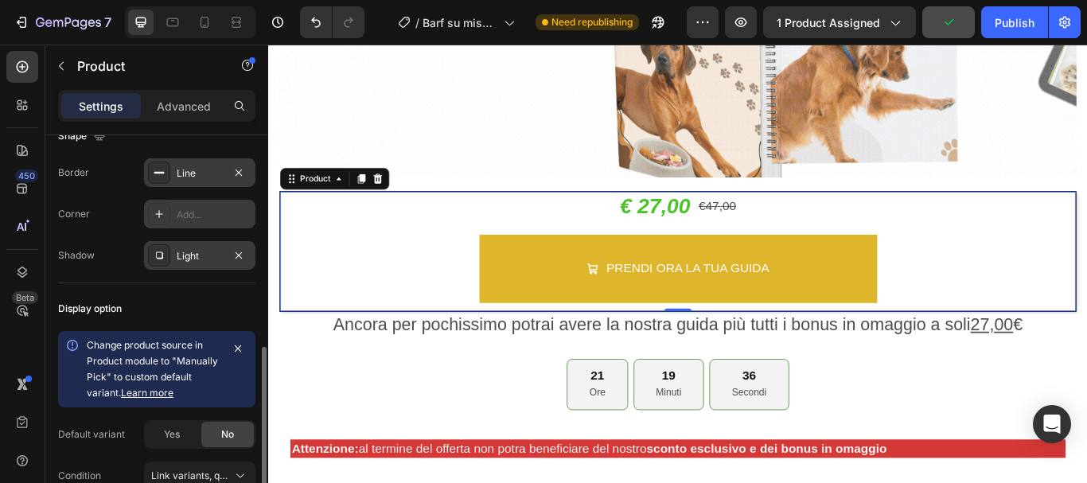
scroll to position [636, 0]
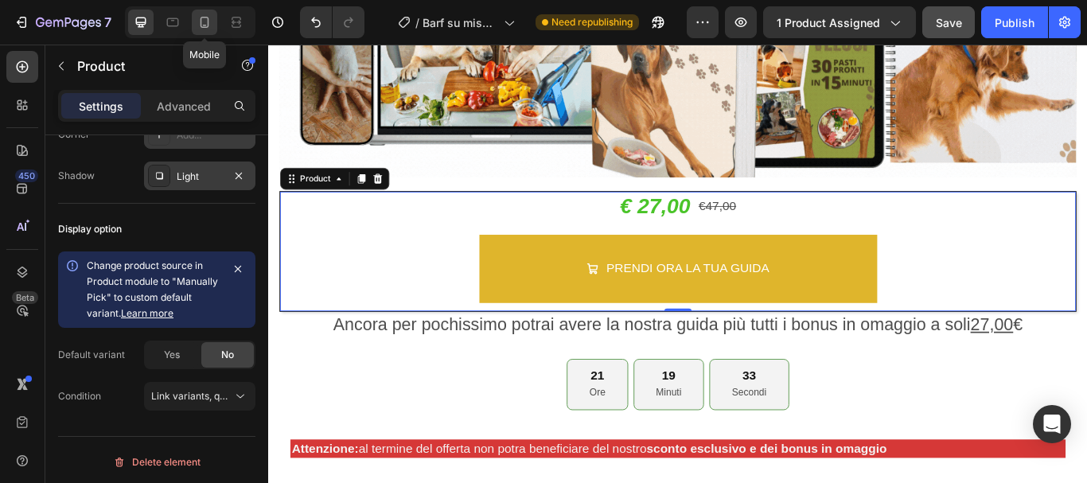
click at [204, 20] on icon at bounding box center [205, 22] width 16 height 16
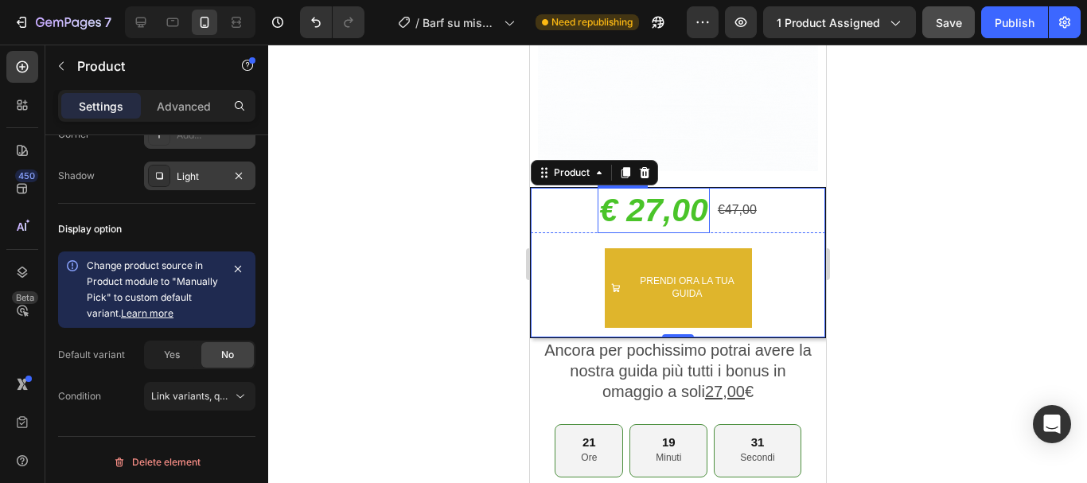
scroll to position [204, 0]
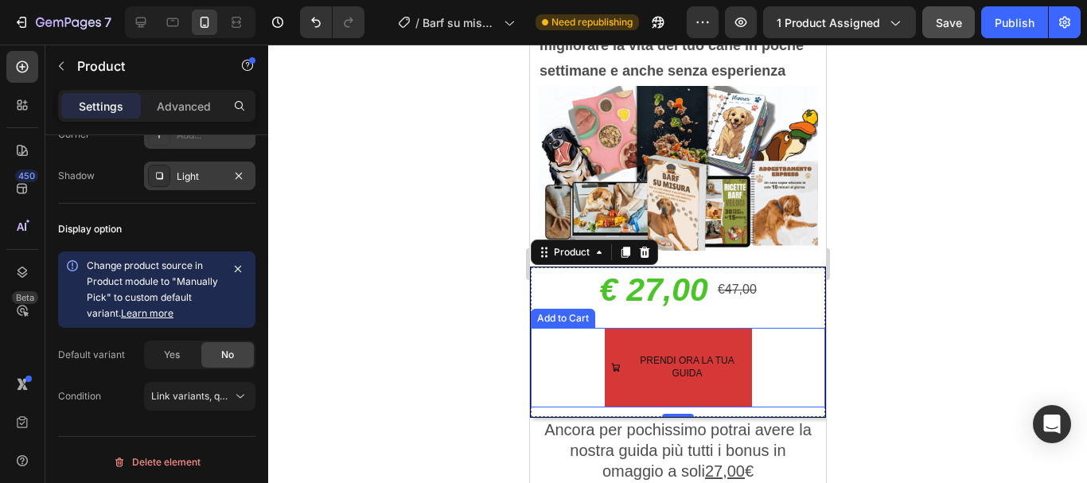
click at [683, 391] on button "PRENDI ORA LA TUA GUIDA" at bounding box center [677, 368] width 147 height 80
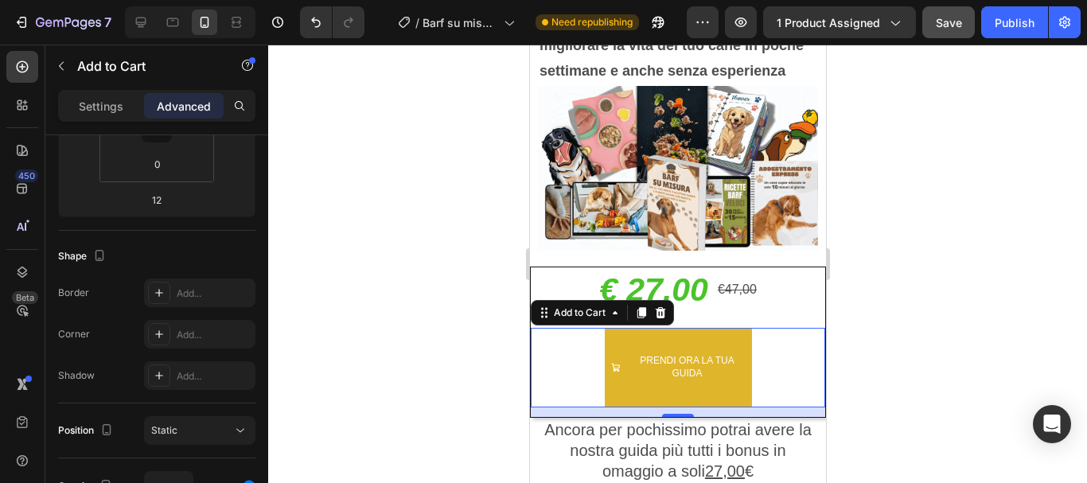
scroll to position [0, 0]
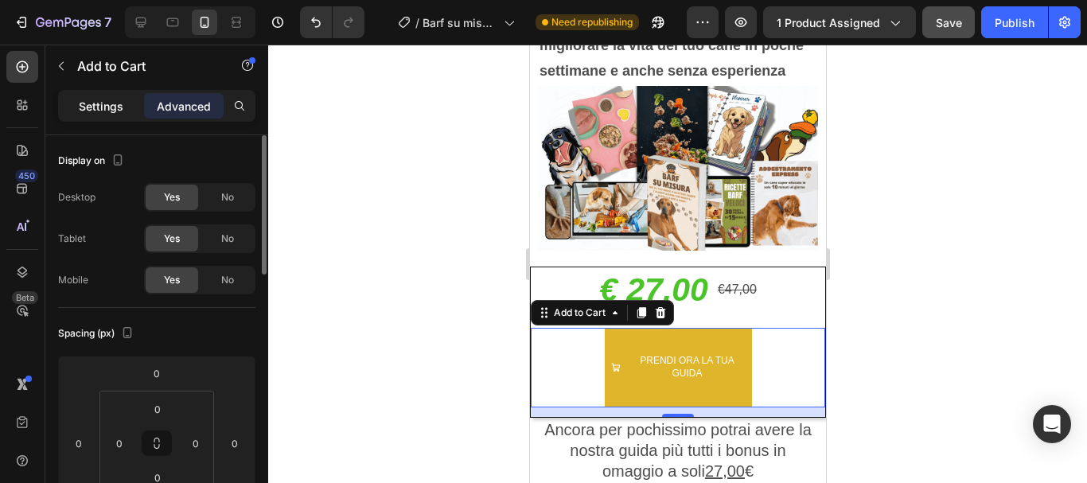
click at [90, 100] on p "Settings" at bounding box center [101, 106] width 45 height 17
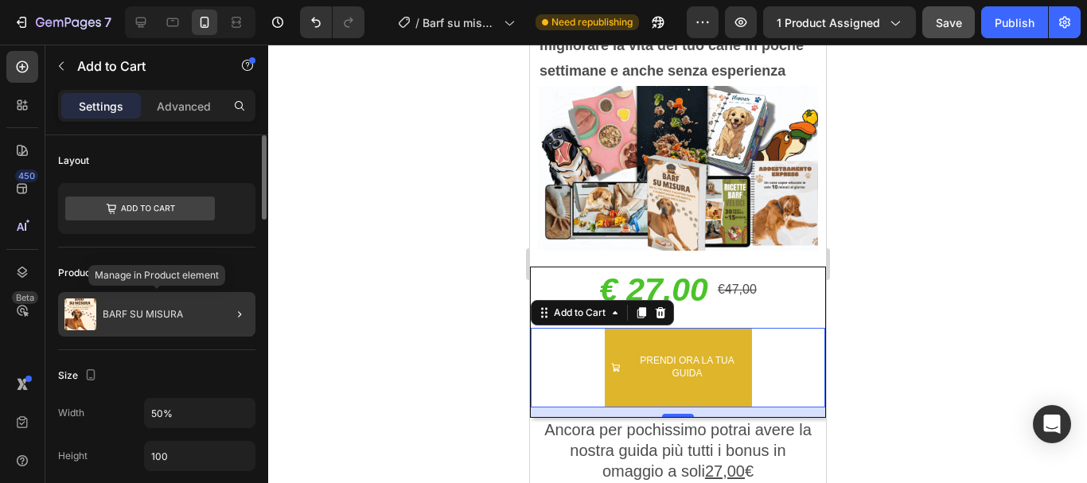
scroll to position [80, 0]
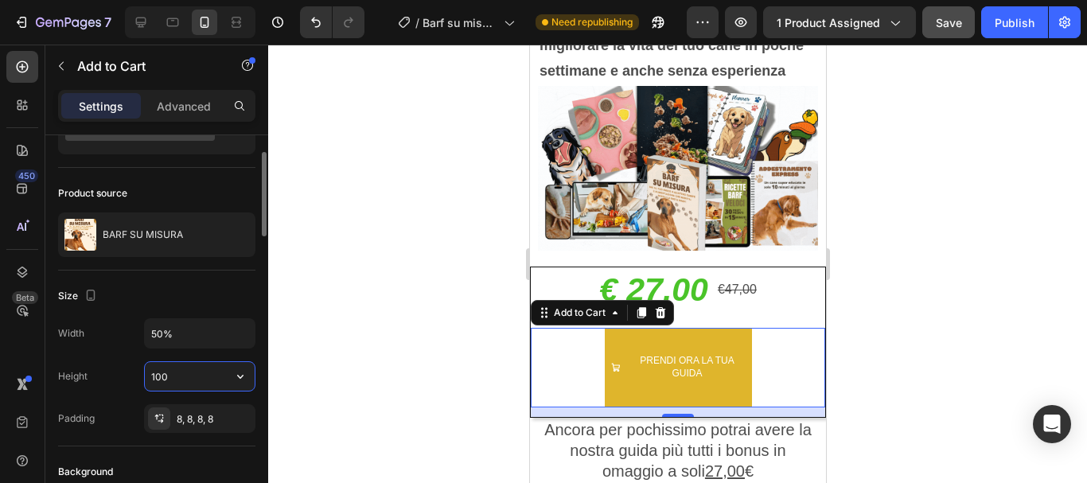
click at [194, 376] on input "100" at bounding box center [200, 376] width 110 height 29
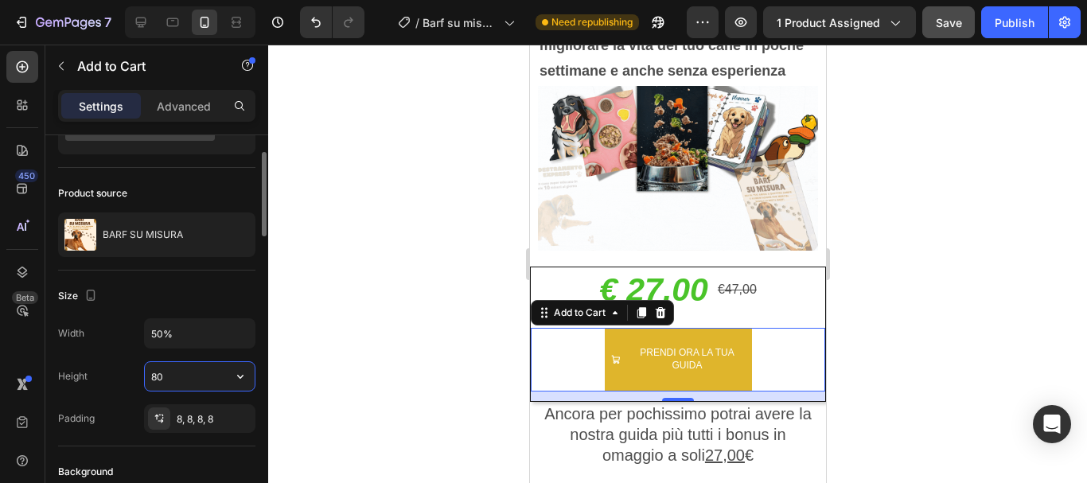
type input "8"
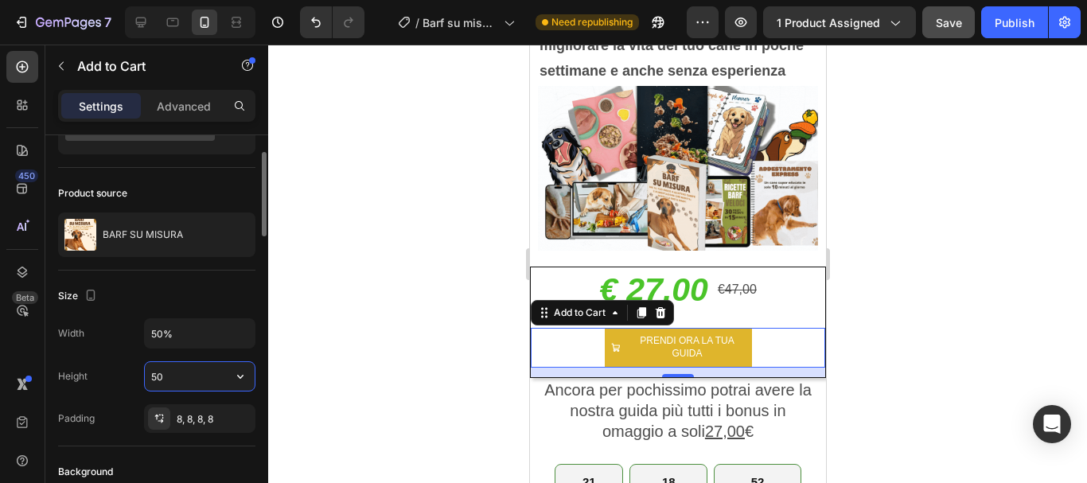
type input "5"
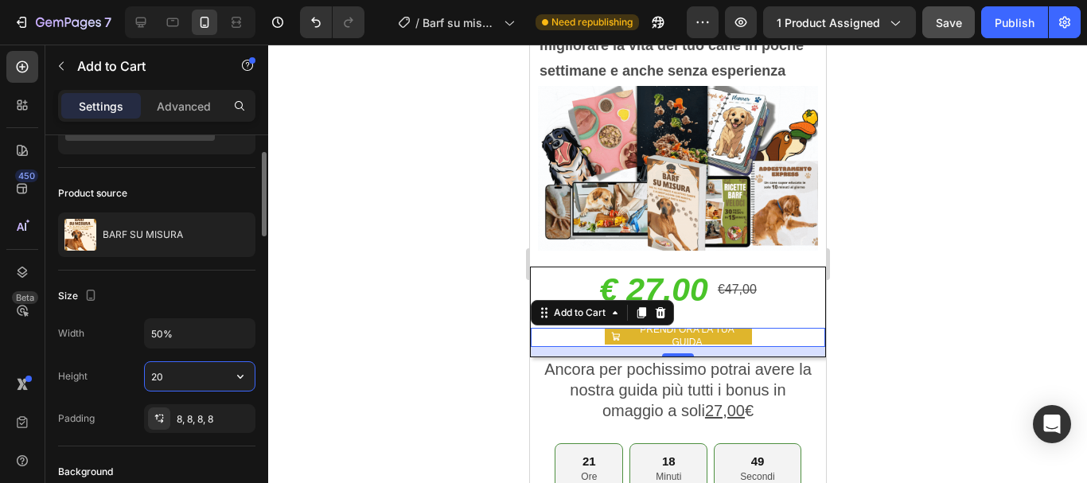
type input "2"
type input "1"
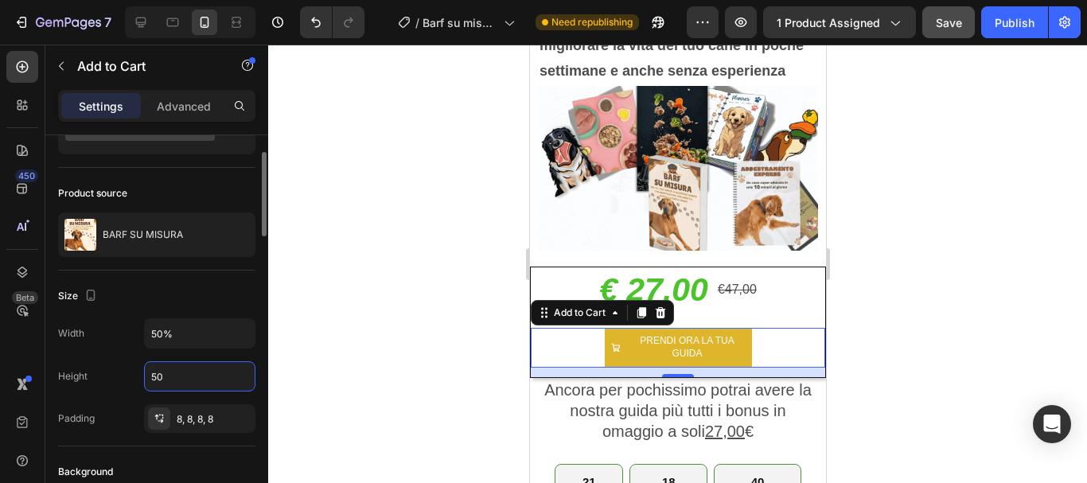
type input "5"
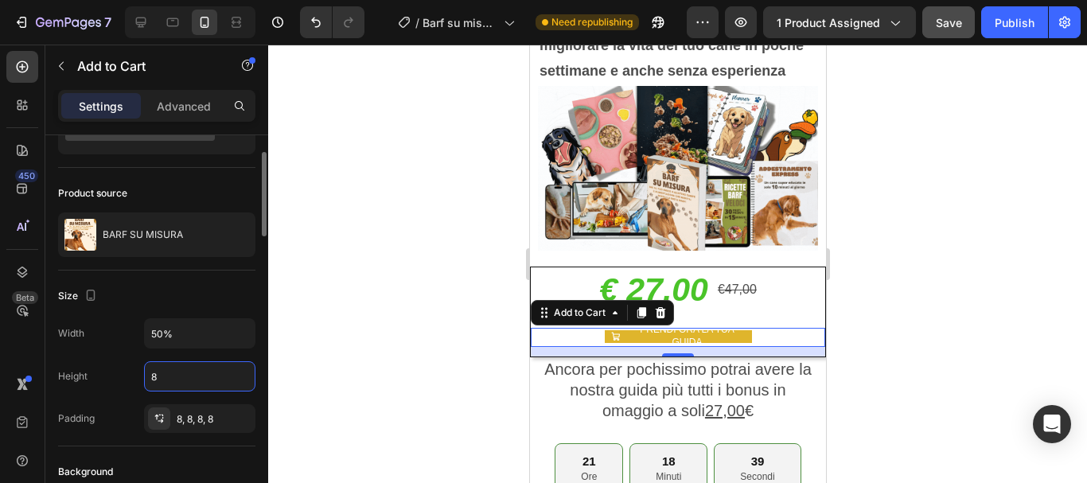
type input "80"
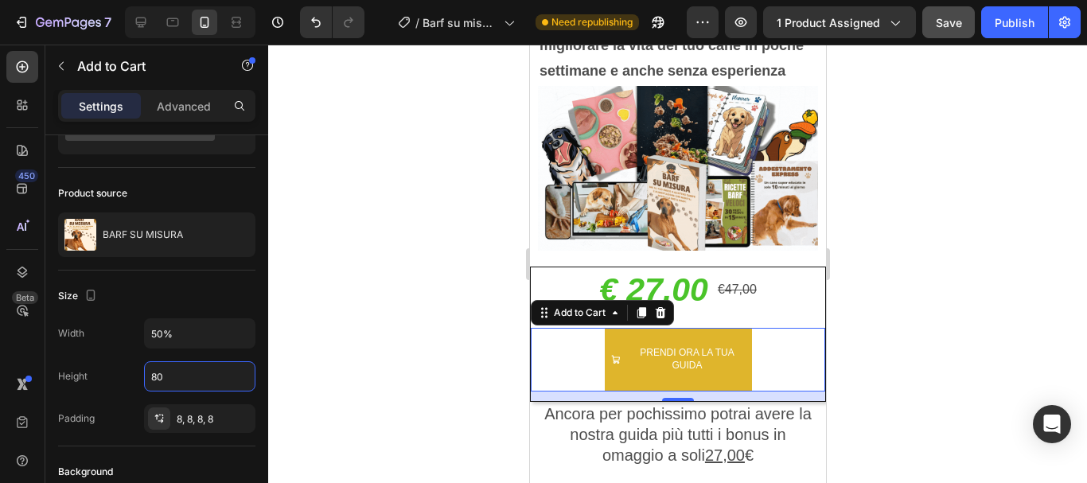
click at [406, 383] on div at bounding box center [677, 264] width 819 height 438
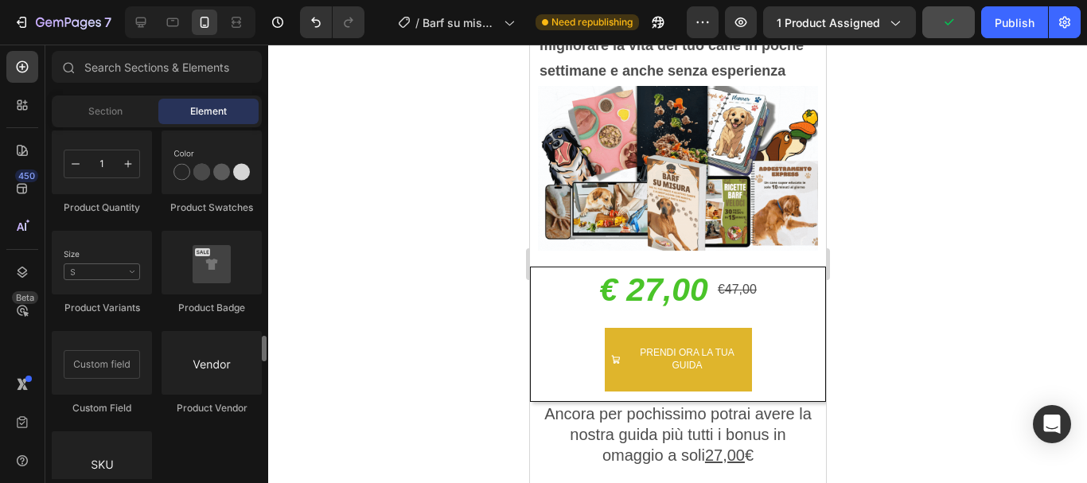
scroll to position [2944, 0]
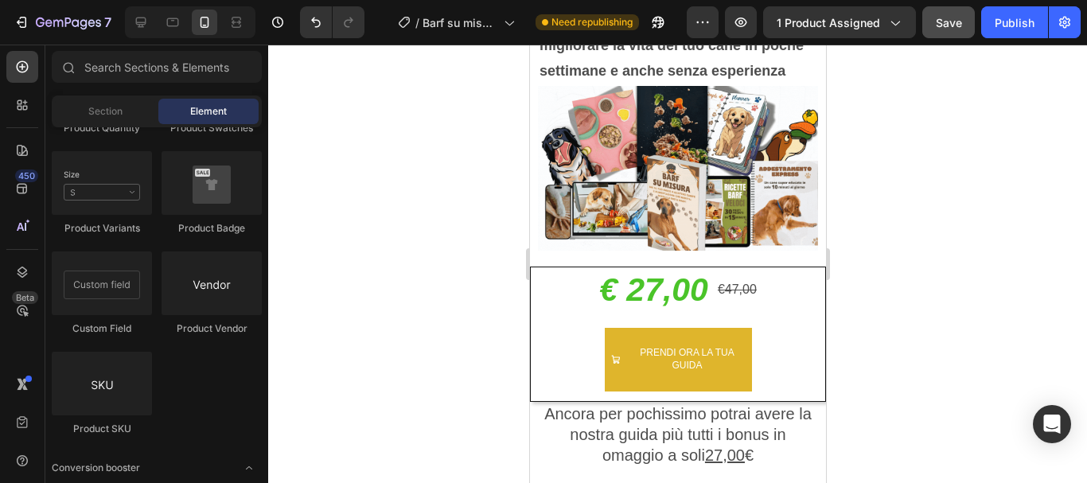
click at [412, 355] on div at bounding box center [677, 264] width 819 height 438
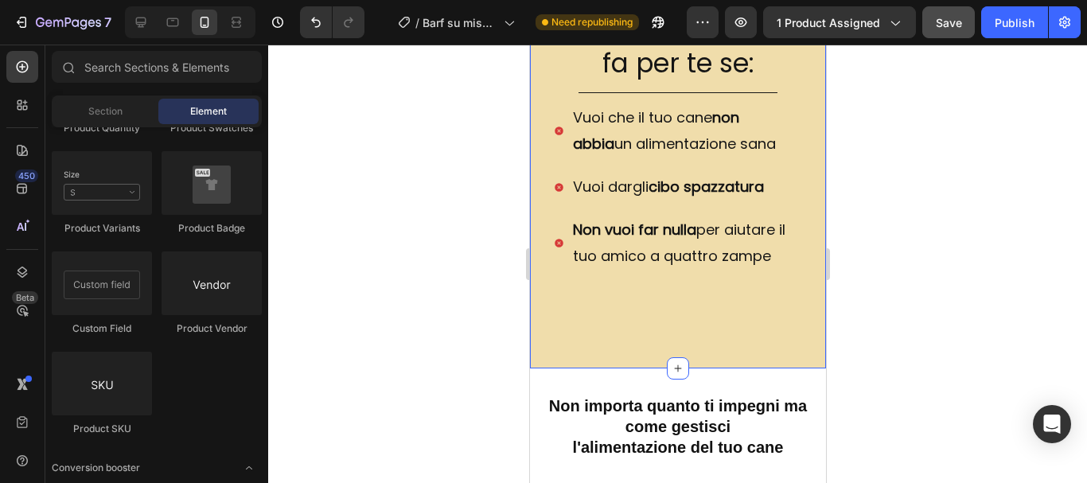
scroll to position [1318, 0]
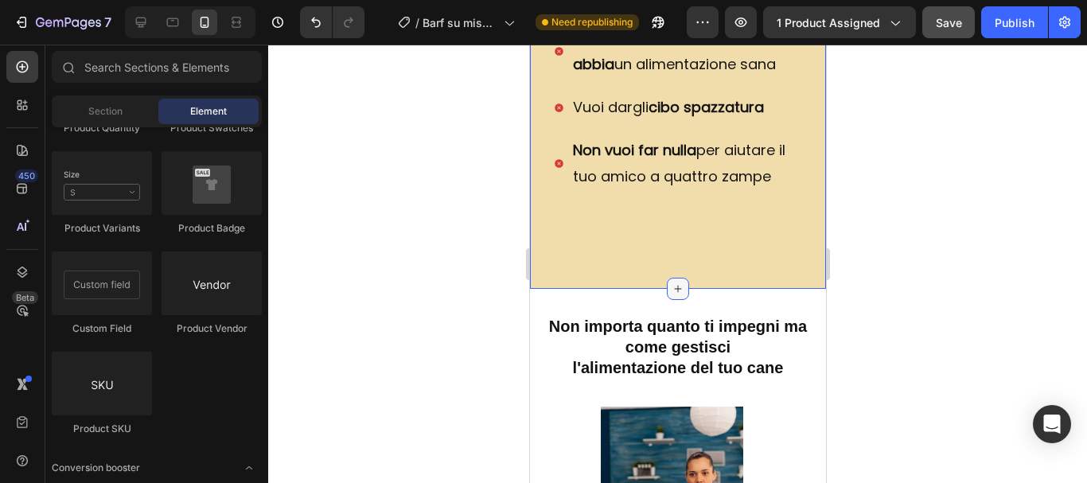
click at [673, 295] on icon at bounding box center [677, 288] width 13 height 13
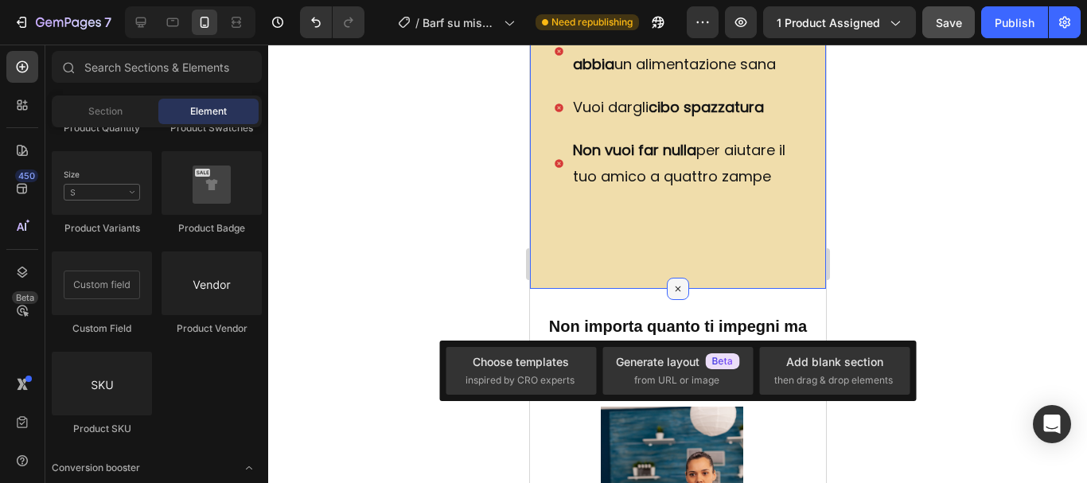
click at [673, 298] on icon at bounding box center [677, 289] width 18 height 18
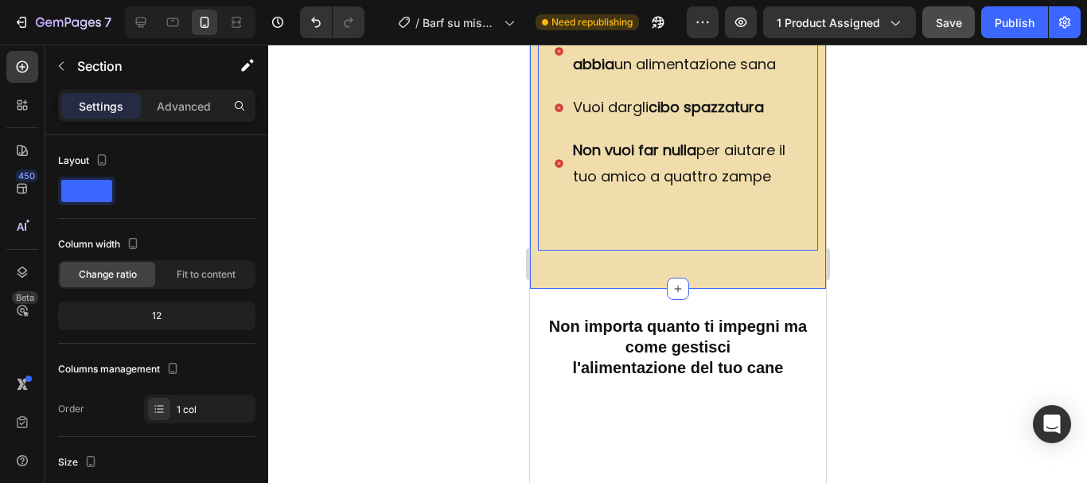
scroll to position [1239, 0]
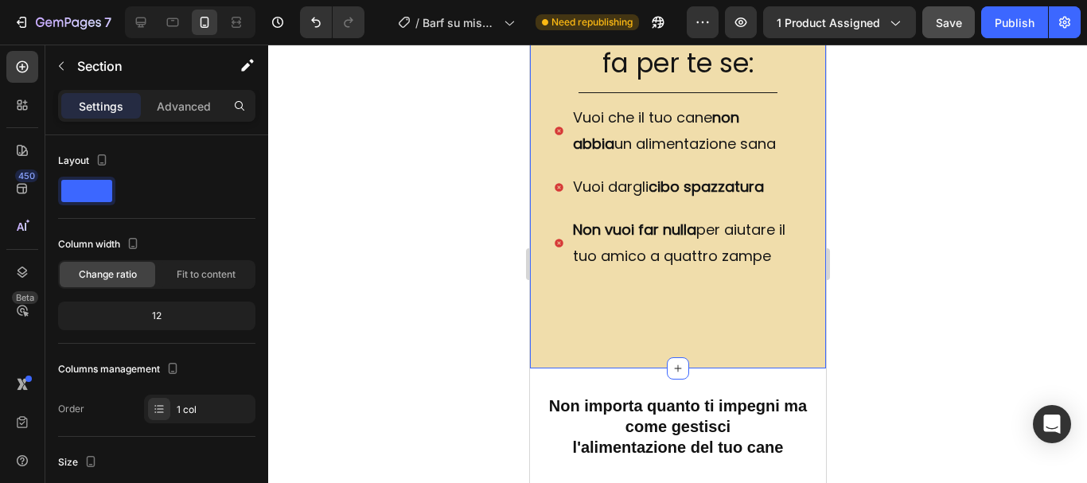
click at [575, 368] on div "Questa guida fa per te se: Heading Title Line Cerchi un alimentazione sana Vuoi…" at bounding box center [677, -1] width 296 height 737
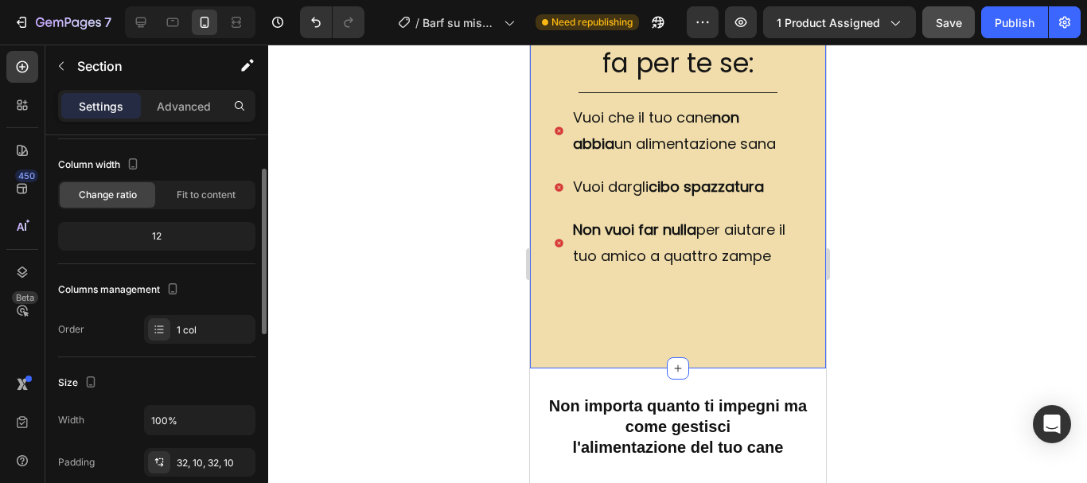
click at [185, 230] on div "12" at bounding box center [156, 236] width 191 height 22
click at [192, 196] on span "Fit to content" at bounding box center [206, 195] width 59 height 14
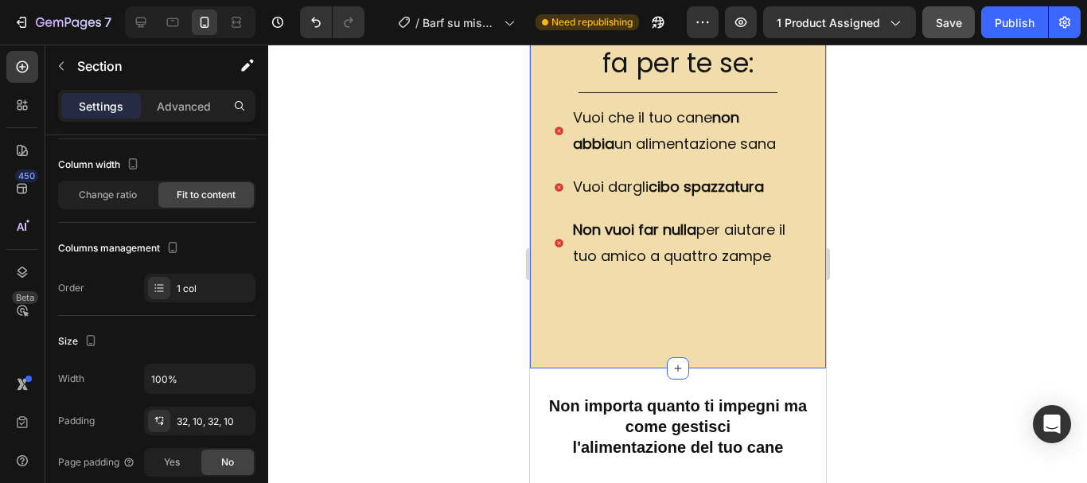
click at [393, 247] on div at bounding box center [677, 264] width 819 height 438
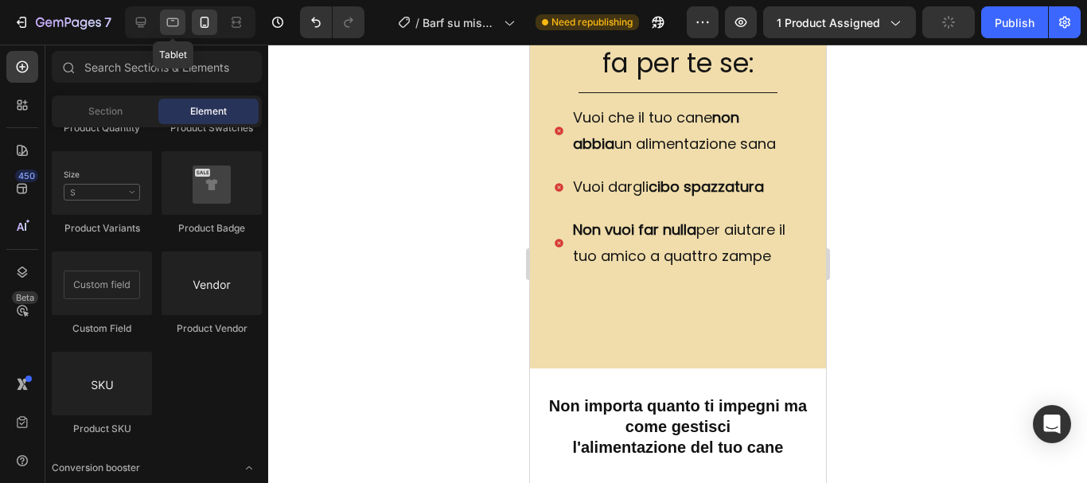
click at [166, 18] on icon at bounding box center [173, 22] width 16 height 16
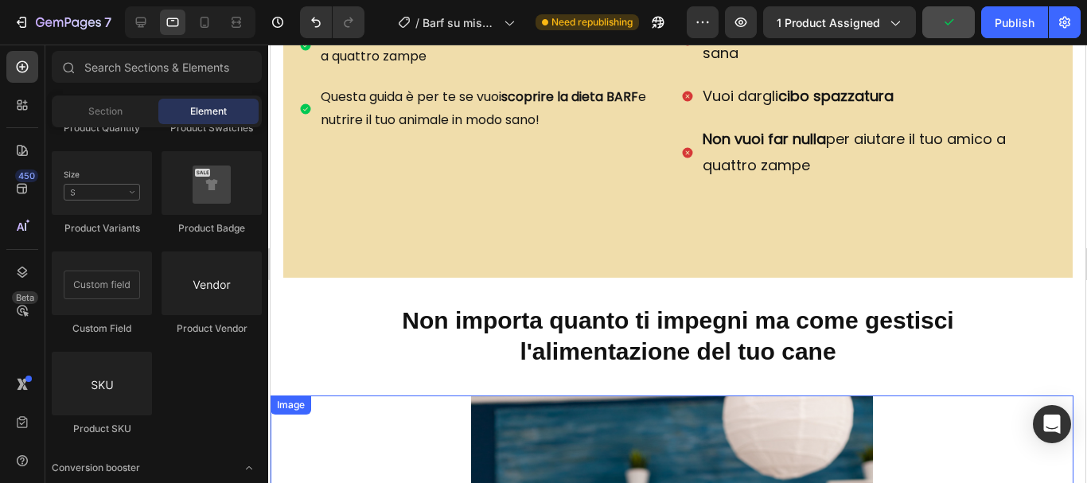
scroll to position [948, 0]
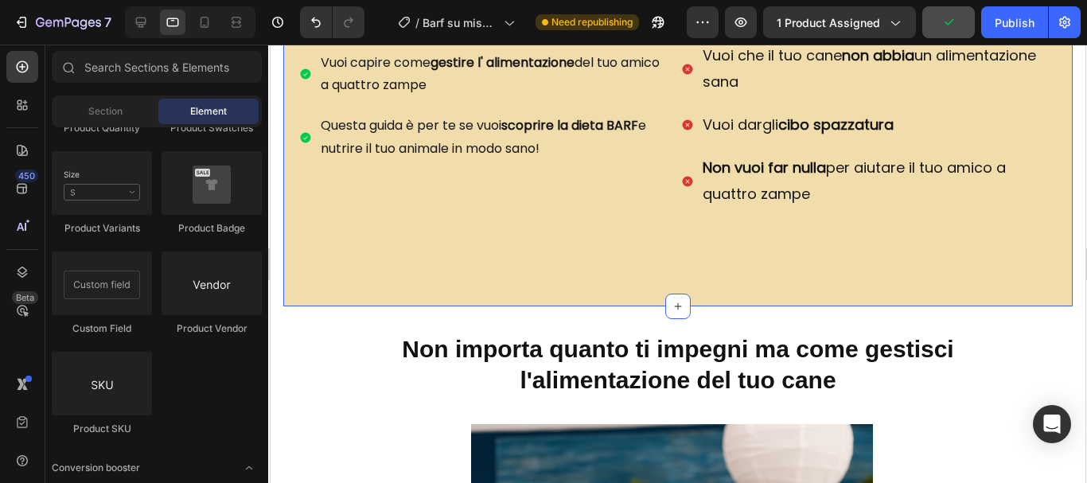
click at [476, 284] on div "Questa guida fa per te se: Heading Title Line Cerchi un alimentazione sana Vuoi…" at bounding box center [676, 113] width 789 height 385
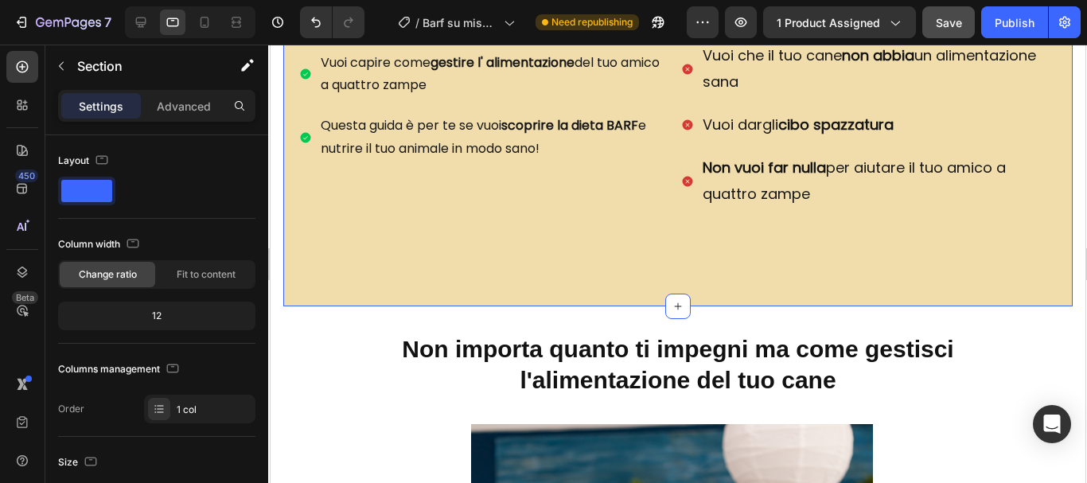
drag, startPoint x: 671, startPoint y: 305, endPoint x: 674, endPoint y: 270, distance: 35.9
click at [616, 274] on div "Questa guida fa per te se: Heading Title Line Cerchi un alimentazione sana Vuoi…" at bounding box center [676, 114] width 789 height 334
click at [145, 15] on icon at bounding box center [141, 22] width 16 height 16
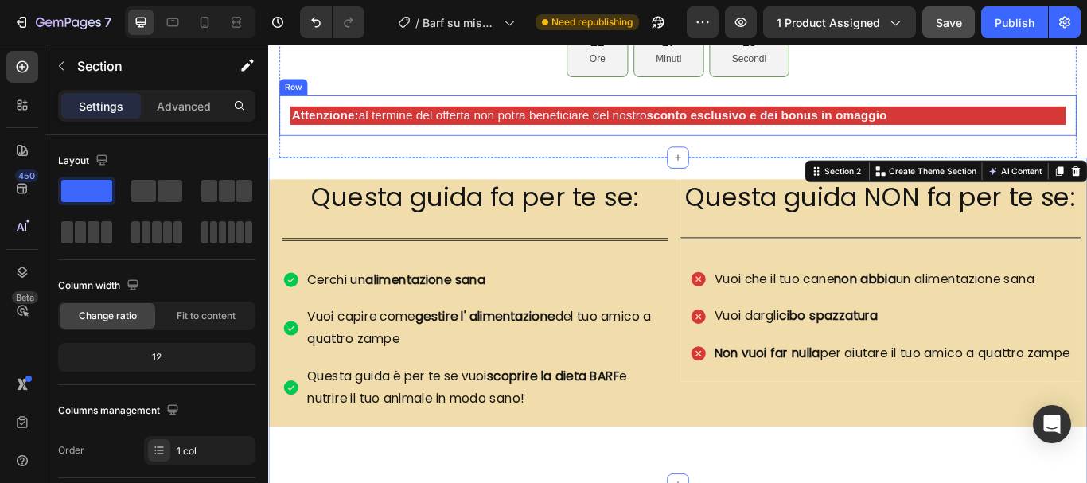
scroll to position [1008, 0]
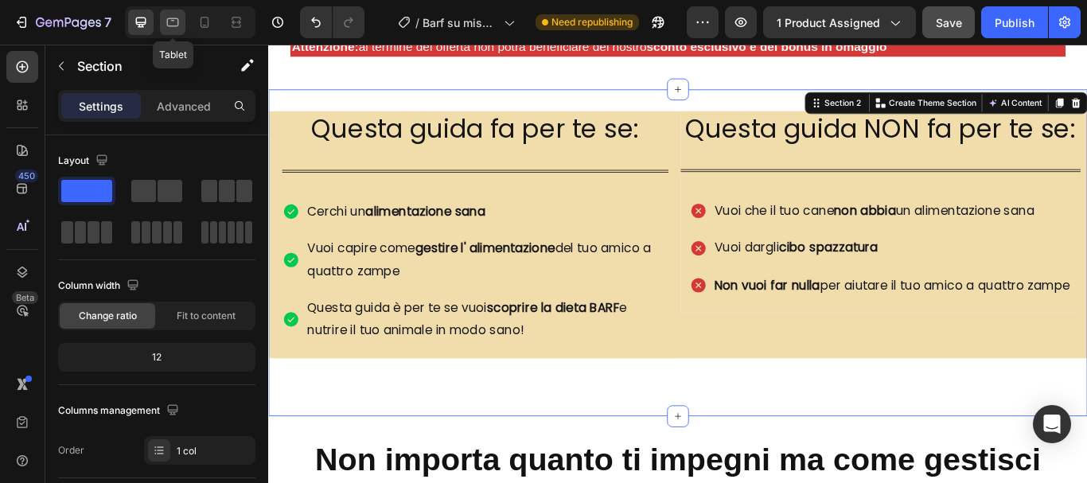
click at [173, 22] on icon at bounding box center [173, 22] width 16 height 16
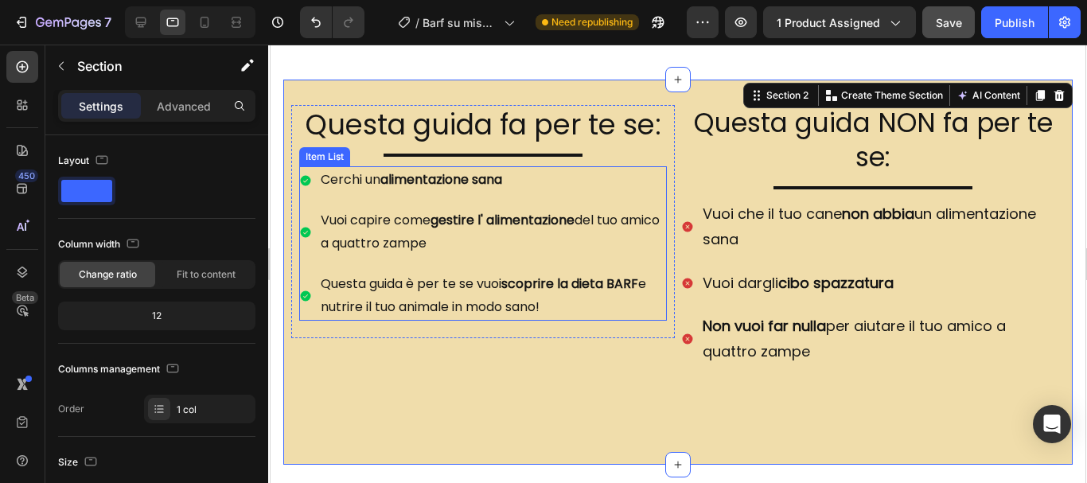
scroll to position [1116, 0]
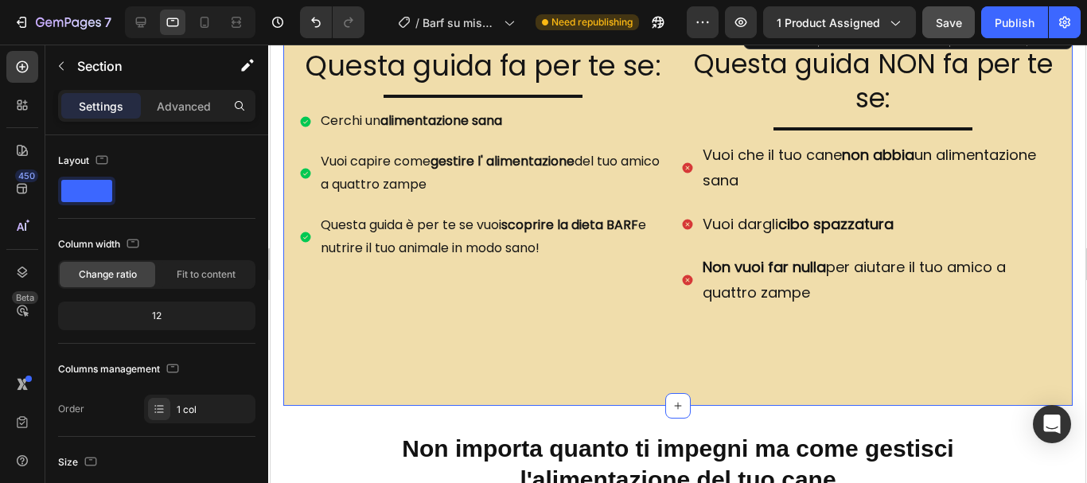
click at [461, 376] on div "Questa guida fa per te se: Heading Title Line Cerchi un alimentazione sana Vuoi…" at bounding box center [676, 213] width 789 height 334
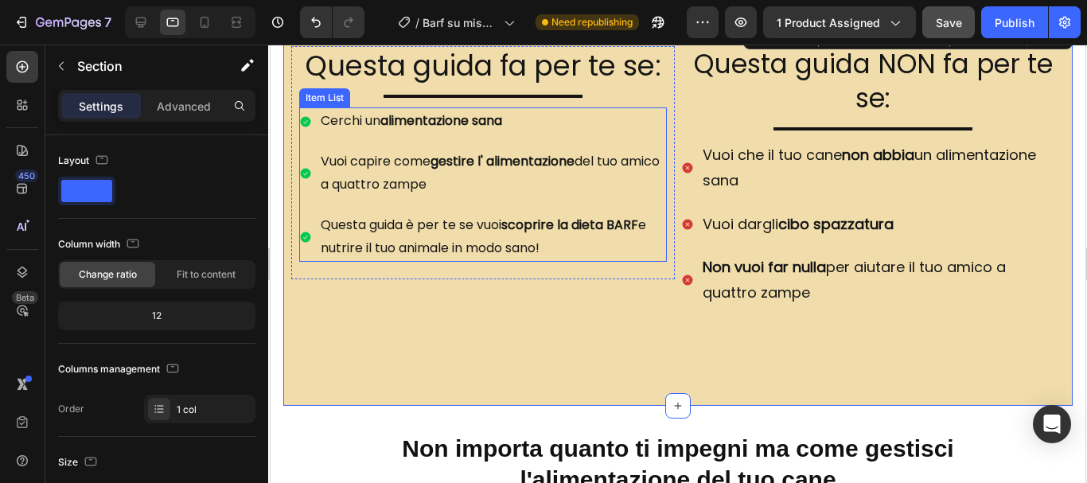
scroll to position [1037, 0]
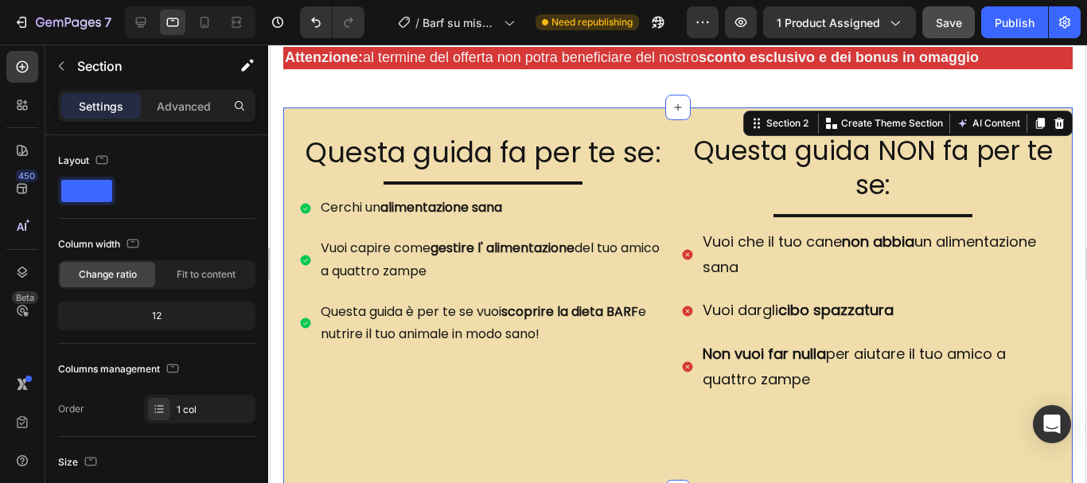
click at [291, 115] on div "Questa guida fa per te se: Heading Title Line Cerchi un alimentazione sana Vuoi…" at bounding box center [676, 299] width 789 height 385
click at [630, 107] on div "Questa guida fa per te se: Heading Title Line Cerchi un alimentazione sana Vuoi…" at bounding box center [676, 299] width 789 height 385
click at [675, 101] on icon at bounding box center [677, 107] width 13 height 13
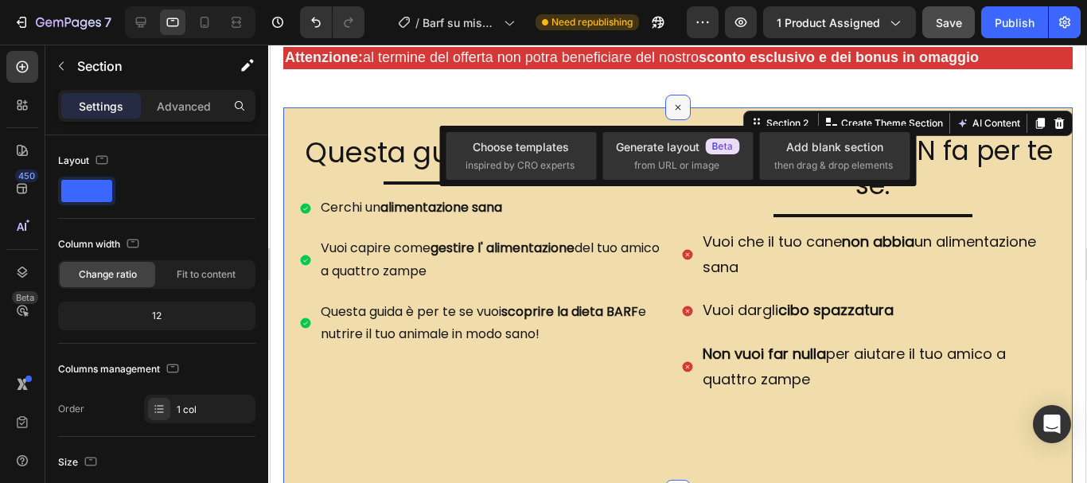
click at [675, 100] on icon at bounding box center [677, 107] width 18 height 18
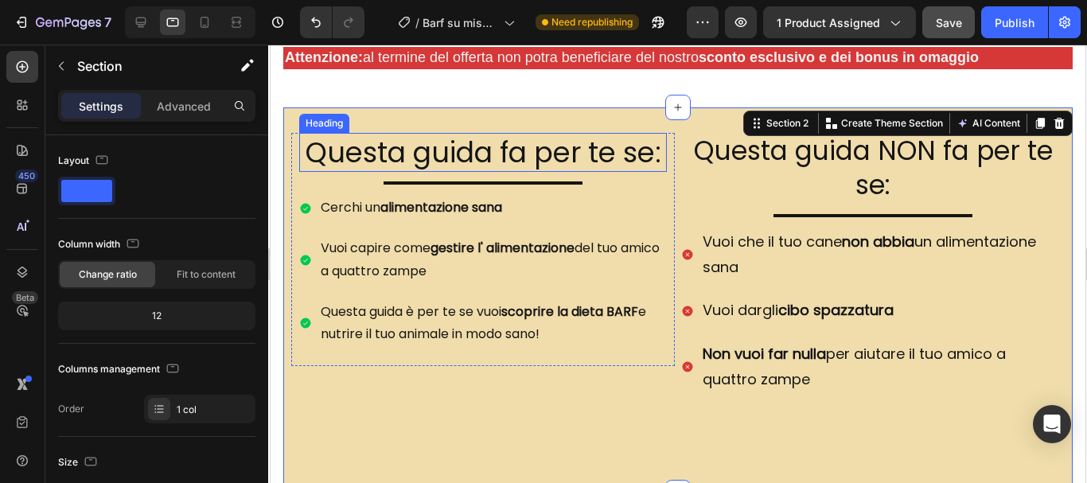
click at [434, 133] on h2 "Questa guida fa per te se:" at bounding box center [482, 153] width 368 height 40
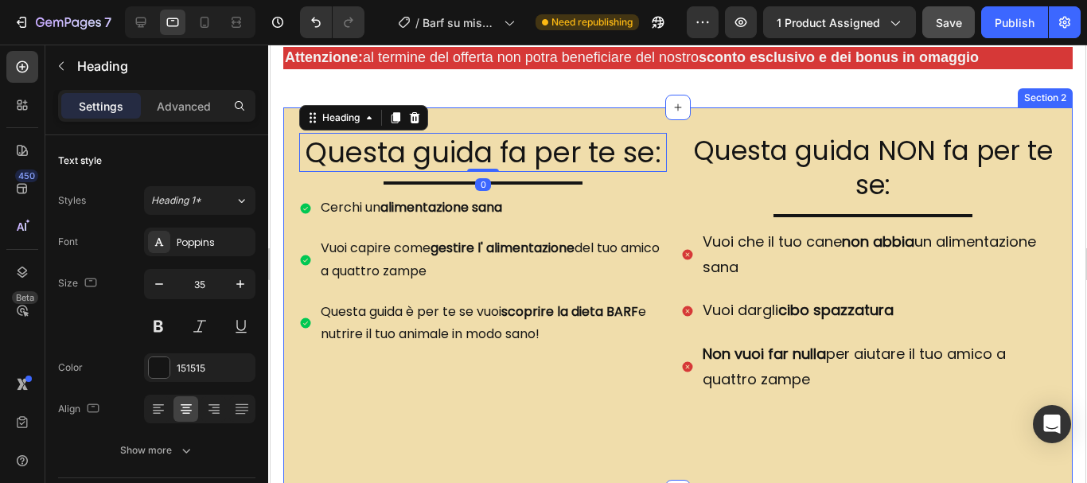
click at [430, 117] on div "Questa guida fa per te se: Heading 0 Title Line Cerchi un alimentazione sana Vu…" at bounding box center [676, 299] width 789 height 385
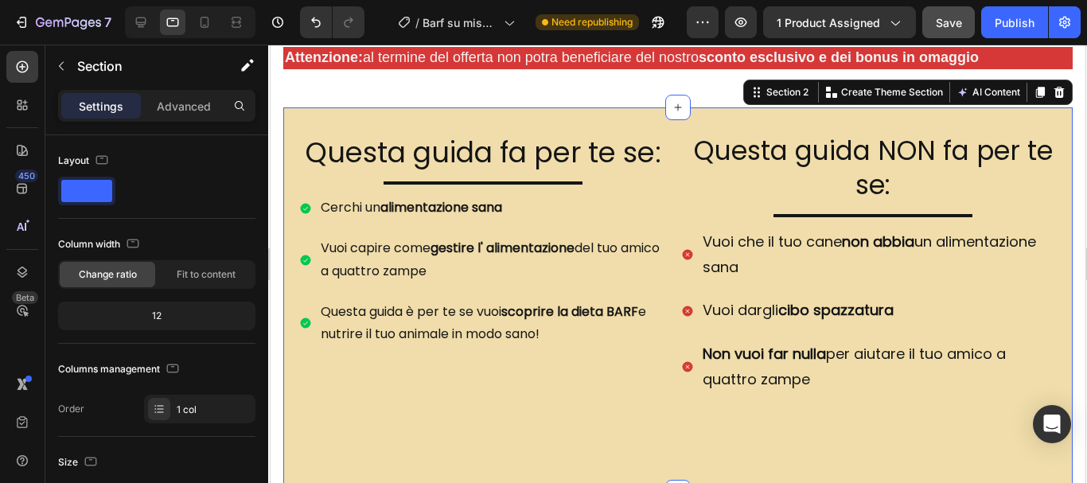
click at [494, 109] on div "Questa guida fa per te se: Heading Title Line Cerchi un alimentazione sana Vuoi…" at bounding box center [676, 299] width 789 height 385
click at [784, 89] on div "Section 2" at bounding box center [786, 92] width 49 height 14
click at [762, 89] on div "Section 2" at bounding box center [786, 92] width 49 height 14
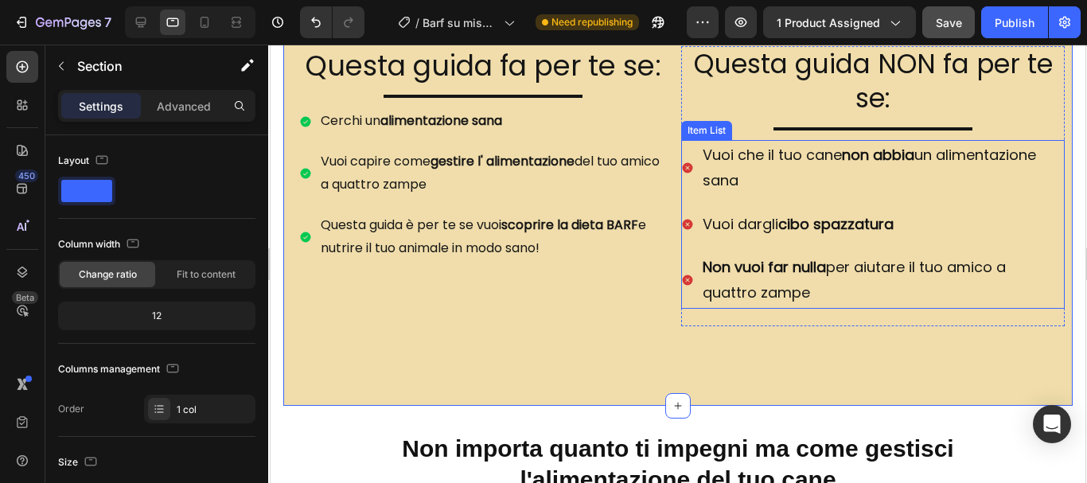
scroll to position [1159, 0]
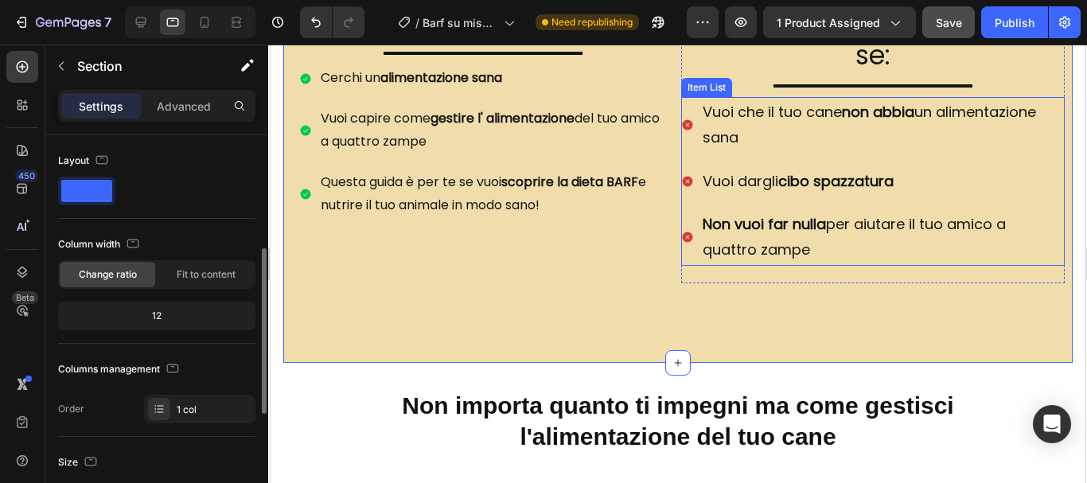
click at [724, 363] on div "Non importa quanto ti impegni ma come gestisci l'alimentazione del tuo cane Hea…" at bounding box center [677, 421] width 815 height 116
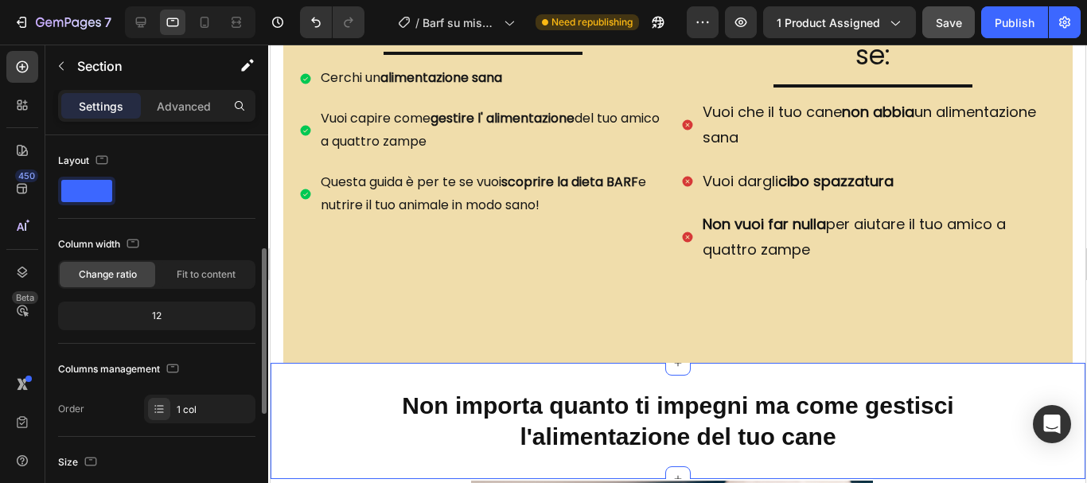
scroll to position [1275, 0]
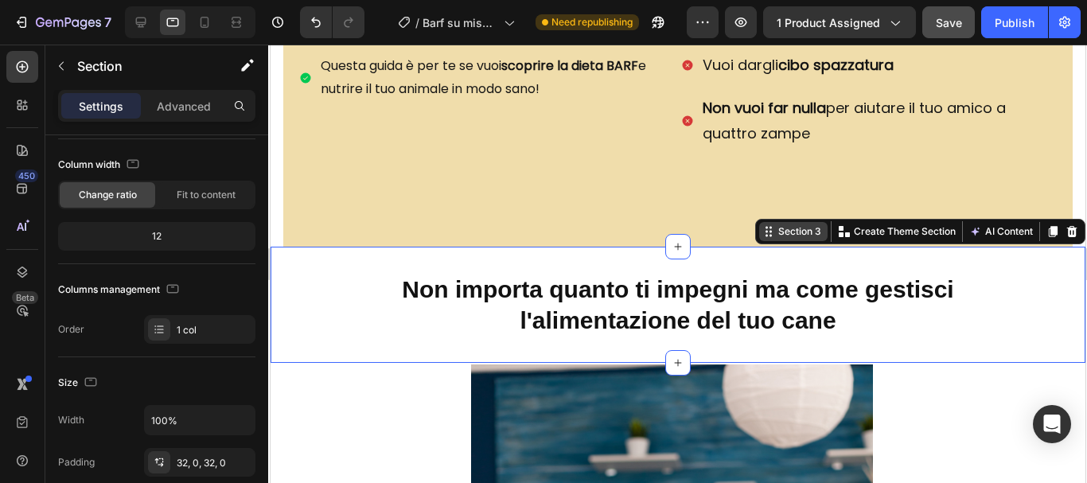
click at [781, 227] on div "Section 3" at bounding box center [798, 231] width 49 height 14
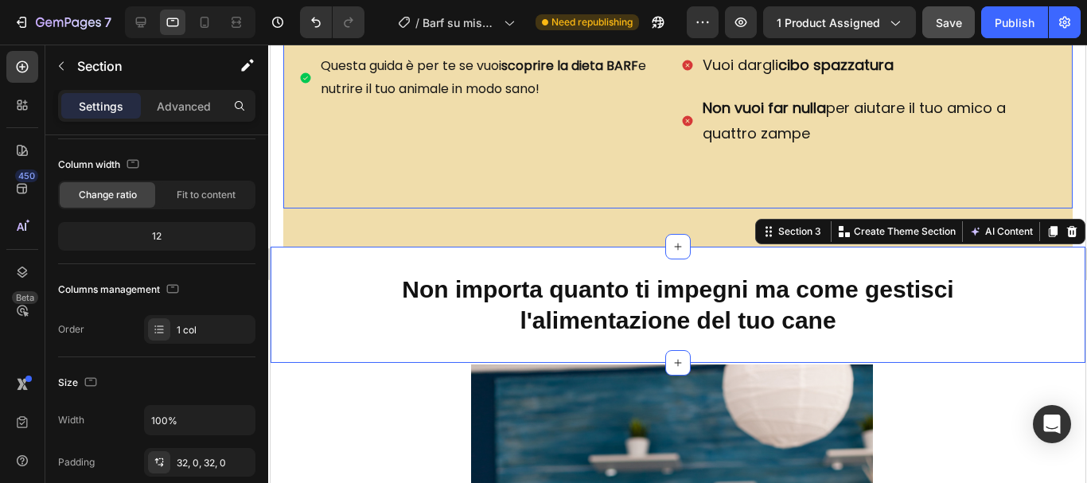
click at [680, 202] on div "Questa guida NON fa per te se: Heading Title Line Vuoi che il tuo cane non abbi…" at bounding box center [871, 47] width 383 height 321
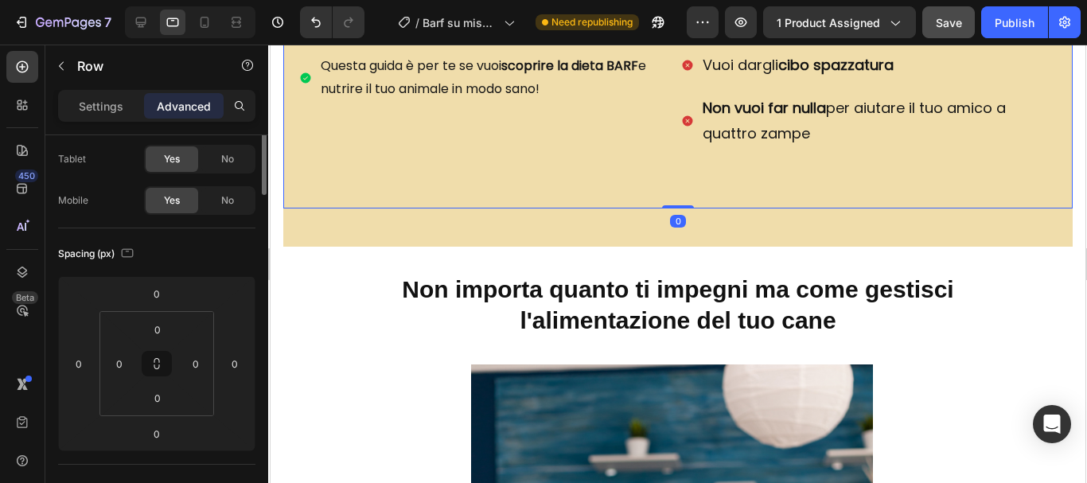
scroll to position [0, 0]
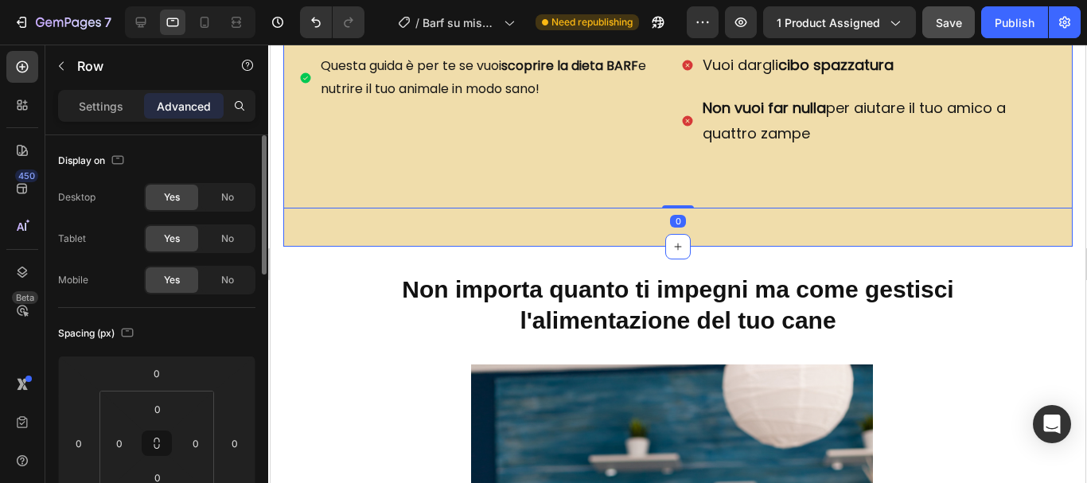
click at [619, 235] on div "Questa guida fa per te se: Heading Title Line Cerchi un alimentazione sana Vuoi…" at bounding box center [676, 54] width 789 height 385
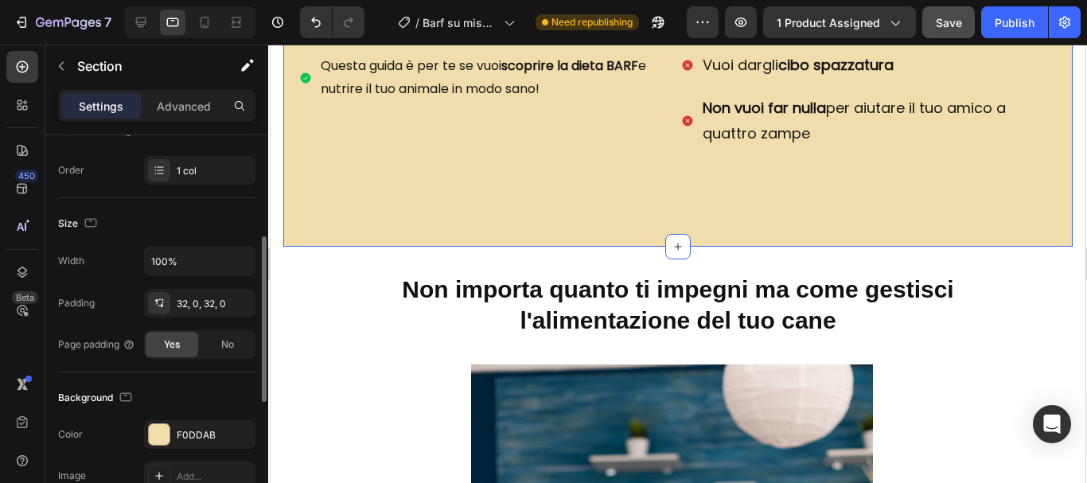
scroll to position [318, 0]
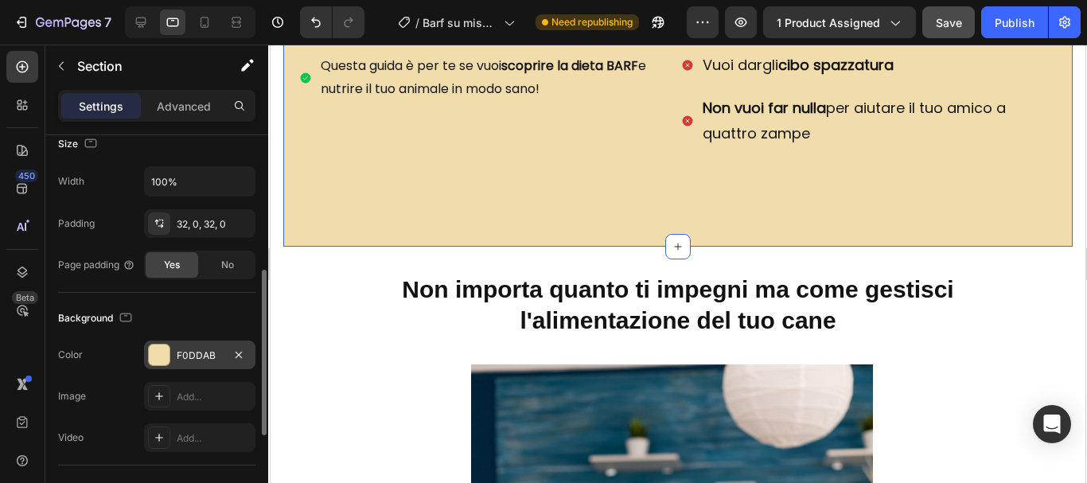
click at [158, 348] on div at bounding box center [159, 354] width 21 height 21
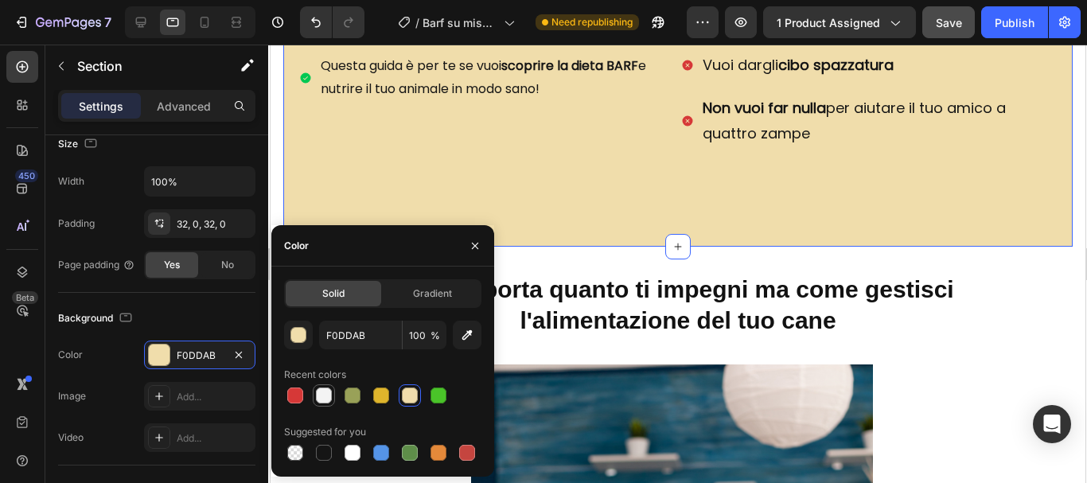
click at [324, 401] on div at bounding box center [324, 395] width 16 height 16
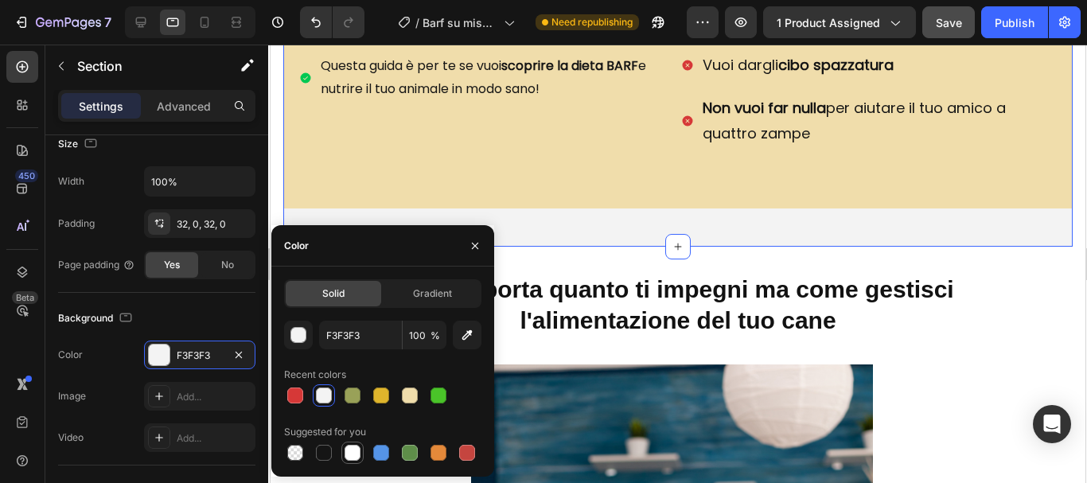
click at [347, 452] on div at bounding box center [352, 453] width 16 height 16
type input "FFFFFF"
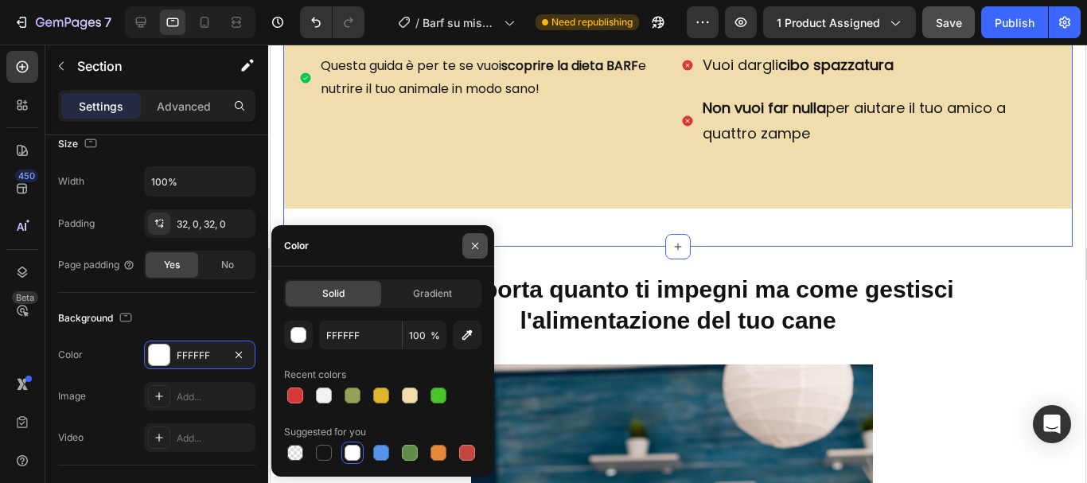
click at [473, 250] on icon "button" at bounding box center [475, 245] width 13 height 13
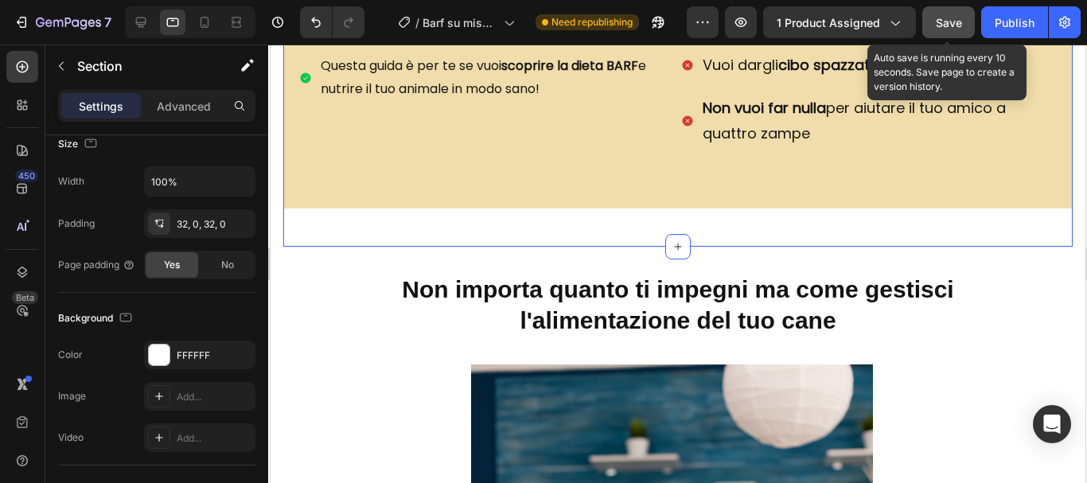
click at [957, 32] on button "Save" at bounding box center [948, 22] width 53 height 32
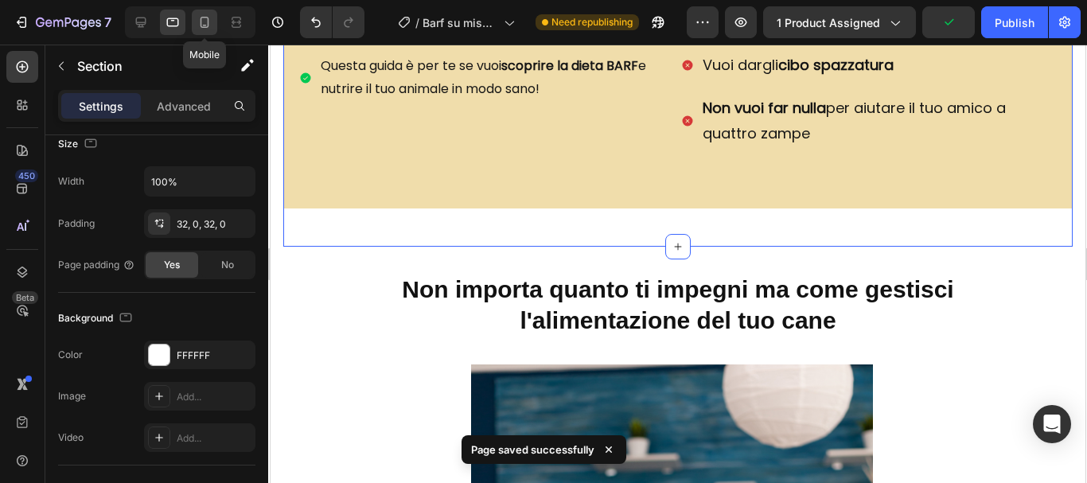
click at [203, 22] on icon at bounding box center [205, 22] width 16 height 16
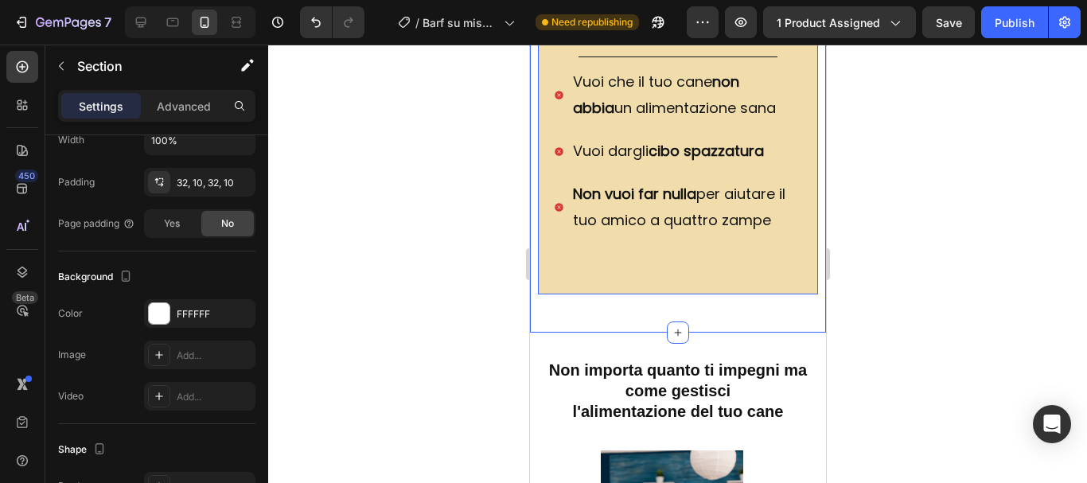
scroll to position [1275, 0]
click at [655, 294] on div "Questa guida NON fa per te se: Heading Title Line Vuoi che il tuo cane non abbi…" at bounding box center [677, 134] width 280 height 319
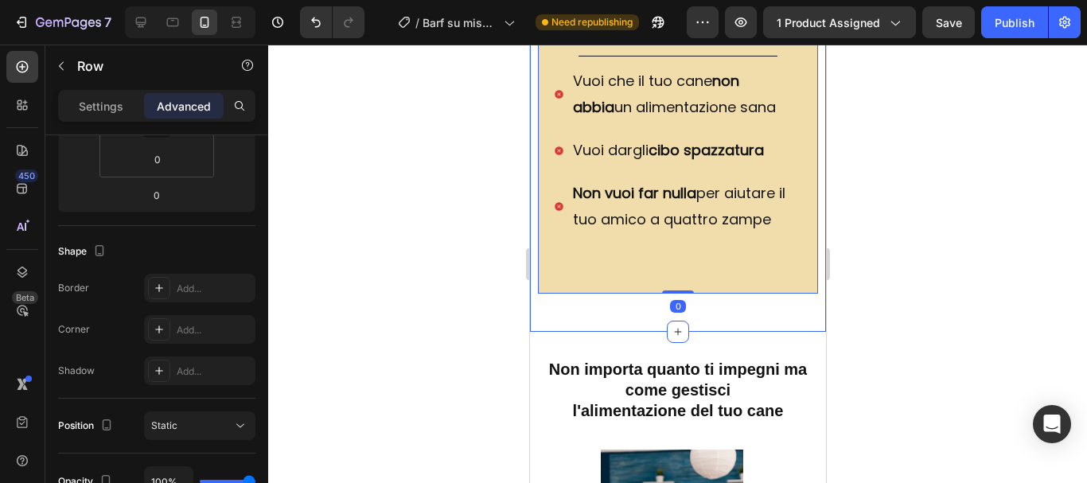
scroll to position [0, 0]
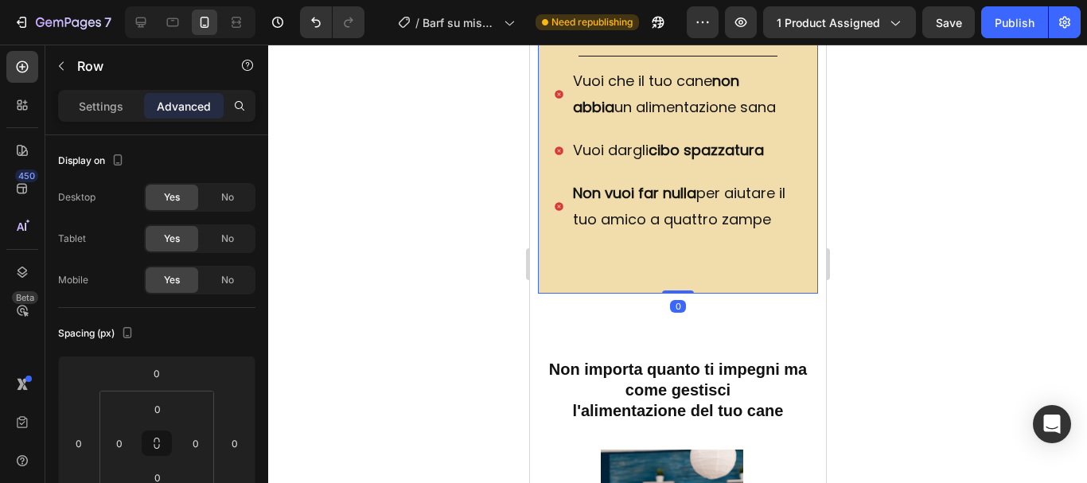
drag, startPoint x: 671, startPoint y: 317, endPoint x: 667, endPoint y: 278, distance: 40.0
click at [138, 27] on icon at bounding box center [141, 23] width 10 height 10
type input "37"
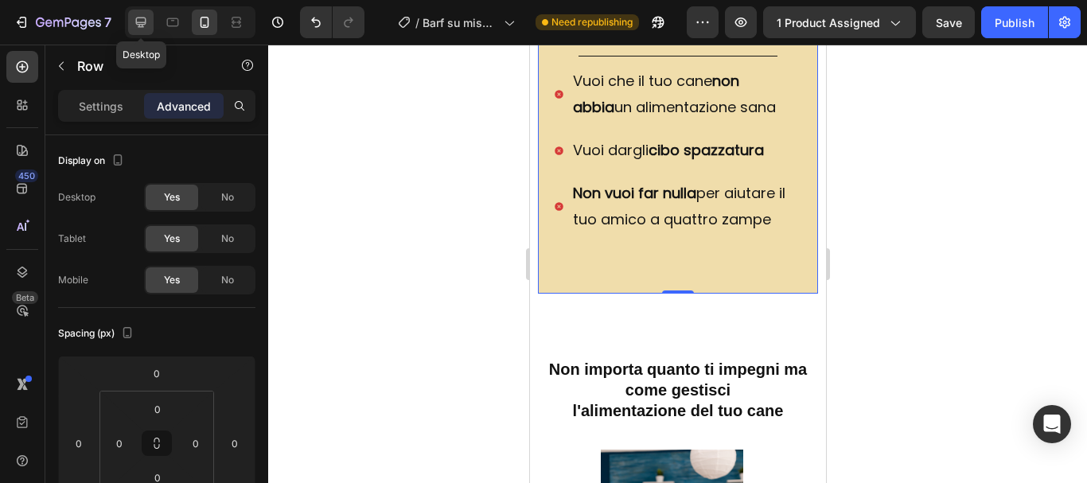
type input "10"
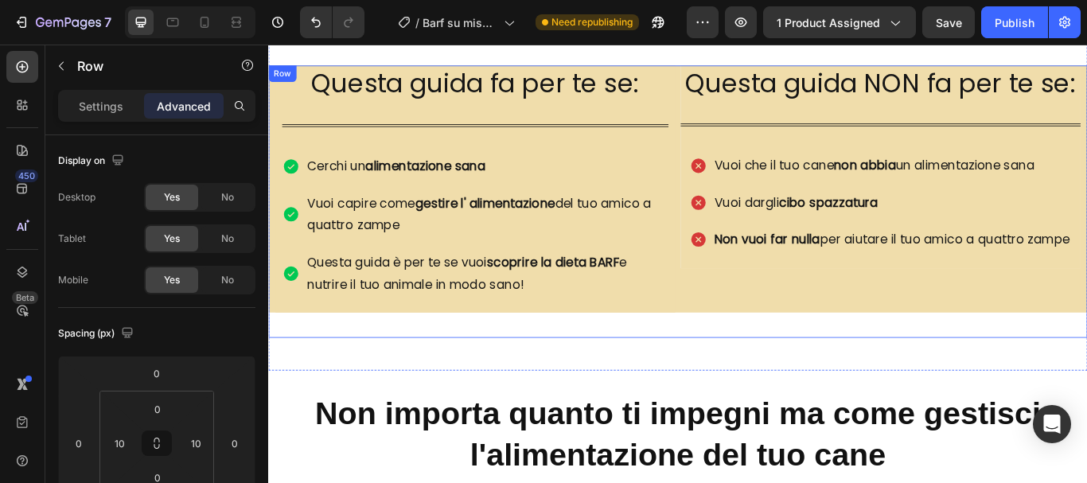
scroll to position [746, 0]
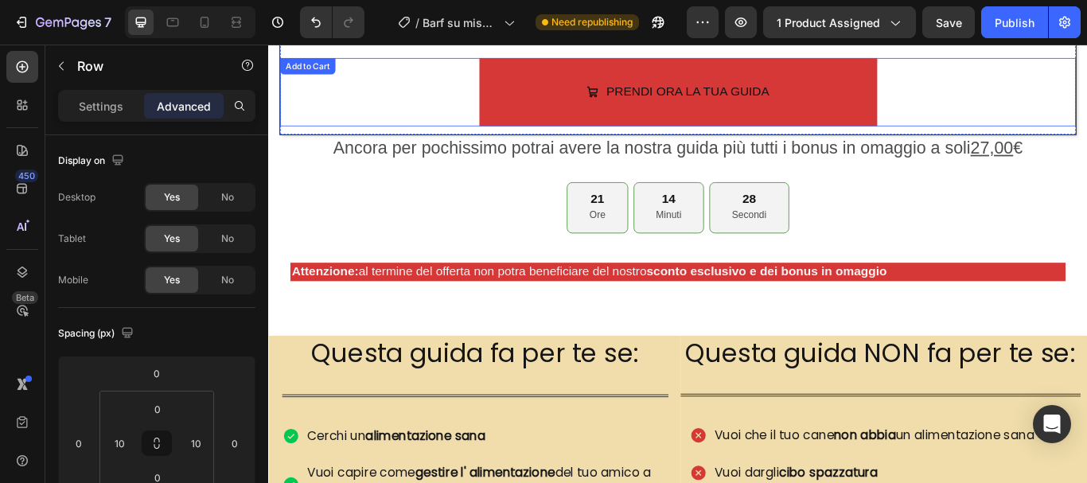
click at [571, 91] on button "PRENDI ORA LA TUA GUIDA" at bounding box center [746, 100] width 464 height 80
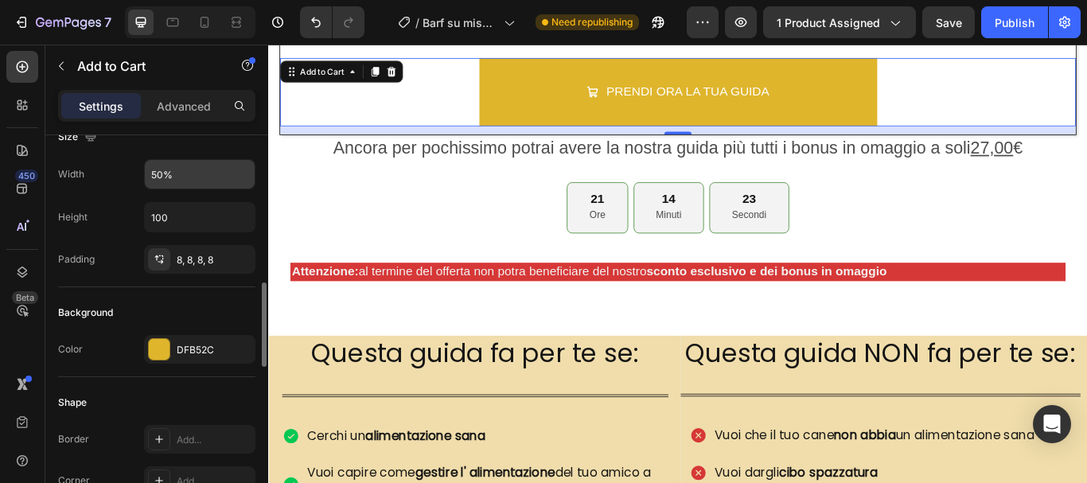
scroll to position [318, 0]
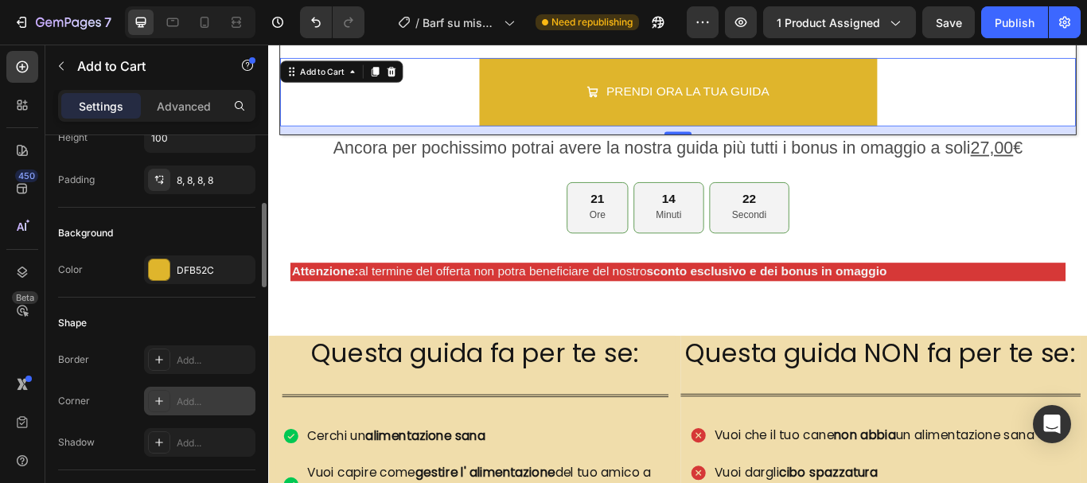
click at [198, 401] on div "Add..." at bounding box center [214, 402] width 75 height 14
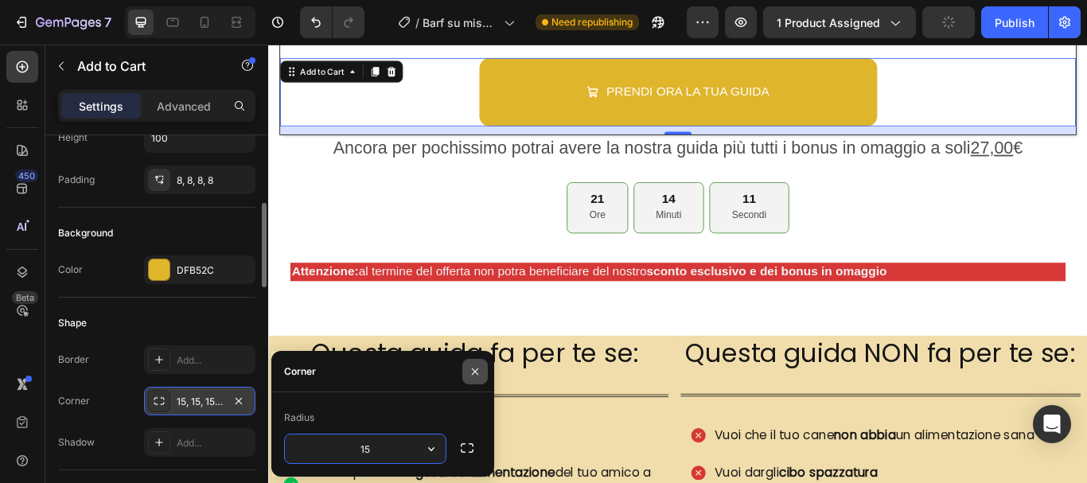
click at [479, 368] on icon "button" at bounding box center [475, 371] width 13 height 13
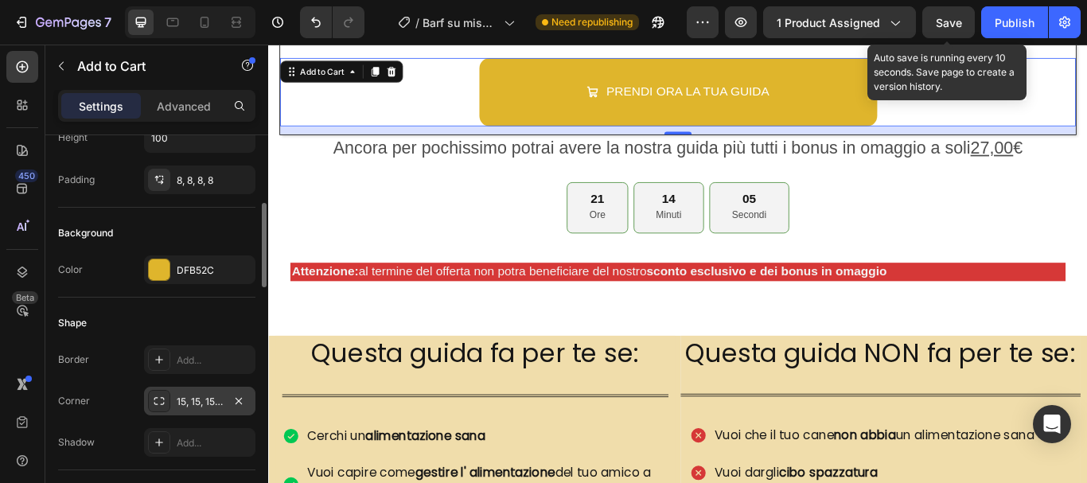
click at [941, 25] on span "Save" at bounding box center [949, 23] width 26 height 14
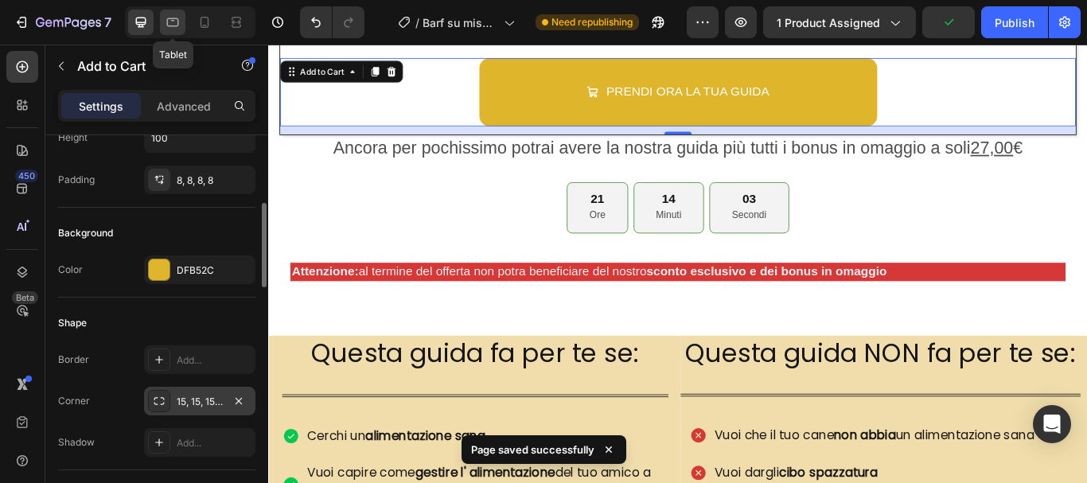
click at [166, 28] on icon at bounding box center [173, 22] width 16 height 16
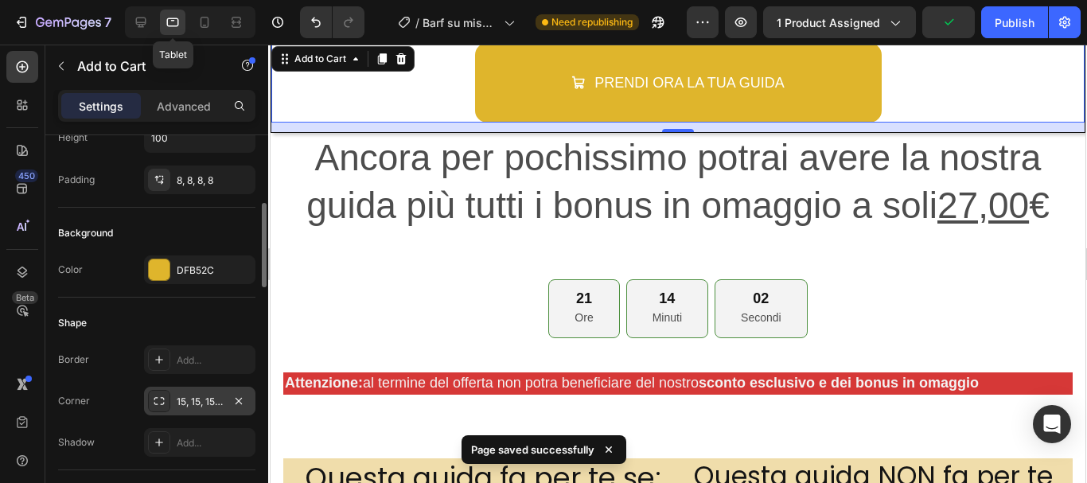
scroll to position [648, 0]
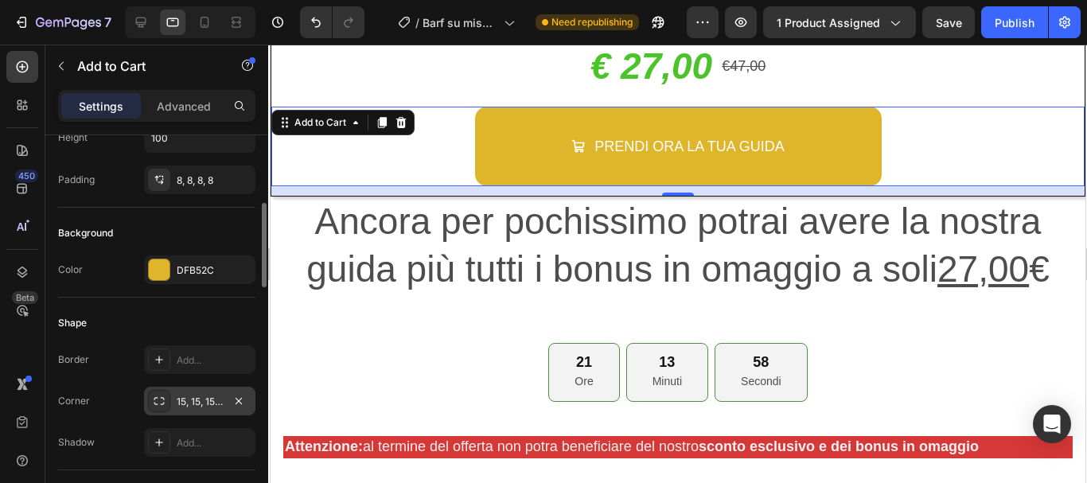
click at [222, 398] on div "15, 15, 15, 15" at bounding box center [200, 402] width 46 height 14
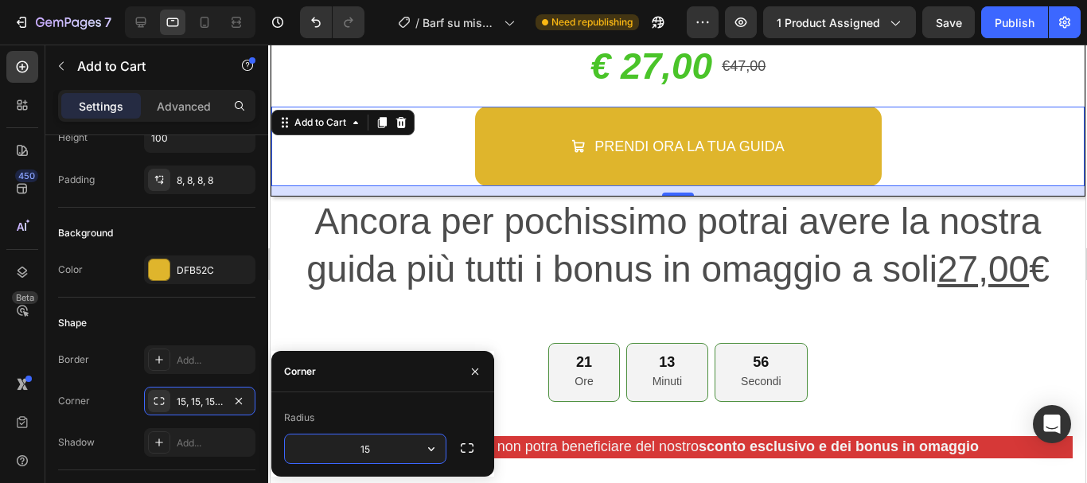
click at [397, 449] on input "15" at bounding box center [365, 448] width 161 height 29
click at [430, 448] on icon "button" at bounding box center [431, 449] width 16 height 16
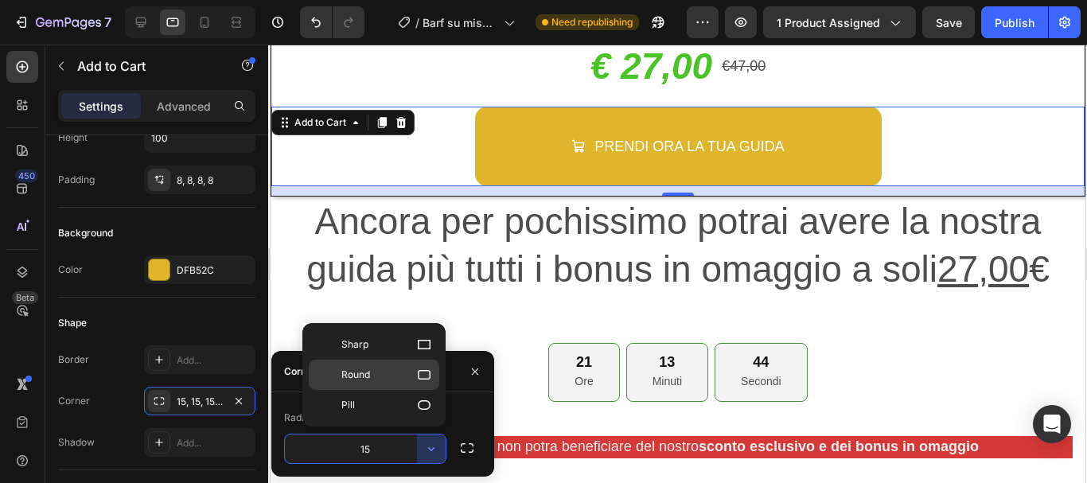
click at [419, 377] on icon at bounding box center [424, 375] width 16 height 16
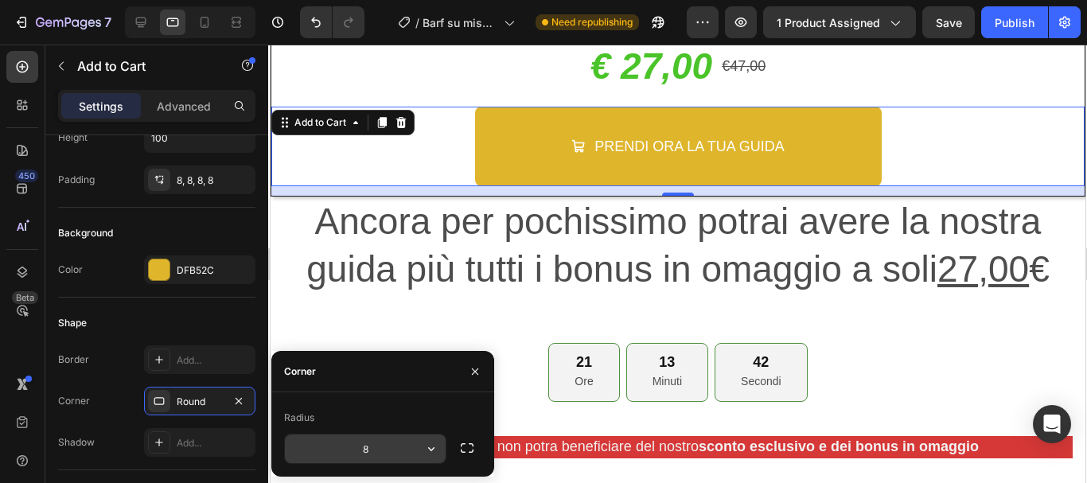
click at [416, 442] on input "8" at bounding box center [365, 448] width 161 height 29
type input "15"
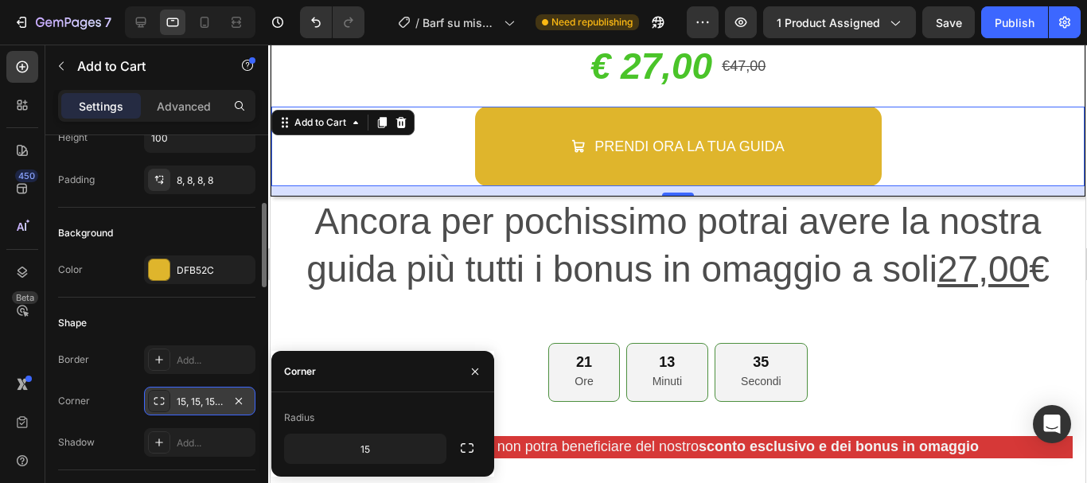
click at [214, 404] on div "15, 15, 15, 15" at bounding box center [200, 402] width 46 height 14
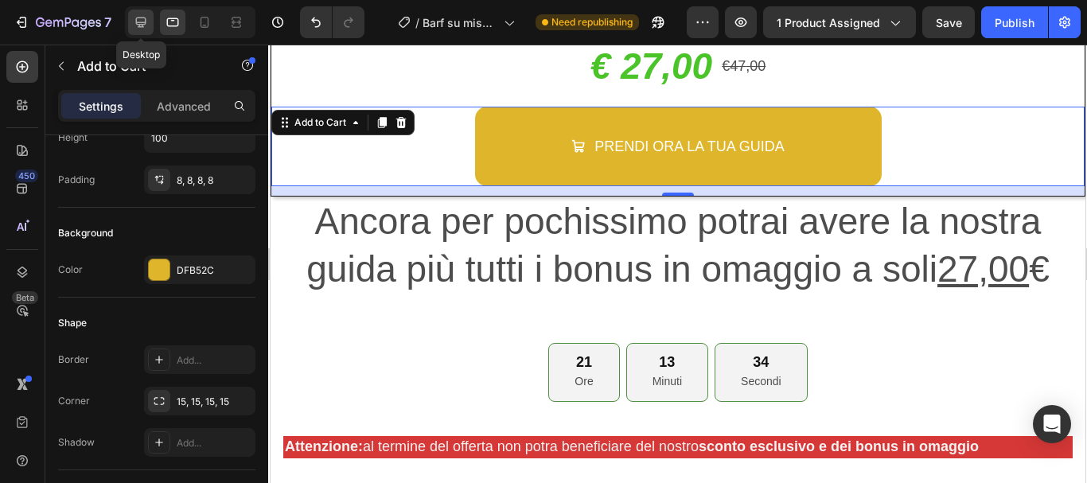
click at [146, 18] on icon at bounding box center [141, 23] width 10 height 10
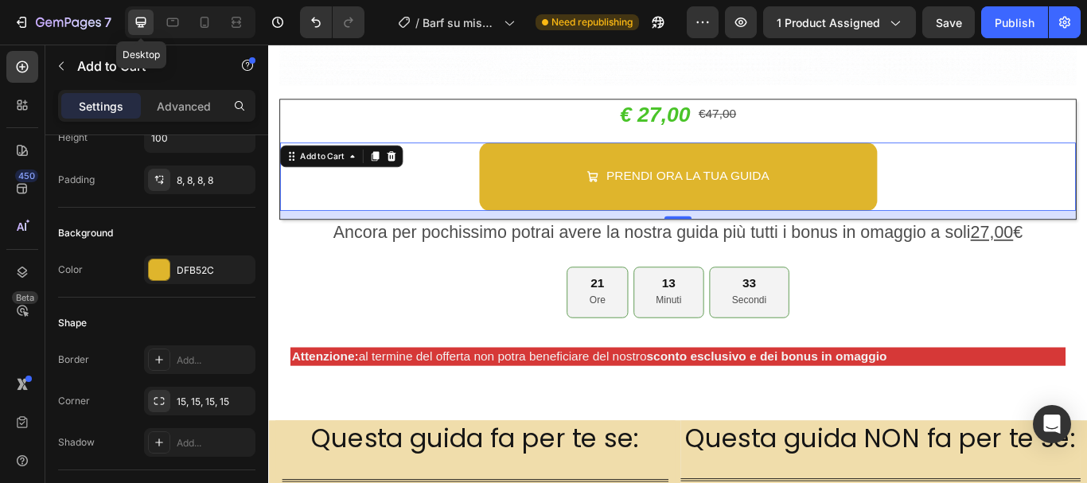
scroll to position [699, 0]
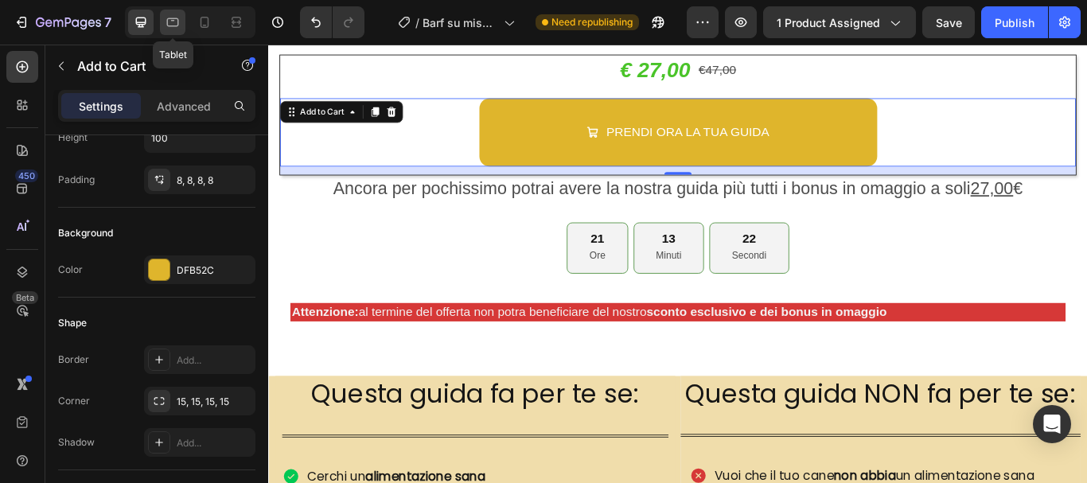
click at [169, 18] on icon at bounding box center [173, 22] width 12 height 9
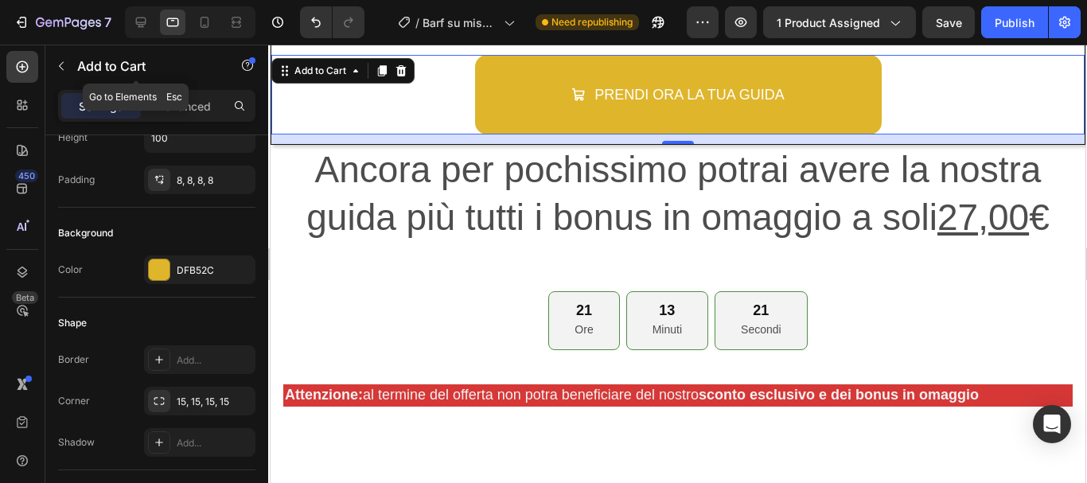
scroll to position [648, 0]
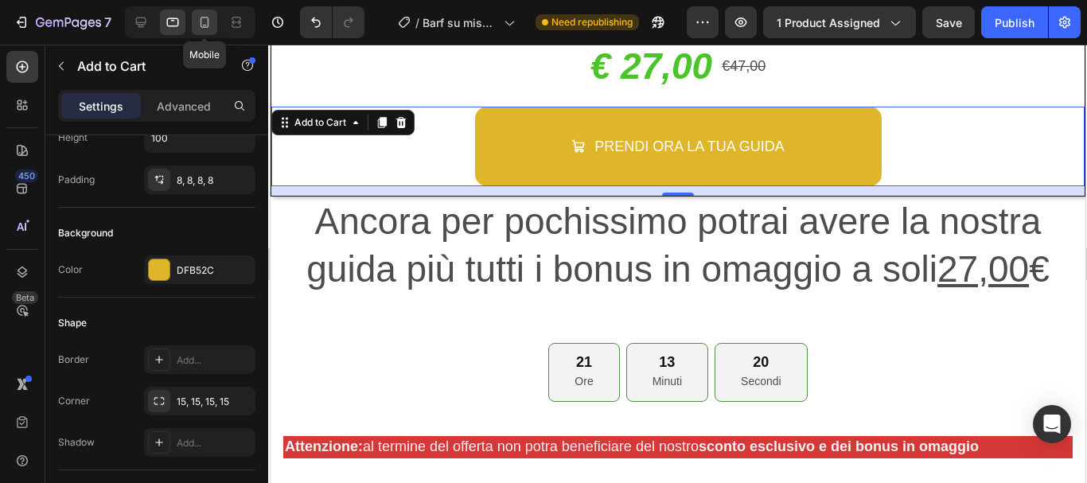
click at [207, 21] on icon at bounding box center [205, 22] width 16 height 16
type input "80"
type input "12"
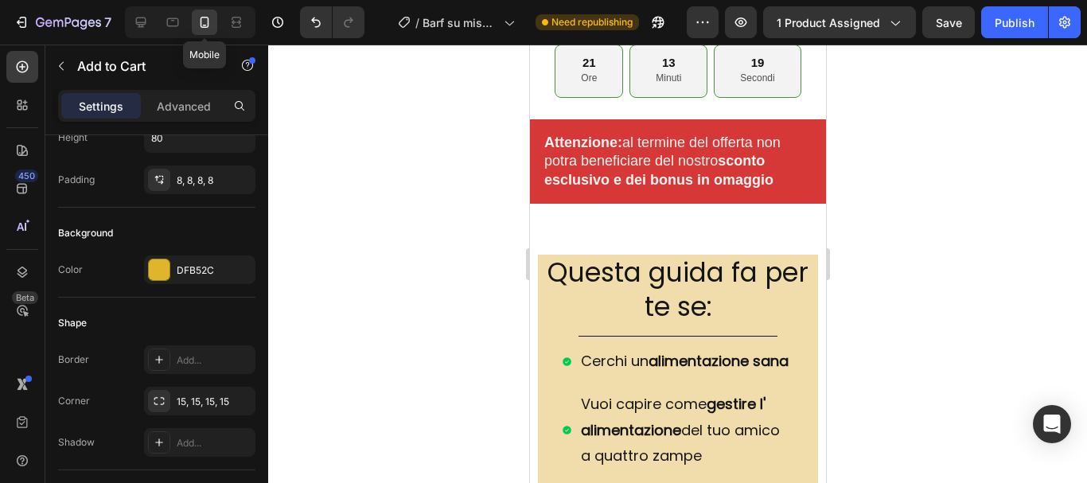
scroll to position [425, 0]
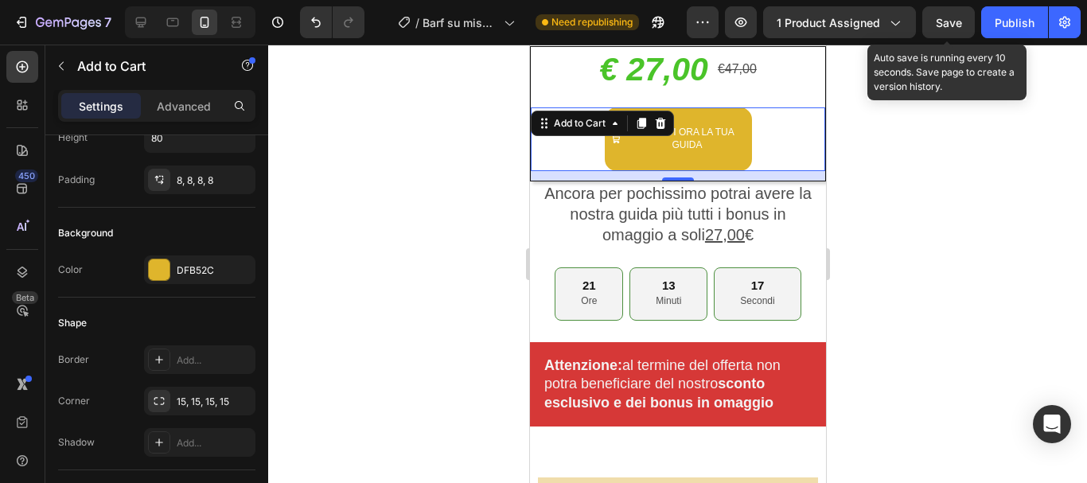
click at [961, 16] on span "Save" at bounding box center [949, 23] width 26 height 14
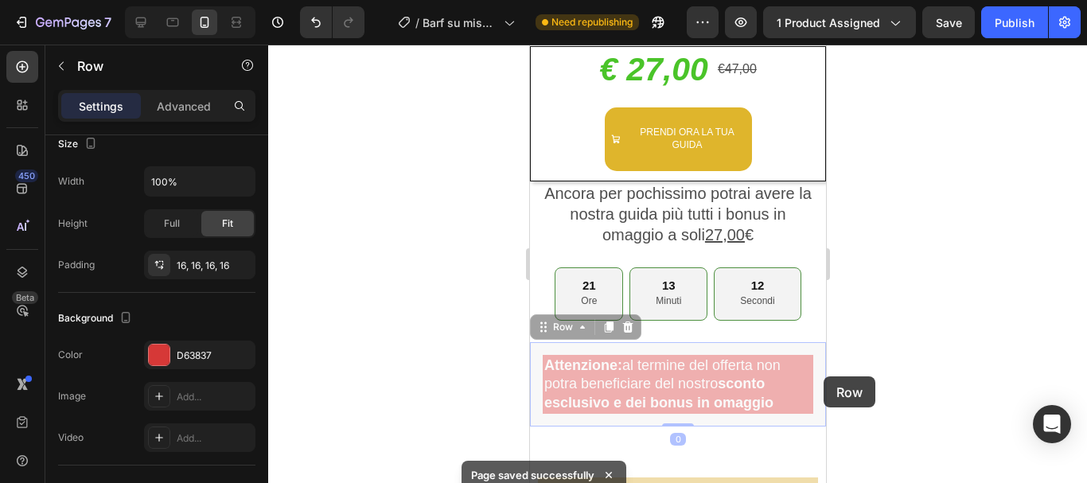
drag, startPoint x: 810, startPoint y: 379, endPoint x: 1422, endPoint y: 369, distance: 612.7
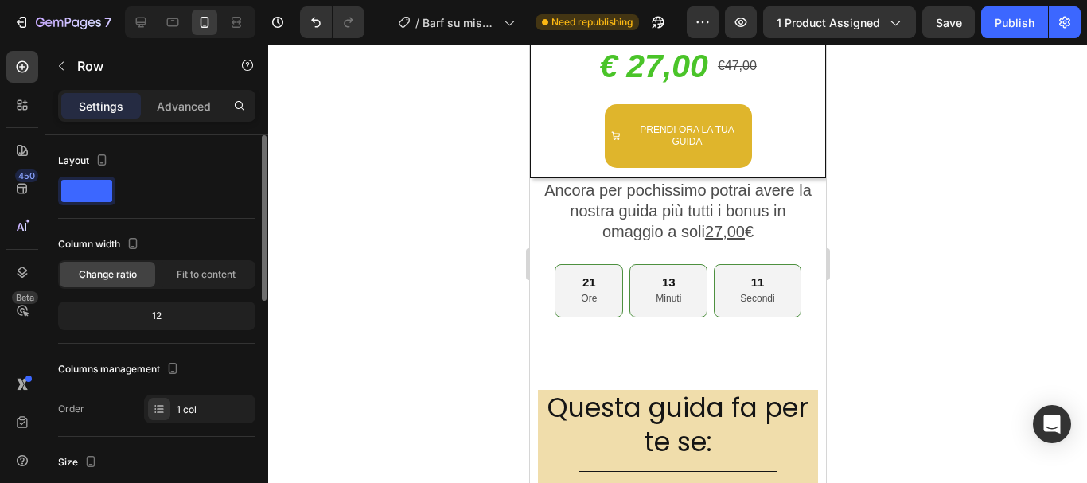
scroll to position [429, 0]
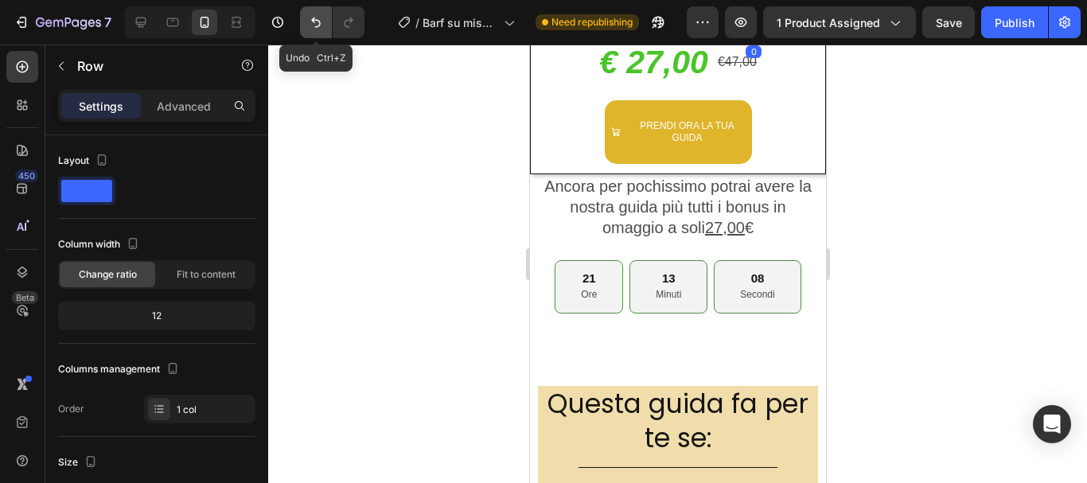
click at [313, 31] on button "Undo/Redo" at bounding box center [316, 22] width 32 height 32
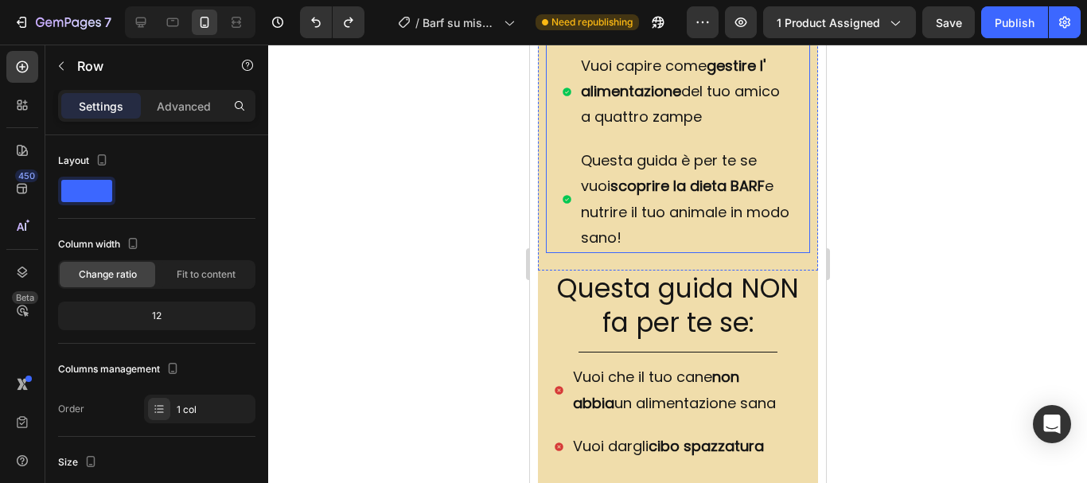
scroll to position [982, 0]
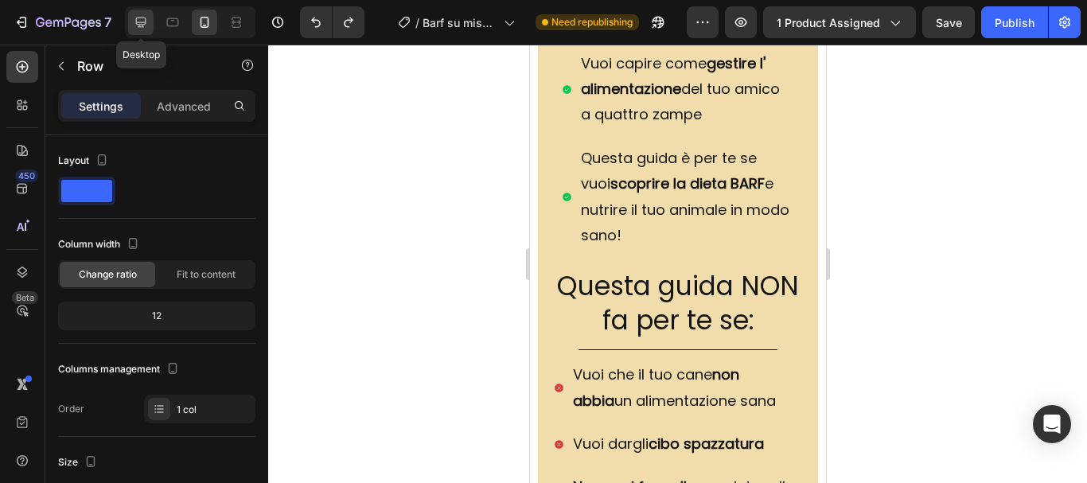
click at [141, 20] on icon at bounding box center [141, 22] width 16 height 16
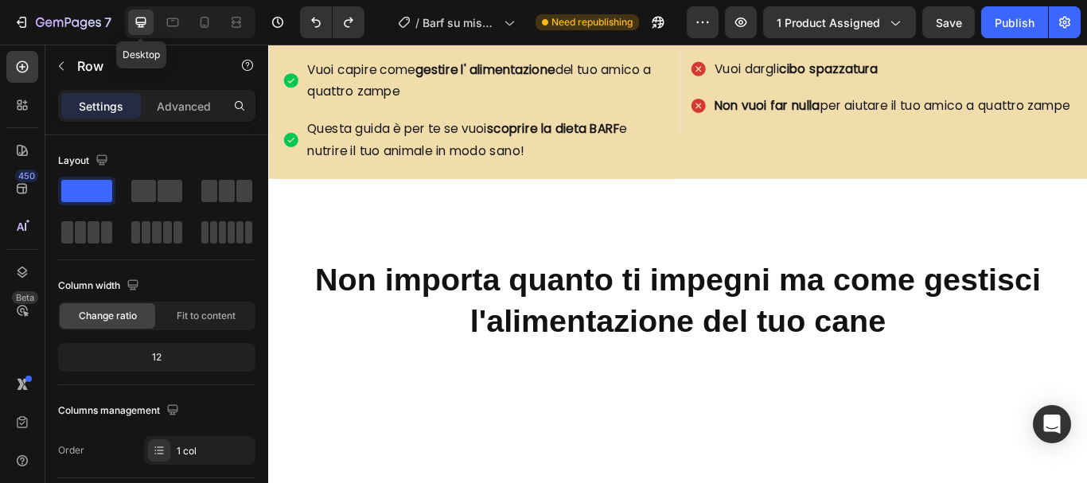
scroll to position [909, 0]
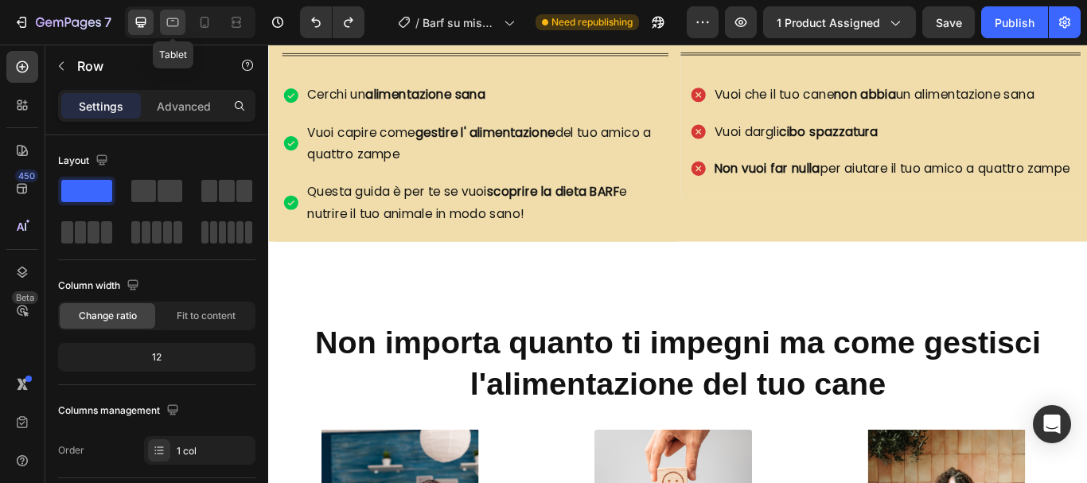
click at [171, 23] on icon at bounding box center [173, 22] width 16 height 16
type input "100%"
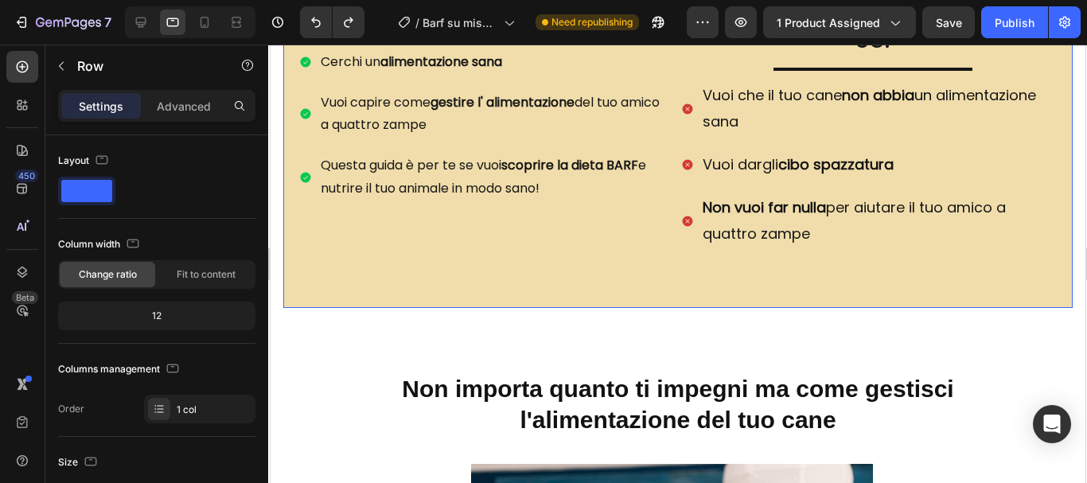
click at [577, 283] on div "Questa guida fa per te se: Heading Title Line Cerchi un alimentazione sana Vuoi…" at bounding box center [481, 146] width 383 height 321
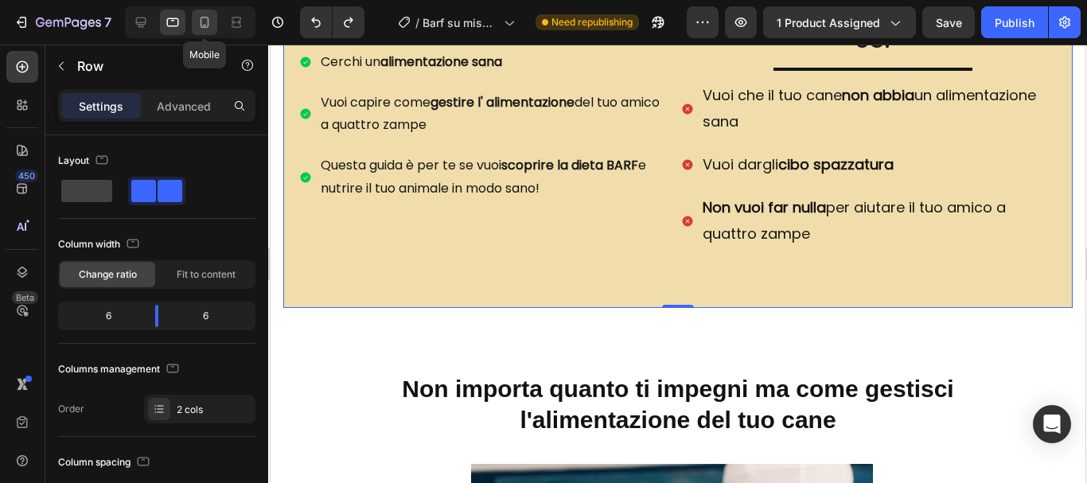
click at [207, 20] on icon at bounding box center [205, 22] width 16 height 16
type input "0"
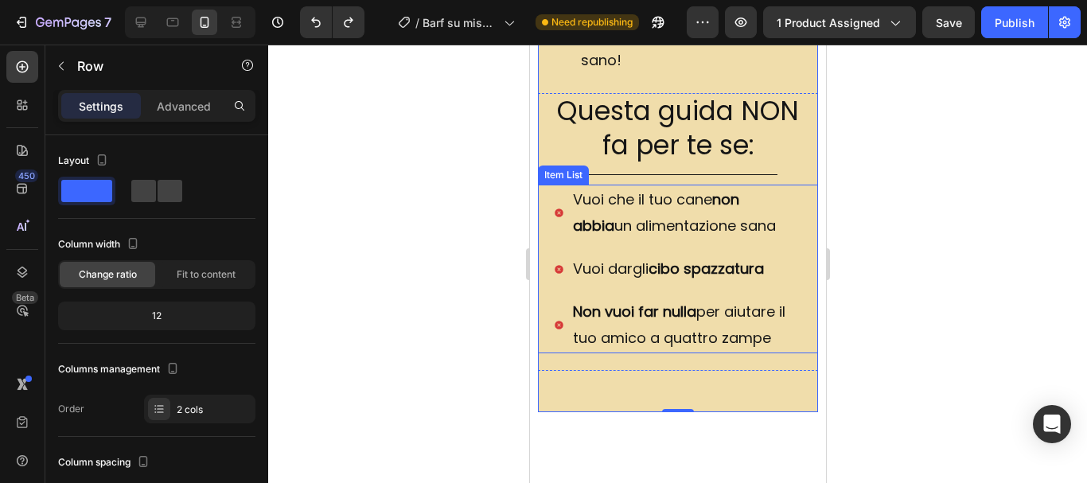
scroll to position [1193, 0]
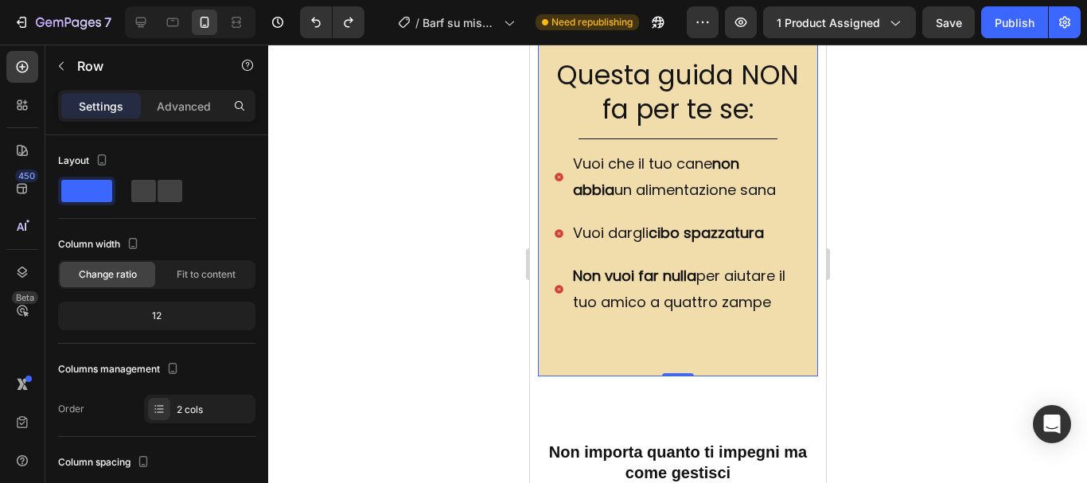
click at [613, 373] on div "Questa guida NON fa per te se: Heading Title Line Vuoi che il tuo cane non abbi…" at bounding box center [677, 216] width 280 height 319
click at [564, 376] on div "Questa guida NON fa per te se: Heading Title Line Vuoi che il tuo cane non abbi…" at bounding box center [677, 216] width 280 height 319
click at [535, 335] on div "Questa guida fa per te se: Heading Title Line Cerchi un alimentazione sana Vuoi…" at bounding box center [677, 45] width 296 height 737
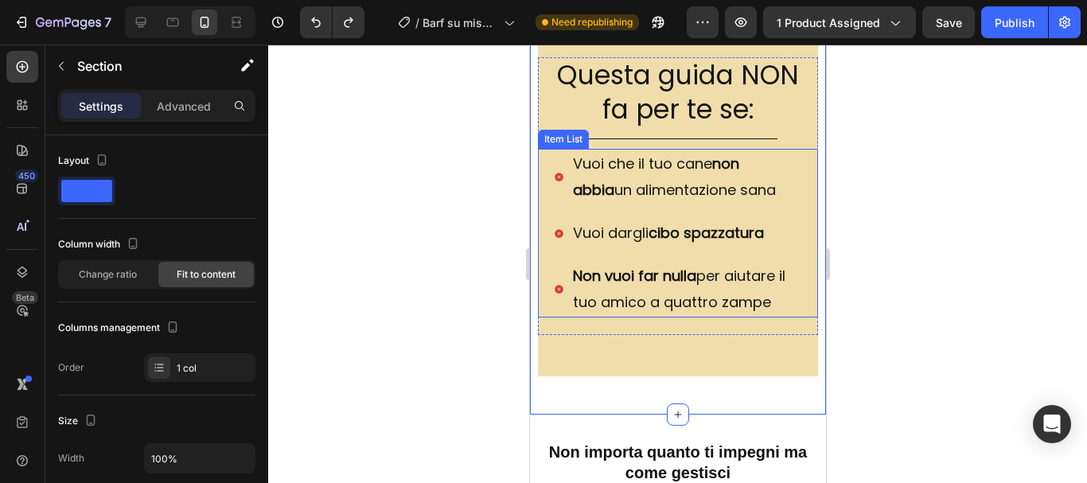
click at [551, 317] on div "Vuoi che il tuo cane non abbia un alimentazione sana Vuoi dargli cibo spazzatur…" at bounding box center [677, 233] width 264 height 169
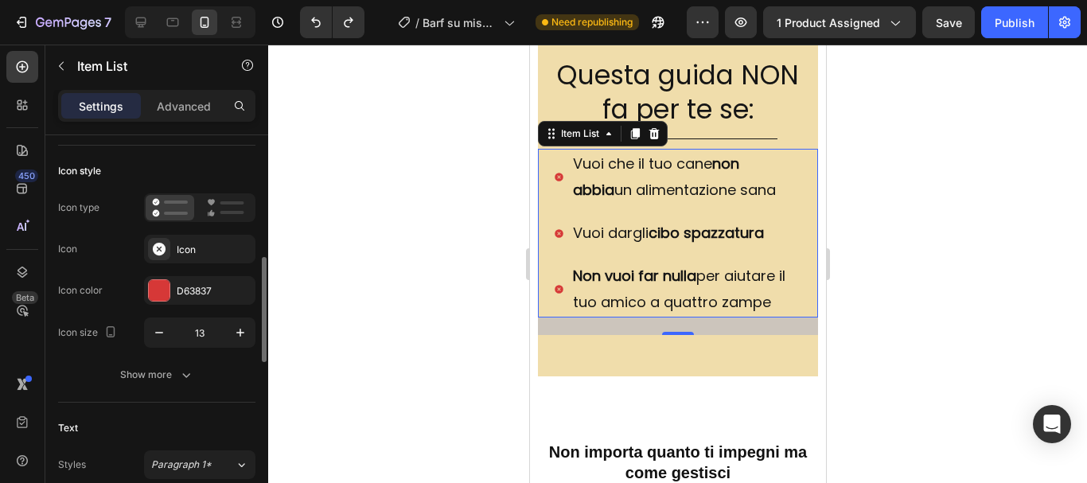
scroll to position [159, 0]
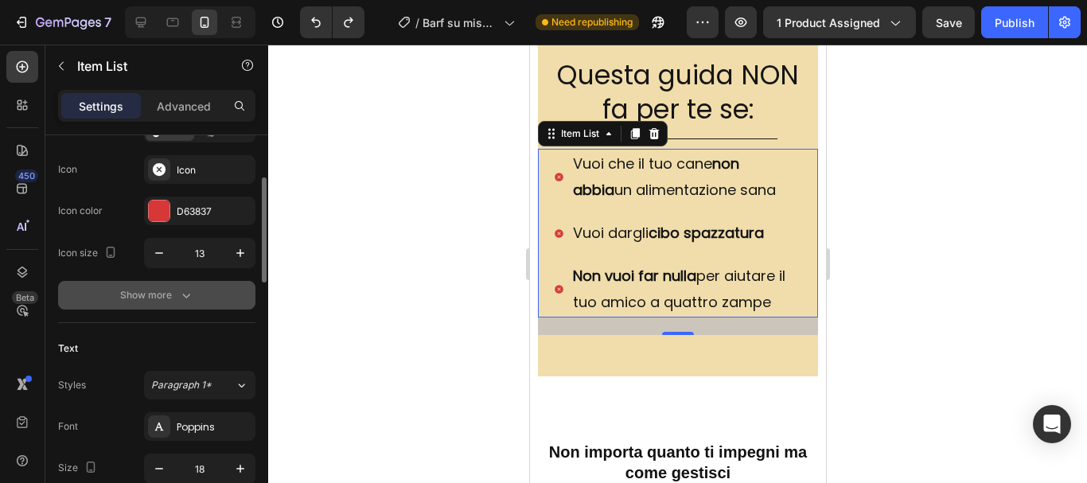
click at [152, 303] on button "Show more" at bounding box center [156, 295] width 197 height 29
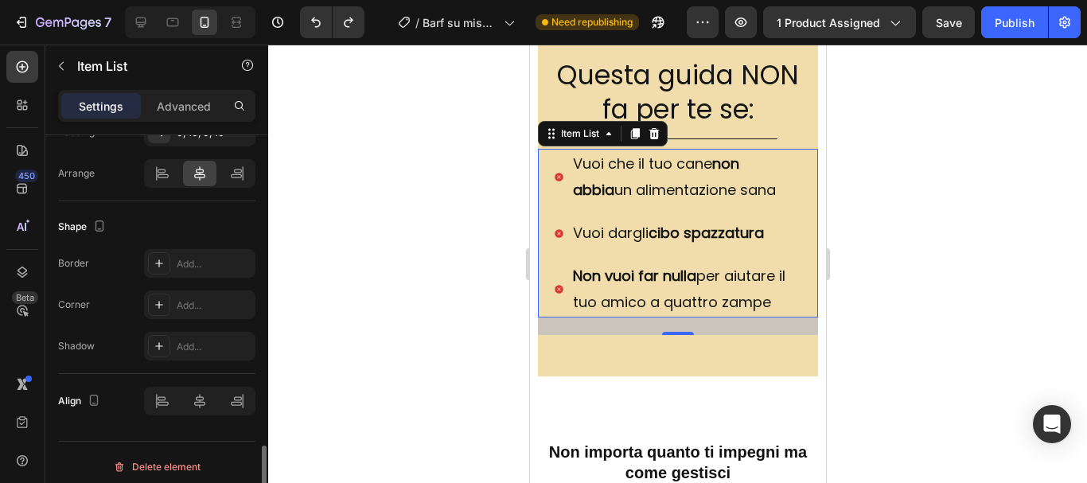
scroll to position [1282, 0]
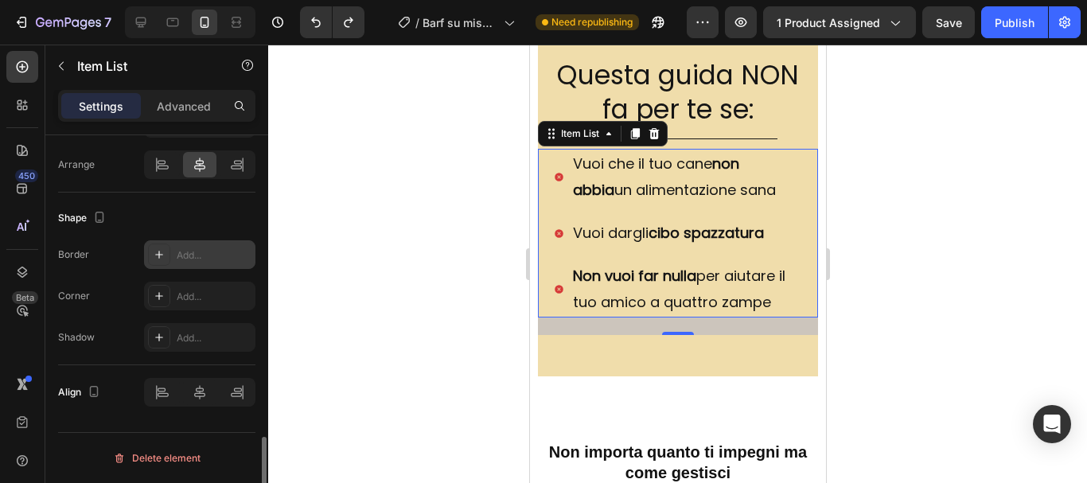
click at [162, 257] on icon at bounding box center [159, 254] width 13 height 13
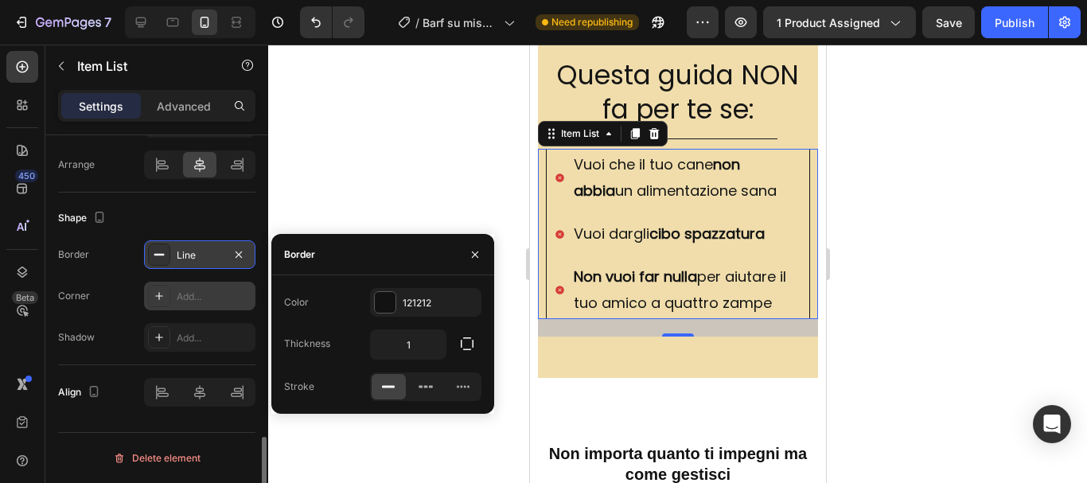
click at [191, 290] on div "Add..." at bounding box center [214, 297] width 75 height 14
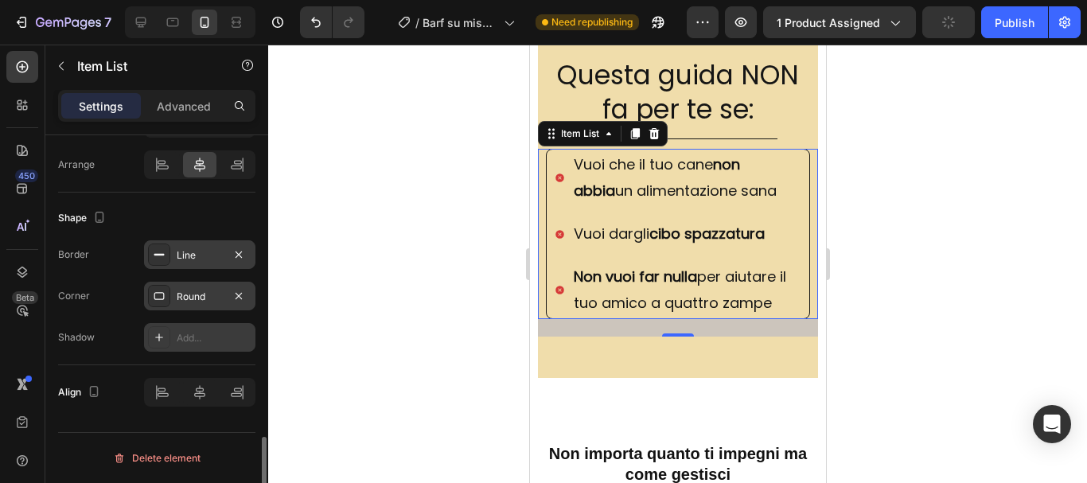
click at [202, 333] on div "Add..." at bounding box center [214, 338] width 75 height 14
click at [388, 232] on div at bounding box center [677, 264] width 819 height 438
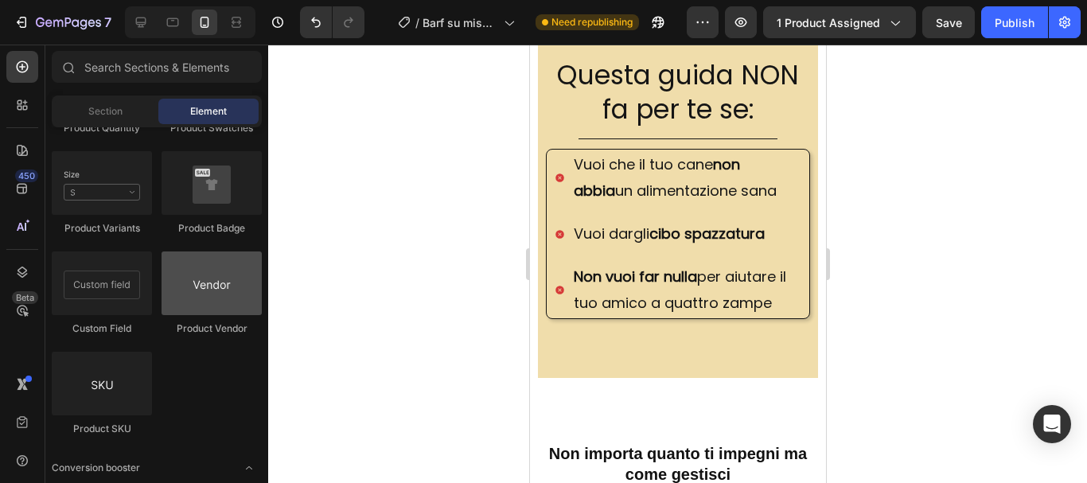
scroll to position [2864, 0]
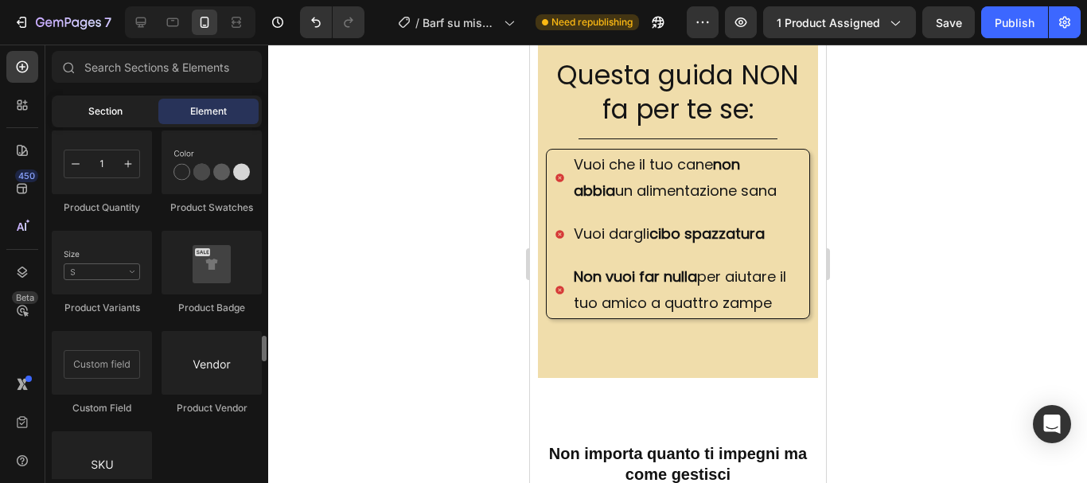
click at [112, 116] on span "Section" at bounding box center [105, 111] width 34 height 14
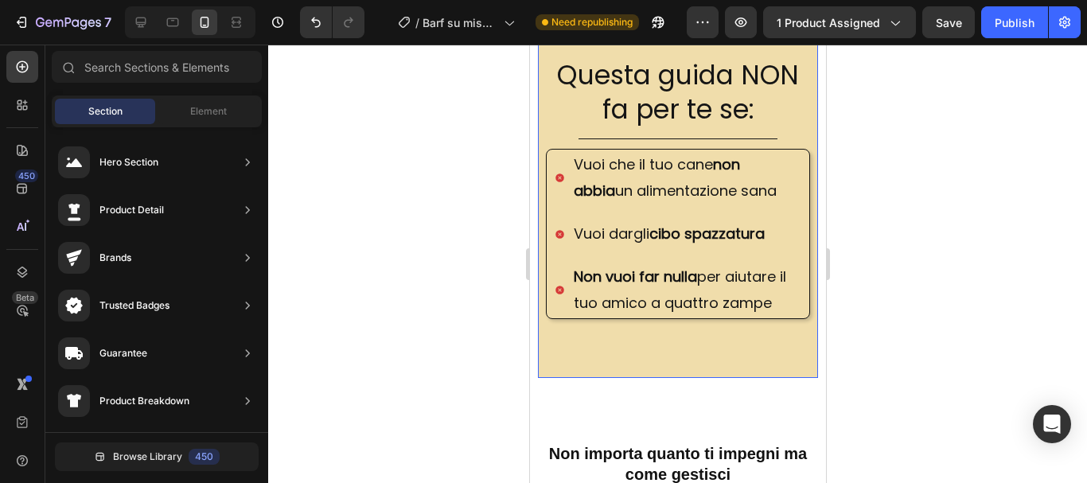
click at [618, 378] on div "Questa guida NON fa per te se: Heading Title Line Vuoi che il tuo cane non abbi…" at bounding box center [677, 217] width 280 height 321
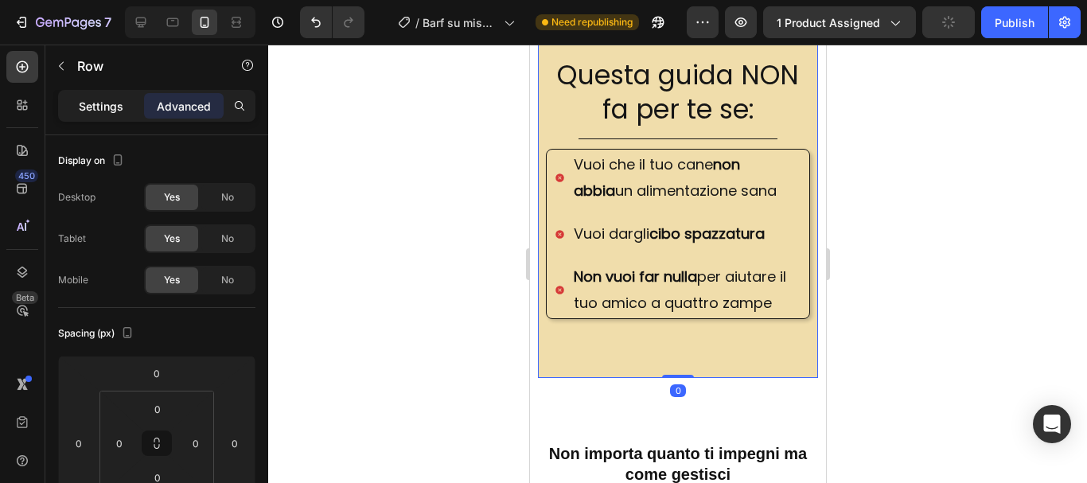
click at [104, 104] on p "Settings" at bounding box center [101, 106] width 45 height 17
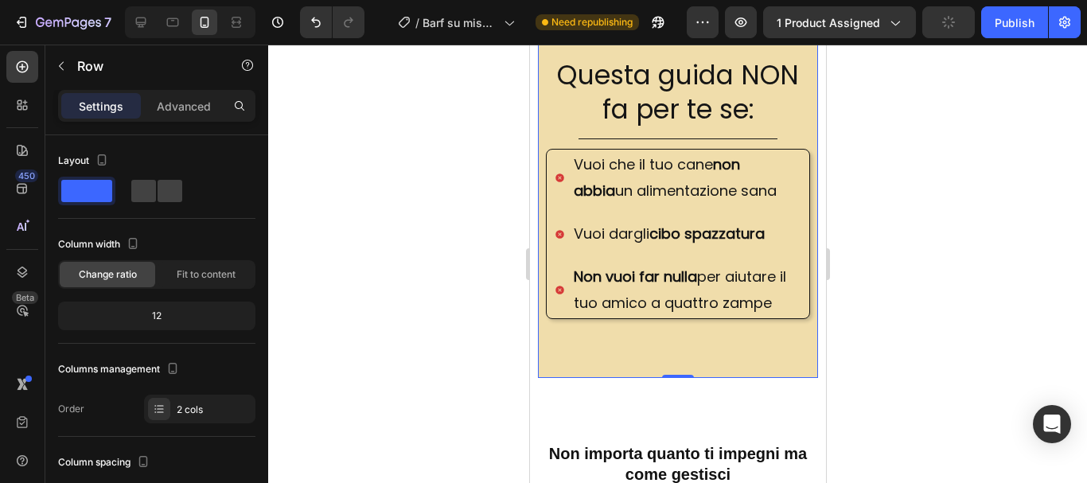
click at [603, 378] on div "Questa guida NON fa per te se: Heading Title Line Vuoi che il tuo cane non abbi…" at bounding box center [677, 217] width 280 height 321
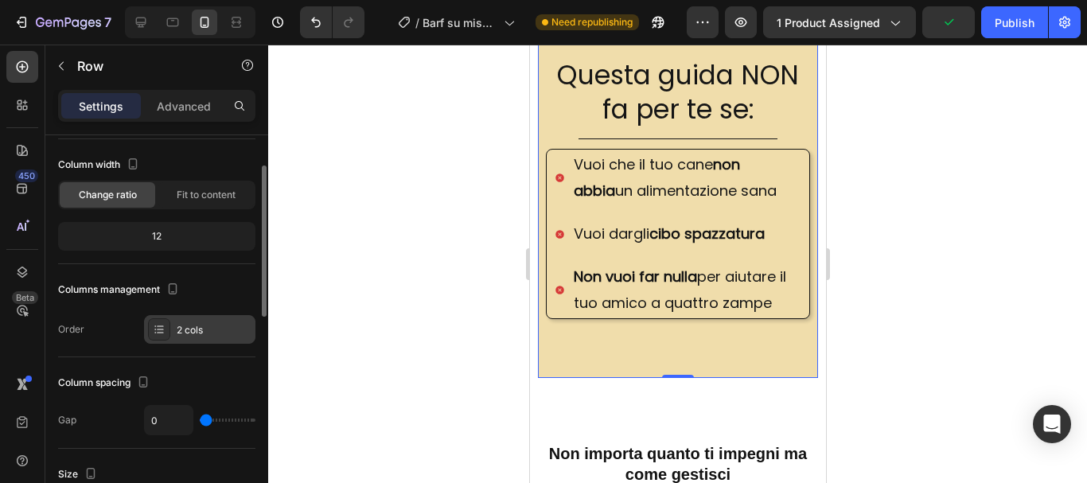
click at [180, 329] on div "2 cols" at bounding box center [214, 330] width 75 height 14
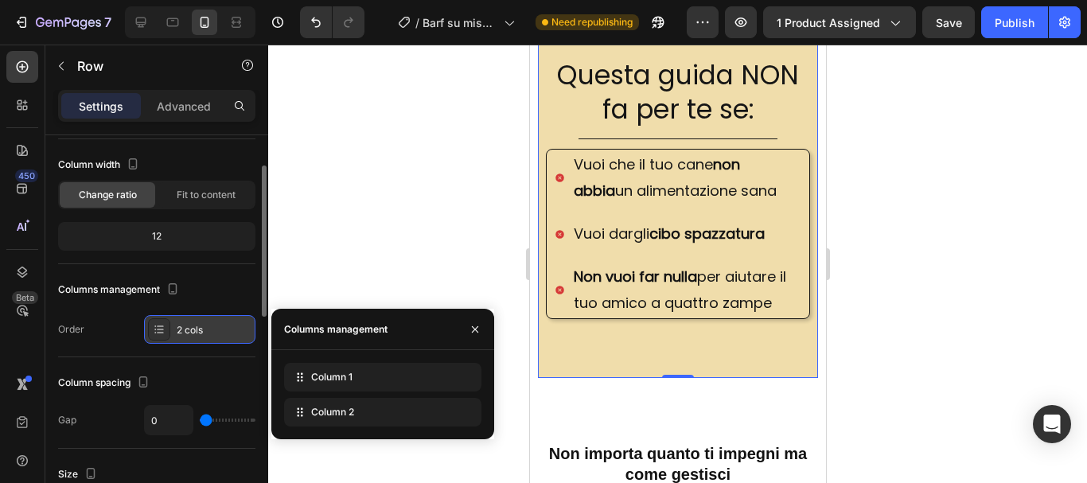
click at [180, 329] on div "2 cols" at bounding box center [214, 330] width 75 height 14
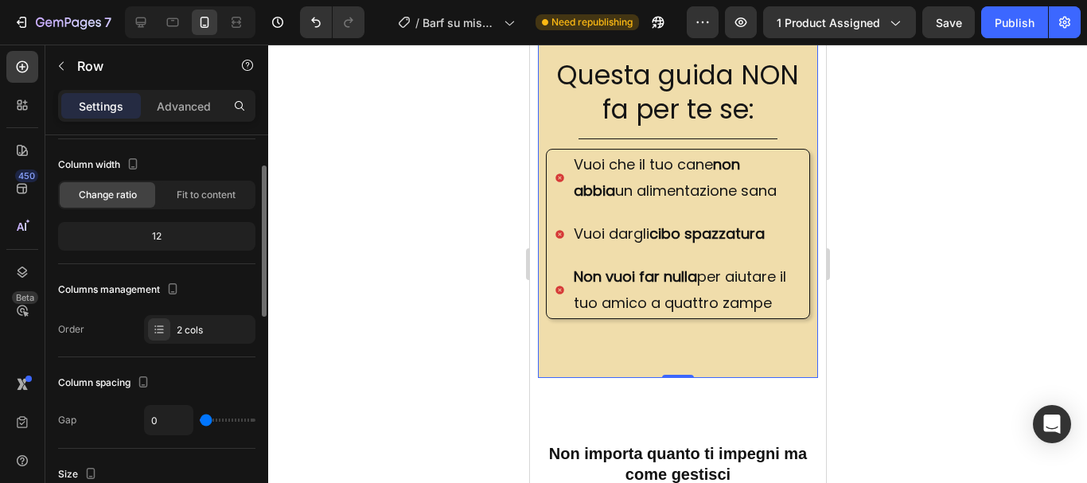
scroll to position [159, 0]
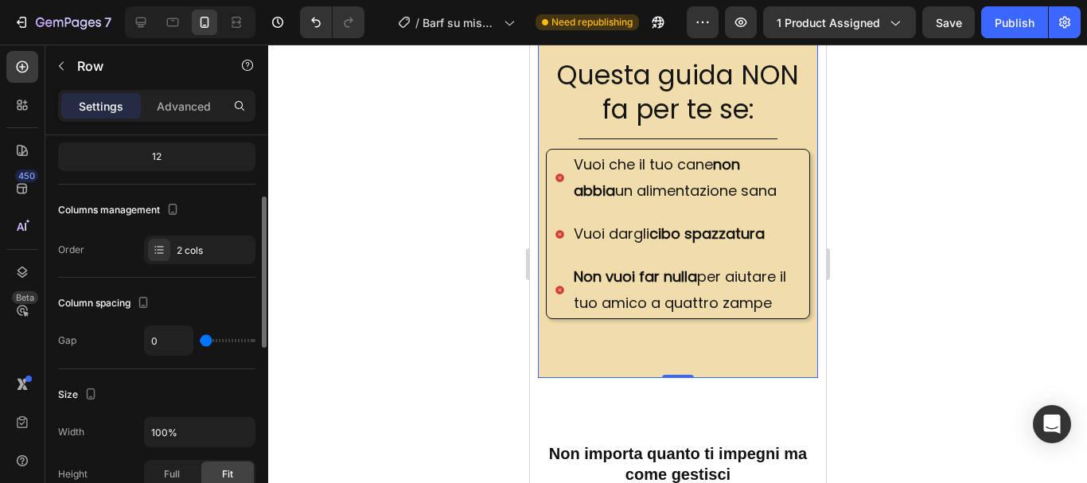
type input "18"
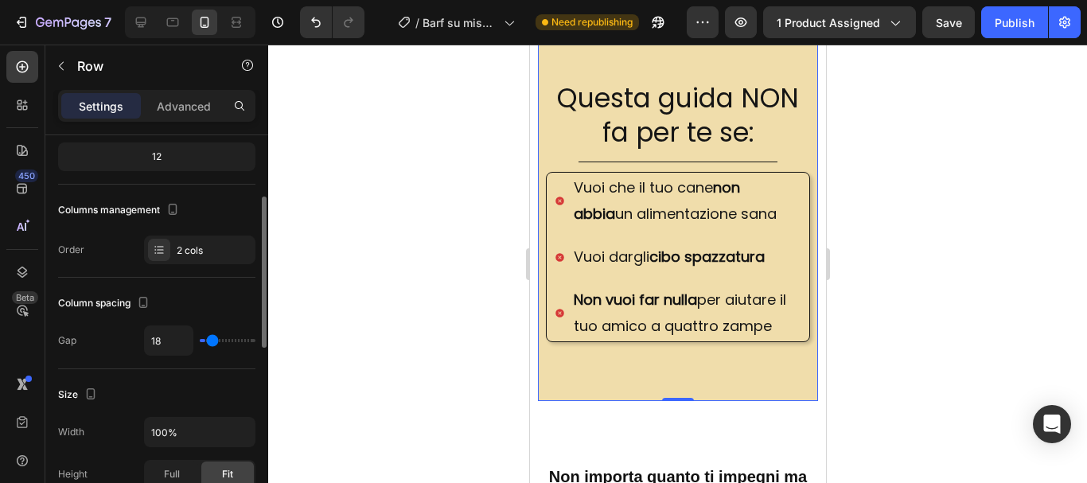
type input "33"
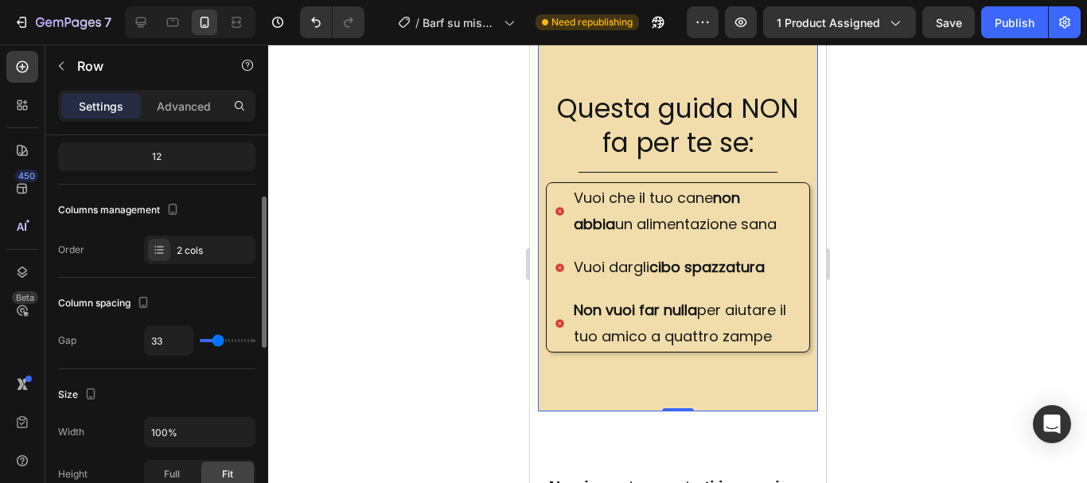
type input "42"
type input "49"
type input "53"
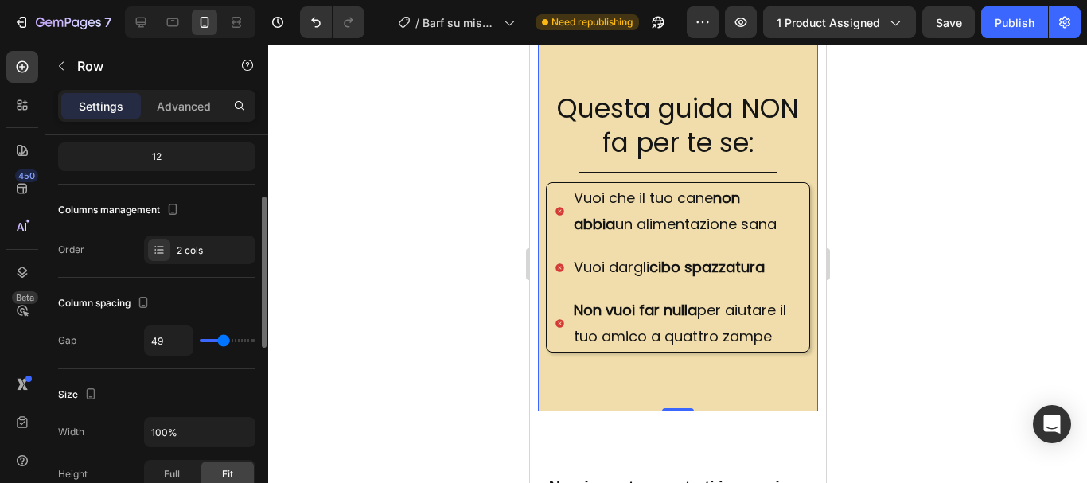
type input "53"
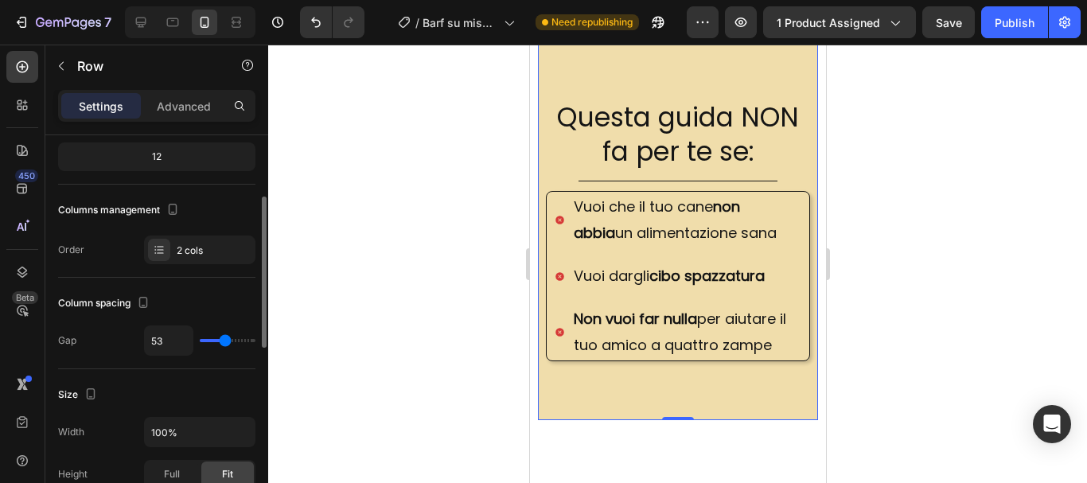
type input "60"
type input "64"
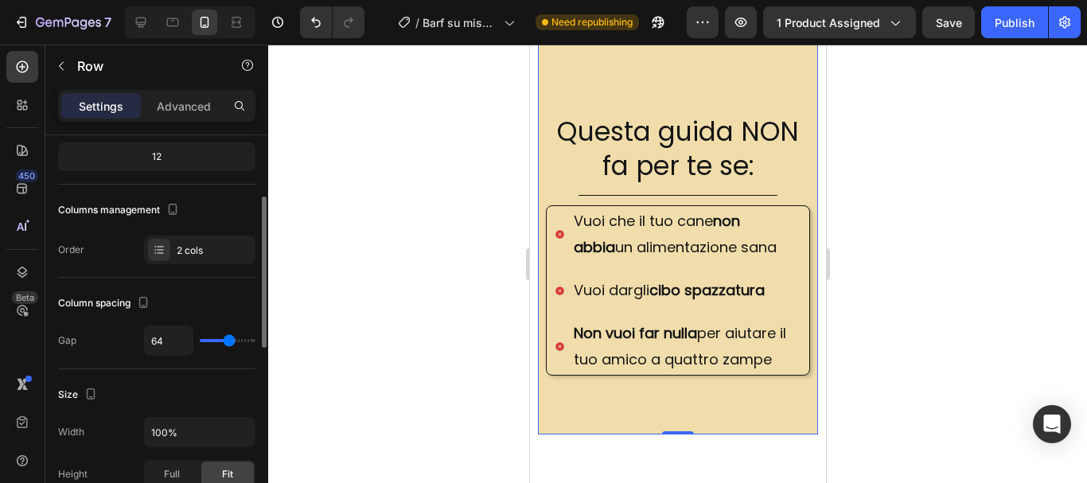
type input "71"
type input "82"
type input "93"
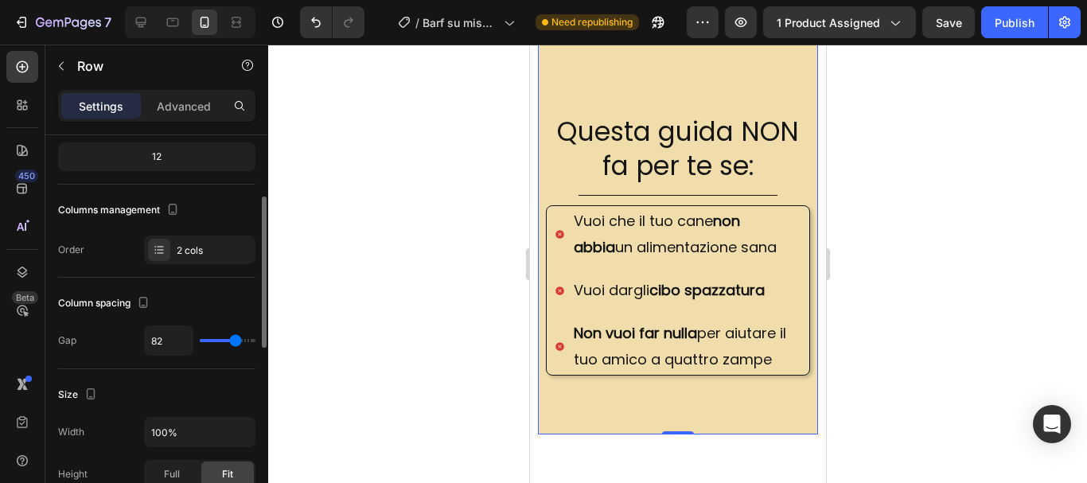
type input "93"
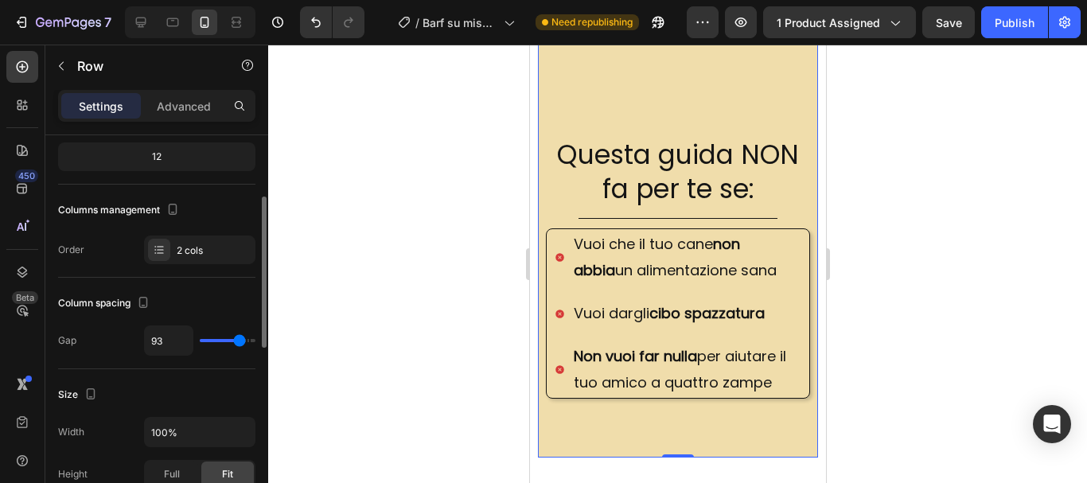
type input "100"
type input "109"
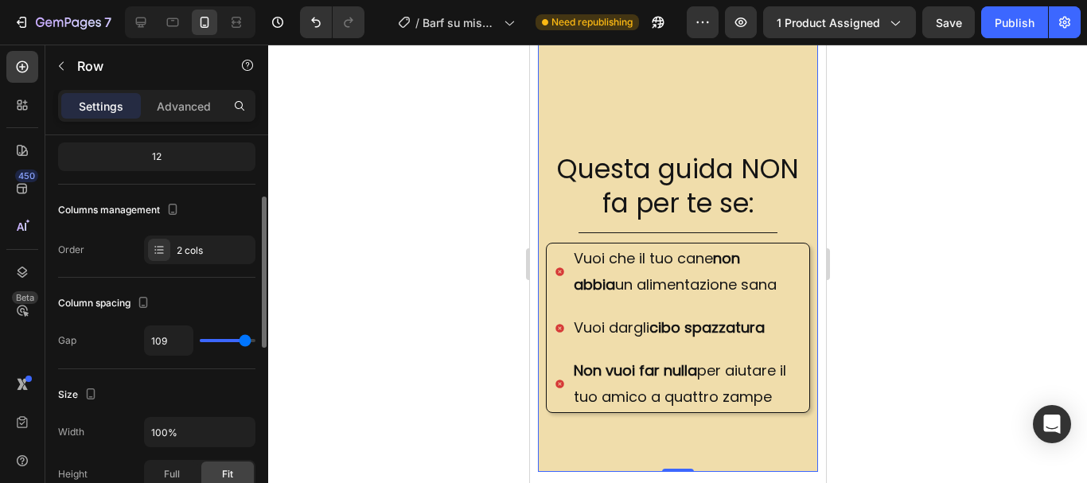
type input "118"
type input "120"
type input "29"
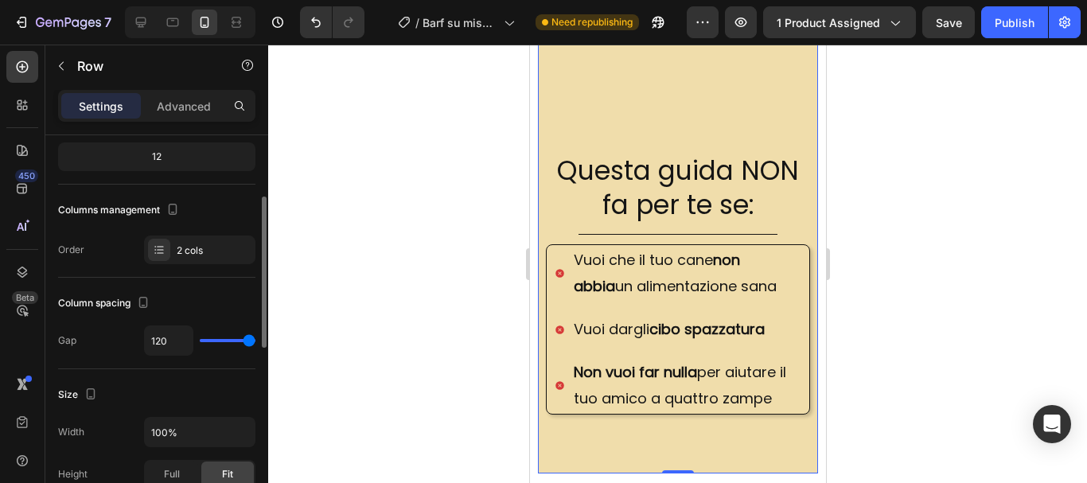
type input "29"
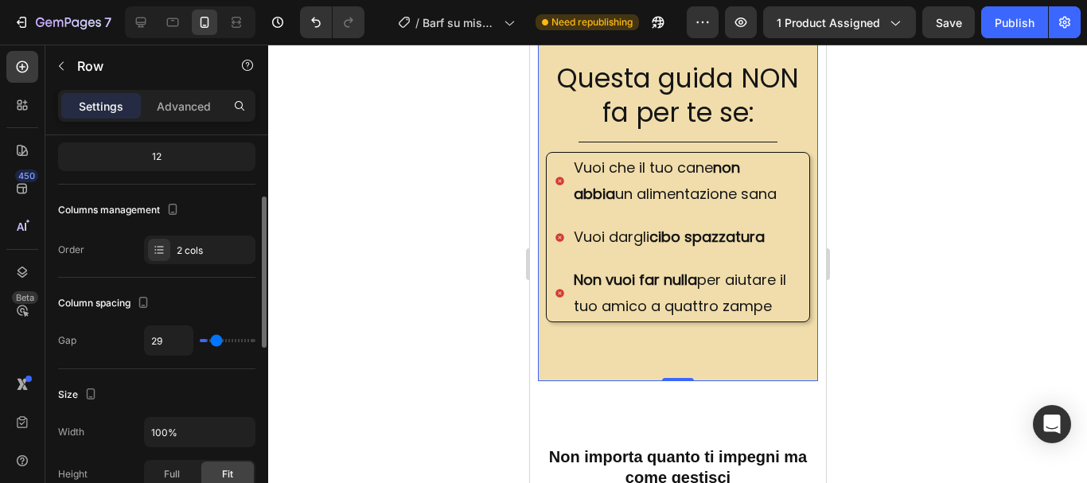
type input "0"
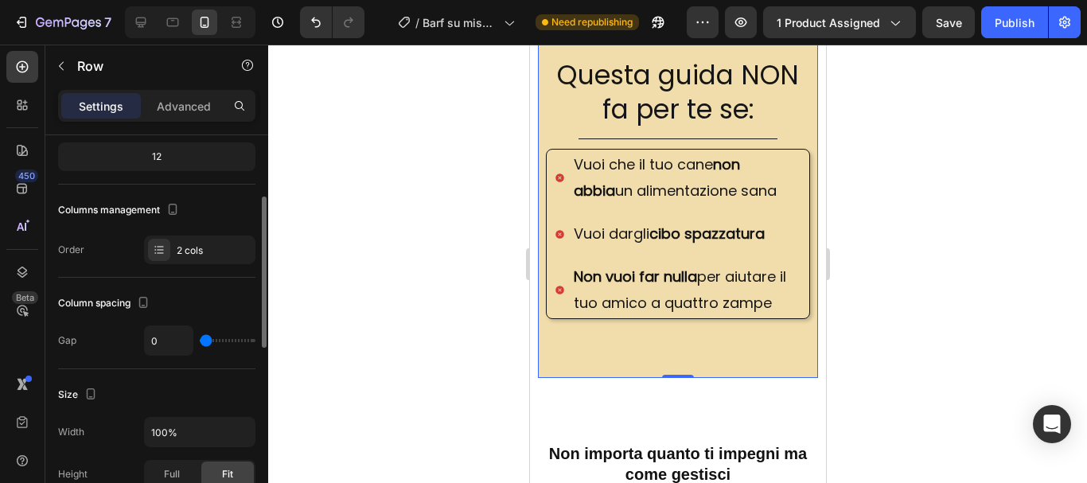
drag, startPoint x: 206, startPoint y: 345, endPoint x: 169, endPoint y: 329, distance: 40.6
click at [200, 339] on input "range" at bounding box center [228, 340] width 56 height 3
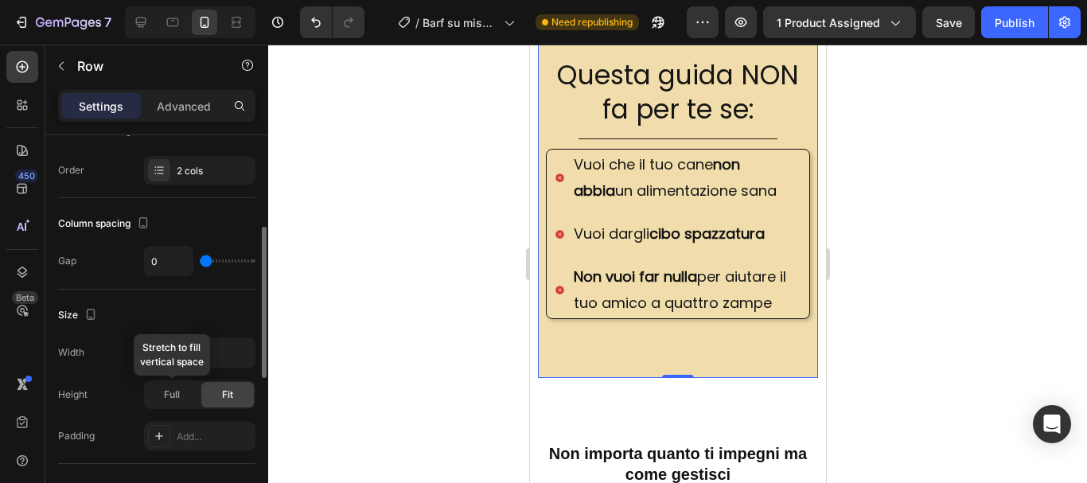
scroll to position [318, 0]
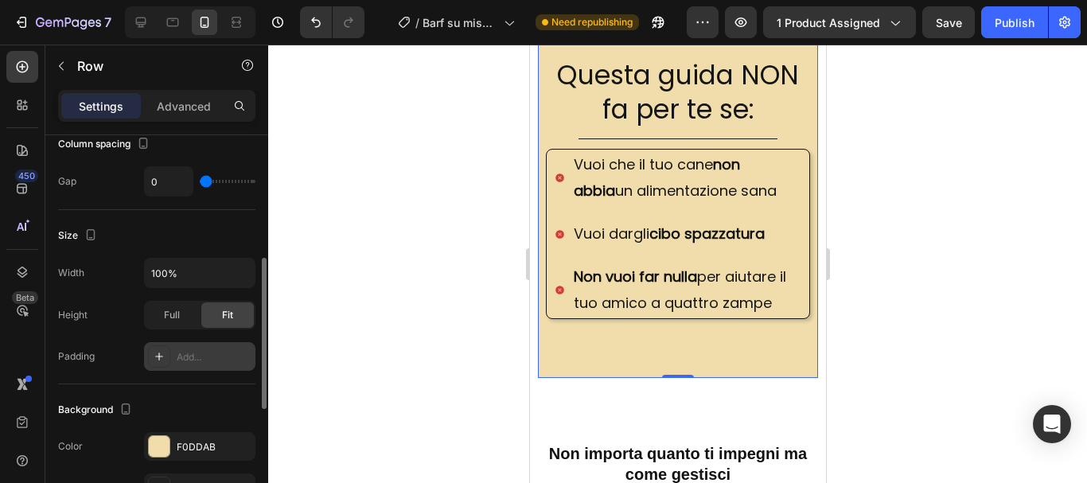
click at [180, 353] on div "Add..." at bounding box center [214, 357] width 75 height 14
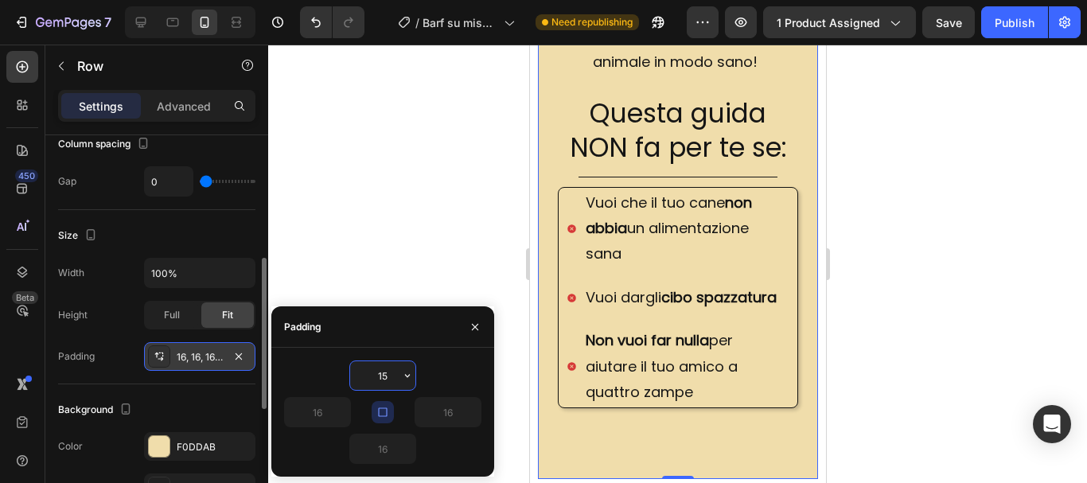
type input "1"
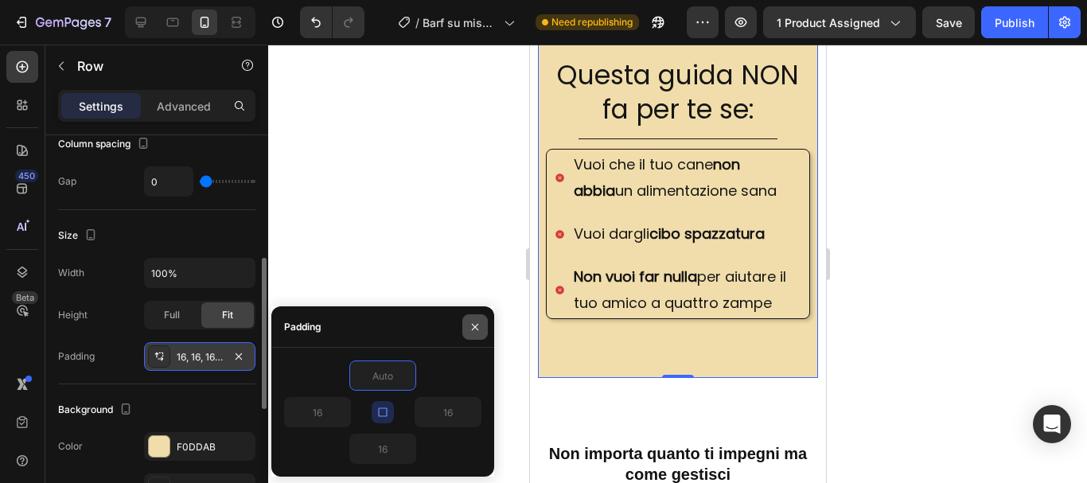
click at [473, 328] on icon "button" at bounding box center [475, 327] width 13 height 13
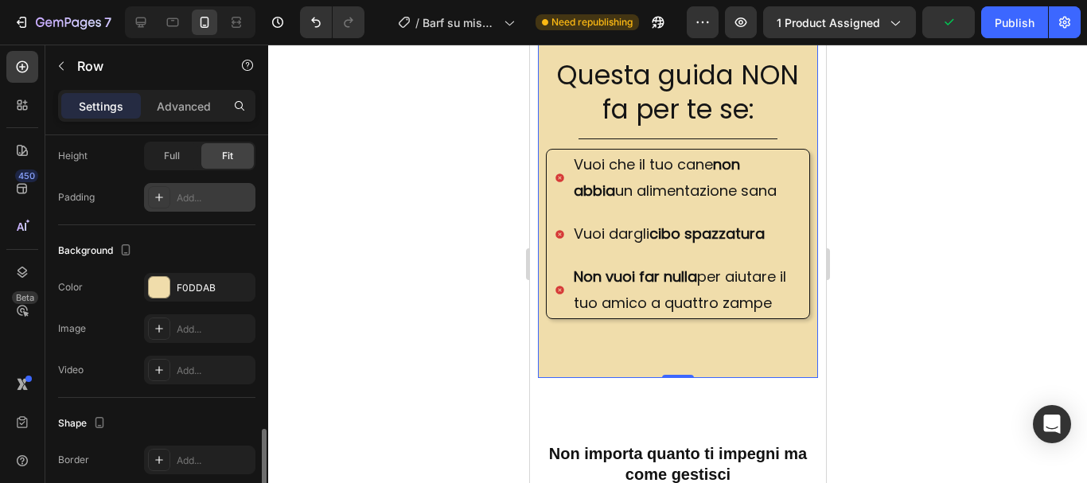
scroll to position [557, 0]
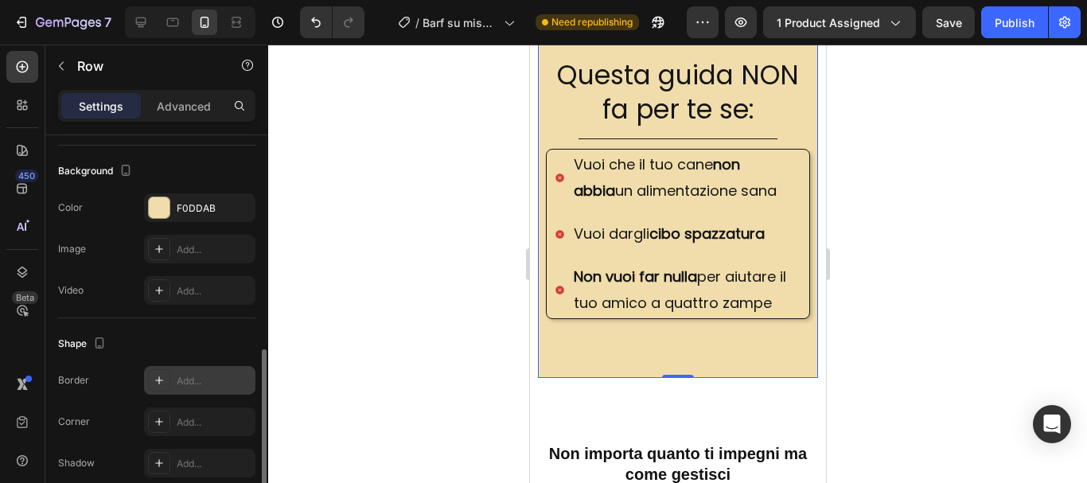
click at [161, 382] on icon at bounding box center [159, 380] width 13 height 13
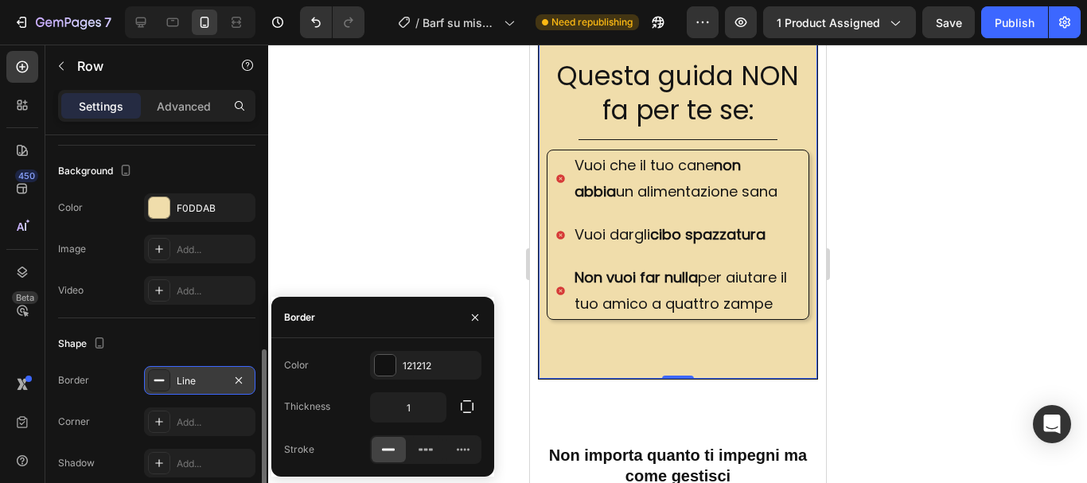
scroll to position [1193, 0]
click at [414, 407] on input "1" at bounding box center [408, 407] width 75 height 29
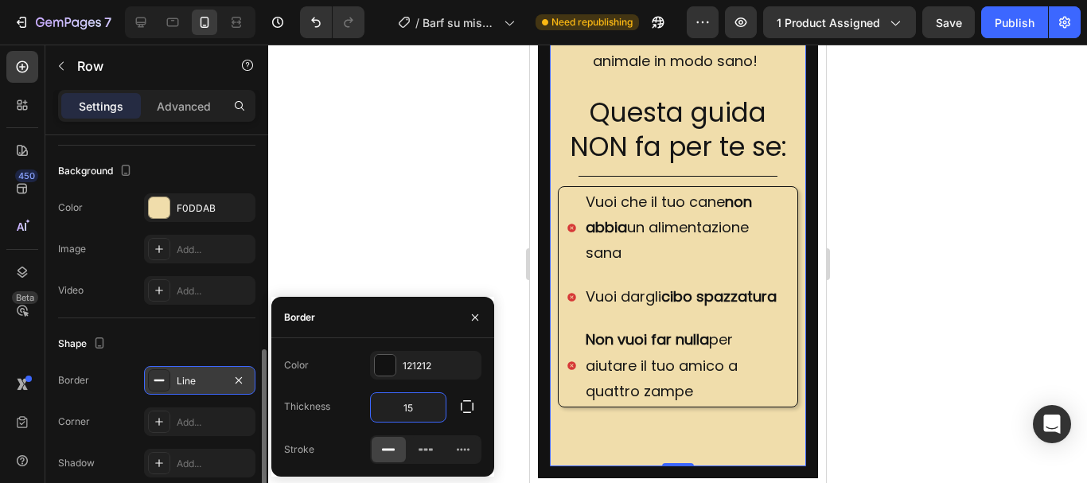
scroll to position [1230, 0]
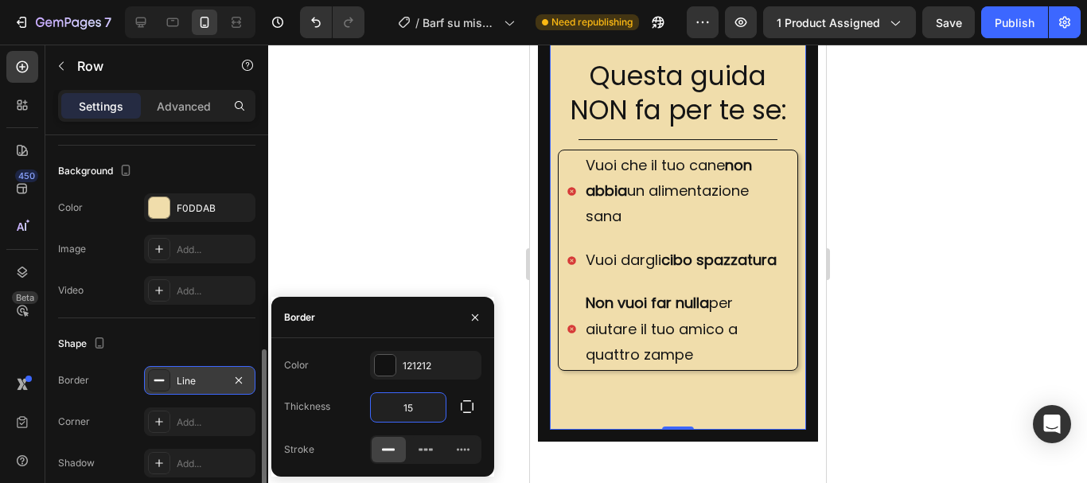
type input "1"
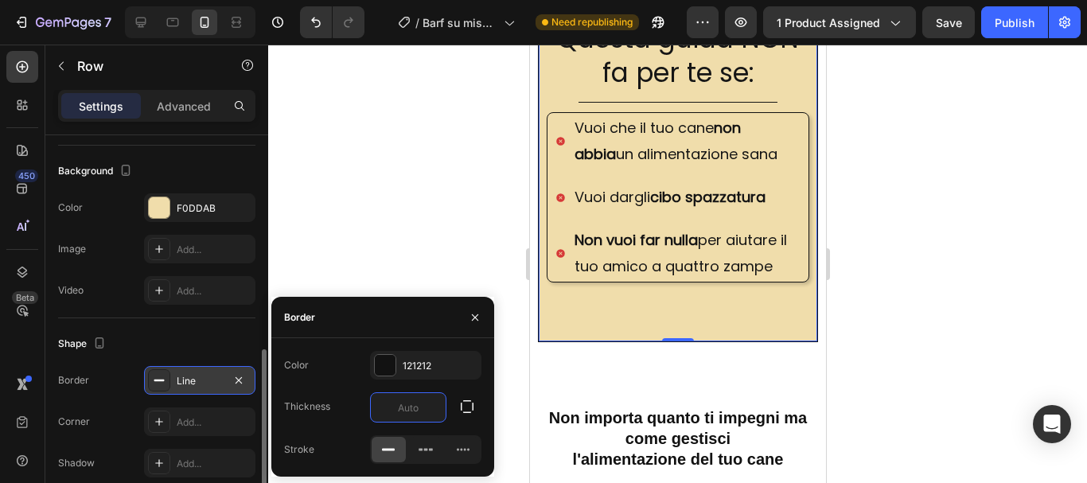
scroll to position [1193, 0]
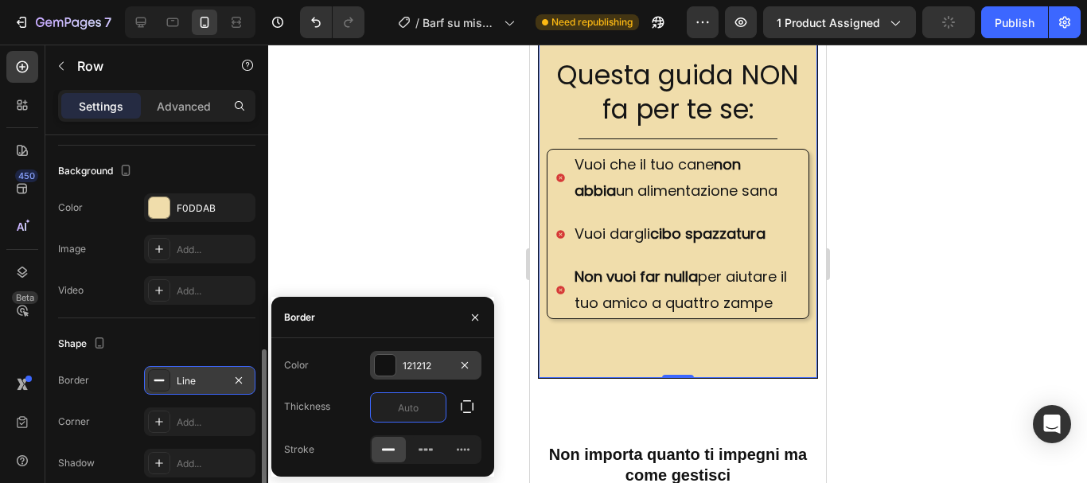
click at [385, 360] on div at bounding box center [385, 365] width 21 height 21
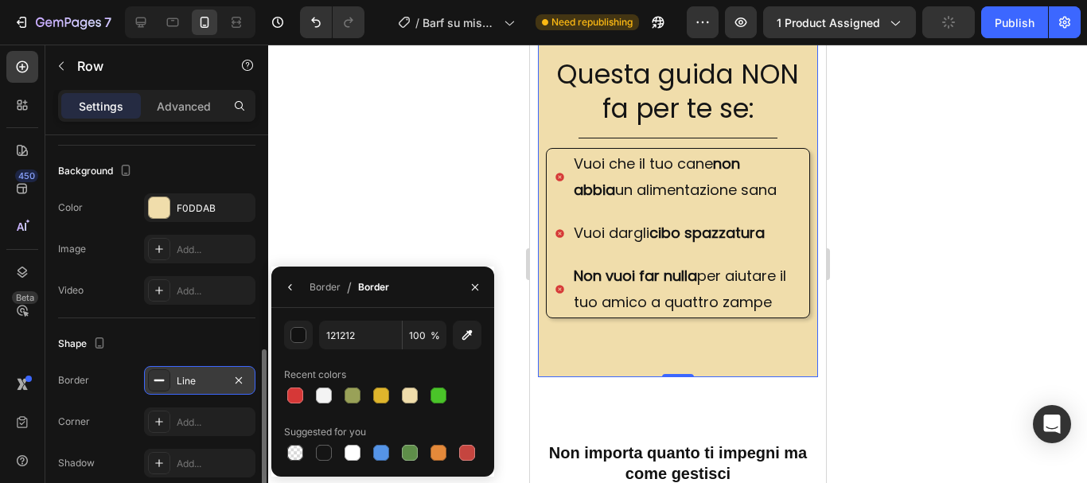
scroll to position [1193, 0]
click at [471, 327] on icon "button" at bounding box center [467, 335] width 16 height 16
type input "F0DDAB"
click at [477, 286] on icon "button" at bounding box center [475, 287] width 13 height 13
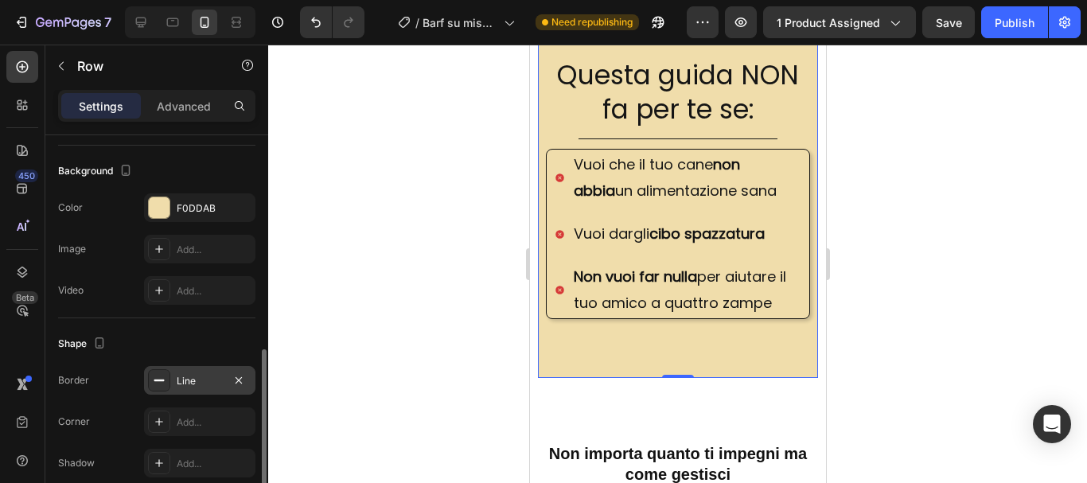
click at [582, 378] on div "Questa guida NON fa per te se: Heading Title Line Vuoi che il tuo cane non abbi…" at bounding box center [677, 217] width 280 height 321
drag, startPoint x: 675, startPoint y: 402, endPoint x: 668, endPoint y: 366, distance: 36.4
click at [673, 362] on div "Questa guida fa per te se: Heading Title Line Cerchi un alimentazione sana Vuoi…" at bounding box center [677, 39] width 280 height 675
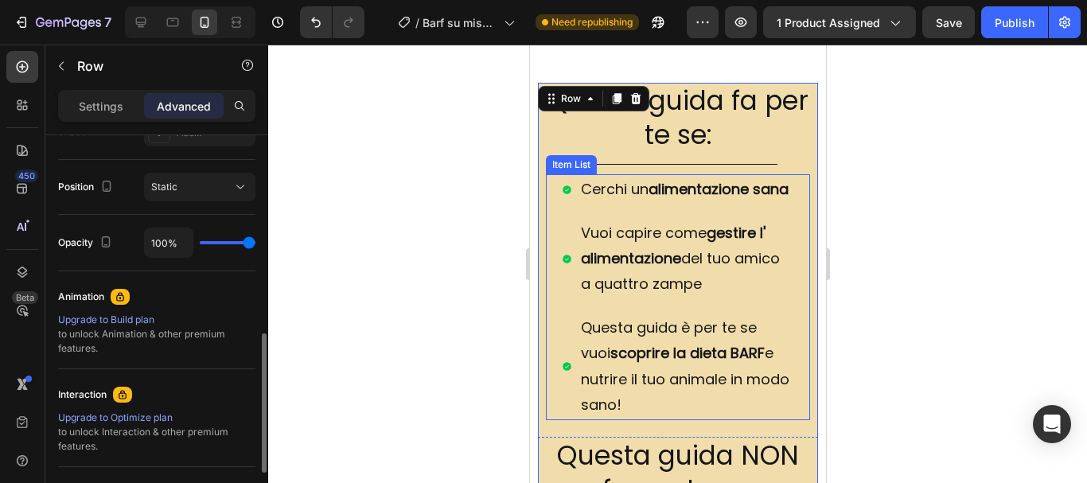
scroll to position [715, 0]
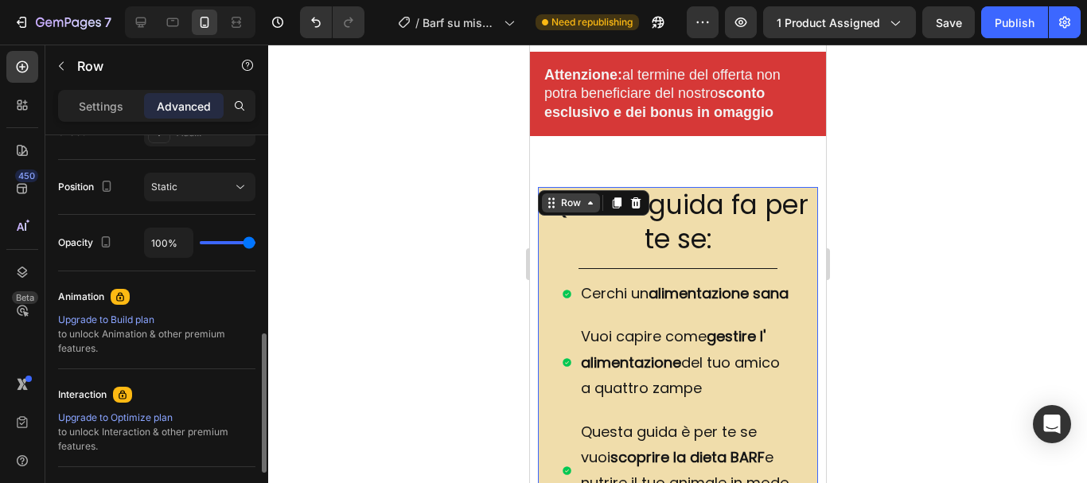
click at [590, 203] on div "Row" at bounding box center [570, 202] width 58 height 19
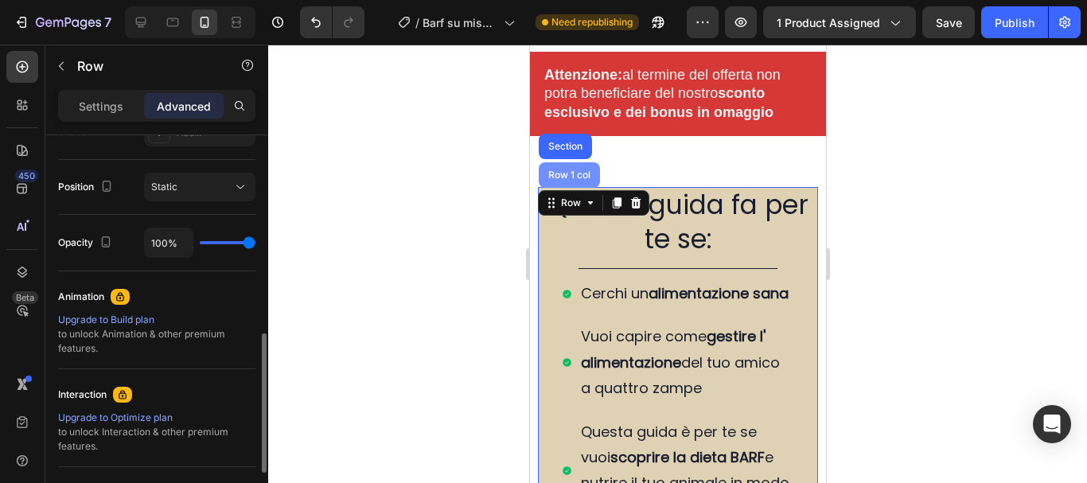
click at [579, 162] on div "Row 1 col" at bounding box center [568, 174] width 61 height 25
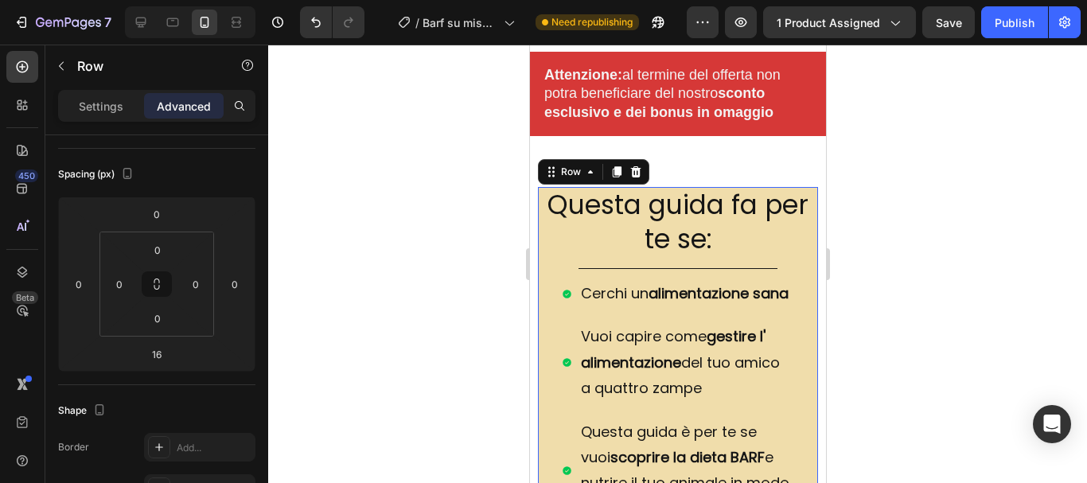
scroll to position [0, 0]
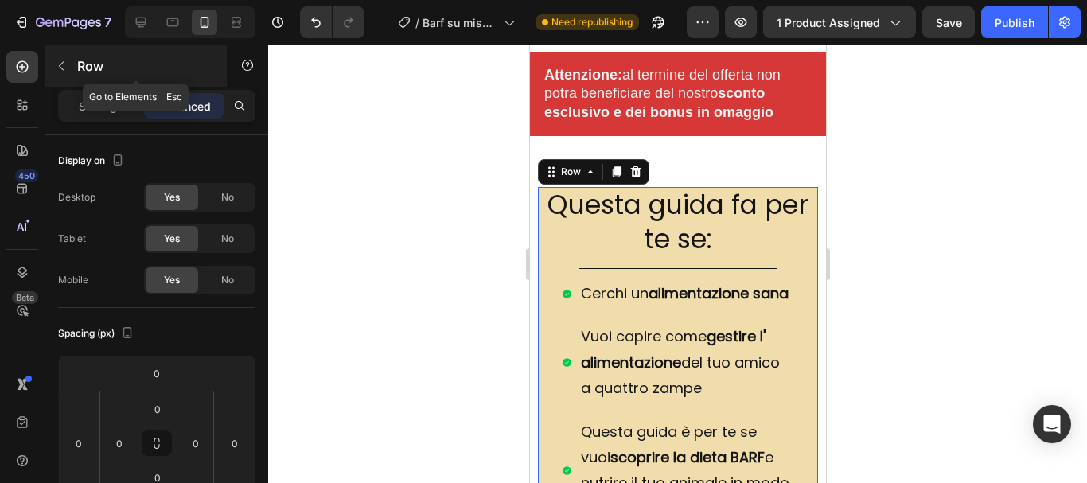
click at [60, 62] on icon "button" at bounding box center [61, 66] width 13 height 13
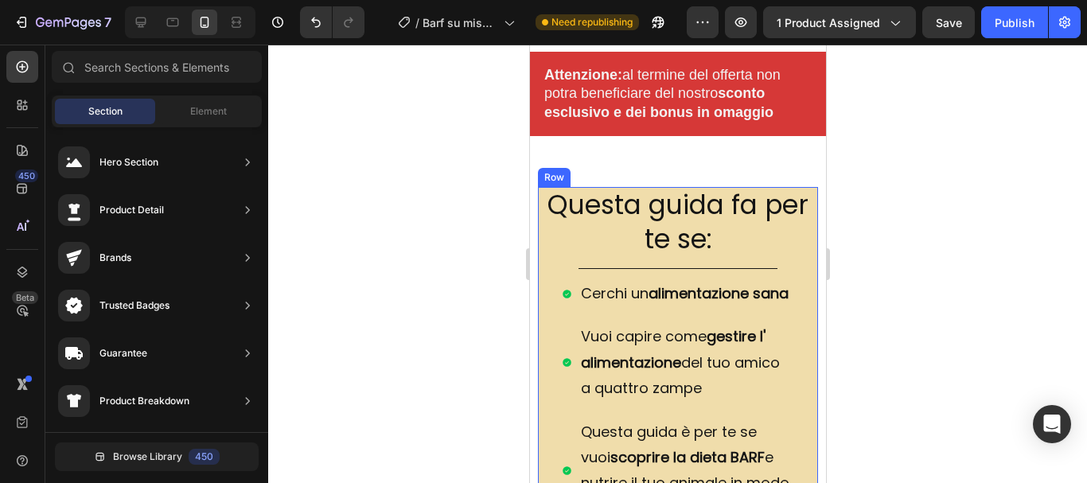
click at [540, 208] on div "Questa guida fa per te se: Heading Title Line Cerchi un alimentazione sana Vuoi…" at bounding box center [677, 364] width 280 height 355
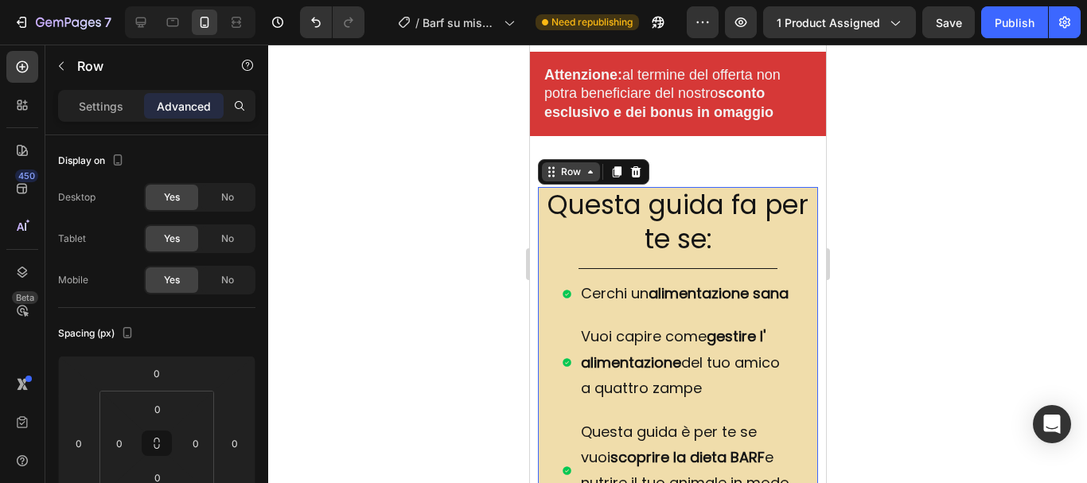
click at [562, 165] on div "Row" at bounding box center [570, 172] width 26 height 14
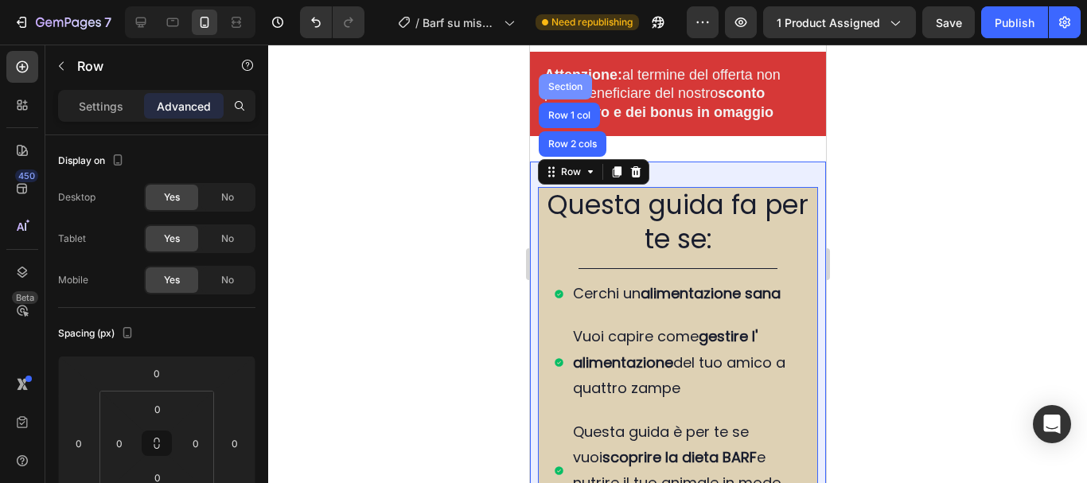
click at [563, 82] on div "Section" at bounding box center [564, 87] width 41 height 10
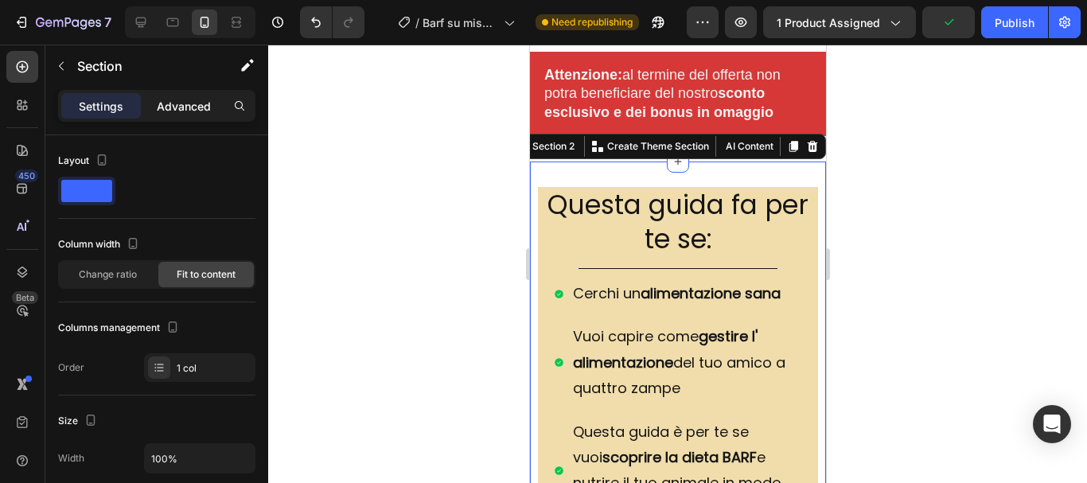
click at [170, 96] on div "Advanced" at bounding box center [184, 105] width 80 height 25
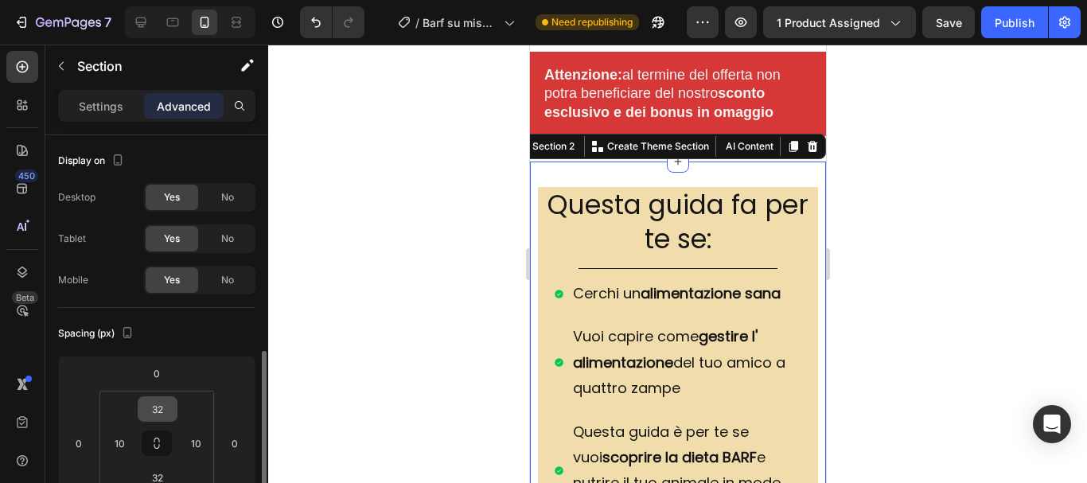
scroll to position [159, 0]
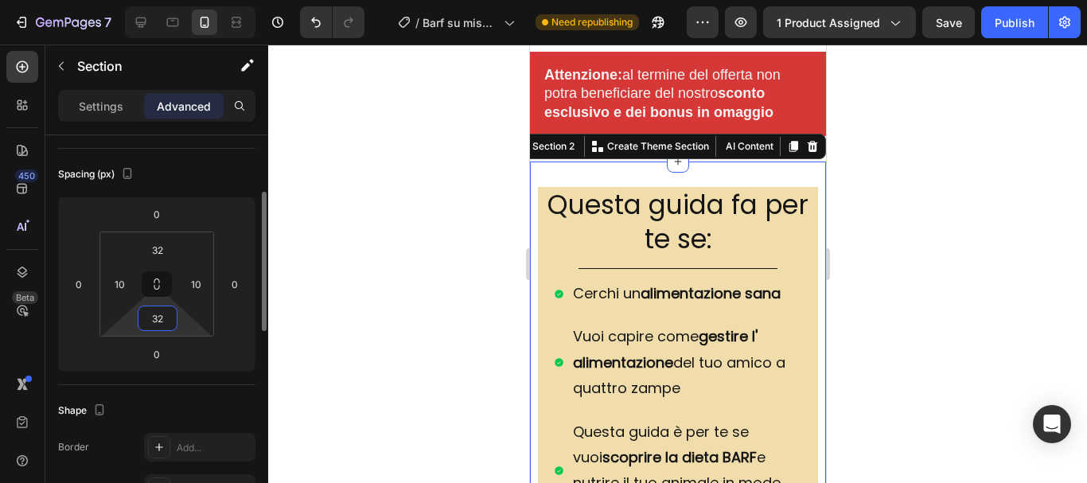
click at [167, 325] on input "32" at bounding box center [158, 318] width 32 height 24
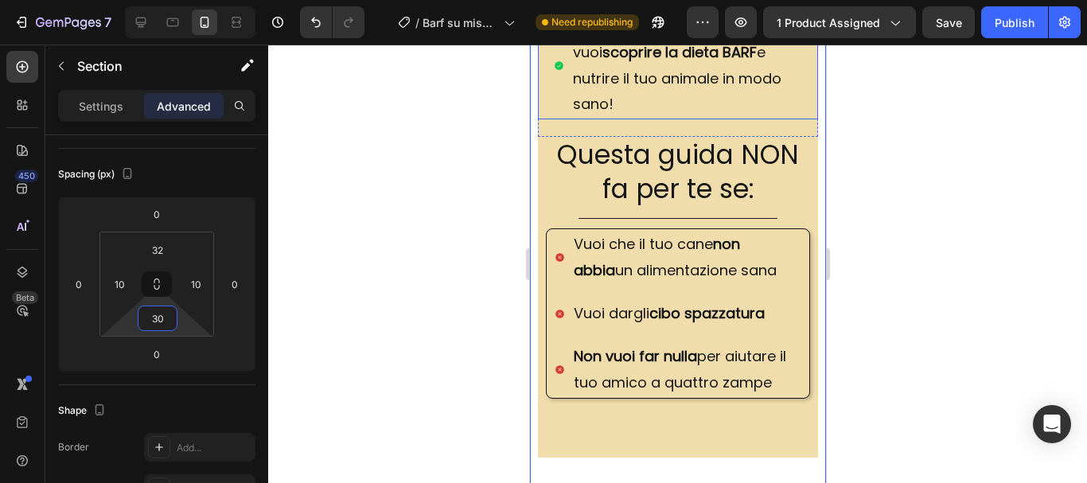
scroll to position [1193, 0]
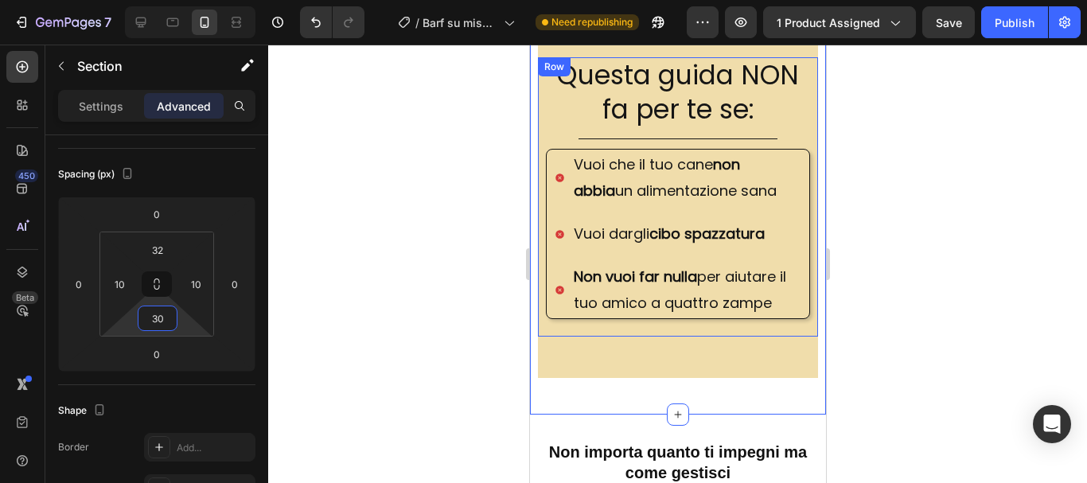
type input "3"
type input "2"
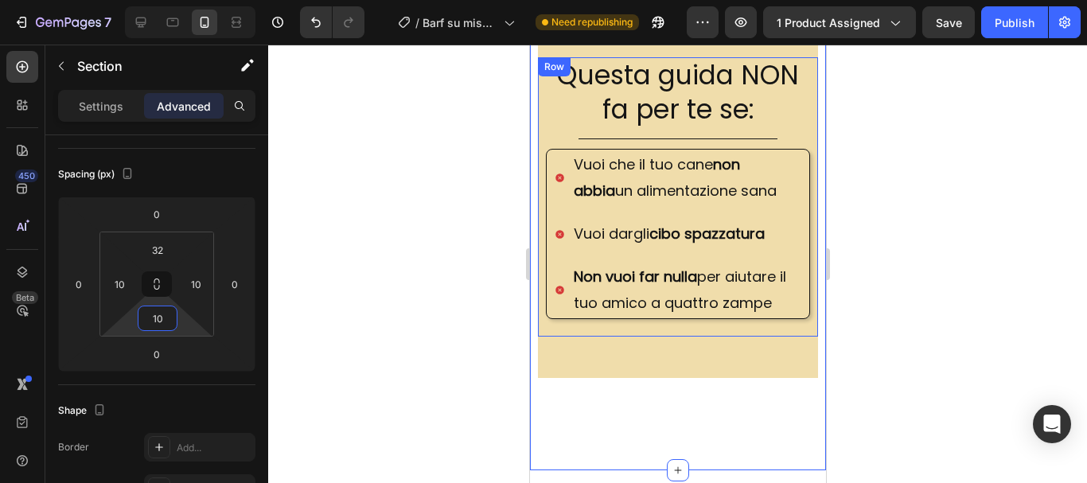
type input "1"
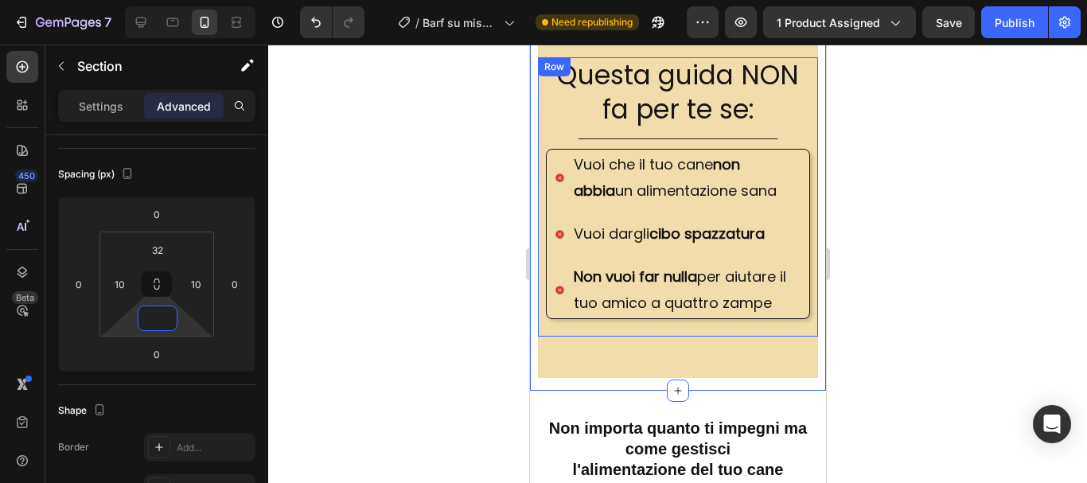
type input "1"
click at [324, 19] on icon "Undo/Redo" at bounding box center [316, 22] width 16 height 16
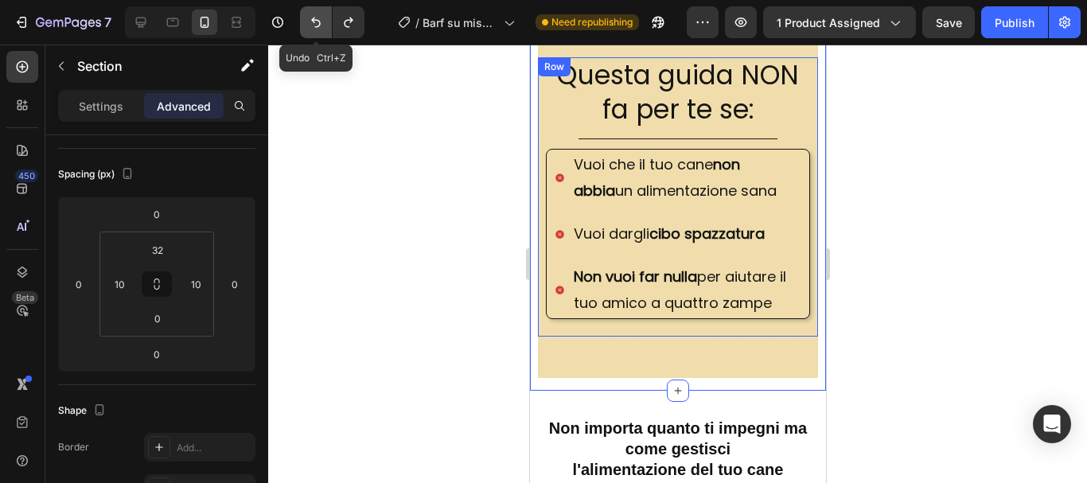
click at [324, 19] on icon "Undo/Redo" at bounding box center [316, 22] width 16 height 16
type input "32"
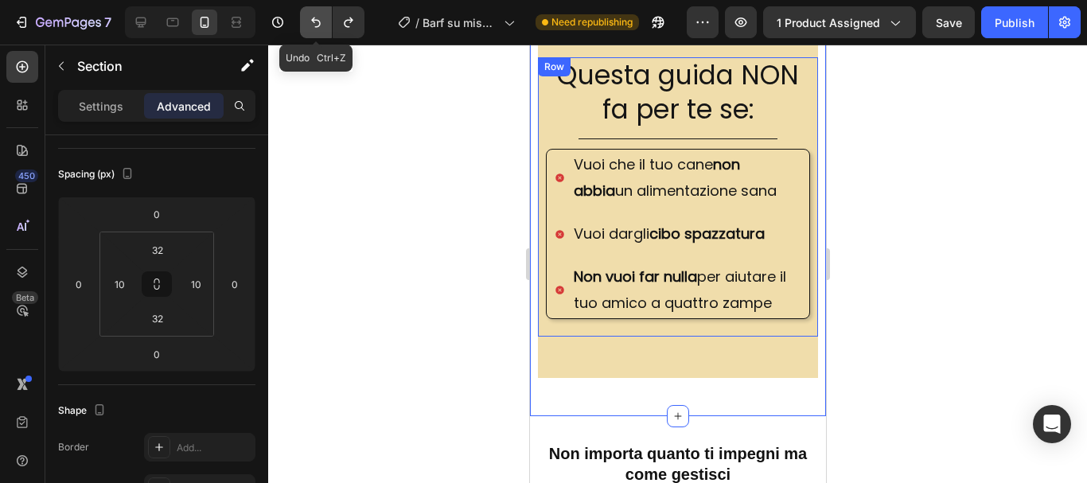
click at [324, 19] on icon "Undo/Redo" at bounding box center [316, 22] width 16 height 16
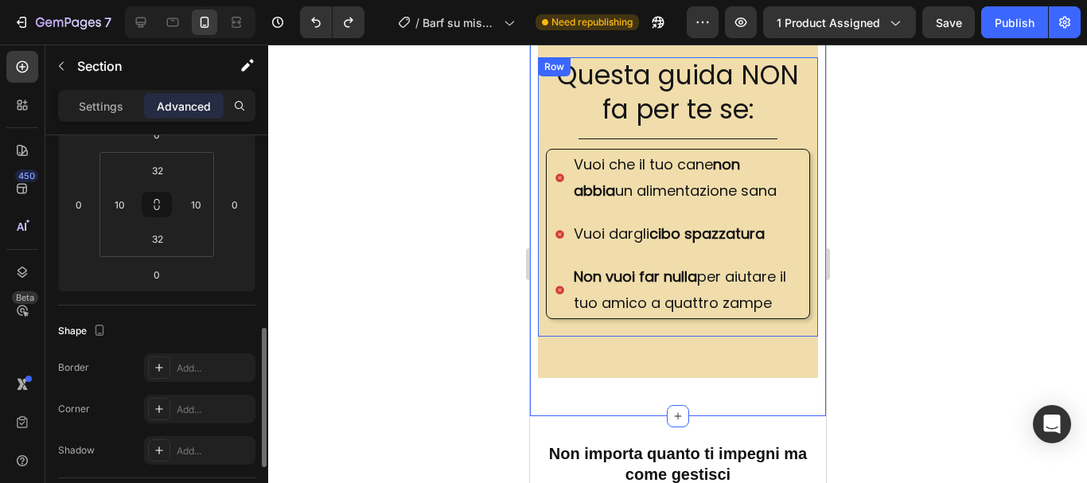
scroll to position [318, 0]
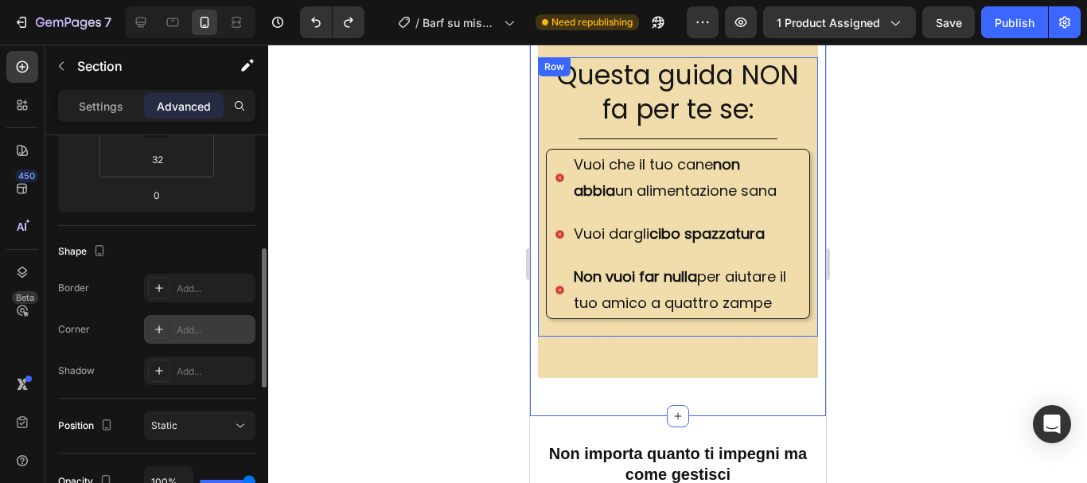
click at [206, 329] on div "Add..." at bounding box center [214, 330] width 75 height 14
click at [204, 372] on div "Add..." at bounding box center [214, 371] width 75 height 14
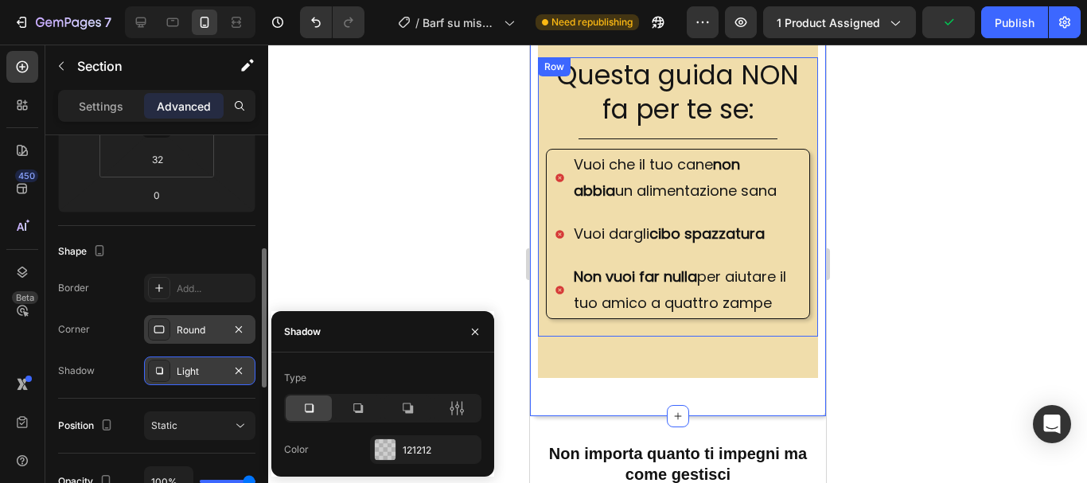
scroll to position [398, 0]
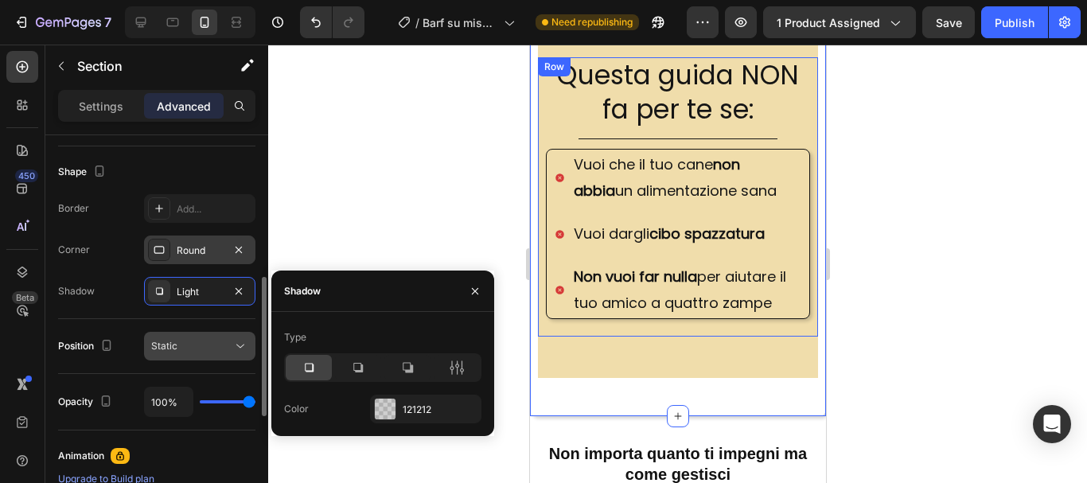
click at [212, 346] on div "Static" at bounding box center [191, 346] width 81 height 14
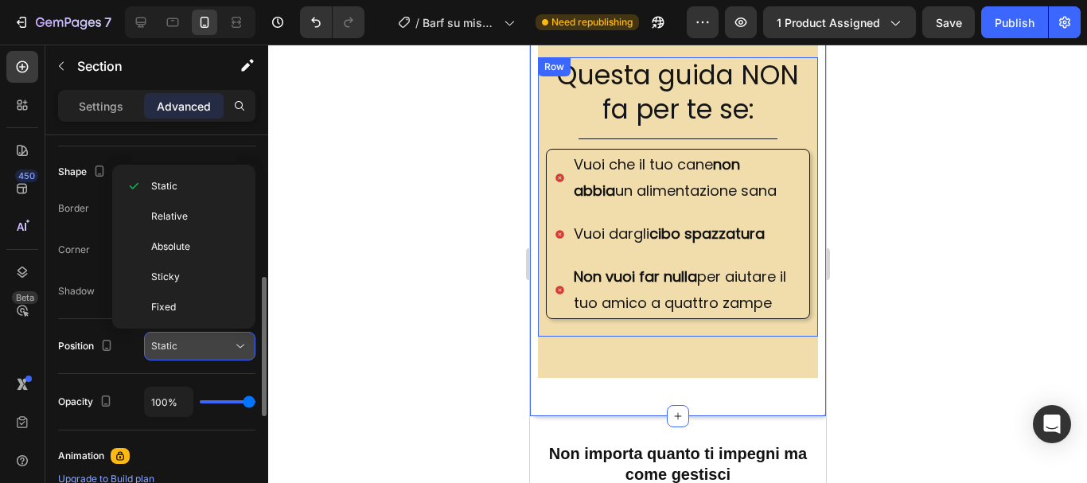
click at [212, 345] on div "Static" at bounding box center [191, 346] width 81 height 14
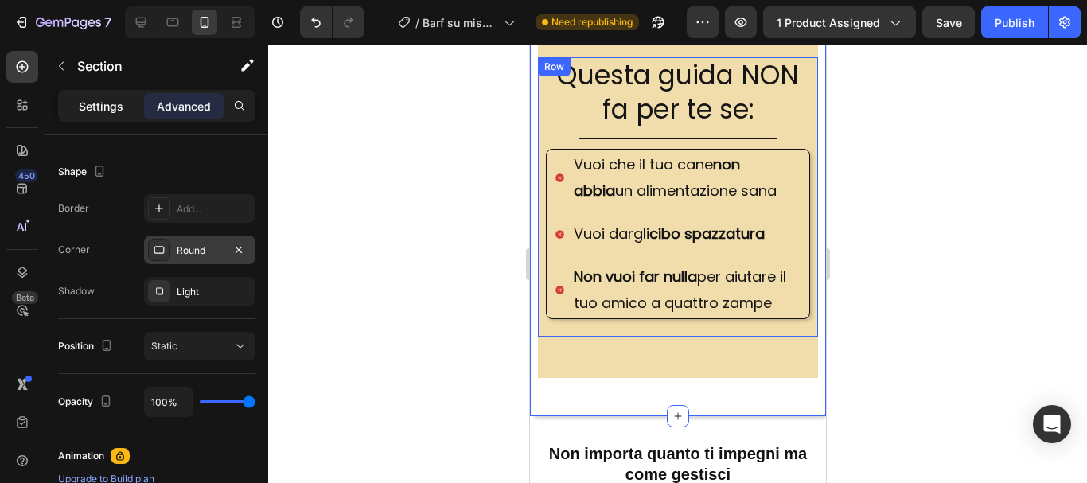
click at [76, 109] on div "Settings" at bounding box center [101, 105] width 80 height 25
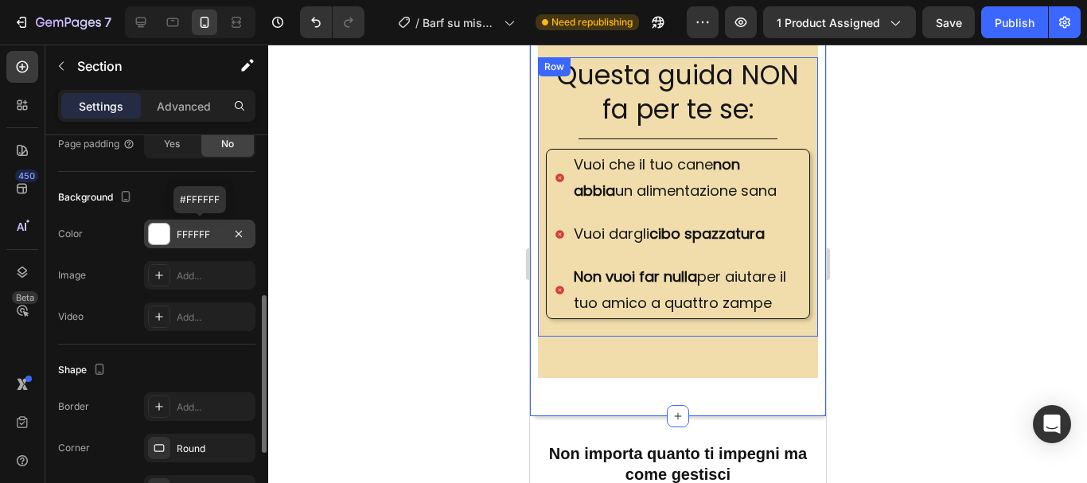
click at [196, 226] on div "FFFFFF" at bounding box center [199, 234] width 111 height 29
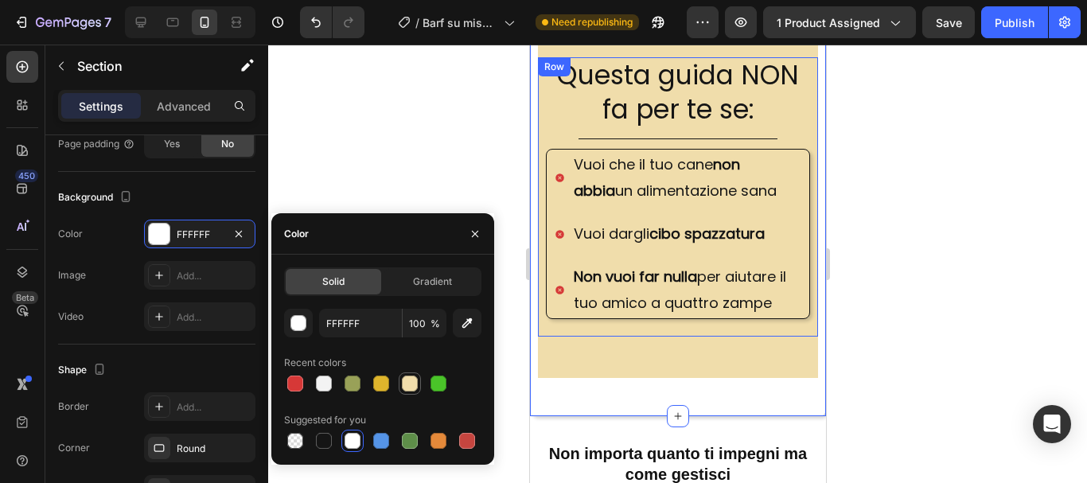
click at [411, 383] on div at bounding box center [410, 384] width 16 height 16
type input "F0DDAB"
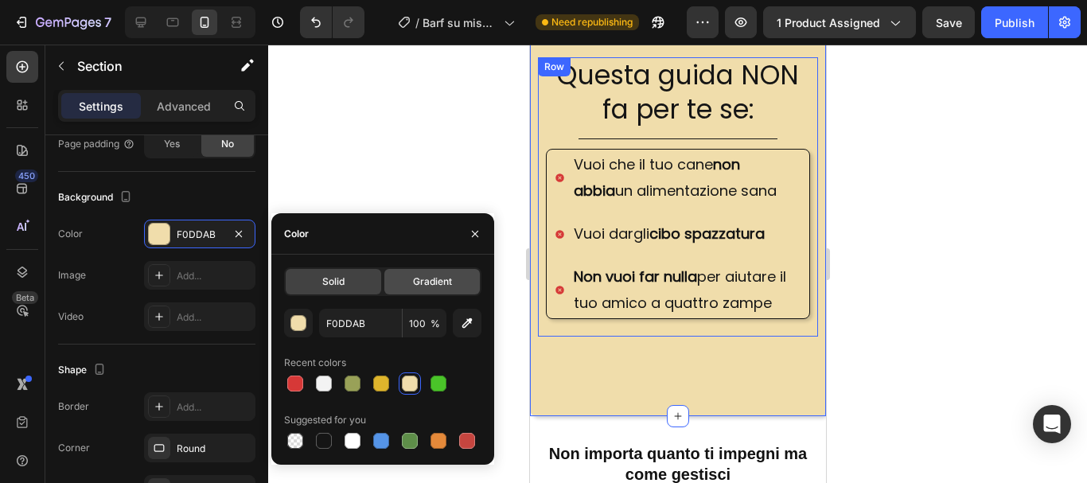
click at [401, 278] on div "Gradient" at bounding box center [431, 281] width 95 height 25
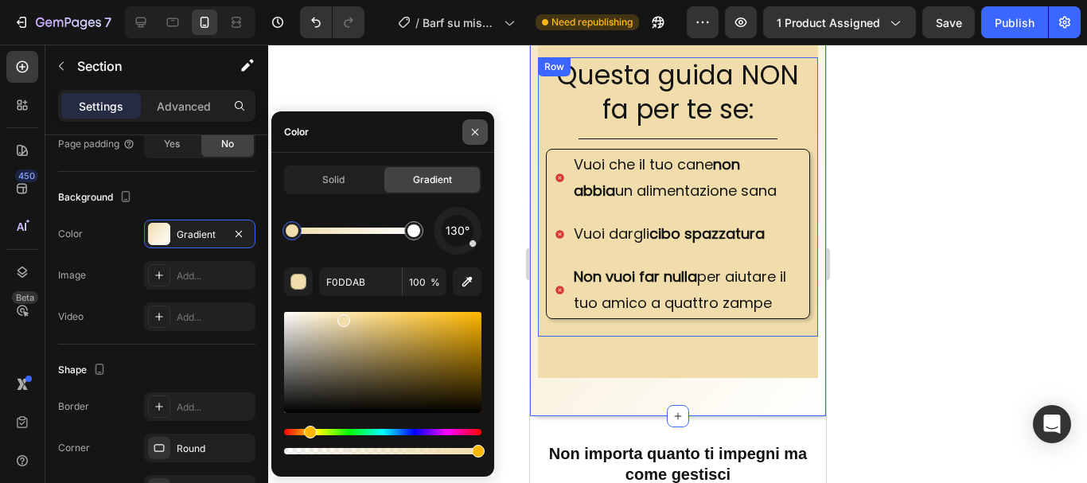
click at [479, 132] on icon "button" at bounding box center [475, 132] width 13 height 13
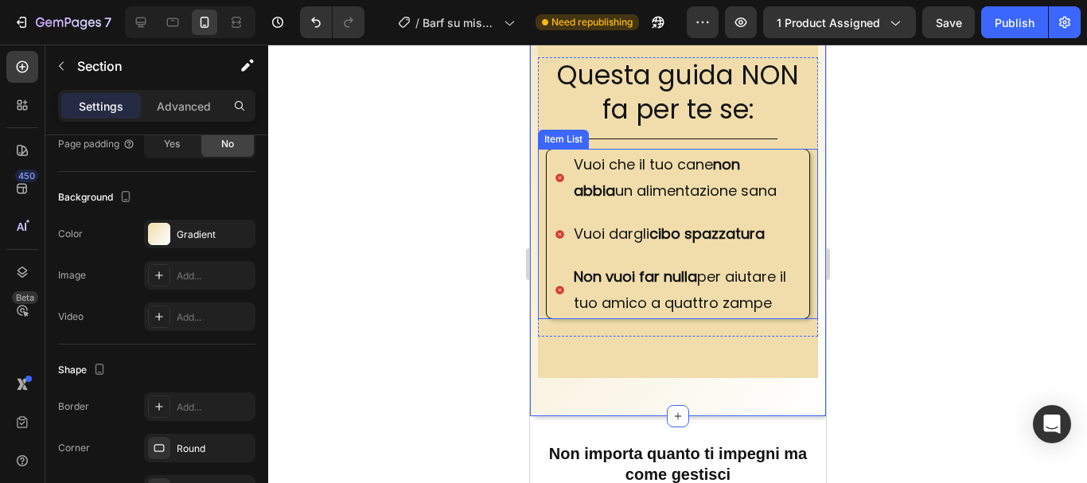
click at [542, 193] on div "Vuoi che il tuo cane non abbia un alimentazione sana Vuoi dargli cibo spazzatur…" at bounding box center [677, 234] width 280 height 170
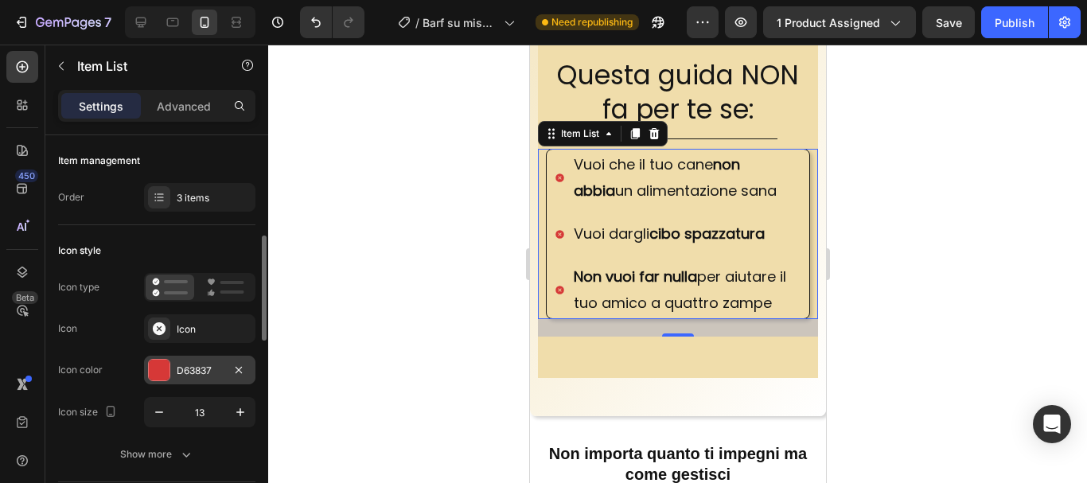
scroll to position [80, 0]
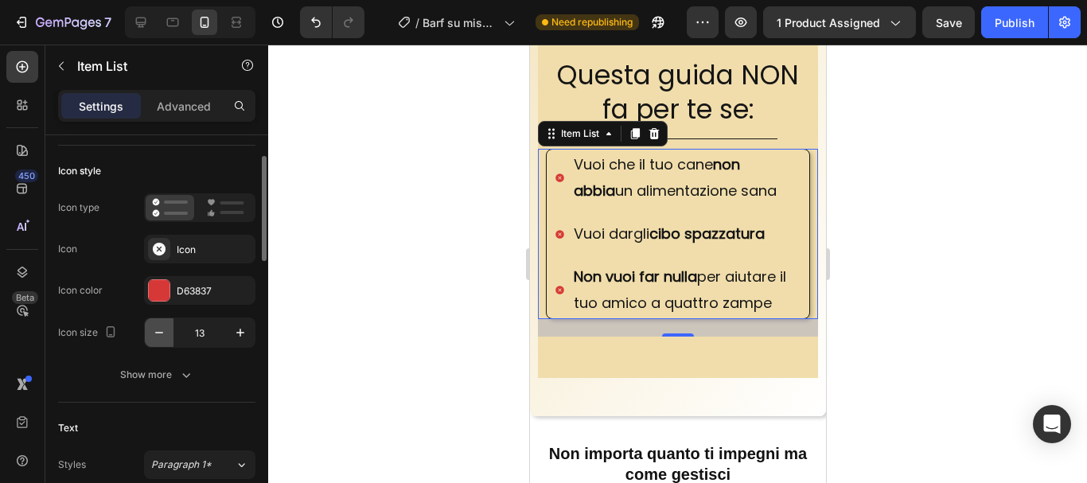
click at [161, 334] on icon "button" at bounding box center [159, 333] width 16 height 16
click at [239, 332] on icon "button" at bounding box center [240, 333] width 16 height 16
type input "13"
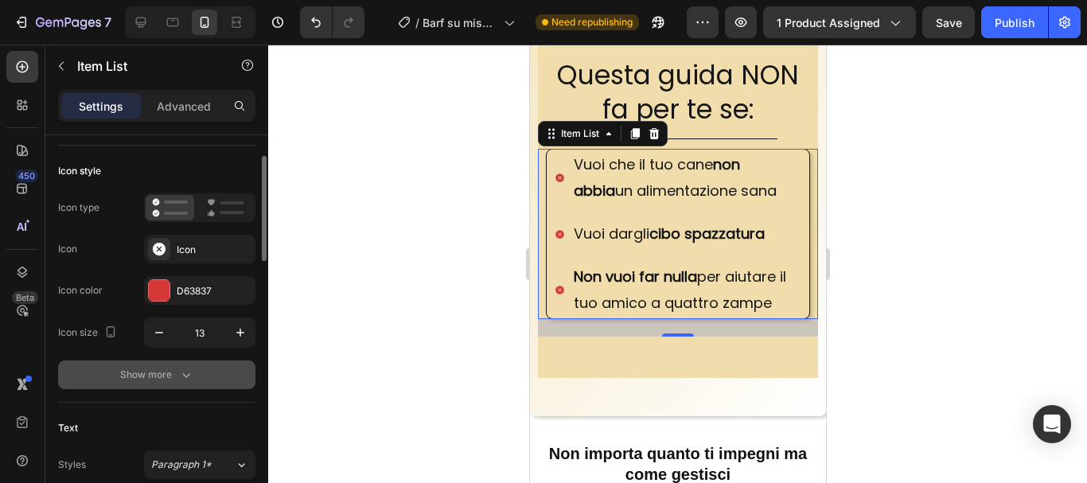
click at [161, 374] on div "Show more" at bounding box center [157, 375] width 74 height 16
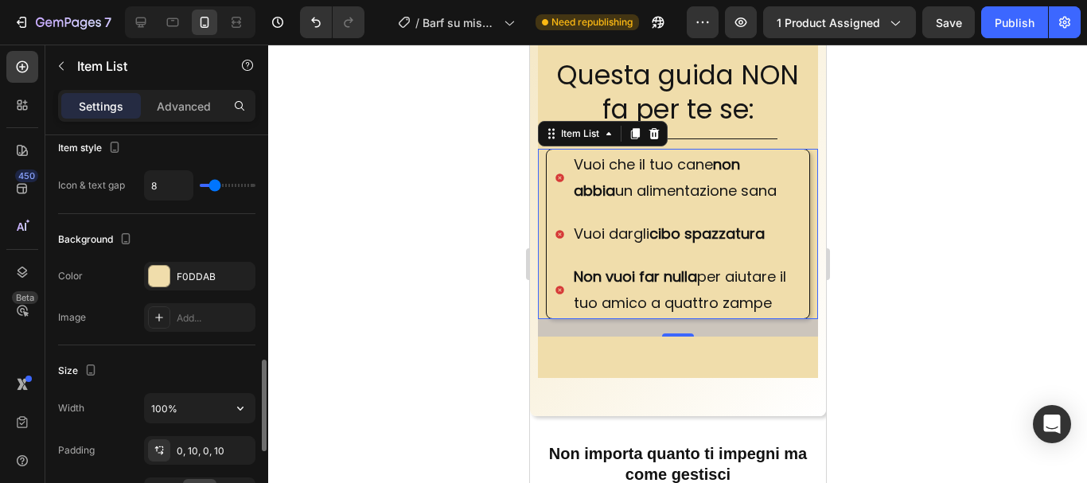
scroll to position [1034, 0]
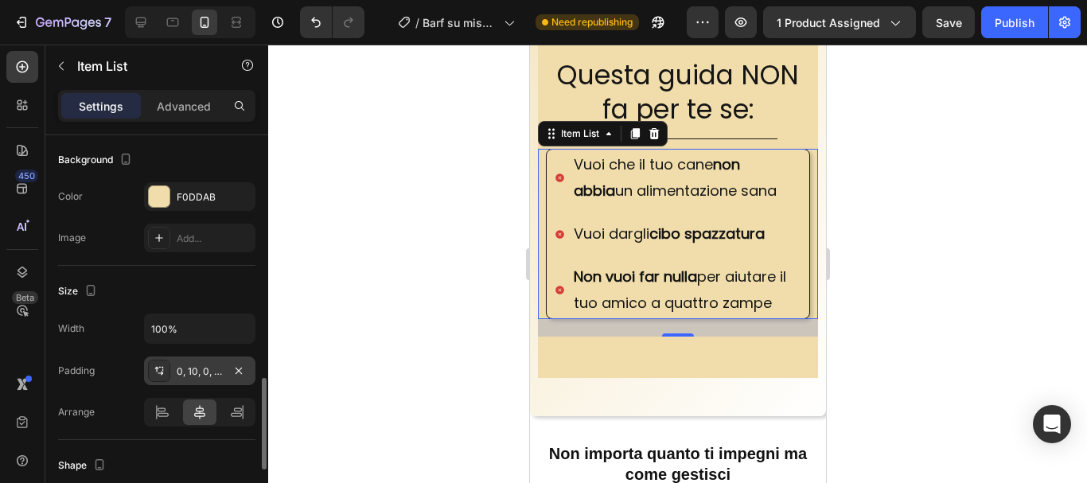
click at [208, 364] on div "0, 10, 0, 10" at bounding box center [200, 371] width 46 height 14
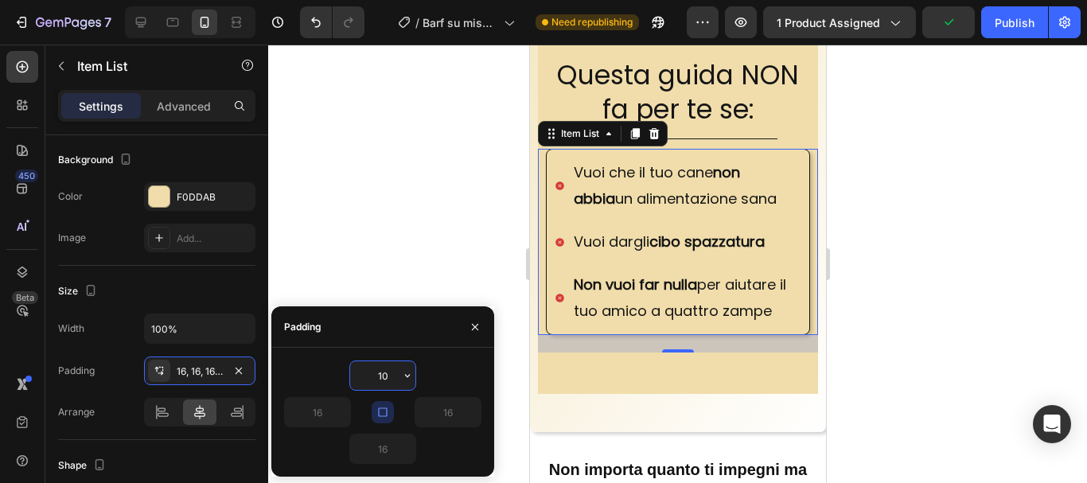
type input "1"
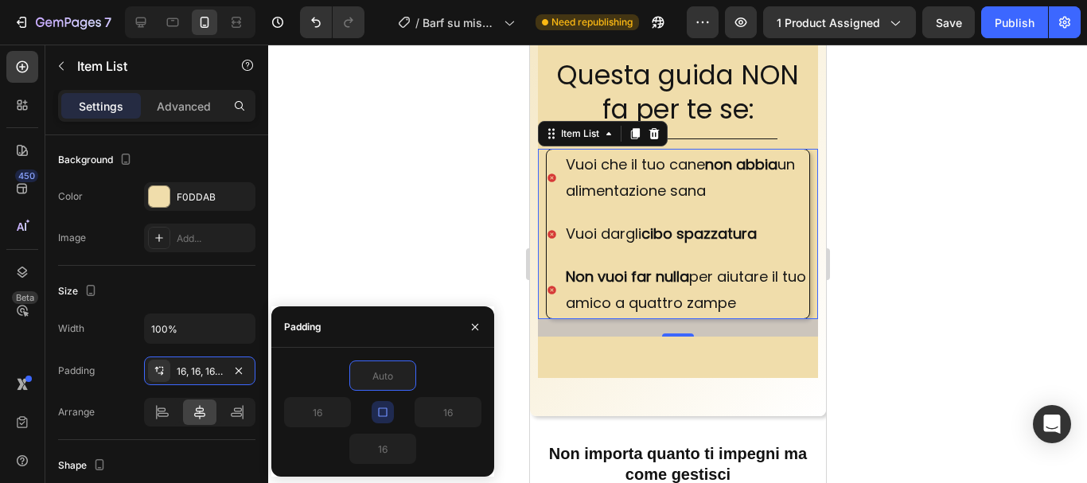
type input "0"
click at [157, 364] on icon at bounding box center [159, 370] width 13 height 13
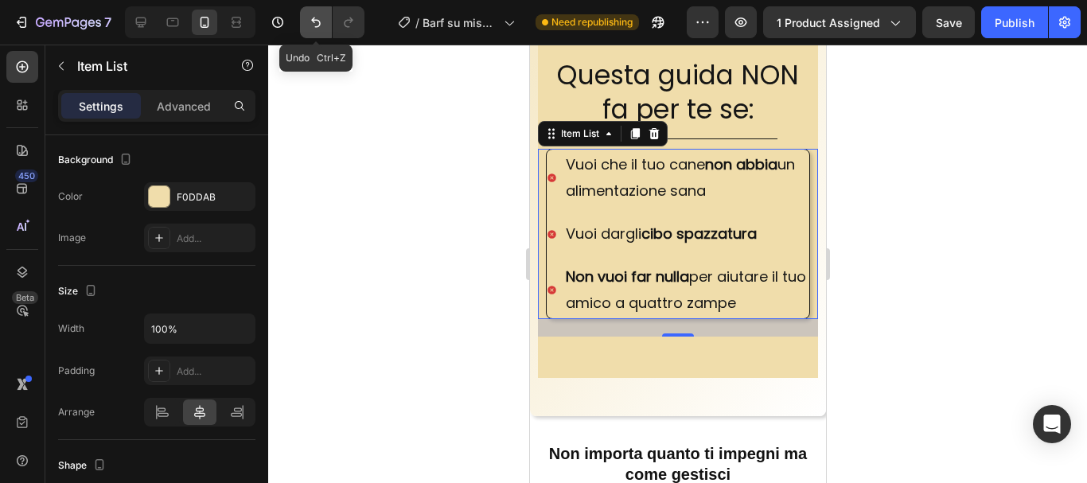
click at [314, 14] on icon "Undo/Redo" at bounding box center [316, 22] width 16 height 16
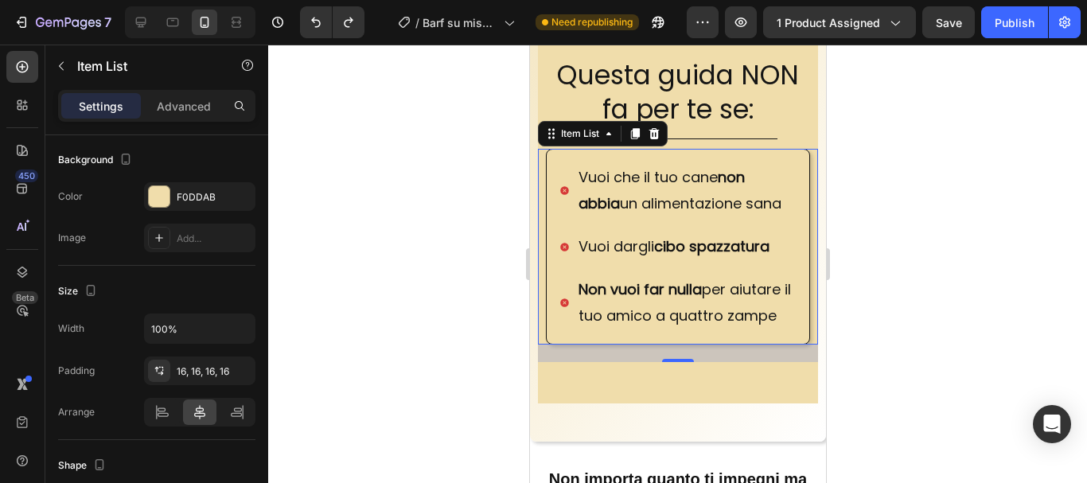
click at [382, 376] on div at bounding box center [677, 264] width 819 height 438
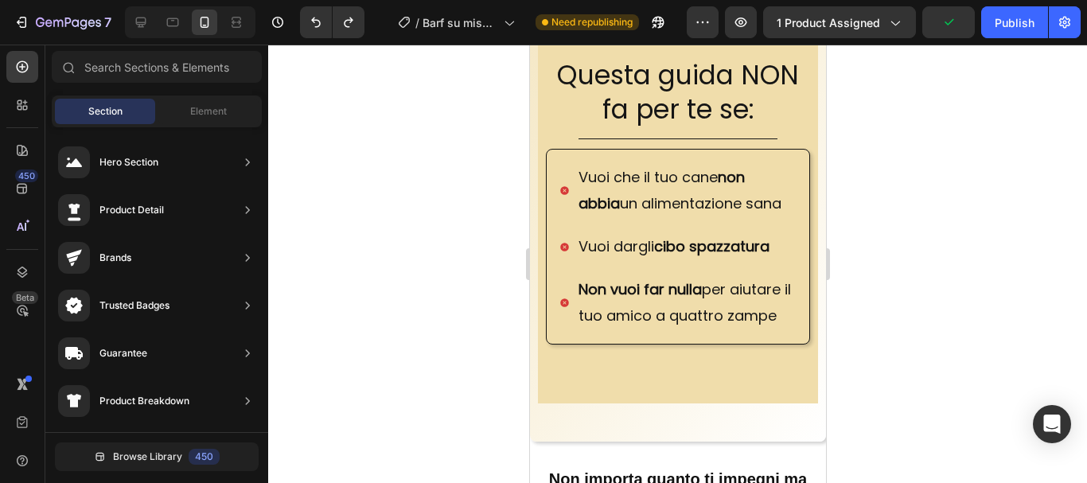
click at [938, 264] on div at bounding box center [677, 264] width 819 height 438
click at [329, 217] on div at bounding box center [677, 264] width 819 height 438
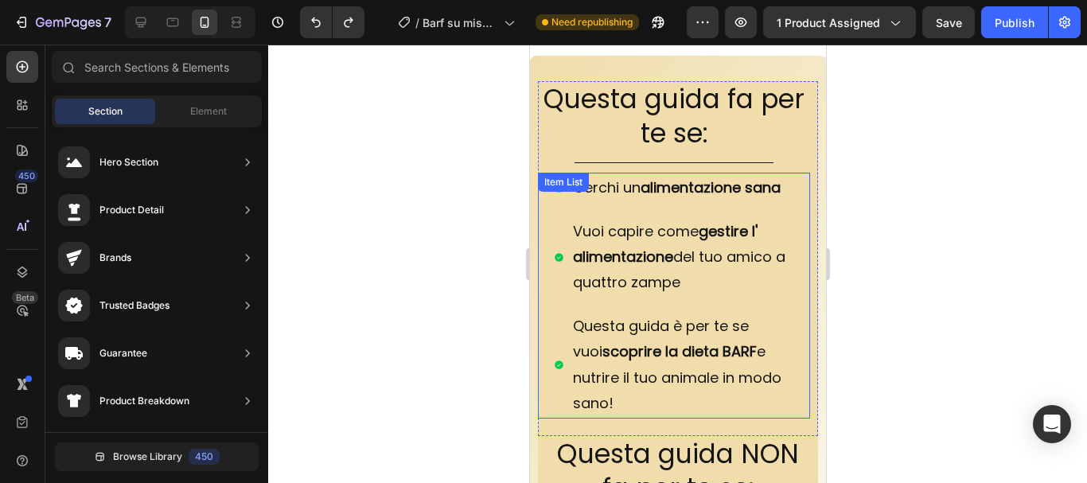
scroll to position [636, 0]
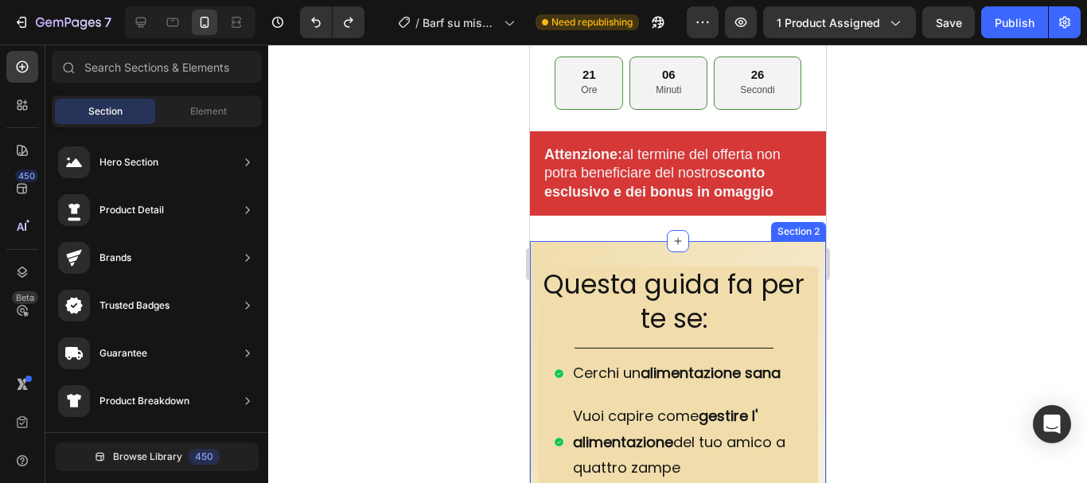
click at [783, 227] on div "Section 2" at bounding box center [797, 231] width 49 height 14
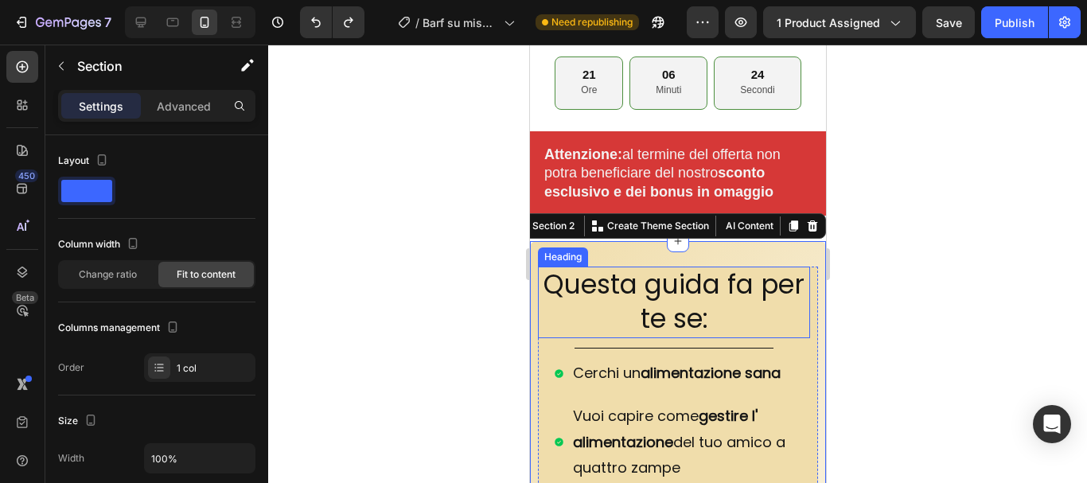
click at [726, 274] on h2 "Questa guida fa per te se:" at bounding box center [673, 303] width 272 height 72
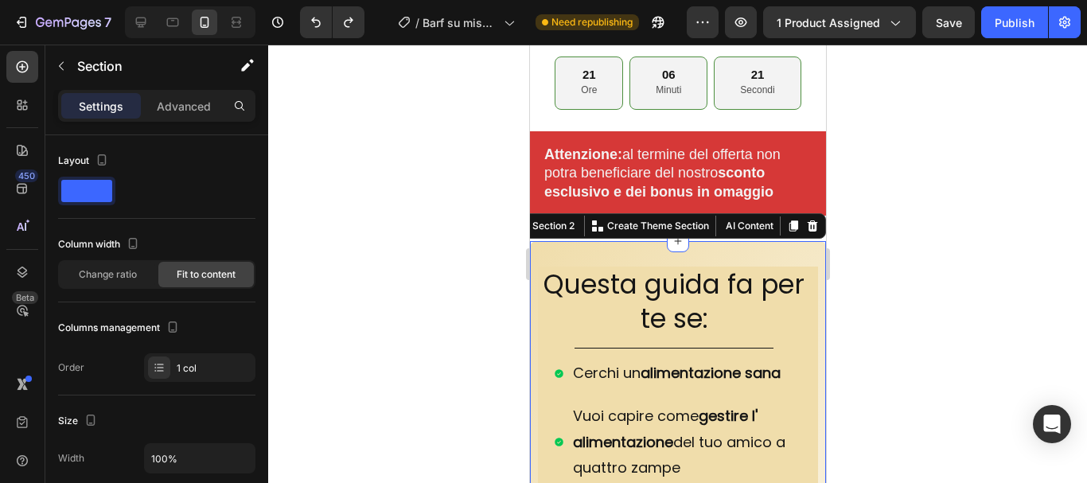
click at [624, 426] on p "Vuoi capire come gestire l' alimentazione del tuo amico a quattro zampe" at bounding box center [681, 441] width 219 height 77
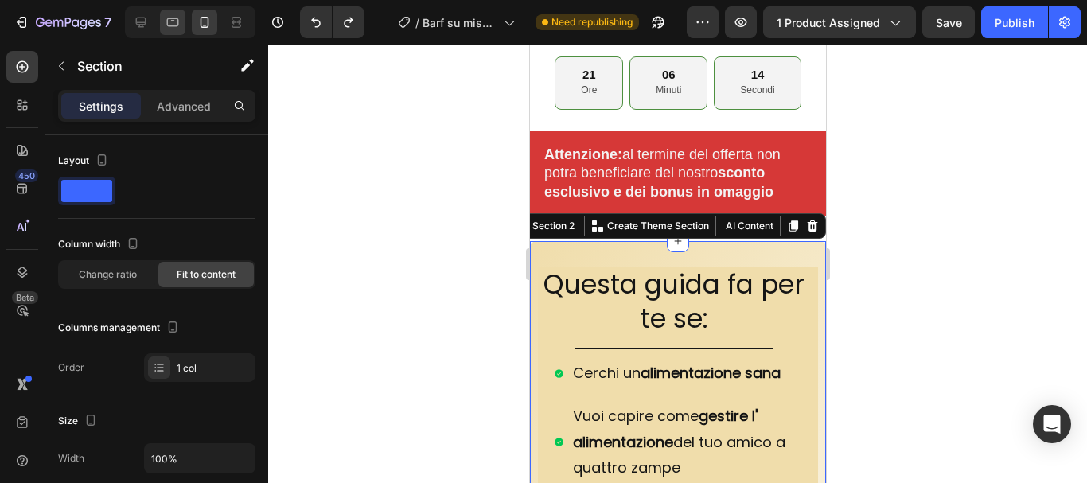
click at [173, 27] on icon at bounding box center [173, 22] width 16 height 16
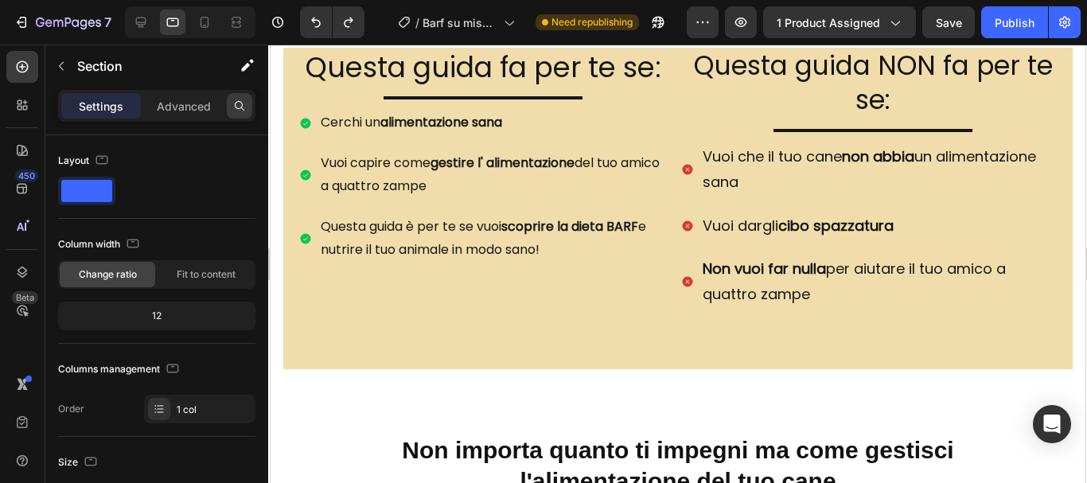
scroll to position [1037, 0]
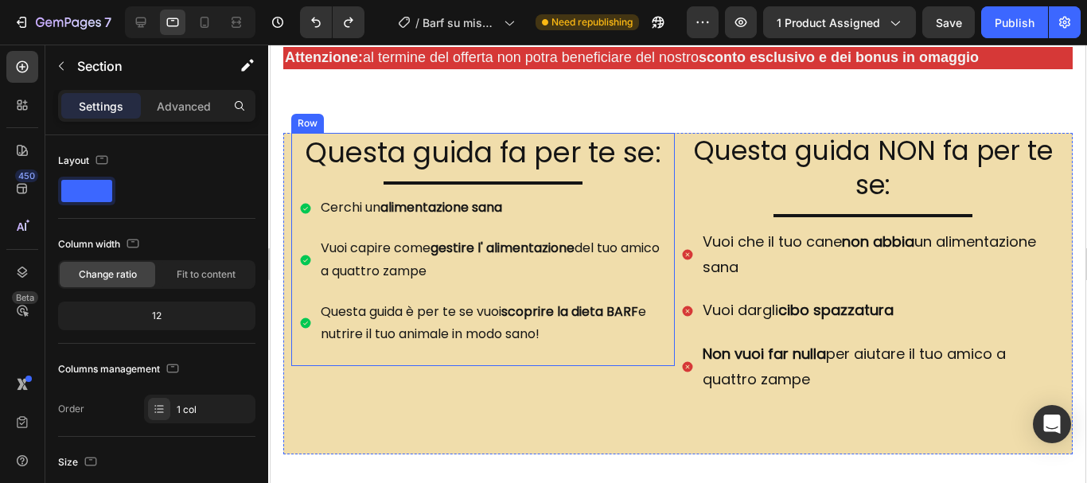
click at [298, 120] on div "Row" at bounding box center [306, 123] width 33 height 19
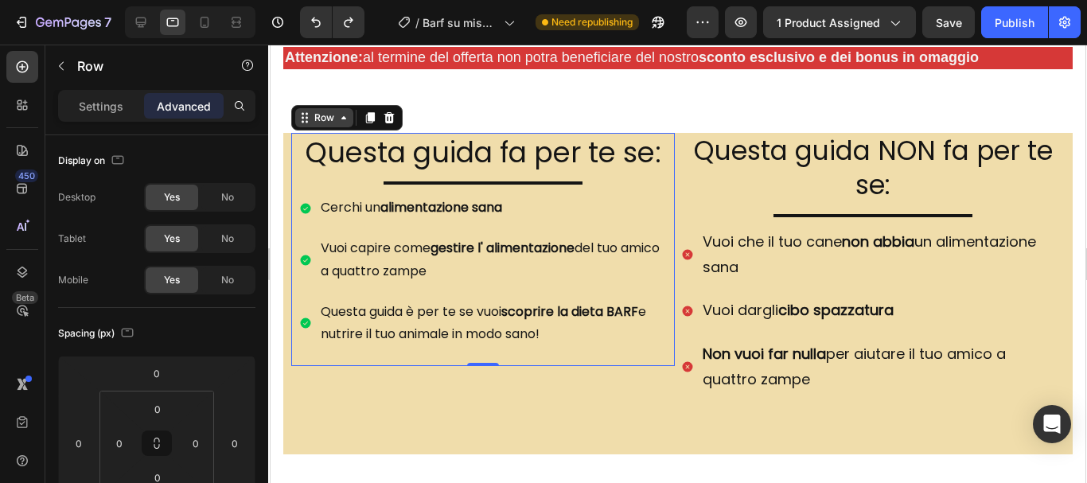
click at [345, 117] on div "Row" at bounding box center [323, 117] width 58 height 19
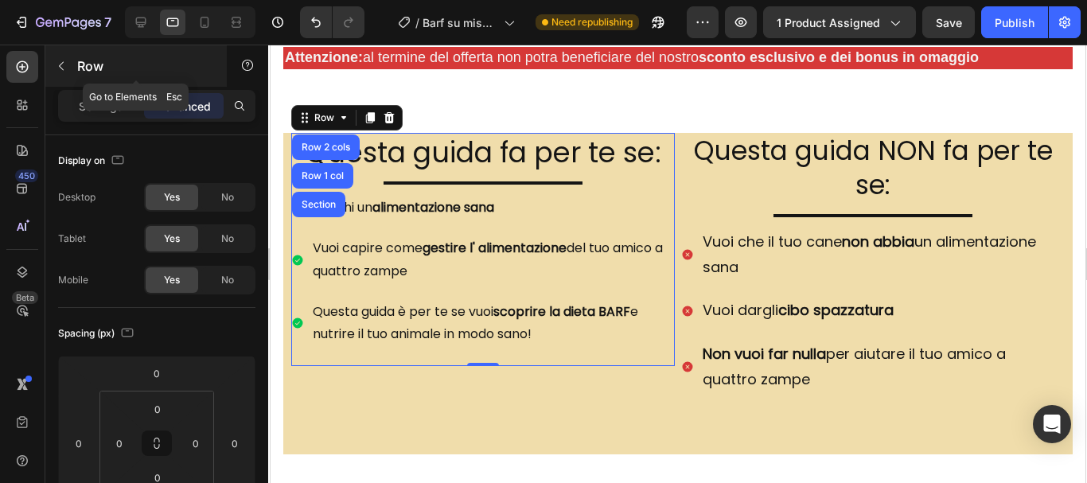
click at [60, 60] on icon "button" at bounding box center [61, 66] width 13 height 13
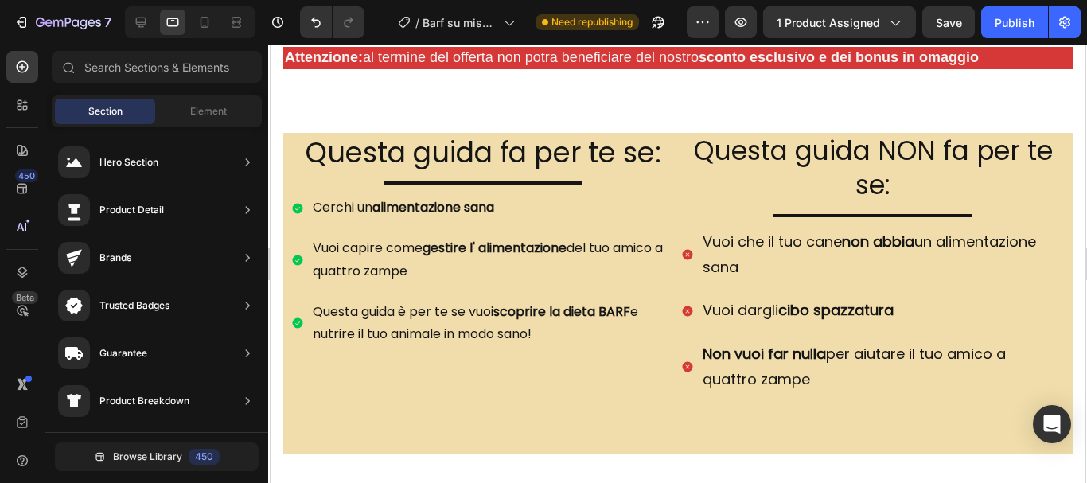
click at [108, 109] on span "Section" at bounding box center [105, 111] width 34 height 14
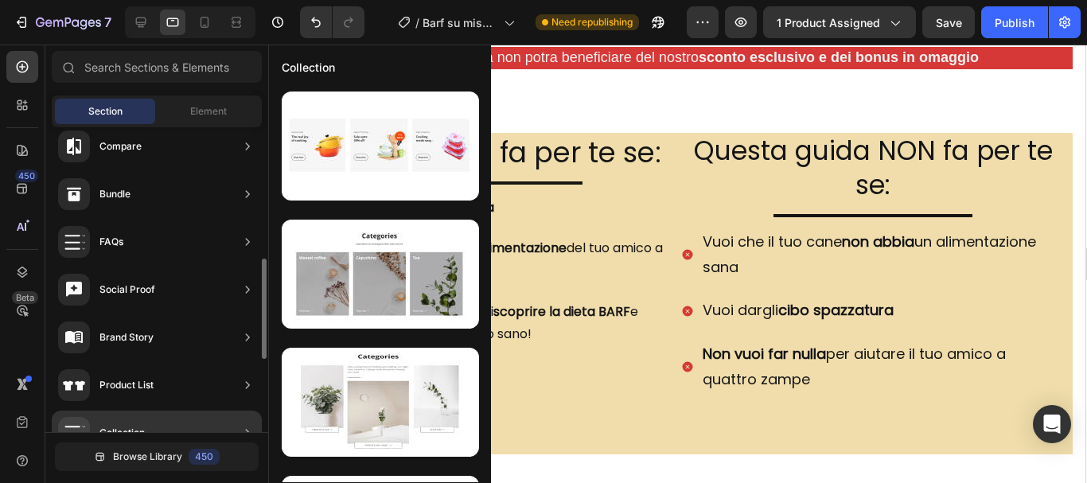
scroll to position [477, 0]
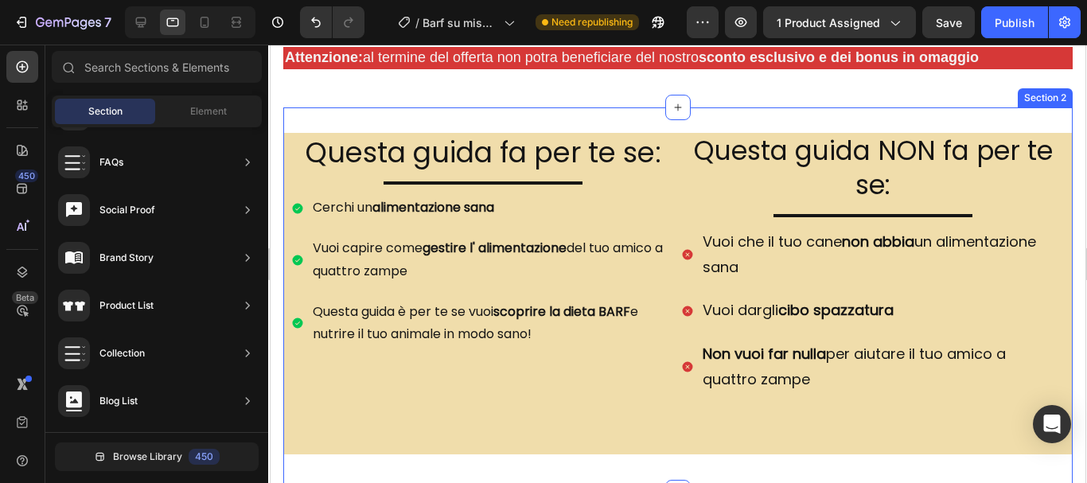
click at [488, 114] on div "Questa guida fa per te se: Heading Title Line Cerchi un alimentazione sana Vuoi…" at bounding box center [676, 299] width 789 height 385
